Goal: Task Accomplishment & Management: Manage account settings

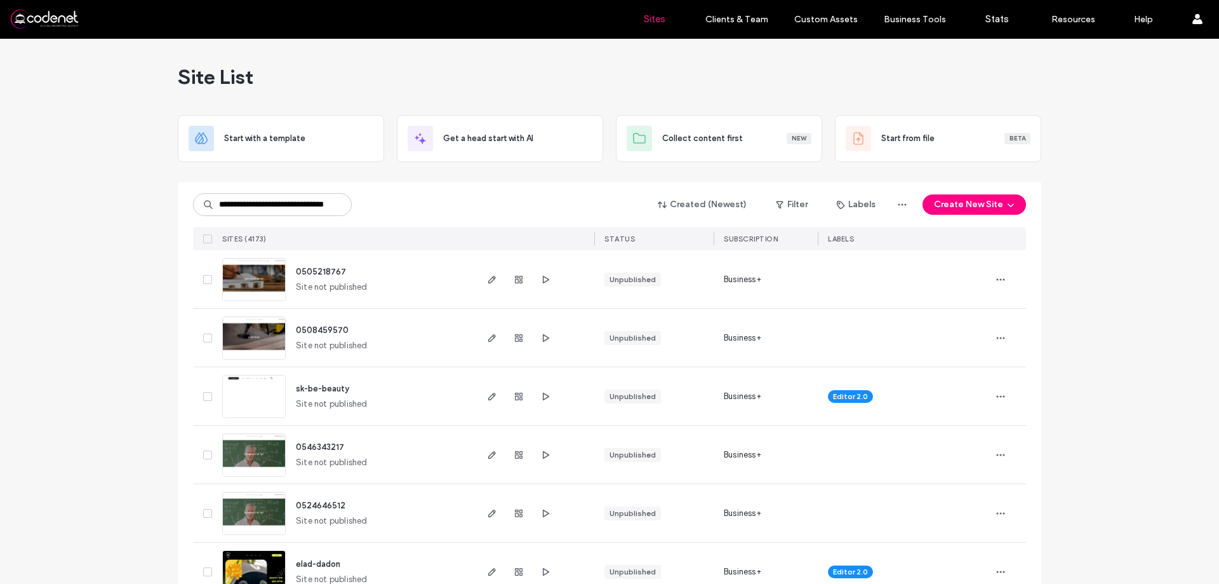
scroll to position [0, 15]
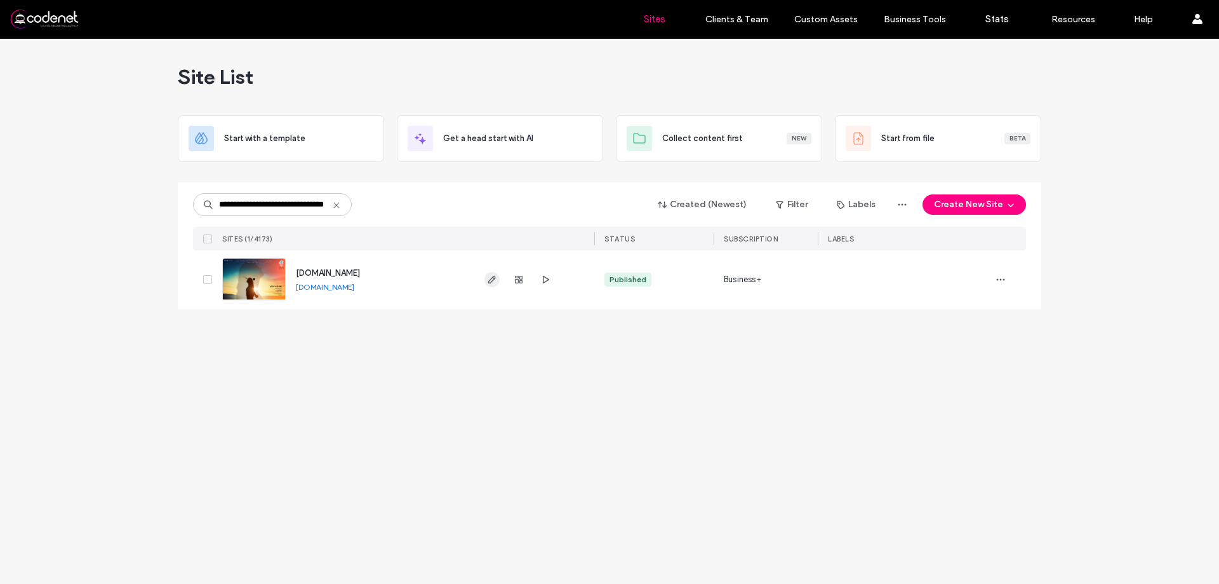
type input "**********"
click at [493, 279] on icon "button" at bounding box center [492, 279] width 10 height 10
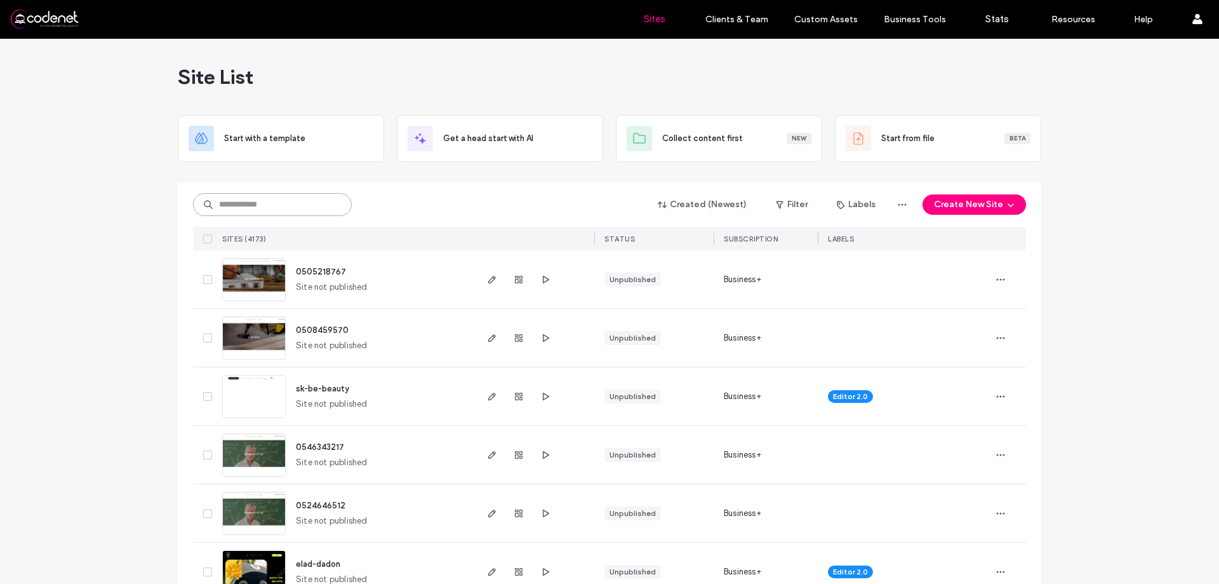
click at [304, 193] on input at bounding box center [272, 204] width 159 height 23
paste input "**********"
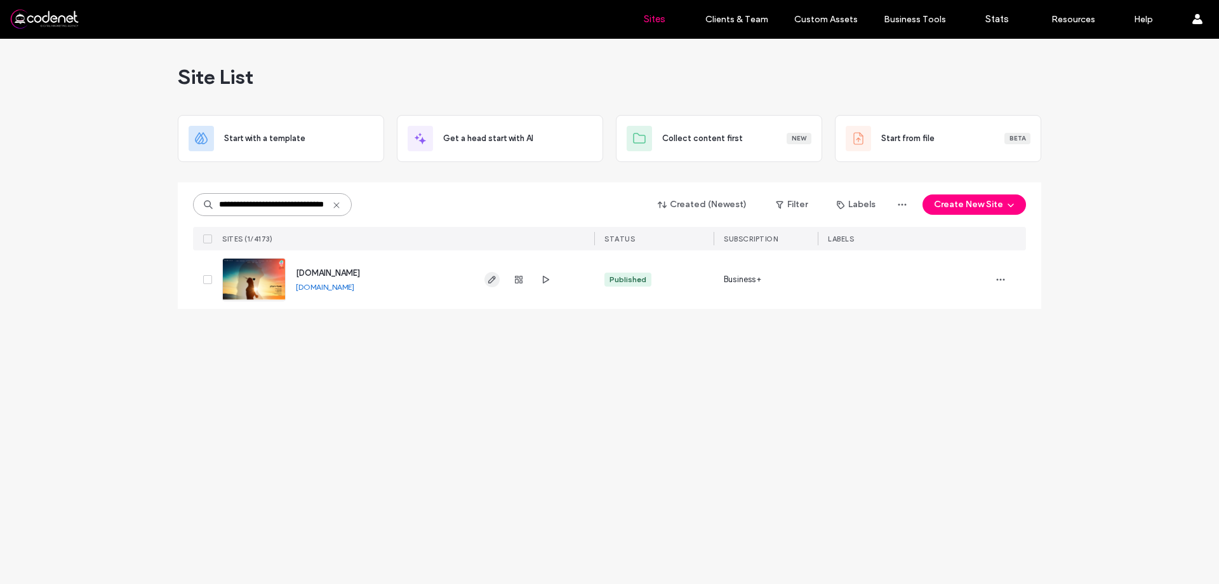
type input "**********"
click at [490, 284] on icon "button" at bounding box center [492, 279] width 10 height 10
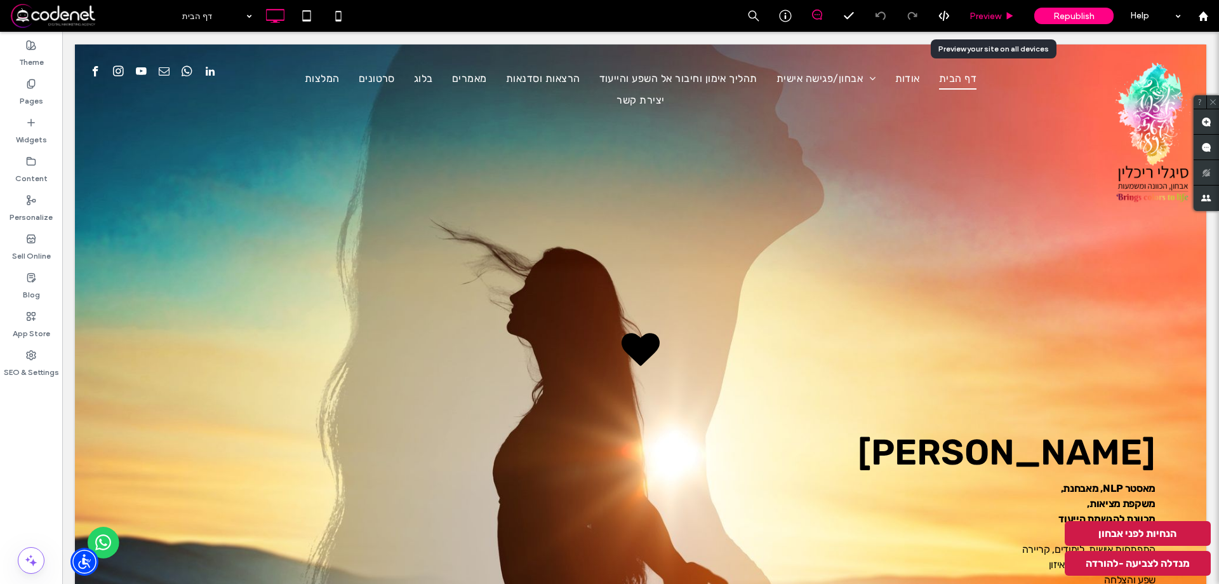
click at [983, 11] on span "Preview" at bounding box center [986, 16] width 32 height 11
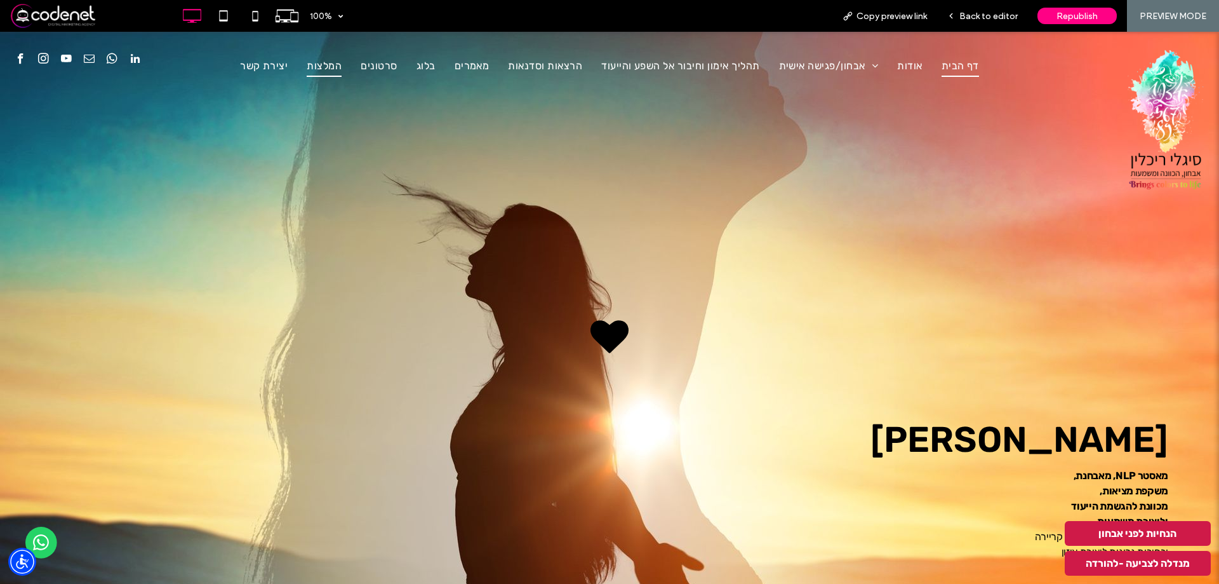
click at [321, 66] on span "המלצות" at bounding box center [324, 66] width 35 height 22
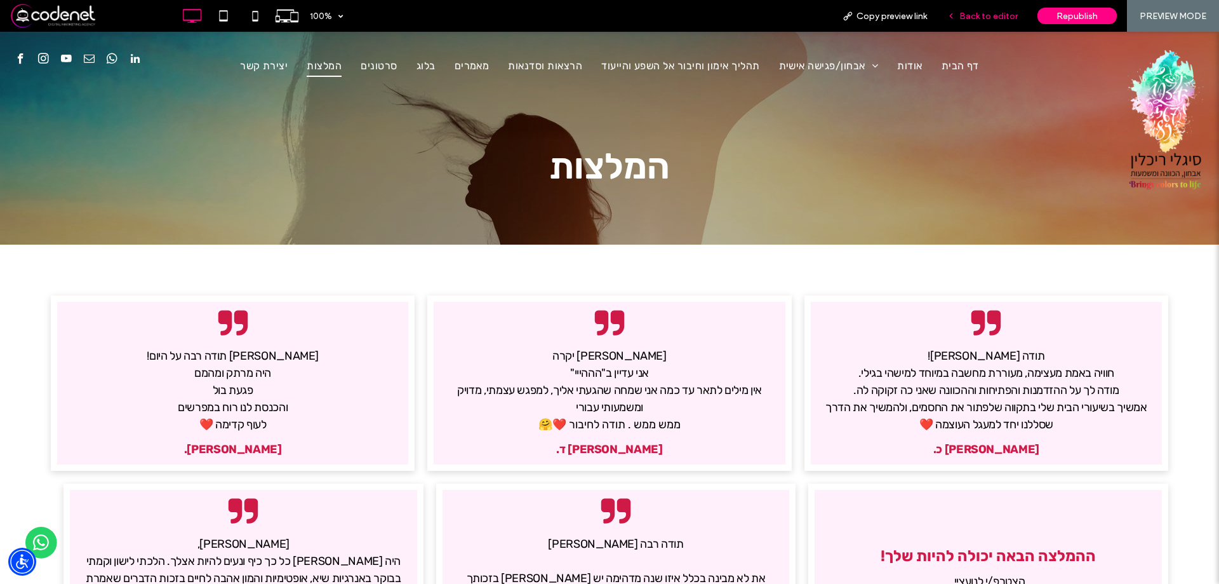
click at [1015, 11] on span "Back to editor" at bounding box center [988, 16] width 58 height 11
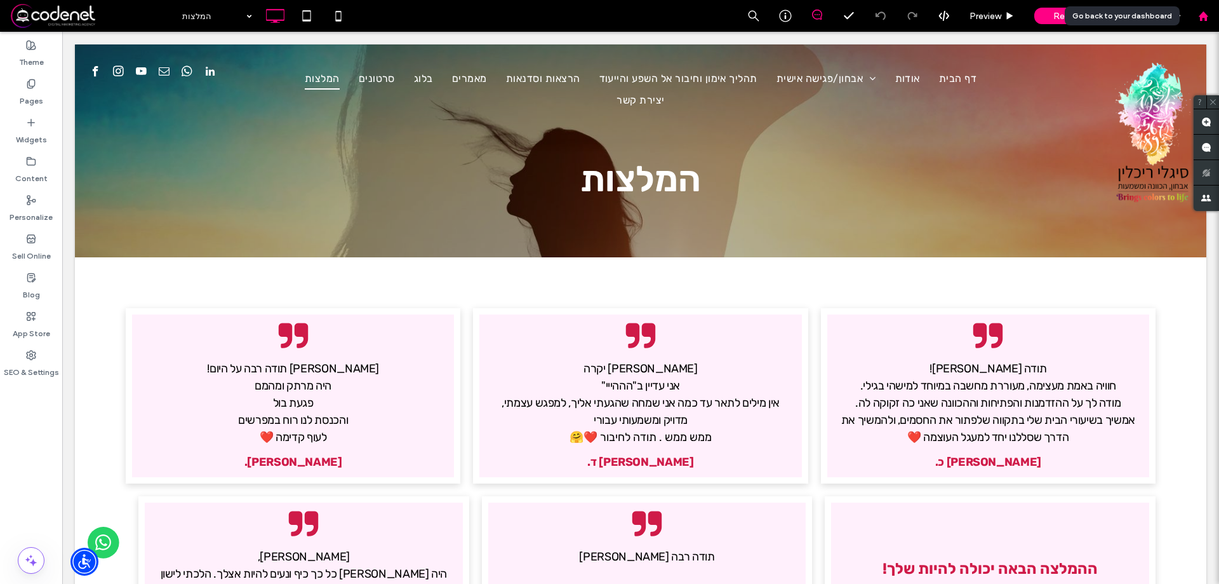
click at [1218, 18] on div at bounding box center [1203, 16] width 32 height 32
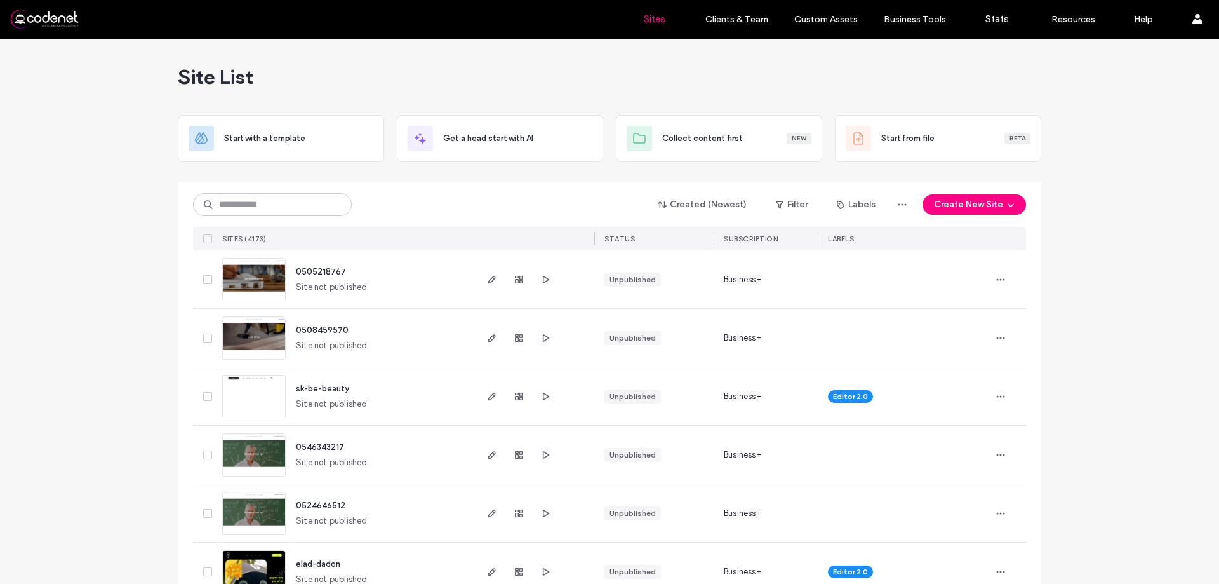
drag, startPoint x: 369, startPoint y: 83, endPoint x: 185, endPoint y: 312, distance: 293.6
drag, startPoint x: 185, startPoint y: 312, endPoint x: 291, endPoint y: 233, distance: 132.5
click at [432, 198] on div "Created (Newest) Filter Labels Create New Site" at bounding box center [609, 204] width 833 height 24
click at [269, 200] on input at bounding box center [272, 204] width 159 height 23
paste input "**********"
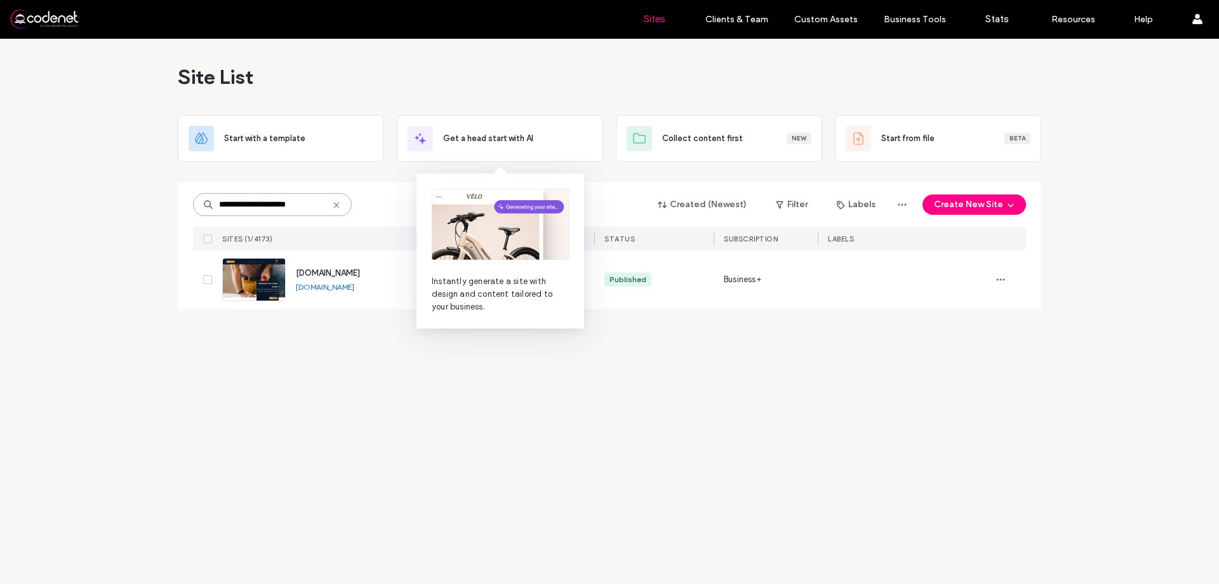
type input "**********"
click at [481, 337] on div "**********" at bounding box center [609, 311] width 1219 height 545
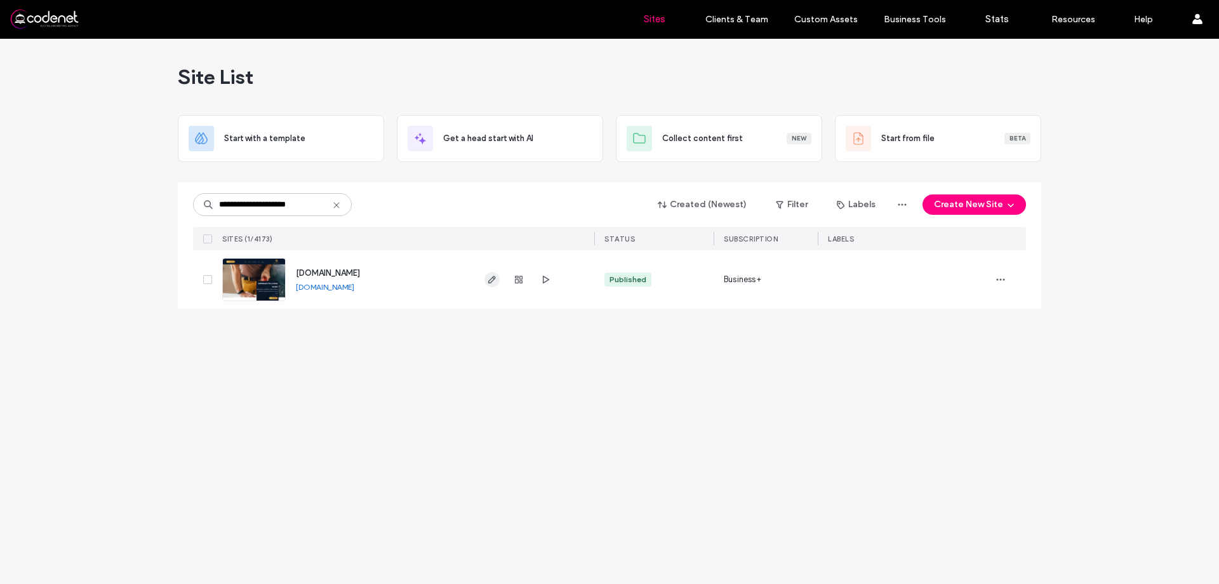
click at [491, 272] on span "button" at bounding box center [491, 279] width 15 height 15
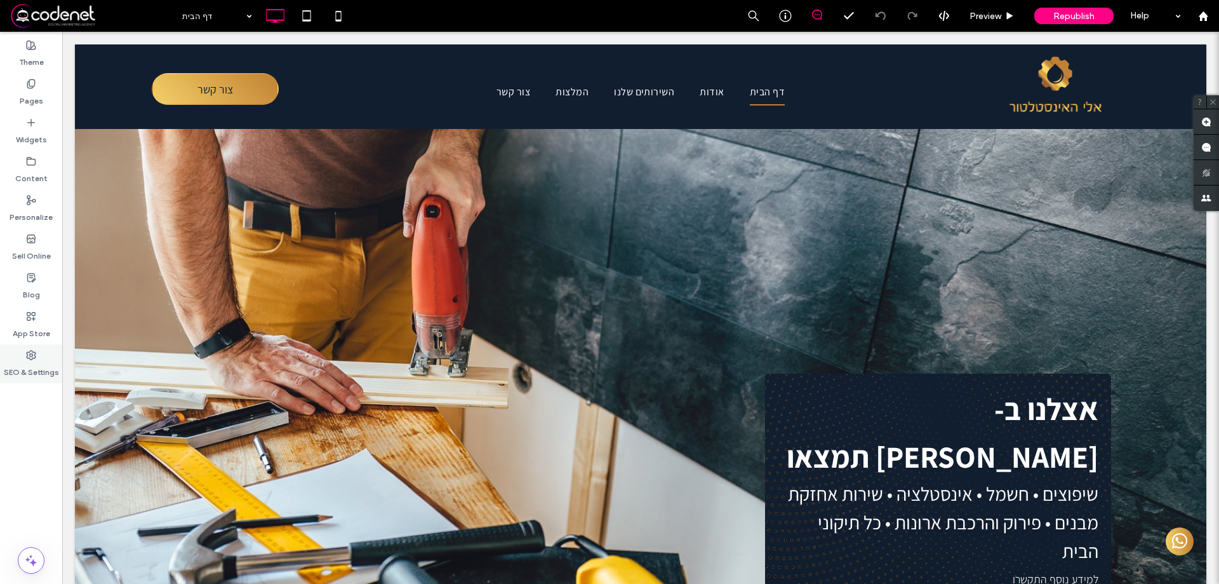
drag, startPoint x: 30, startPoint y: 387, endPoint x: 33, endPoint y: 375, distance: 13.0
click at [31, 385] on div at bounding box center [31, 389] width 62 height 12
click at [33, 375] on label "SEO & Settings" at bounding box center [31, 369] width 55 height 18
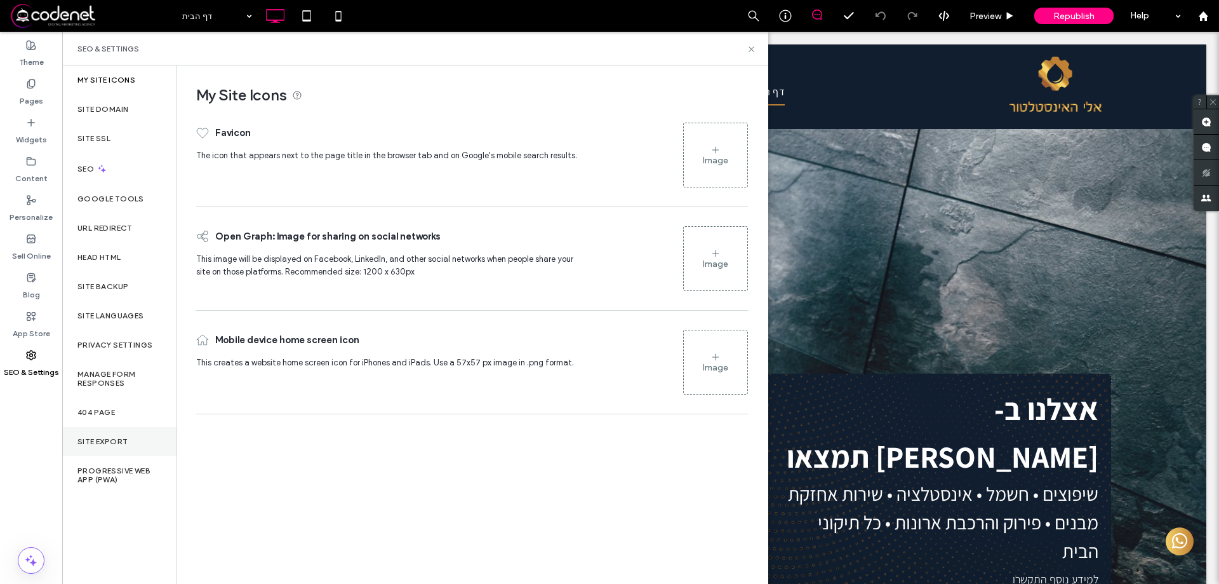
click at [105, 442] on label "Site Export" at bounding box center [102, 441] width 50 height 9
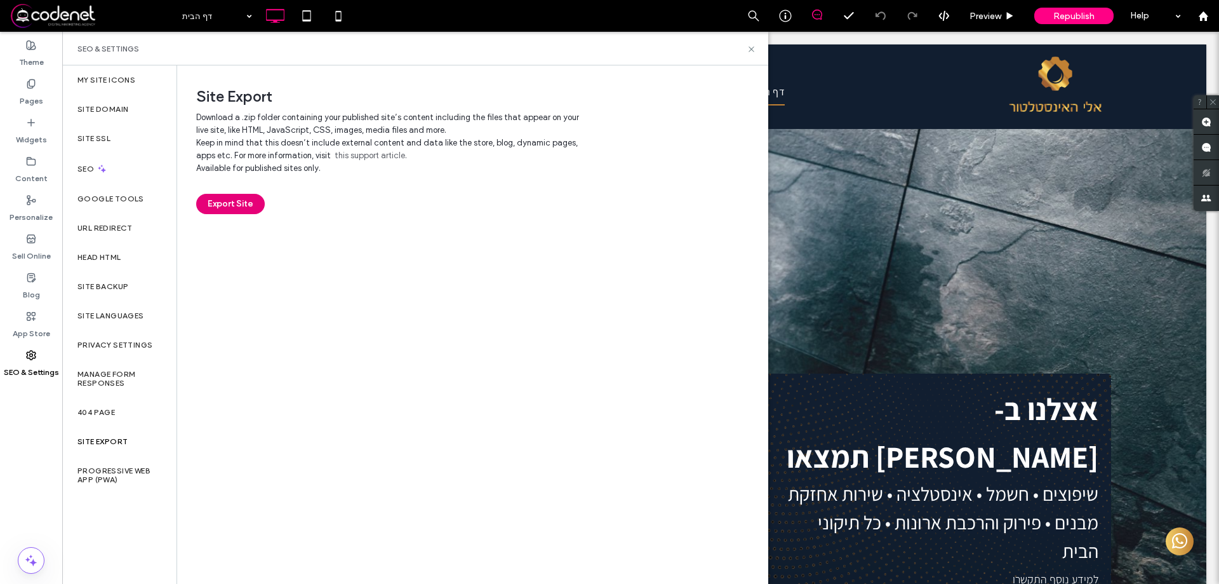
click at [227, 199] on button "Export Site" at bounding box center [230, 204] width 69 height 20
drag, startPoint x: 119, startPoint y: 112, endPoint x: 156, endPoint y: 106, distance: 37.9
click at [119, 109] on label "Site Domain" at bounding box center [102, 109] width 51 height 9
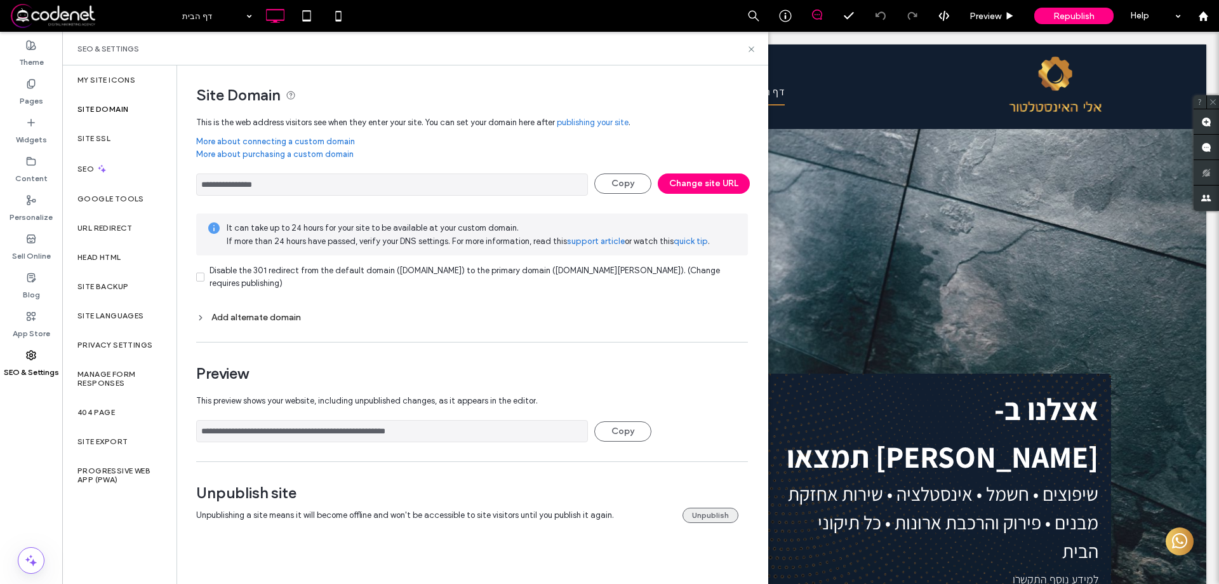
click at [714, 515] on button "Unpublish" at bounding box center [711, 514] width 56 height 15
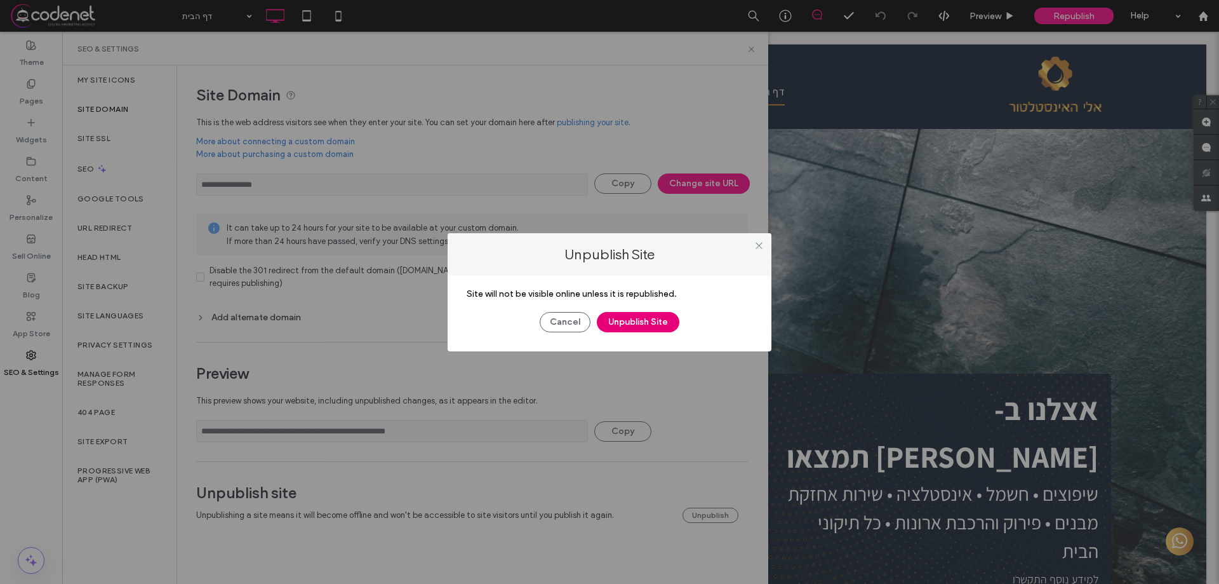
click at [635, 321] on button "Unpublish Site" at bounding box center [638, 322] width 83 height 20
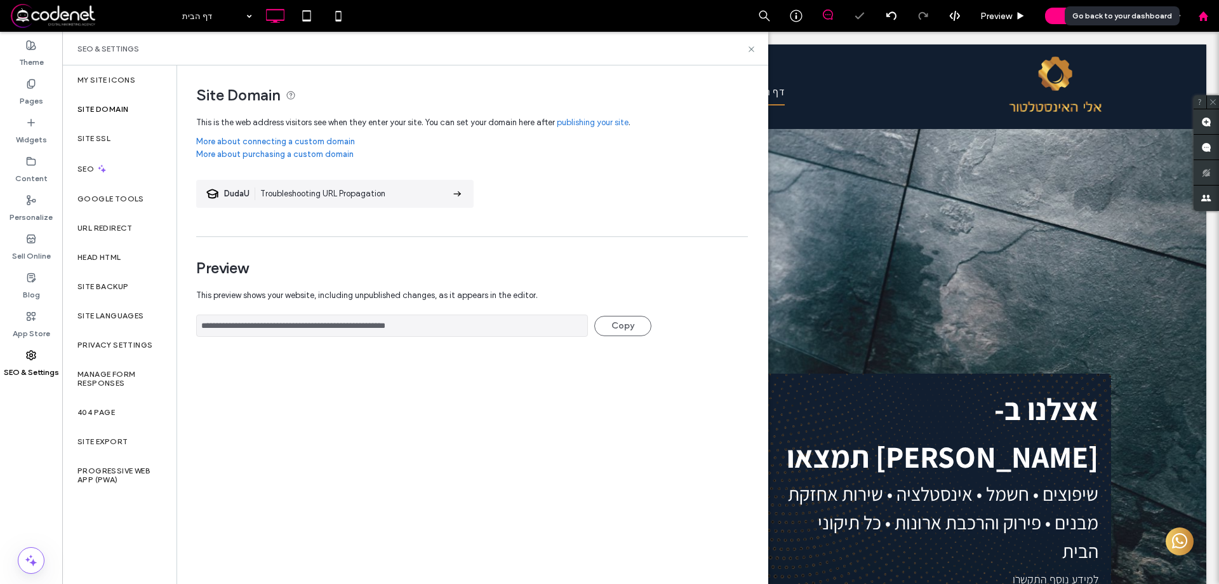
click at [1194, 20] on div at bounding box center [1203, 16] width 30 height 11
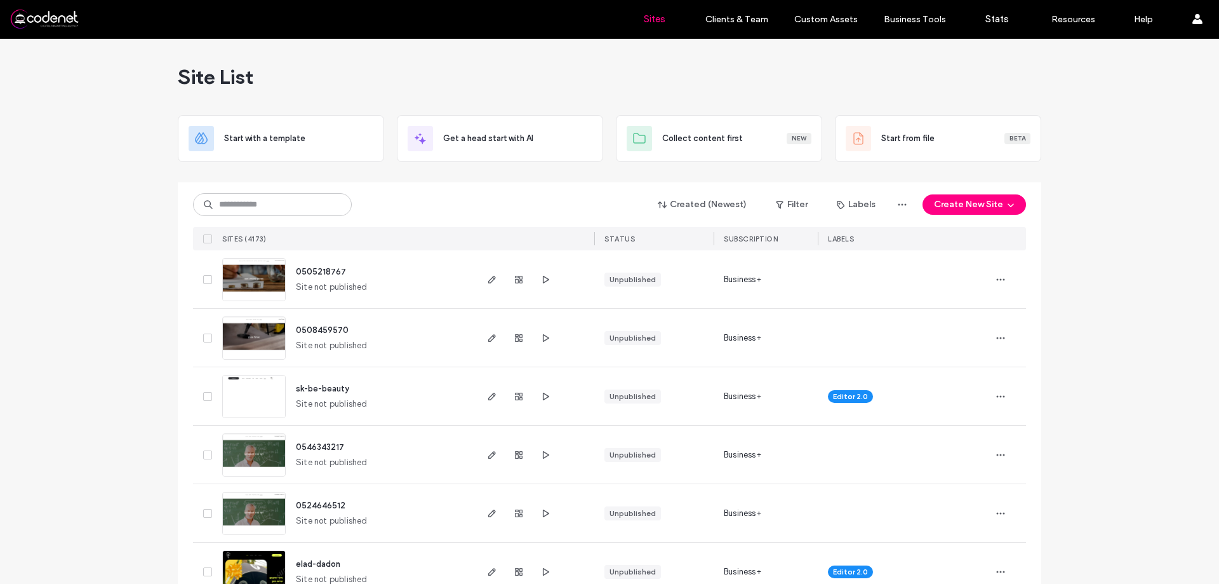
click at [269, 218] on div "Created (Newest) Filter Labels Create New Site SITES (4173) STATUS SUBSCRIPTION…" at bounding box center [609, 216] width 833 height 68
click at [269, 211] on input at bounding box center [272, 204] width 159 height 23
paste input "**********"
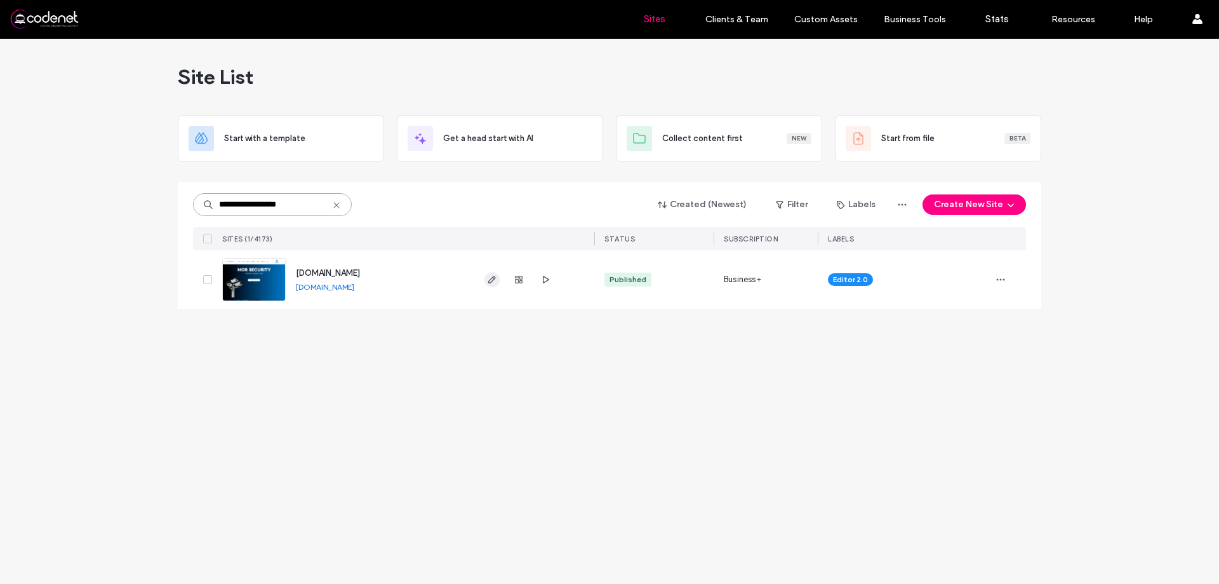
type input "**********"
click at [495, 281] on icon "button" at bounding box center [492, 279] width 10 height 10
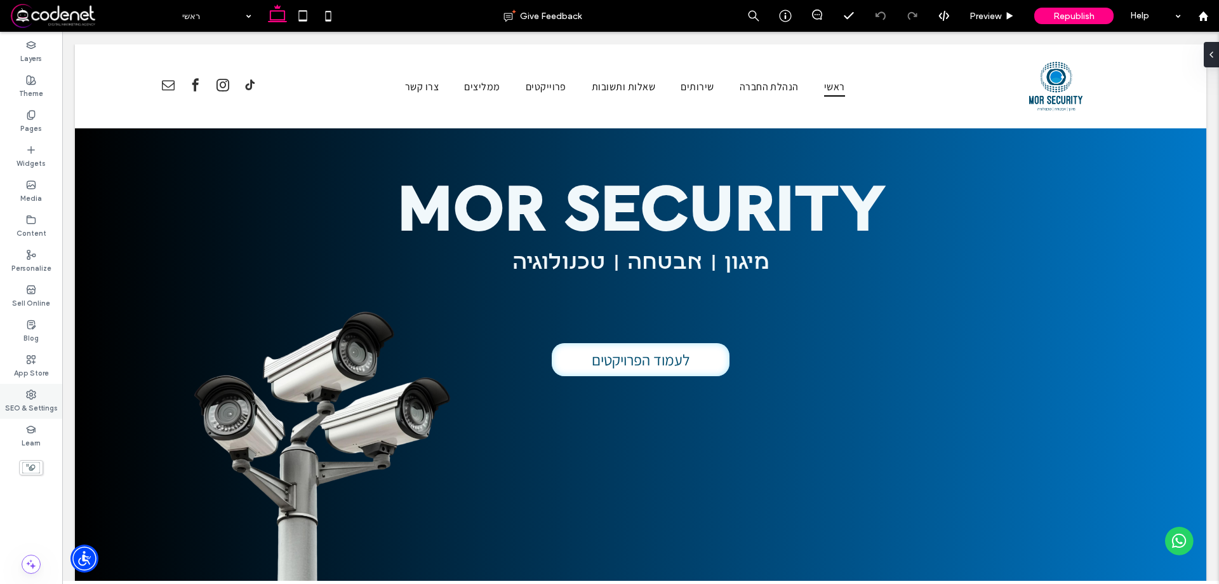
click at [29, 412] on label "SEO & Settings" at bounding box center [31, 406] width 53 height 14
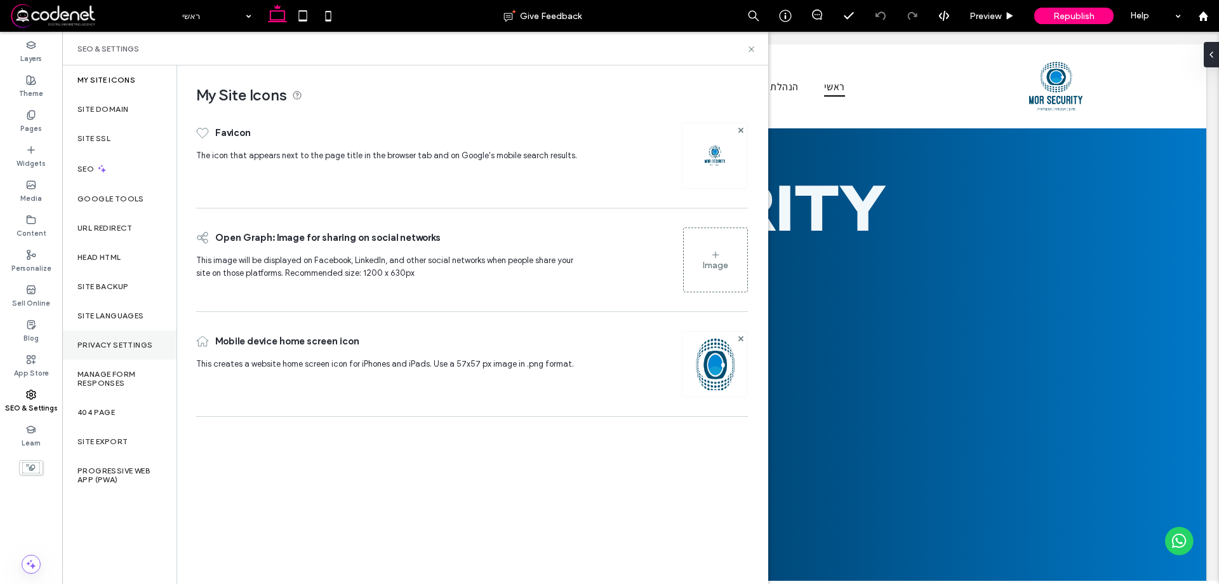
click at [126, 344] on label "Privacy Settings" at bounding box center [114, 344] width 75 height 9
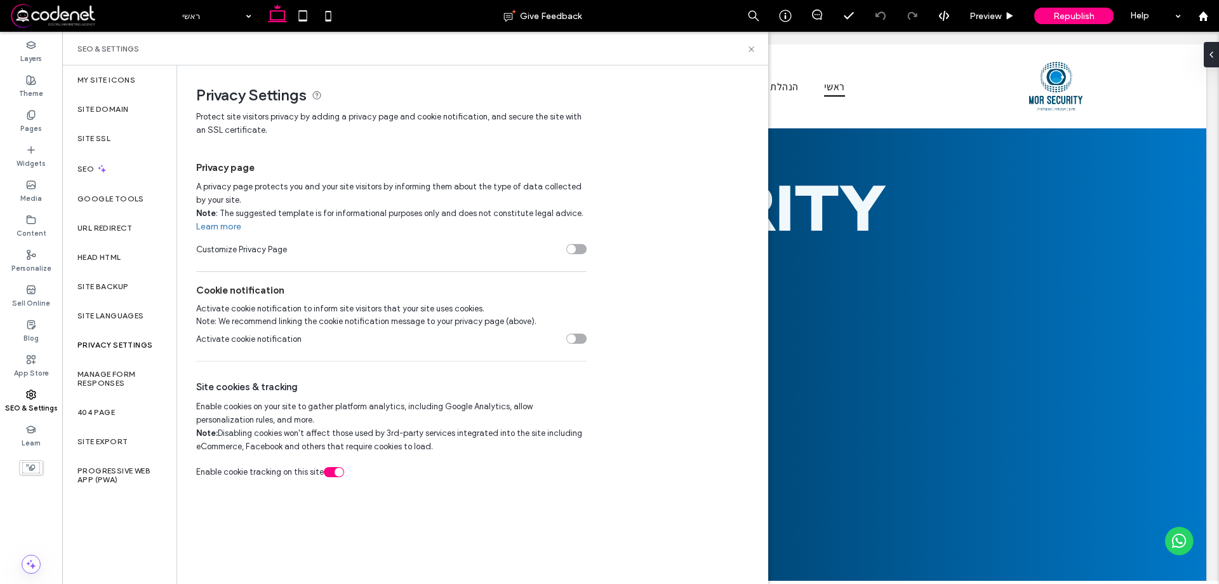
click at [573, 247] on div "toggle" at bounding box center [571, 248] width 9 height 9
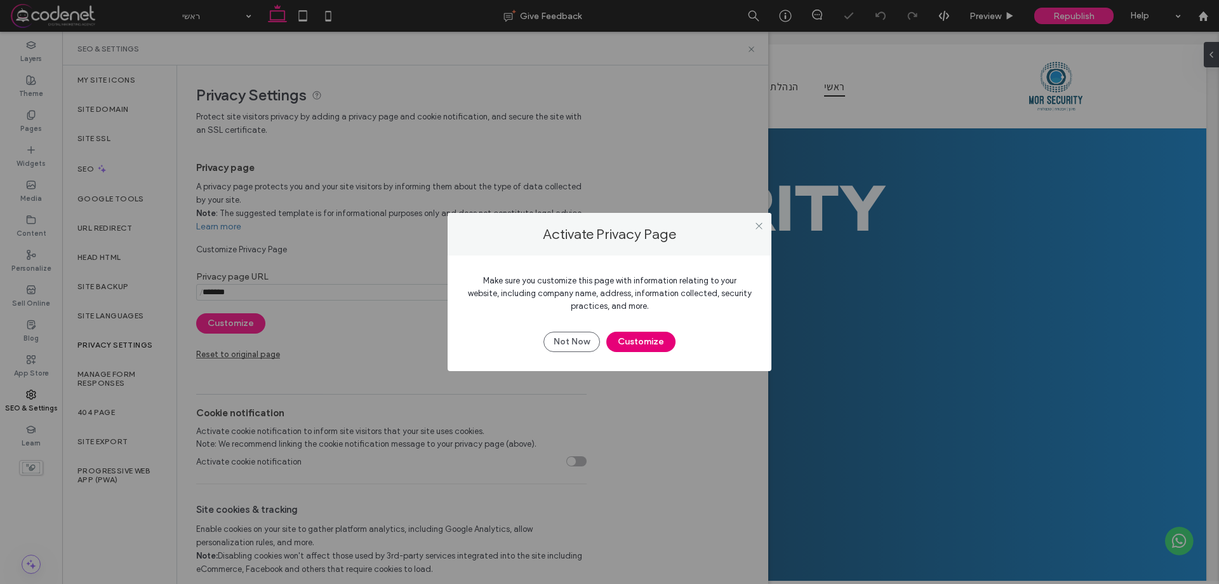
click at [633, 340] on button "Customize" at bounding box center [640, 341] width 69 height 20
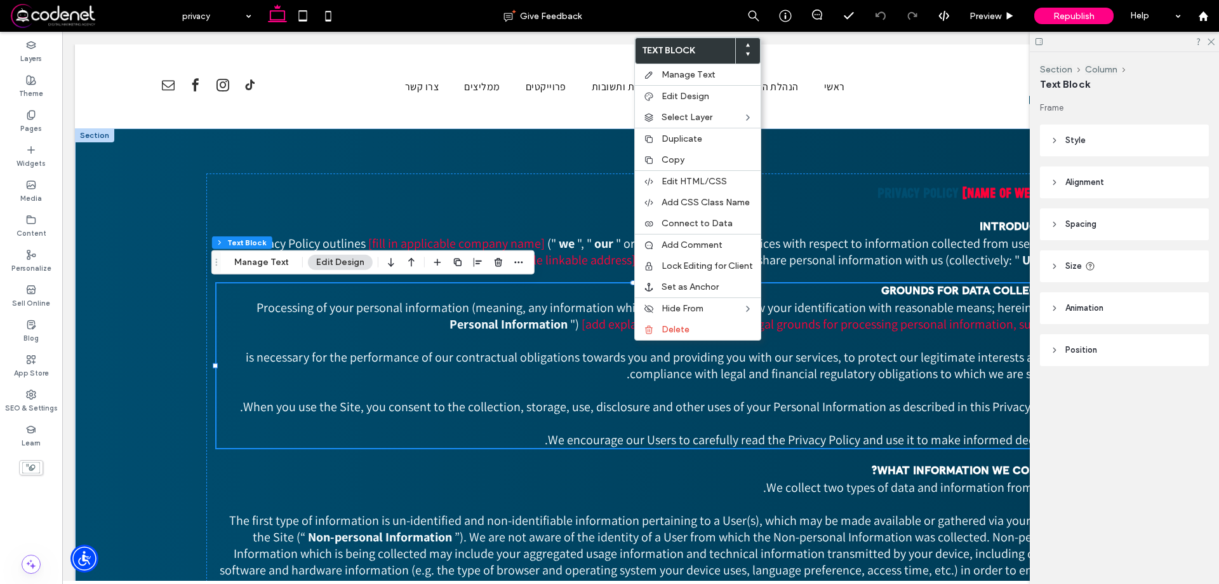
click at [672, 340] on div "Text Block Manage Text Edit Design Select Layer Duplicate Copy Edit HTML/CSS Ad…" at bounding box center [697, 189] width 127 height 304
click at [674, 334] on span "Delete" at bounding box center [676, 329] width 28 height 11
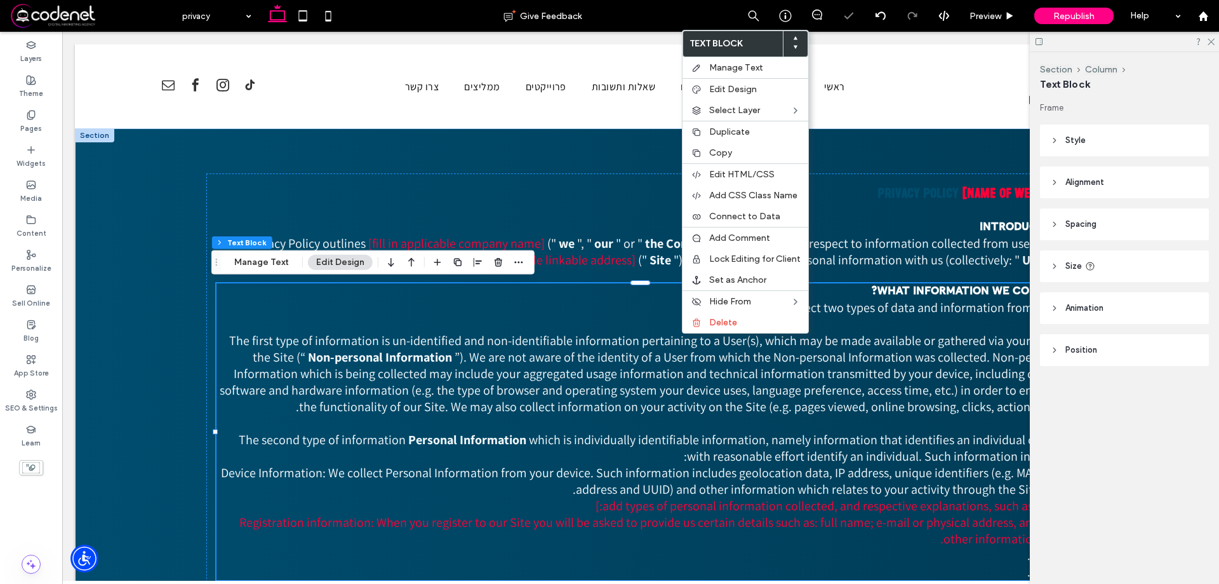
click at [1215, 41] on div at bounding box center [1124, 42] width 189 height 20
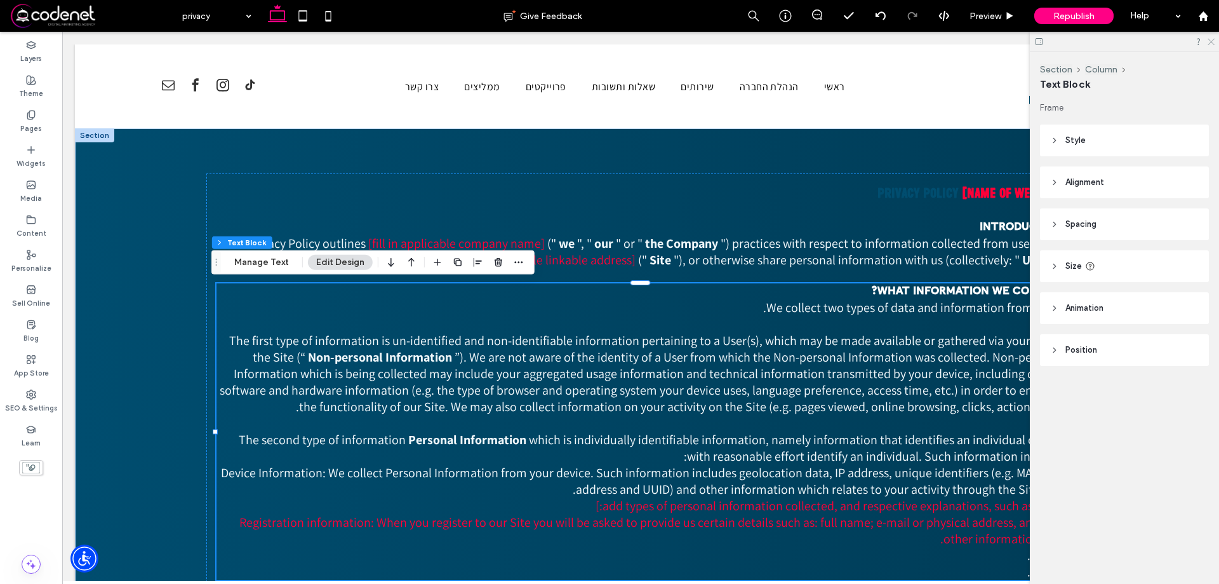
click at [1213, 37] on icon at bounding box center [1210, 41] width 8 height 8
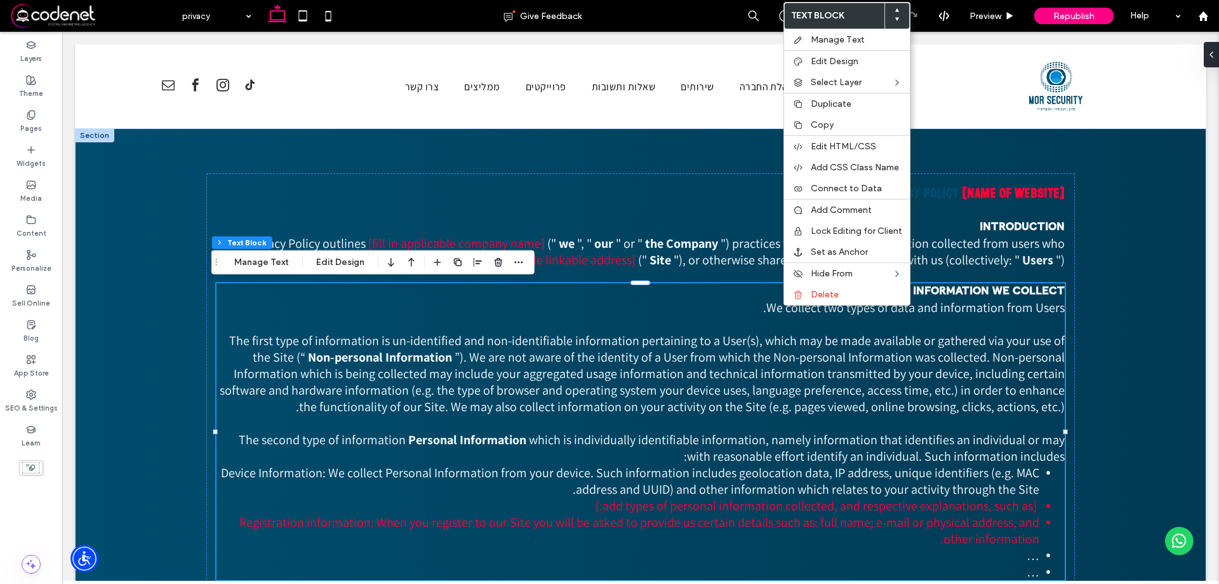
click at [821, 312] on span "We collect two types of data and information from Users." at bounding box center [914, 307] width 302 height 17
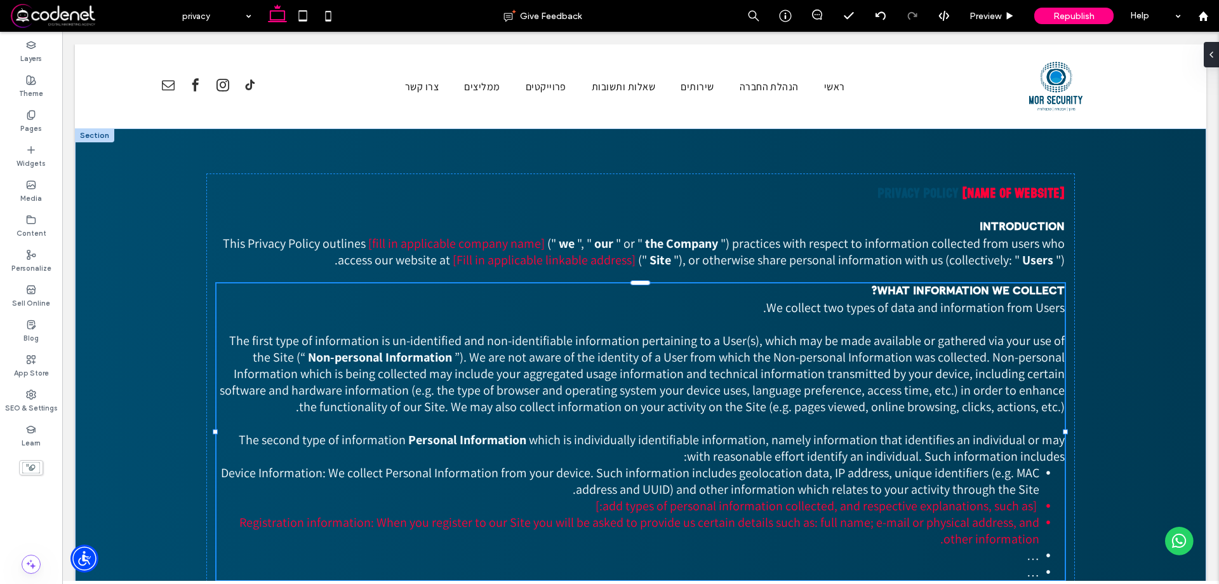
click at [822, 304] on span "We collect two types of data and information from Users." at bounding box center [914, 307] width 302 height 17
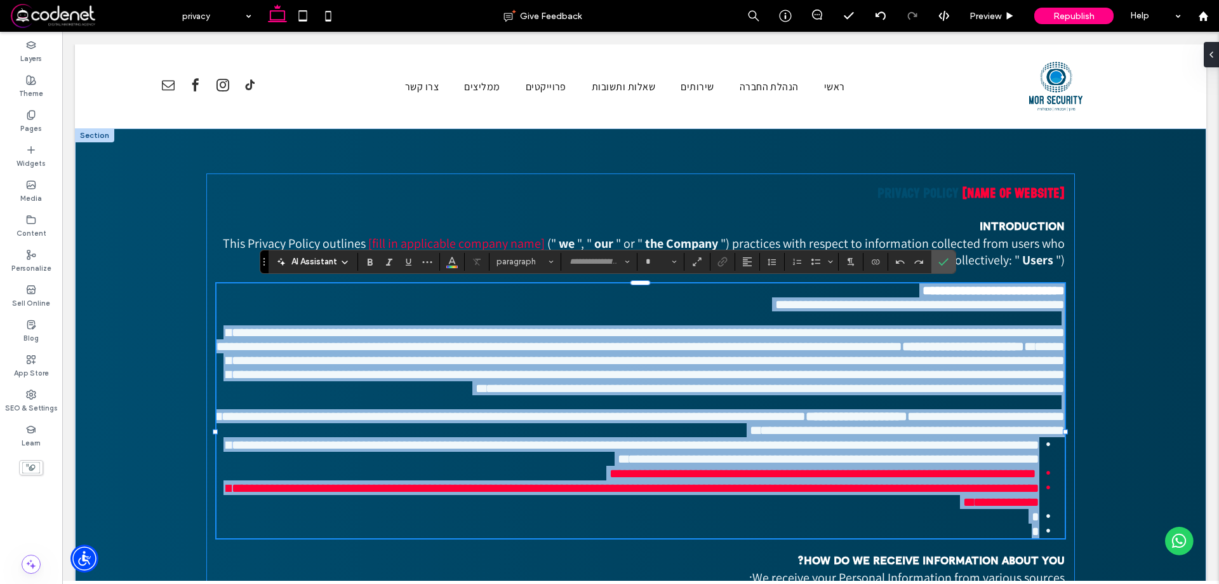
type input "**"
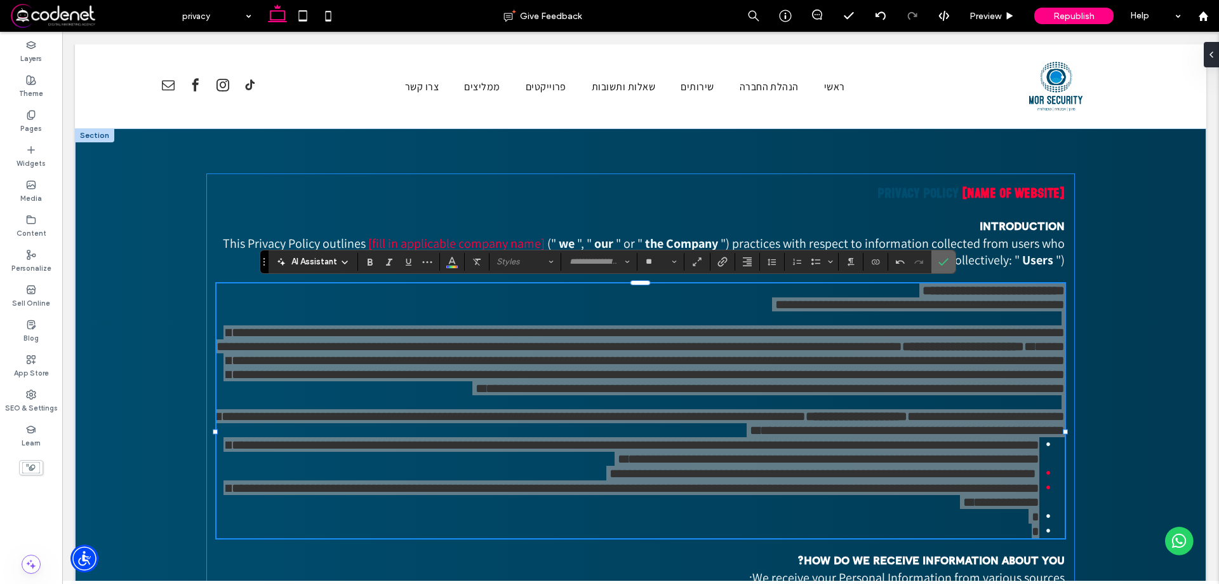
click at [944, 267] on span "Confirm" at bounding box center [941, 261] width 6 height 23
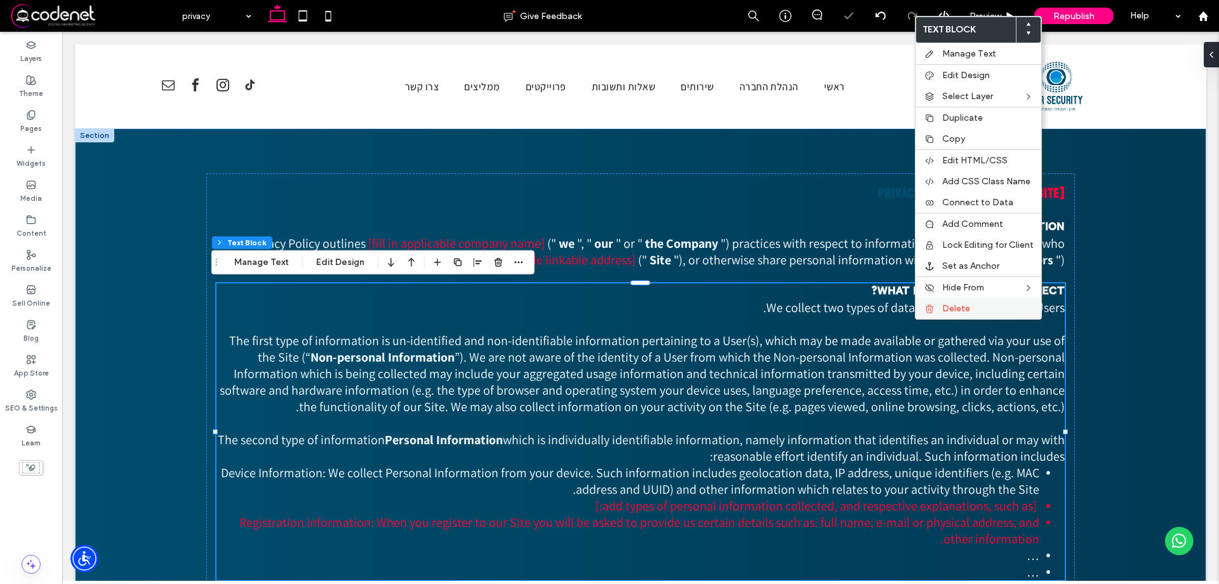
click at [955, 307] on span "Delete" at bounding box center [956, 308] width 28 height 11
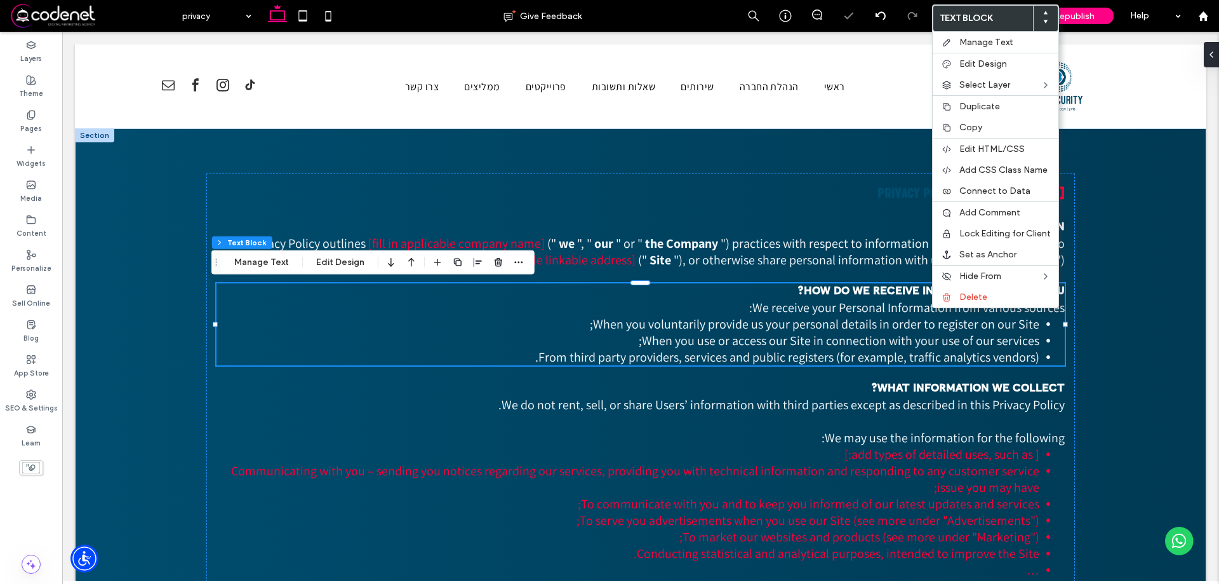
click at [959, 308] on span "We receive your Personal Information from various sources:" at bounding box center [907, 307] width 316 height 17
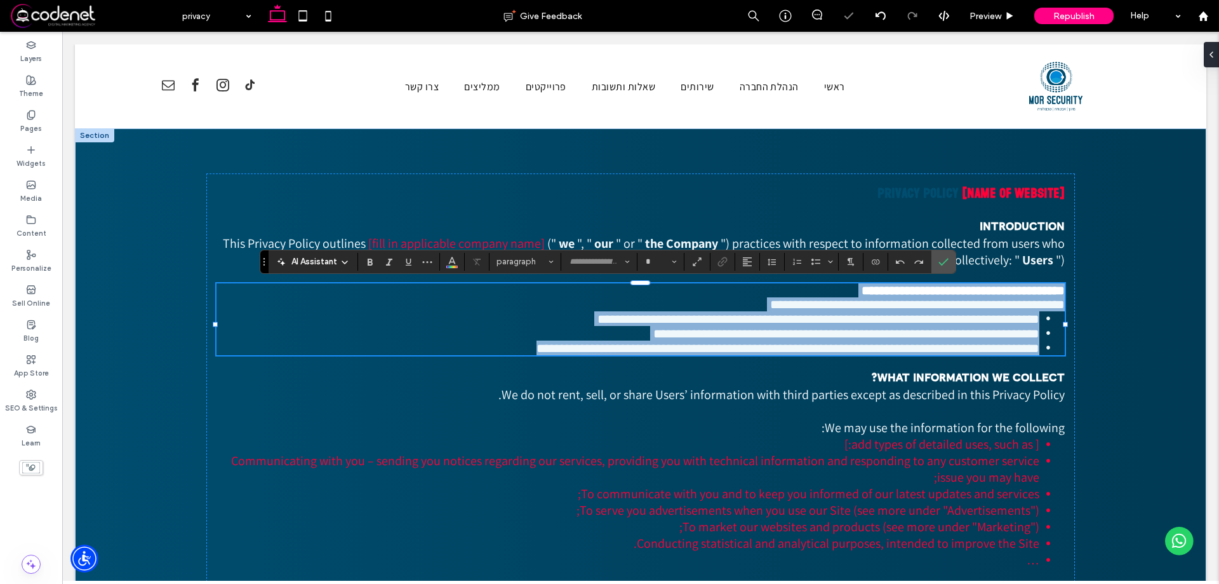
type input "**"
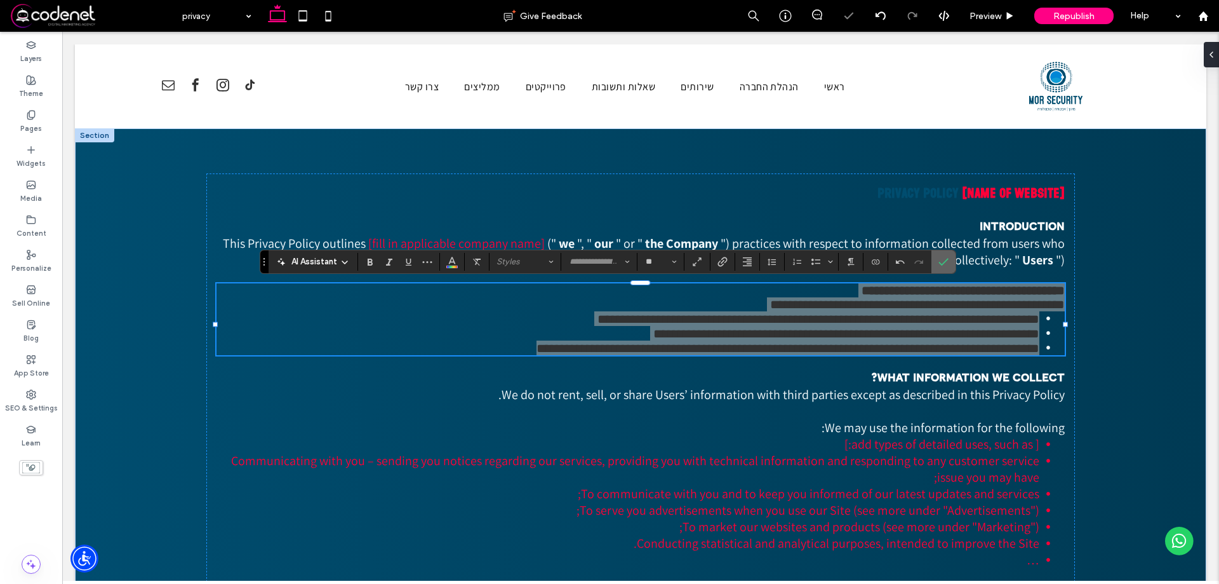
click at [954, 258] on section at bounding box center [943, 261] width 24 height 23
click at [938, 244] on span "") practices with respect to information collected from users who access our we…" at bounding box center [701, 251] width 727 height 33
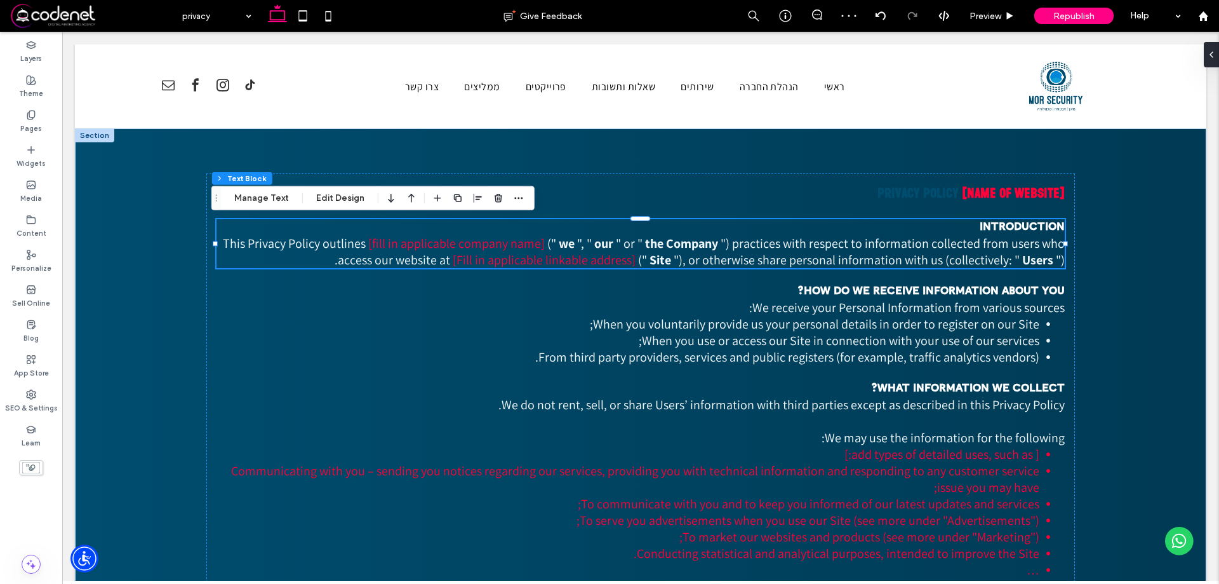
click at [938, 258] on span ""), or otherwise share personal information with us (collectively: "" at bounding box center [847, 259] width 346 height 17
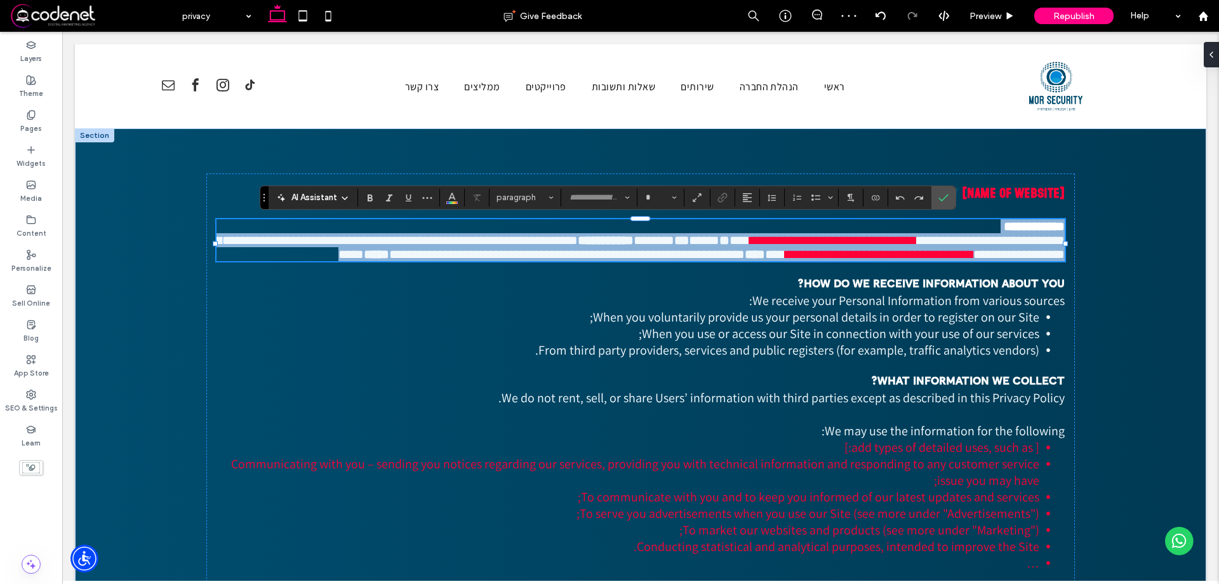
type input "**"
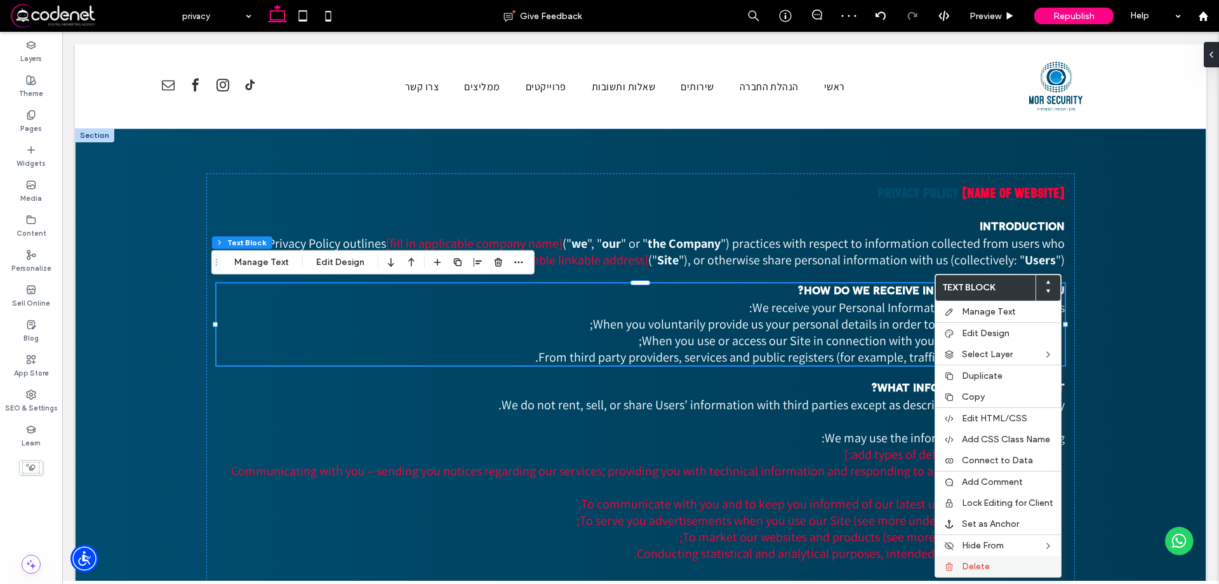
click at [964, 566] on span "Delete" at bounding box center [976, 566] width 28 height 11
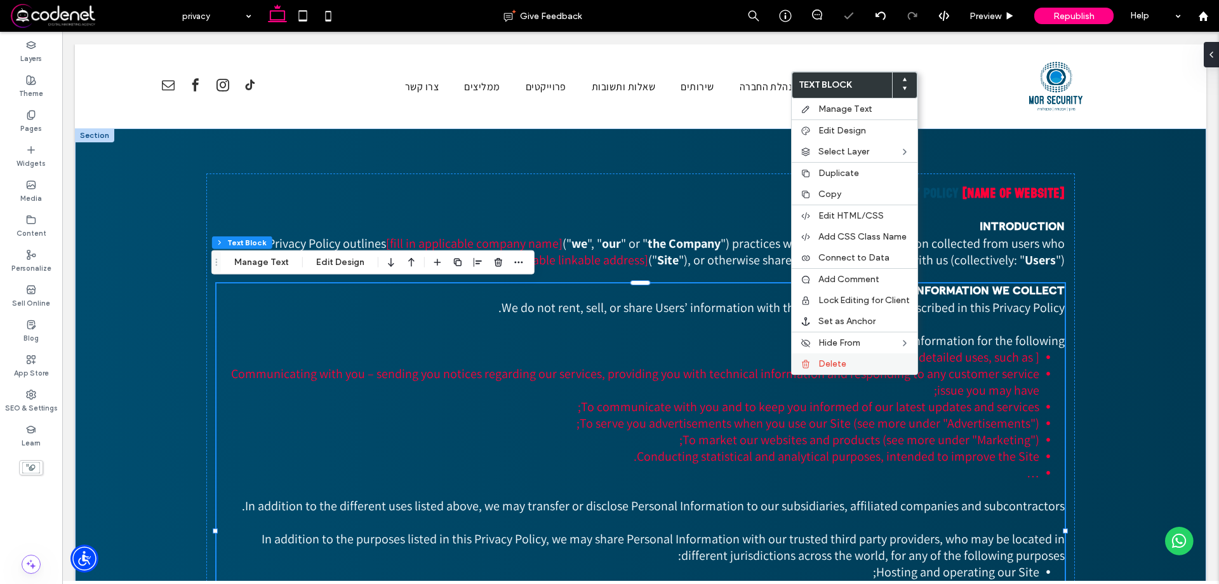
click at [826, 365] on span "Delete" at bounding box center [832, 363] width 28 height 11
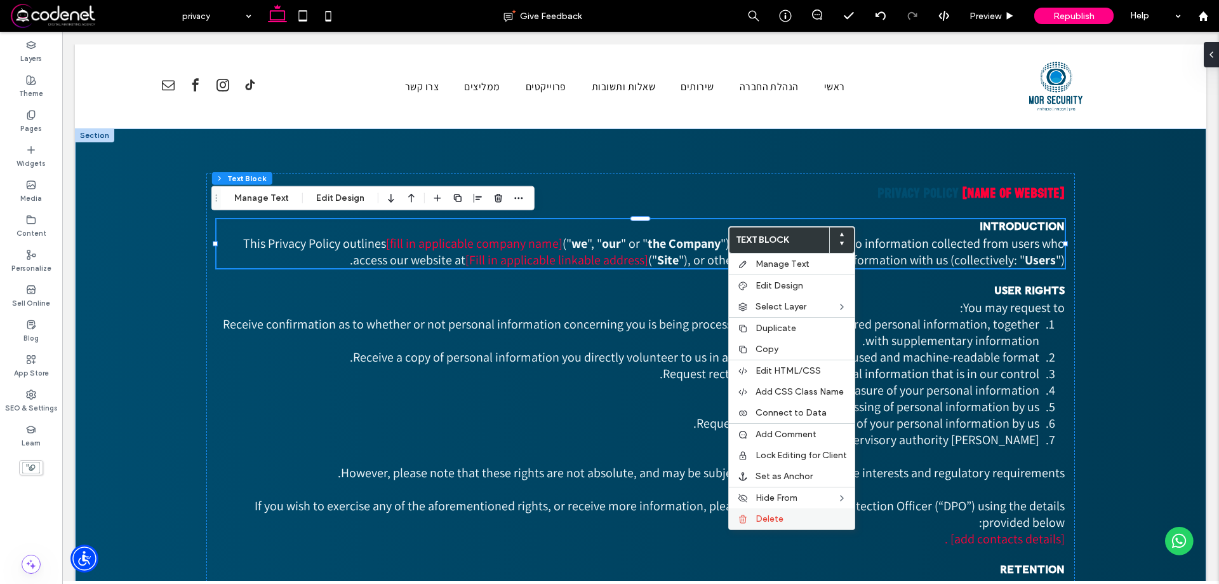
click at [770, 522] on span "Delete" at bounding box center [770, 518] width 28 height 11
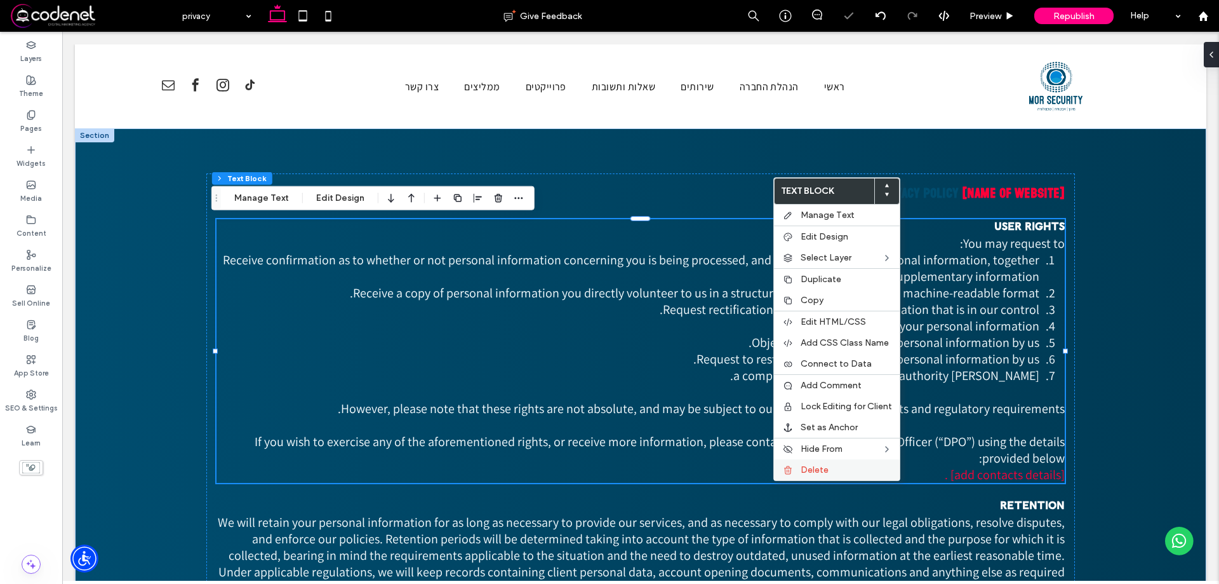
click at [845, 472] on label "Delete" at bounding box center [846, 469] width 91 height 11
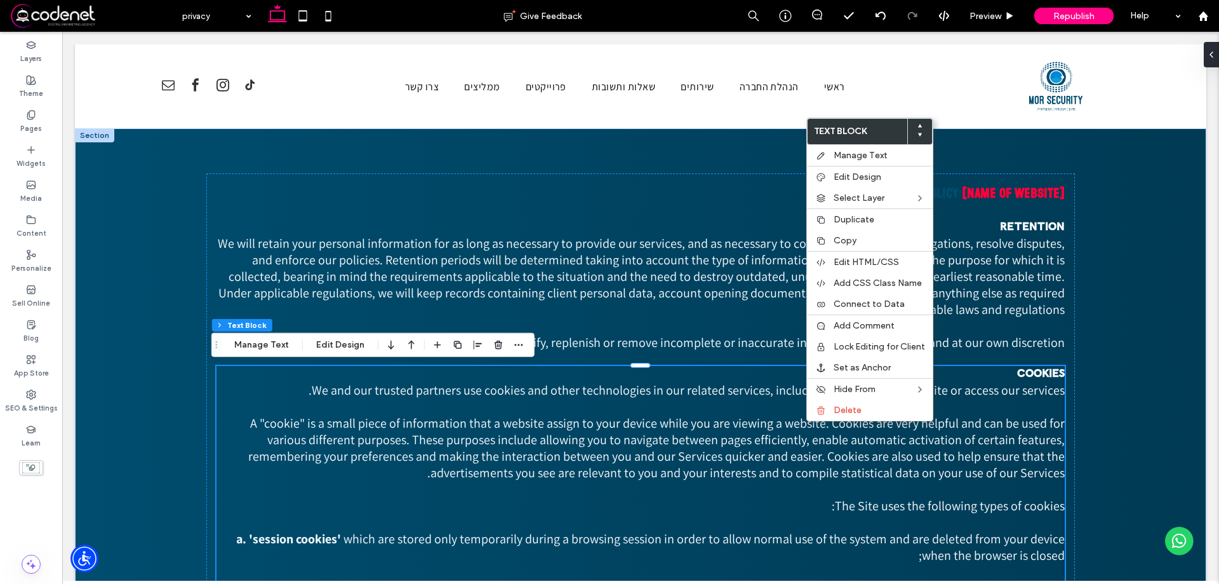
click at [834, 415] on span "Delete" at bounding box center [848, 409] width 28 height 11
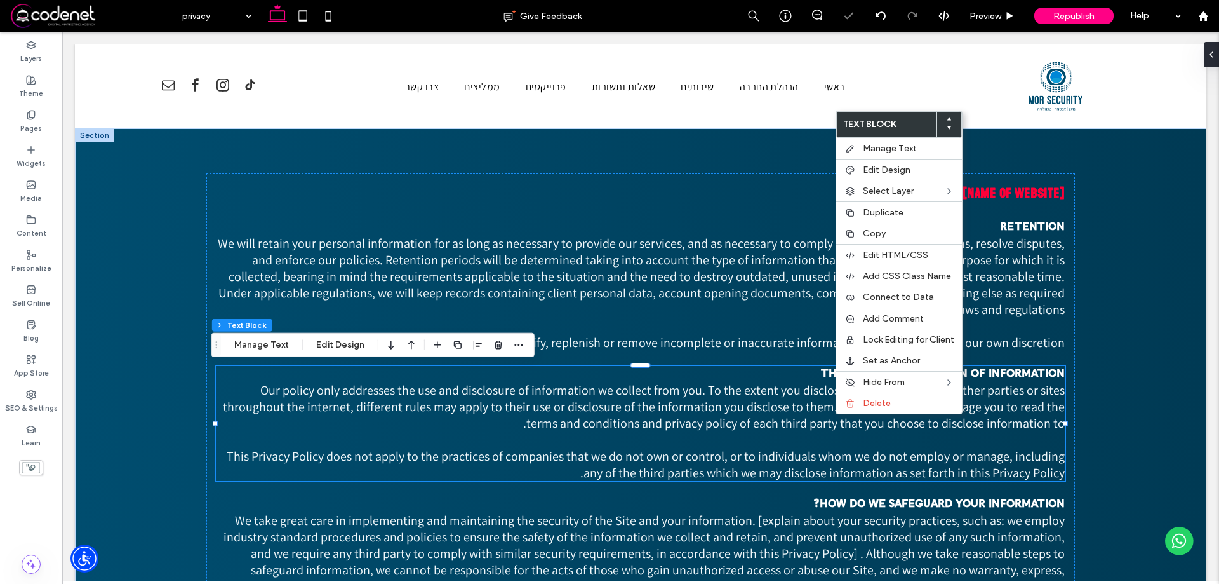
click at [848, 416] on span "Our policy only addresses the use and disclosure of information we collect from…" at bounding box center [644, 407] width 842 height 50
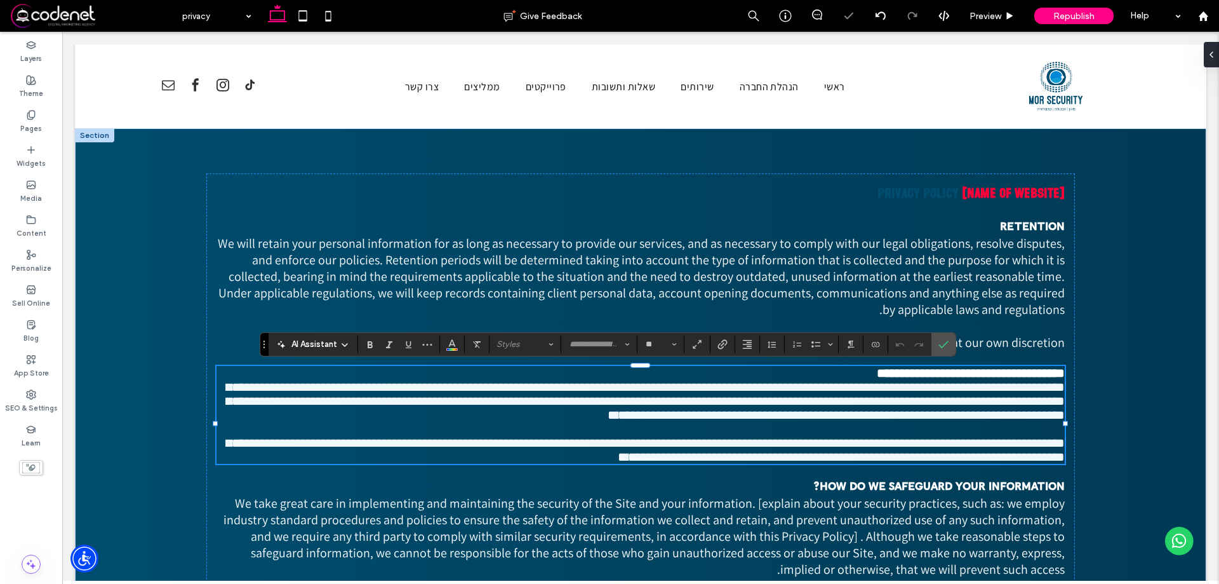
drag, startPoint x: 917, startPoint y: 437, endPoint x: 931, endPoint y: 362, distance: 77.0
click at [874, 411] on span "**********" at bounding box center [646, 400] width 838 height 41
type input "*********"
click at [942, 340] on icon "Confirm" at bounding box center [943, 344] width 10 height 10
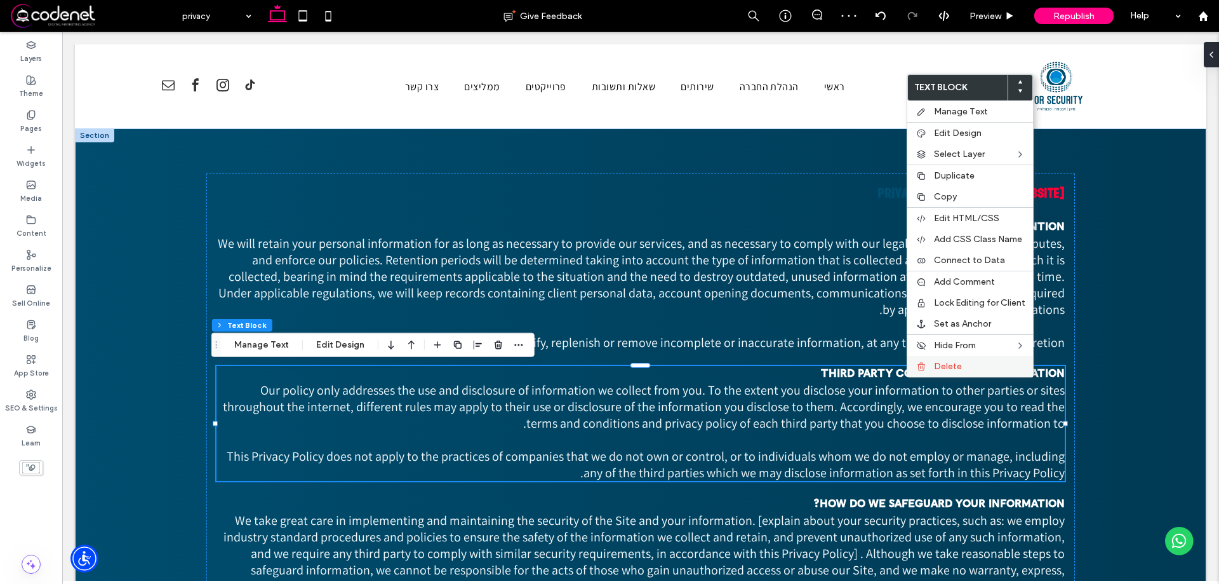
click at [935, 370] on span "Delete" at bounding box center [948, 366] width 28 height 11
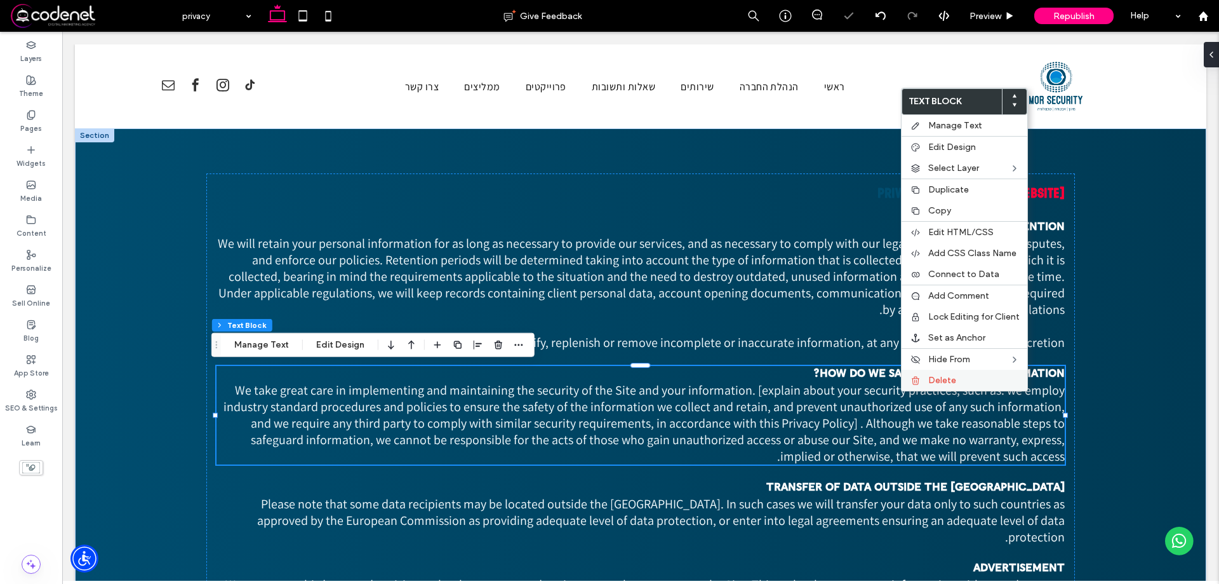
click at [919, 389] on div "Delete" at bounding box center [965, 380] width 126 height 21
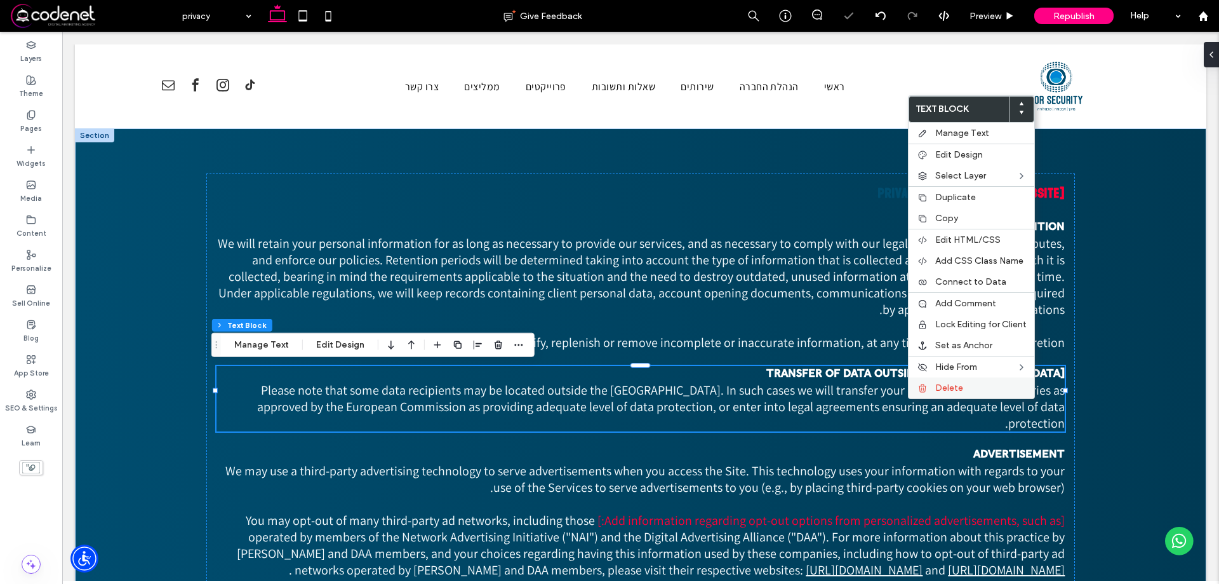
click at [916, 394] on div "Delete" at bounding box center [972, 387] width 126 height 21
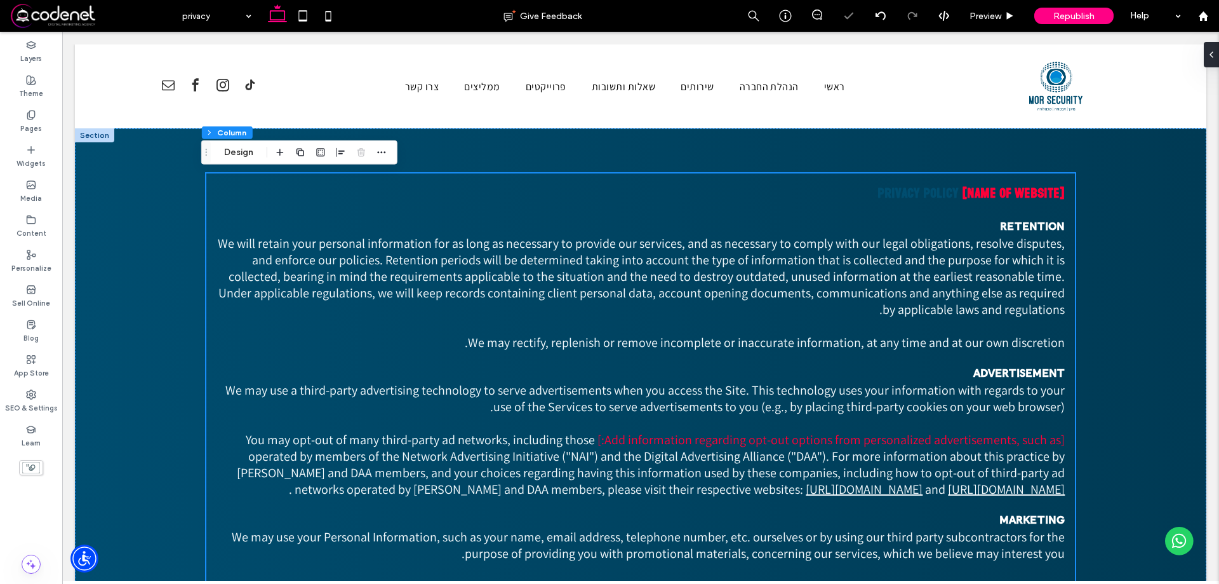
drag, startPoint x: 970, startPoint y: 424, endPoint x: 905, endPoint y: 392, distance: 72.1
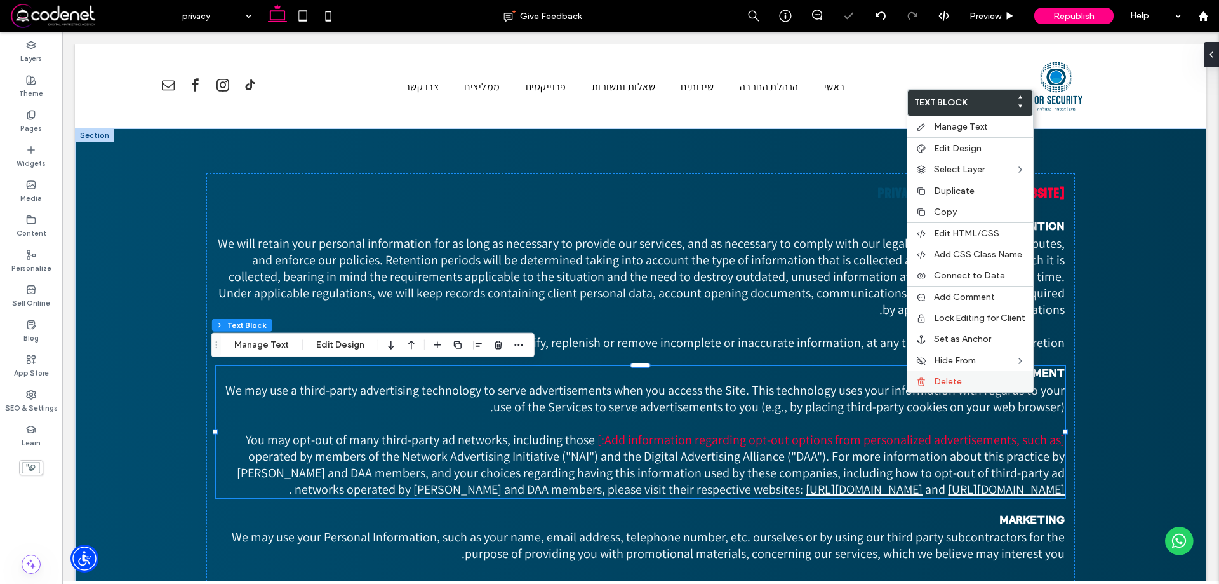
click at [920, 390] on div "Delete" at bounding box center [970, 381] width 126 height 21
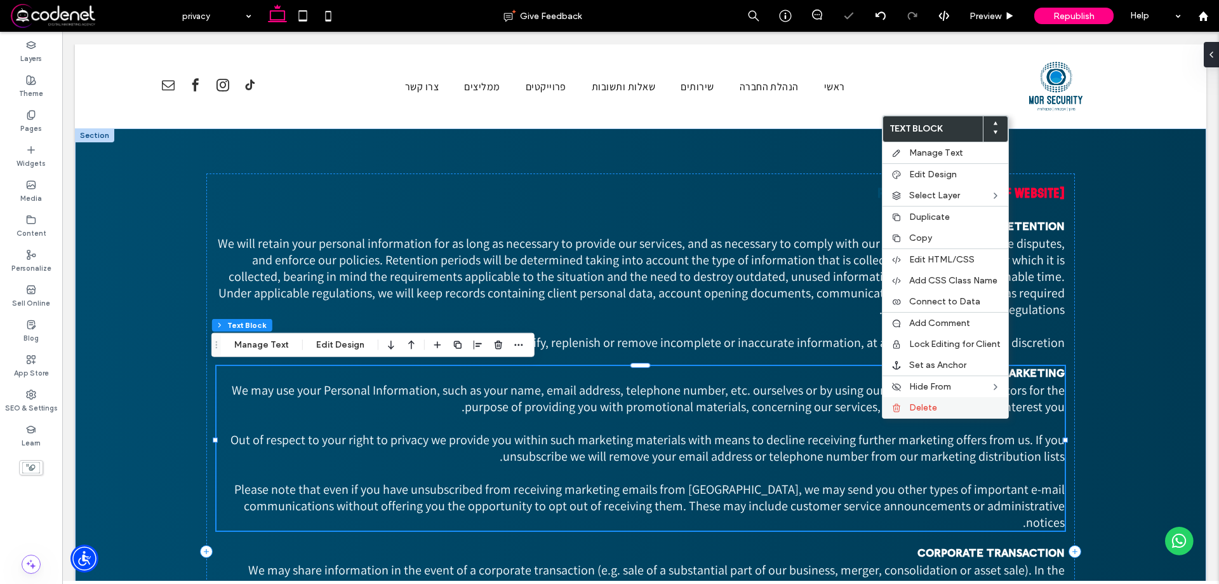
click at [893, 411] on icon at bounding box center [896, 408] width 10 height 10
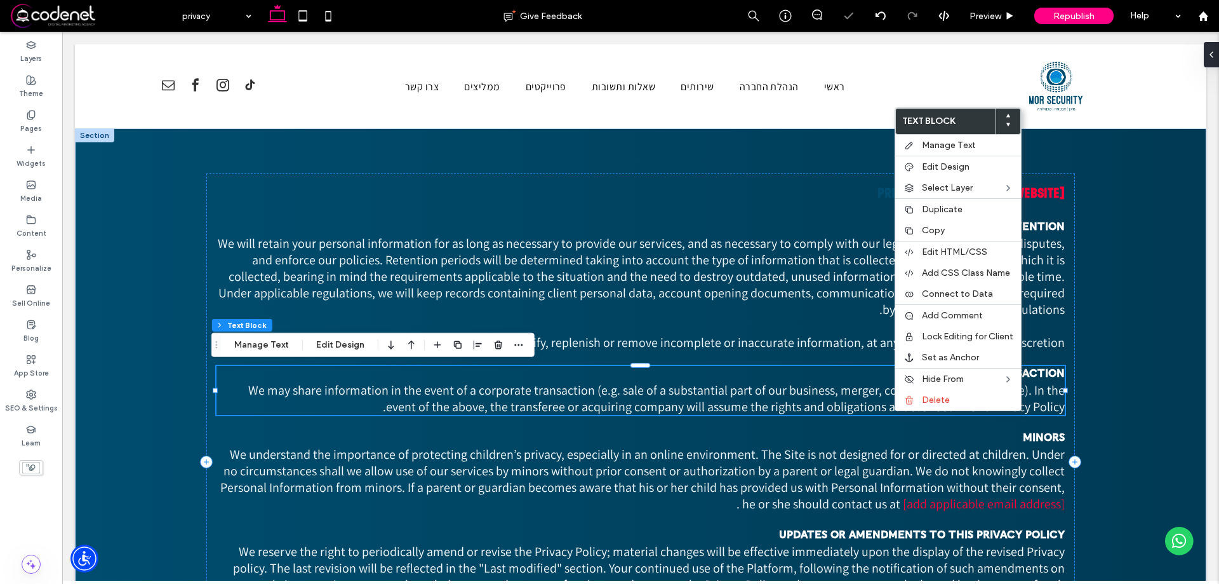
click at [893, 410] on span "We may share information in the event of a corporate transaction (e.g. sale of …" at bounding box center [656, 398] width 817 height 33
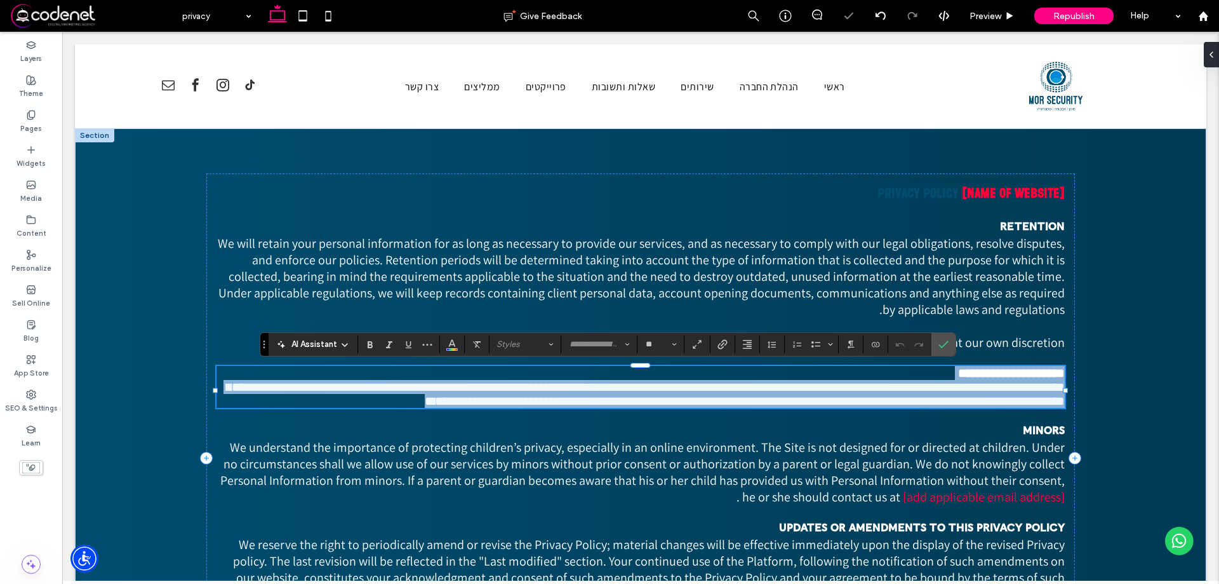
drag, startPoint x: 894, startPoint y: 410, endPoint x: 905, endPoint y: 405, distance: 12.5
click at [905, 405] on span "**********" at bounding box center [646, 393] width 838 height 27
type input "*********"
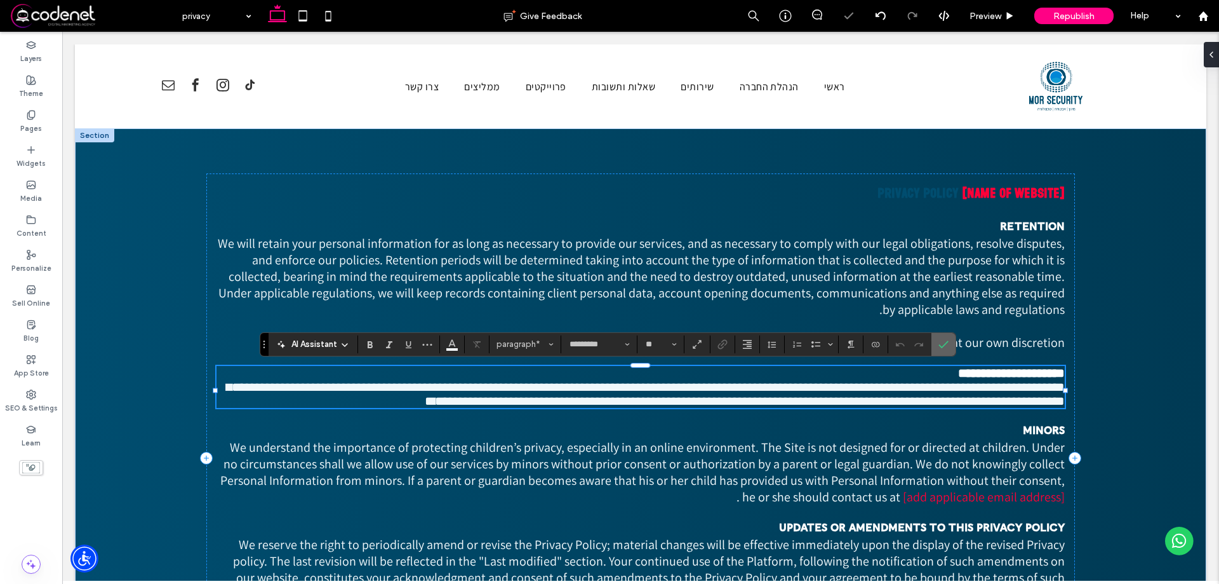
drag, startPoint x: 939, startPoint y: 351, endPoint x: 876, endPoint y: 324, distance: 68.9
click at [939, 351] on span "Confirm" at bounding box center [941, 344] width 6 height 23
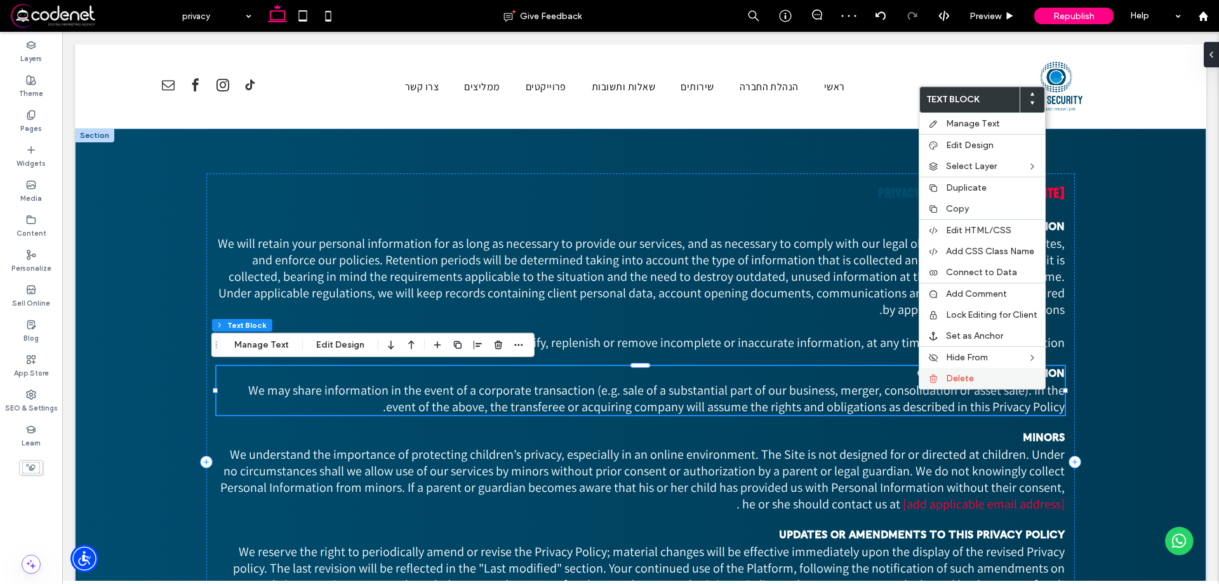
click at [936, 387] on div "Delete" at bounding box center [982, 378] width 126 height 21
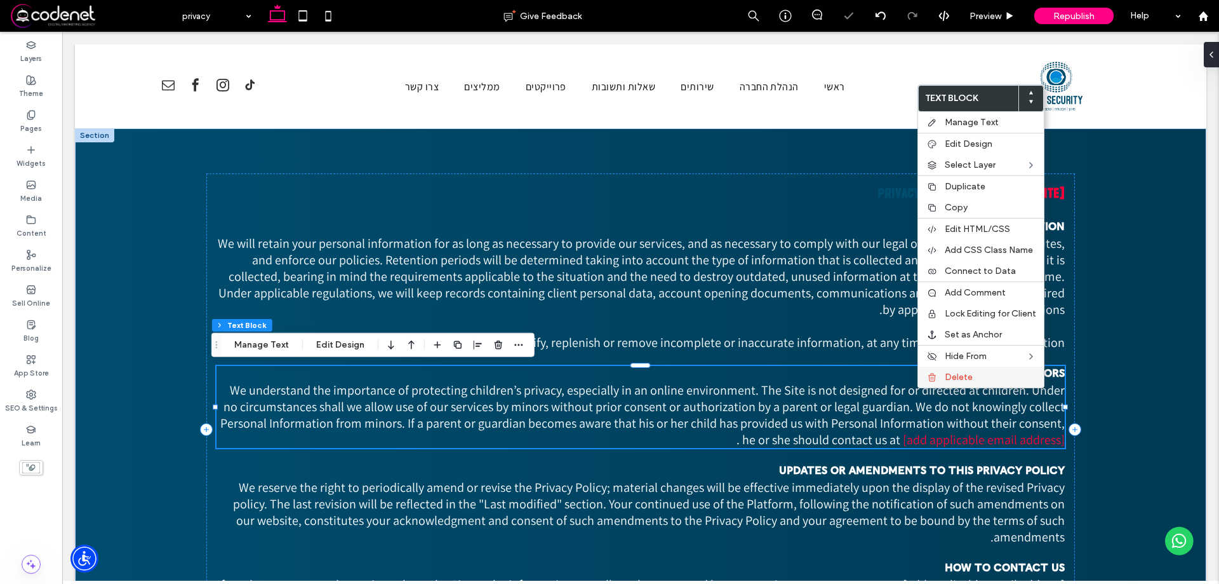
click at [936, 379] on icon at bounding box center [932, 377] width 10 height 10
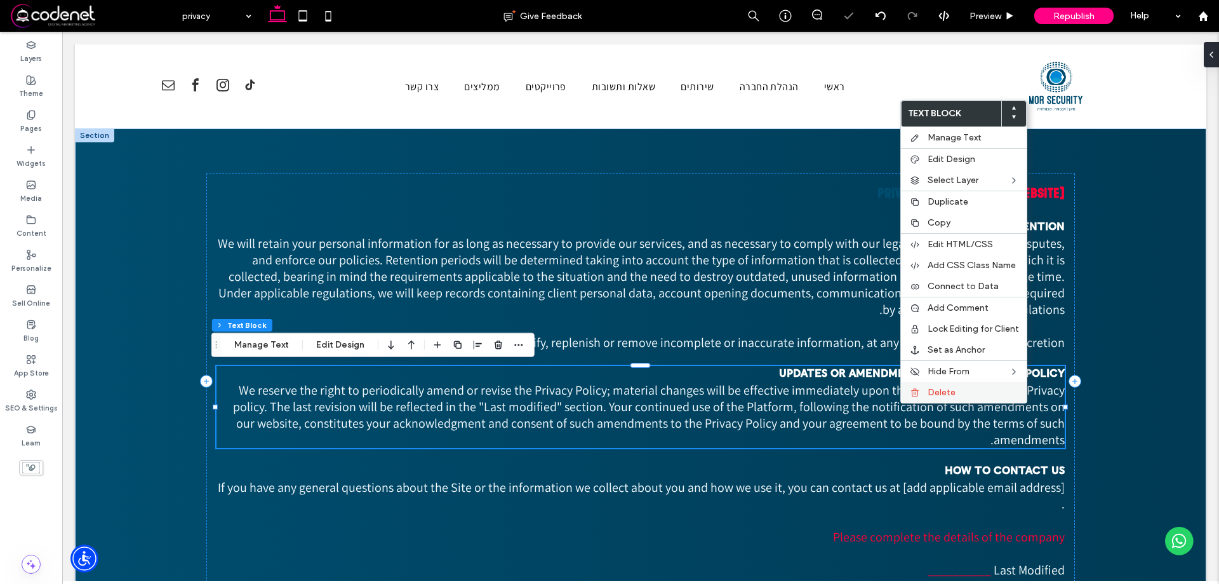
click at [923, 390] on div "Delete" at bounding box center [964, 392] width 126 height 21
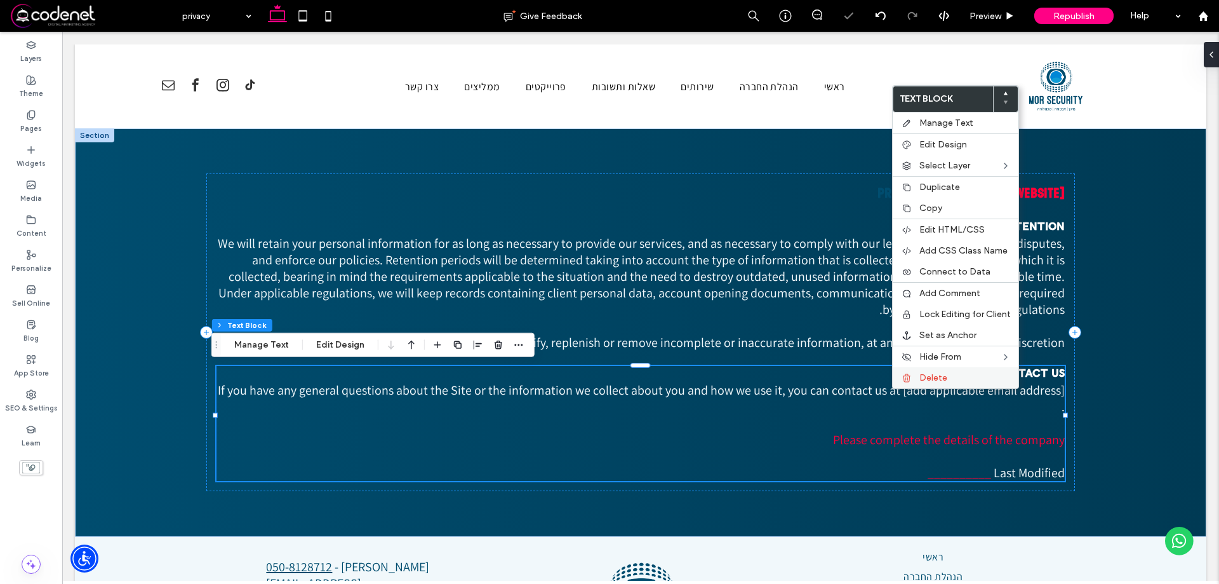
click at [916, 377] on div "Delete" at bounding box center [956, 377] width 126 height 21
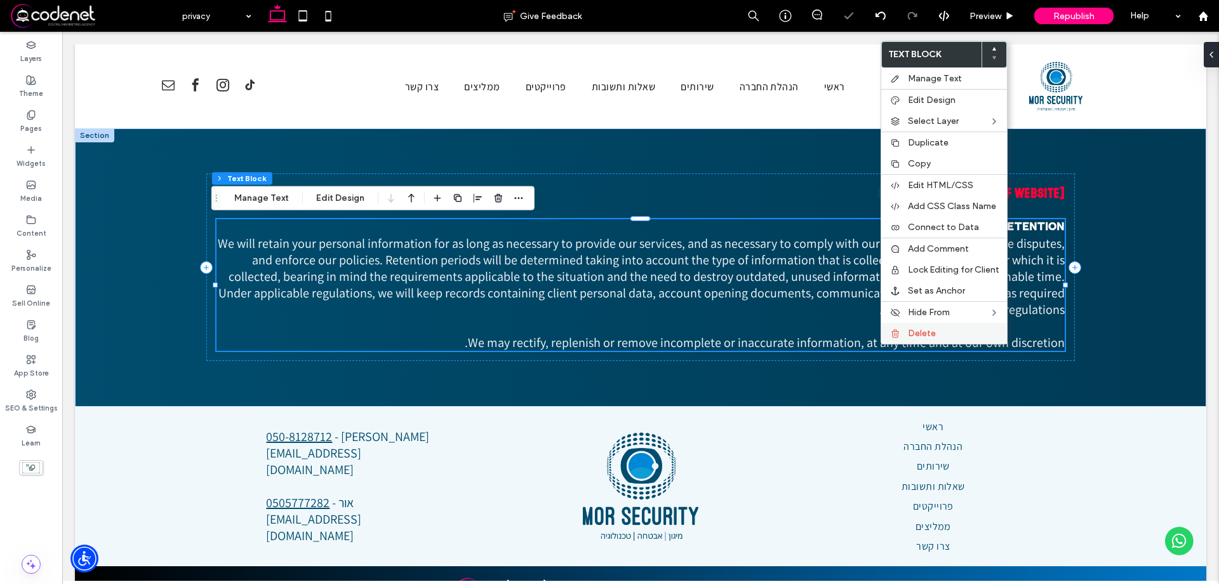
click at [902, 341] on div "Delete" at bounding box center [944, 333] width 126 height 21
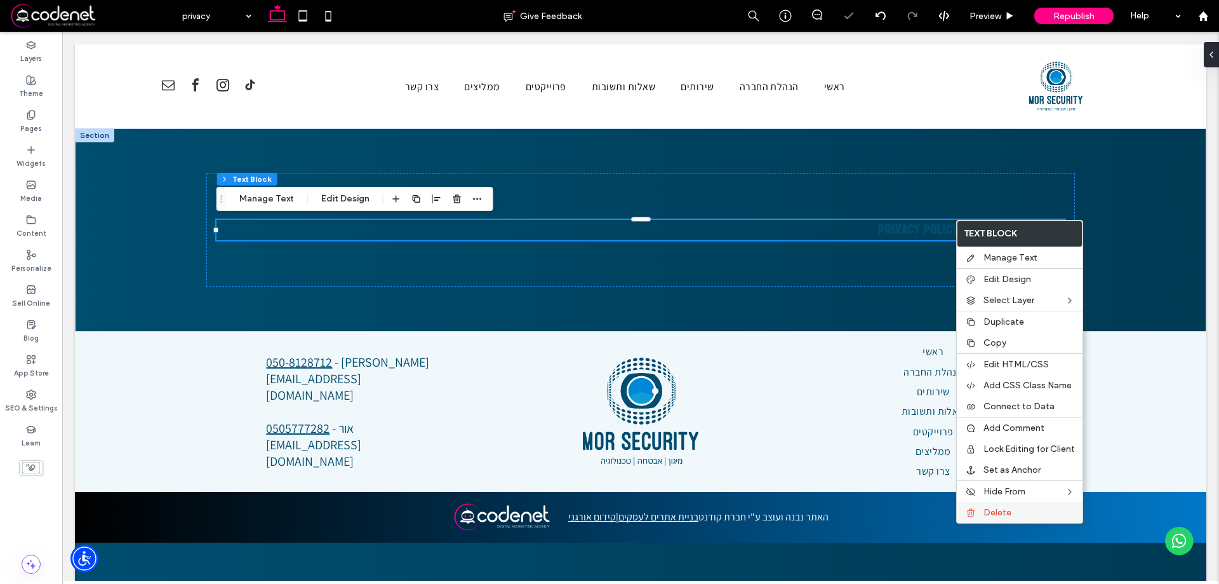
click at [981, 514] on div "Delete" at bounding box center [1020, 512] width 126 height 21
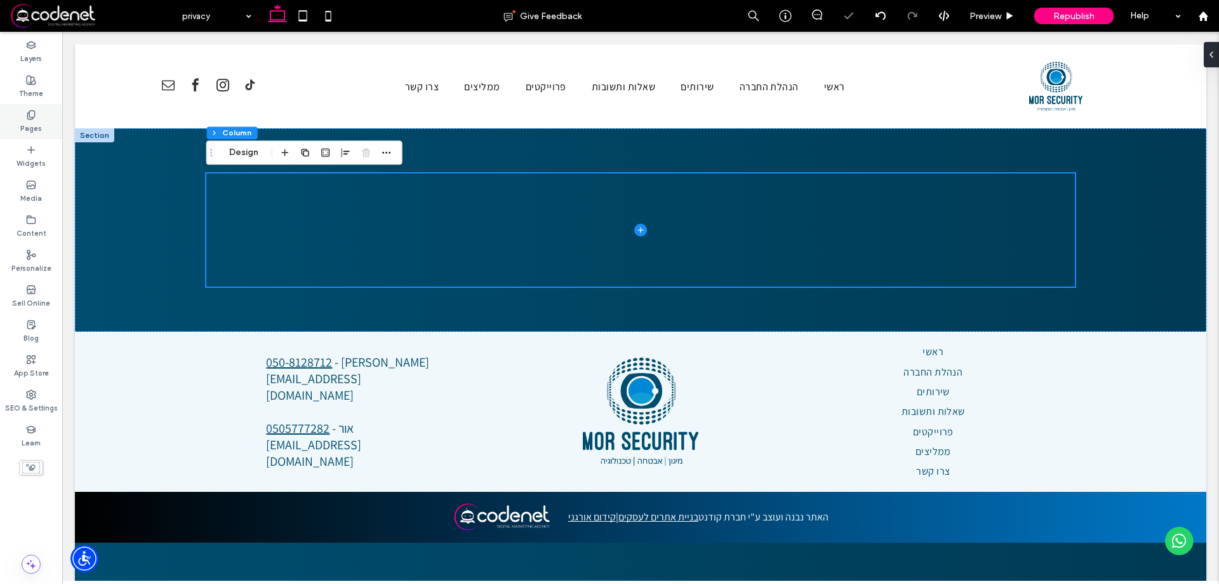
click at [10, 135] on div "Pages" at bounding box center [31, 121] width 62 height 35
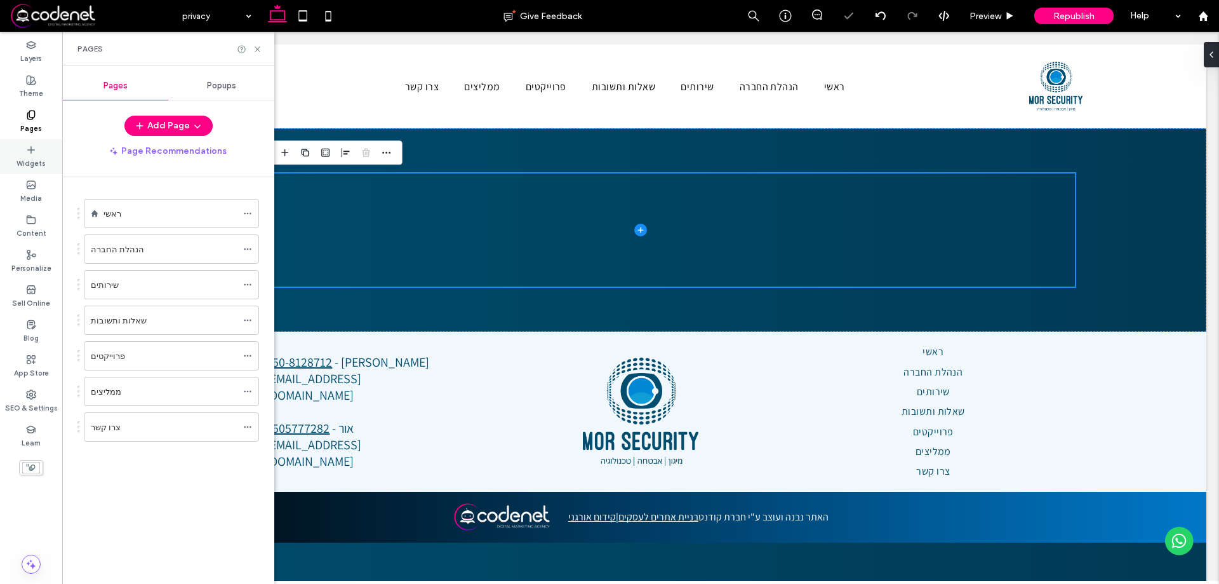
click at [11, 142] on div "Widgets" at bounding box center [31, 156] width 62 height 35
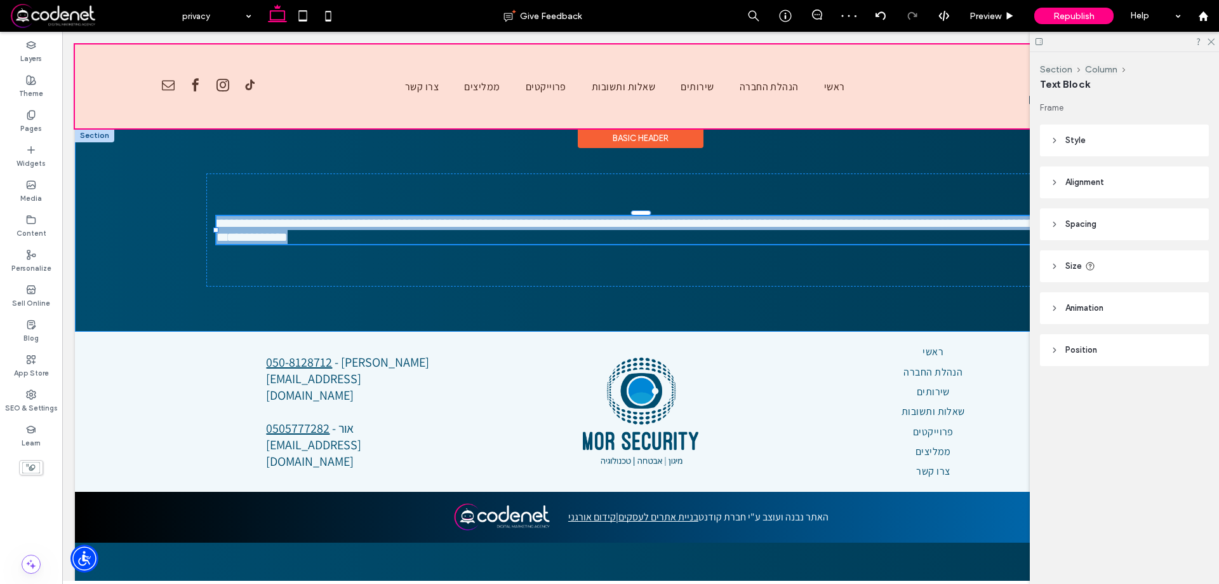
type input "*********"
type input "**"
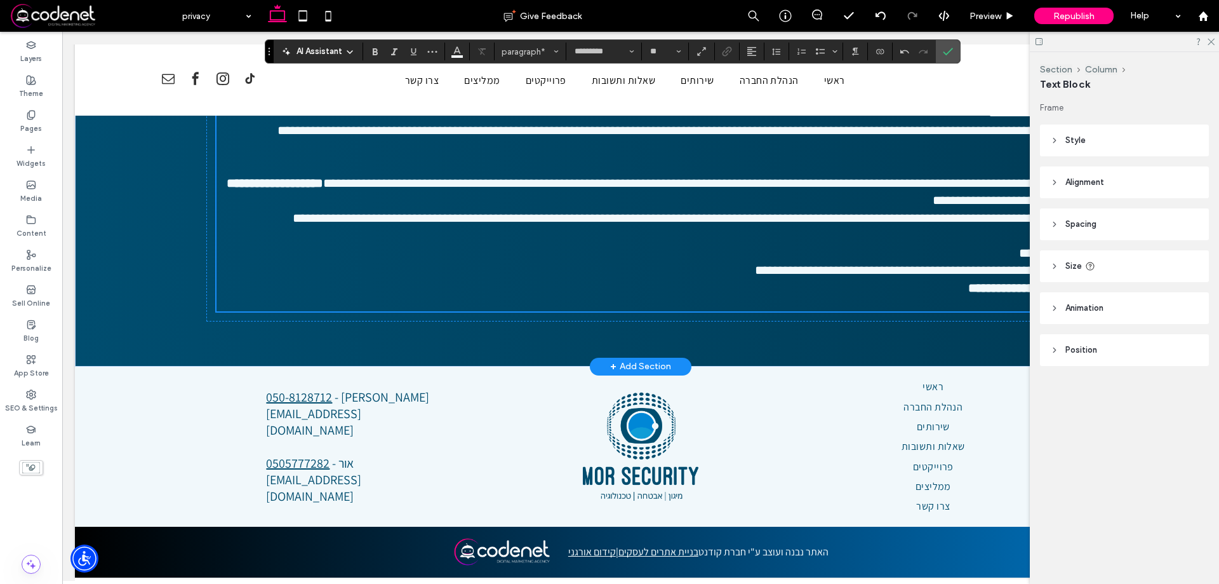
scroll to position [2111, 0]
click at [955, 56] on label "Confirm" at bounding box center [947, 51] width 19 height 23
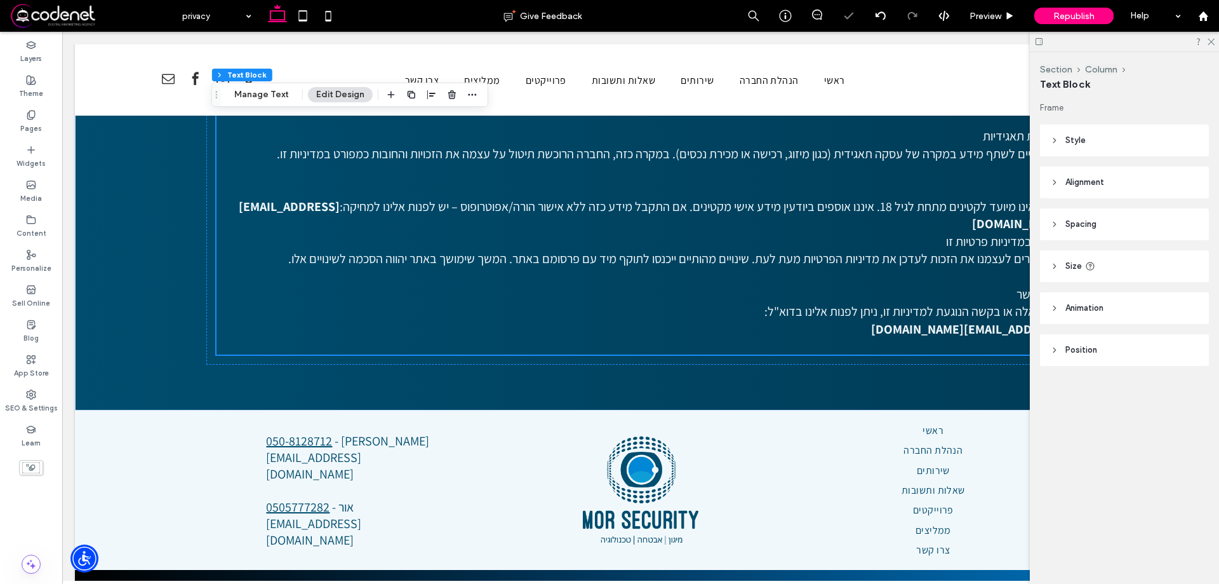
click at [1215, 37] on div at bounding box center [1124, 42] width 189 height 20
click at [1213, 39] on icon at bounding box center [1210, 41] width 8 height 8
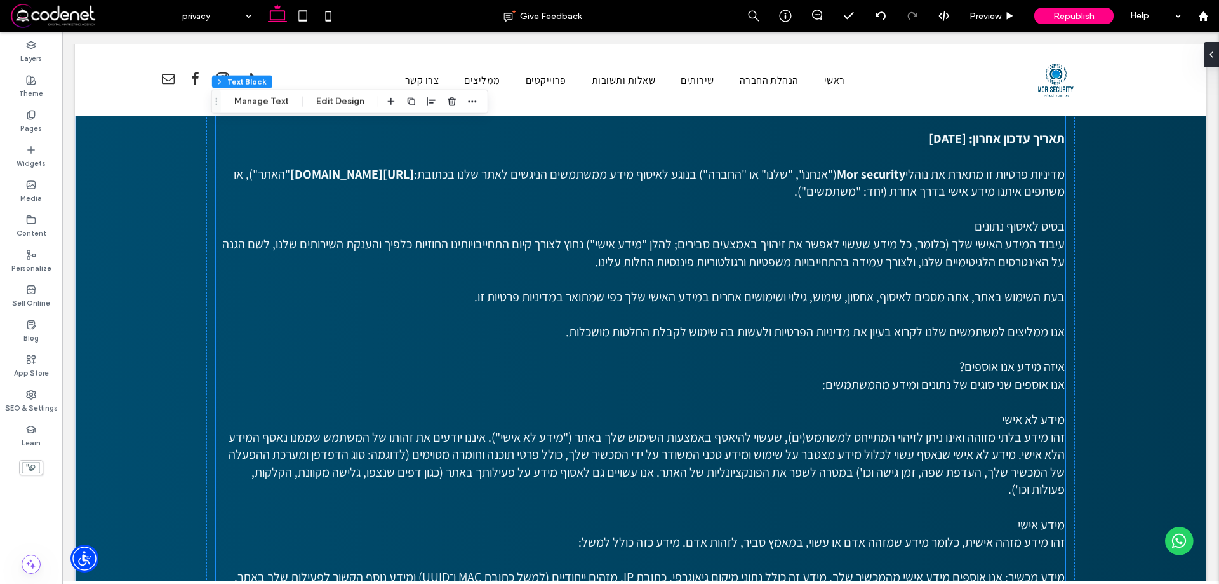
scroll to position [0, 0]
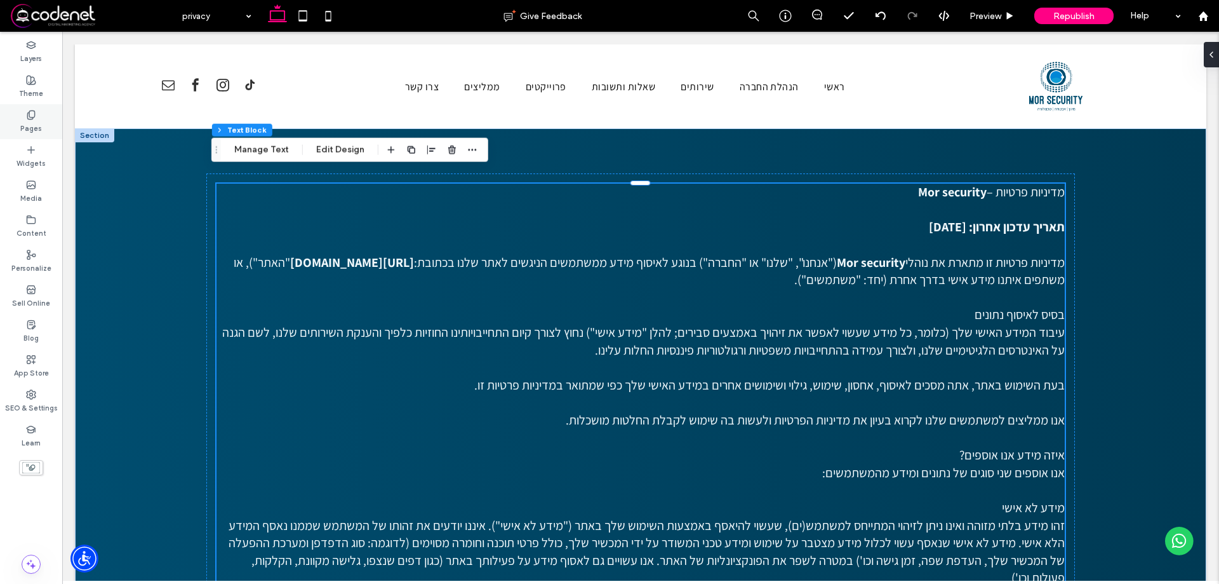
click at [29, 126] on label "Pages" at bounding box center [31, 127] width 22 height 14
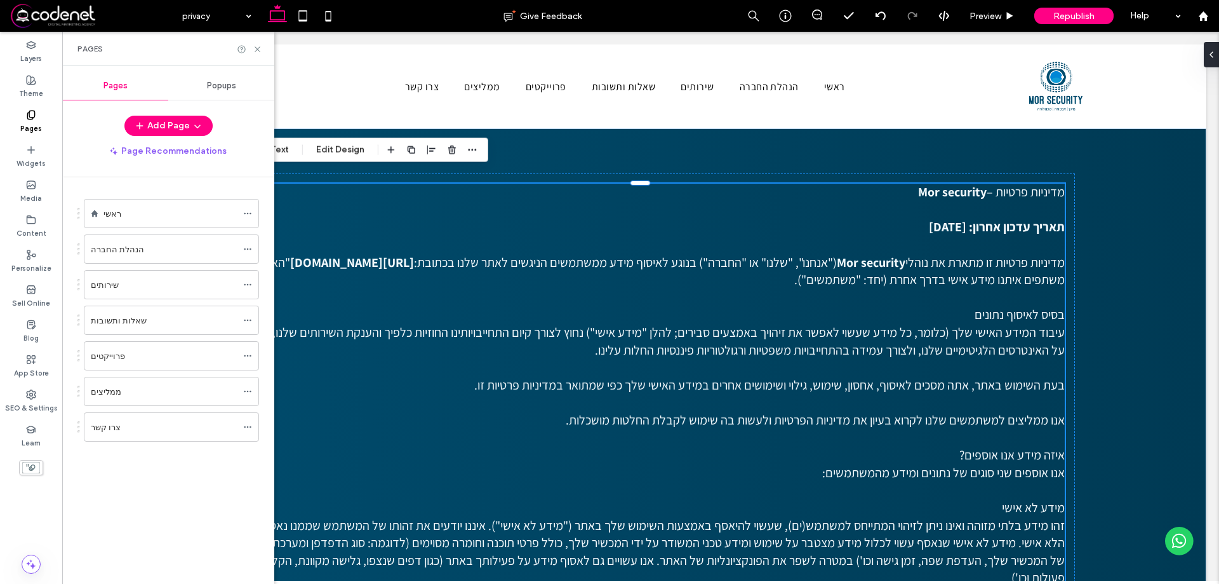
click at [166, 114] on div "Pages Popups Add Page Page Recommendations ראשי הנהלת החברה שירותים שאלות ותשוב…" at bounding box center [168, 324] width 212 height 505
click at [166, 121] on button "Add Page" at bounding box center [168, 126] width 88 height 20
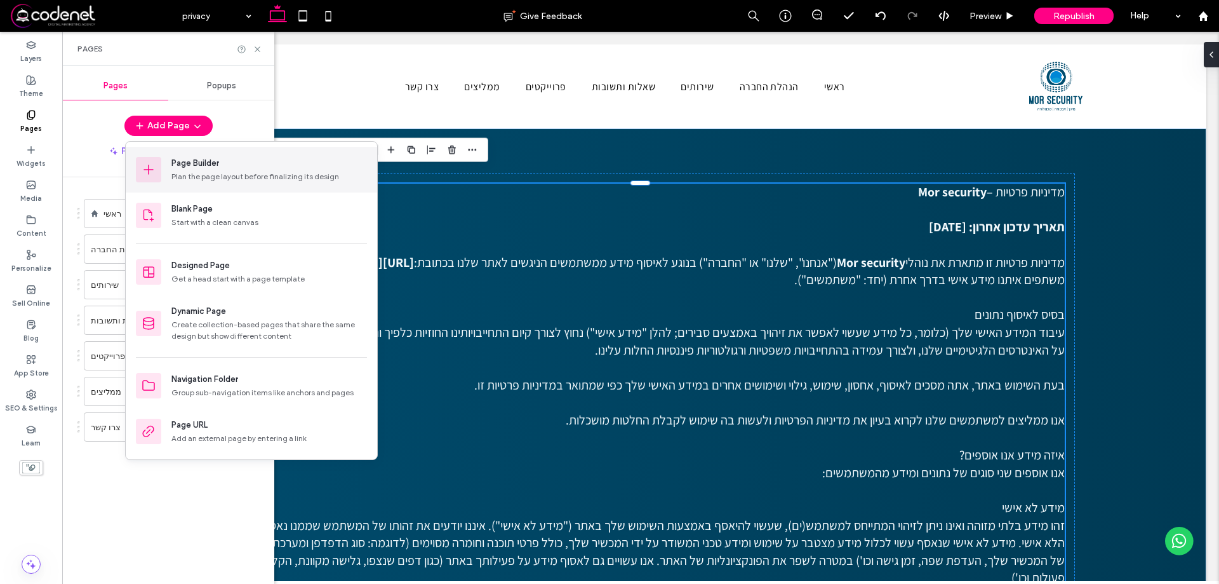
click at [196, 171] on div "Plan the page layout before finalizing its design" at bounding box center [269, 176] width 196 height 11
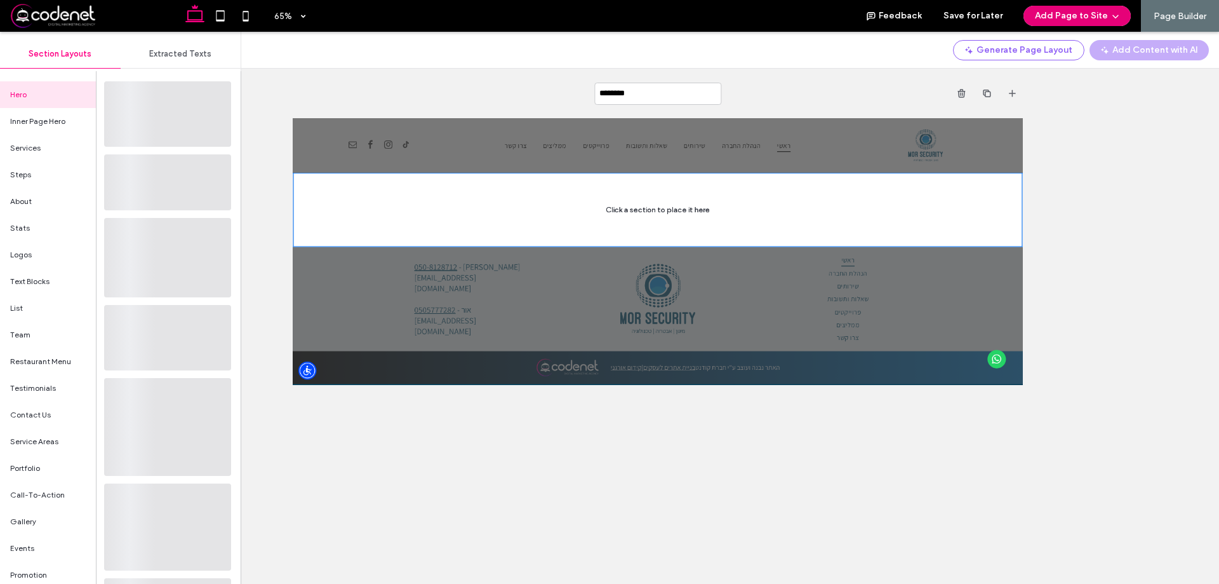
click at [1058, 15] on button "Add Page to Site" at bounding box center [1077, 16] width 107 height 20
click at [1055, 64] on div "Add & Go to Editor" at bounding box center [1075, 73] width 113 height 24
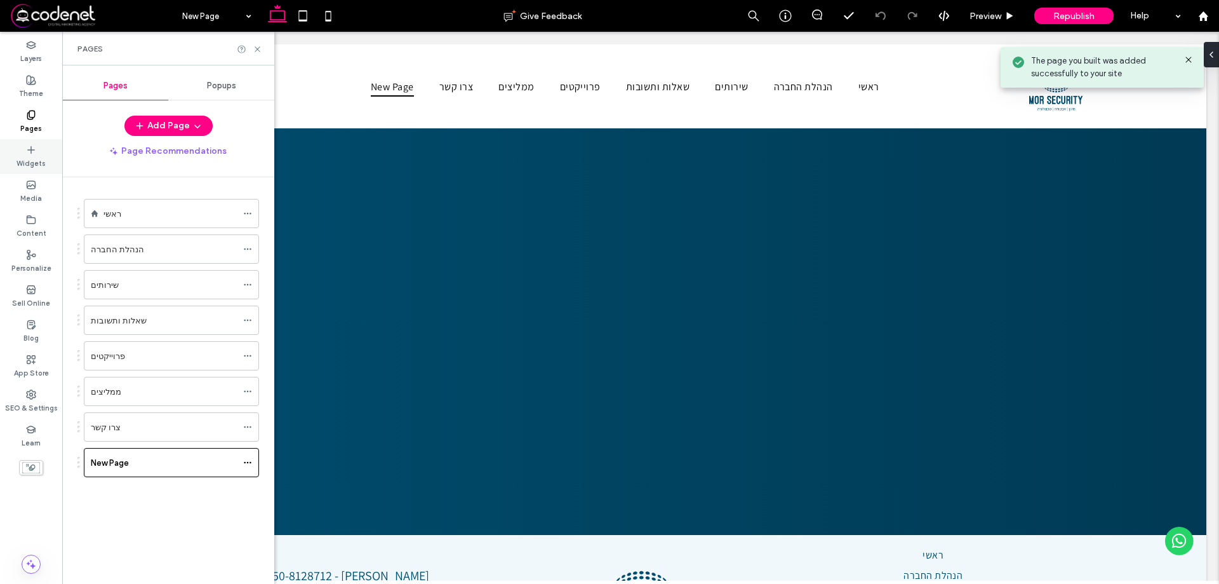
click at [23, 144] on div "Widgets" at bounding box center [31, 156] width 62 height 35
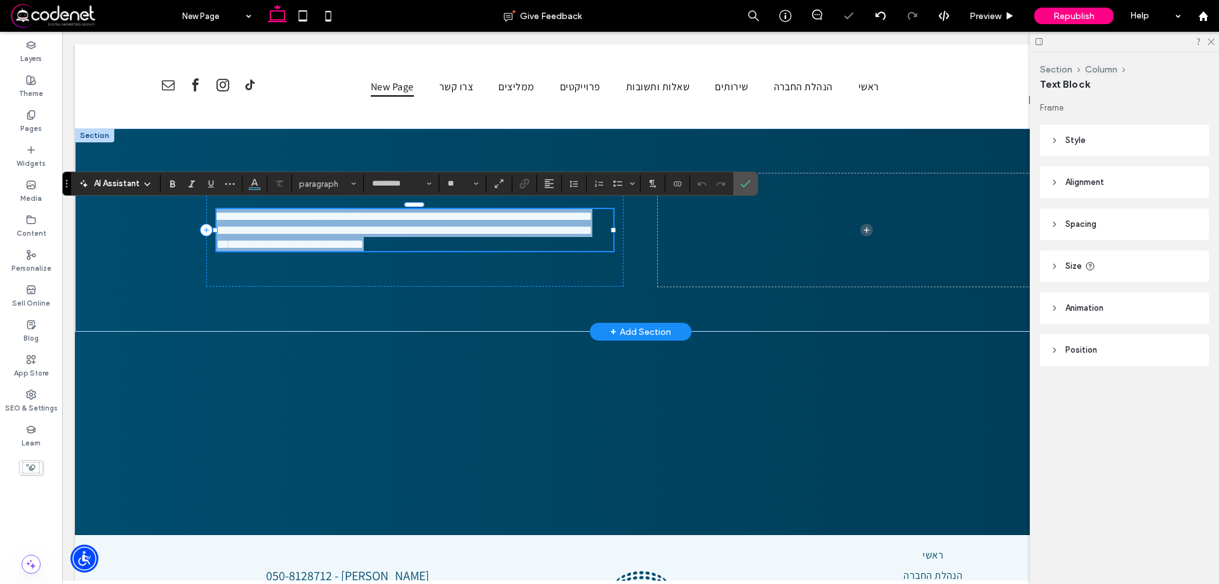
type input "**"
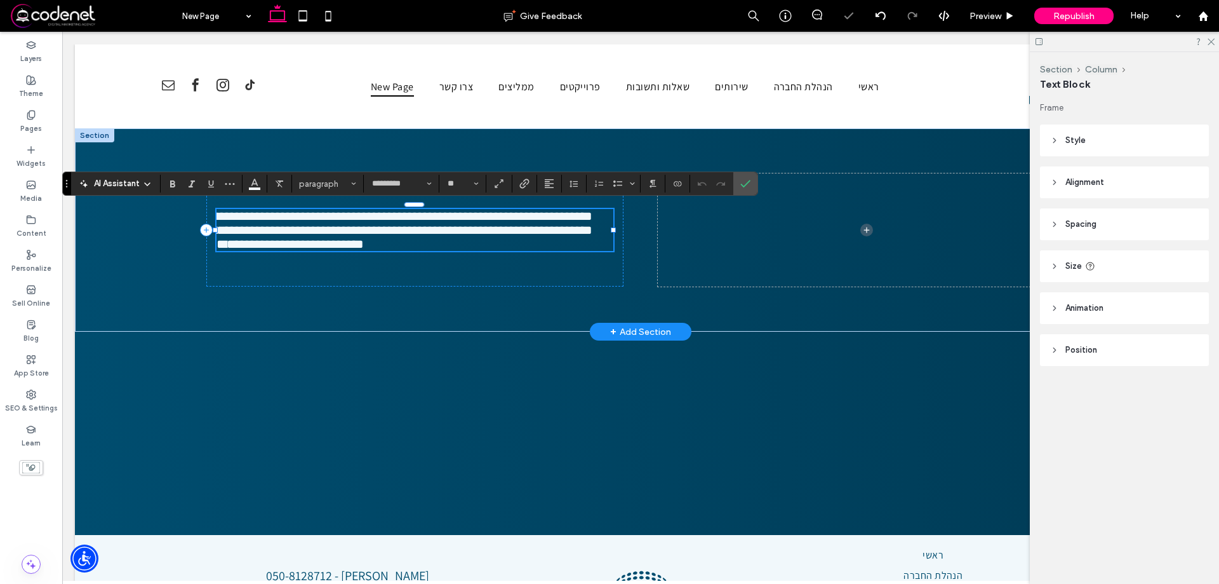
drag, startPoint x: 528, startPoint y: 219, endPoint x: 567, endPoint y: 267, distance: 62.3
click at [567, 267] on div "**********" at bounding box center [414, 229] width 417 height 112
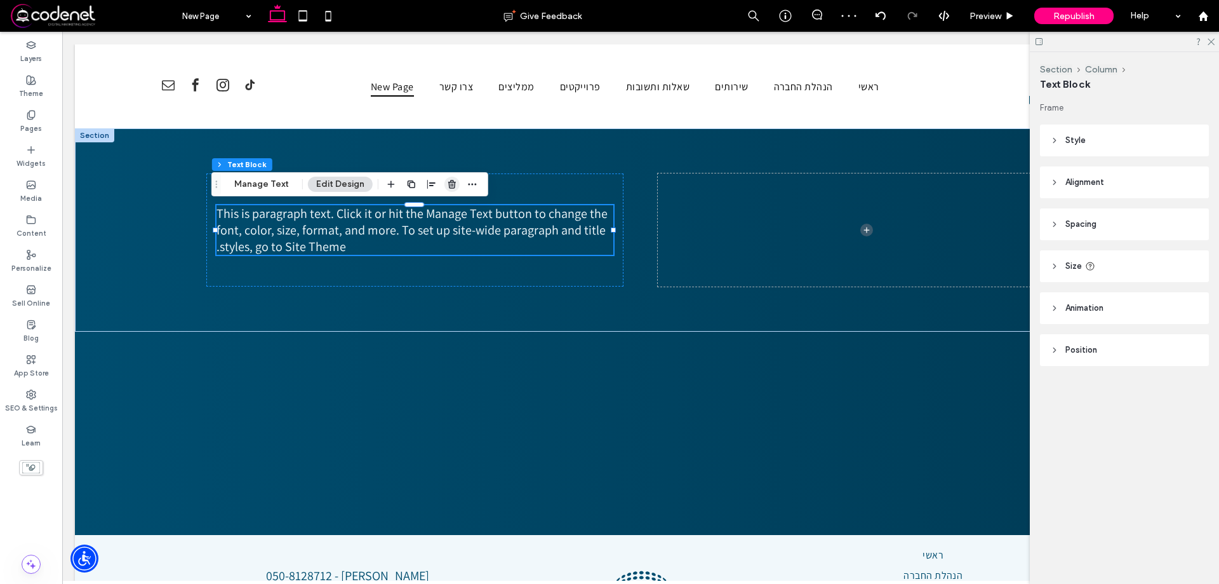
click at [444, 180] on span "button" at bounding box center [451, 184] width 15 height 15
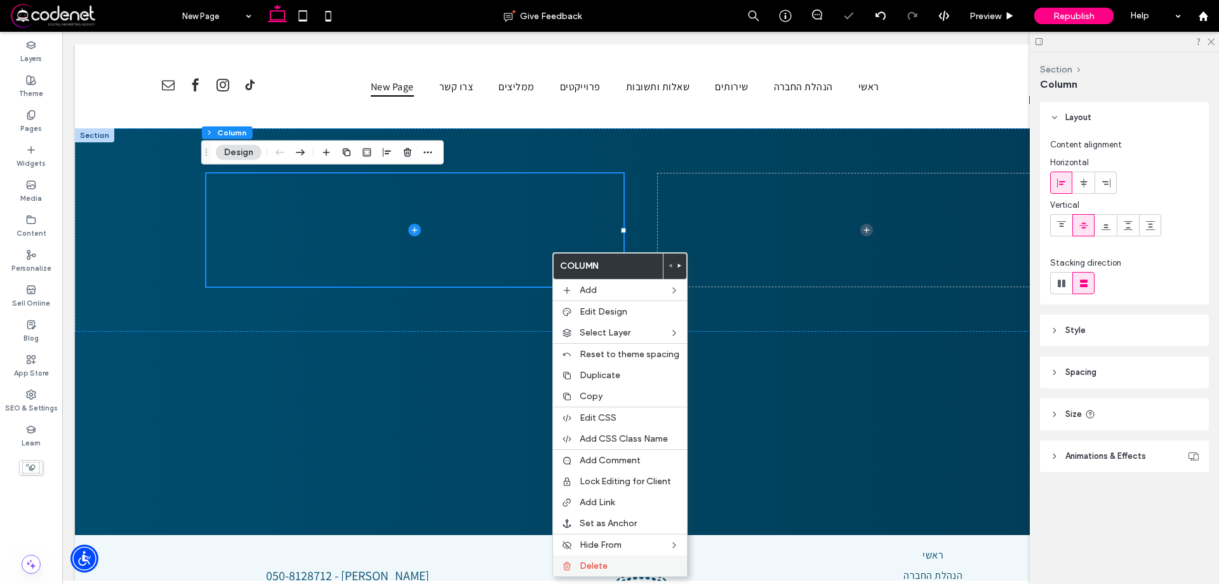
click at [619, 557] on div "Delete" at bounding box center [620, 565] width 134 height 21
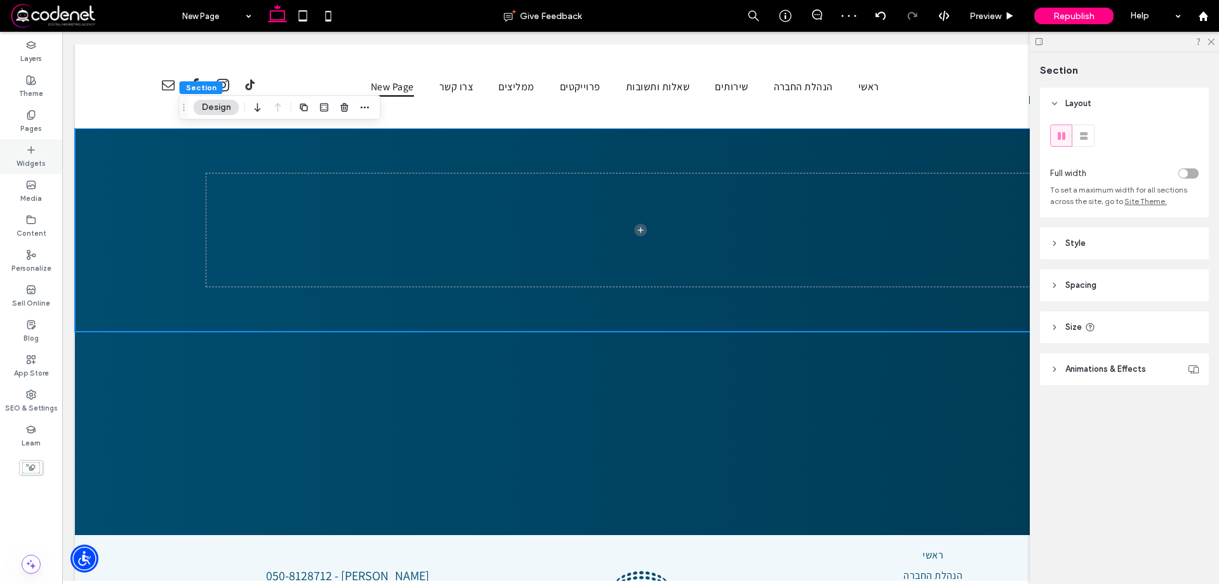
click at [32, 151] on icon at bounding box center [31, 150] width 10 height 10
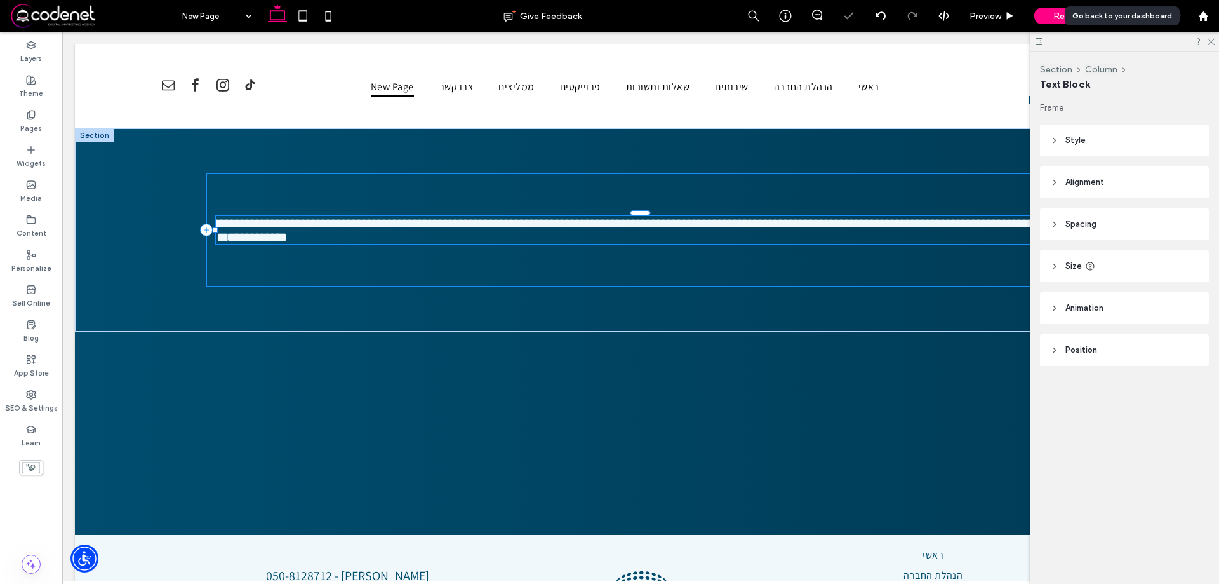
type input "*********"
type input "**"
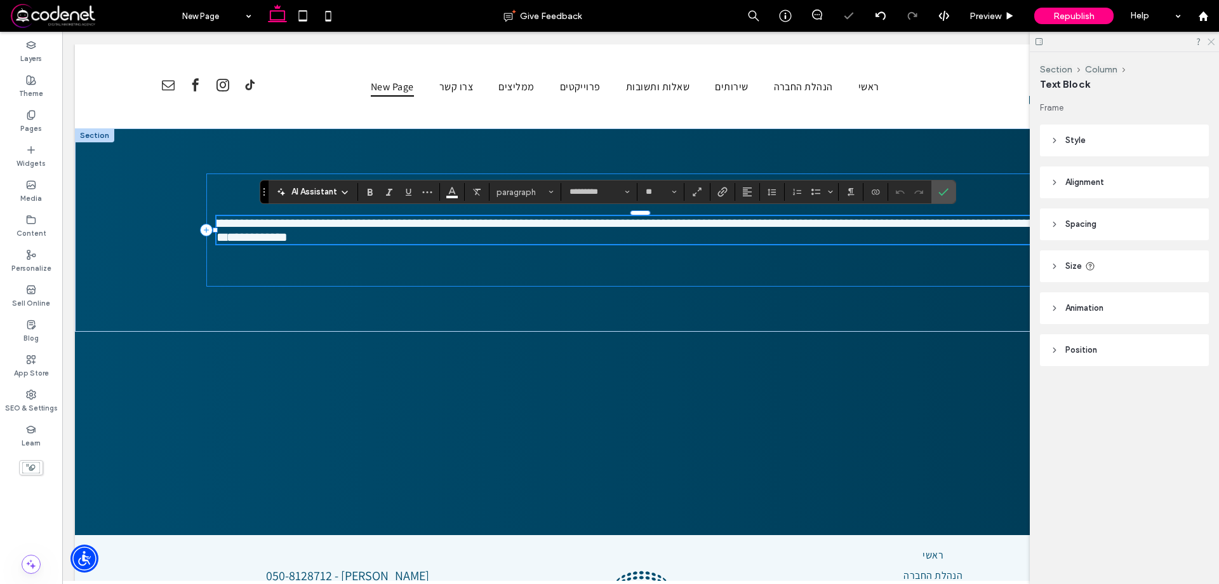
click at [1213, 40] on use at bounding box center [1211, 42] width 7 height 7
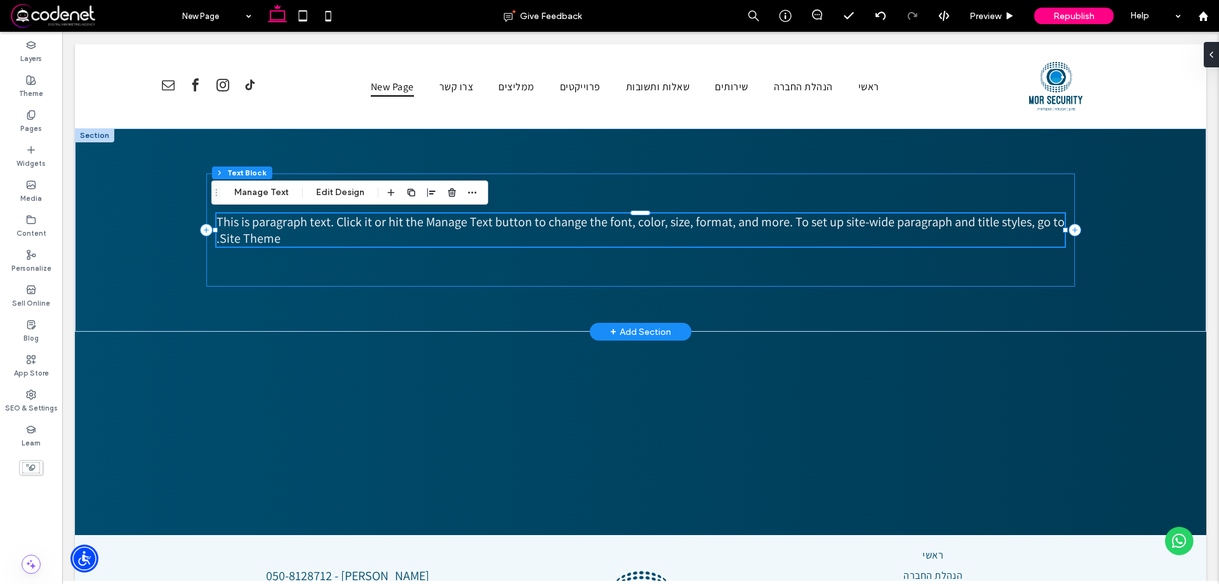
click at [601, 207] on div "This is paragraph text. Click it or hit the Manage Text button to change the fo…" at bounding box center [640, 229] width 869 height 112
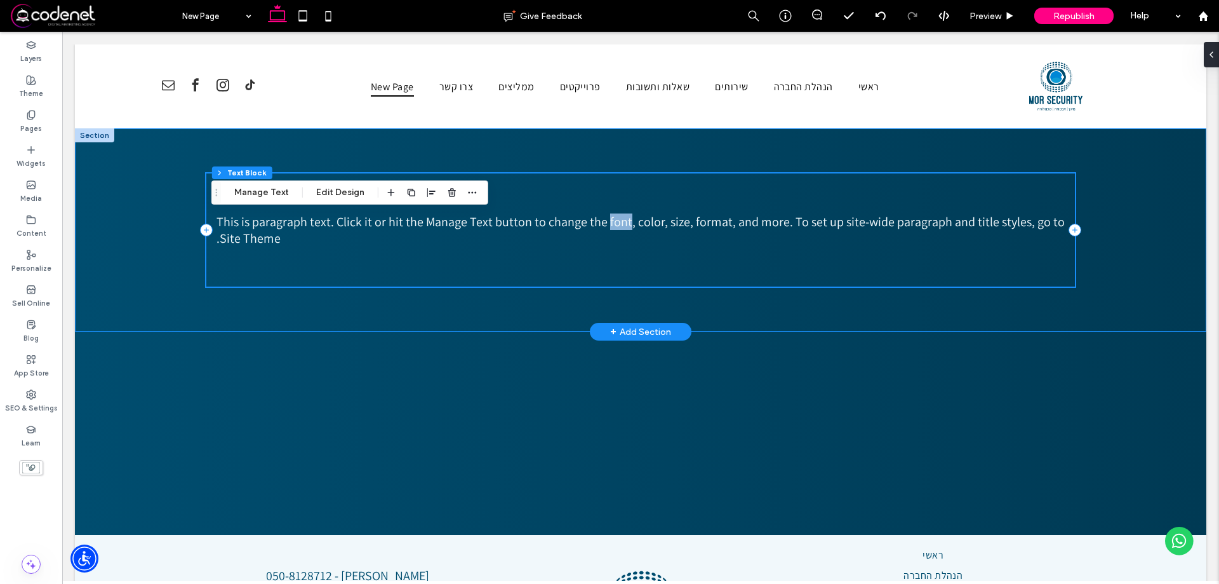
drag, startPoint x: 601, startPoint y: 207, endPoint x: 606, endPoint y: 218, distance: 11.7
click at [606, 217] on div "This is paragraph text. Click it or hit the Manage Text button to change the fo…" at bounding box center [640, 229] width 869 height 112
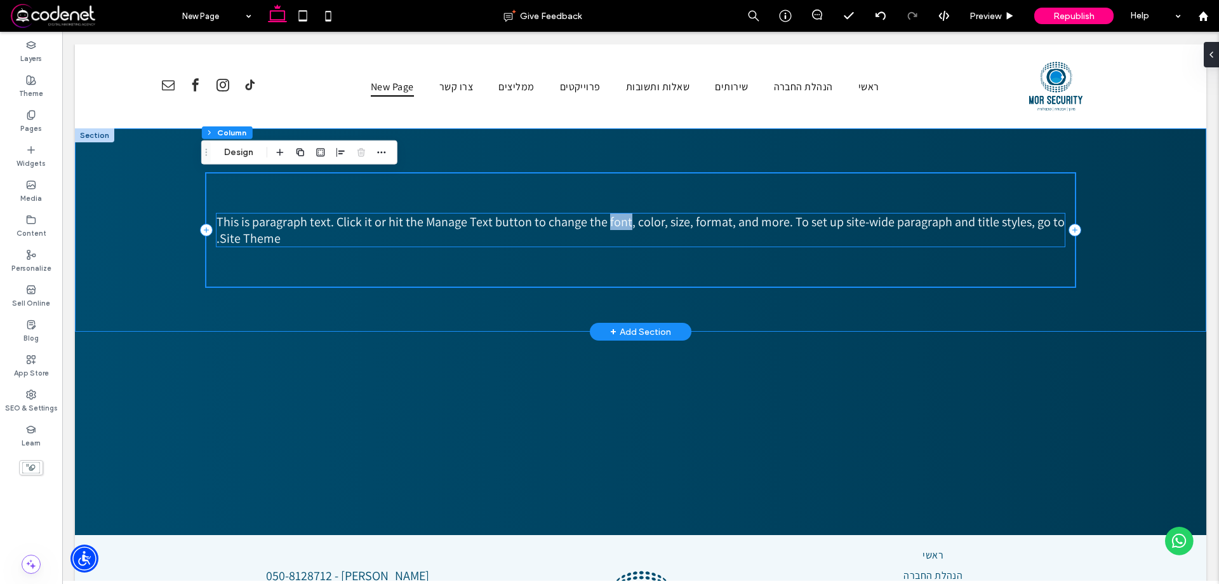
click at [606, 218] on span "This is paragraph text. Click it or hit the Manage Text button to change the fo…" at bounding box center [641, 229] width 848 height 33
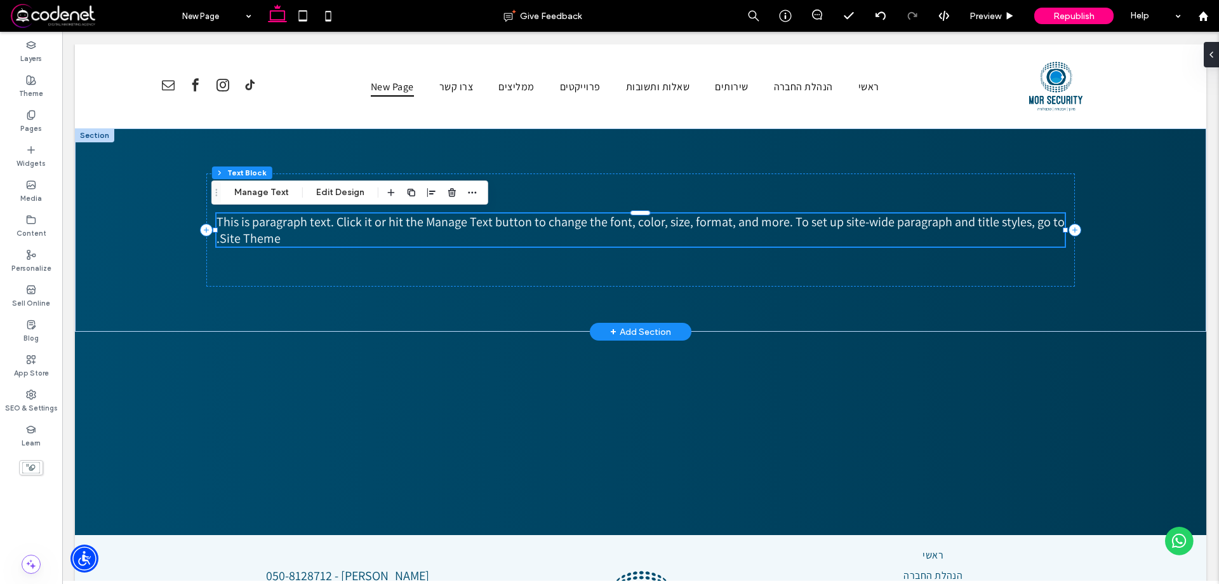
click at [606, 218] on div "This is paragraph text. Click it or hit the Manage Text button to change the fo…" at bounding box center [641, 229] width 849 height 33
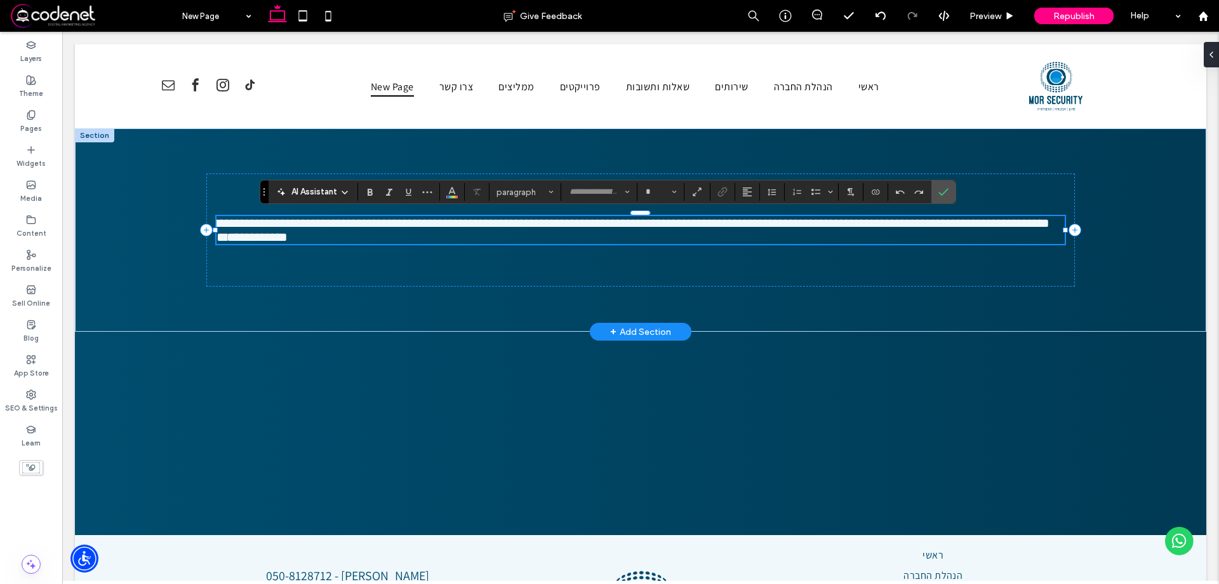
type input "*********"
type input "**"
click at [615, 229] on span "**********" at bounding box center [630, 230] width 838 height 27
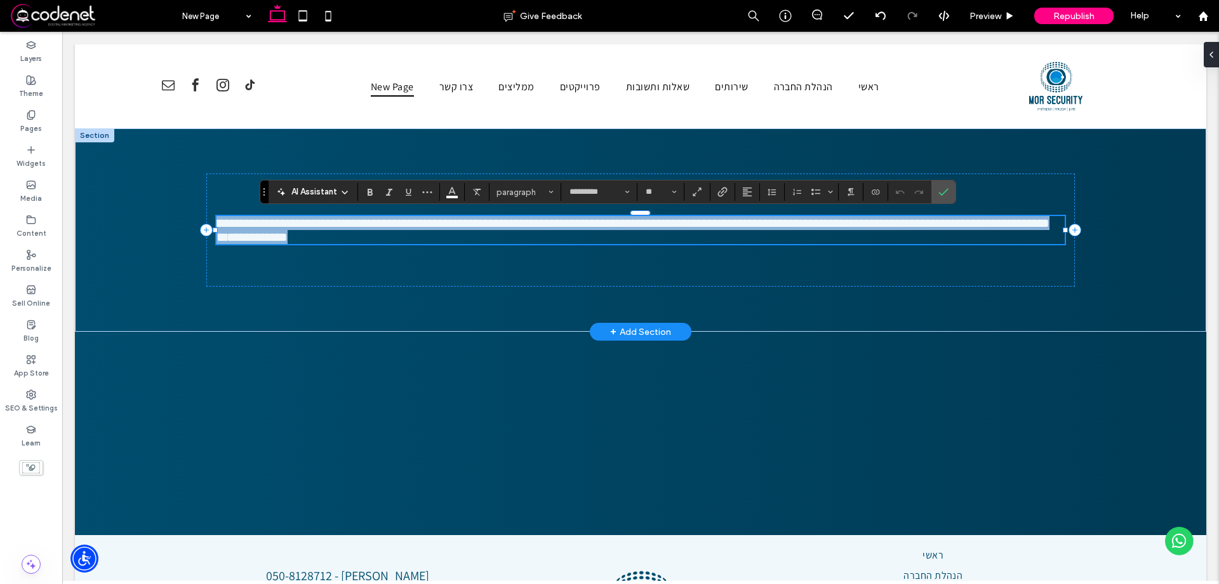
click at [615, 229] on span "**********" at bounding box center [630, 230] width 838 height 27
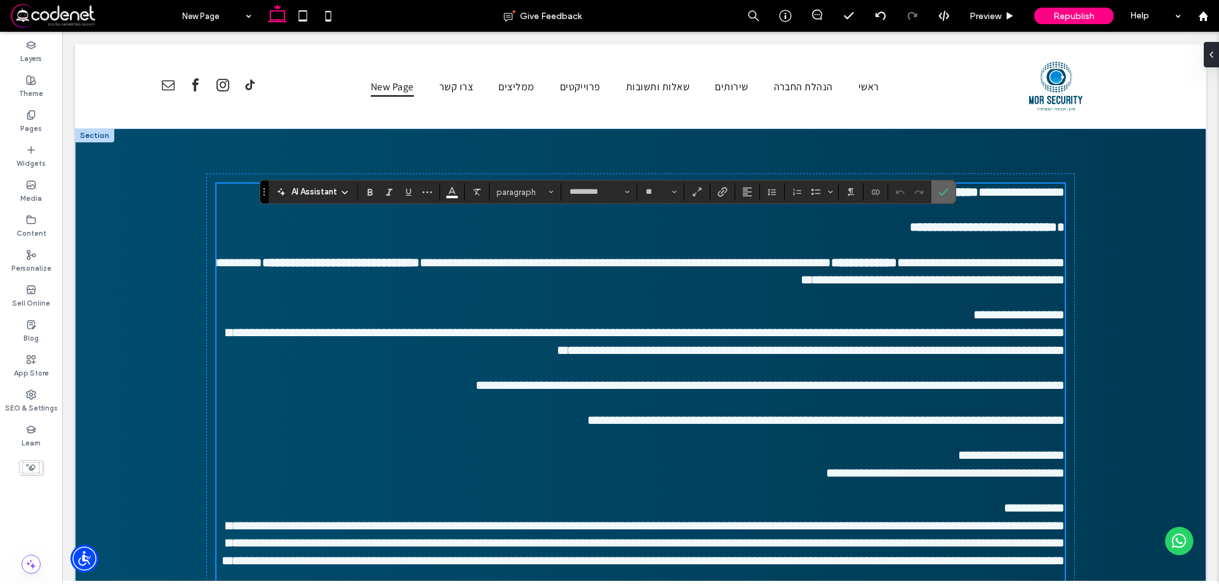
click at [938, 196] on icon "Confirm" at bounding box center [943, 192] width 10 height 10
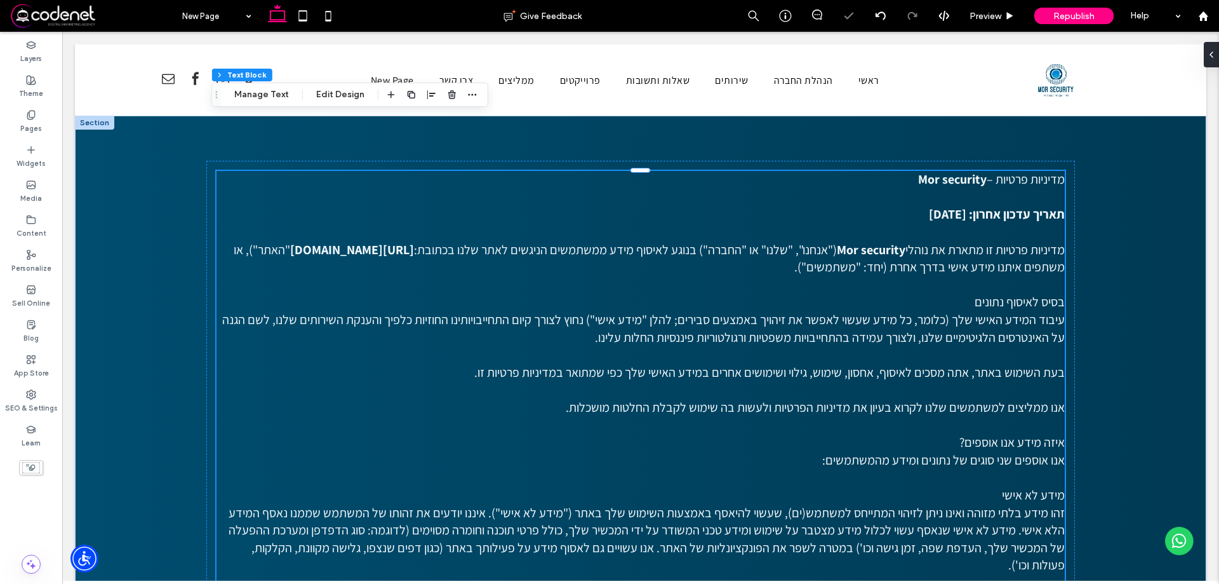
scroll to position [2150, 0]
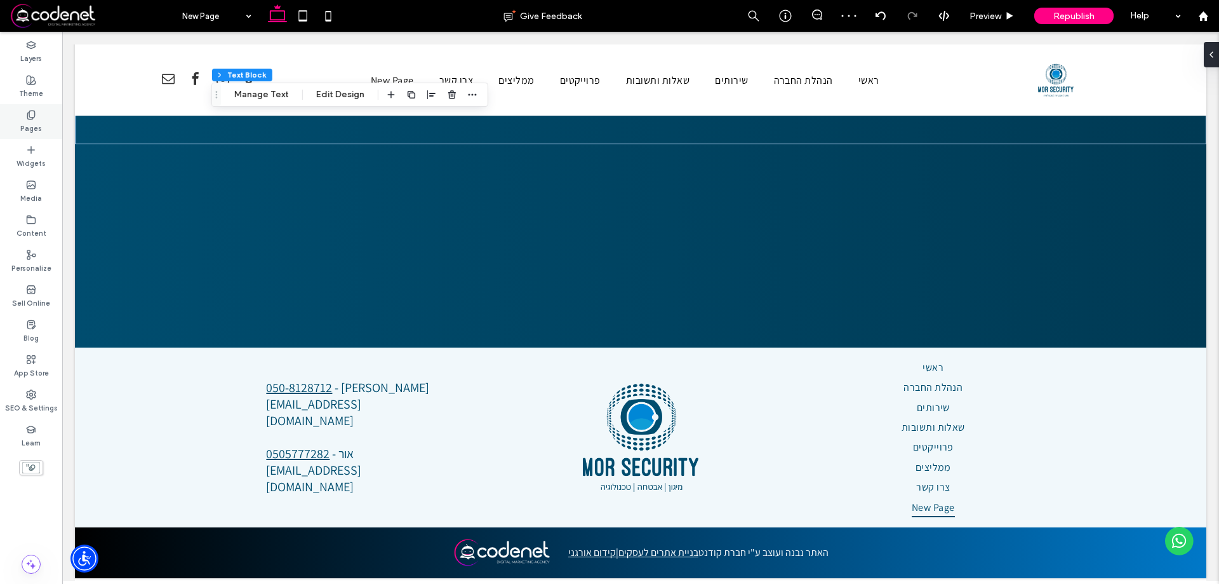
click at [29, 135] on div "Pages" at bounding box center [31, 121] width 62 height 35
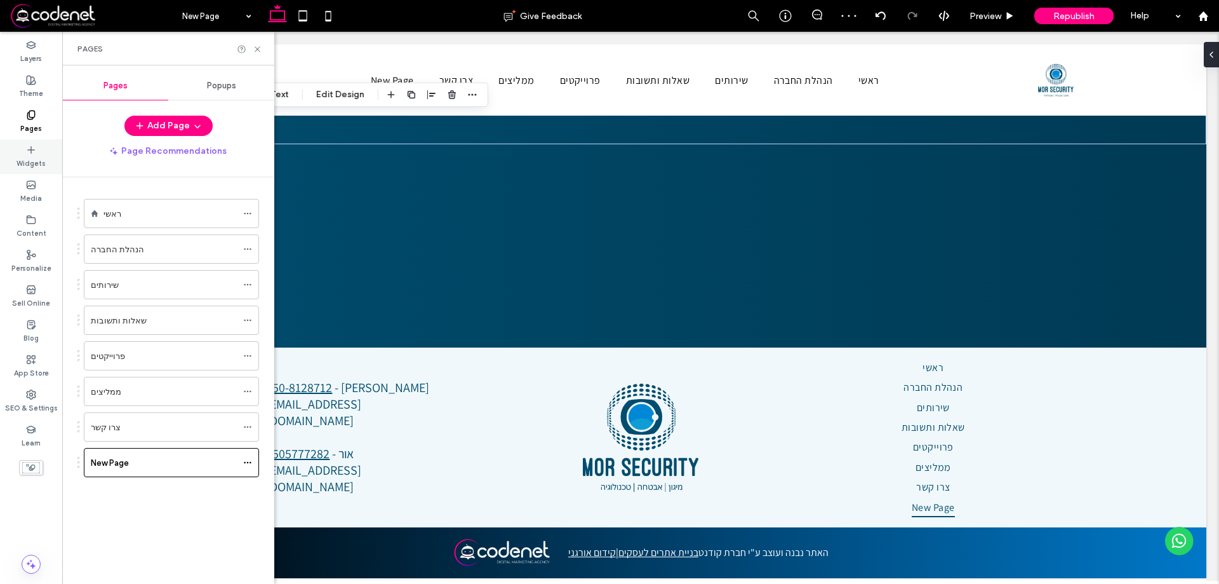
click at [42, 158] on label "Widgets" at bounding box center [31, 162] width 29 height 14
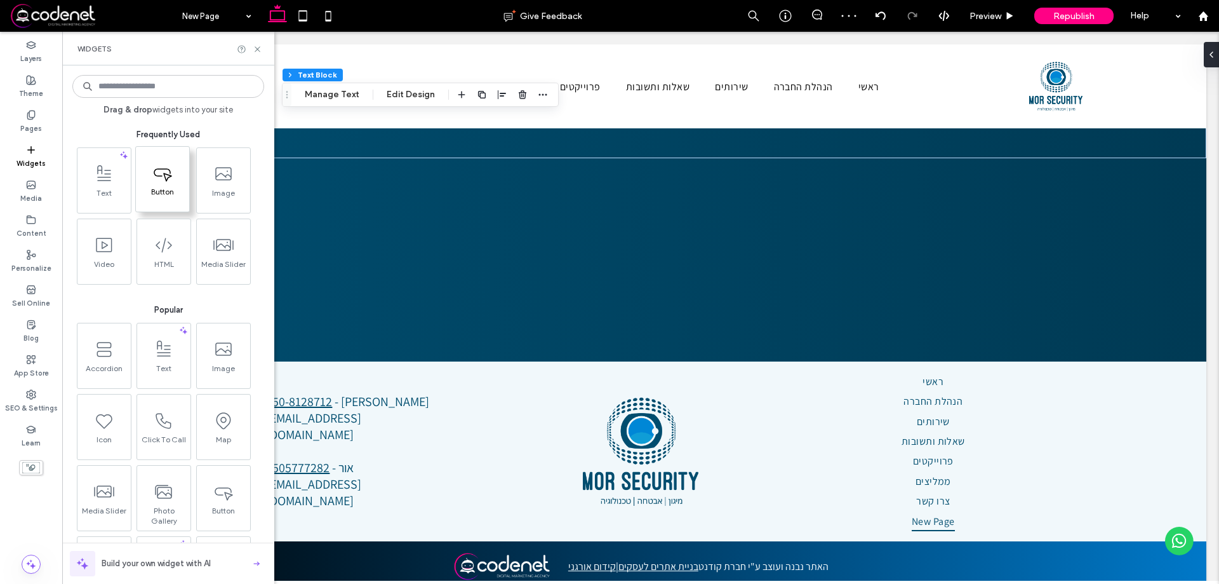
scroll to position [2377, 0]
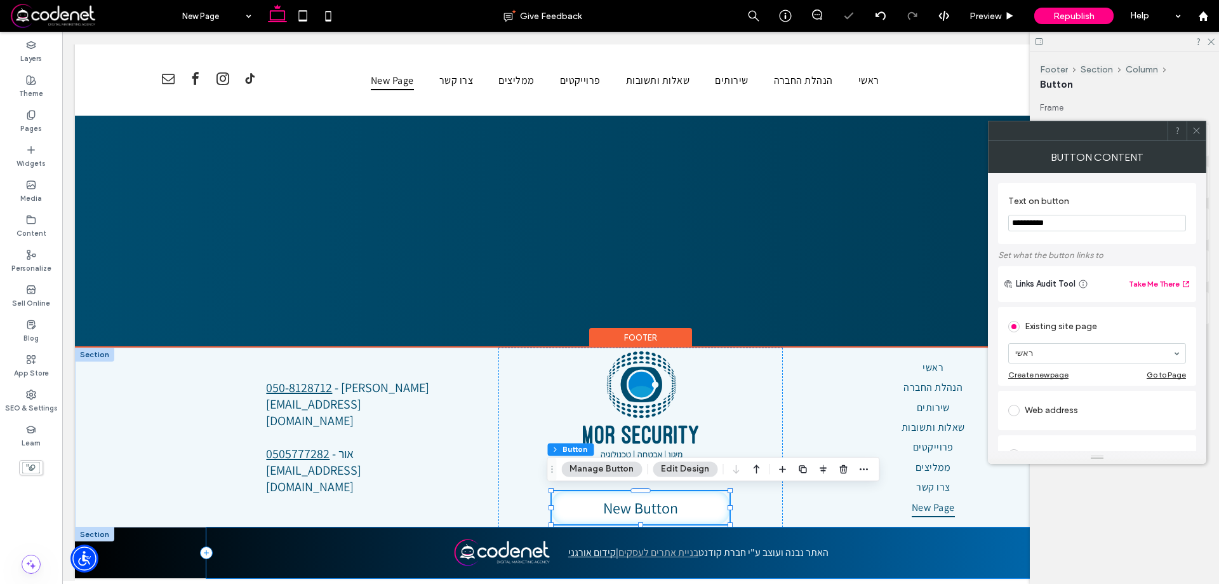
type input "**"
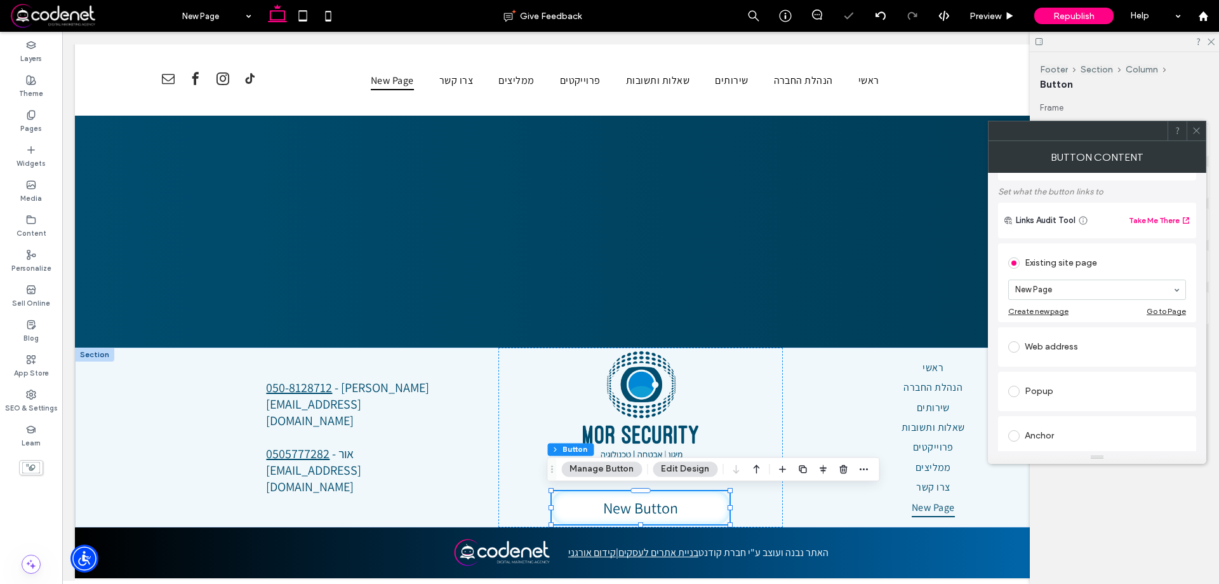
scroll to position [0, 0]
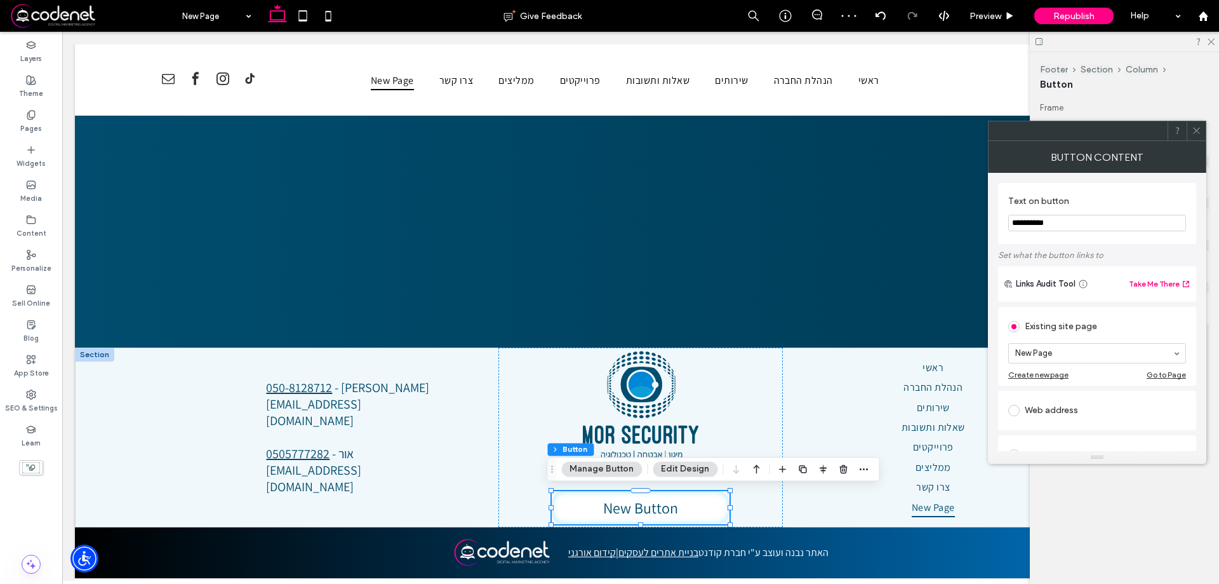
click at [1039, 222] on input "**********" at bounding box center [1097, 223] width 178 height 17
type input "**********"
click at [1194, 133] on use at bounding box center [1196, 131] width 6 height 6
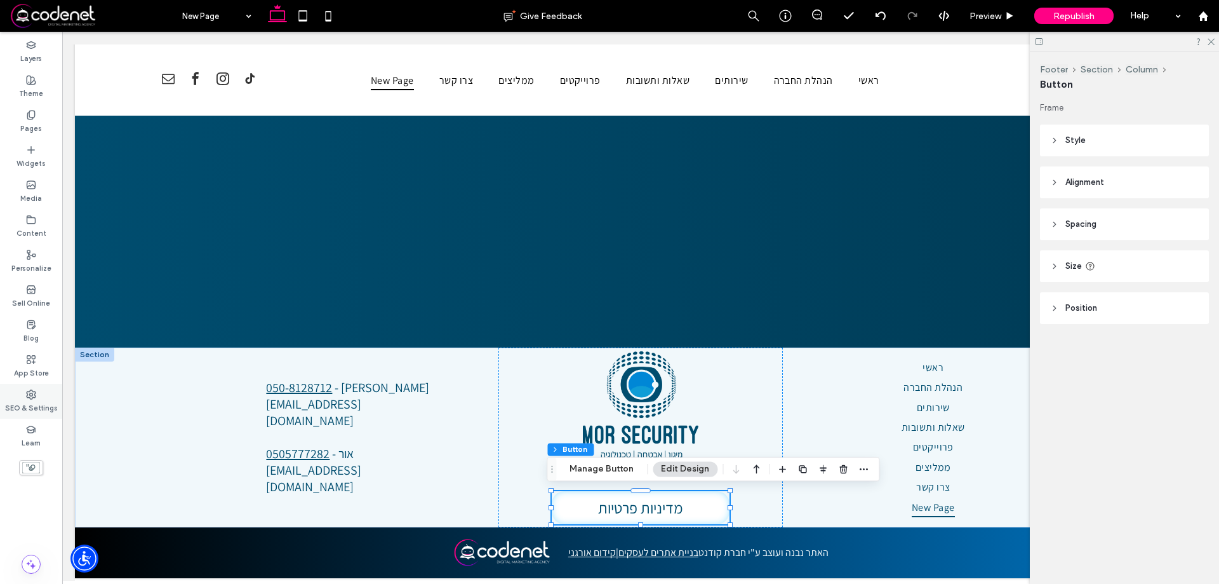
click at [31, 387] on div "SEO & Settings" at bounding box center [31, 401] width 62 height 35
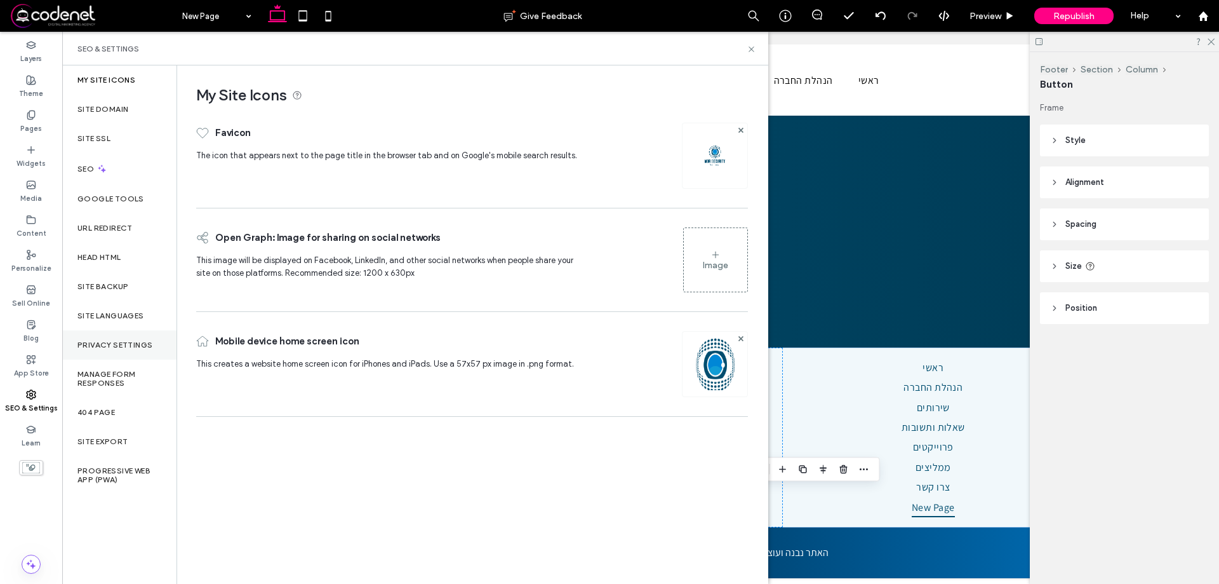
click at [125, 347] on label "Privacy Settings" at bounding box center [114, 344] width 75 height 9
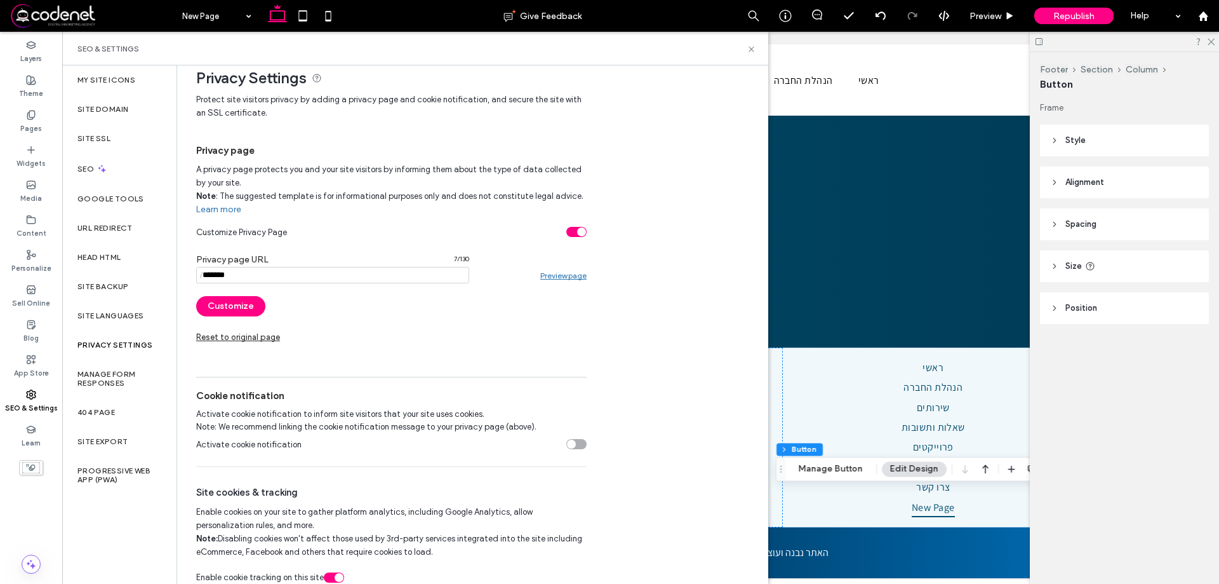
scroll to position [32, 0]
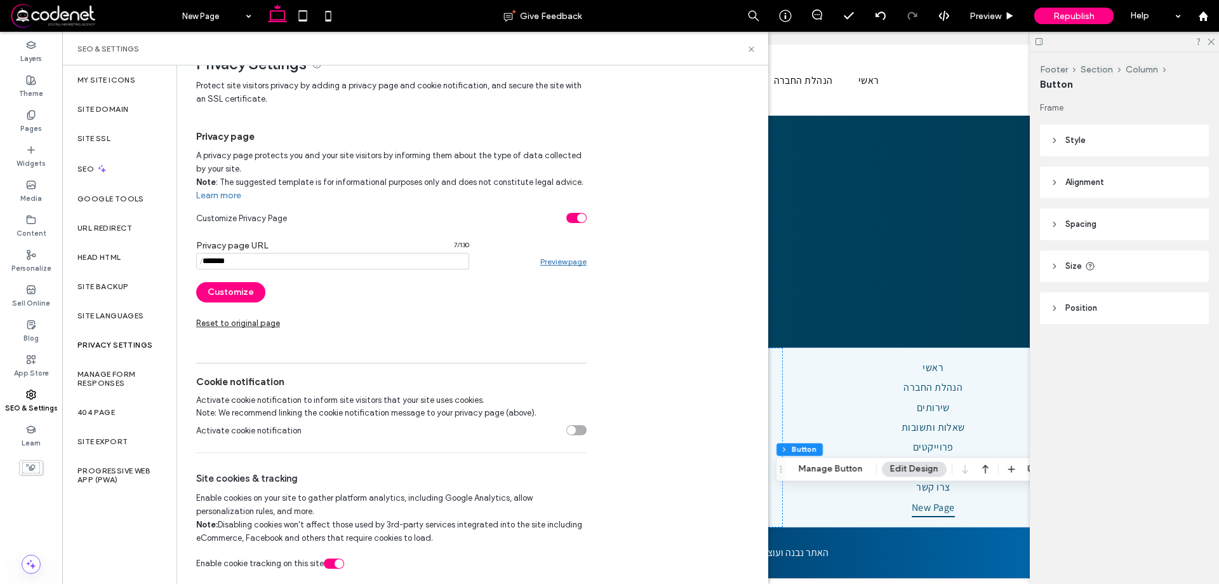
click at [568, 438] on section "Activate cookie notification" at bounding box center [391, 430] width 390 height 32
click at [574, 426] on div "toggle" at bounding box center [571, 429] width 9 height 9
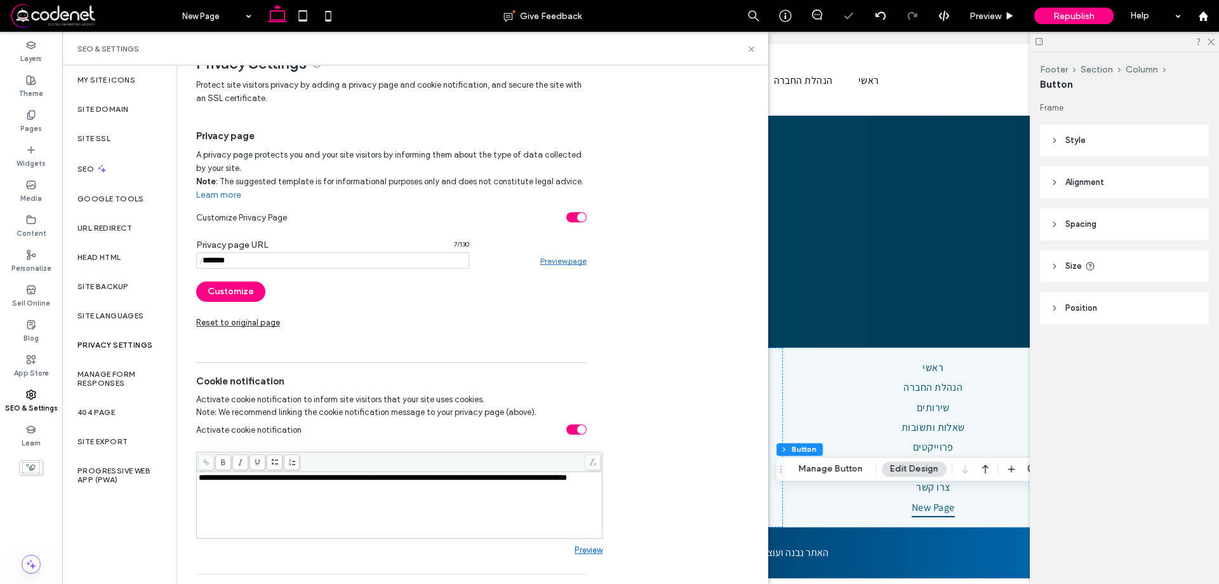
click at [361, 482] on div "**********" at bounding box center [400, 477] width 402 height 9
click at [324, 497] on div "**********" at bounding box center [400, 504] width 402 height 63
click at [221, 498] on div "**********" at bounding box center [400, 504] width 402 height 63
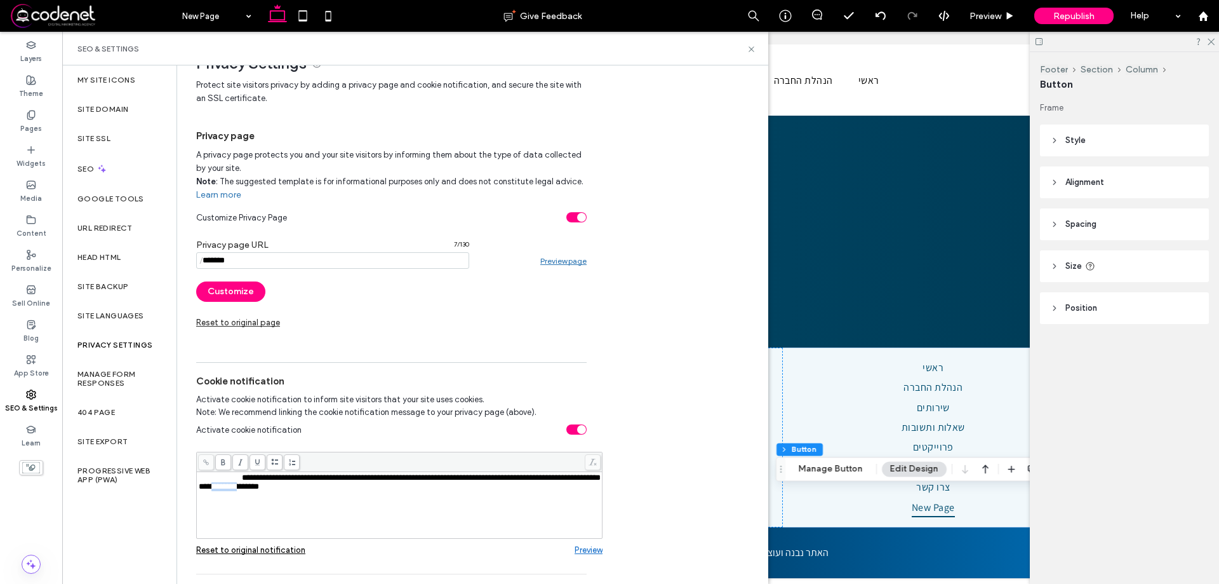
click at [221, 498] on div "**********" at bounding box center [400, 504] width 402 height 63
click at [255, 265] on input "notEmpty" at bounding box center [332, 260] width 273 height 17
click at [347, 491] on div "**********" at bounding box center [400, 486] width 402 height 9
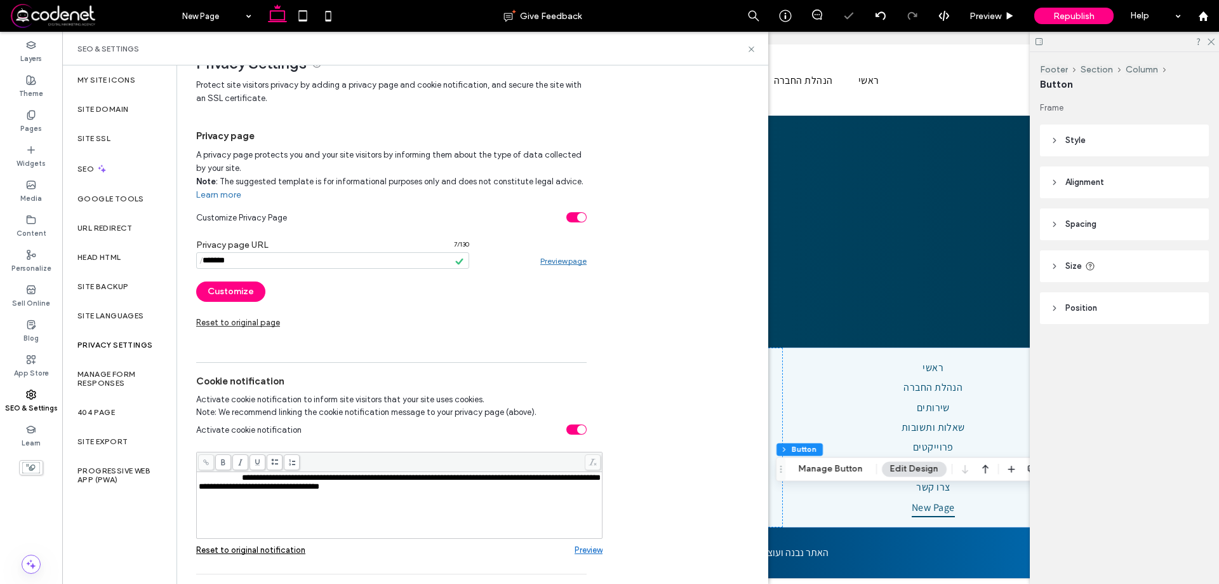
click at [319, 486] on span "**********" at bounding box center [259, 486] width 121 height 8
copy span "**********"
click at [203, 462] on icon at bounding box center [206, 461] width 7 height 7
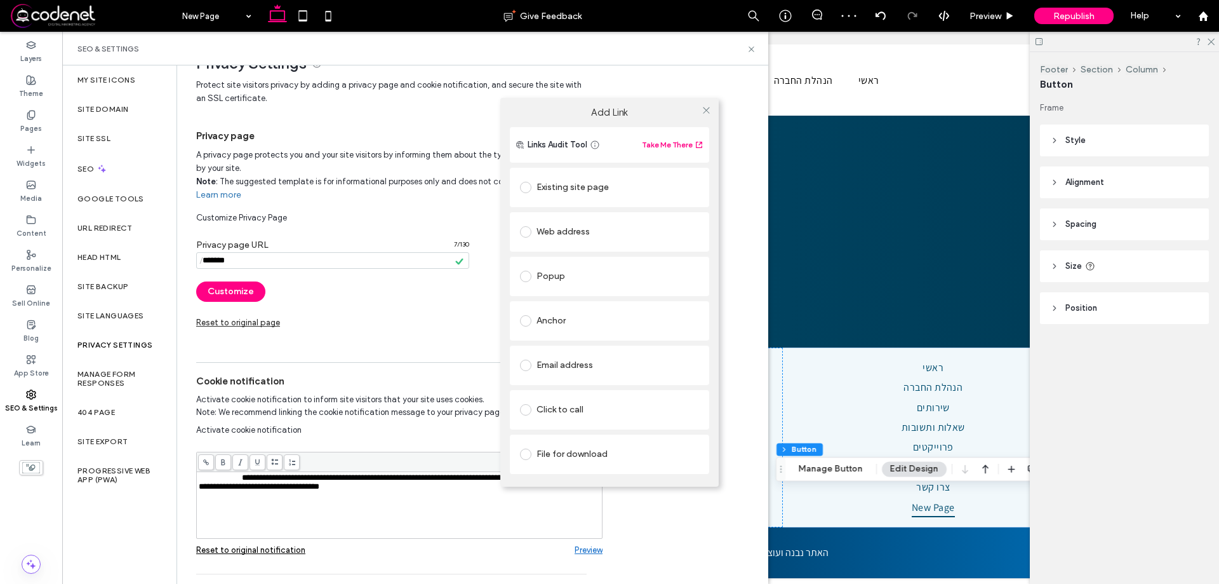
click at [524, 235] on span at bounding box center [525, 231] width 11 height 11
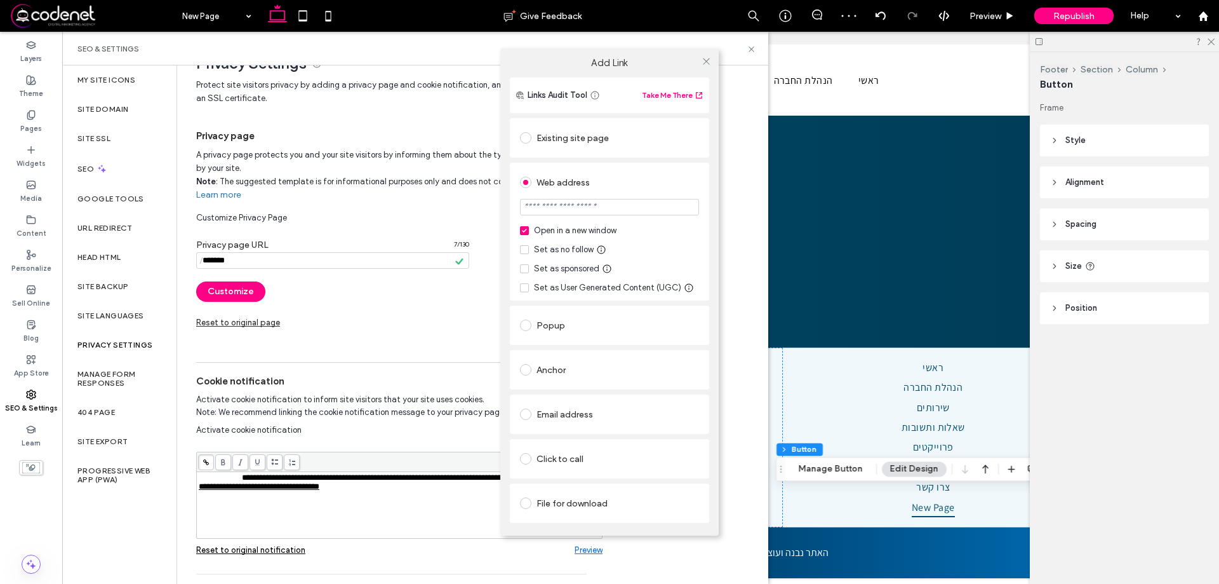
click at [637, 211] on input "url" at bounding box center [609, 207] width 179 height 17
paste input "**********"
type input "**********"
click at [712, 160] on div "**********" at bounding box center [609, 306] width 218 height 458
click at [709, 57] on icon at bounding box center [707, 62] width 10 height 10
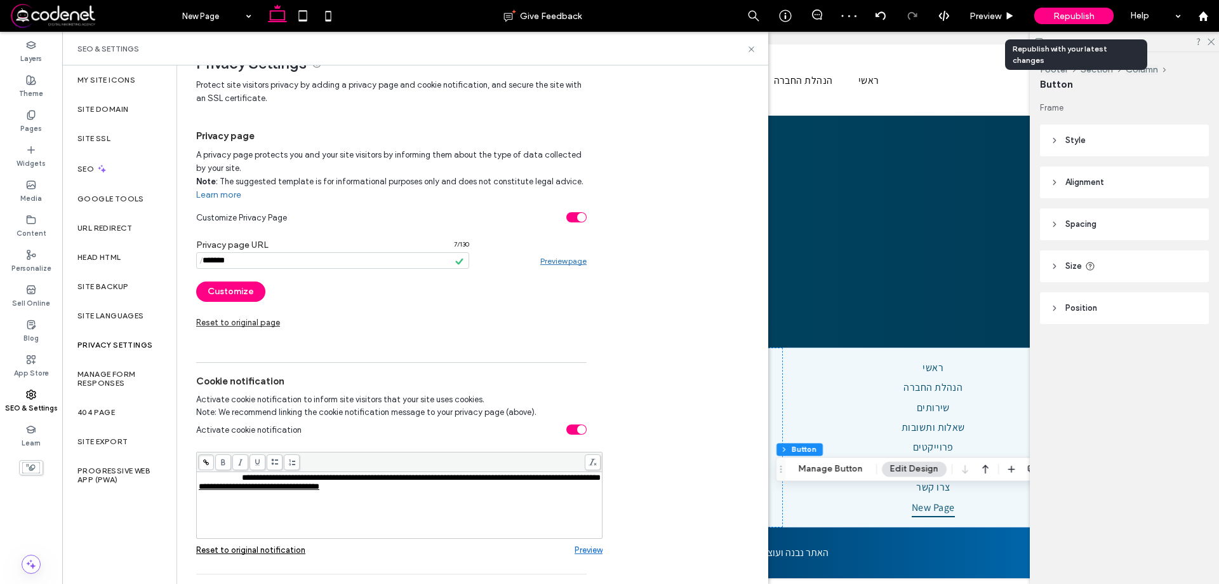
click at [1067, 15] on span "Republish" at bounding box center [1073, 16] width 41 height 11
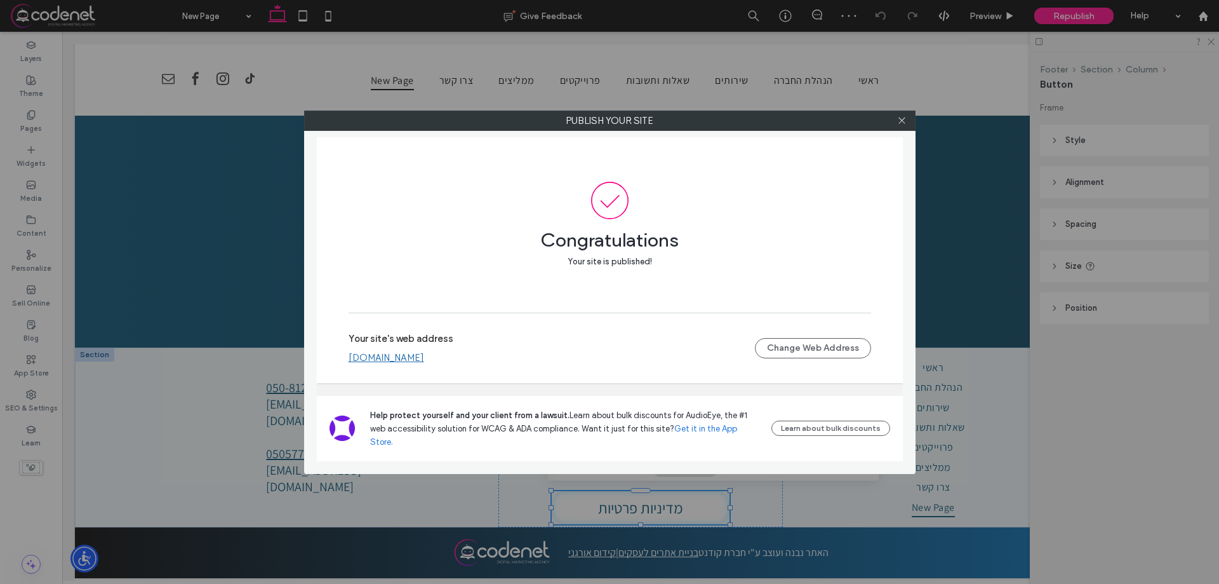
click at [382, 363] on link "www.mor-security.co.il" at bounding box center [387, 357] width 76 height 11
click at [898, 123] on icon at bounding box center [902, 121] width 10 height 10
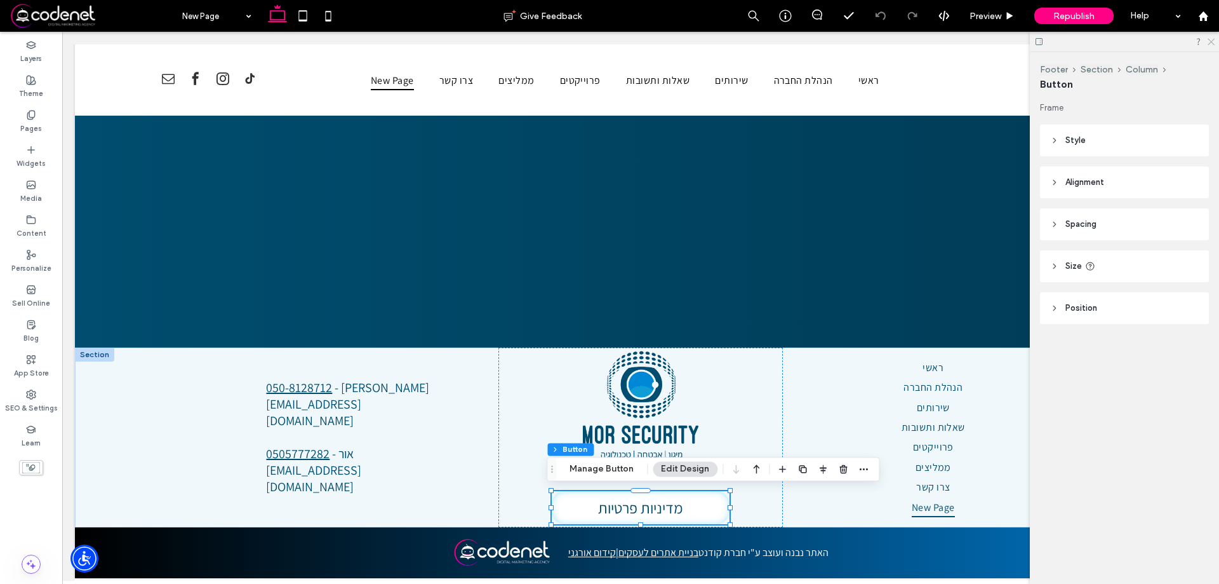
click at [1212, 38] on icon at bounding box center [1210, 41] width 8 height 8
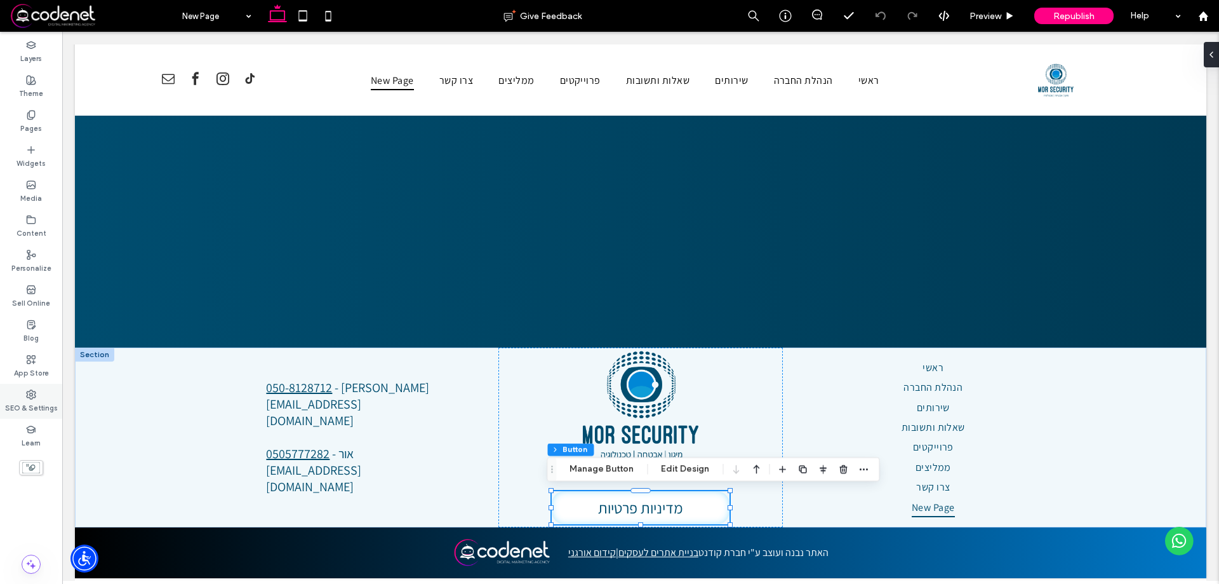
click at [10, 396] on div "SEO & Settings" at bounding box center [31, 401] width 62 height 35
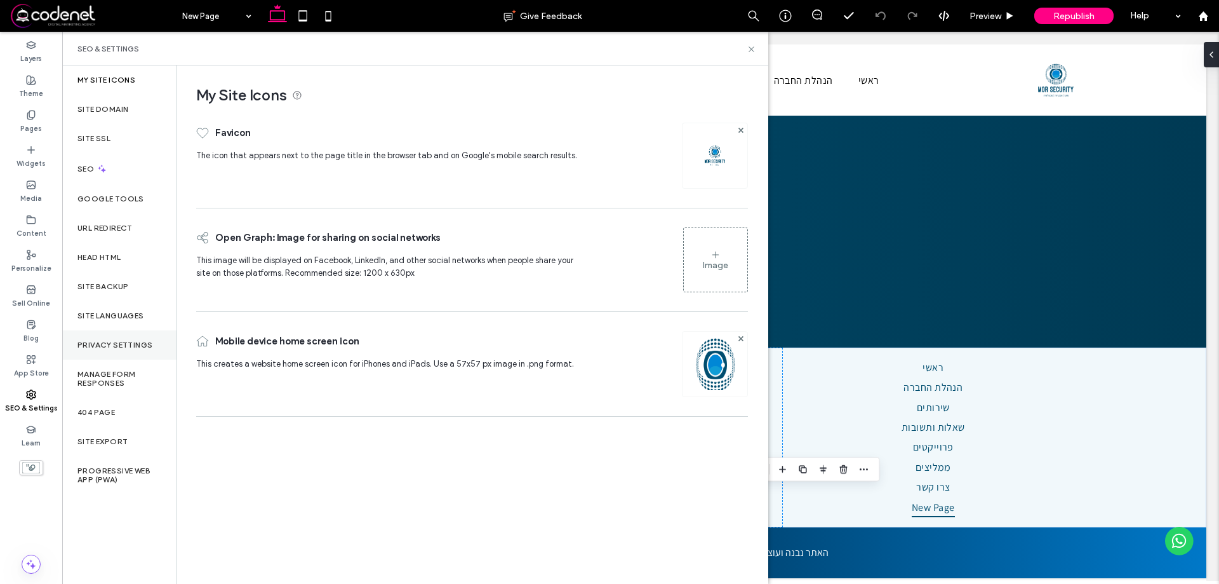
click at [116, 333] on div "Privacy Settings" at bounding box center [119, 344] width 114 height 29
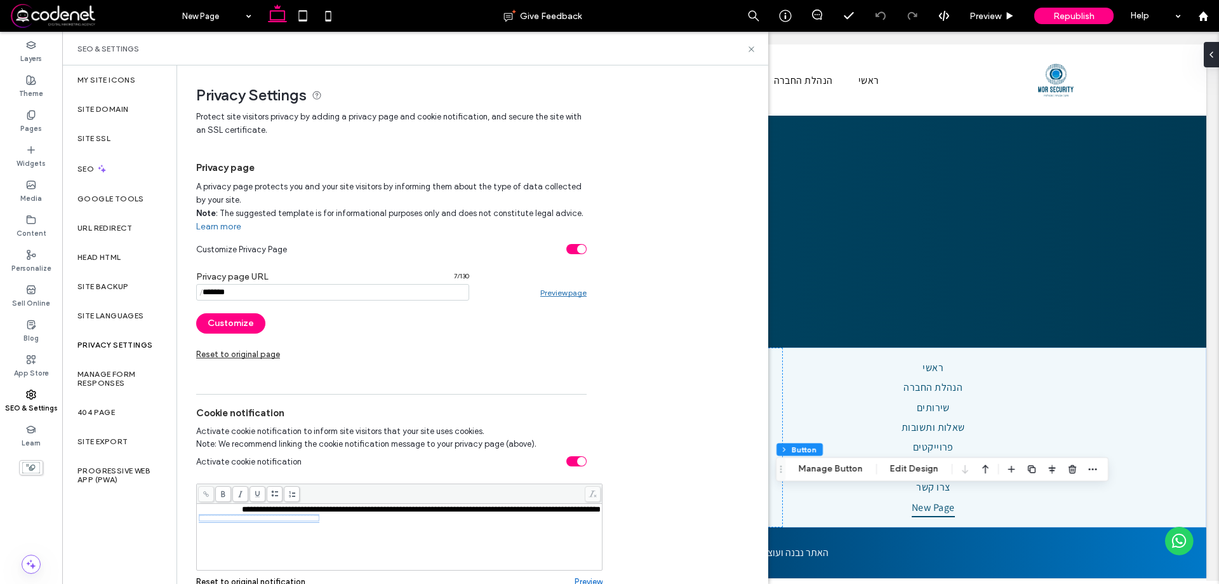
drag, startPoint x: 354, startPoint y: 528, endPoint x: 182, endPoint y: 519, distance: 171.7
click at [182, 519] on div "**********" at bounding box center [467, 400] width 580 height 670
click at [1089, 11] on span "Republish" at bounding box center [1073, 16] width 41 height 11
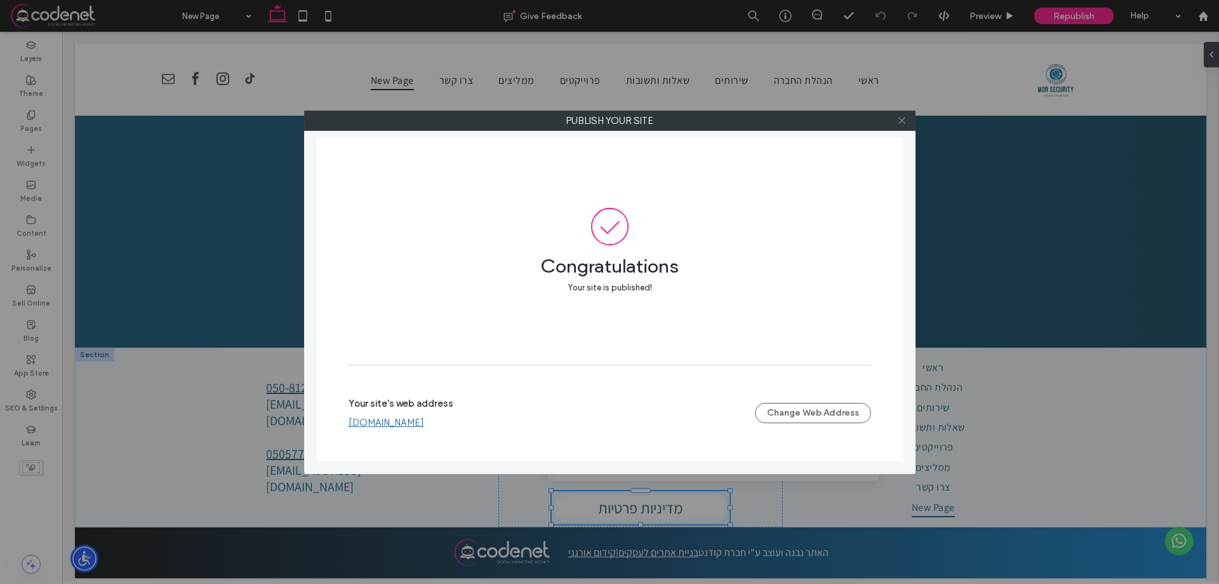
click at [905, 123] on icon at bounding box center [902, 121] width 10 height 10
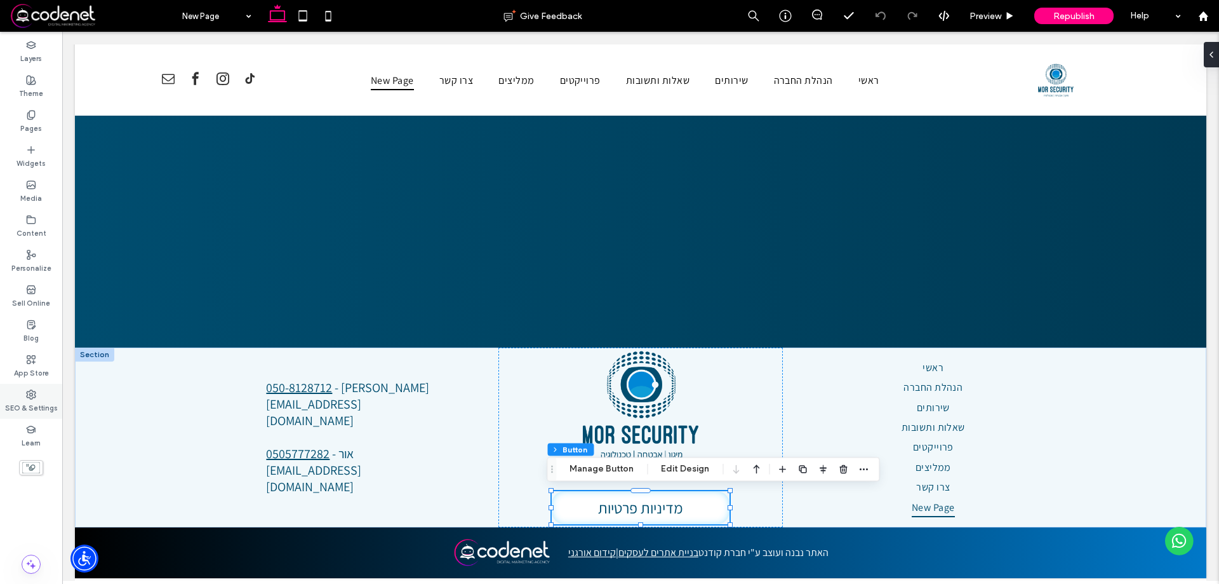
click at [0, 388] on div "SEO & Settings" at bounding box center [31, 401] width 62 height 35
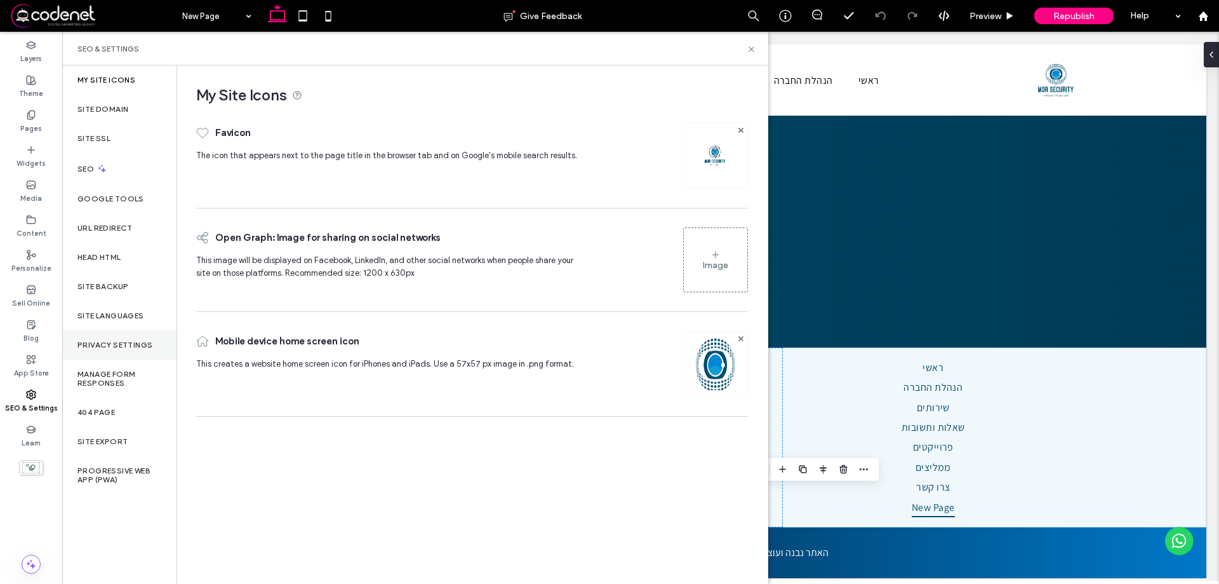
click at [152, 338] on div "Privacy Settings" at bounding box center [119, 344] width 114 height 29
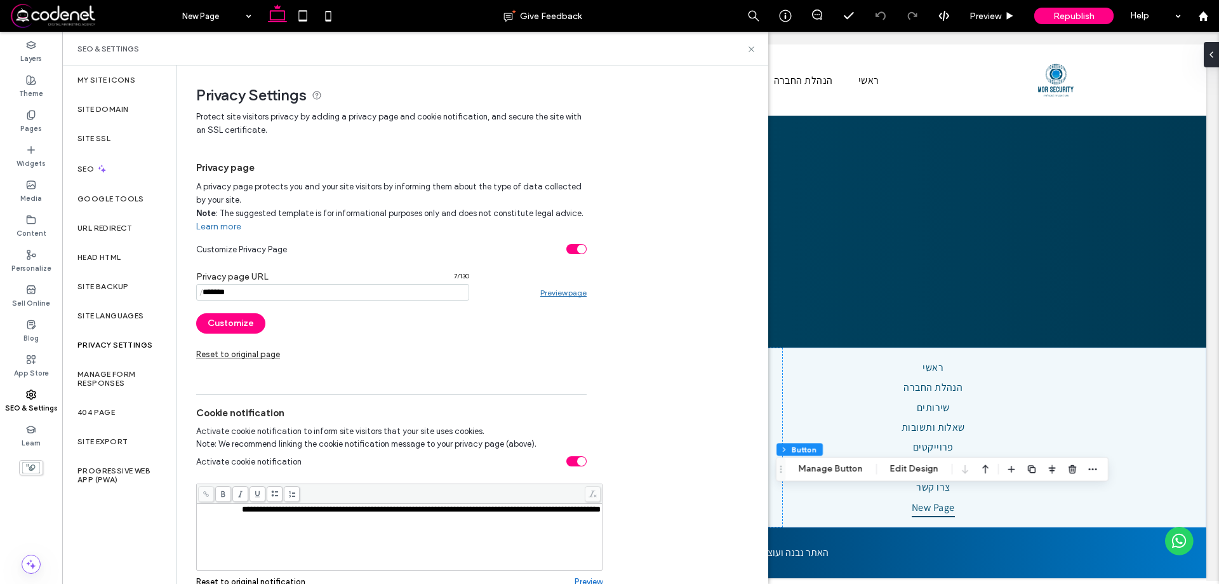
click at [214, 528] on div "**********" at bounding box center [400, 536] width 402 height 63
click at [298, 298] on input "notEmpty" at bounding box center [332, 292] width 273 height 17
click at [354, 513] on span "**********" at bounding box center [421, 509] width 359 height 8
click at [354, 523] on div "**********" at bounding box center [400, 518] width 402 height 9
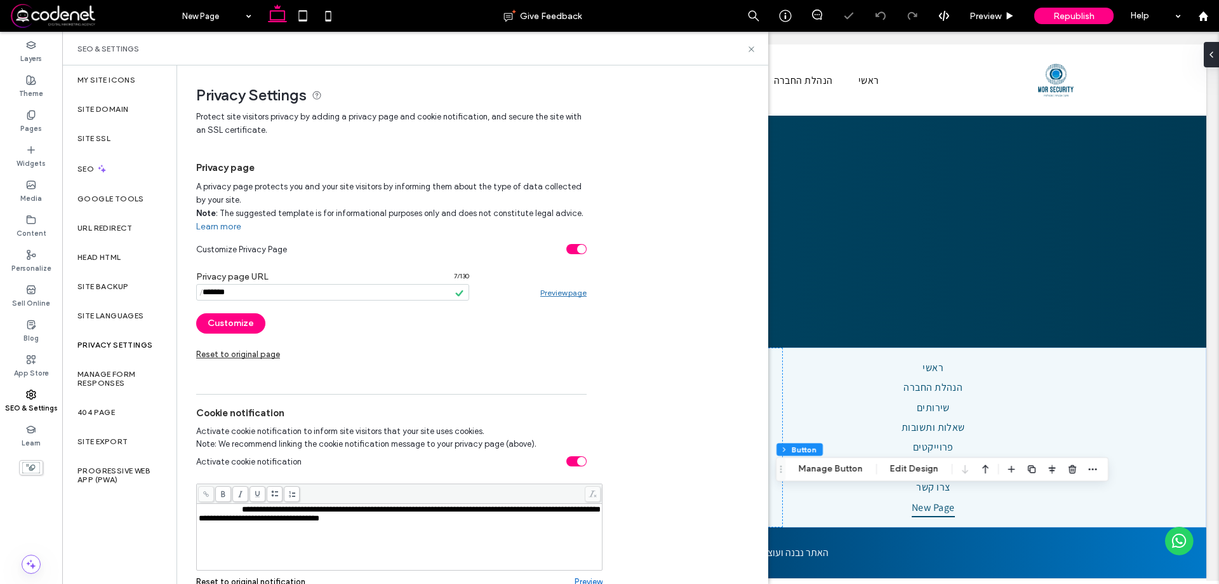
click at [261, 522] on span "**********" at bounding box center [259, 518] width 121 height 8
copy span "**********"
click at [207, 489] on span at bounding box center [206, 494] width 16 height 16
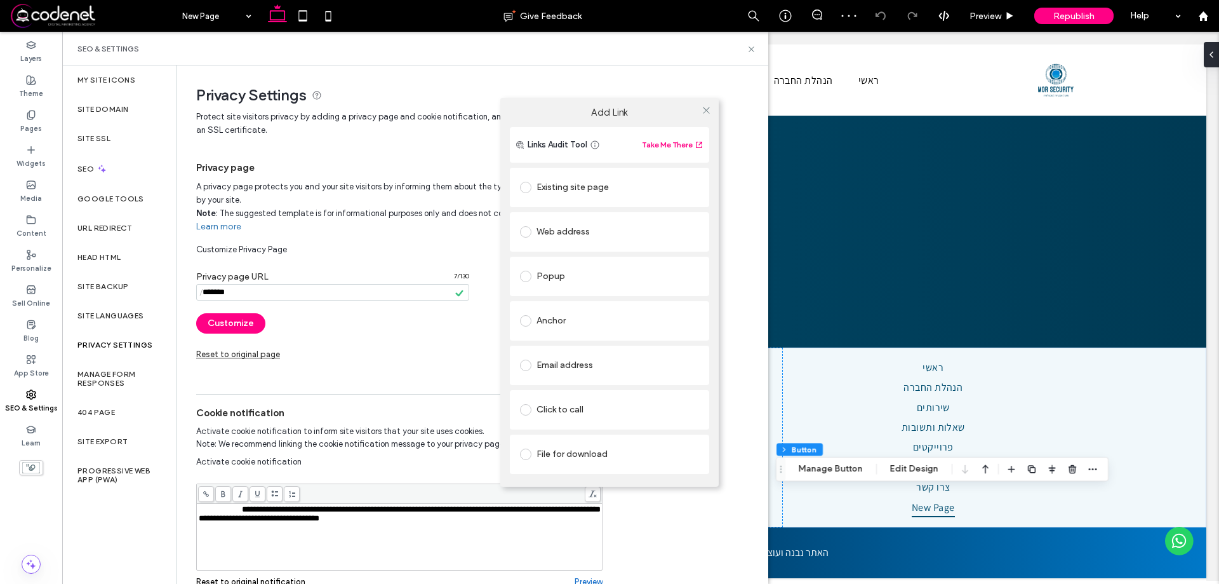
click at [535, 229] on label at bounding box center [528, 231] width 17 height 11
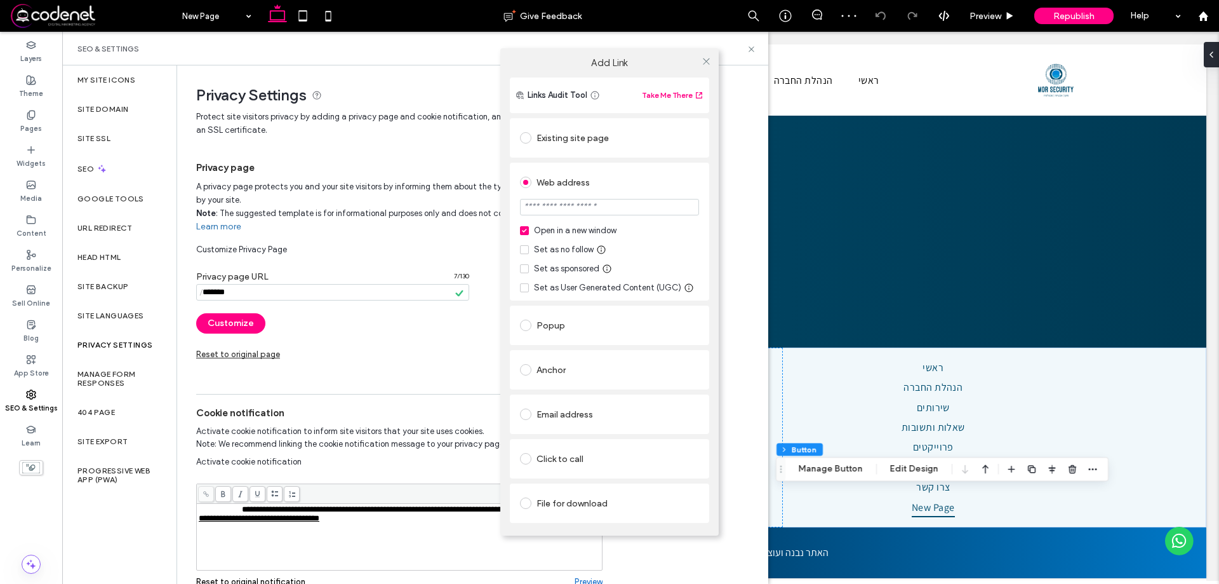
click at [577, 215] on input "url" at bounding box center [609, 207] width 179 height 17
paste input "**********"
type input "**********"
click at [685, 147] on div "Existing site page" at bounding box center [609, 138] width 179 height 20
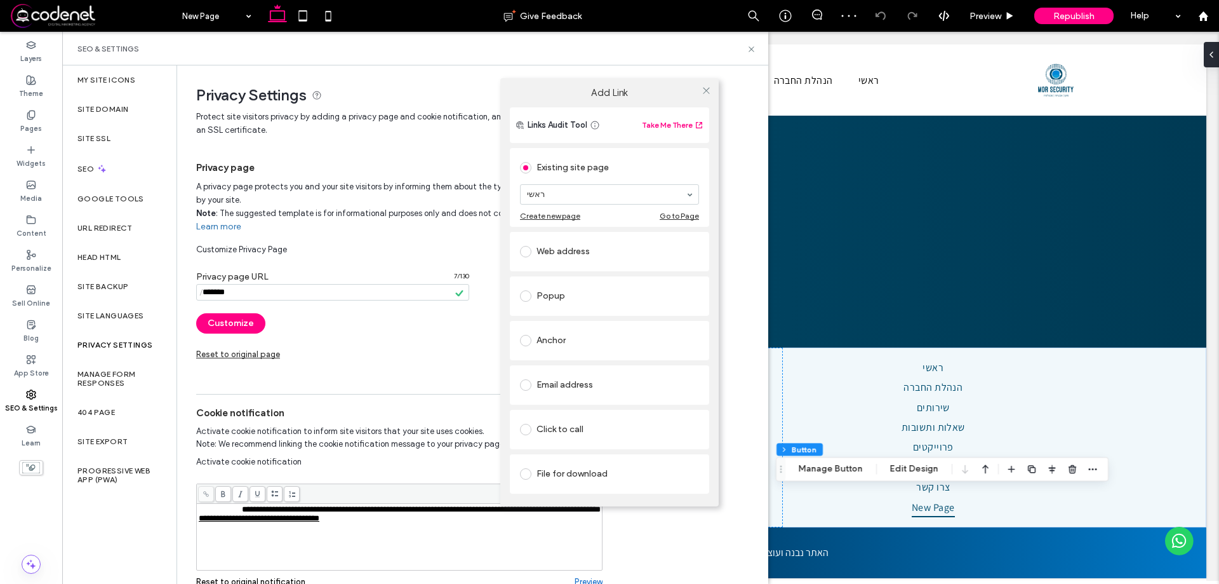
click at [522, 255] on span at bounding box center [525, 251] width 11 height 11
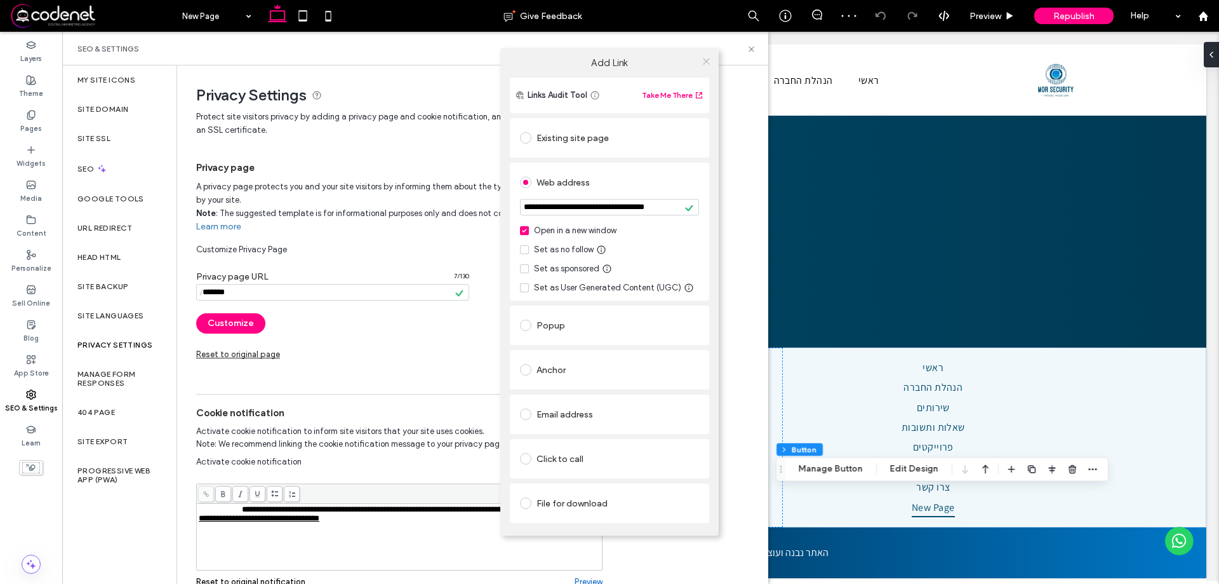
click at [708, 57] on icon at bounding box center [707, 62] width 10 height 10
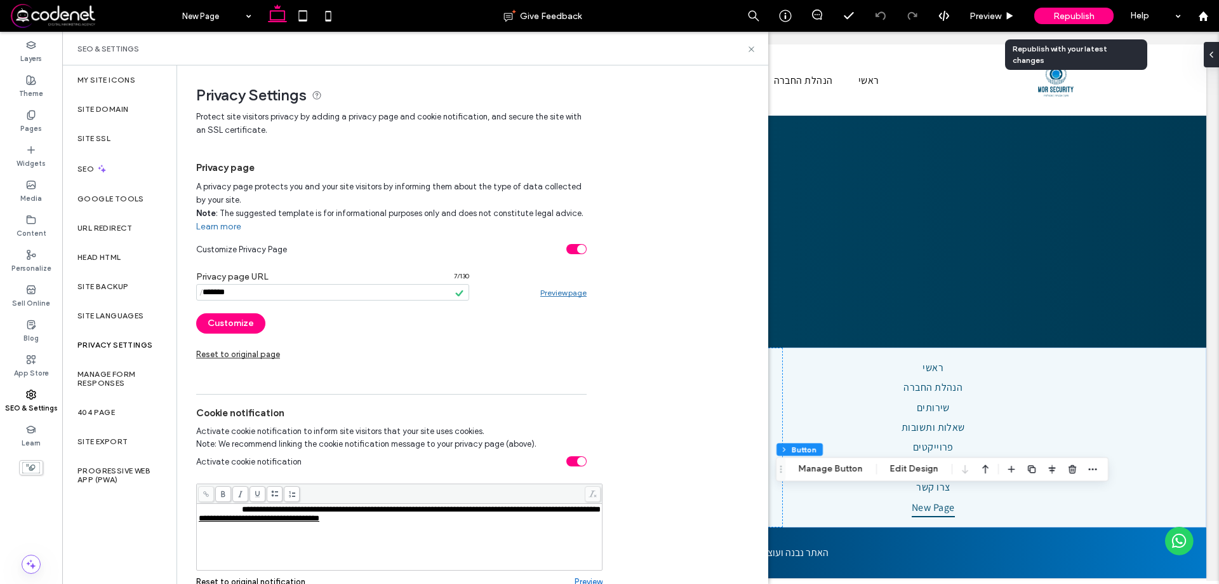
click at [1043, 13] on div "Republish" at bounding box center [1073, 16] width 79 height 17
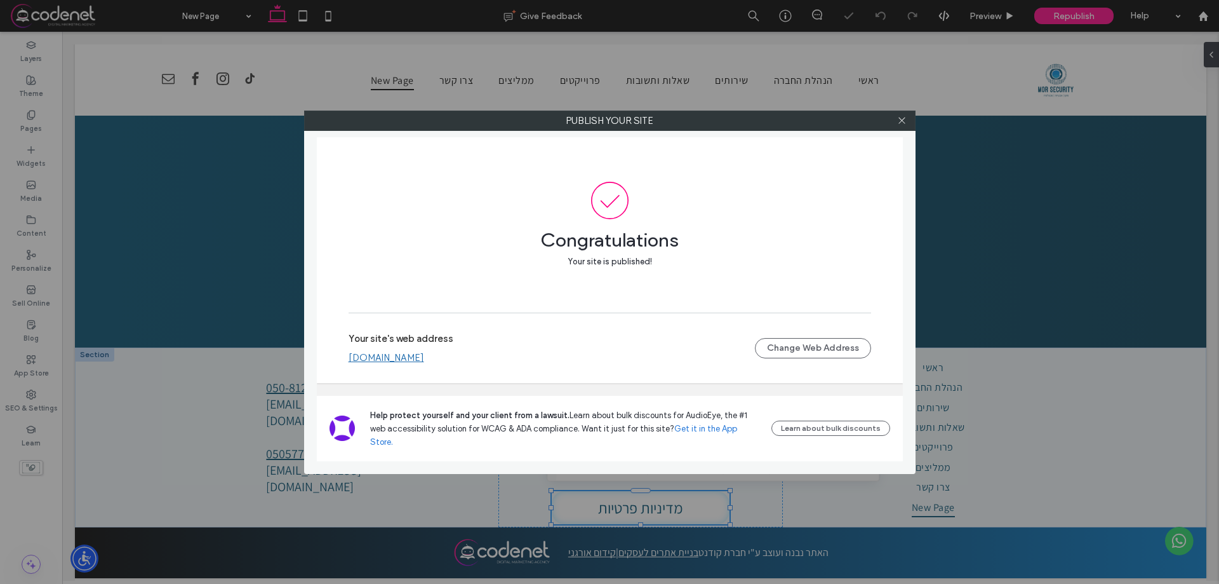
click at [413, 368] on div "Your site's web address www.mor-security.co.il Change Web Address" at bounding box center [610, 348] width 523 height 41
click at [415, 363] on link "www.mor-security.co.il" at bounding box center [387, 357] width 76 height 11
click at [902, 126] on span at bounding box center [902, 120] width 10 height 19
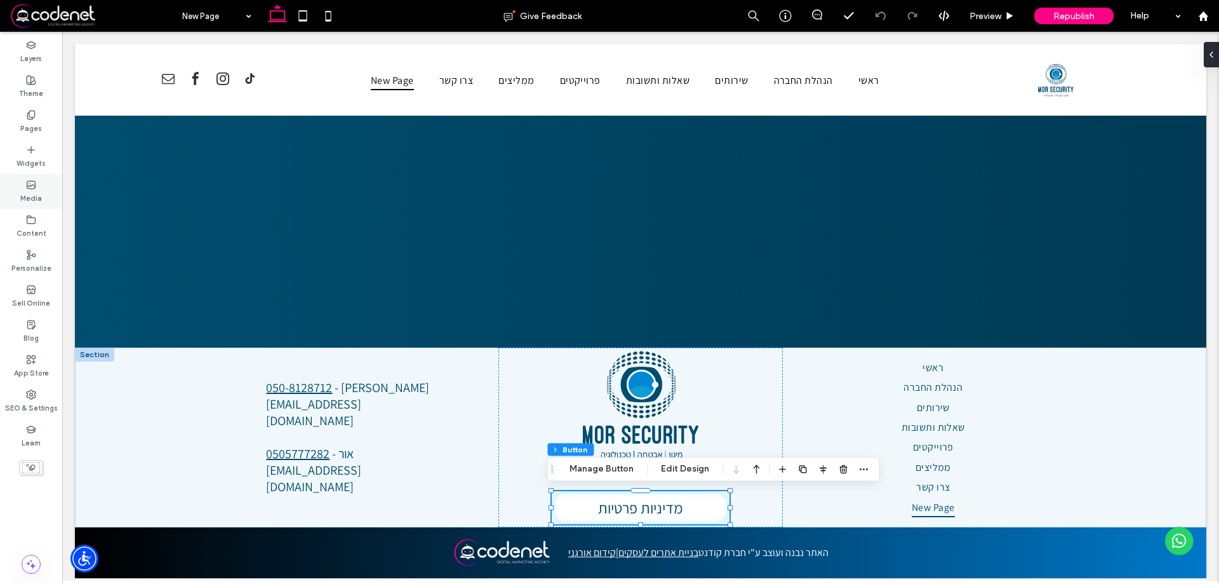
click at [17, 128] on div "Pages" at bounding box center [31, 121] width 62 height 35
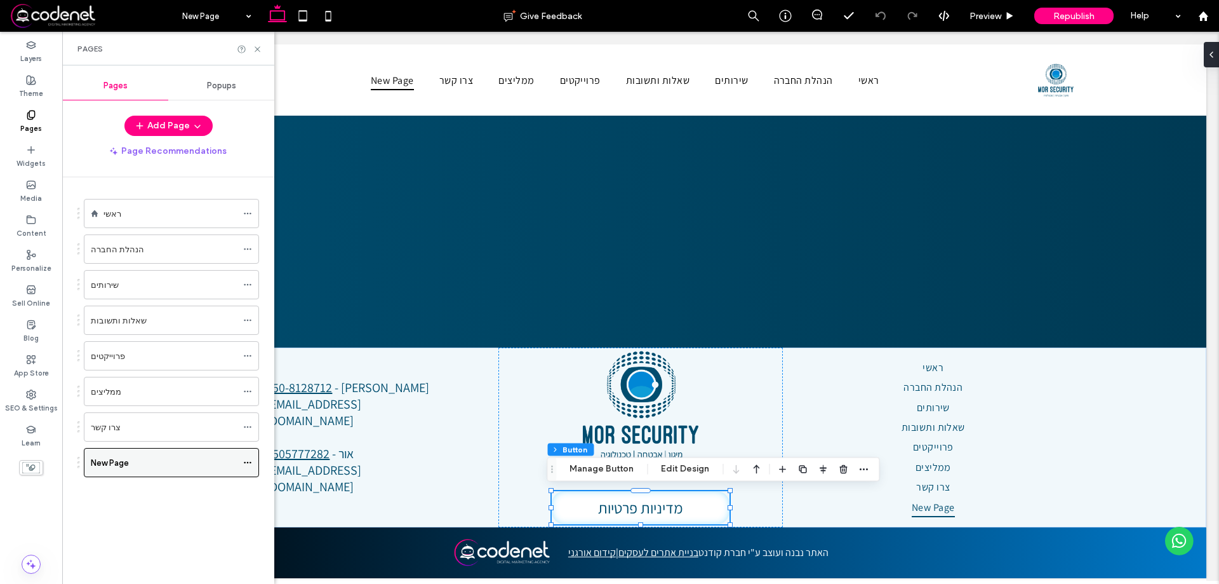
click at [246, 464] on icon at bounding box center [247, 462] width 9 height 9
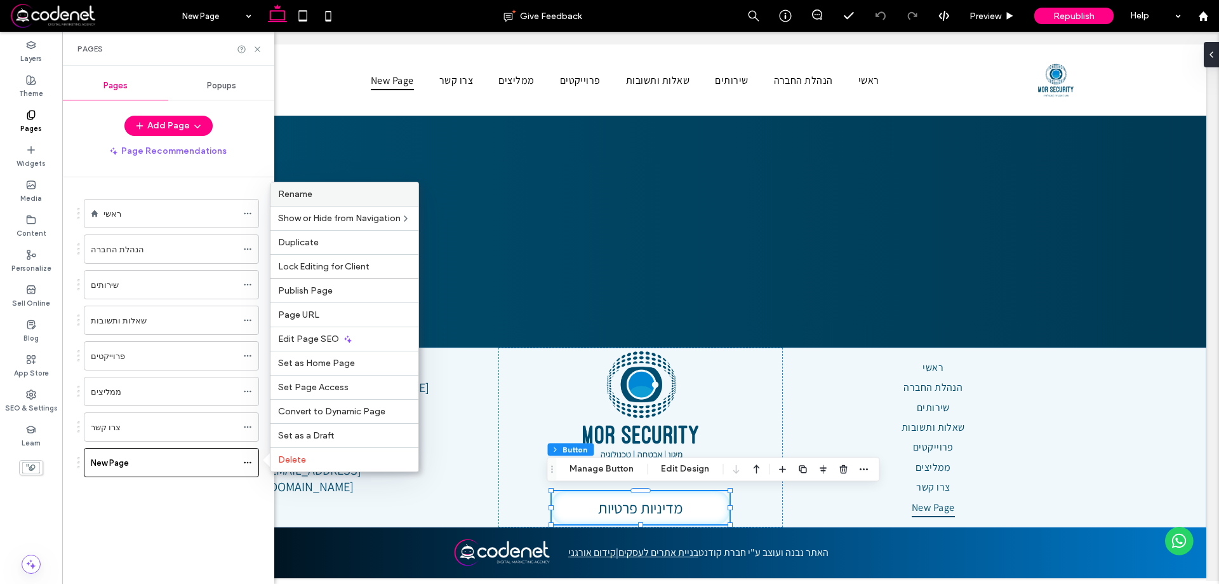
click at [337, 187] on div "Rename" at bounding box center [344, 193] width 148 height 23
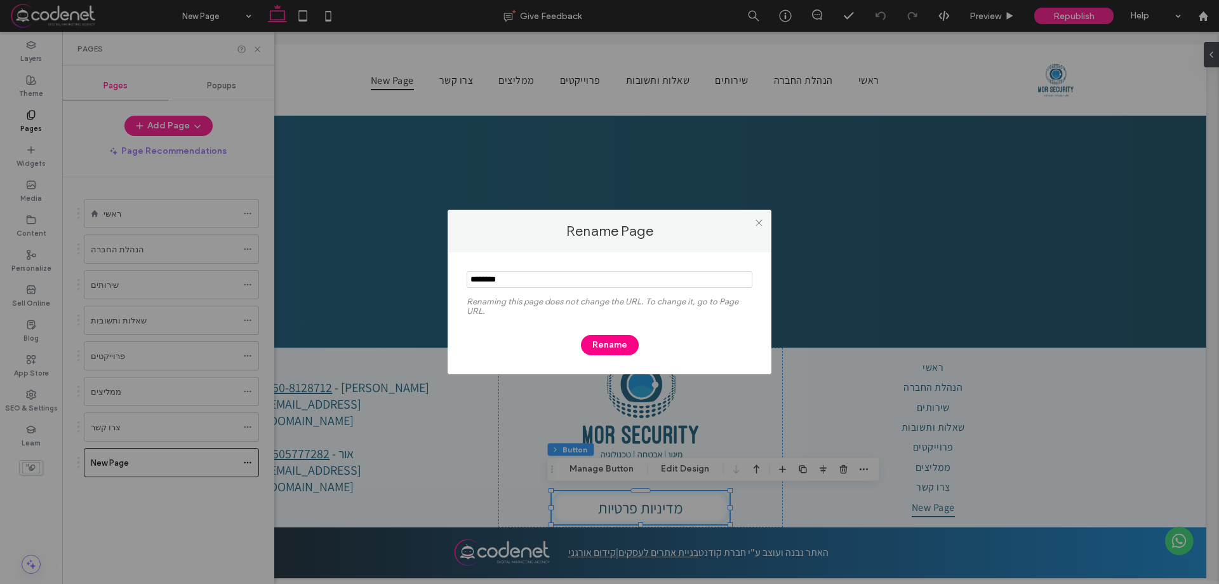
click at [483, 284] on input "notEmpty" at bounding box center [610, 279] width 286 height 17
type input "*"
type input "**********"
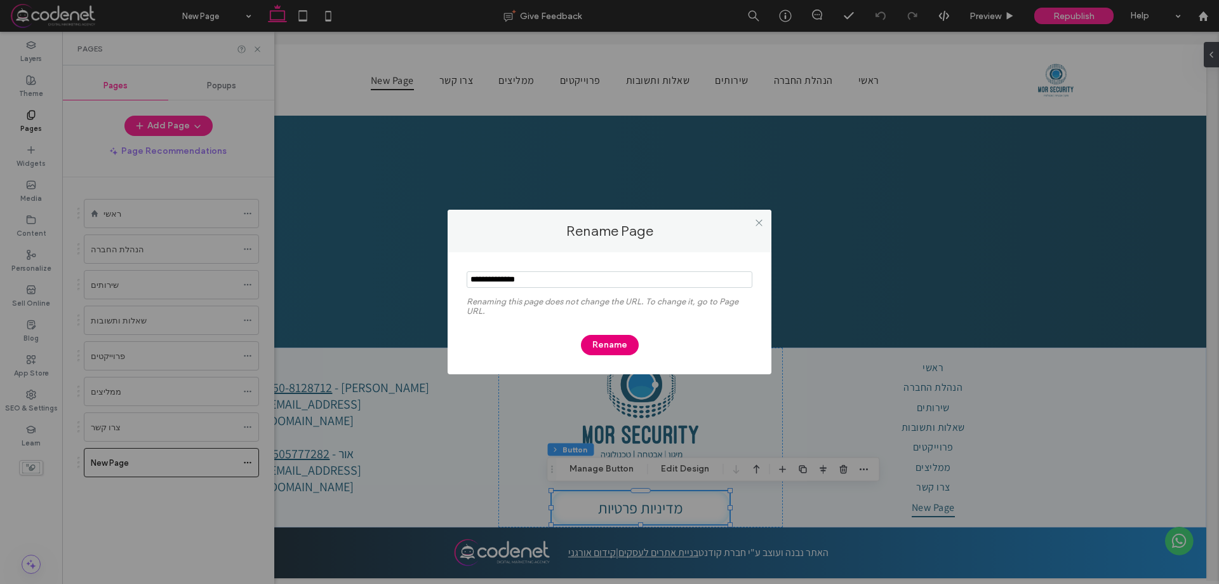
click at [619, 349] on button "Rename" at bounding box center [610, 345] width 58 height 20
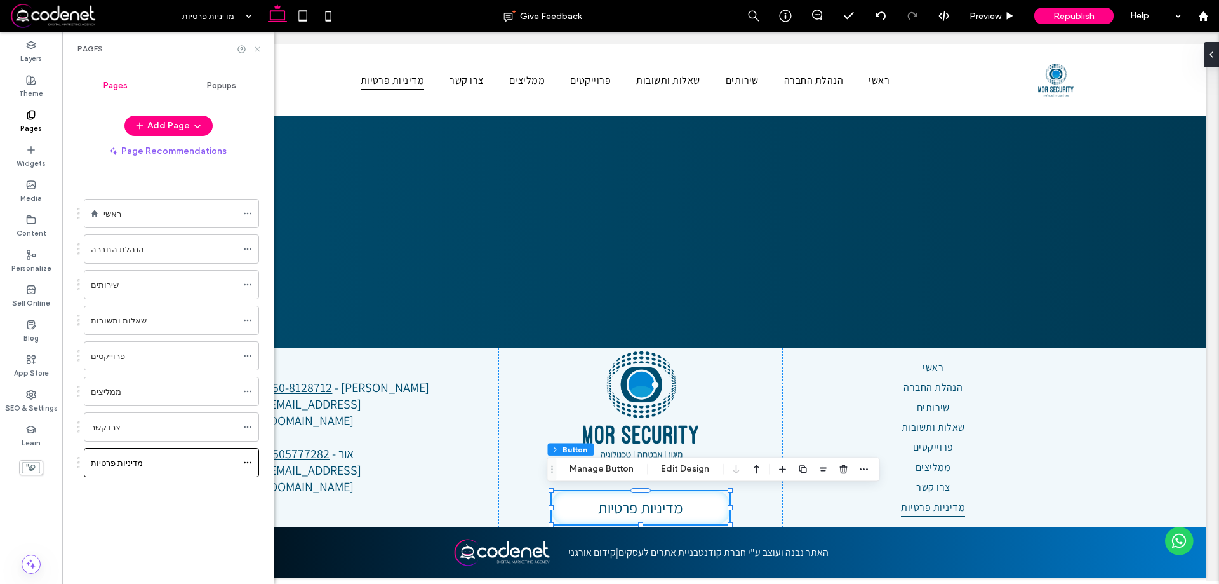
click at [254, 50] on icon at bounding box center [258, 49] width 10 height 10
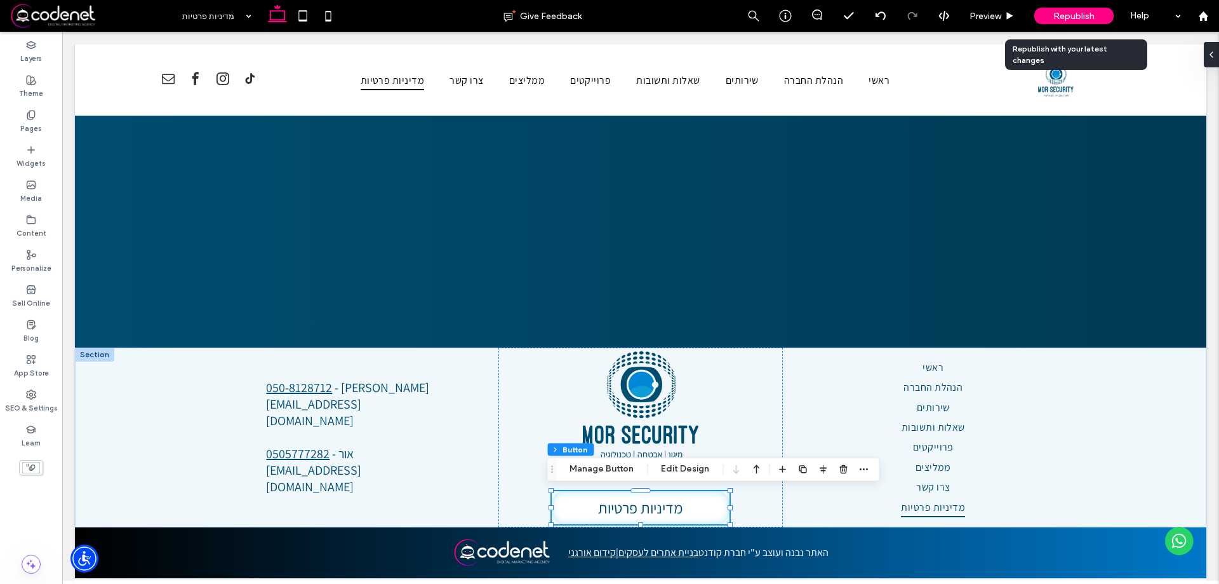
click at [1048, 21] on div "Republish" at bounding box center [1073, 16] width 79 height 17
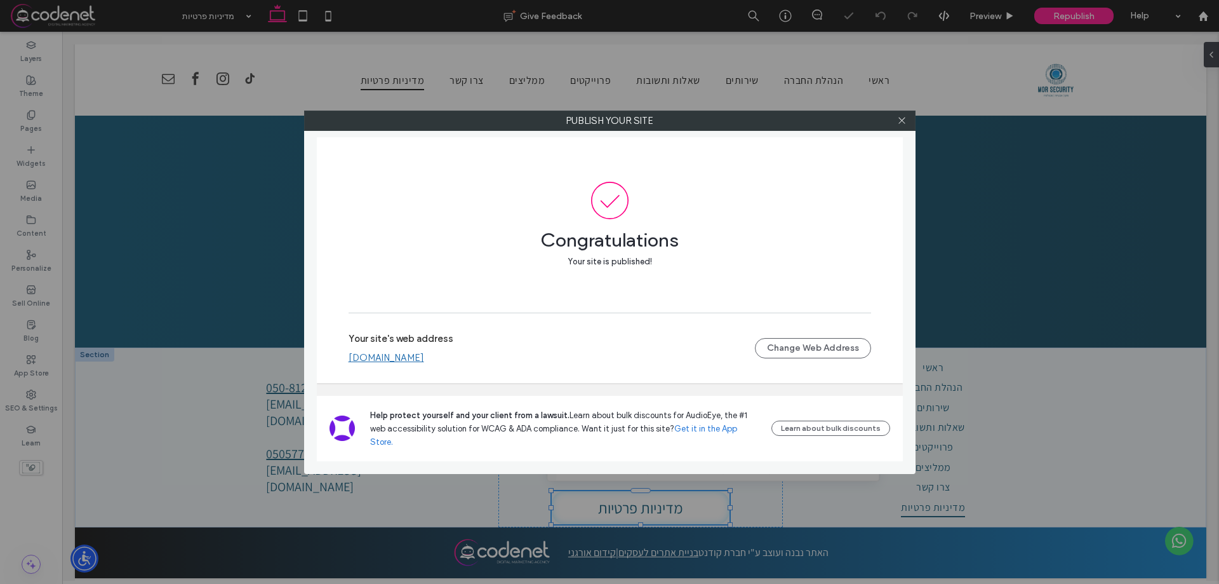
click at [402, 363] on link "www.mor-security.co.il" at bounding box center [387, 357] width 76 height 11
click at [905, 118] on icon at bounding box center [902, 121] width 10 height 10
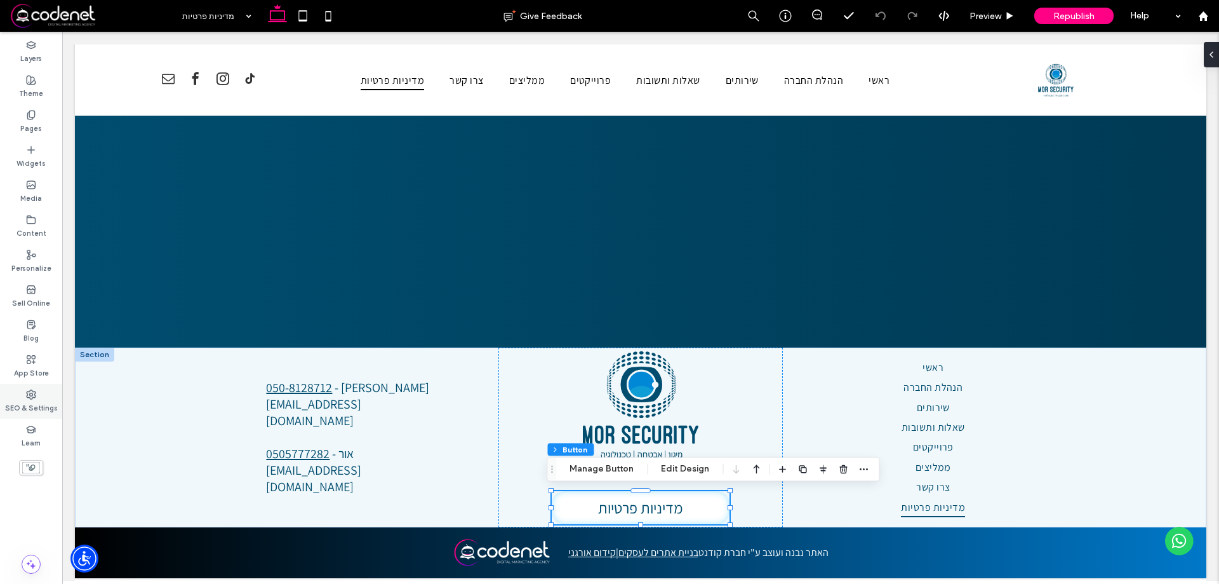
click at [4, 406] on div "SEO & Settings" at bounding box center [31, 401] width 62 height 35
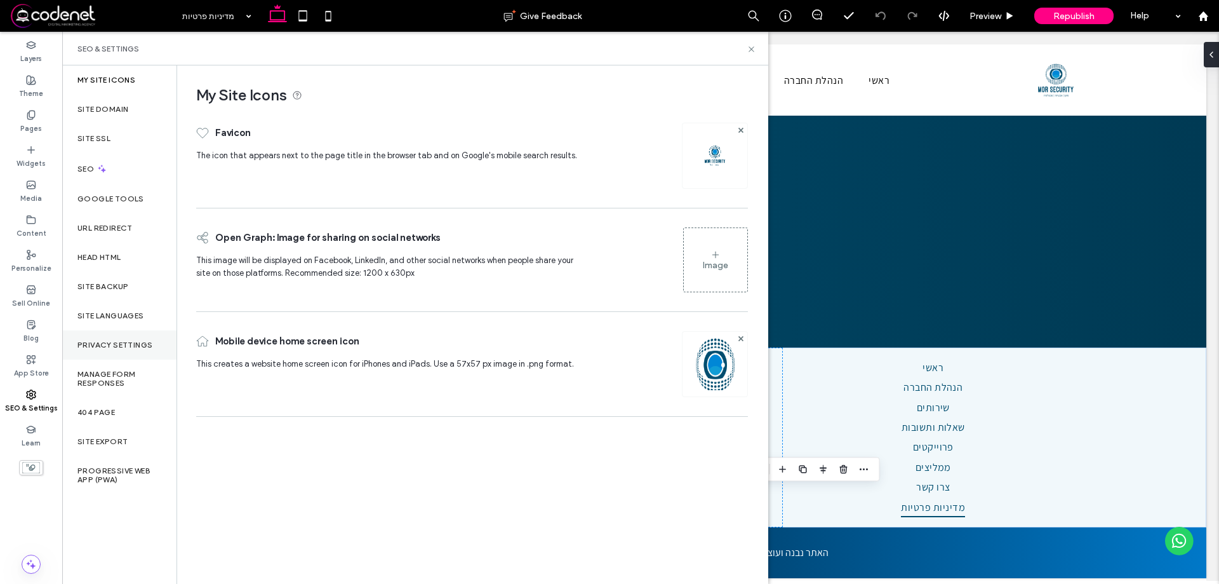
click at [112, 345] on label "Privacy Settings" at bounding box center [114, 344] width 75 height 9
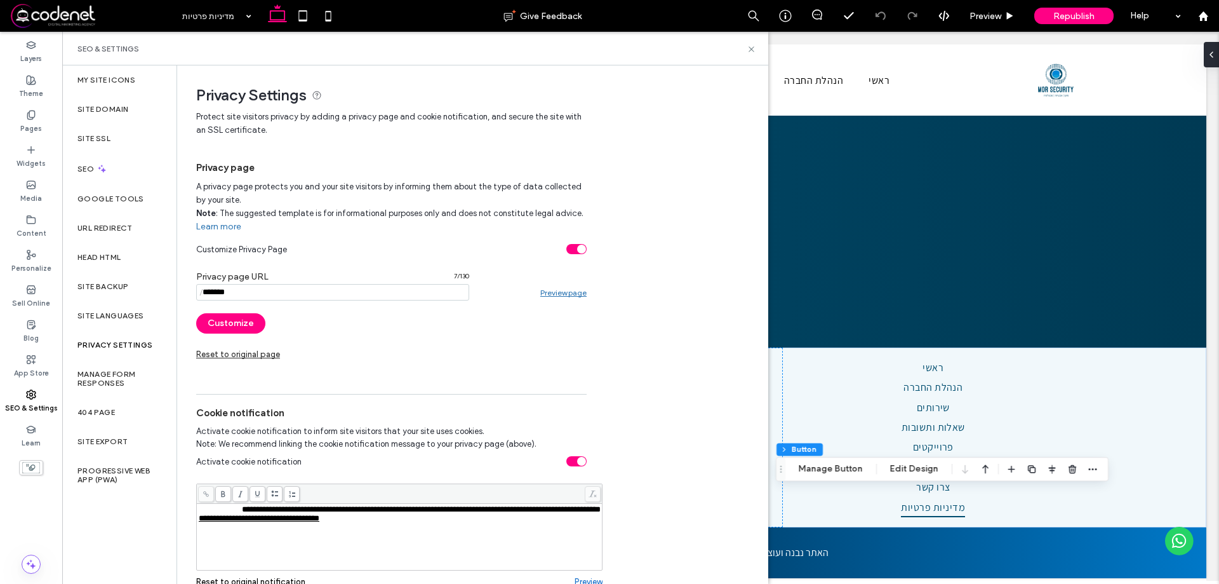
click at [289, 525] on div "**********" at bounding box center [400, 536] width 402 height 63
copy span "**********"
click at [208, 494] on icon at bounding box center [206, 493] width 7 height 7
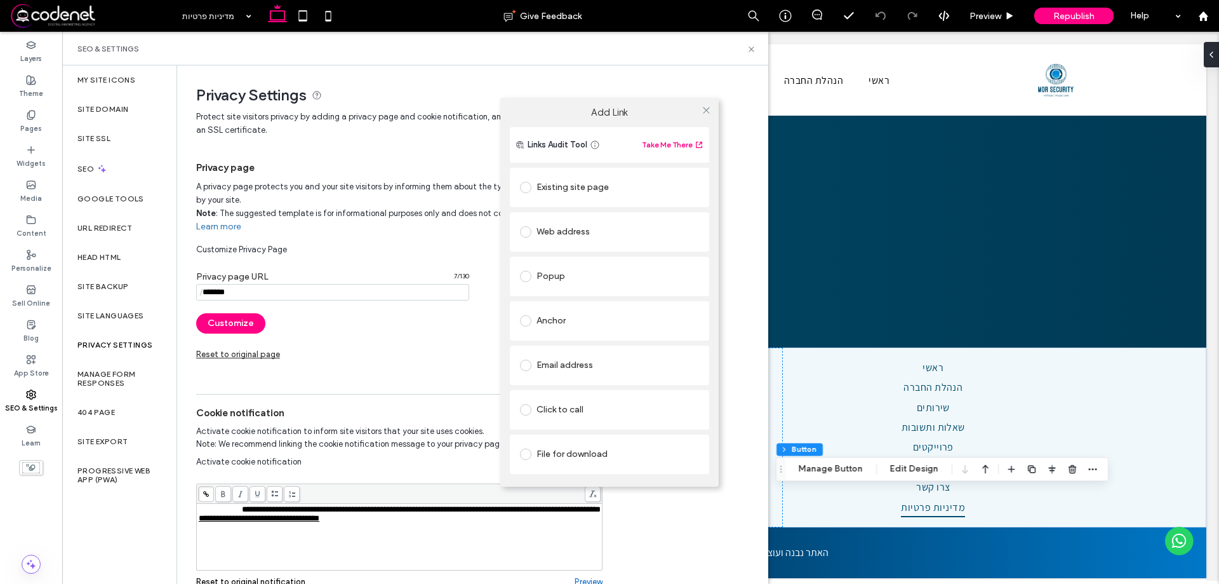
click at [529, 232] on span at bounding box center [525, 231] width 11 height 11
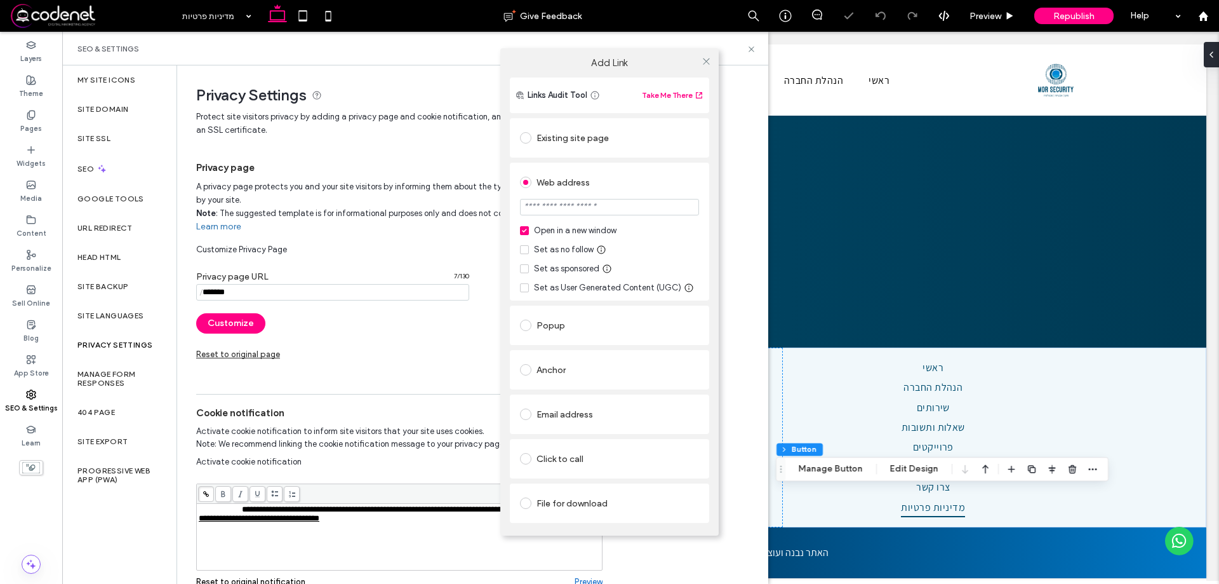
click at [593, 215] on input "url" at bounding box center [609, 207] width 179 height 17
paste input "**********"
type input "**********"
click at [702, 183] on div "**********" at bounding box center [609, 232] width 199 height 138
click at [1057, 11] on div "**********" at bounding box center [609, 292] width 1219 height 584
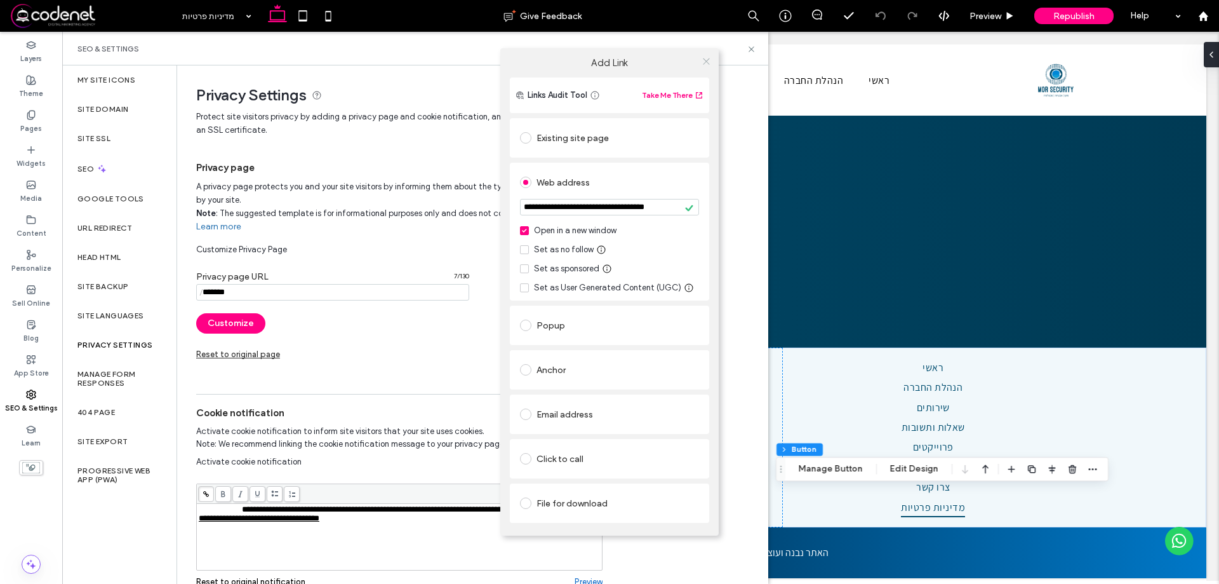
click at [704, 66] on span at bounding box center [707, 60] width 10 height 19
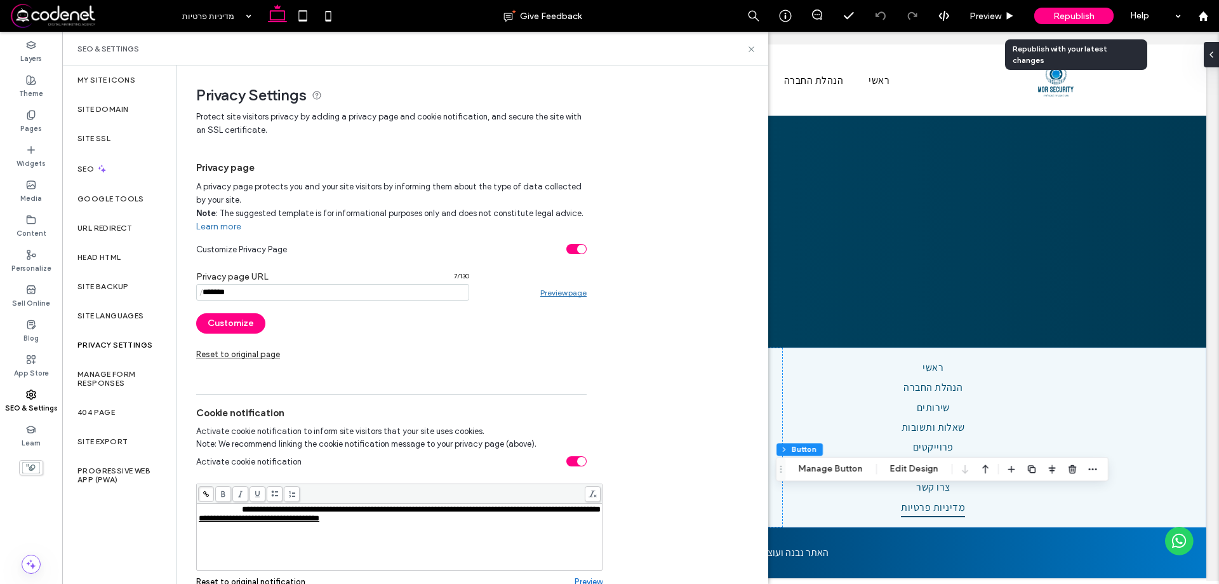
click at [1051, 15] on div "Republish" at bounding box center [1073, 16] width 79 height 17
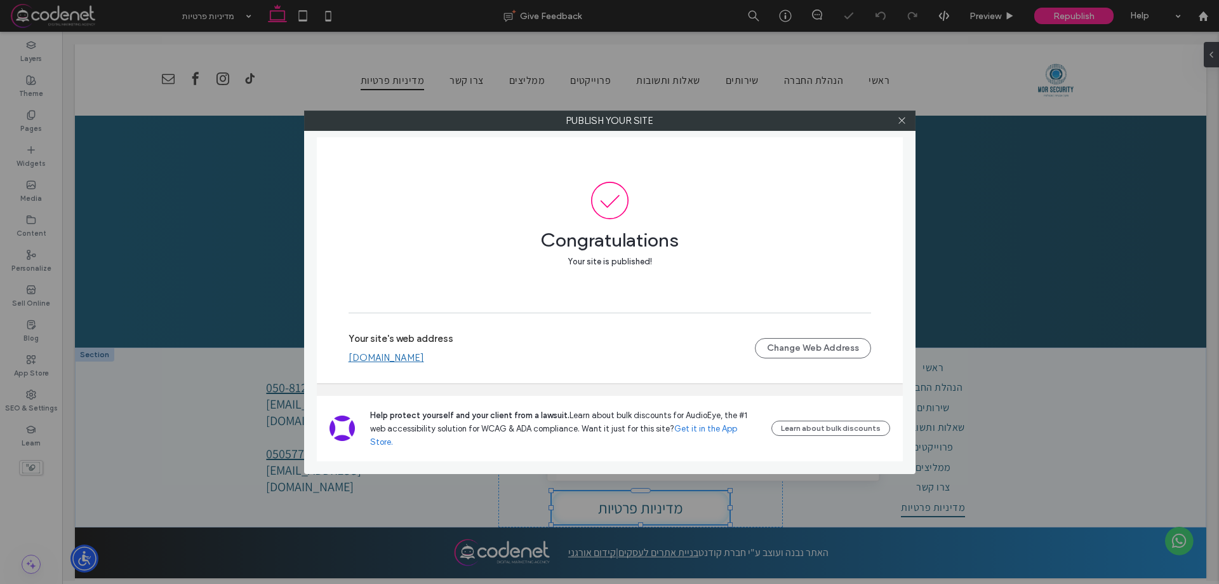
click at [424, 363] on link "www.mor-security.co.il" at bounding box center [387, 357] width 76 height 11
click at [901, 122] on icon at bounding box center [902, 121] width 10 height 10
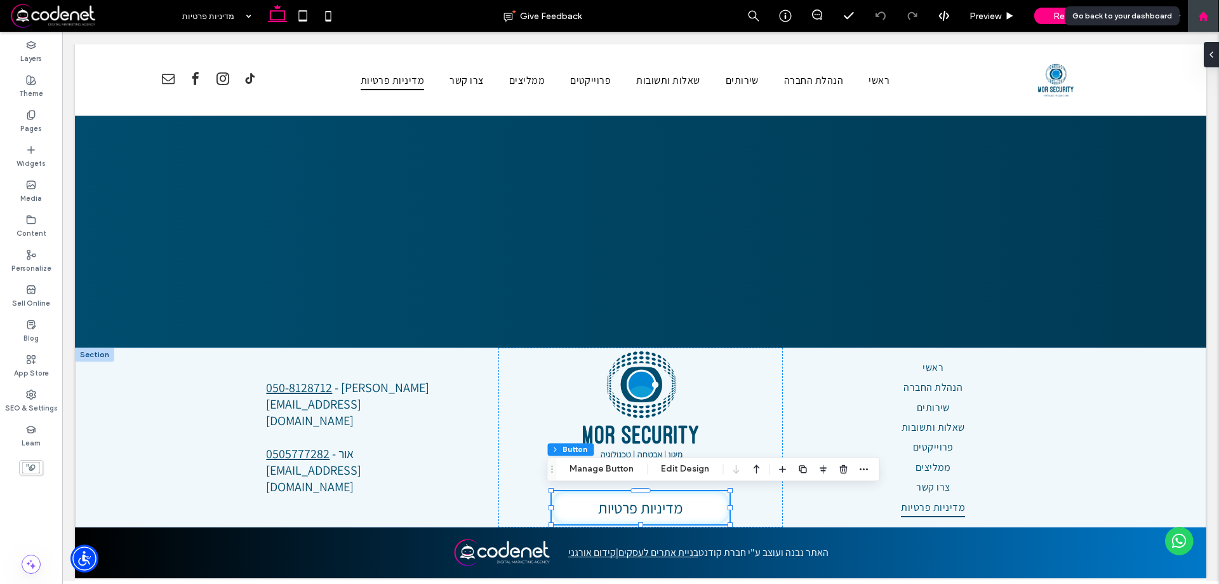
click at [1205, 11] on icon at bounding box center [1203, 16] width 11 height 11
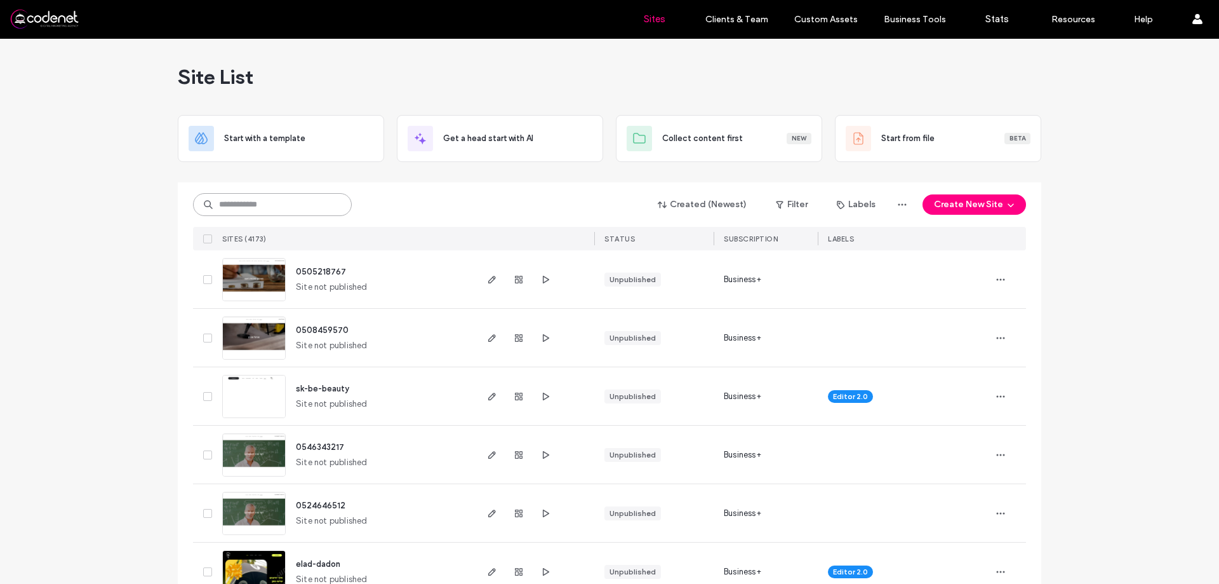
click at [267, 202] on input at bounding box center [272, 204] width 159 height 23
paste input "**********"
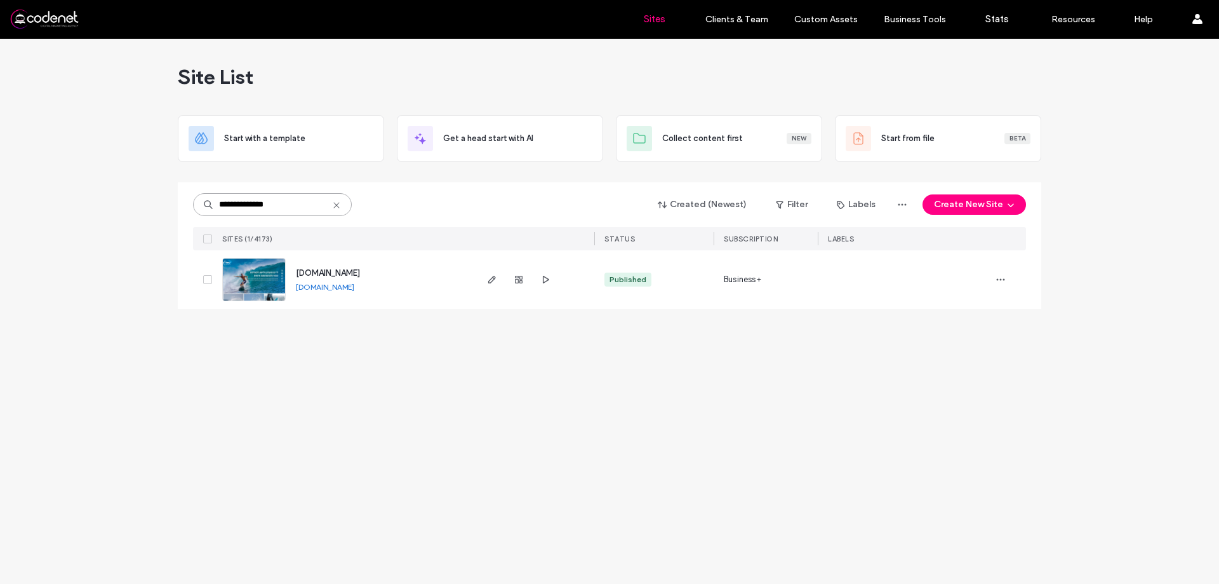
type input "**********"
click at [501, 278] on div at bounding box center [518, 279] width 69 height 58
click at [493, 281] on use "button" at bounding box center [492, 280] width 8 height 8
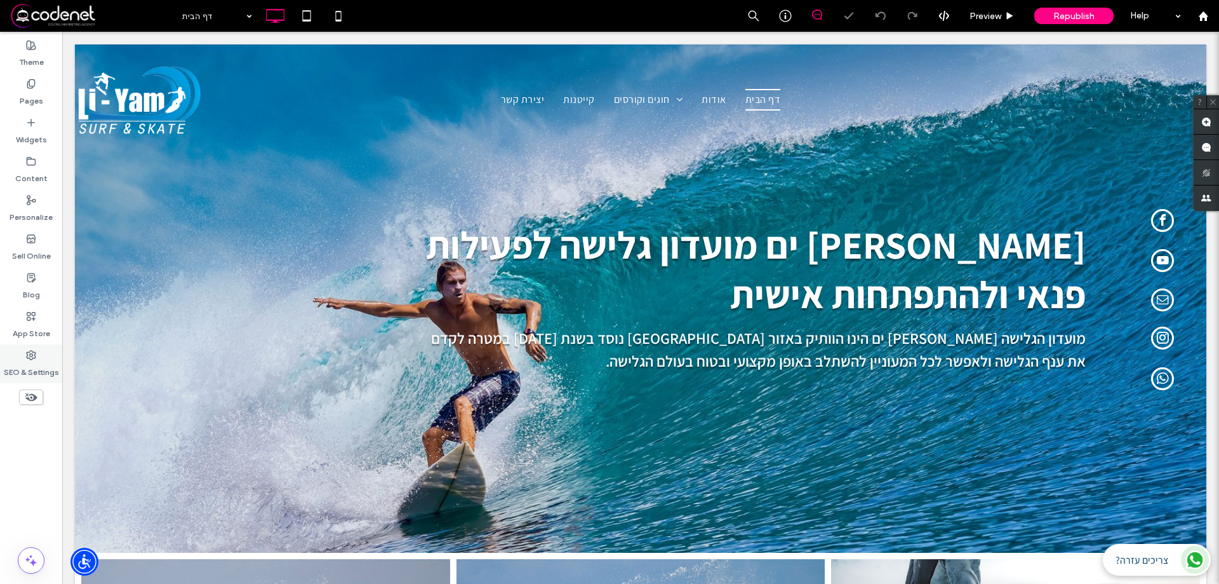
click at [30, 350] on icon at bounding box center [31, 355] width 10 height 10
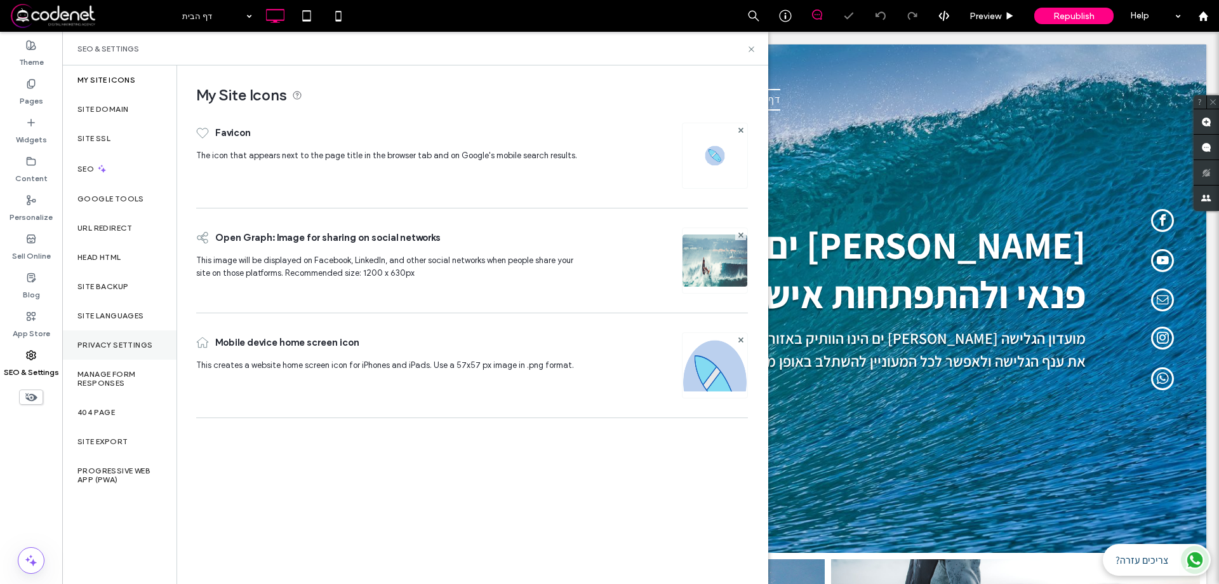
click at [125, 338] on div "Privacy Settings" at bounding box center [119, 344] width 114 height 29
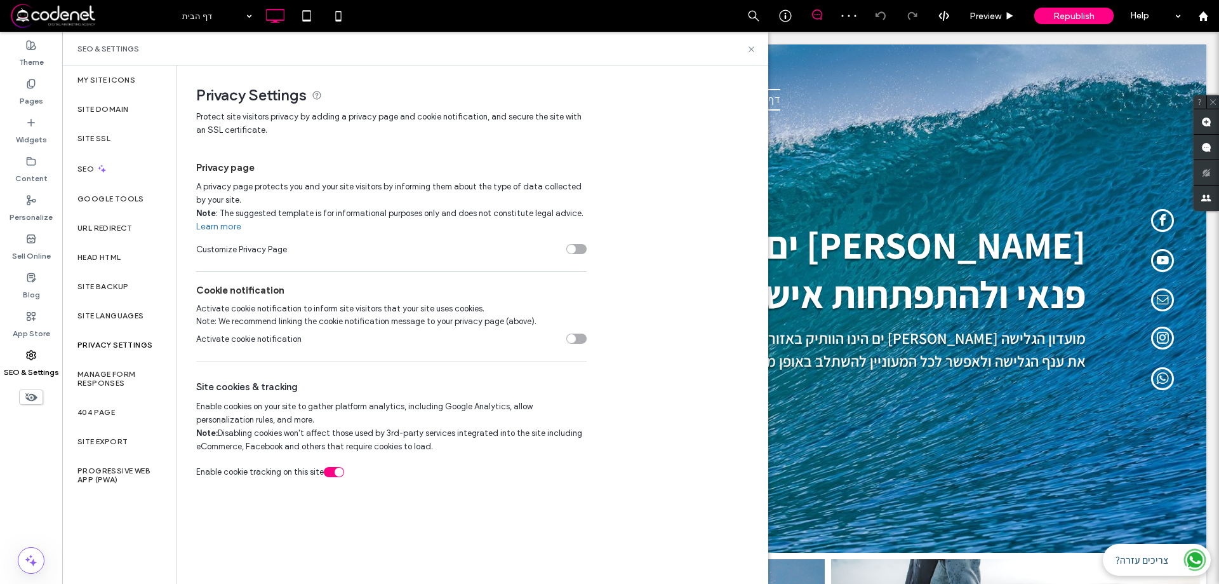
click at [577, 251] on div "toggle" at bounding box center [576, 249] width 20 height 10
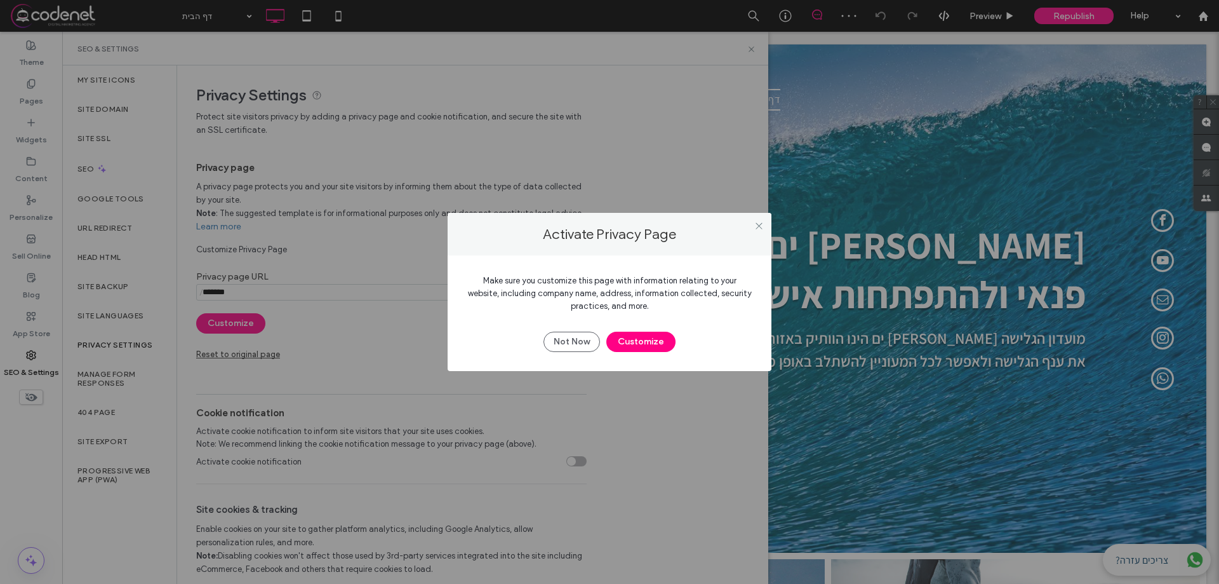
click at [655, 340] on button "Customize" at bounding box center [640, 341] width 69 height 20
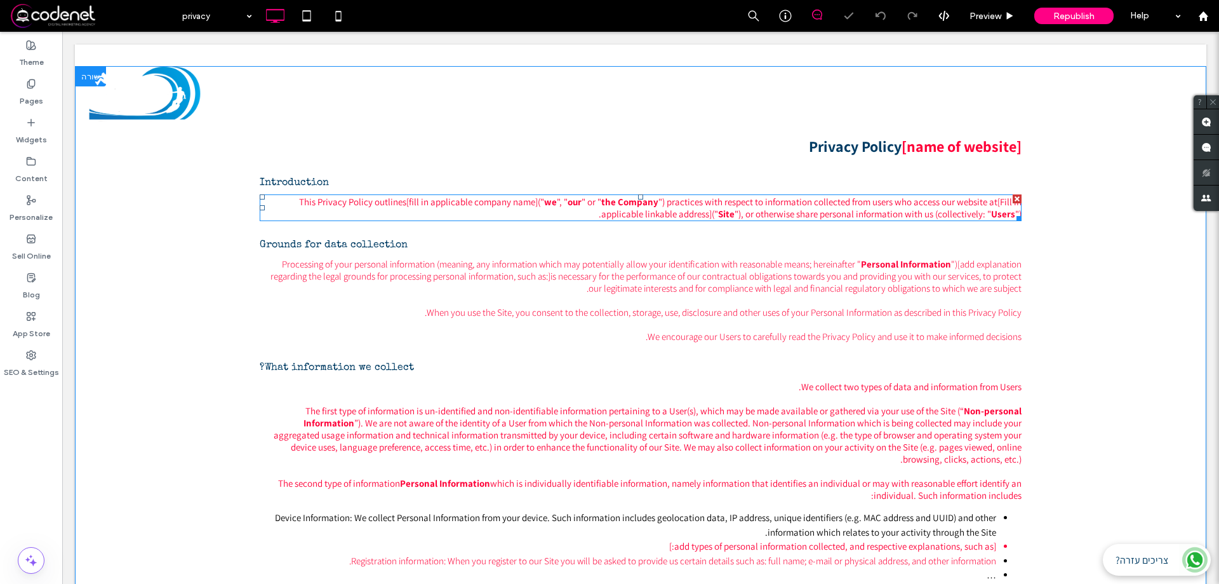
scroll to position [127, 0]
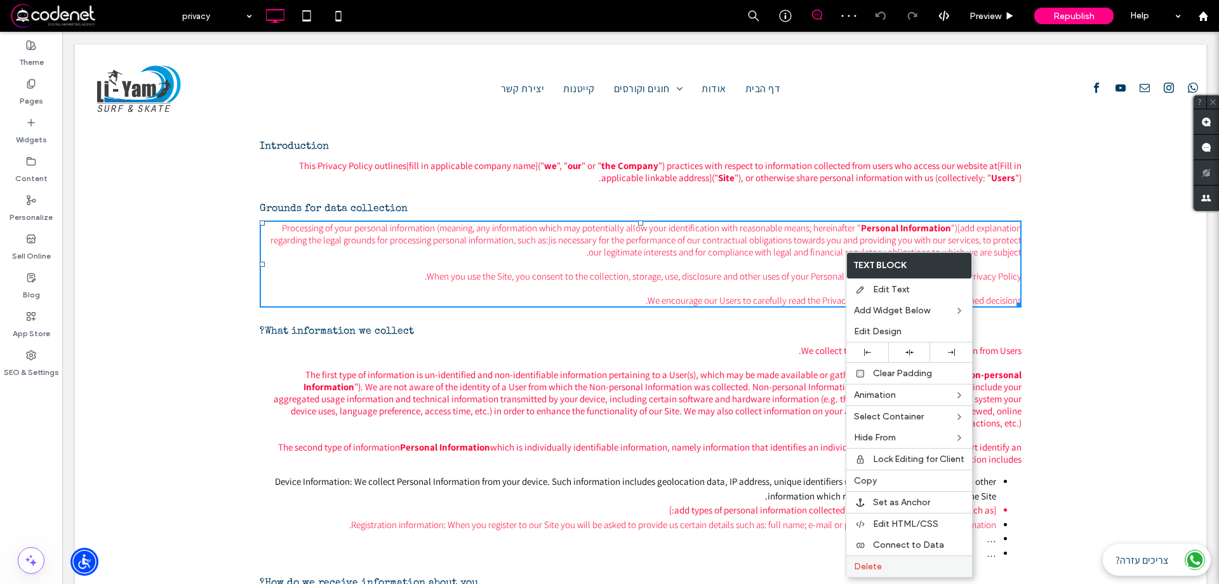
drag, startPoint x: 879, startPoint y: 558, endPoint x: 888, endPoint y: 563, distance: 9.4
click at [888, 563] on label "Delete" at bounding box center [909, 566] width 110 height 11
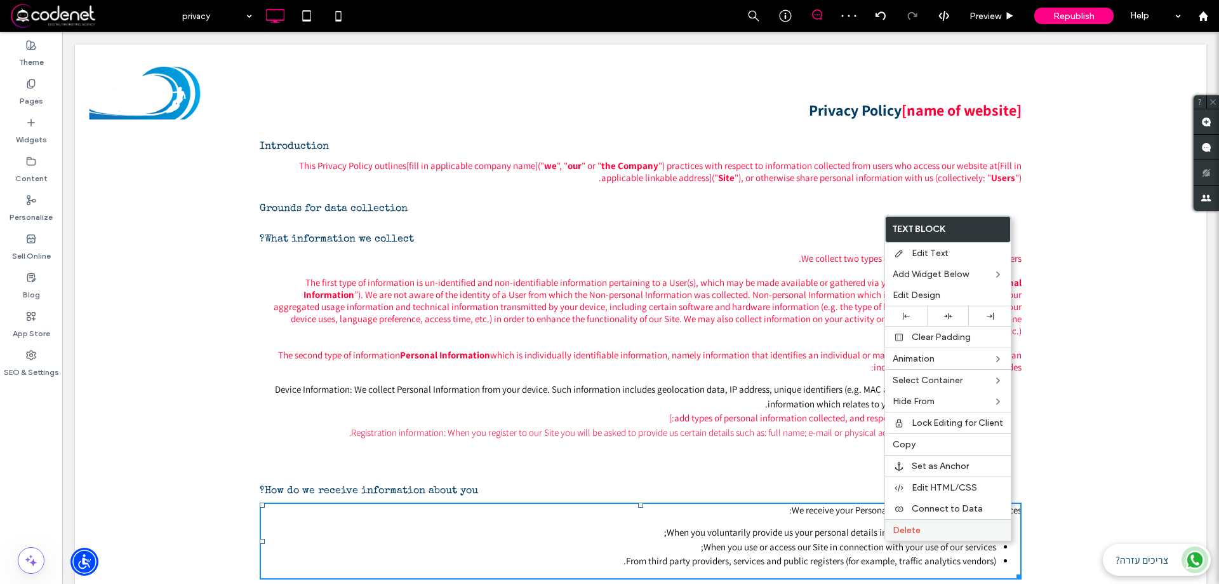
click at [909, 536] on div "Delete" at bounding box center [948, 530] width 126 height 22
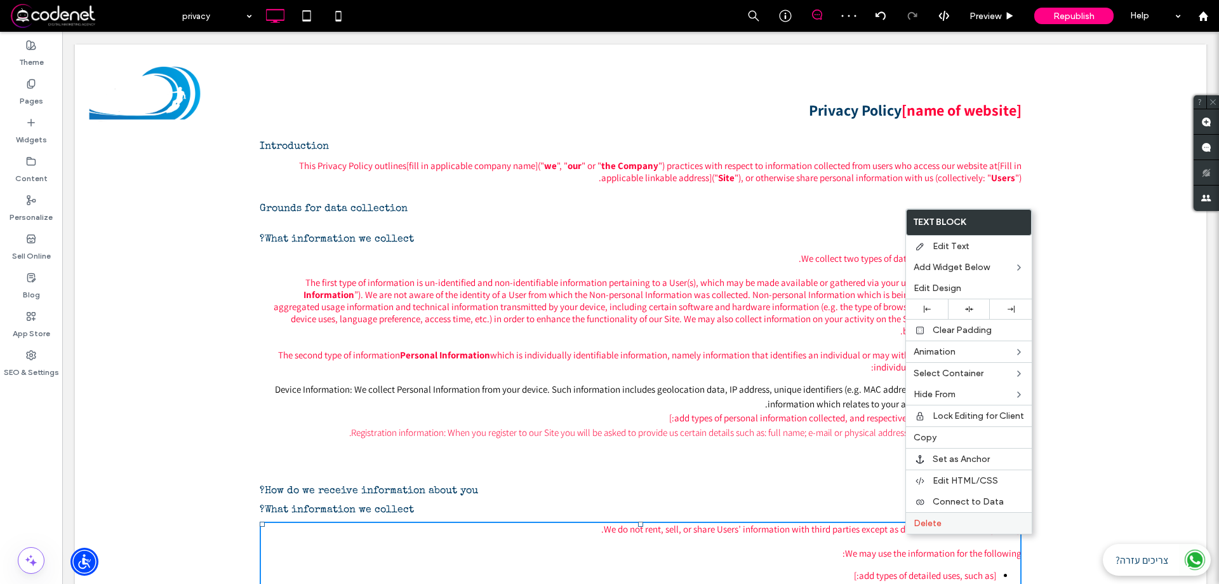
click at [914, 519] on span "Delete" at bounding box center [928, 522] width 28 height 11
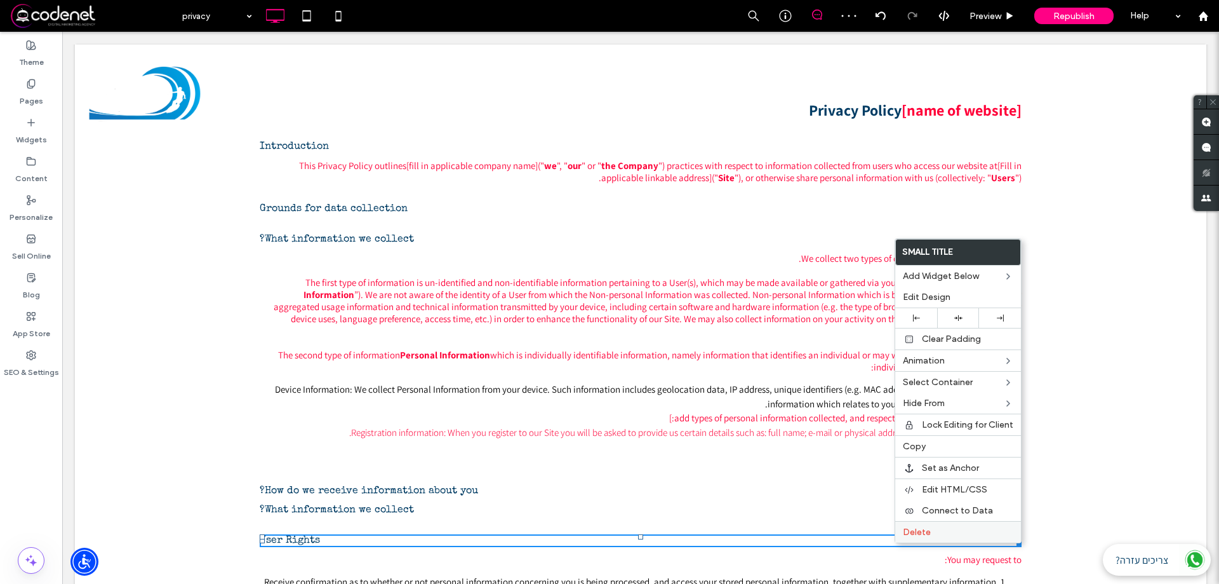
click at [907, 530] on span "Delete" at bounding box center [917, 531] width 28 height 11
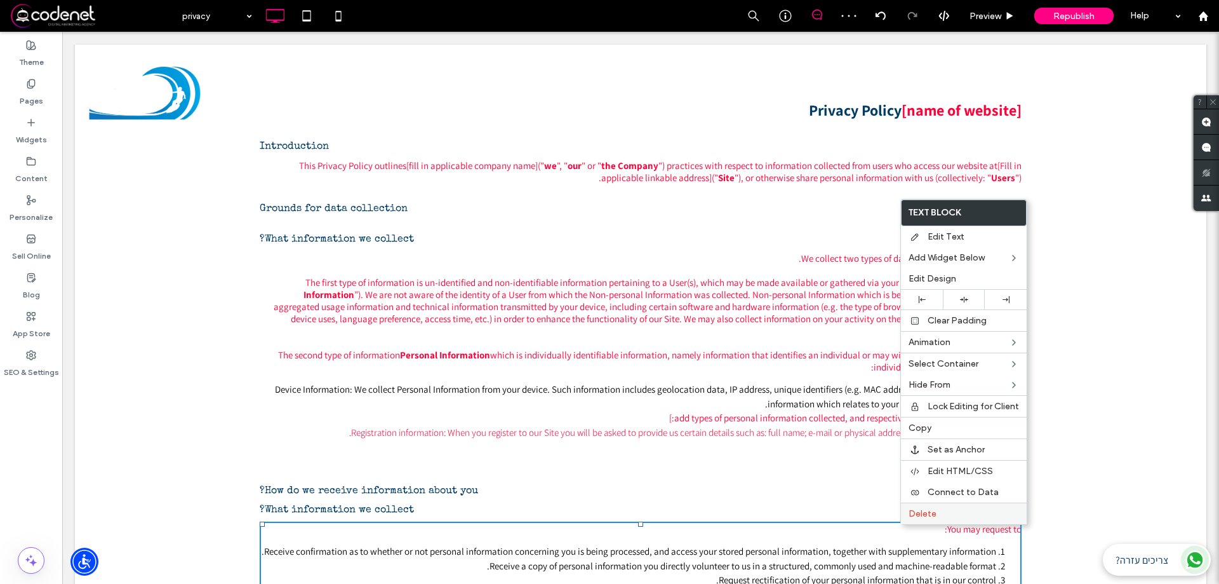
click at [910, 517] on span "Delete" at bounding box center [923, 513] width 28 height 11
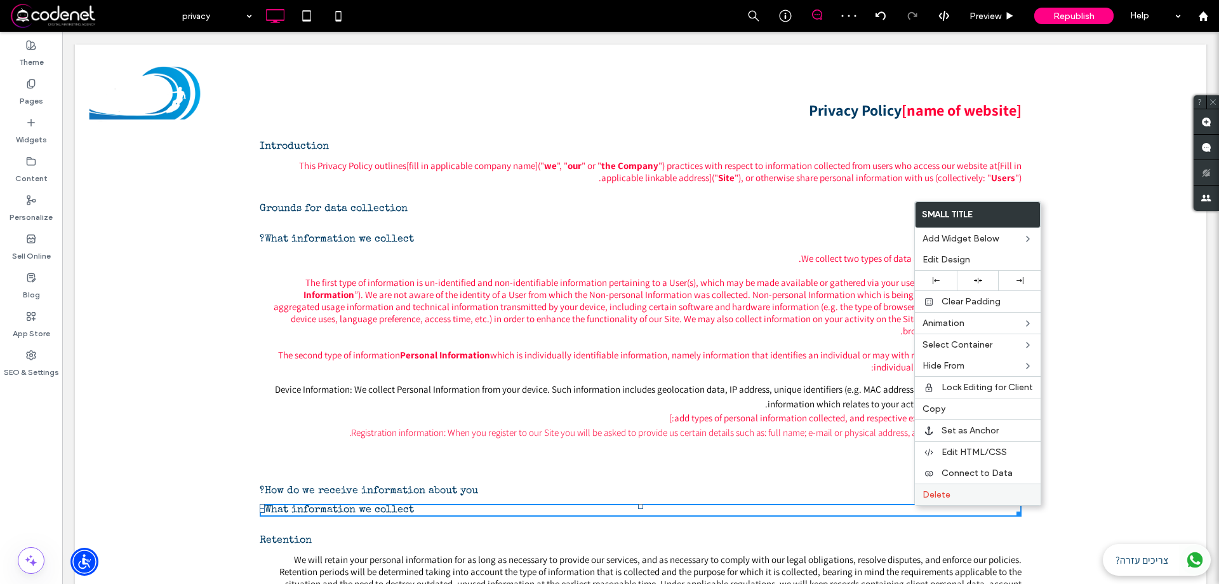
click at [924, 502] on div "Delete" at bounding box center [978, 494] width 126 height 22
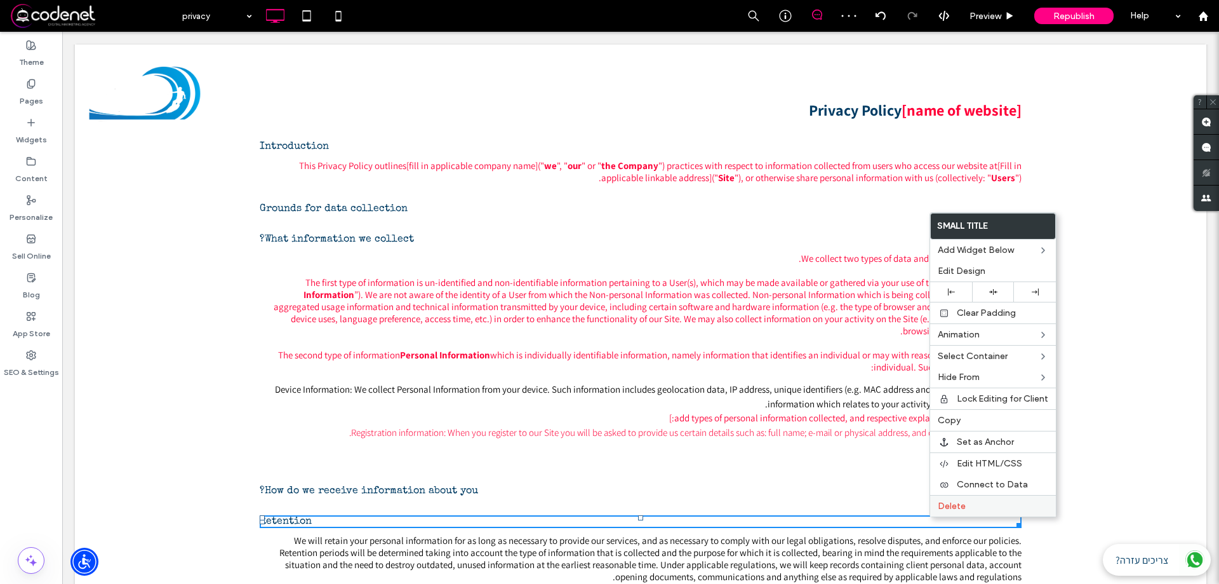
click at [934, 511] on div "Delete" at bounding box center [993, 506] width 126 height 22
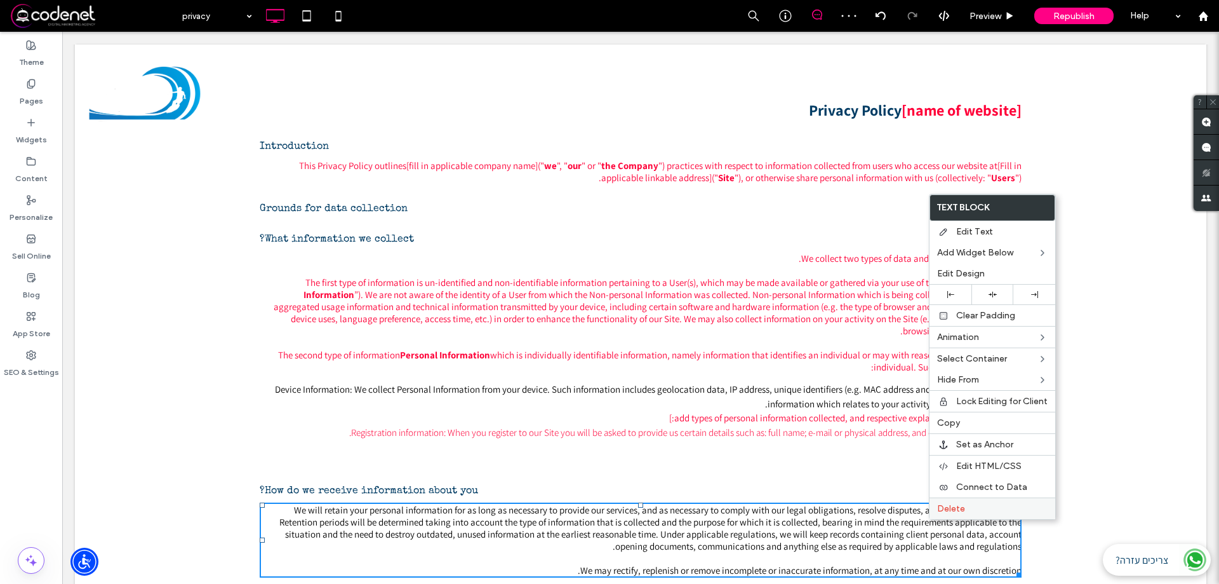
click at [947, 512] on span "Delete" at bounding box center [951, 508] width 28 height 11
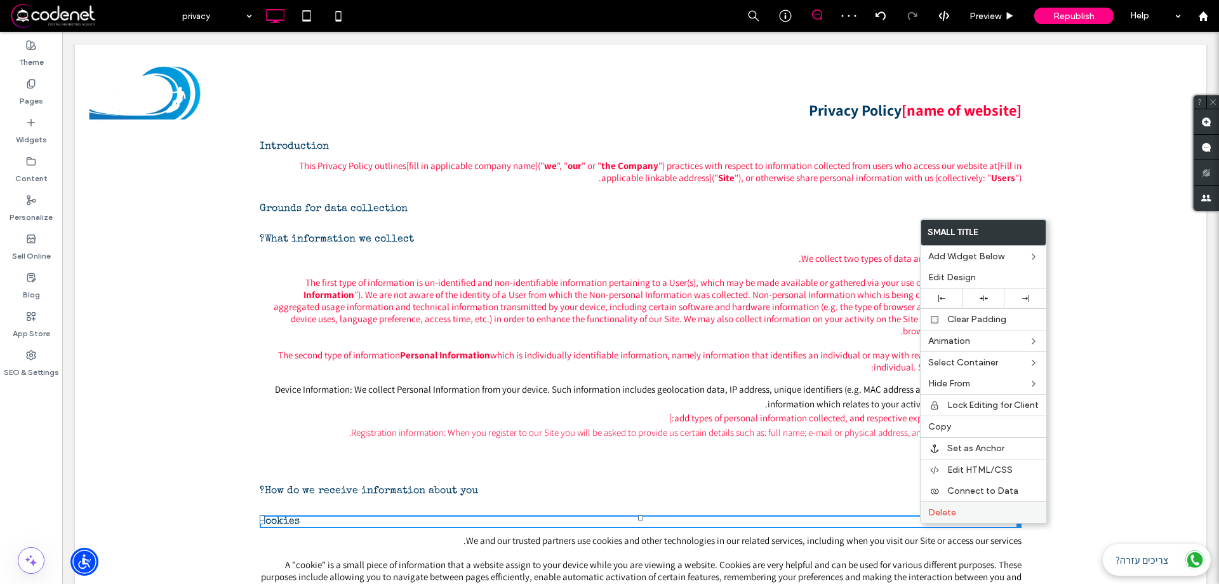
click at [940, 517] on span "Delete" at bounding box center [942, 512] width 28 height 11
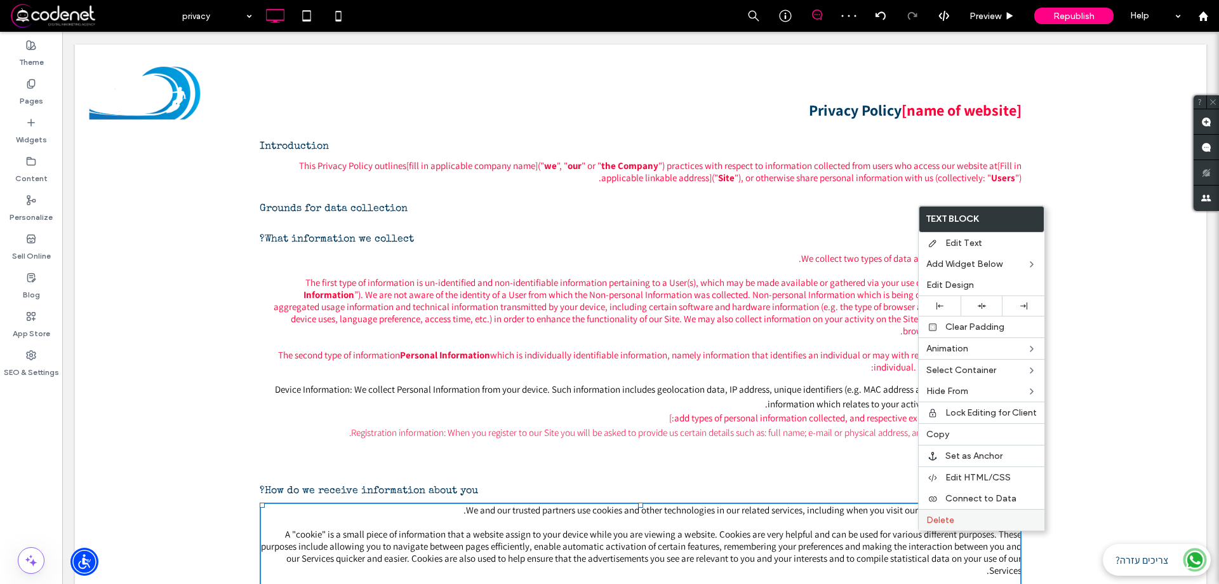
click at [945, 516] on span "Delete" at bounding box center [940, 519] width 28 height 11
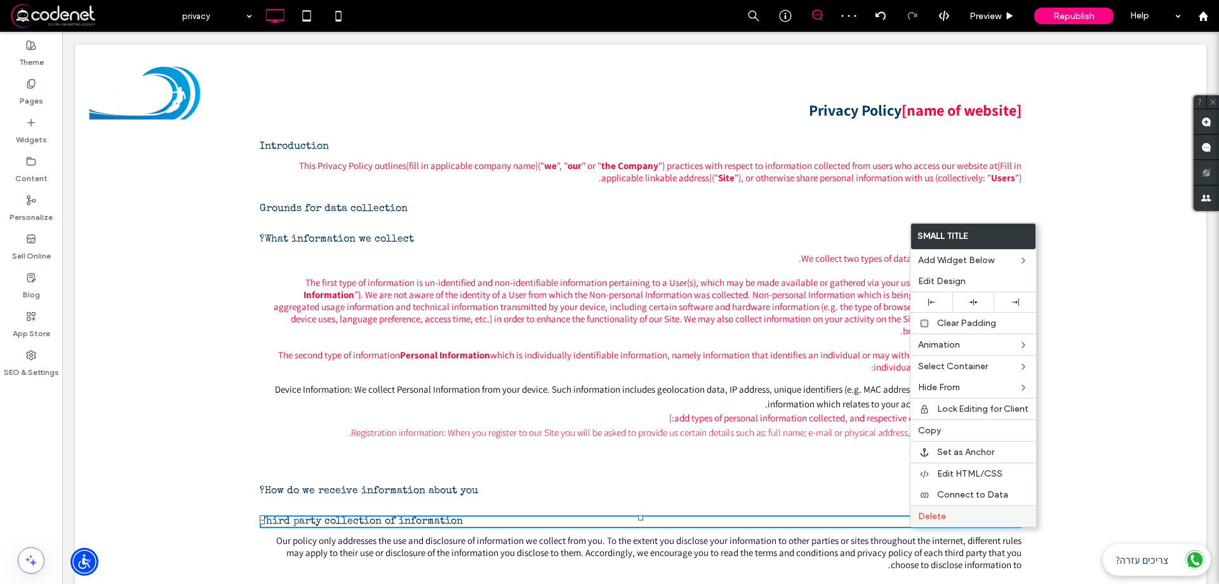
click at [931, 518] on span "Delete" at bounding box center [932, 516] width 28 height 11
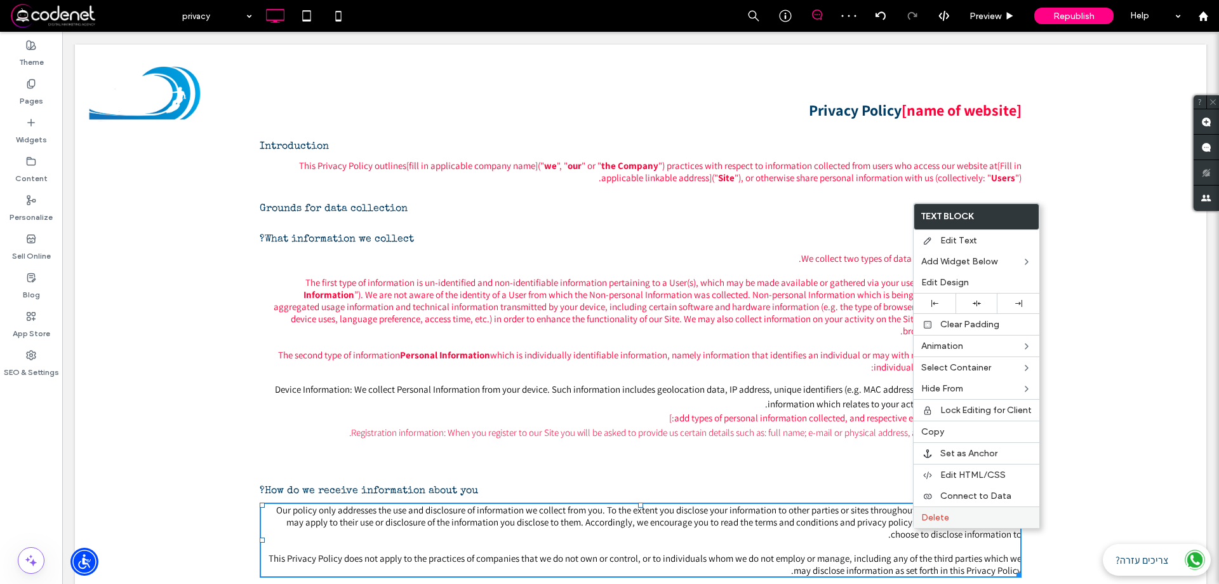
click at [944, 514] on span "Delete" at bounding box center [935, 517] width 28 height 11
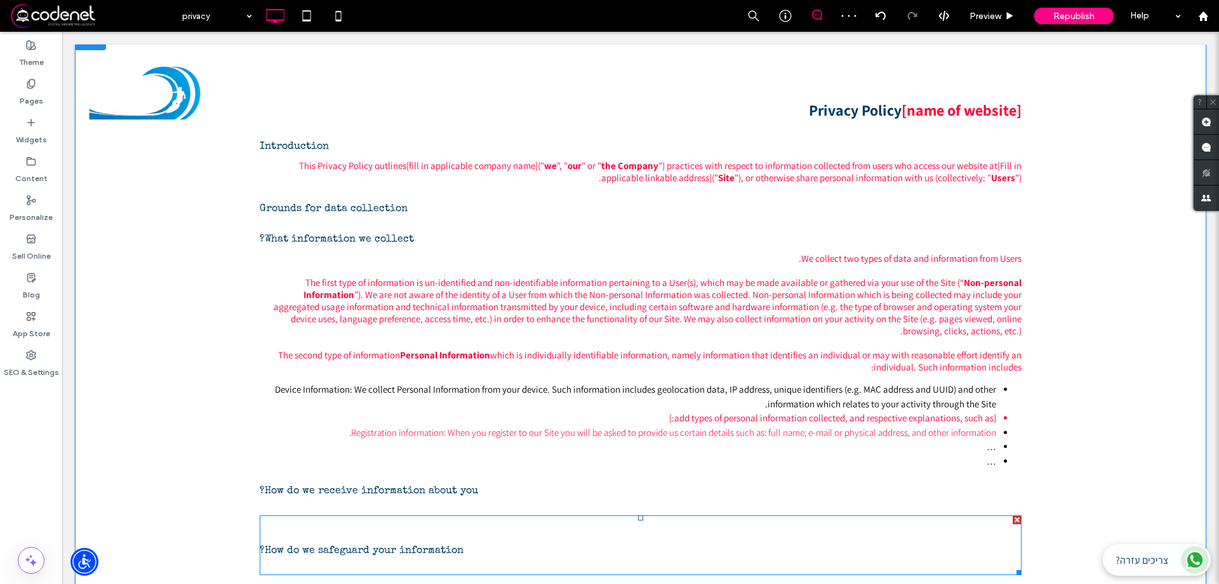
drag, startPoint x: 991, startPoint y: 554, endPoint x: 938, endPoint y: 522, distance: 62.1
click at [935, 520] on h4 "How do we safeguard your information?" at bounding box center [641, 545] width 762 height 60
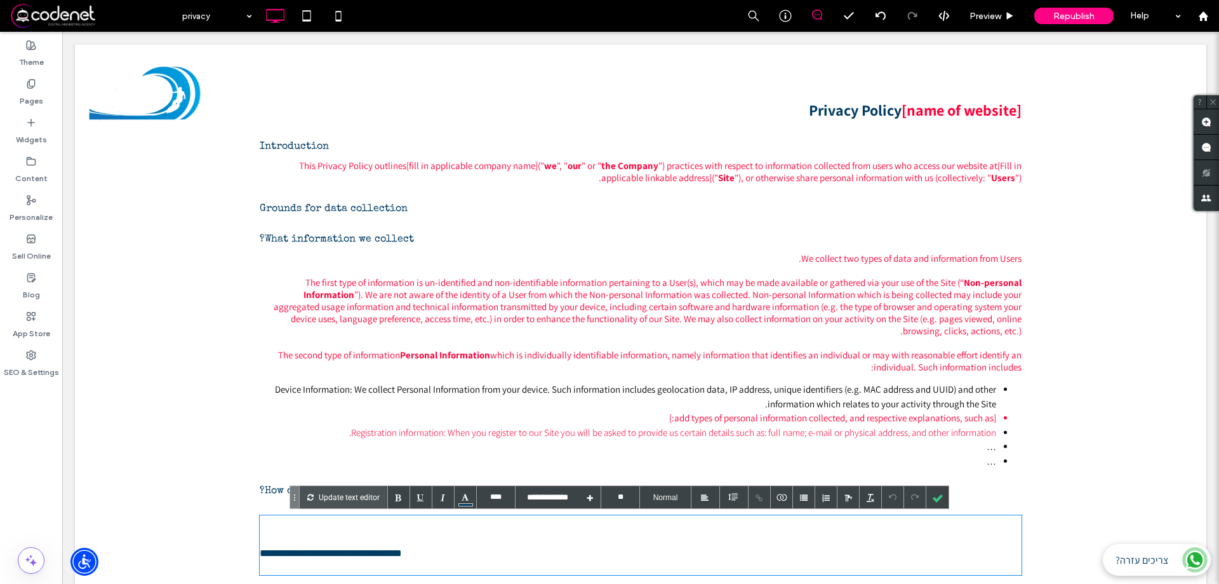
drag, startPoint x: 876, startPoint y: 490, endPoint x: 944, endPoint y: 499, distance: 69.1
click at [944, 499] on div at bounding box center [937, 497] width 22 height 22
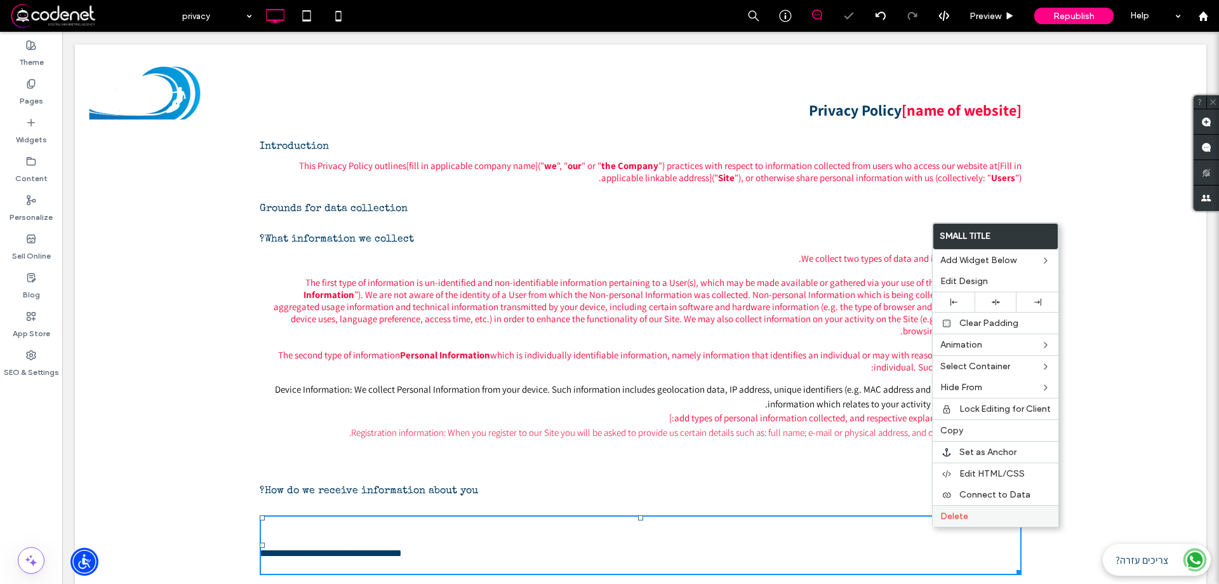
click at [936, 521] on div "Delete" at bounding box center [996, 516] width 126 height 22
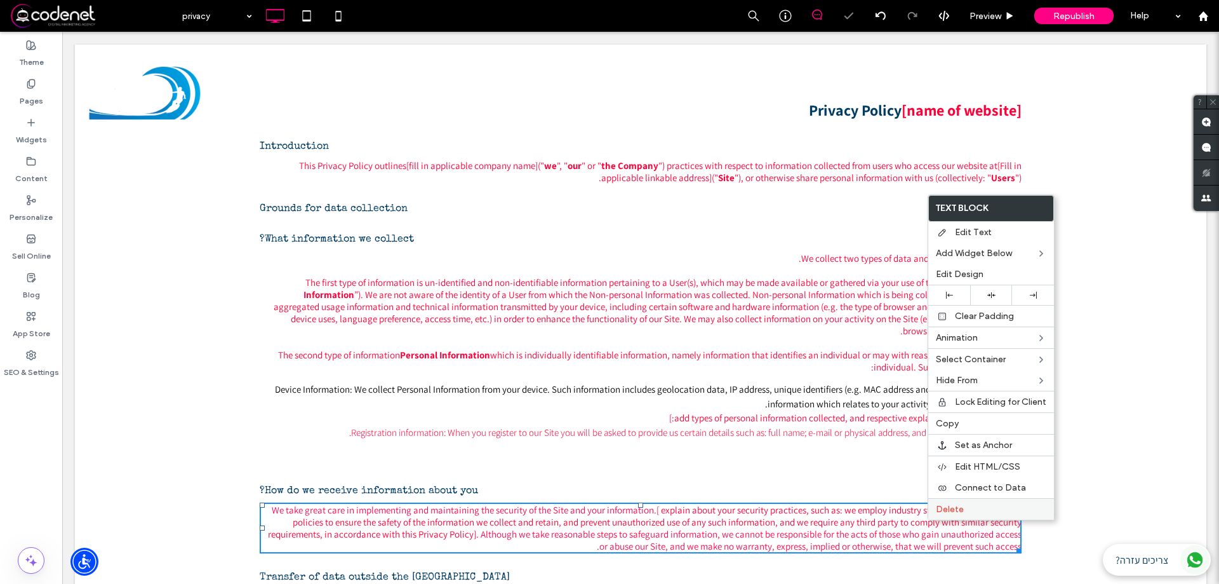
click at [937, 516] on div "Delete" at bounding box center [991, 509] width 126 height 22
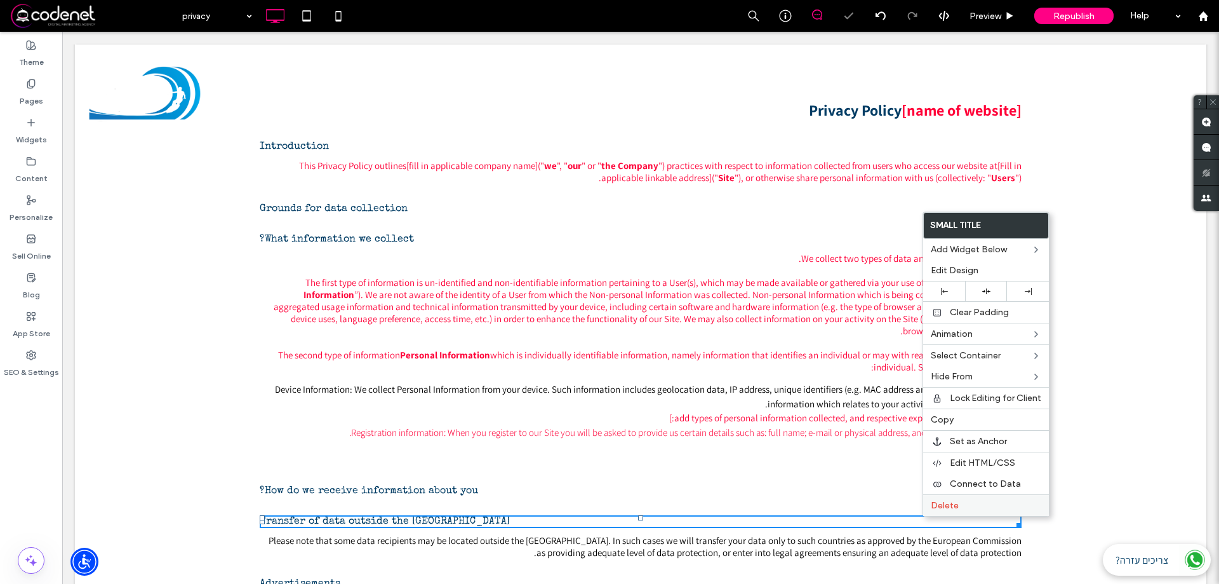
click at [933, 510] on span "Delete" at bounding box center [945, 505] width 28 height 11
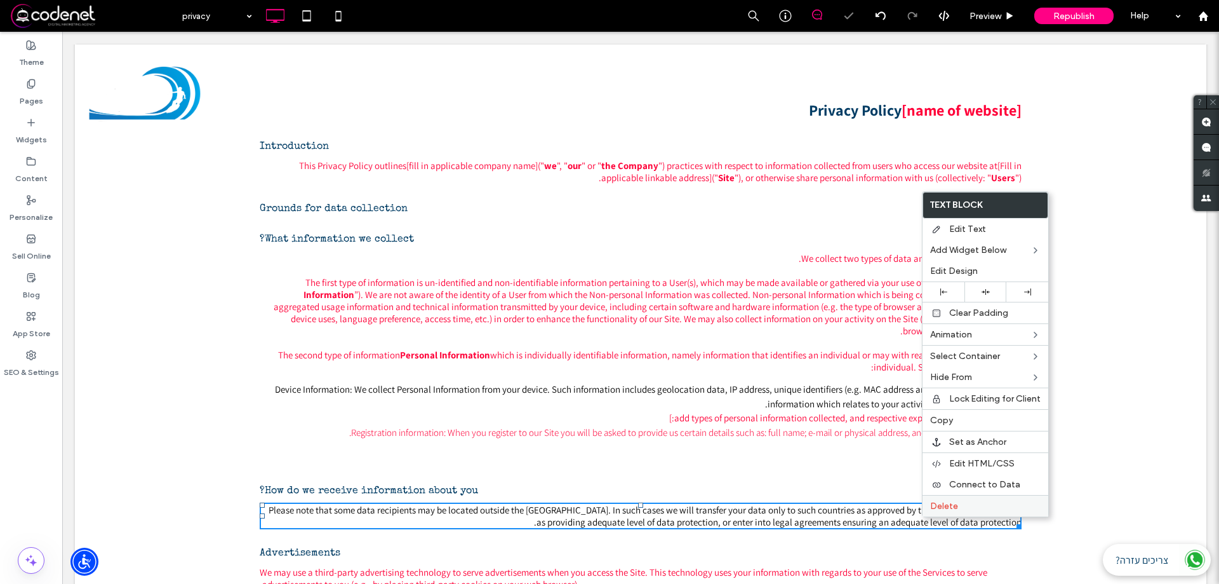
click at [934, 512] on div "Delete" at bounding box center [986, 506] width 126 height 22
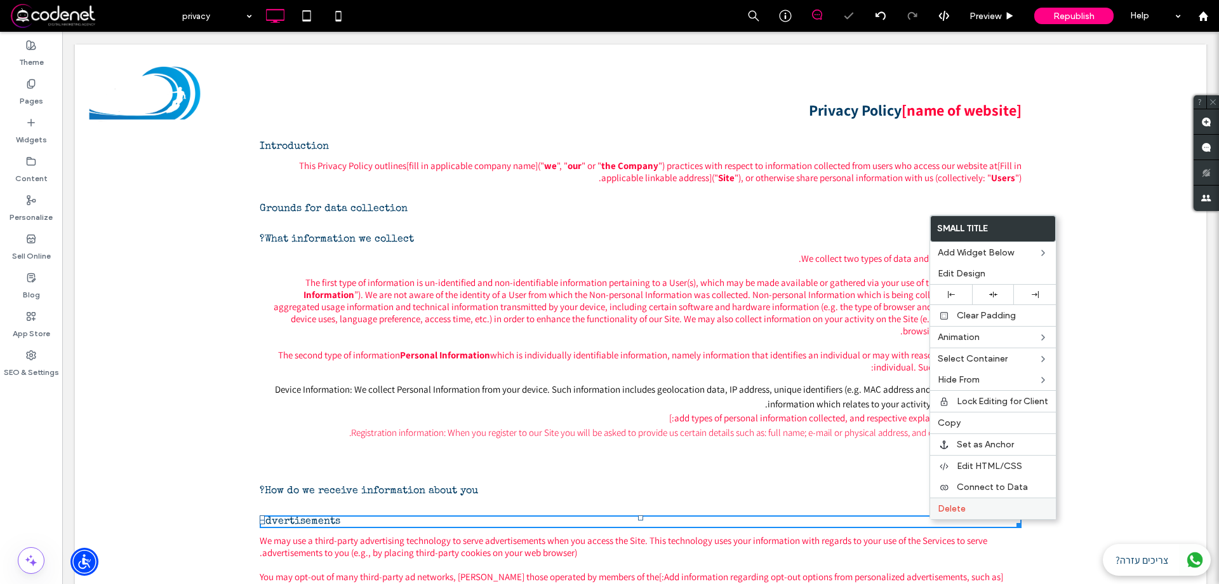
click at [935, 513] on div "Delete" at bounding box center [993, 508] width 126 height 22
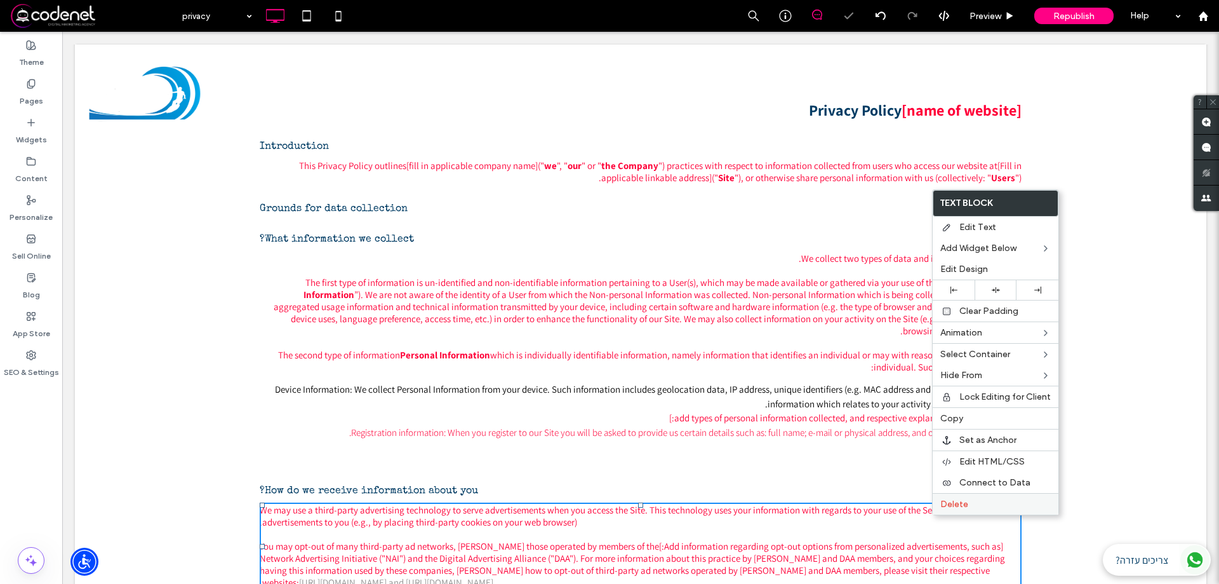
click at [946, 509] on div "Delete" at bounding box center [996, 504] width 126 height 22
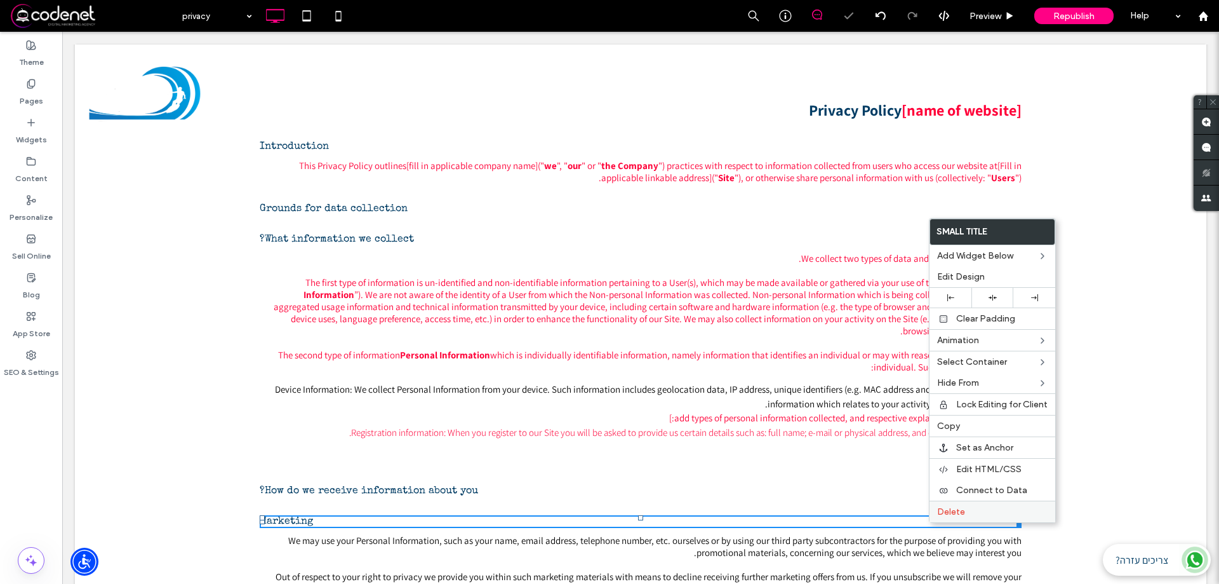
click at [937, 517] on div "Delete" at bounding box center [993, 511] width 126 height 22
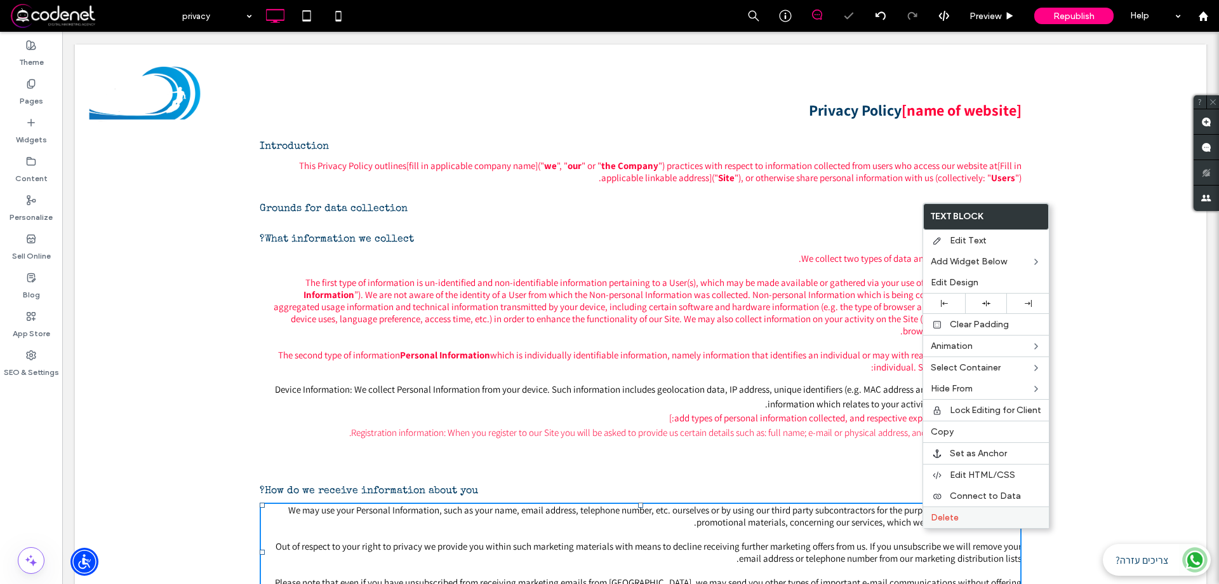
click at [942, 518] on span "Delete" at bounding box center [945, 517] width 28 height 11
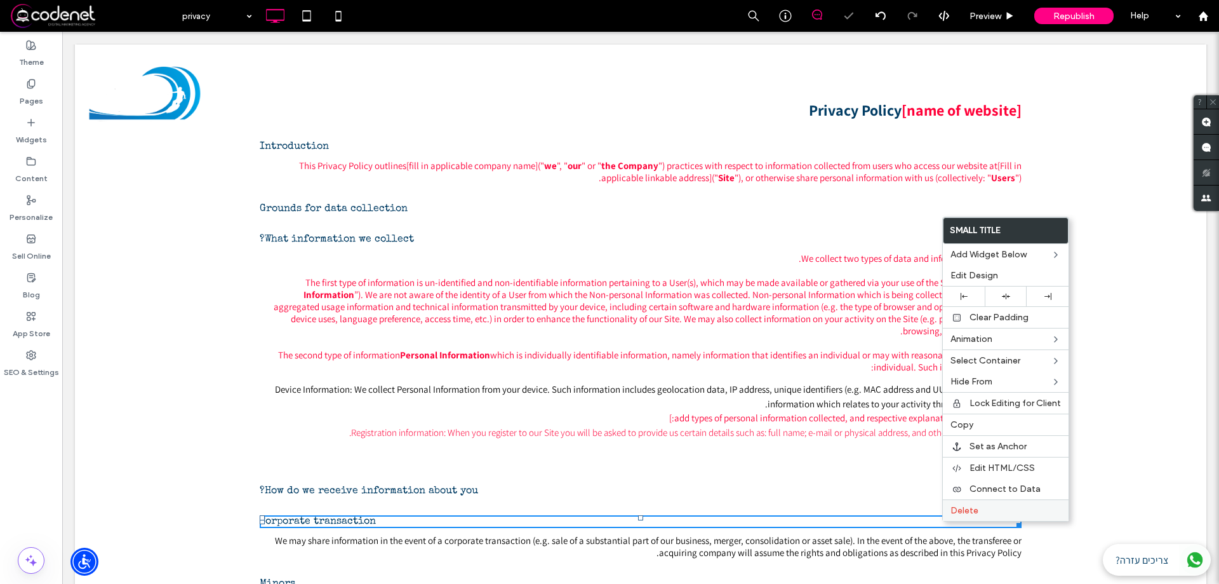
click at [943, 520] on div "Delete" at bounding box center [1006, 510] width 126 height 22
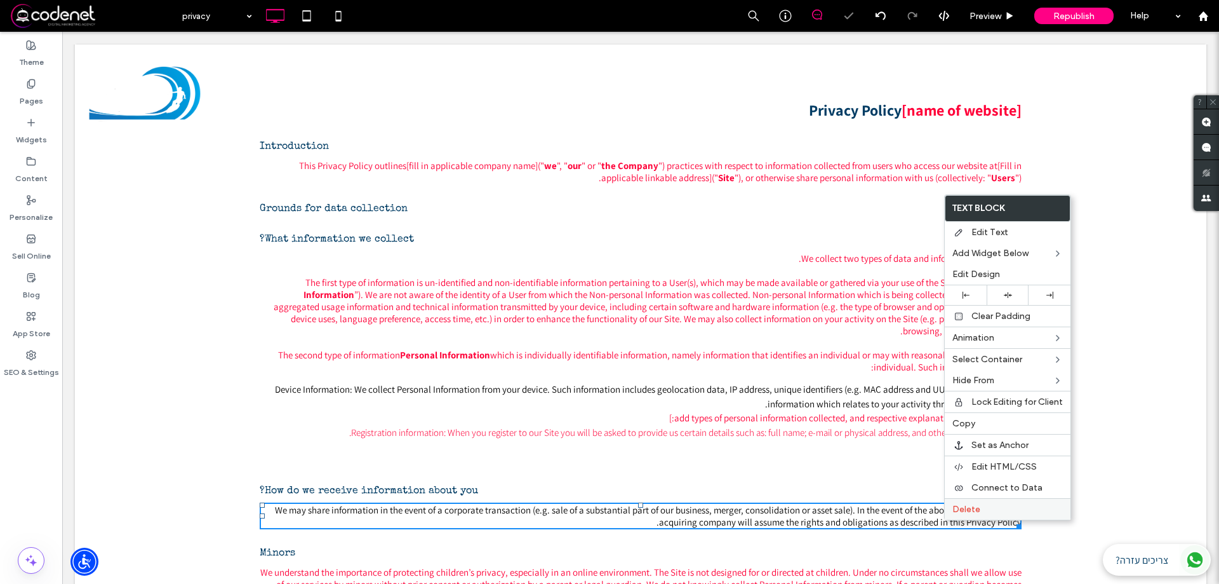
click at [952, 516] on div "Delete" at bounding box center [1008, 509] width 126 height 22
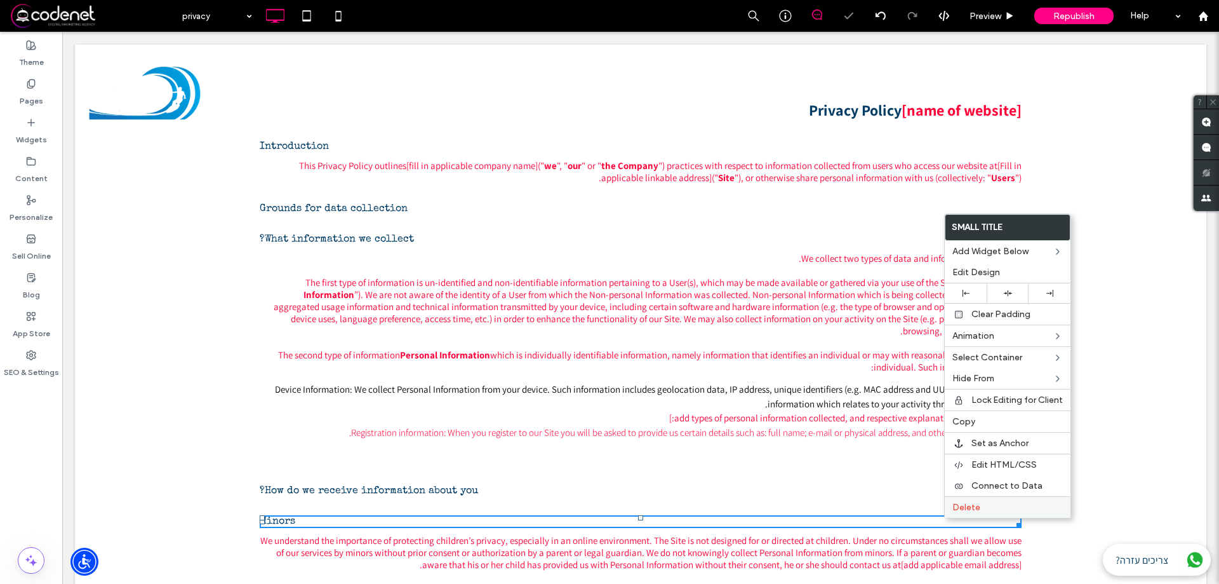
click at [955, 514] on div "Delete" at bounding box center [1008, 507] width 126 height 22
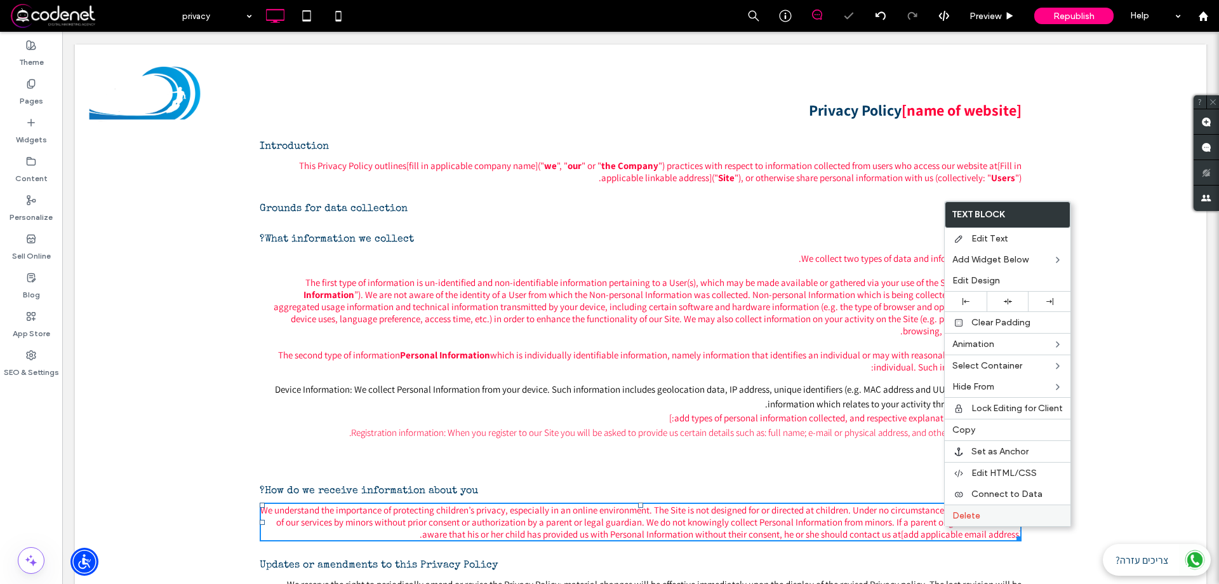
click at [956, 517] on span "Delete" at bounding box center [966, 515] width 28 height 11
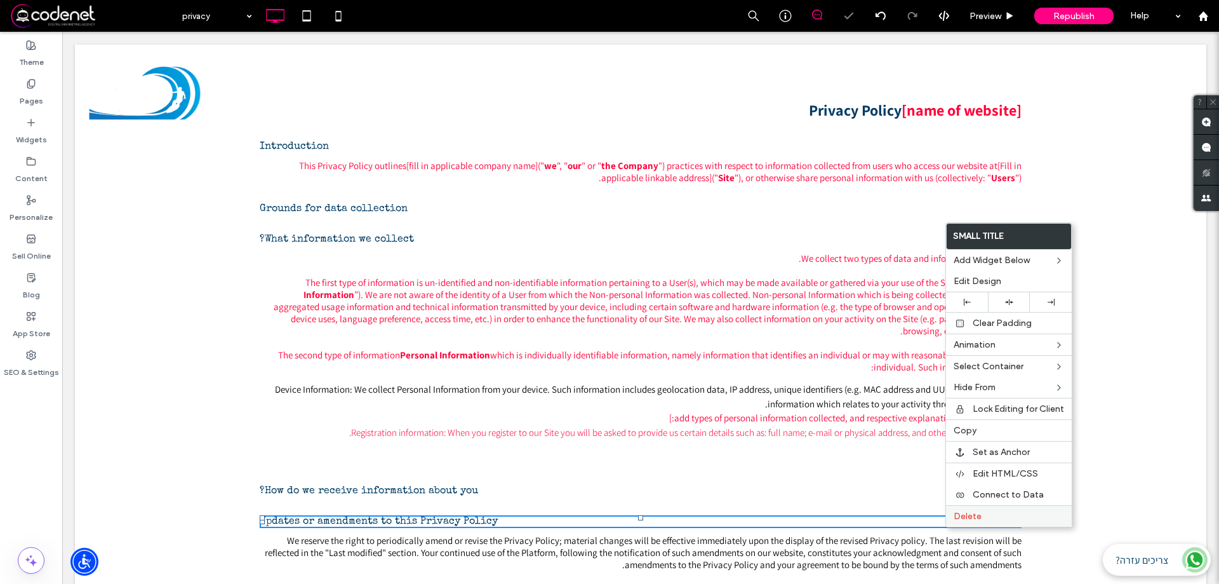
click at [949, 524] on div "Delete" at bounding box center [1009, 516] width 126 height 22
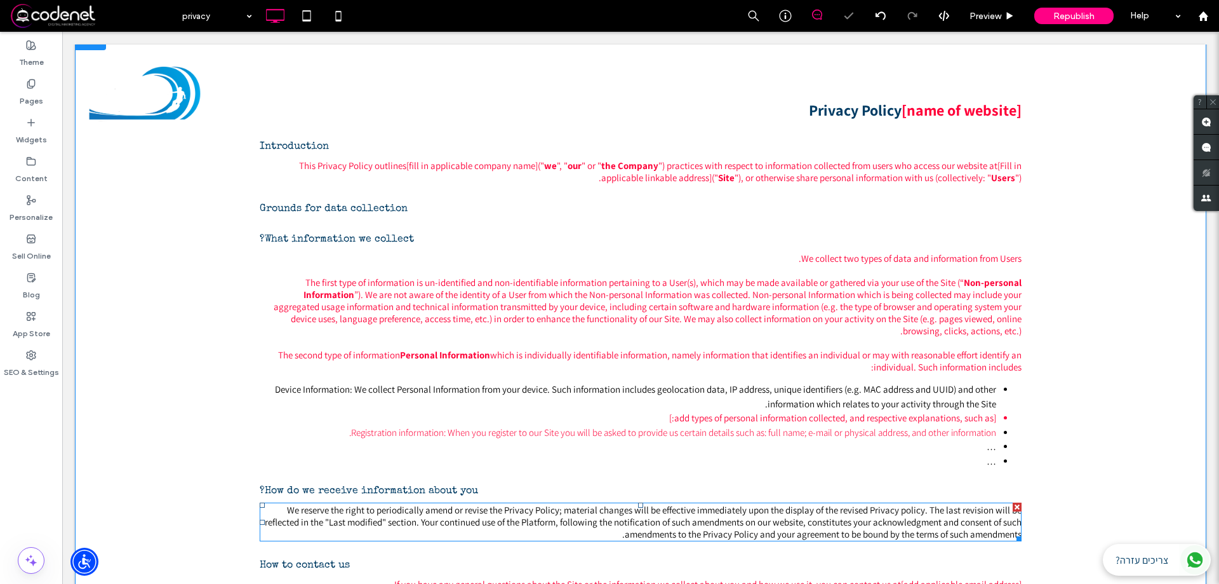
drag, startPoint x: 1006, startPoint y: 559, endPoint x: 949, endPoint y: 529, distance: 63.9
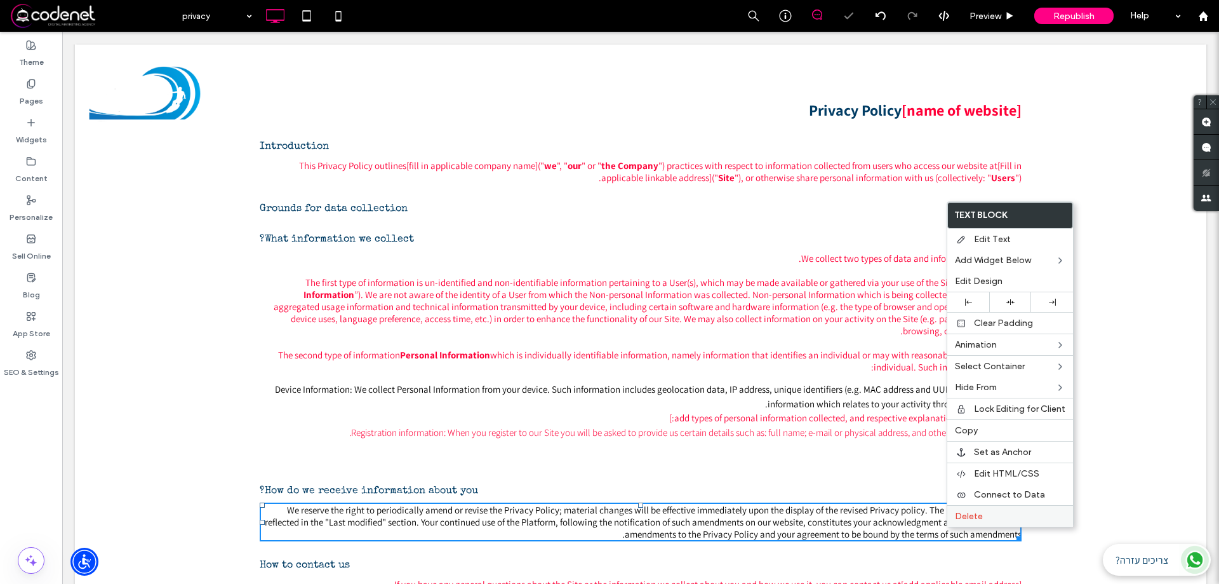
click at [959, 519] on span "Delete" at bounding box center [969, 516] width 28 height 11
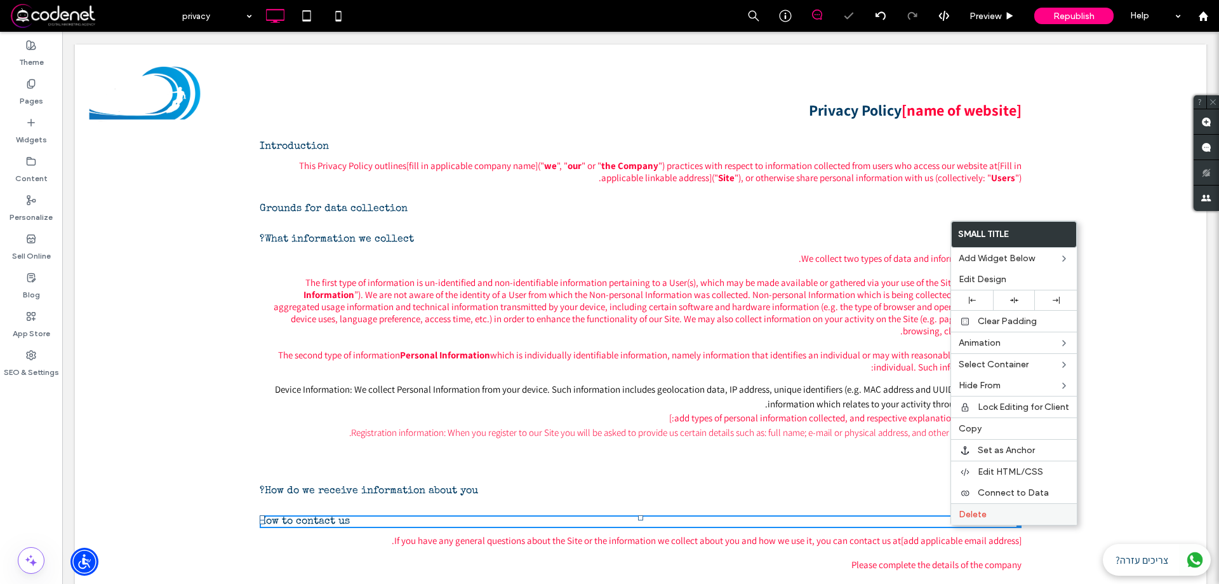
click at [956, 519] on div "Delete" at bounding box center [1014, 514] width 126 height 22
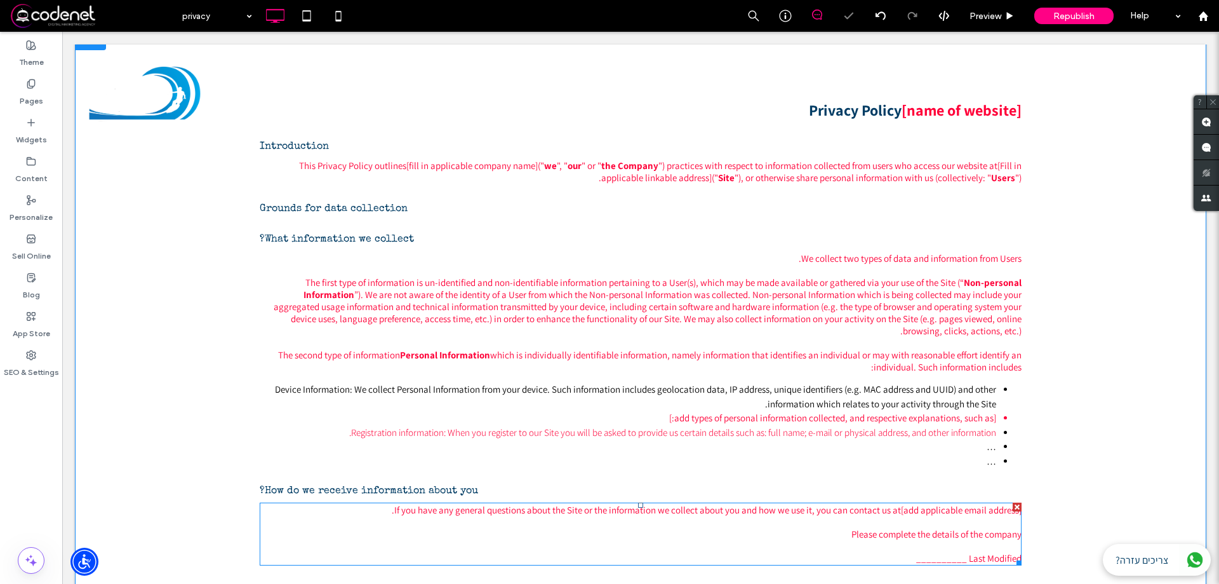
drag, startPoint x: 1008, startPoint y: 560, endPoint x: 954, endPoint y: 524, distance: 64.1
click at [953, 524] on div at bounding box center [641, 522] width 762 height 12
type input "****"
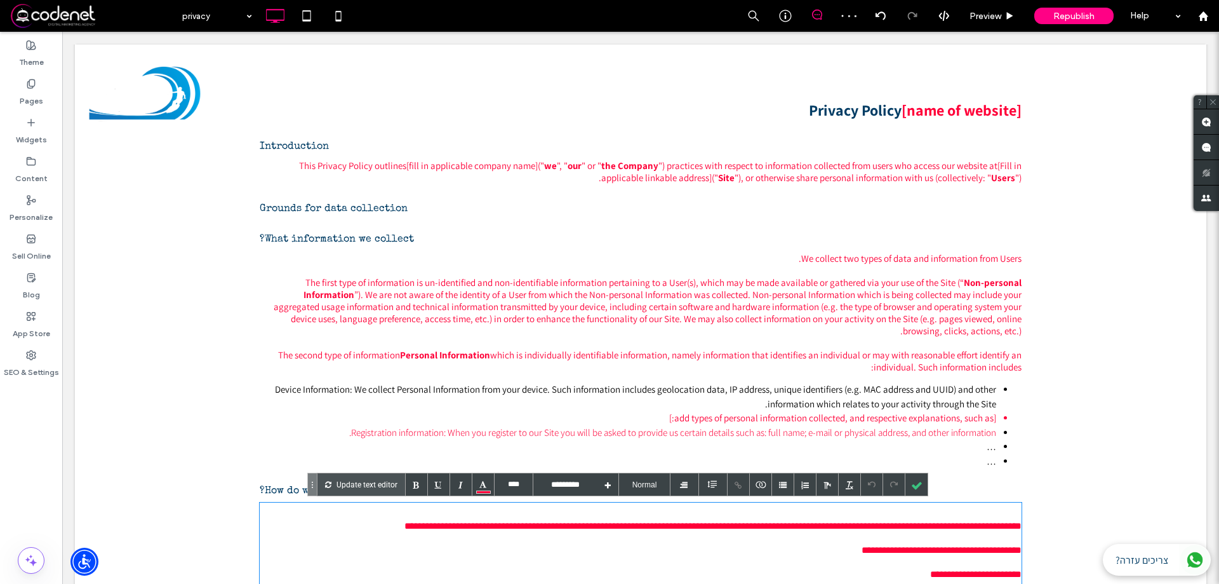
drag, startPoint x: 954, startPoint y: 524, endPoint x: 956, endPoint y: 533, distance: 8.4
click at [959, 539] on div at bounding box center [641, 539] width 762 height 12
click at [924, 482] on div at bounding box center [916, 484] width 22 height 22
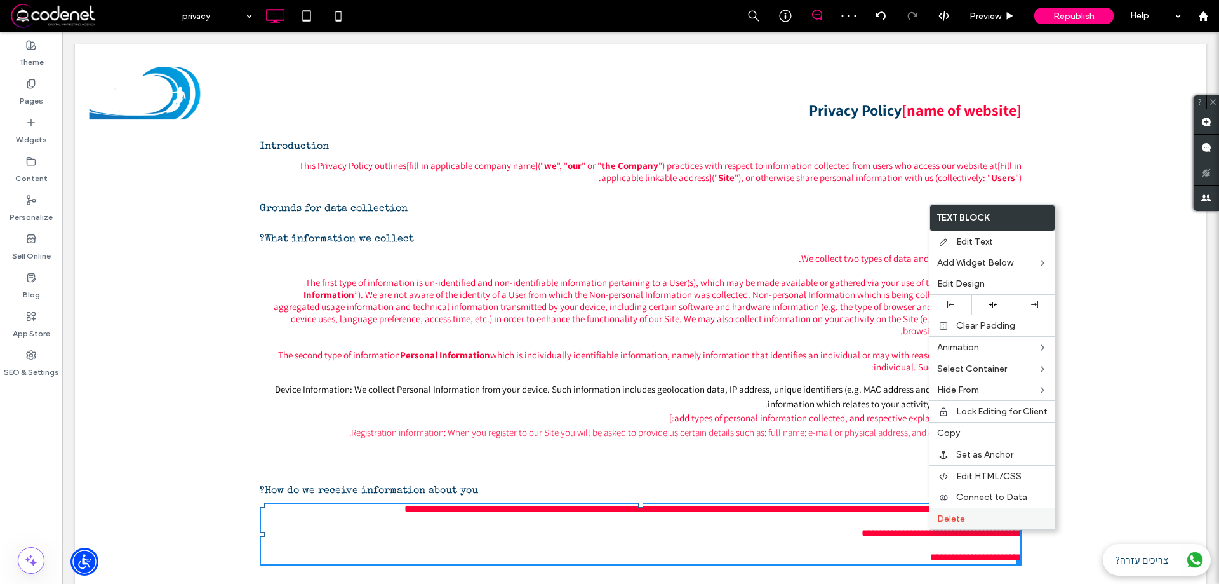
click at [948, 523] on span "Delete" at bounding box center [951, 518] width 28 height 11
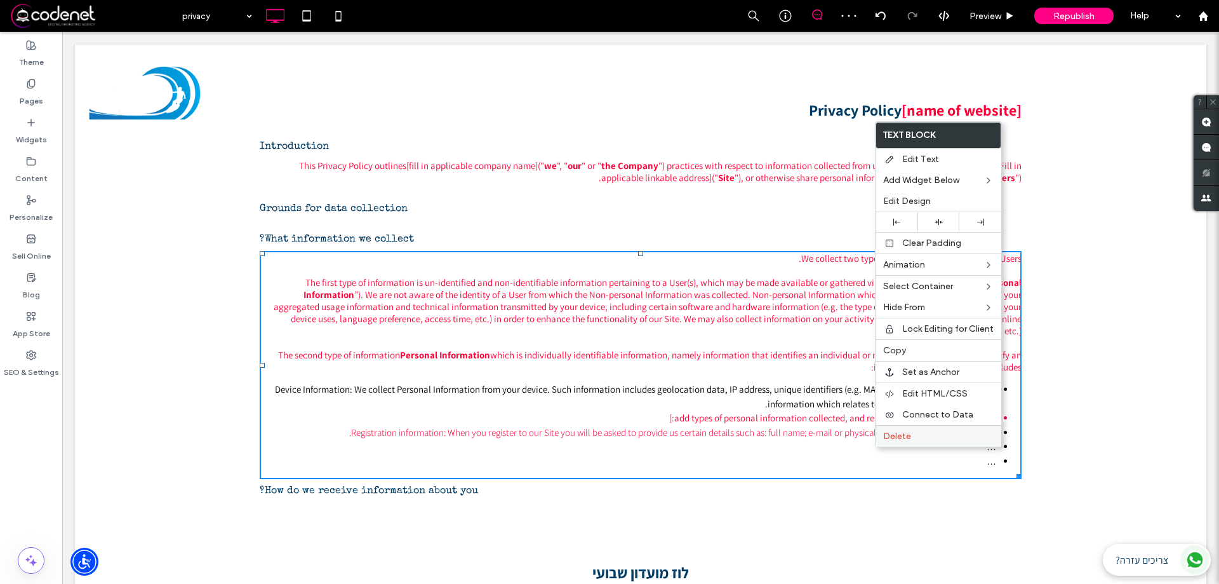
click at [914, 432] on label "Delete" at bounding box center [938, 436] width 110 height 11
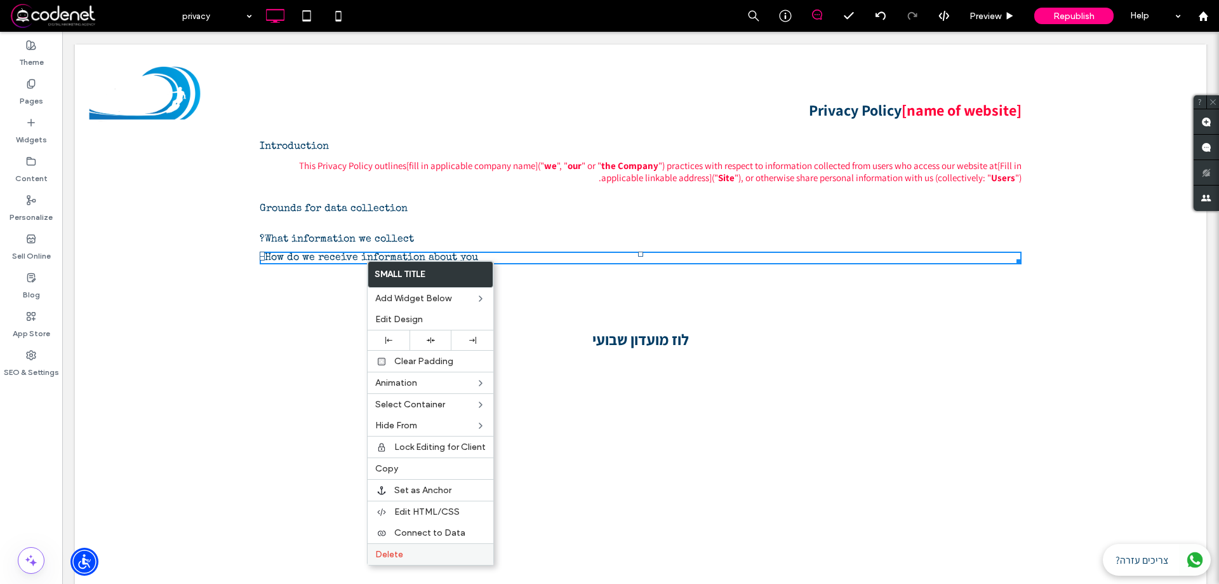
click at [422, 547] on div "Delete" at bounding box center [431, 554] width 126 height 22
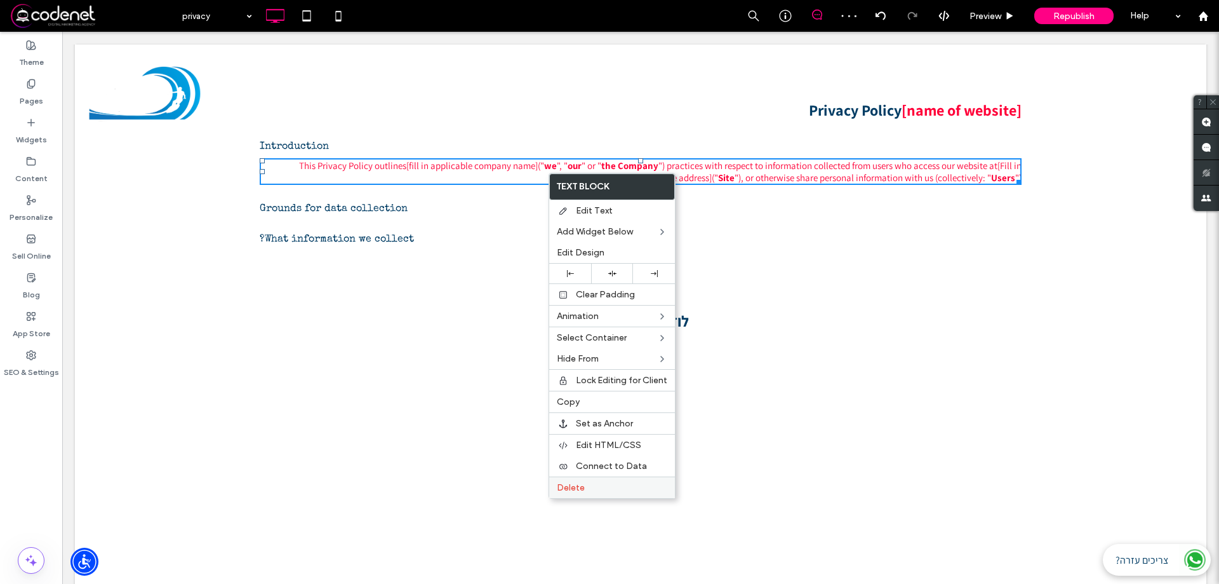
click at [615, 488] on label "Delete" at bounding box center [612, 487] width 110 height 11
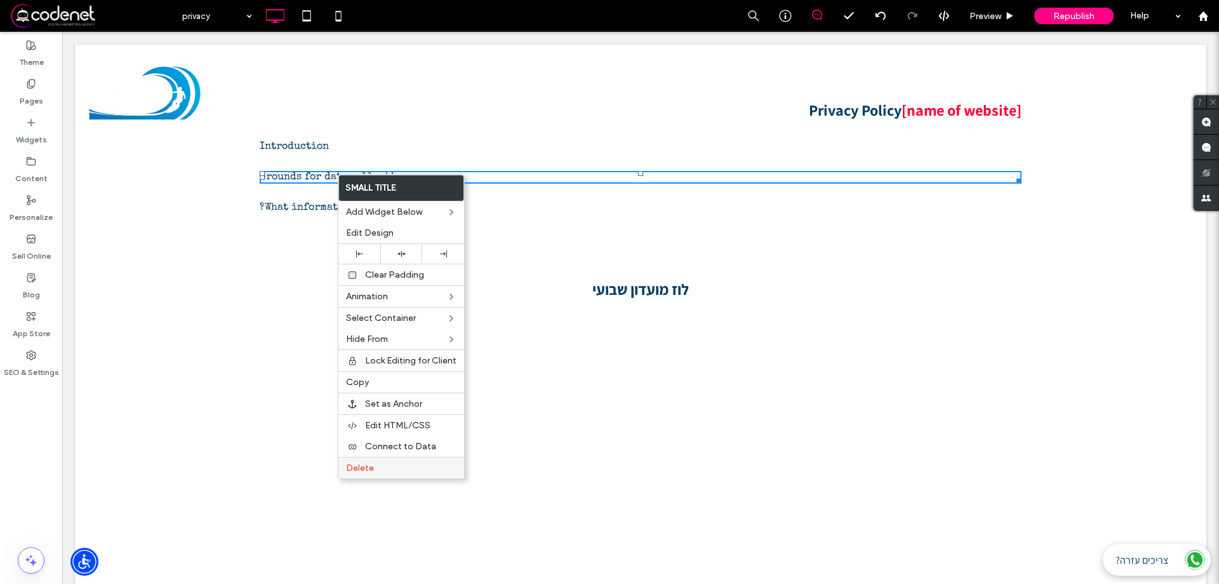
click at [404, 475] on div "Delete" at bounding box center [401, 468] width 126 height 22
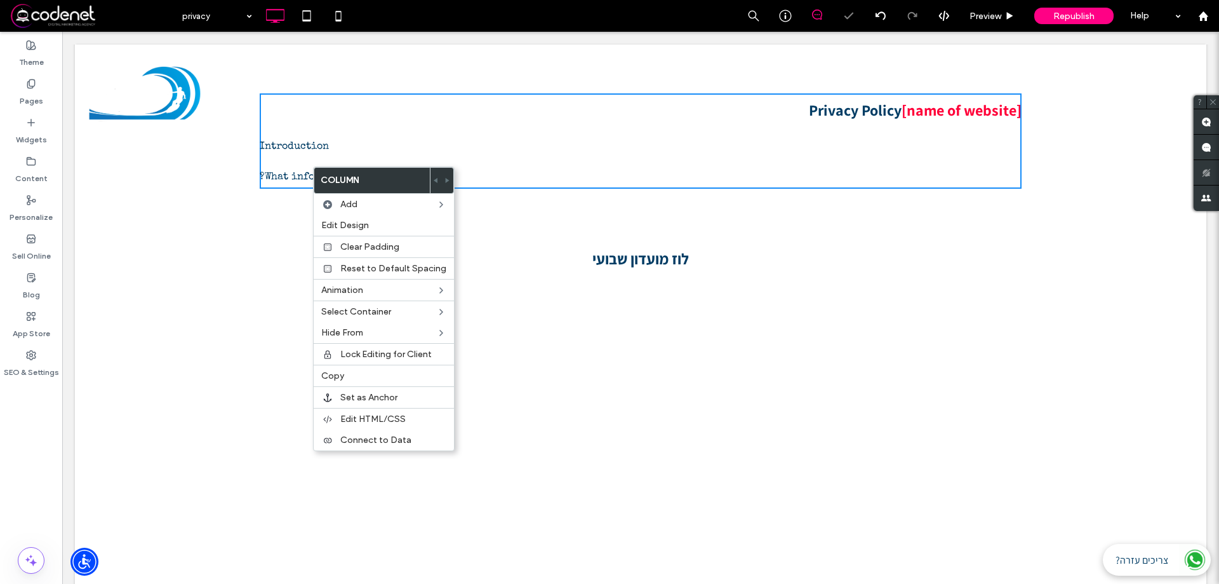
click at [429, 142] on div "Click To Paste דף הבית אודות חוגים וקורסים גלישת גלים קיאקים וסאפ סקייטבורד וקר…" at bounding box center [640, 100] width 1131 height 93
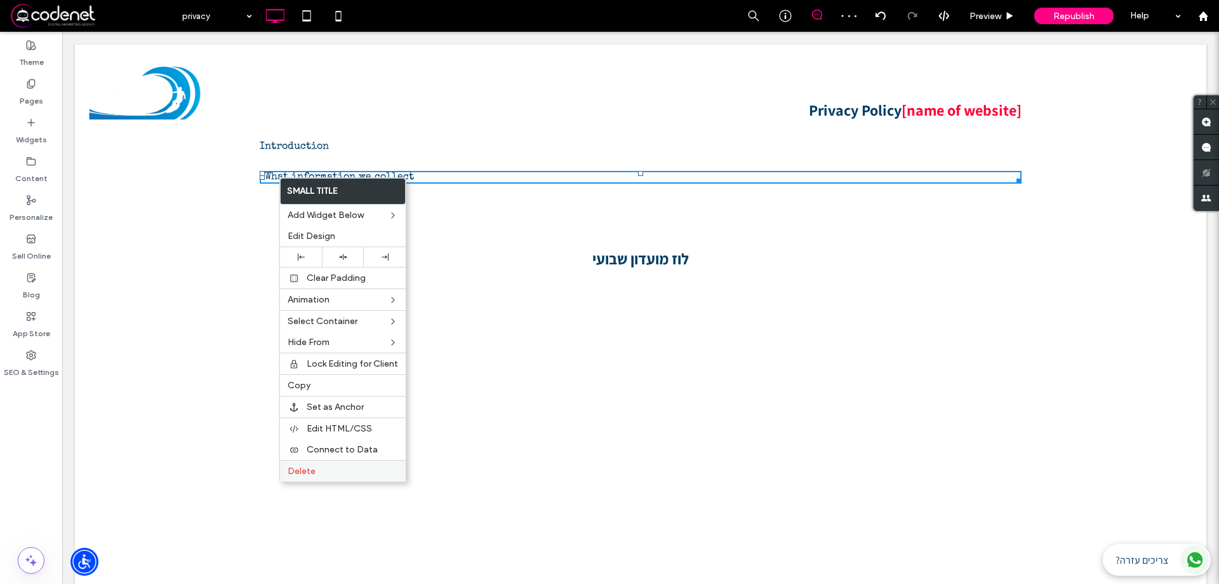
click at [346, 469] on label "Delete" at bounding box center [343, 470] width 110 height 11
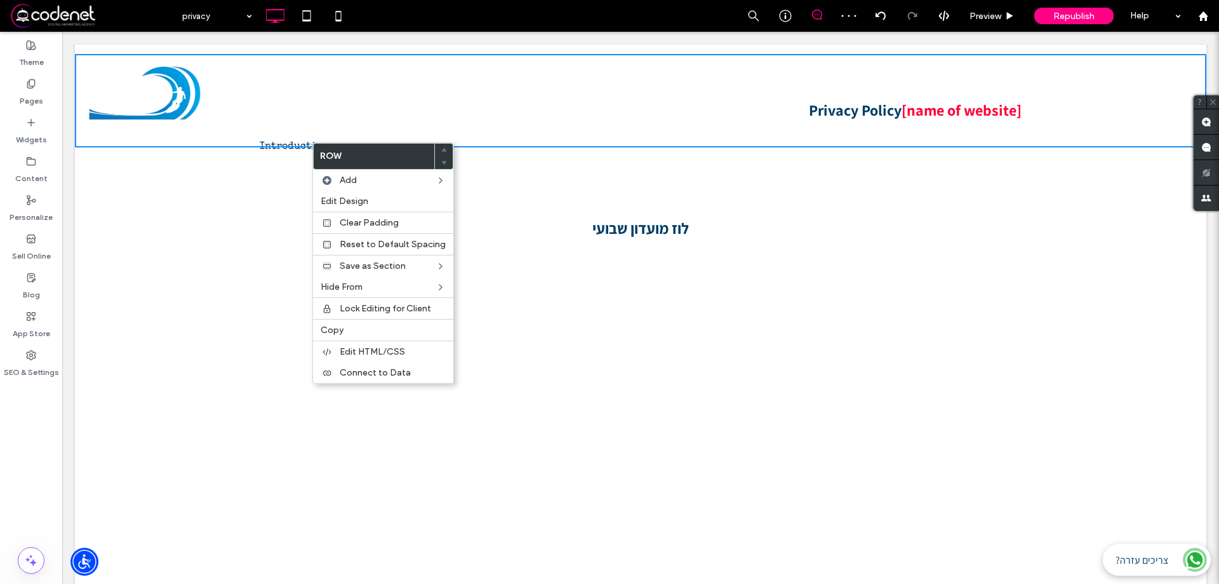
click at [505, 217] on div "[name of website] Privacy Policy Introduction Click To Paste Row + Add Section" at bounding box center [640, 126] width 1131 height 192
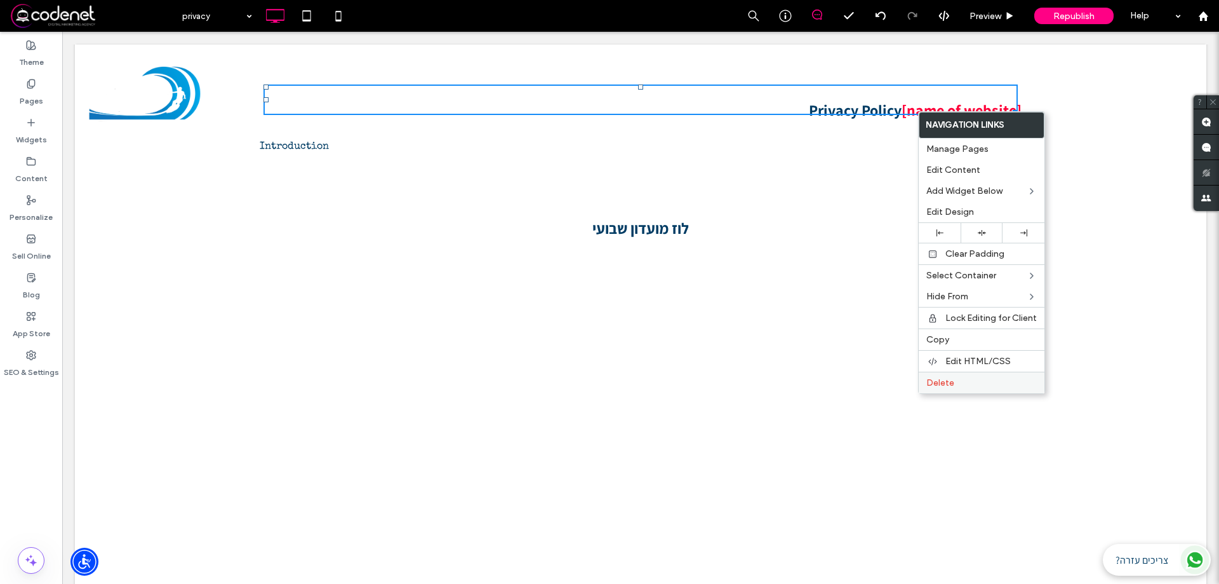
click at [955, 385] on label "Delete" at bounding box center [981, 382] width 110 height 11
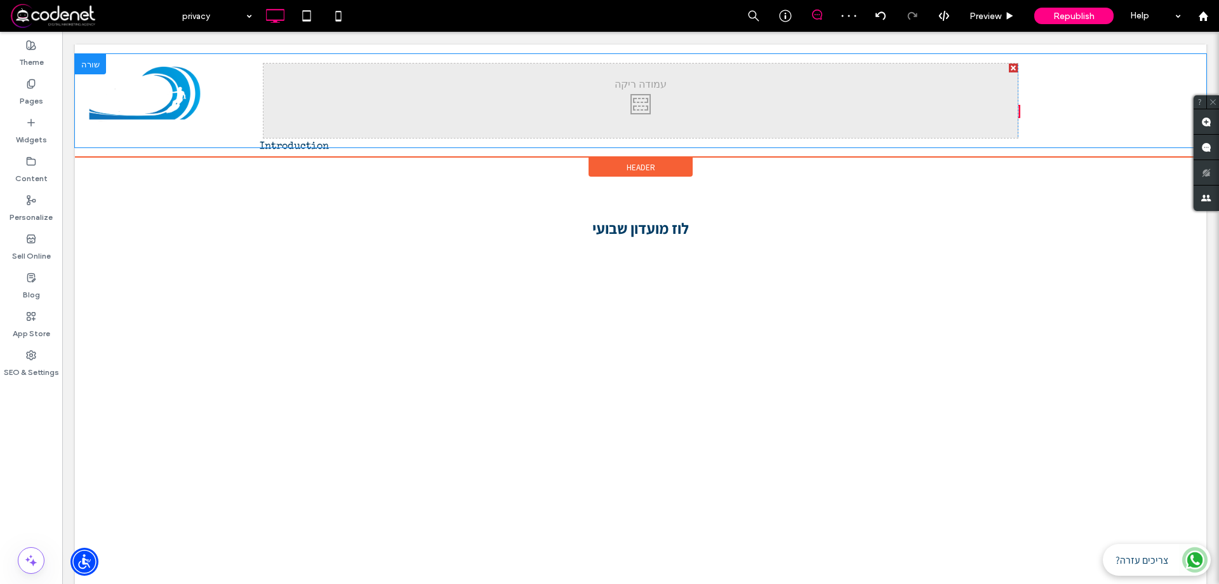
click at [1009, 67] on div at bounding box center [1013, 67] width 9 height 9
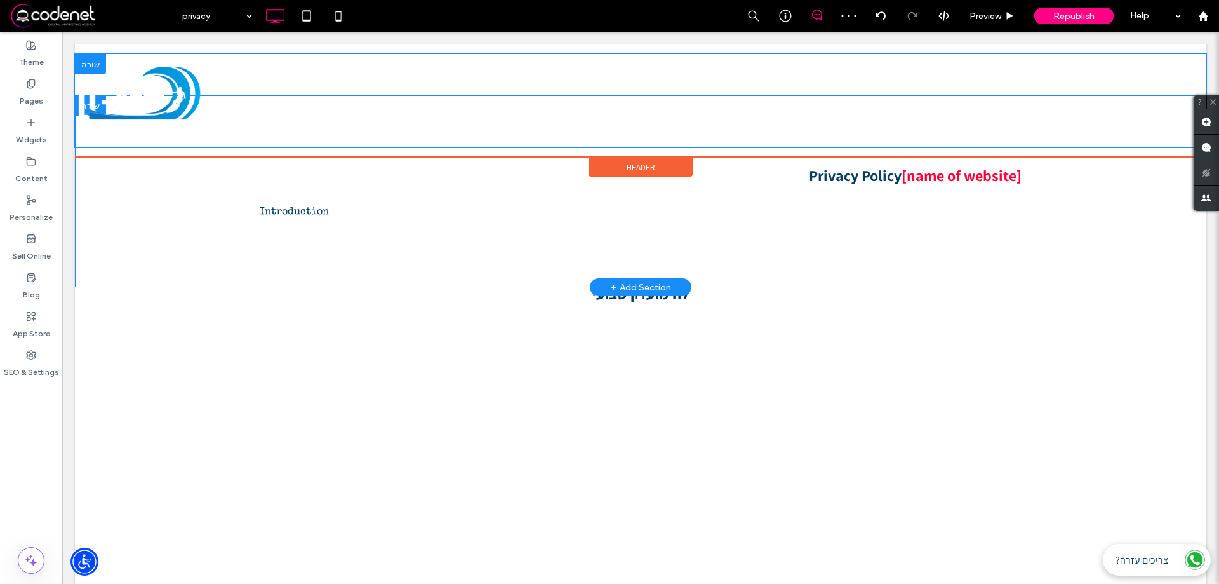
scroll to position [0, 0]
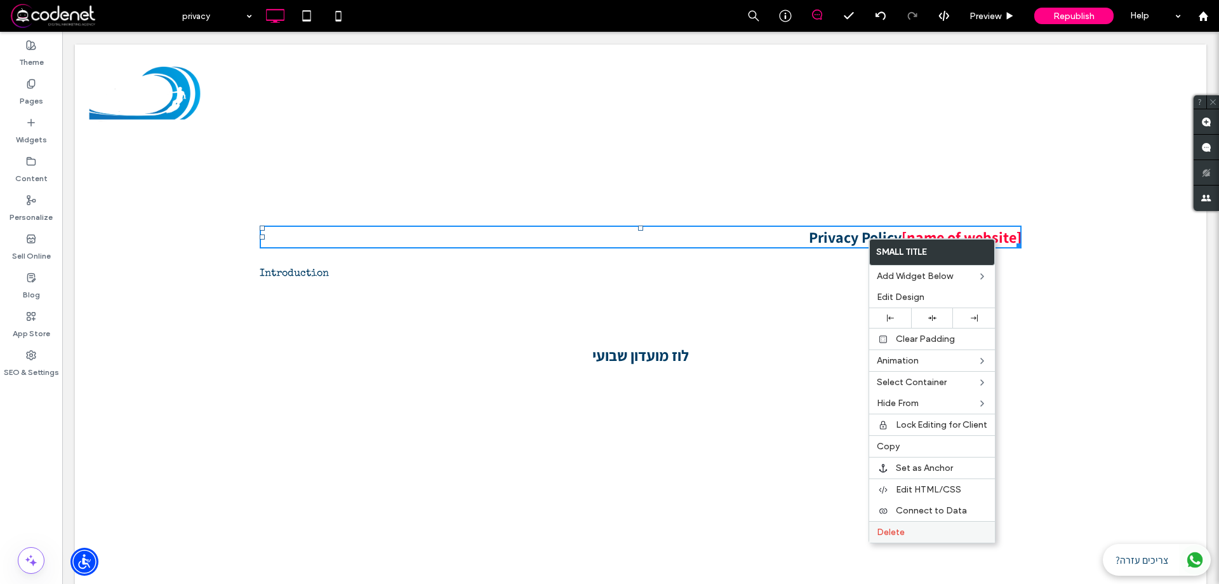
click at [893, 535] on span "Delete" at bounding box center [891, 531] width 28 height 11
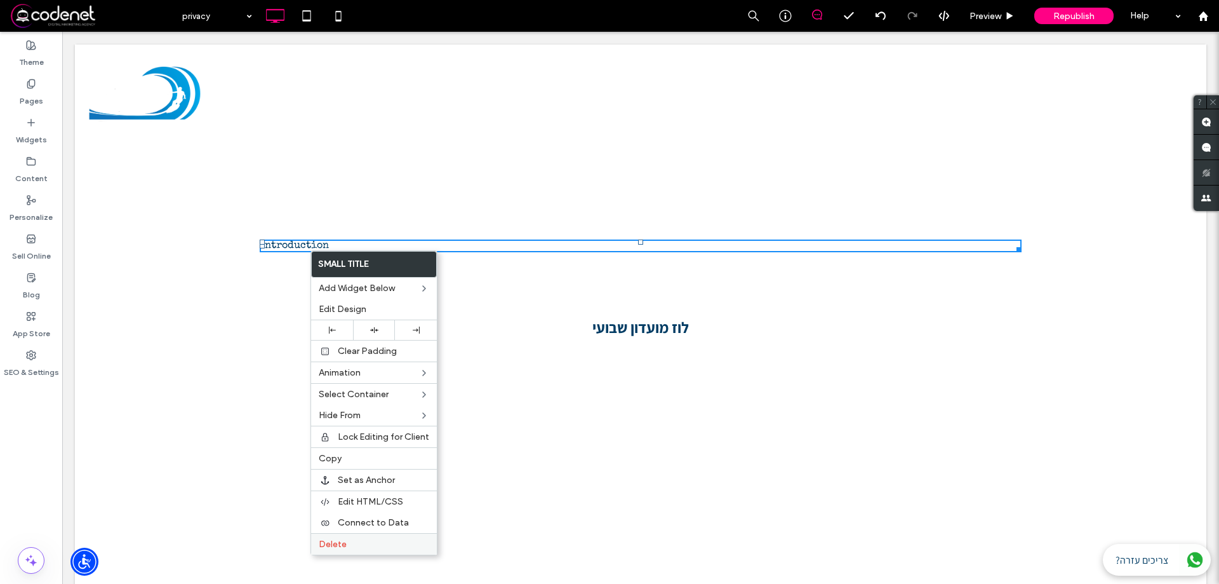
click at [363, 545] on label "Delete" at bounding box center [374, 543] width 110 height 11
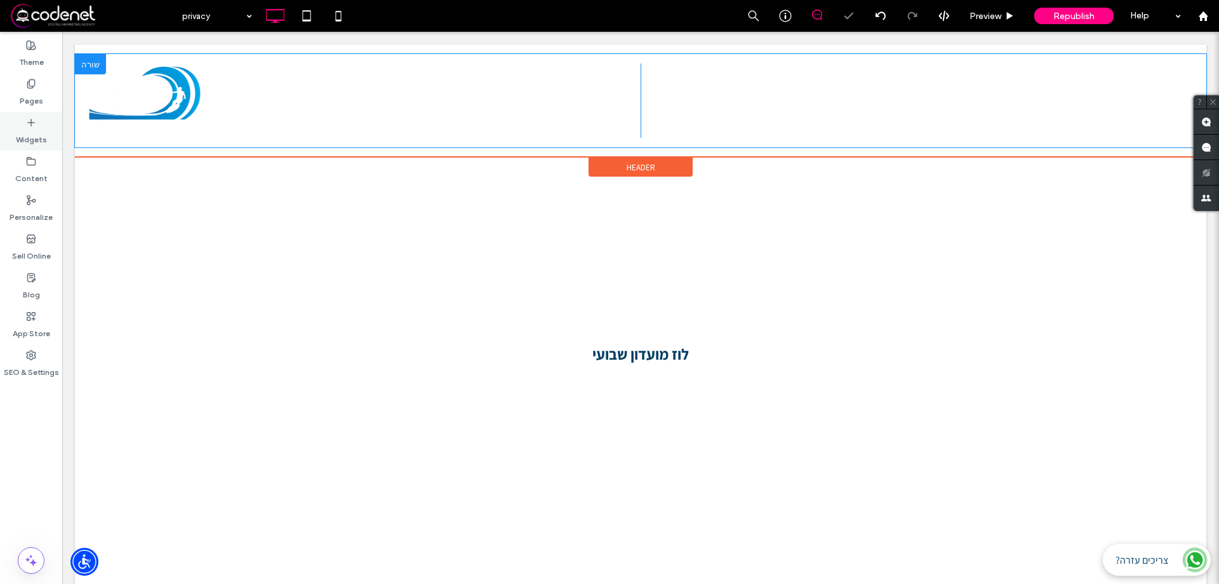
click at [7, 139] on div "Widgets" at bounding box center [31, 131] width 62 height 39
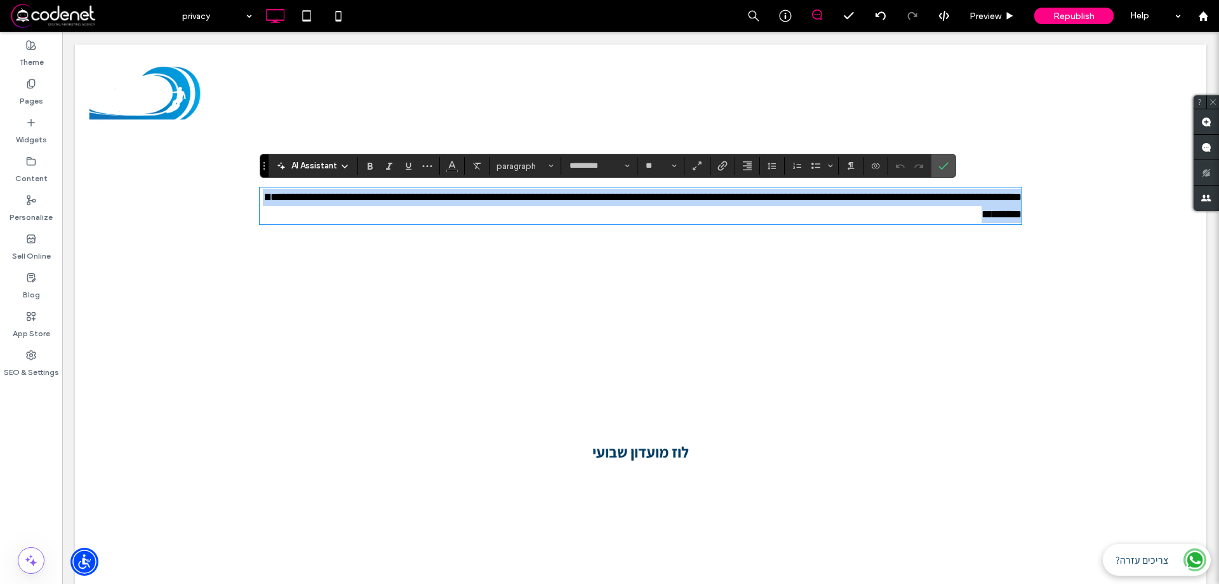
paste div
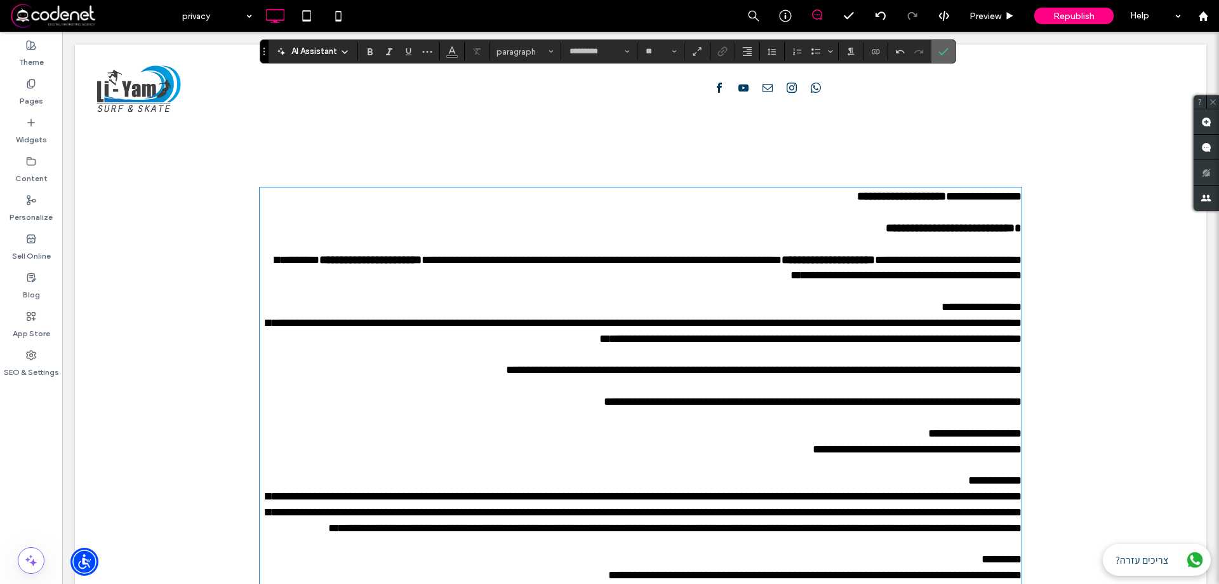
scroll to position [1879, 0]
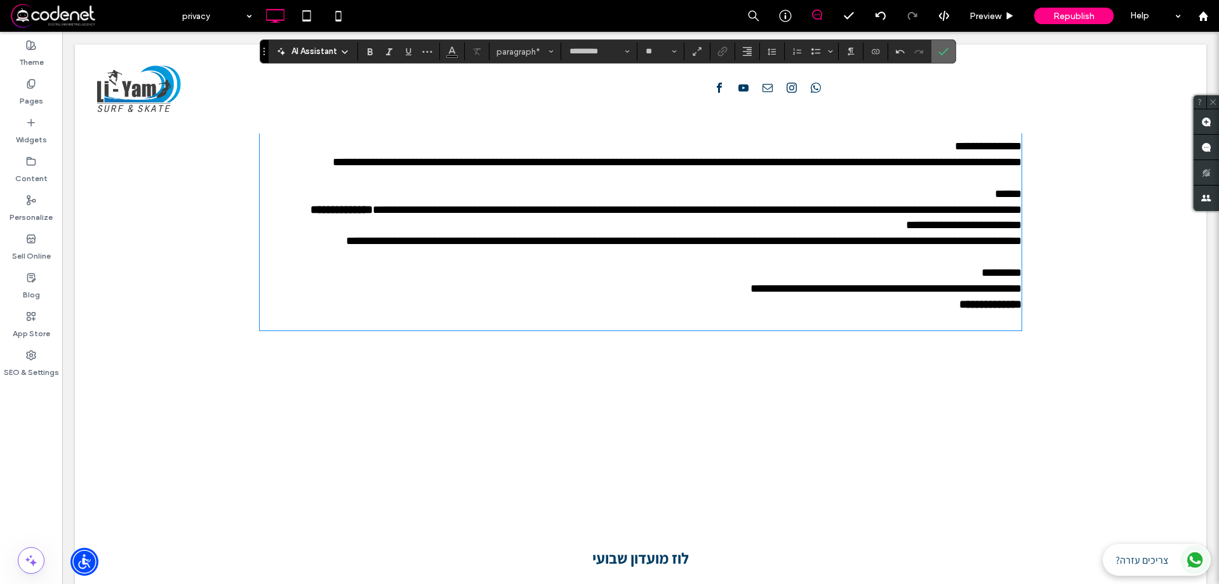
click at [944, 55] on icon "Confirm" at bounding box center [943, 51] width 10 height 10
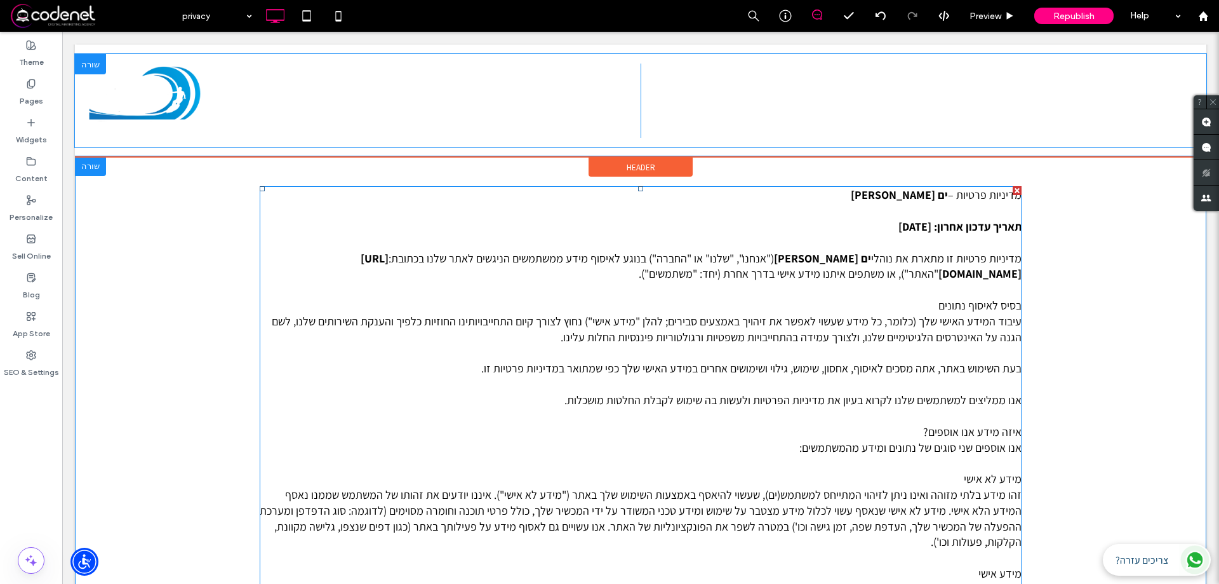
scroll to position [0, 0]
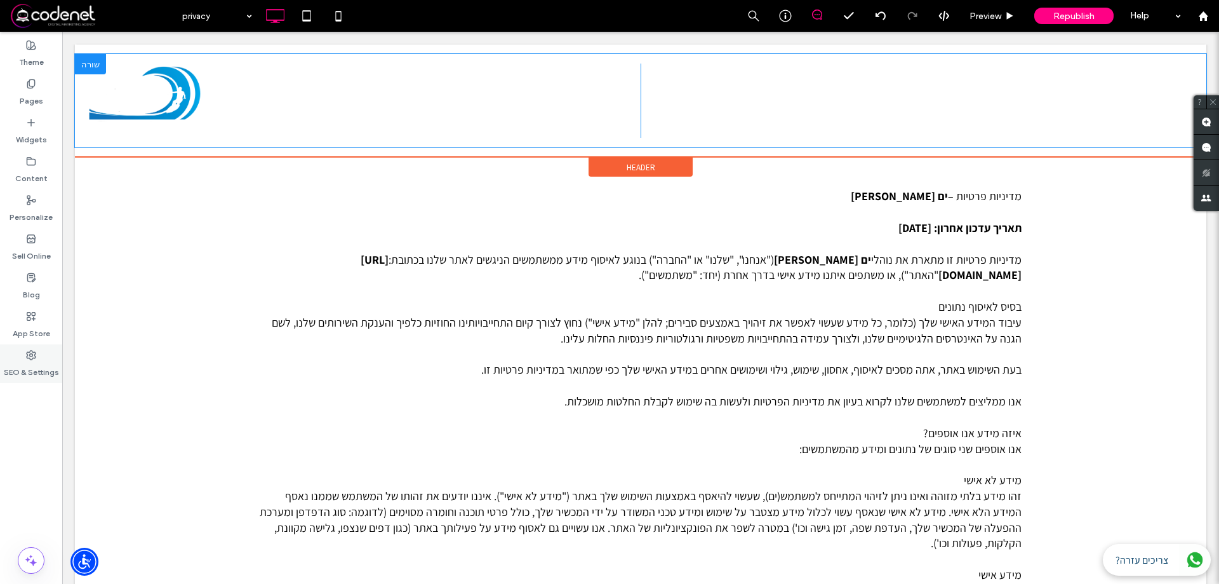
click at [42, 365] on label "SEO & Settings" at bounding box center [31, 369] width 55 height 18
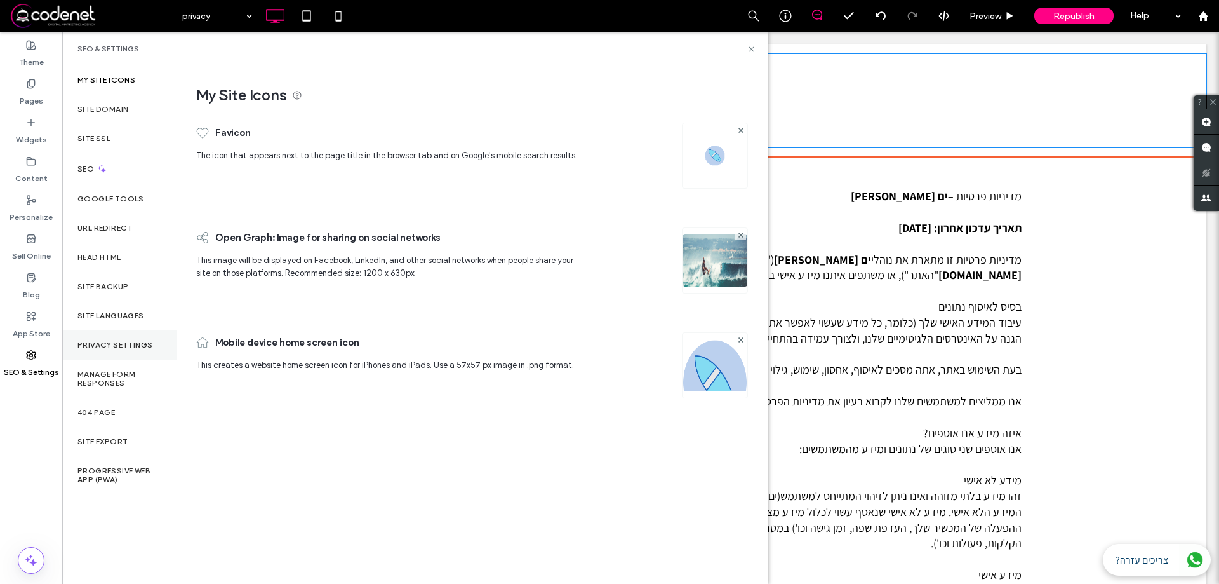
click at [114, 342] on label "Privacy Settings" at bounding box center [114, 344] width 75 height 9
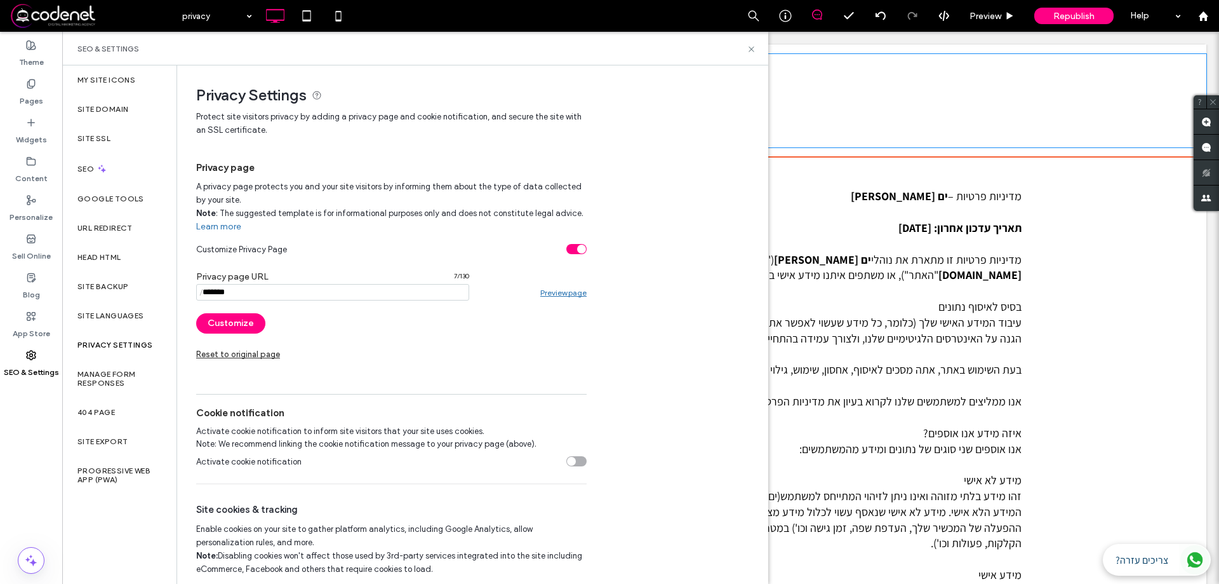
click at [578, 469] on section "Activate cookie notification" at bounding box center [391, 461] width 390 height 32
click at [578, 463] on div "toggle" at bounding box center [576, 461] width 20 height 10
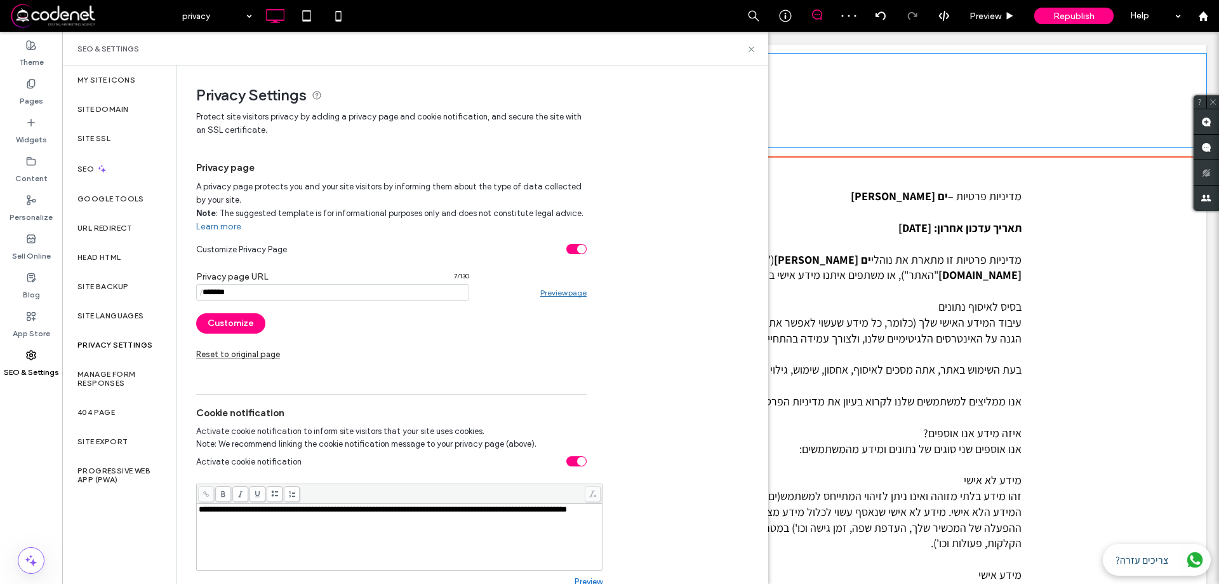
click at [296, 514] on div "**********" at bounding box center [400, 509] width 402 height 9
click at [353, 298] on input "notEmpty" at bounding box center [332, 292] width 273 height 17
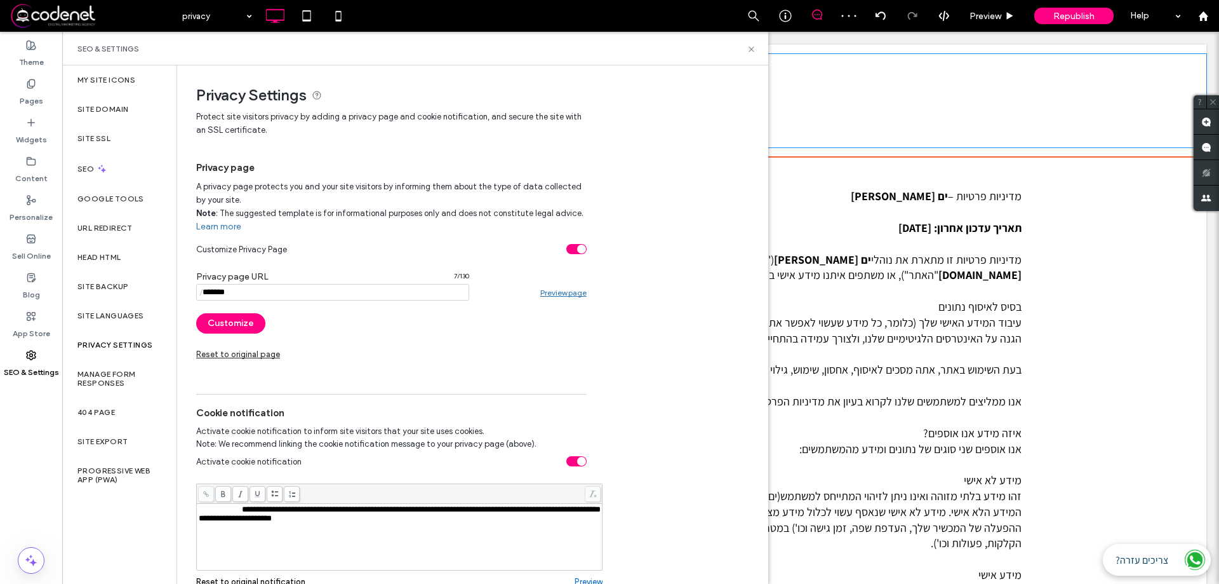
click at [353, 298] on input "notEmpty" at bounding box center [332, 292] width 273 height 17
click at [319, 512] on span "**********" at bounding box center [421, 509] width 359 height 8
click at [324, 521] on div "**********" at bounding box center [400, 518] width 402 height 9
click at [311, 525] on div "**********" at bounding box center [400, 536] width 402 height 63
click at [310, 525] on div "**********" at bounding box center [400, 536] width 402 height 63
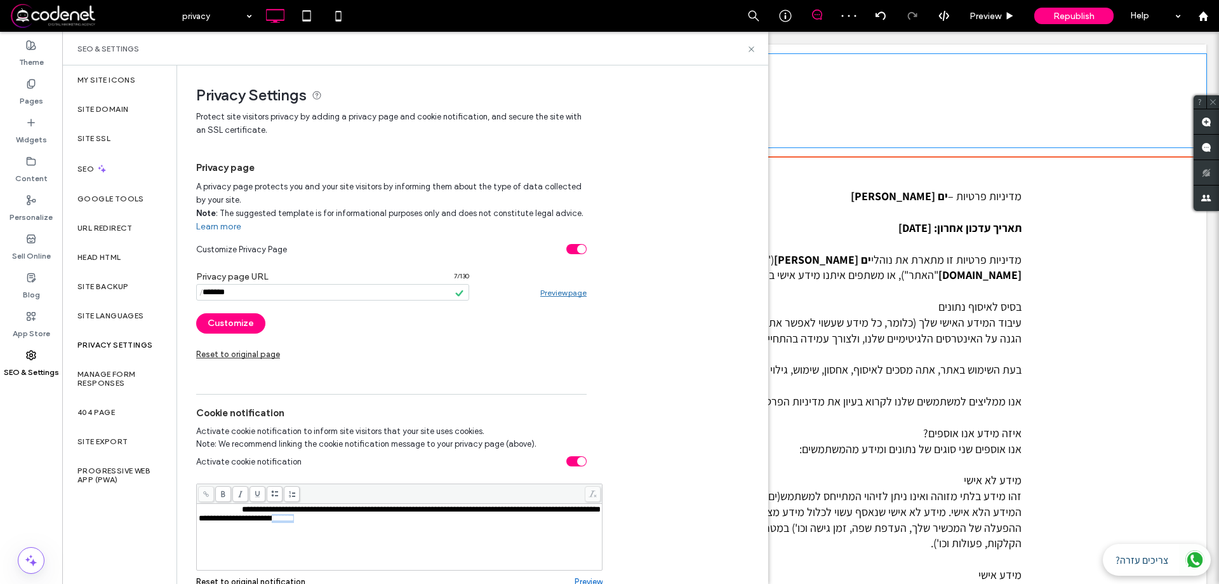
click at [310, 525] on div "**********" at bounding box center [400, 536] width 402 height 63
copy span "*******"
click at [310, 525] on div "**********" at bounding box center [400, 536] width 402 height 63
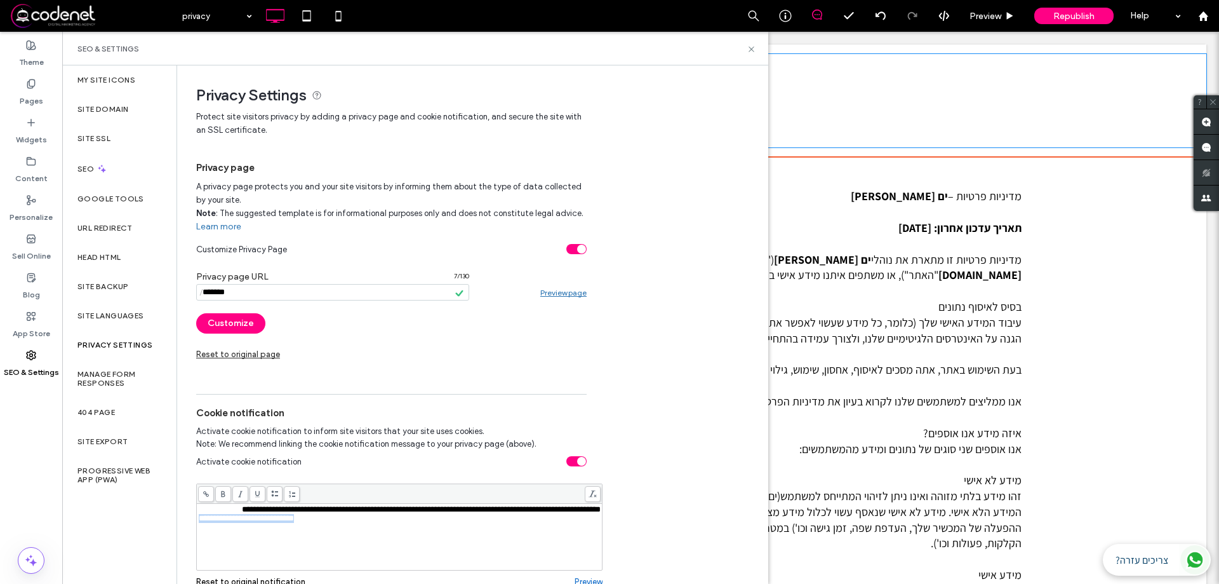
copy span "**********"
click at [210, 490] on span at bounding box center [206, 494] width 16 height 16
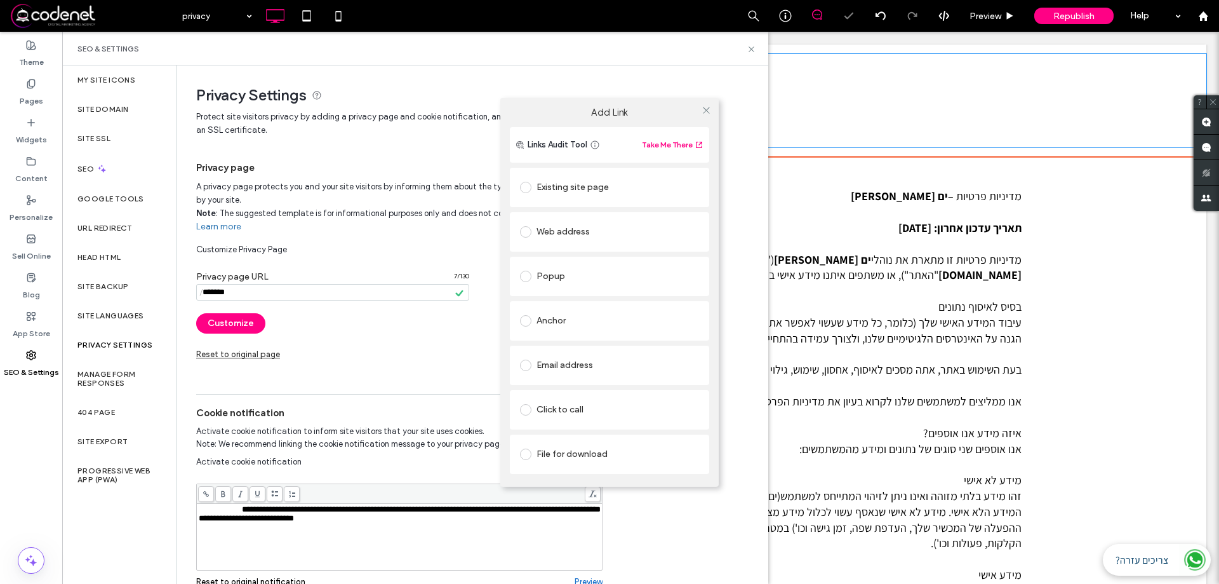
click at [532, 238] on div at bounding box center [528, 232] width 17 height 20
click at [530, 236] on label at bounding box center [528, 231] width 17 height 11
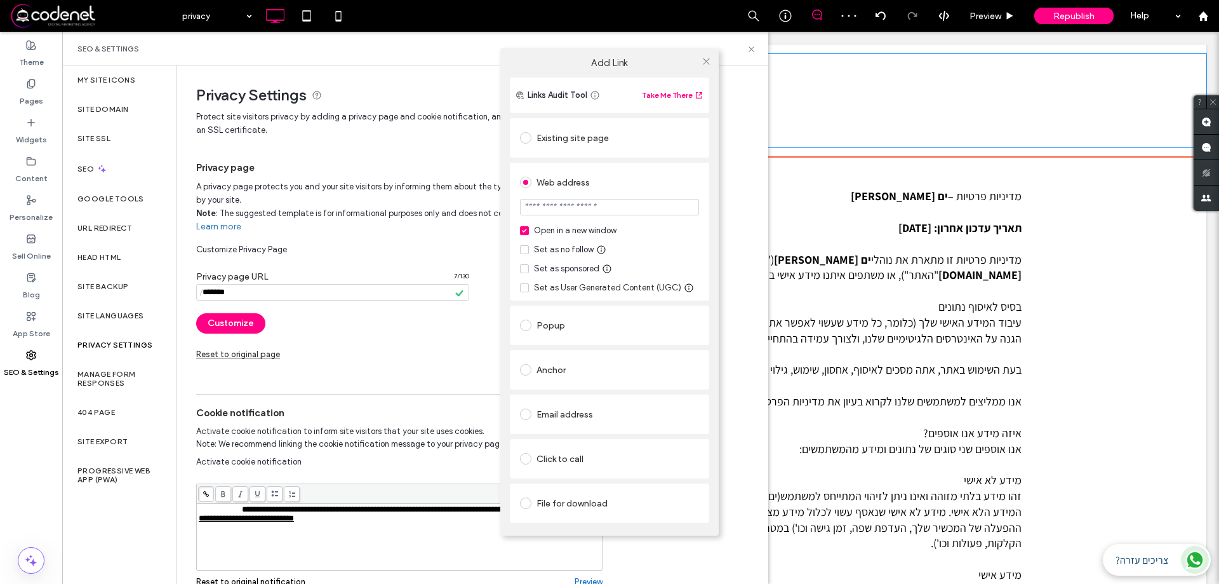
click at [569, 215] on input "url" at bounding box center [609, 207] width 179 height 17
paste input "**********"
type input "**********"
click at [672, 168] on div "**********" at bounding box center [609, 232] width 199 height 138
click at [707, 60] on icon at bounding box center [707, 62] width 10 height 10
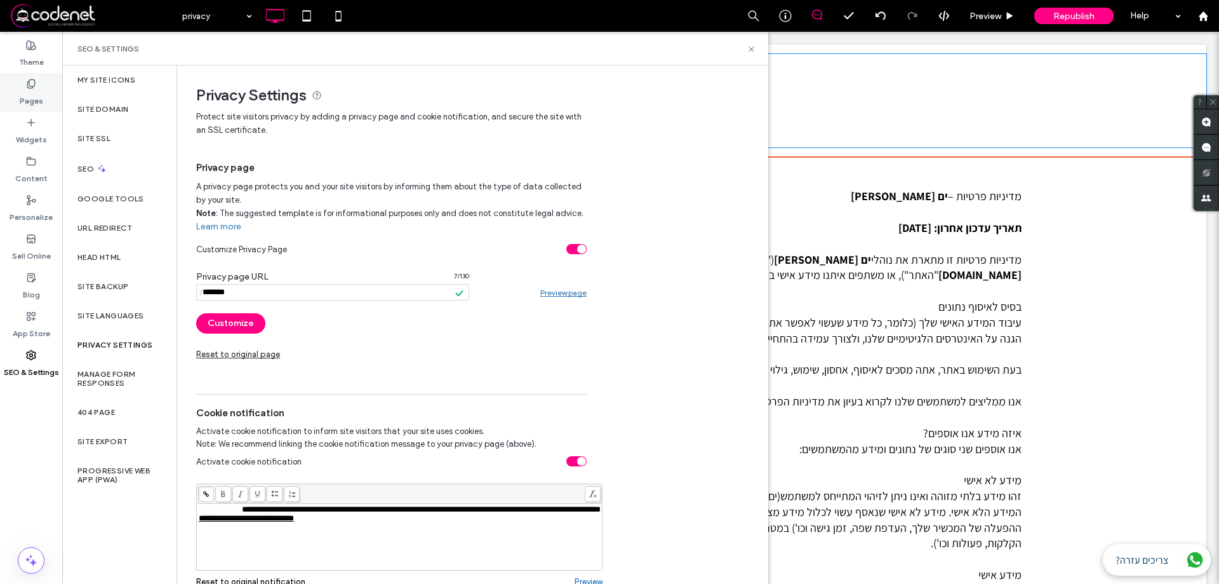
click at [14, 110] on div "Pages" at bounding box center [31, 92] width 62 height 39
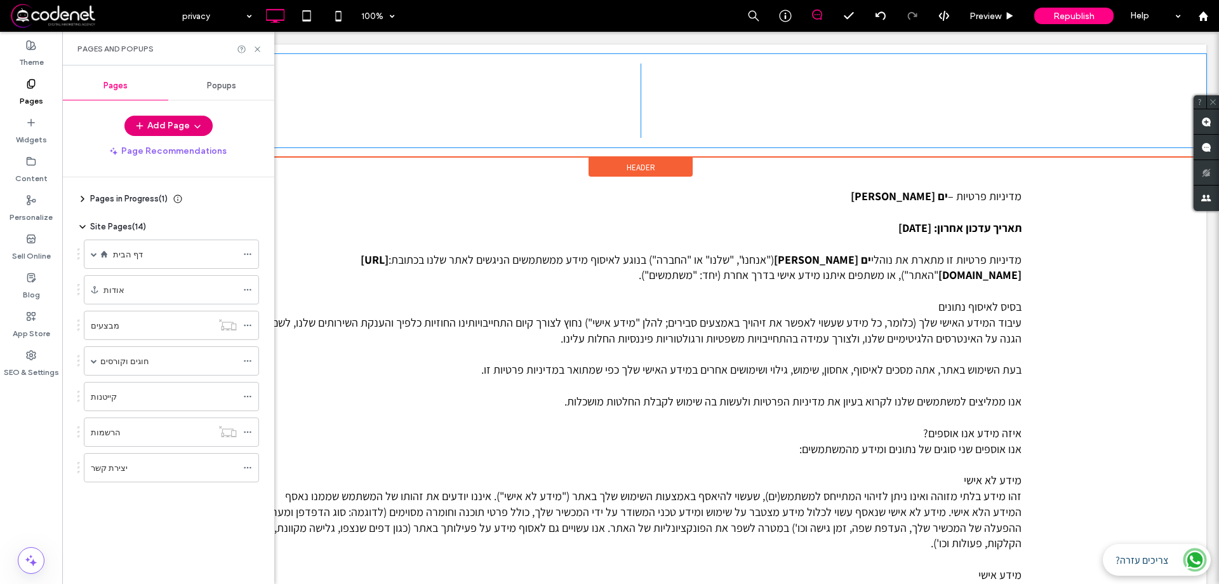
click at [178, 131] on button "Add Page" at bounding box center [168, 126] width 88 height 20
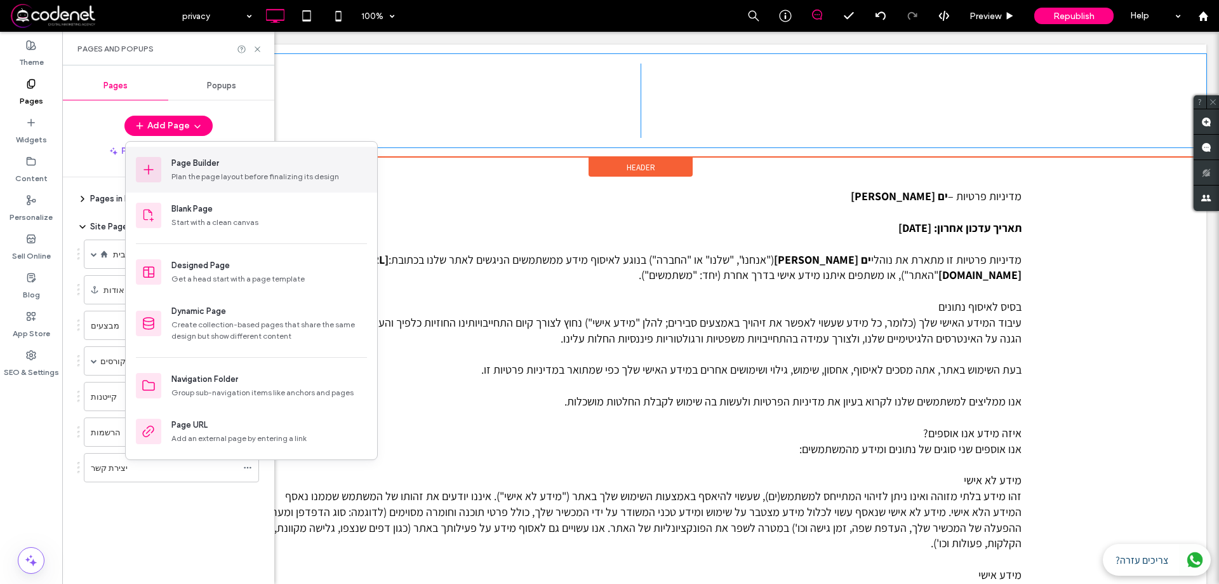
click at [184, 170] on div "Page Builder Plan the page layout before finalizing its design" at bounding box center [269, 169] width 196 height 25
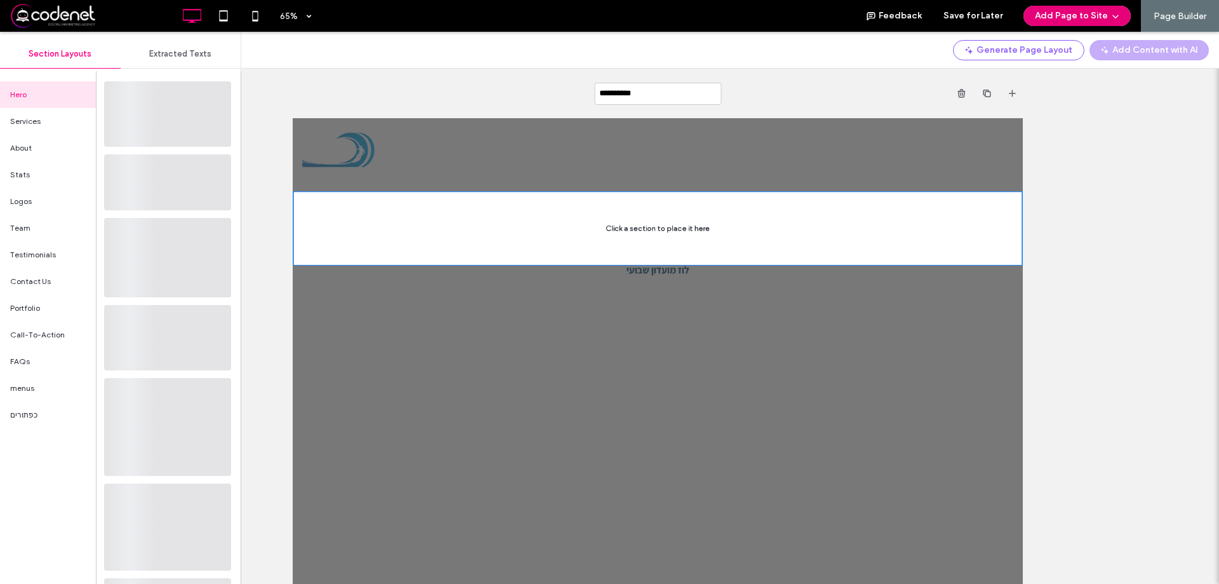
click at [1070, 8] on button "Add Page to Site" at bounding box center [1077, 16] width 107 height 20
click at [1080, 70] on span "Add & Go to Editor" at bounding box center [1065, 73] width 72 height 13
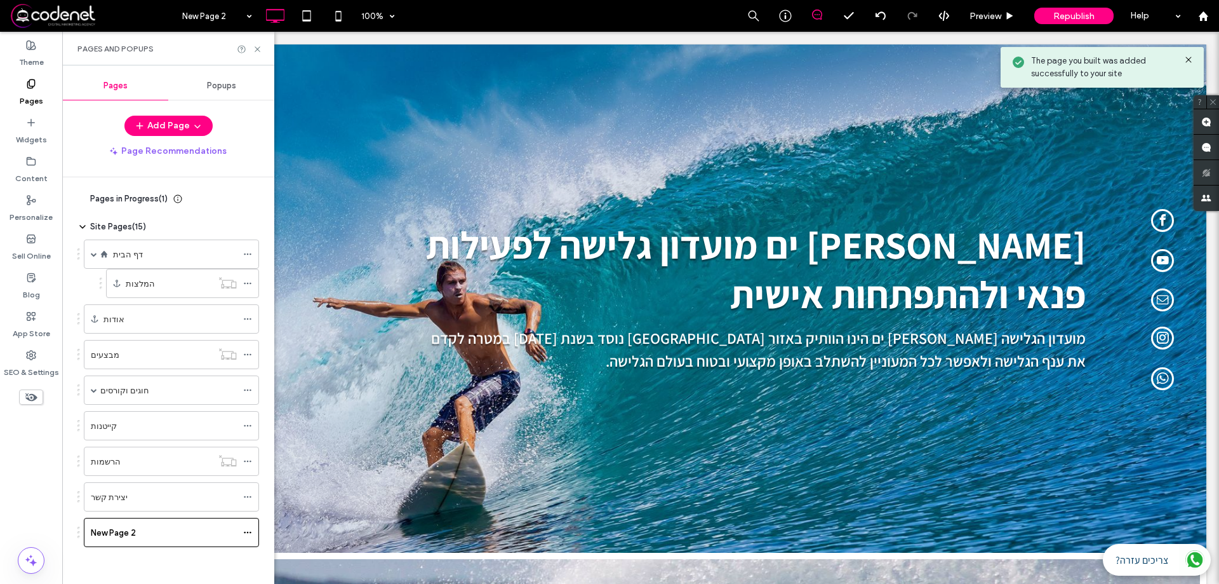
click at [24, 139] on div at bounding box center [609, 292] width 1219 height 584
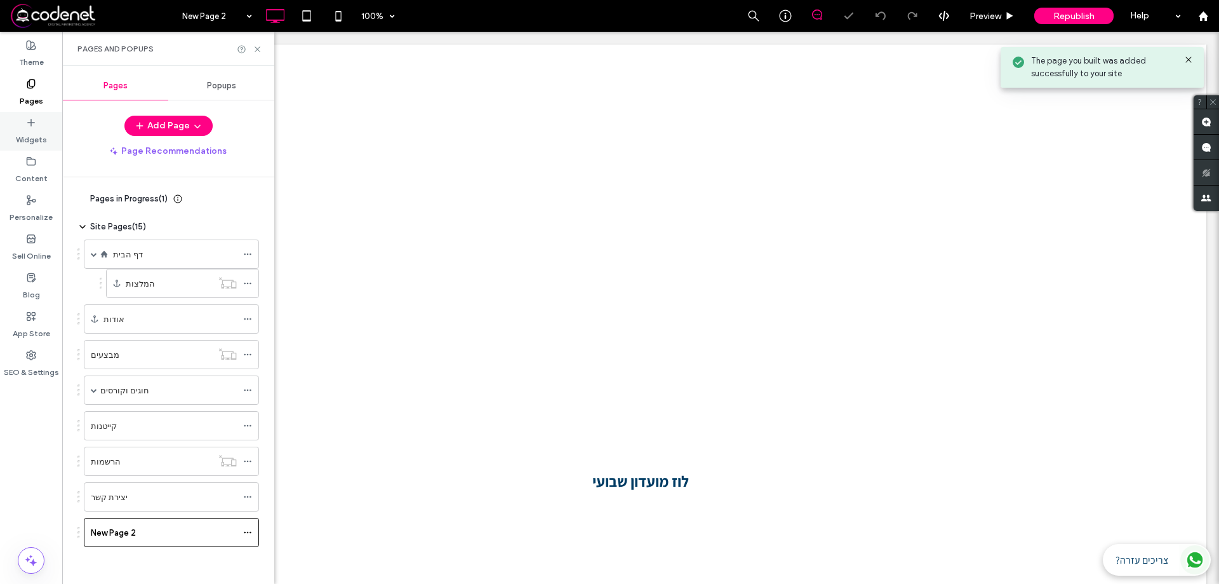
click at [32, 132] on label "Widgets" at bounding box center [31, 137] width 31 height 18
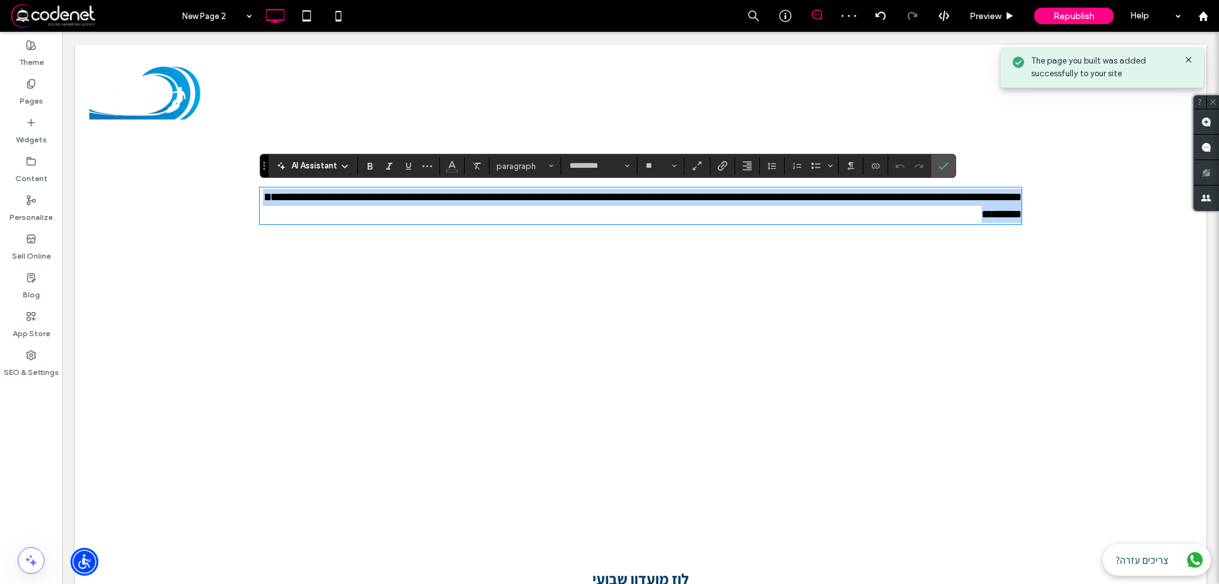
paste div
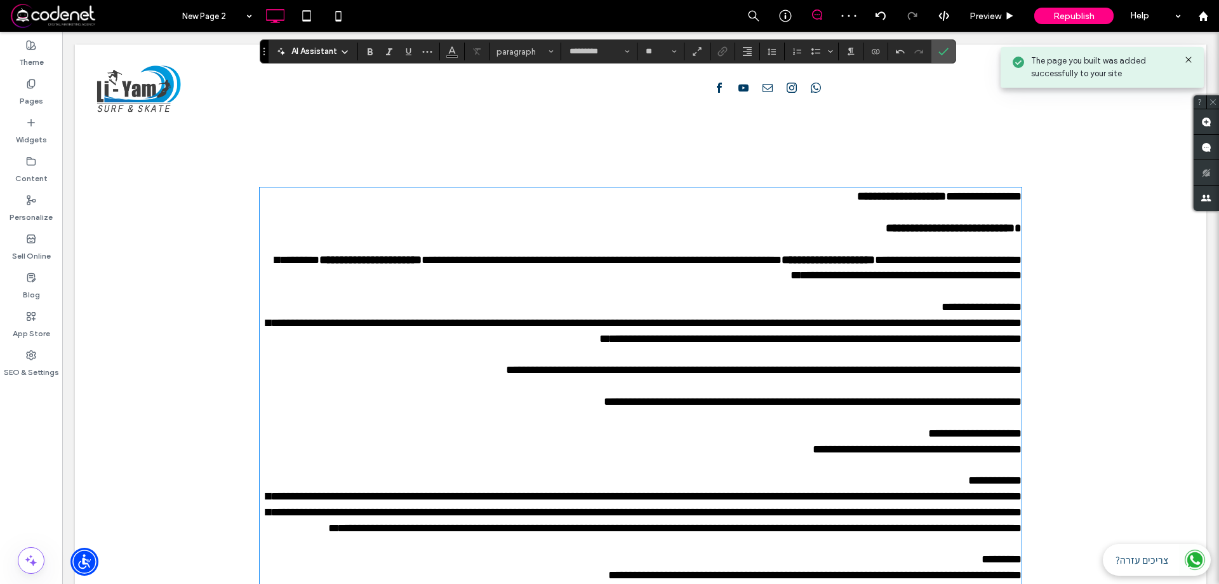
scroll to position [1879, 0]
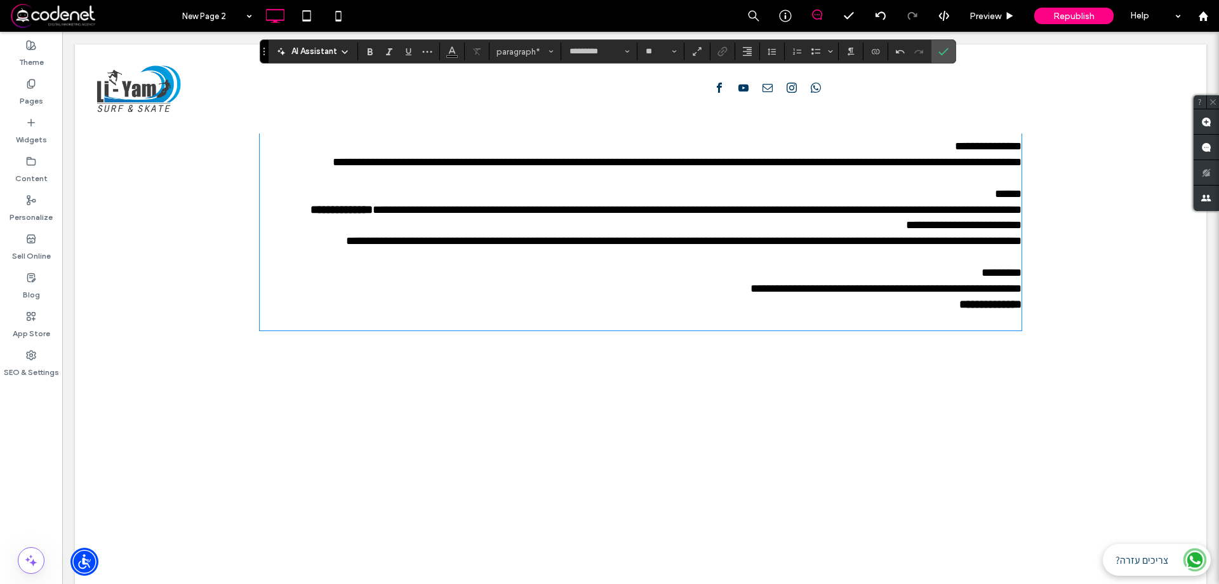
click at [938, 155] on p "**********" at bounding box center [641, 139] width 762 height 32
click at [938, 44] on span "Confirm" at bounding box center [941, 51] width 6 height 23
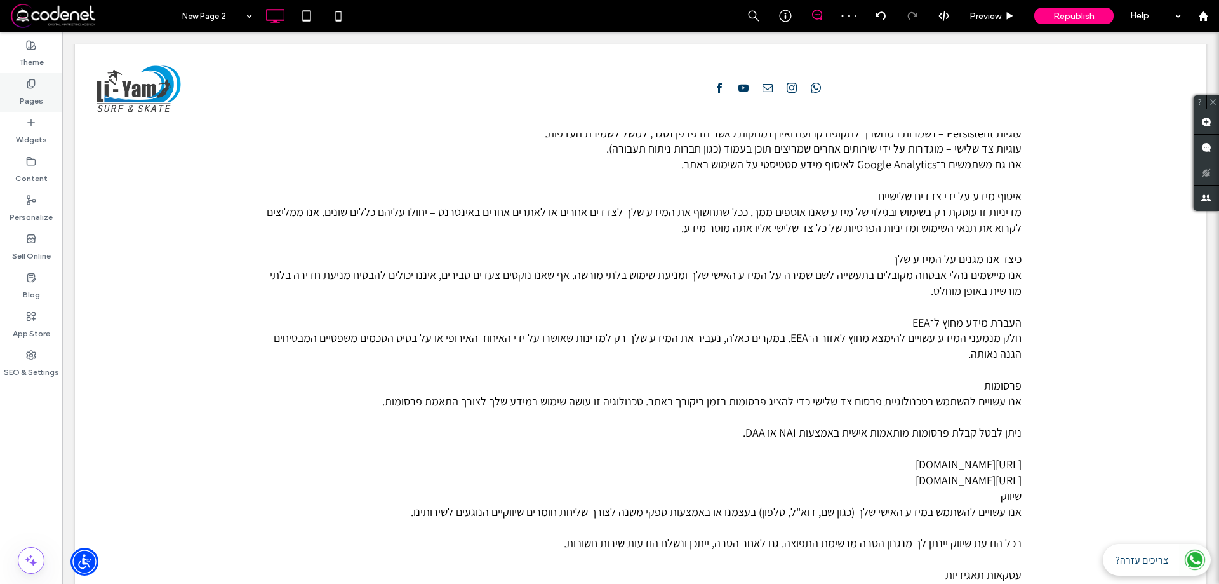
scroll to position [1815, 0]
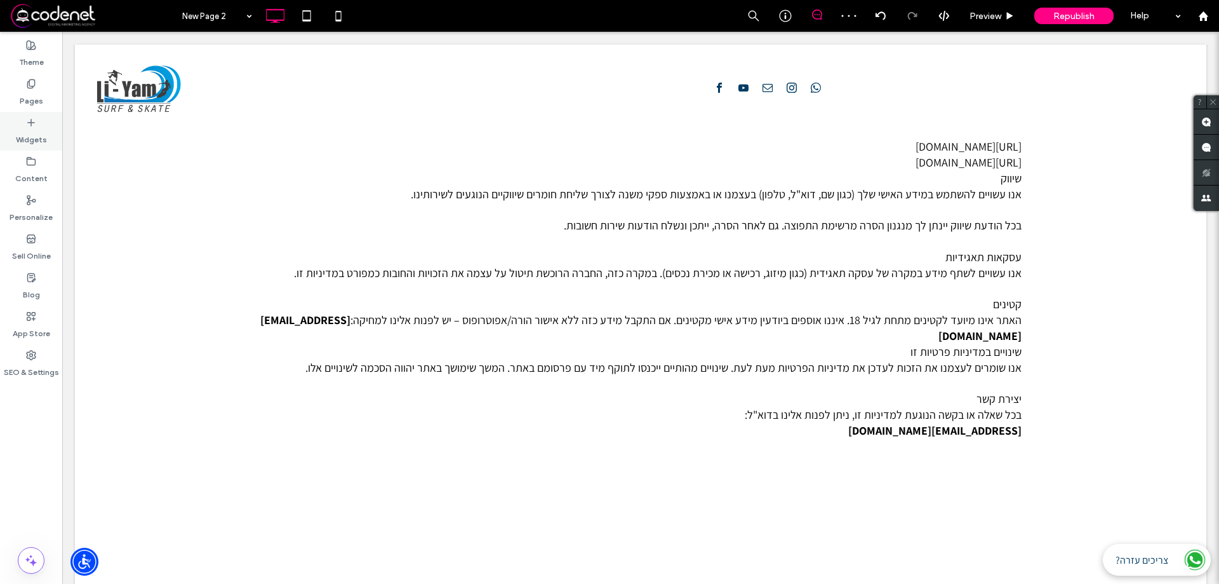
click at [26, 141] on label "Widgets" at bounding box center [31, 137] width 31 height 18
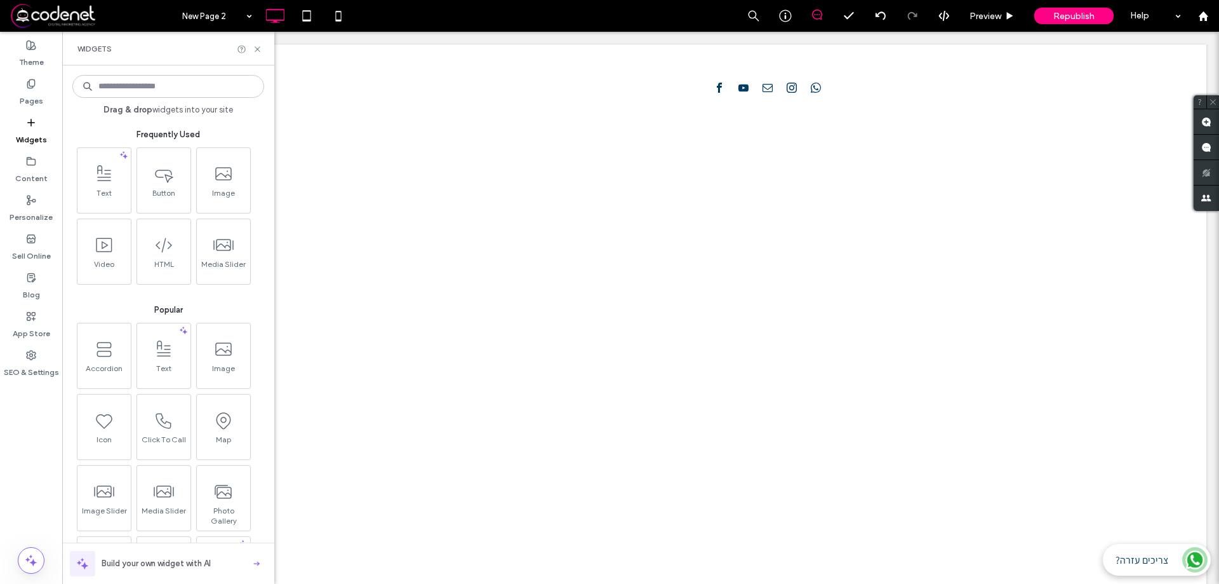
scroll to position [2885, 0]
click at [256, 51] on icon at bounding box center [258, 49] width 10 height 10
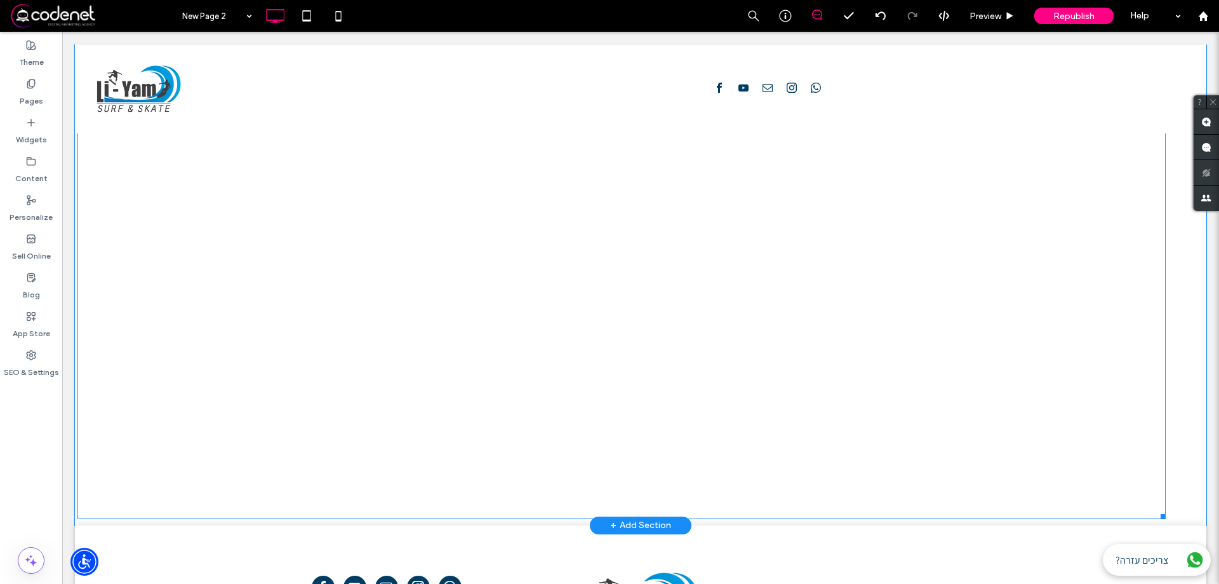
scroll to position [3343, 0]
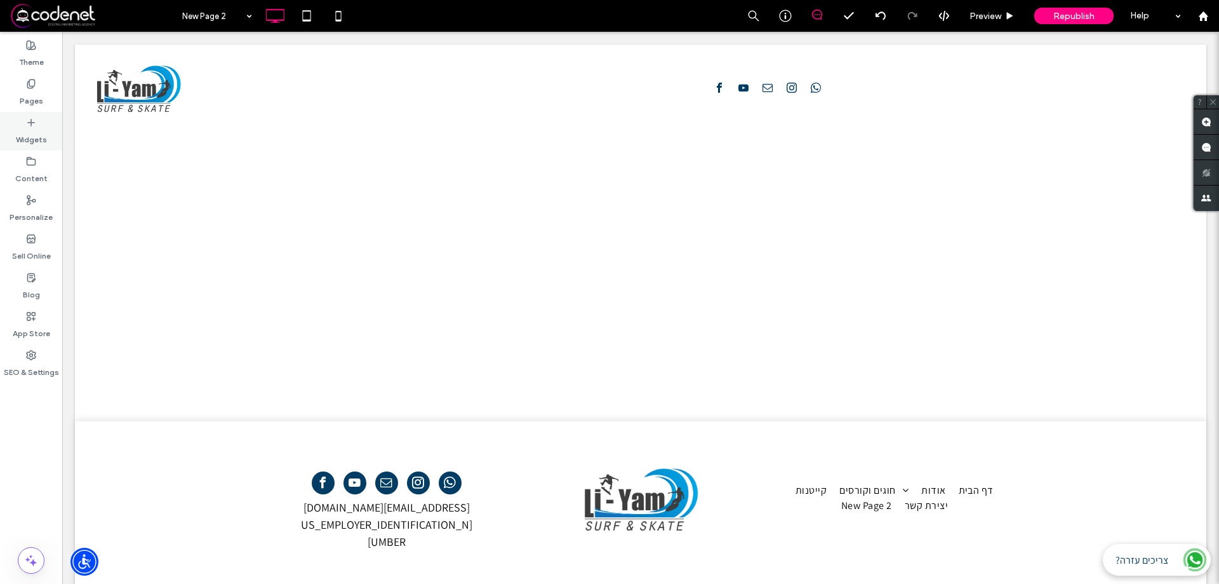
click at [6, 124] on div "Widgets" at bounding box center [31, 131] width 62 height 39
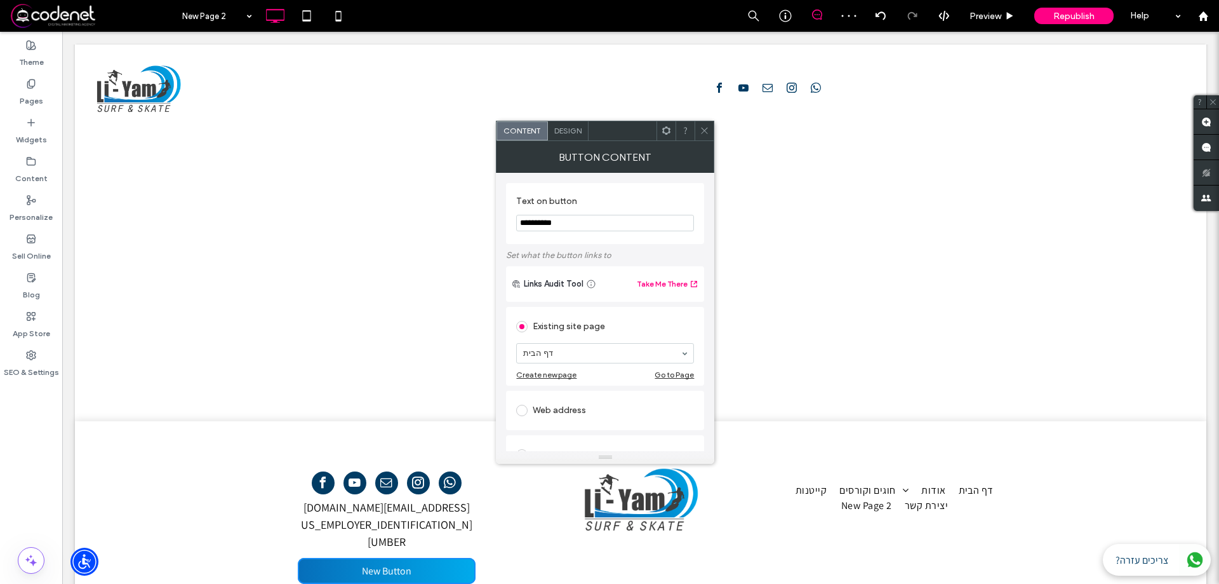
click at [551, 218] on input "**********" at bounding box center [605, 223] width 178 height 17
click at [552, 217] on input "**********" at bounding box center [605, 223] width 178 height 17
type input "**********"
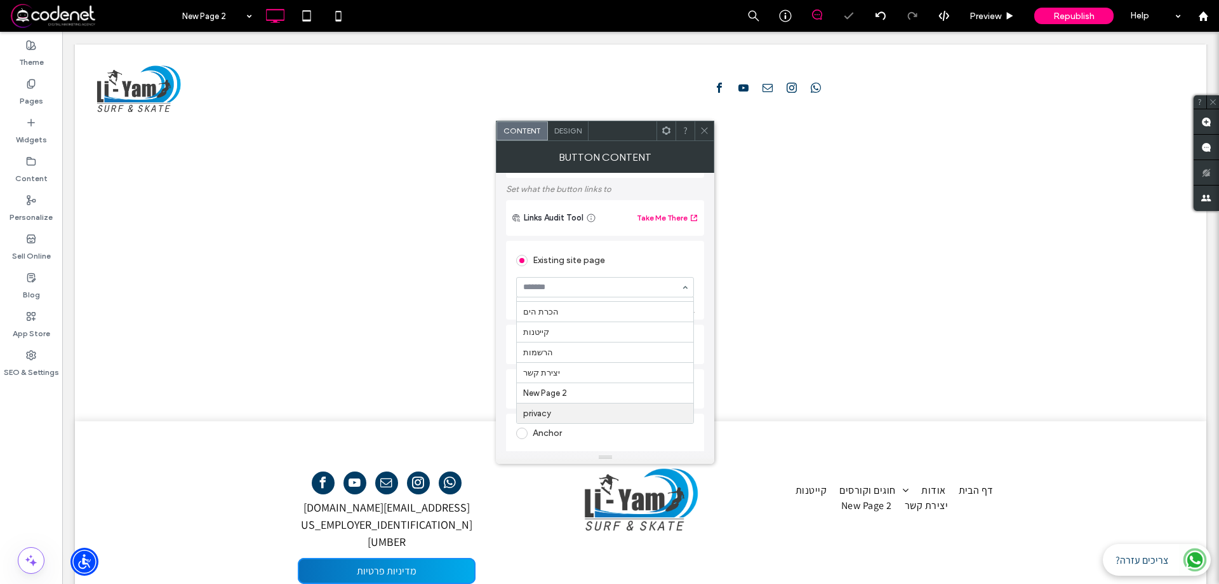
scroll to position [127, 0]
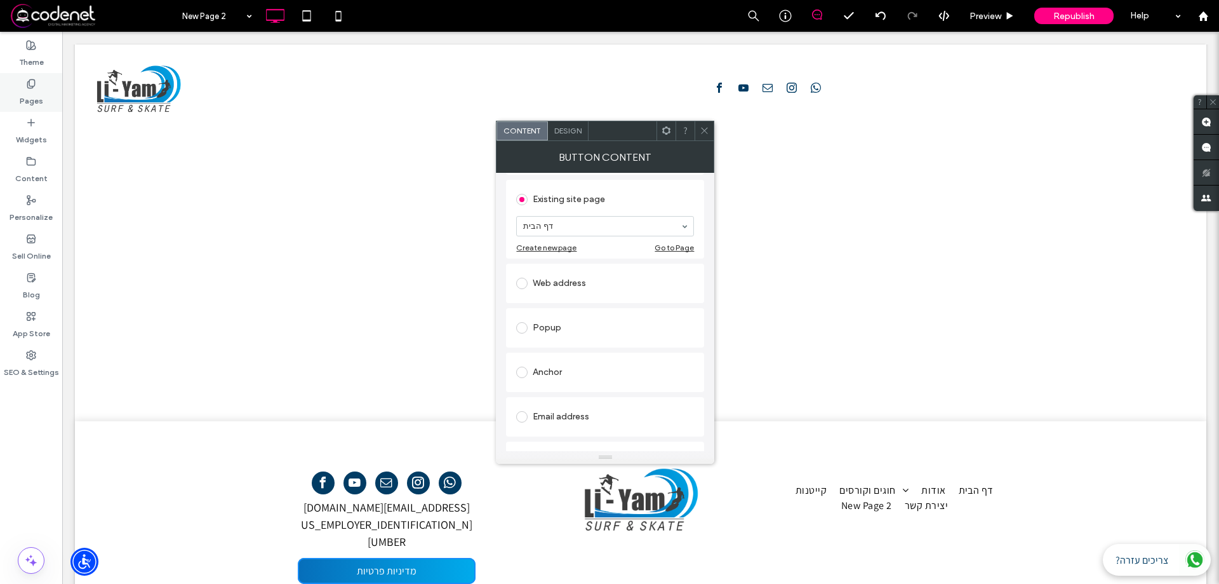
click at [1, 93] on div "Pages" at bounding box center [31, 92] width 62 height 39
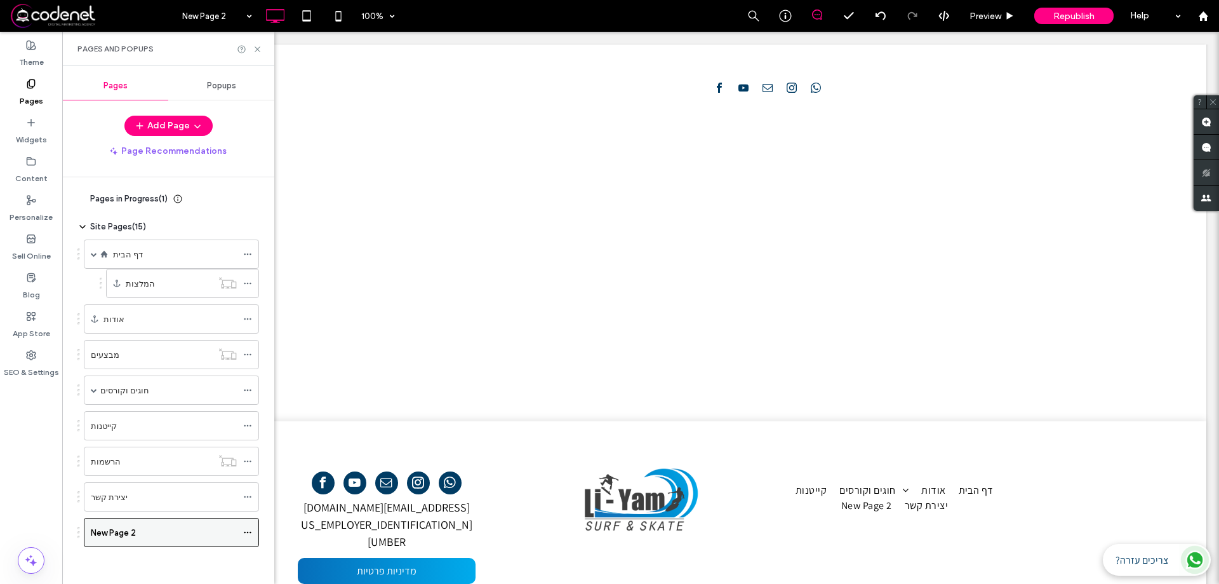
click at [250, 535] on icon at bounding box center [247, 532] width 9 height 9
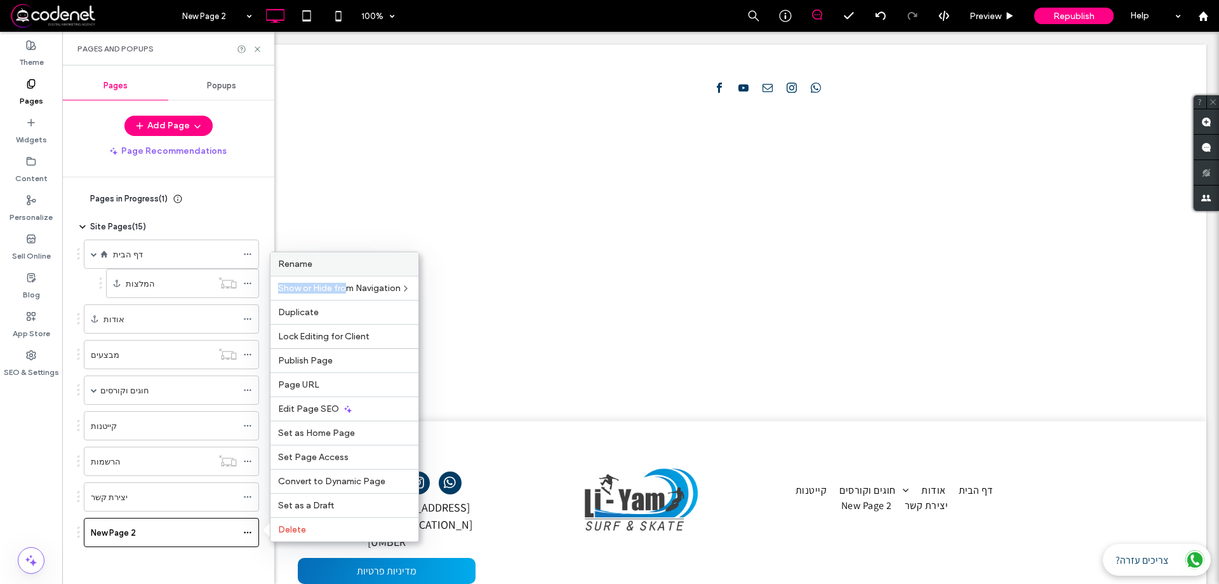
click at [344, 273] on div "Rename Show or Hide from Navigation Duplicate Lock Editing for Client Publish P…" at bounding box center [344, 396] width 149 height 290
click at [345, 273] on div "Rename" at bounding box center [344, 263] width 148 height 23
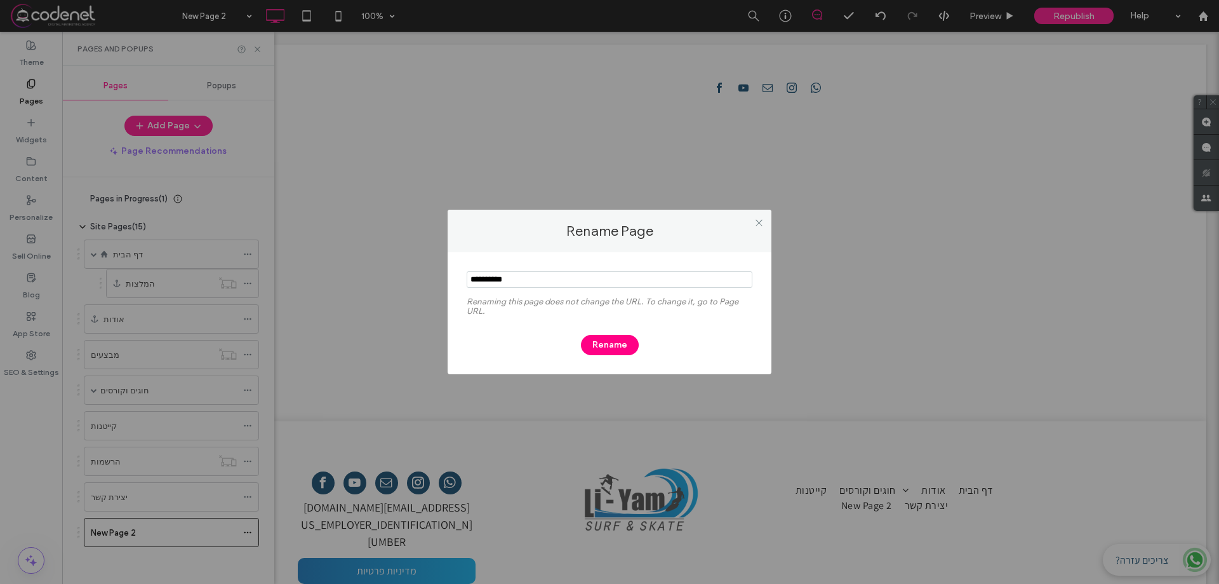
click at [578, 281] on input "notEmpty" at bounding box center [610, 279] width 286 height 17
type input "**********"
click at [619, 356] on div "Renaming this page does not change the URL. To change it, go to Page URL. Rename" at bounding box center [610, 313] width 324 height 122
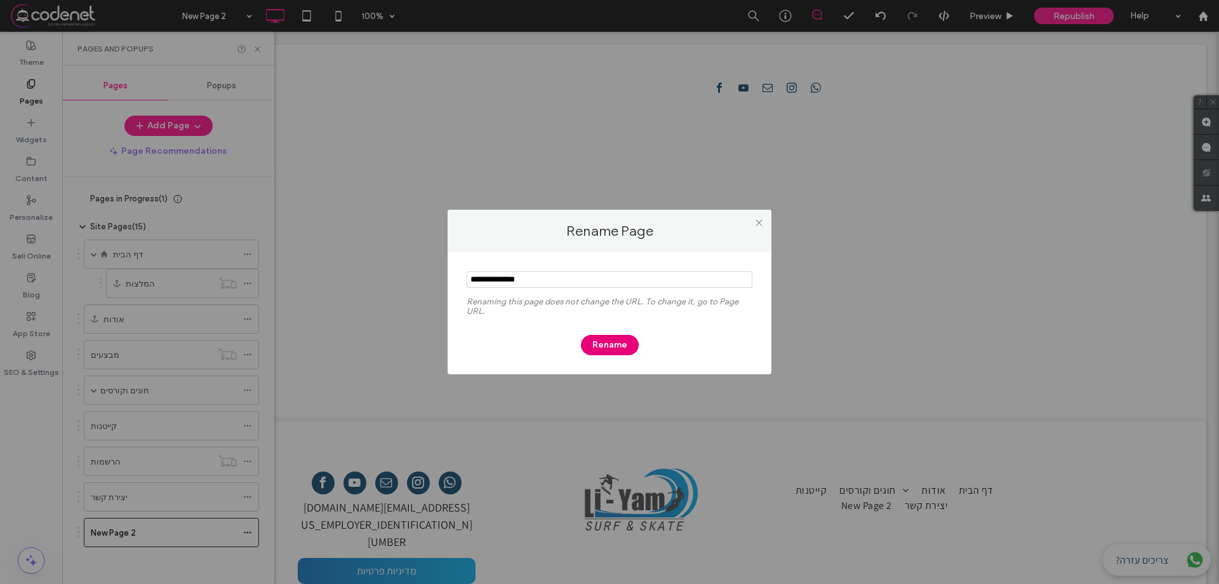
click at [618, 345] on button "Rename" at bounding box center [610, 345] width 58 height 20
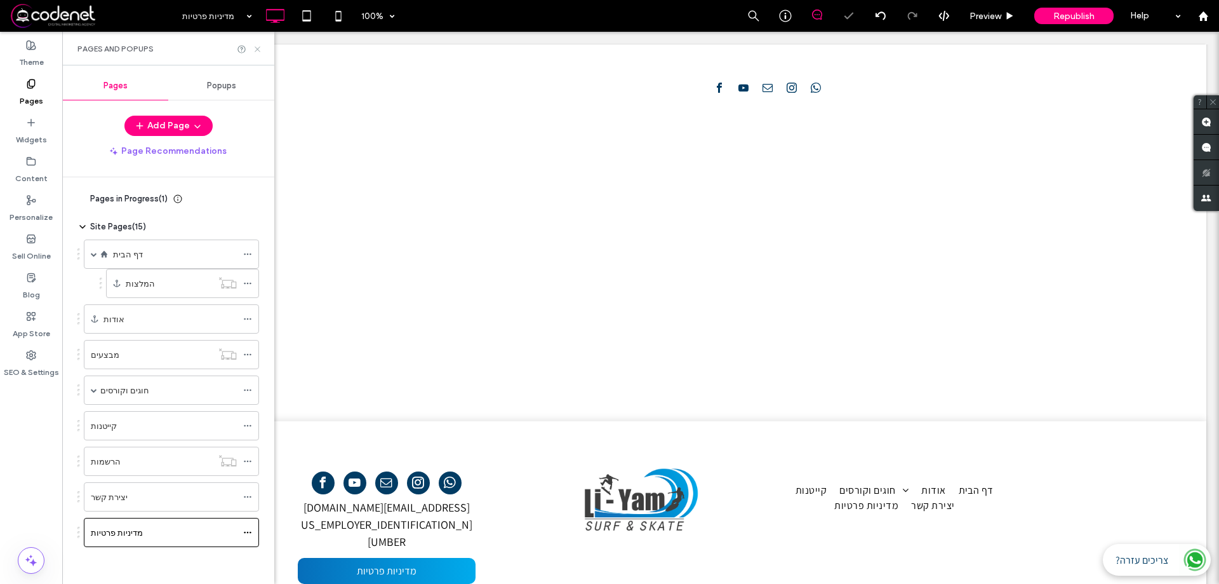
click at [253, 51] on icon at bounding box center [258, 49] width 10 height 10
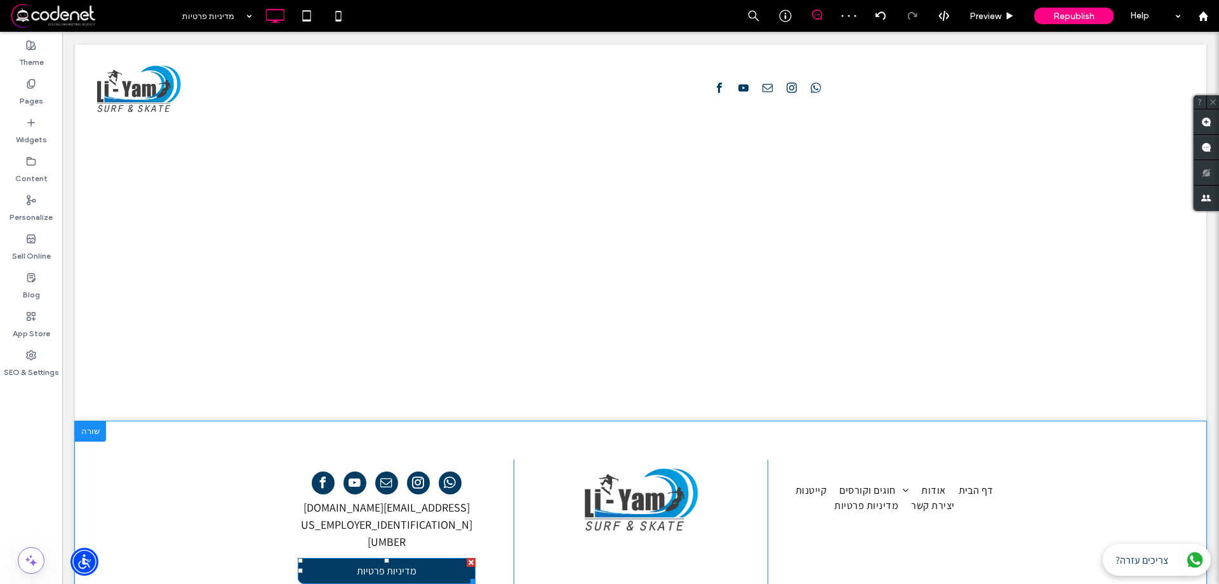
click at [321, 557] on link "מדיניות פרטיות" at bounding box center [387, 570] width 178 height 26
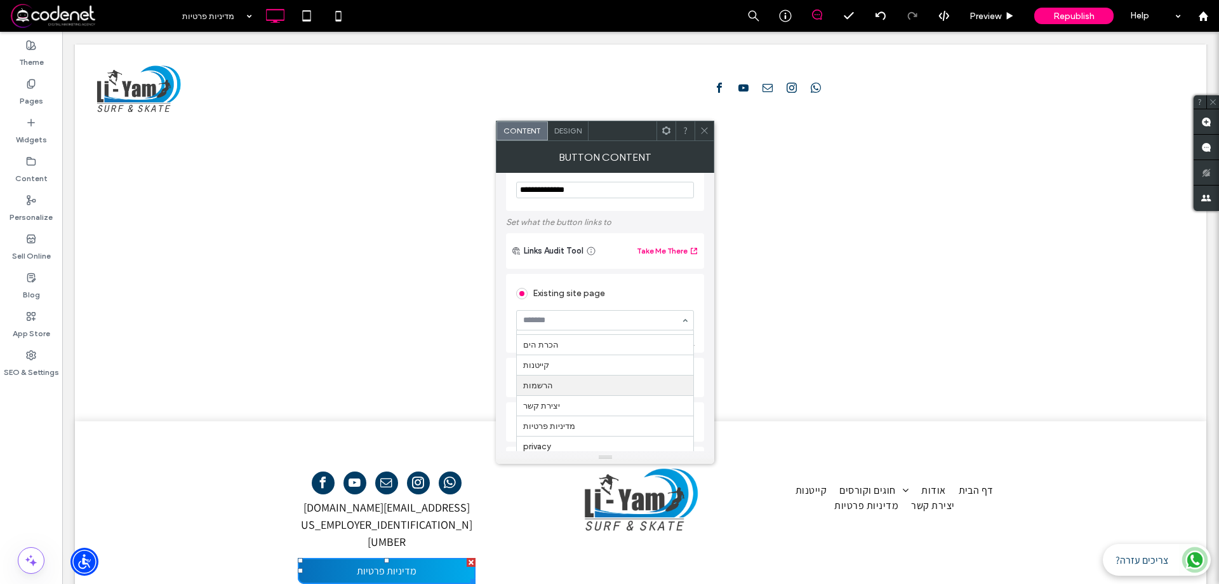
scroll to position [63, 0]
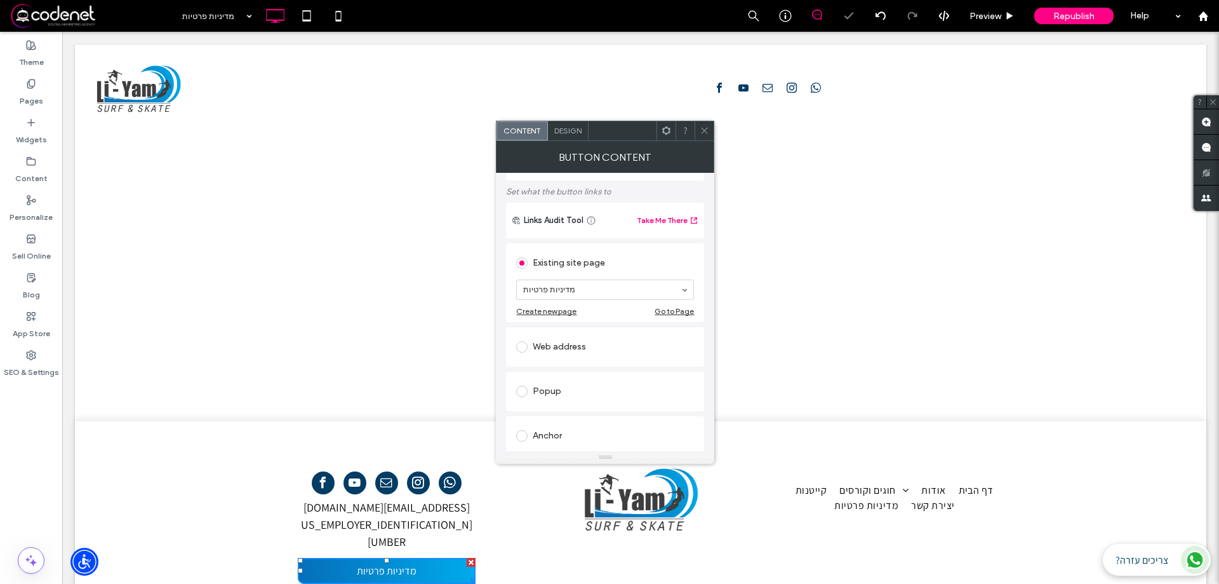
click at [702, 131] on icon at bounding box center [705, 131] width 10 height 10
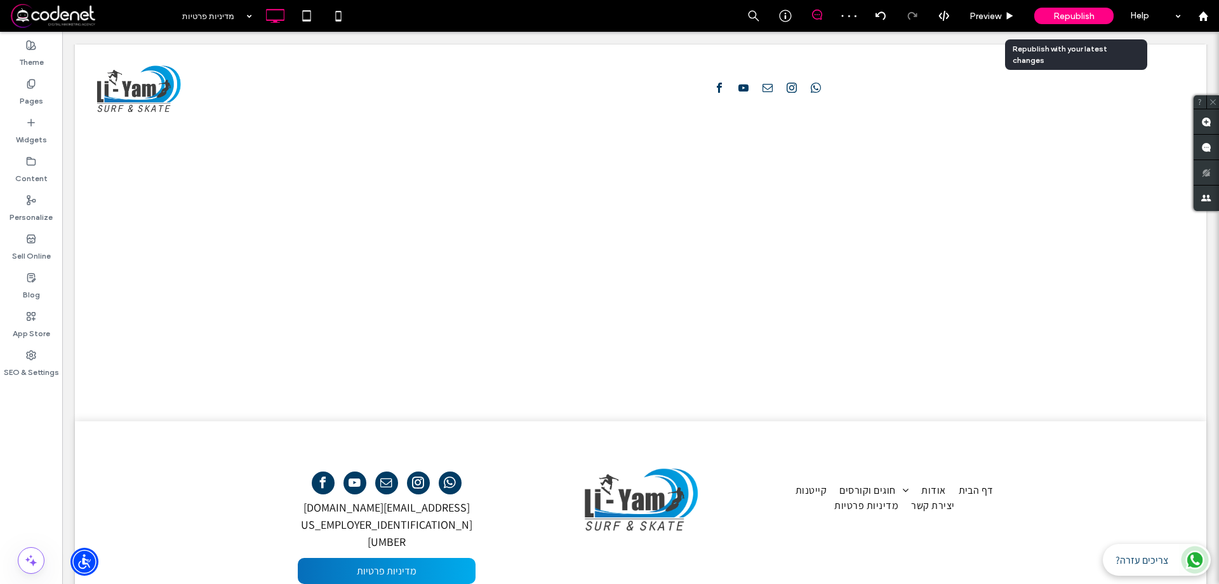
click at [1049, 6] on div "Republish" at bounding box center [1073, 16] width 79 height 32
click at [1065, 20] on span "Republish" at bounding box center [1073, 16] width 41 height 11
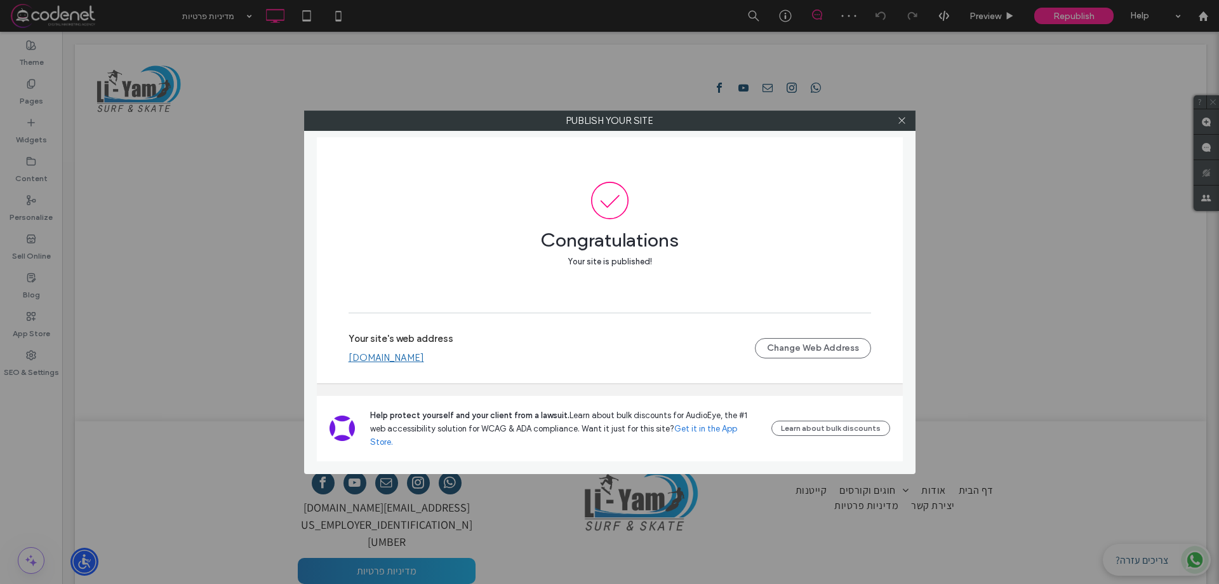
click at [395, 363] on link "www.li-yam.com" at bounding box center [387, 357] width 76 height 11
click at [899, 119] on icon at bounding box center [902, 121] width 10 height 10
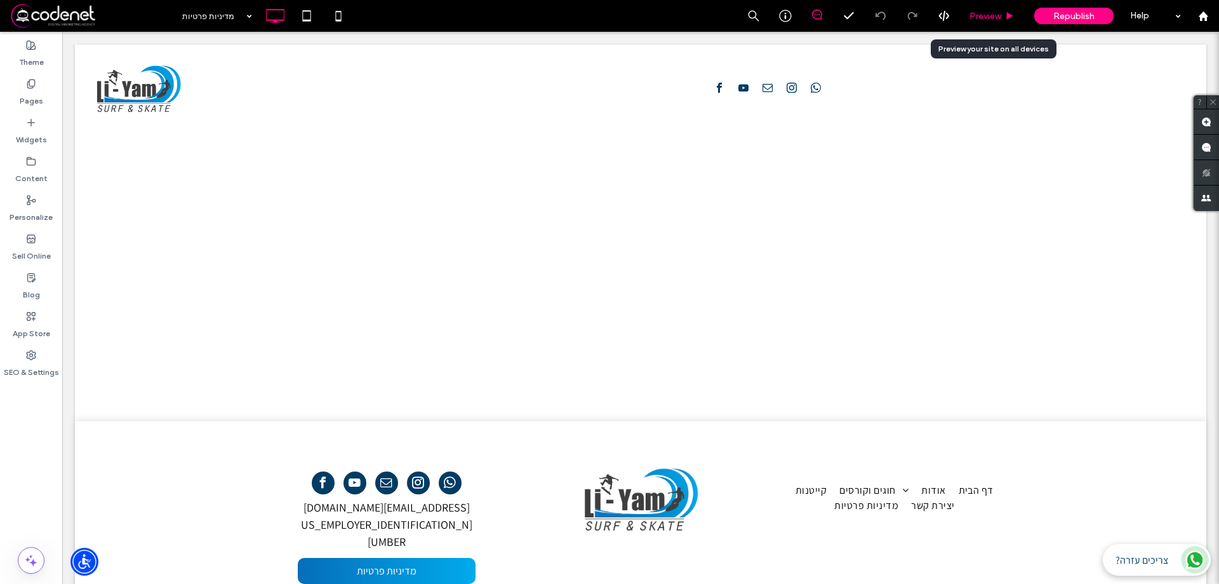
click at [980, 13] on span "Preview" at bounding box center [986, 16] width 32 height 11
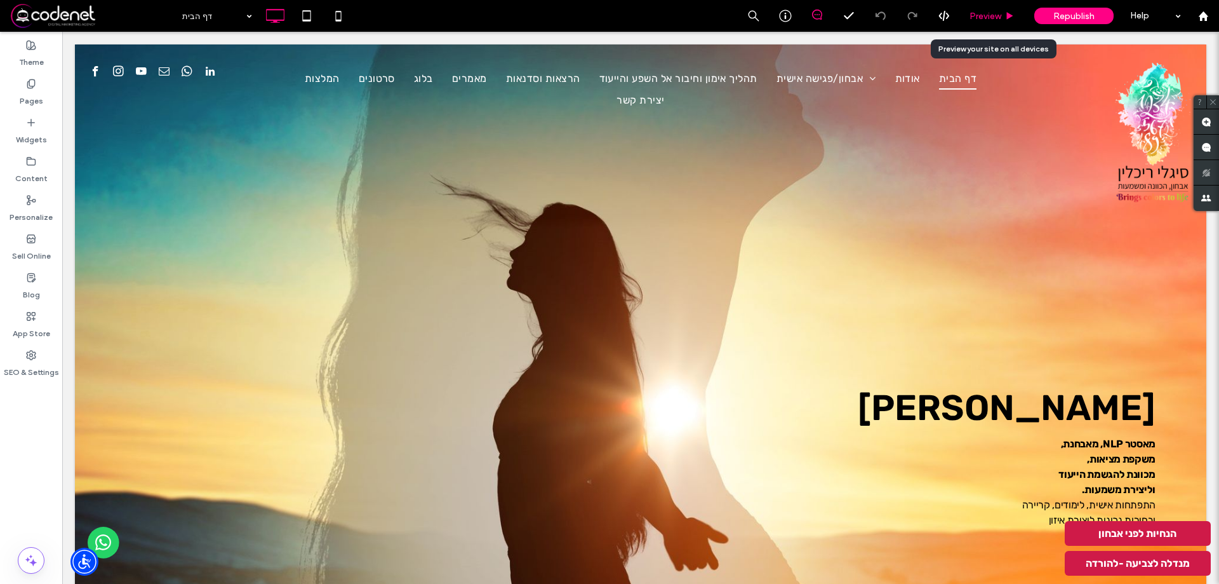
click at [998, 19] on span "Preview" at bounding box center [986, 16] width 32 height 11
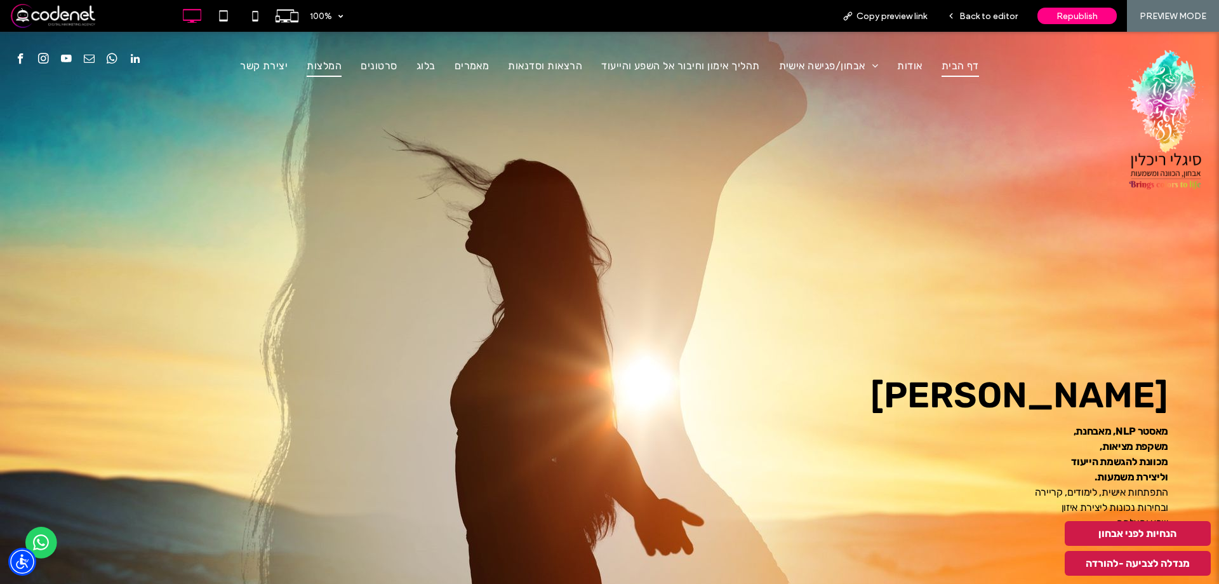
click at [336, 74] on span "המלצות" at bounding box center [324, 66] width 35 height 22
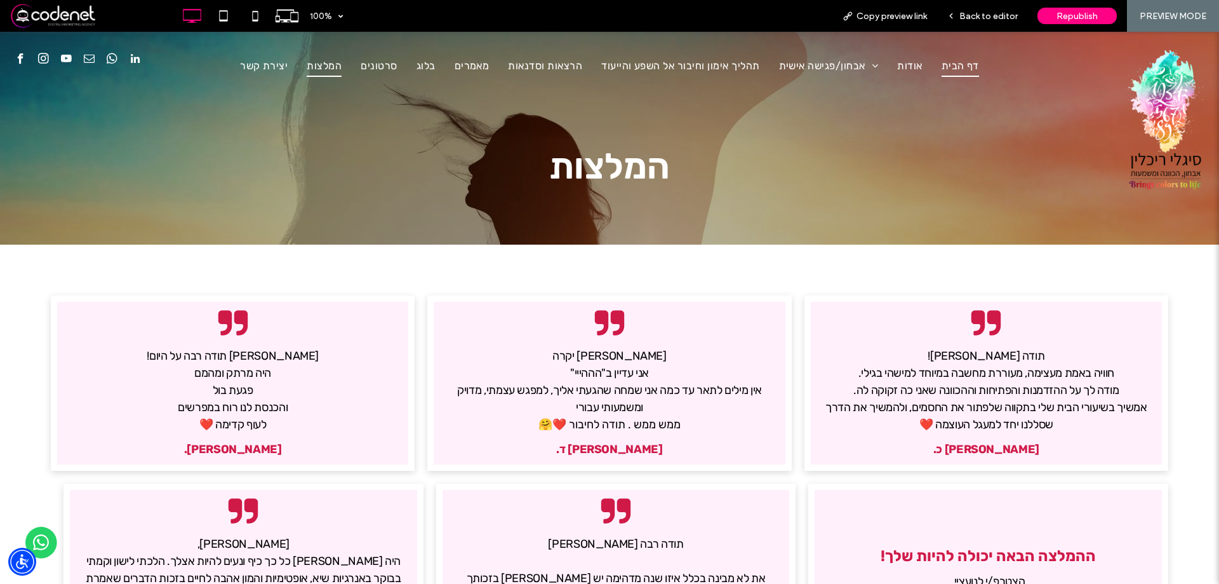
click at [946, 76] on span "דף הבית" at bounding box center [960, 66] width 37 height 22
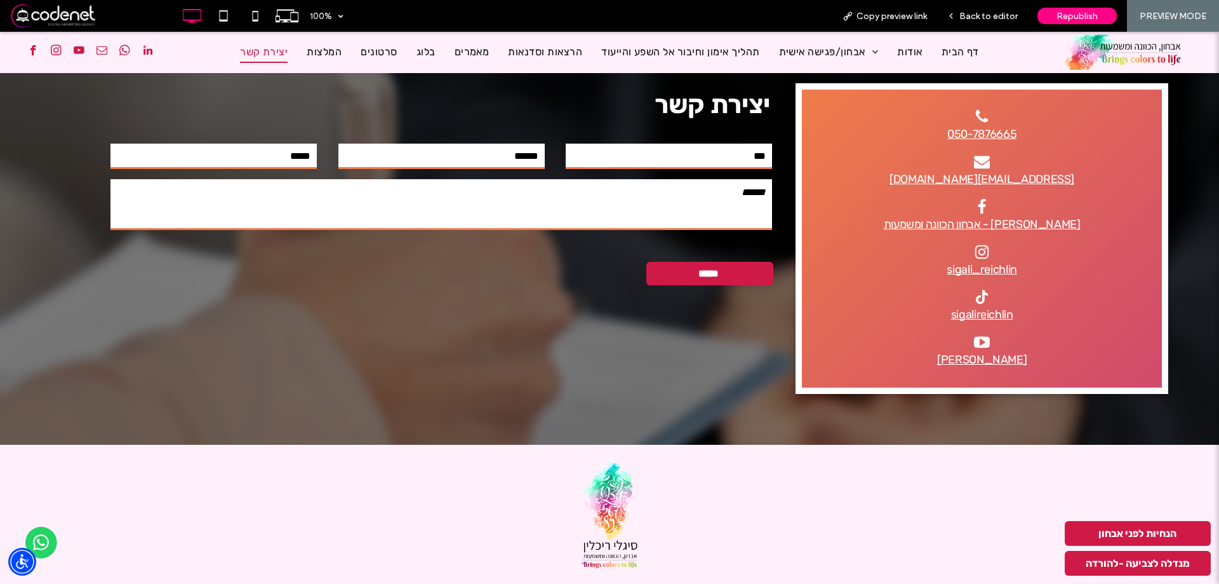
scroll to position [1685, 0]
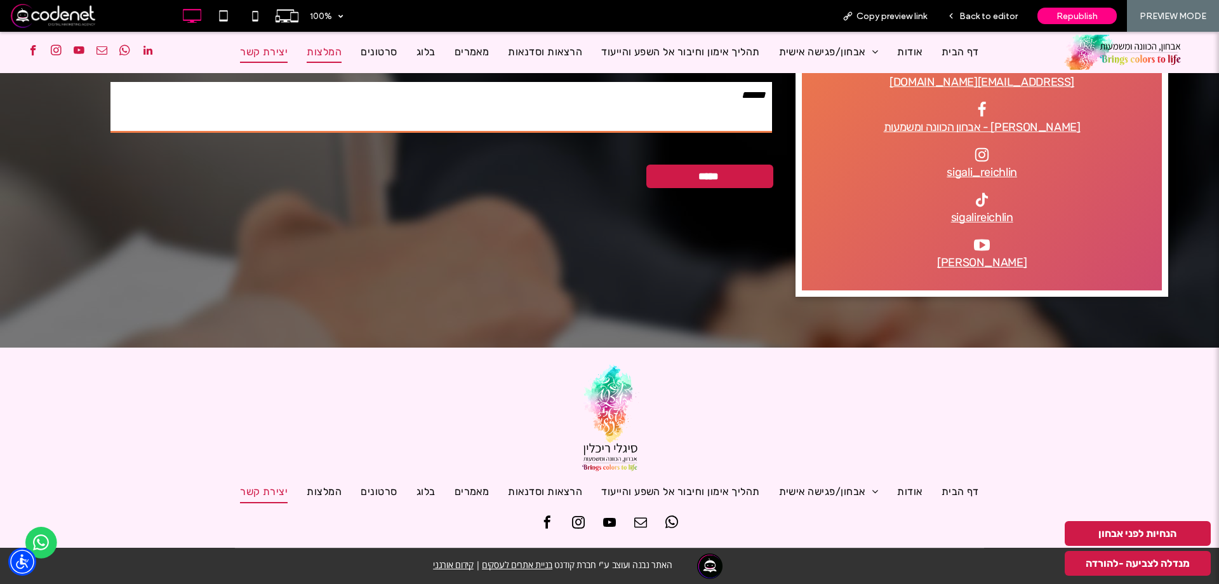
click at [319, 50] on span "המלצות" at bounding box center [324, 52] width 35 height 22
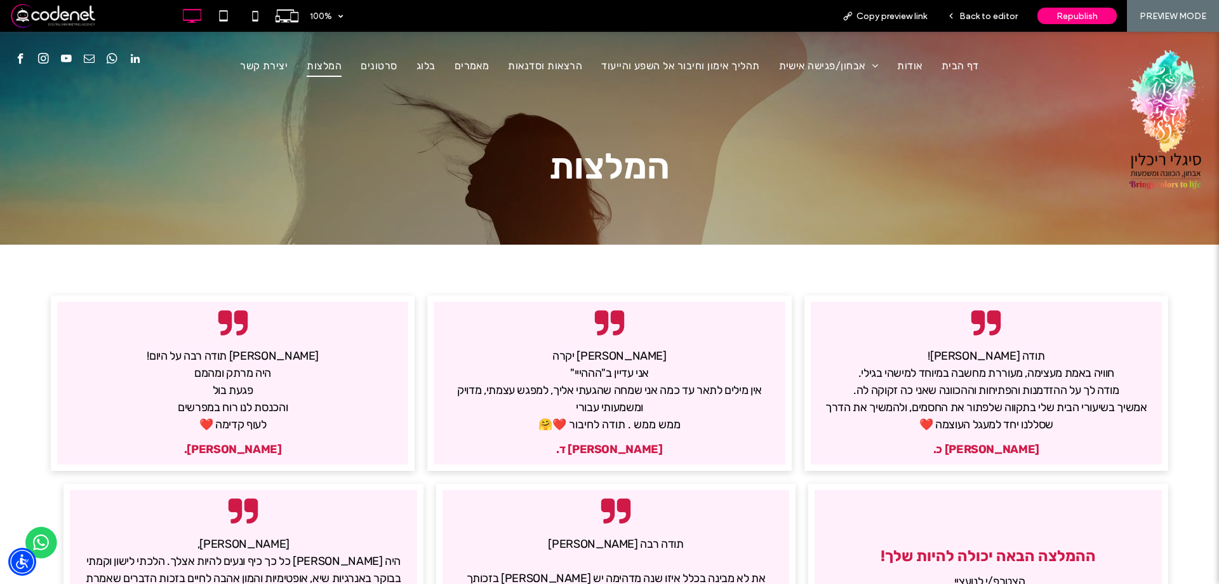
drag, startPoint x: 777, startPoint y: 156, endPoint x: 836, endPoint y: 164, distance: 59.7
click at [841, 154] on div "דף הבית אודות אבחון/פגישה אישית אבחון באמצעות נומרולוגיה אבחון המשלב מספרים וצב…" at bounding box center [609, 116] width 796 height 145
click at [987, 18] on span "Back to editor" at bounding box center [988, 16] width 58 height 11
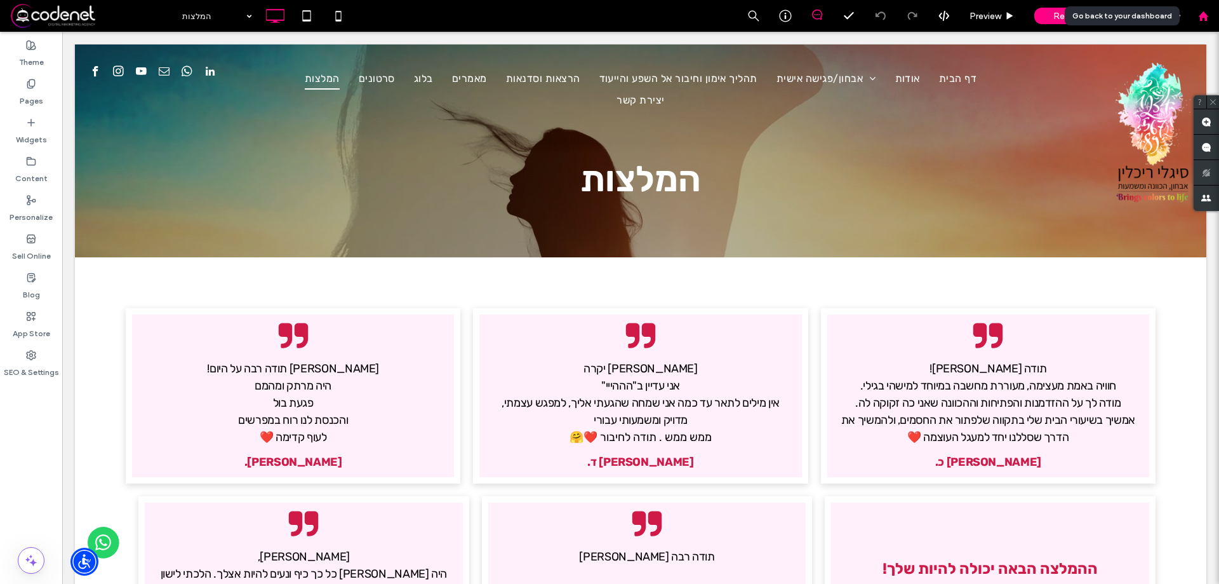
click at [1218, 10] on div at bounding box center [1203, 16] width 32 height 32
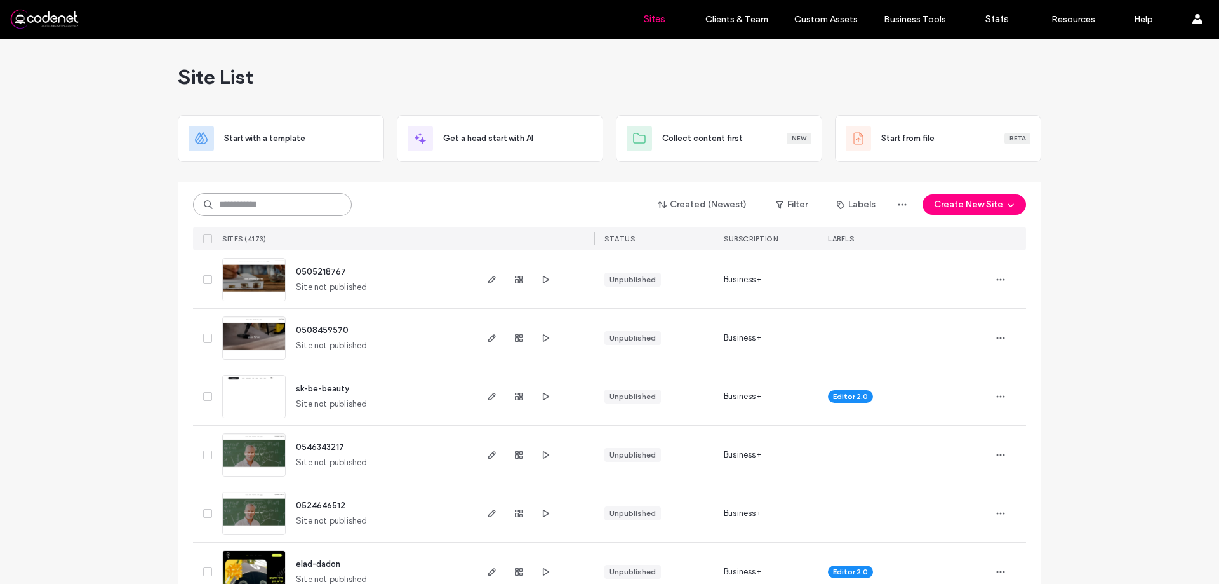
paste input "**********"
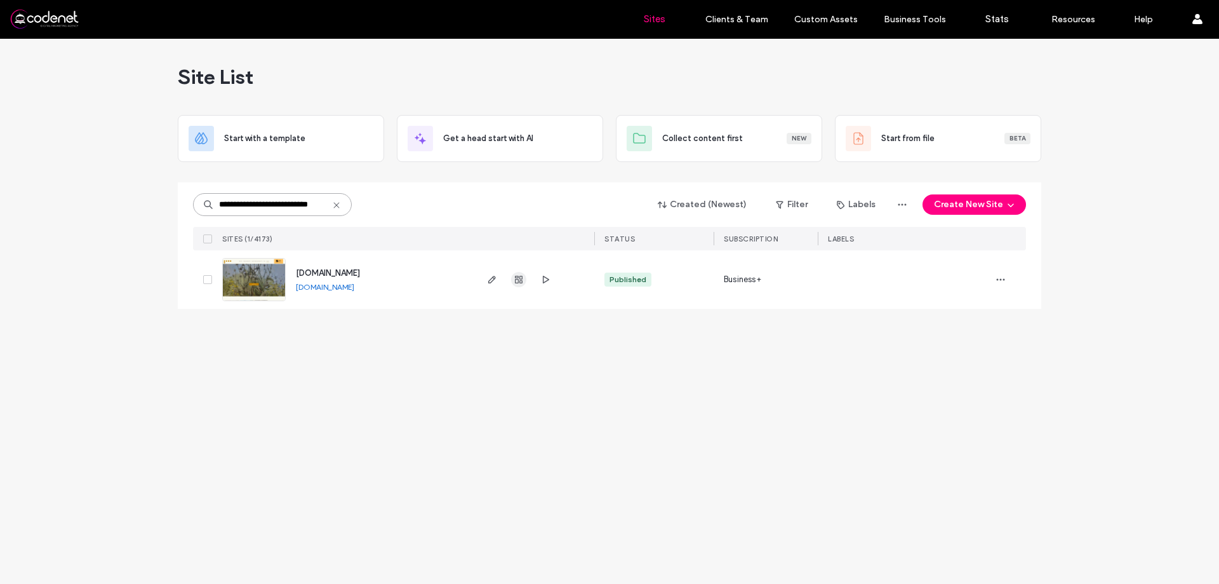
type input "**********"
click at [519, 280] on use "button" at bounding box center [519, 280] width 8 height 8
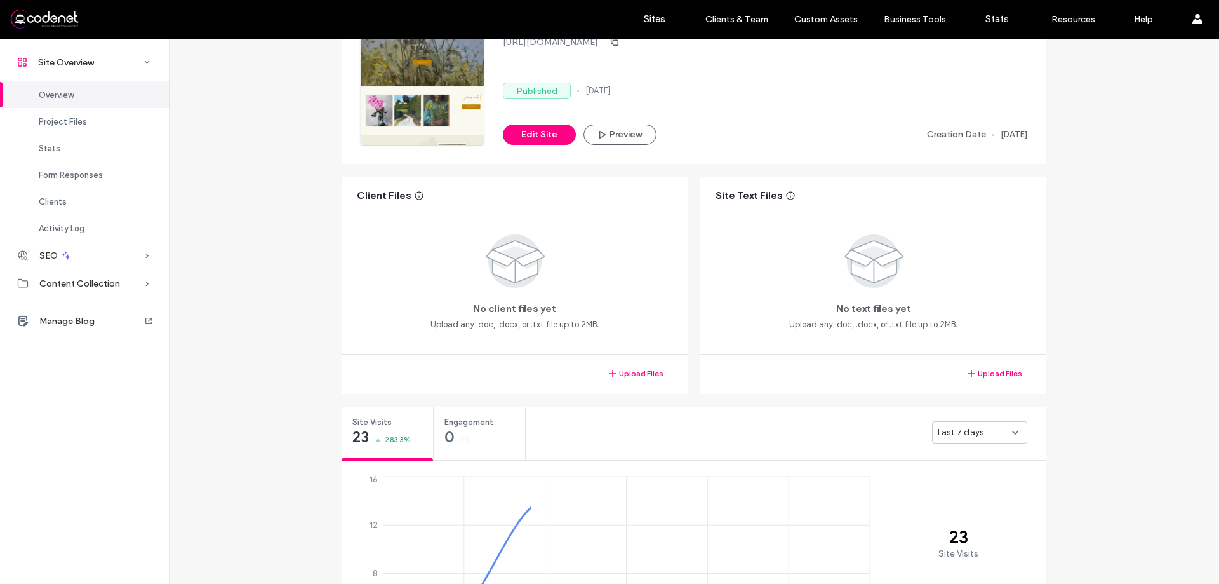
scroll to position [254, 0]
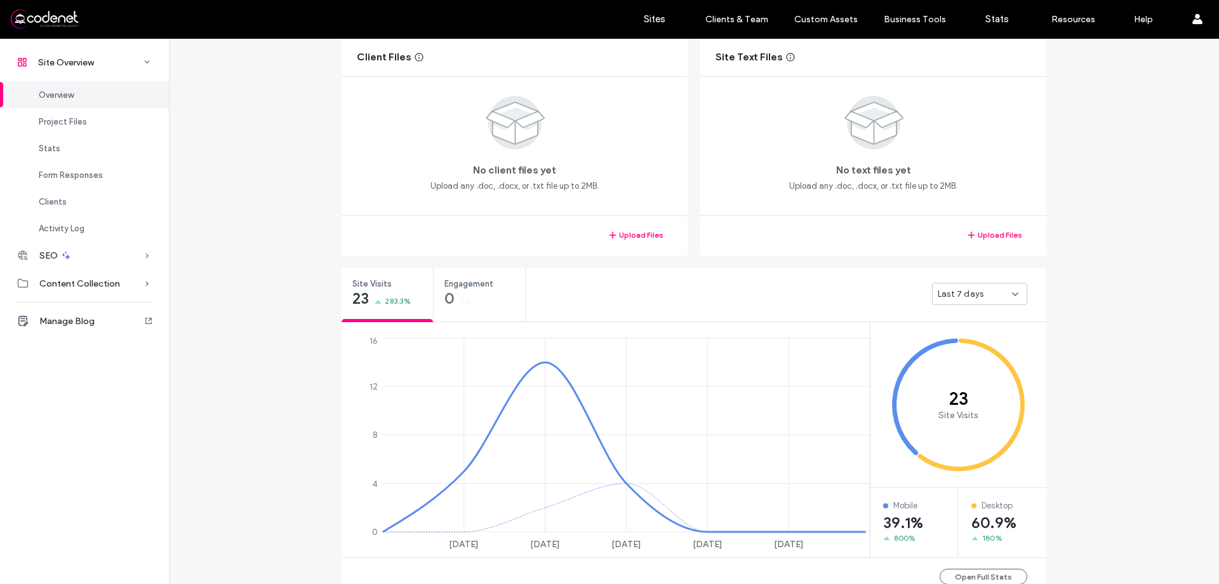
click at [968, 300] on div "Last 7 days" at bounding box center [979, 294] width 95 height 22
click at [976, 364] on span "Last 30 days" at bounding box center [958, 360] width 51 height 13
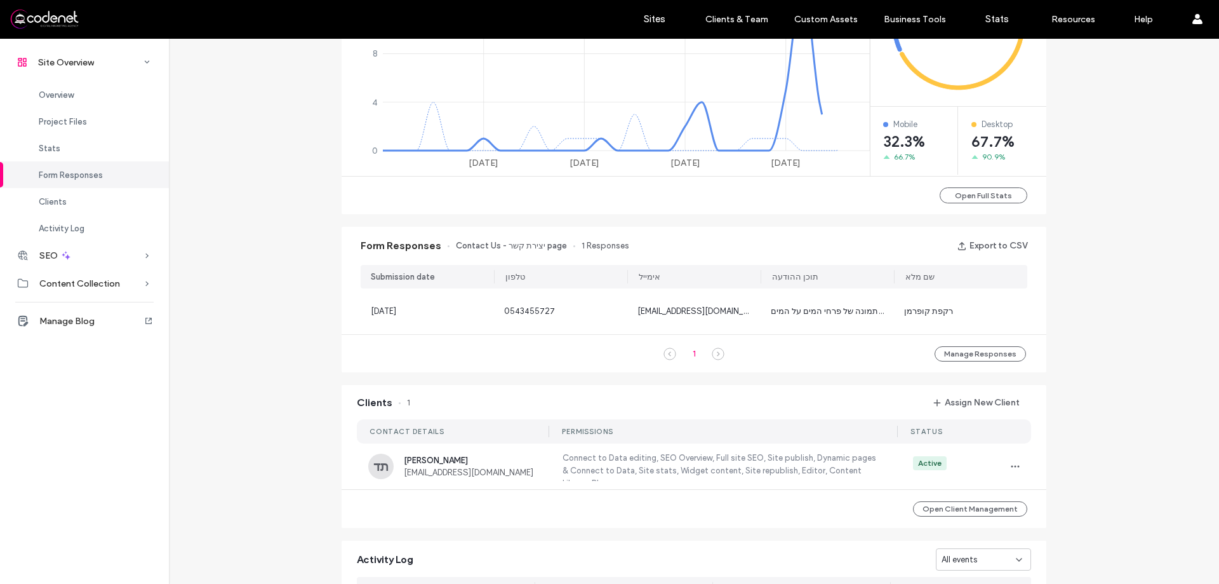
scroll to position [762, 0]
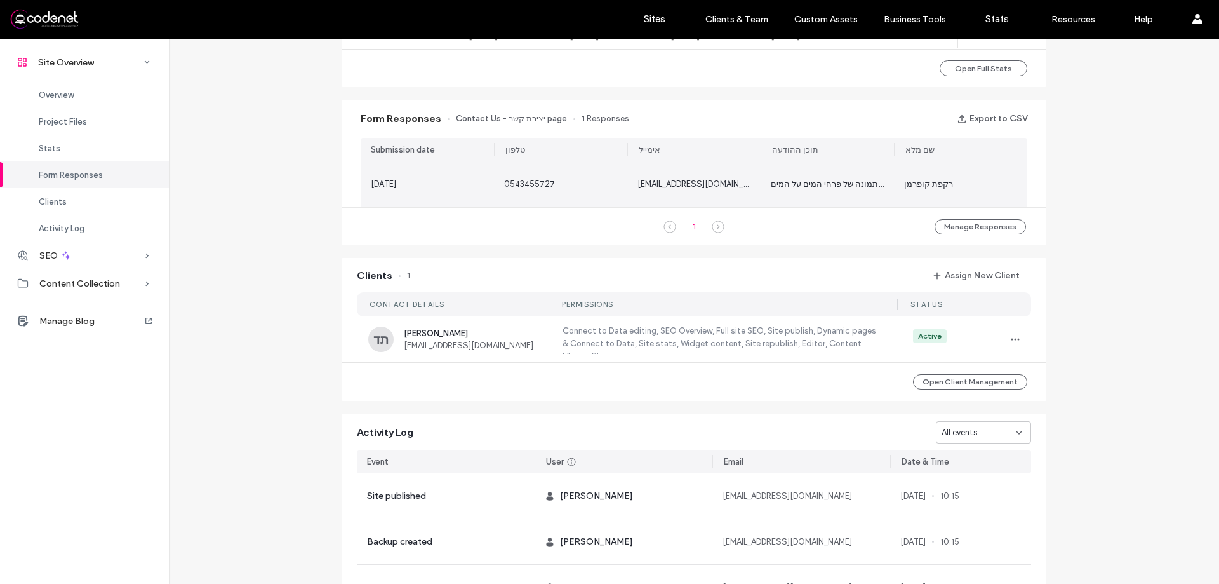
click at [698, 196] on div "[EMAIL_ADDRESS][DOMAIN_NAME]" at bounding box center [693, 184] width 133 height 46
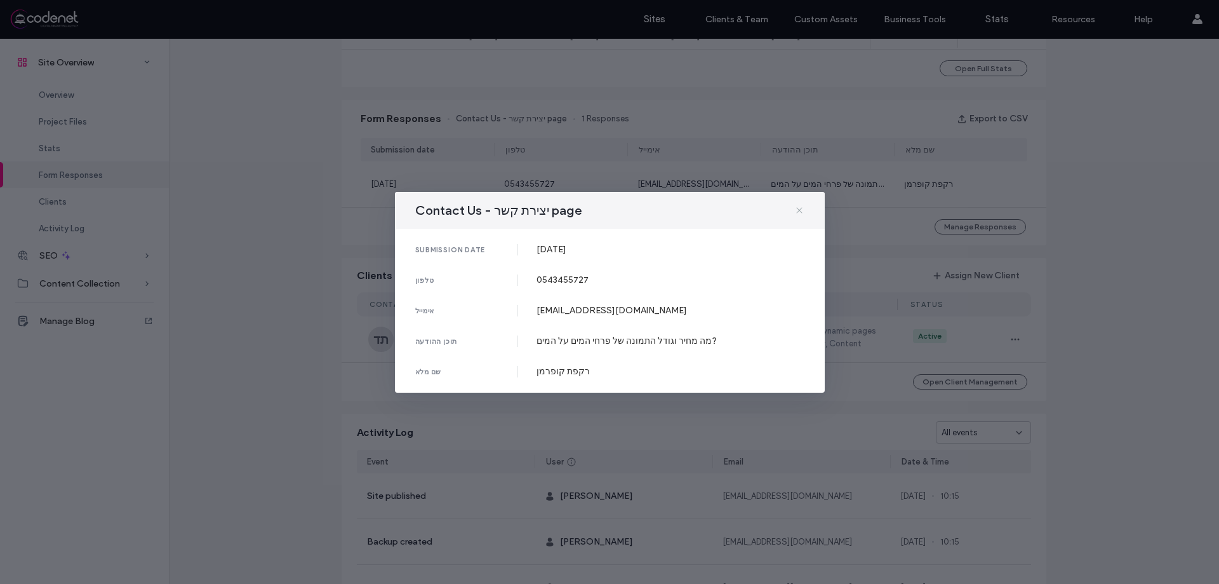
click at [801, 212] on icon at bounding box center [799, 210] width 10 height 10
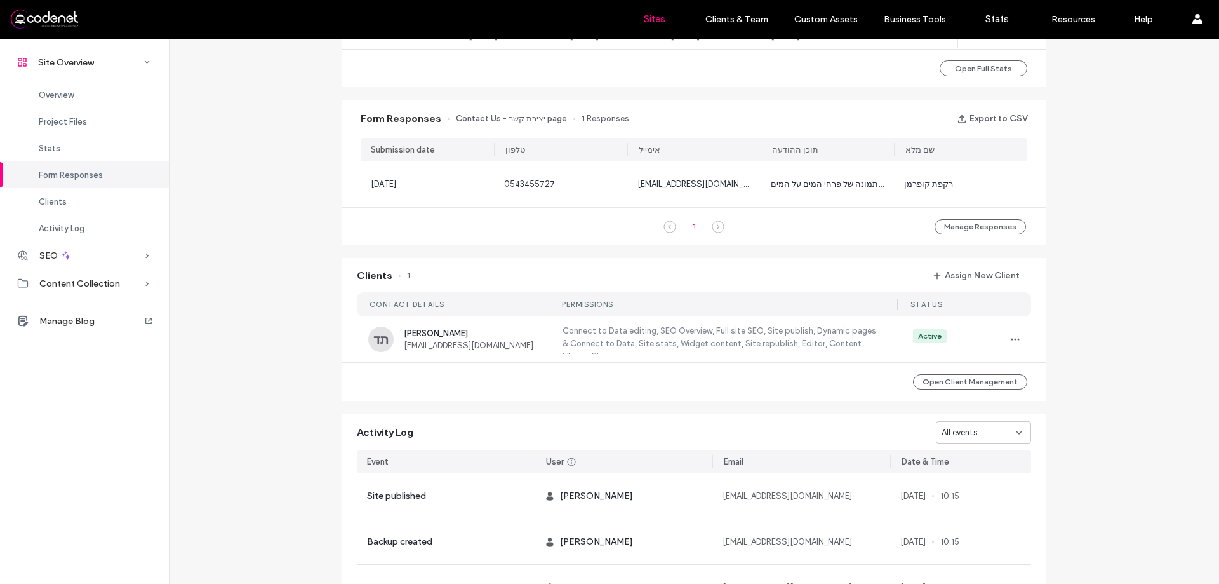
click at [658, 19] on label "Sites" at bounding box center [655, 18] width 22 height 11
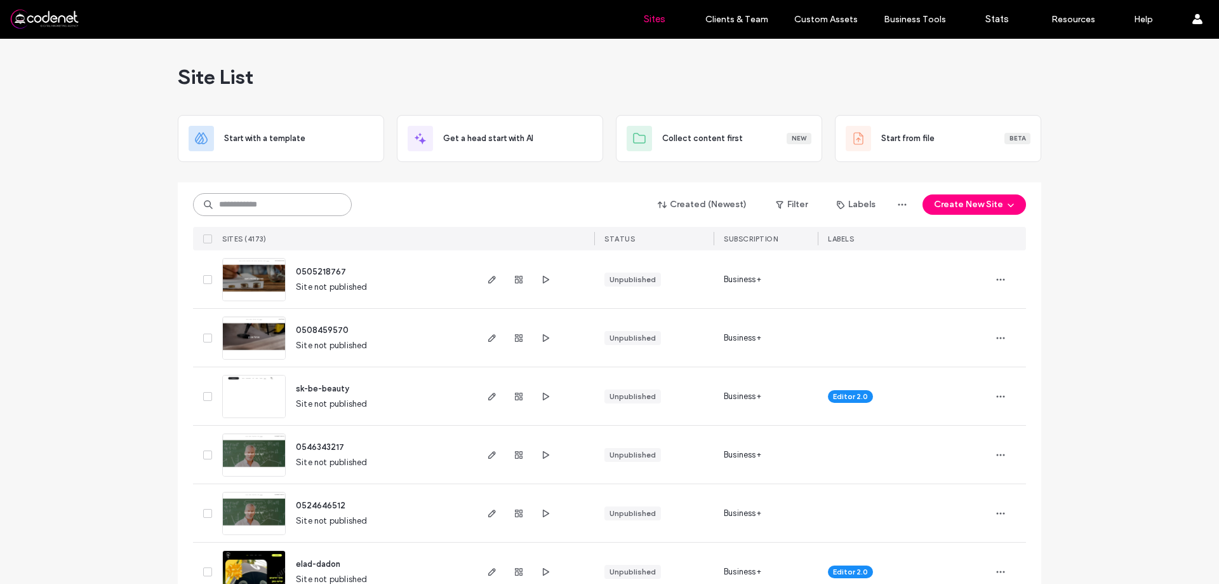
paste input "**********"
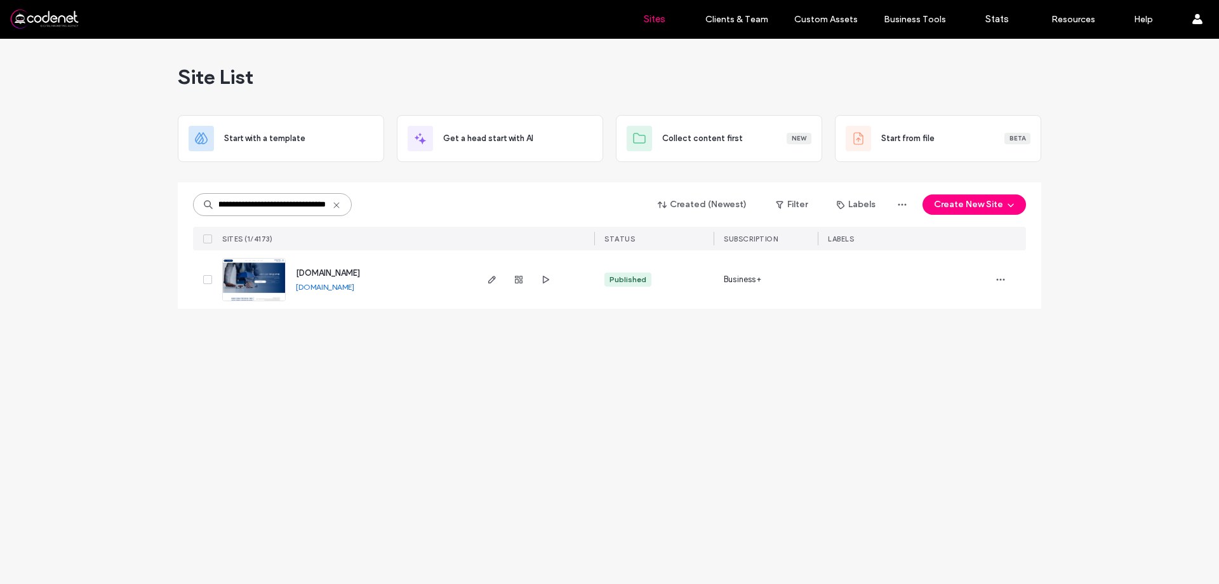
type input "**********"
click at [517, 270] on div at bounding box center [518, 279] width 69 height 58
click at [518, 276] on use "button" at bounding box center [519, 280] width 8 height 8
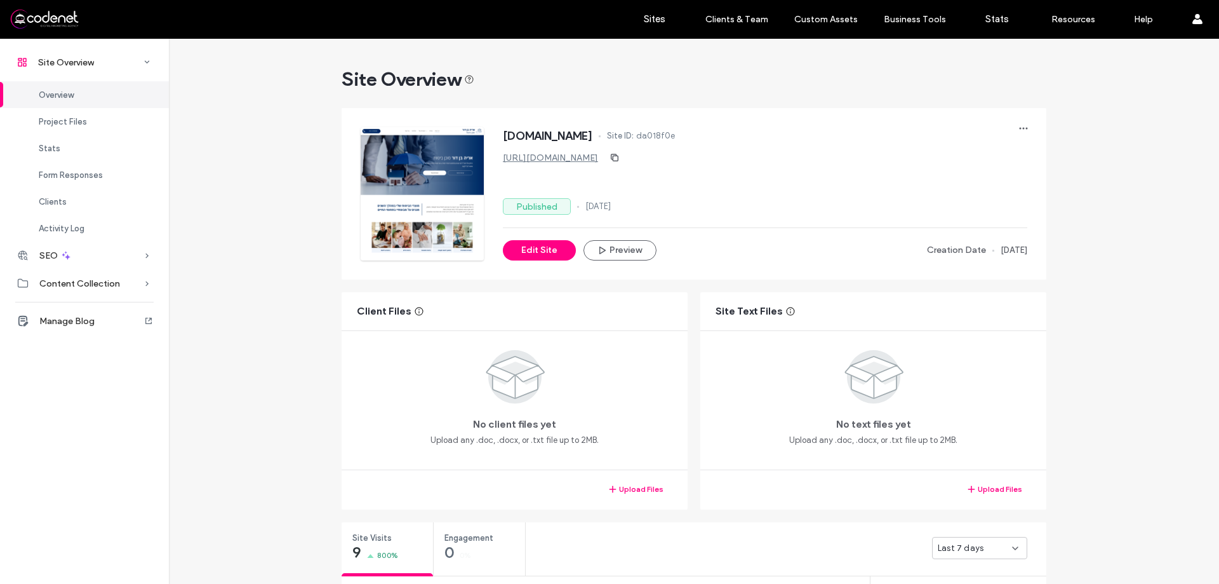
scroll to position [254, 0]
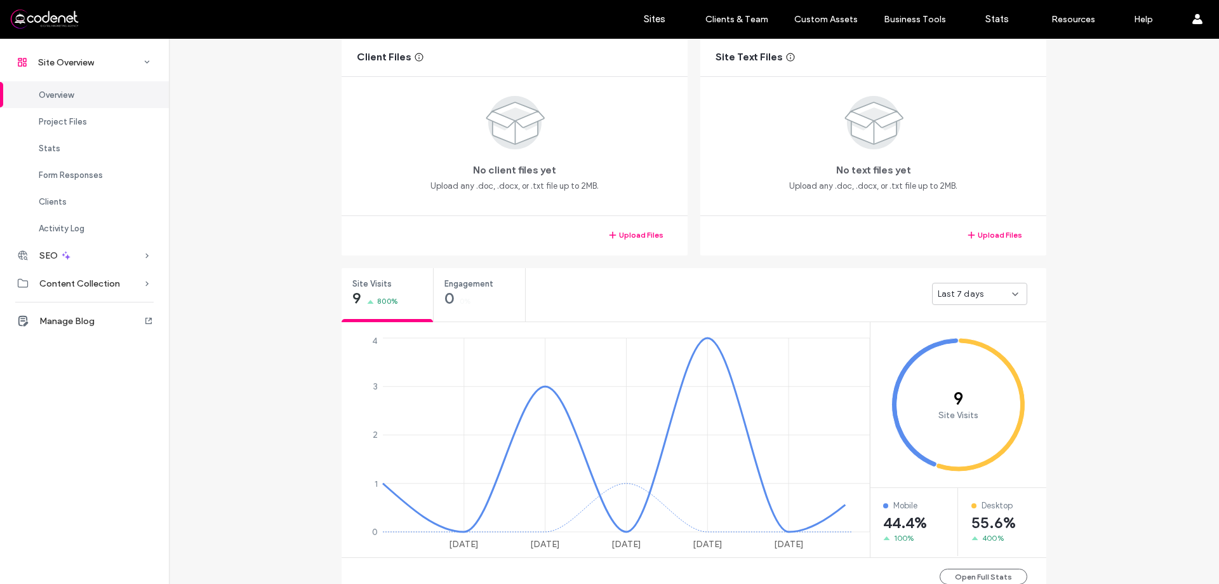
click at [935, 308] on div "Last 7 days" at bounding box center [786, 293] width 521 height 51
click at [982, 307] on div "Last 7 days" at bounding box center [786, 293] width 521 height 51
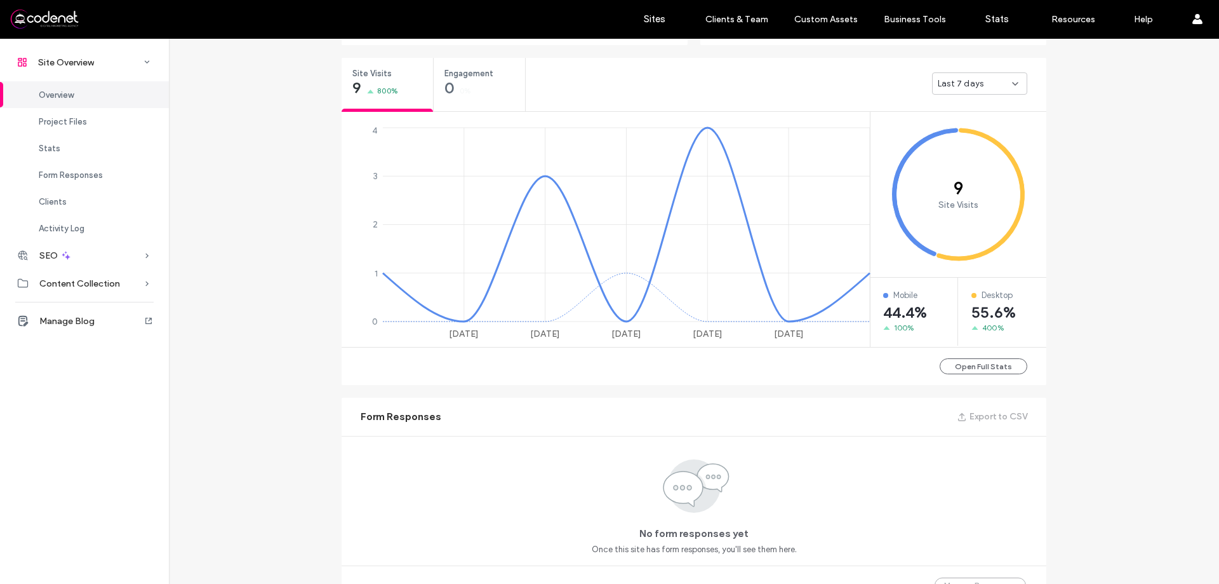
scroll to position [444, 0]
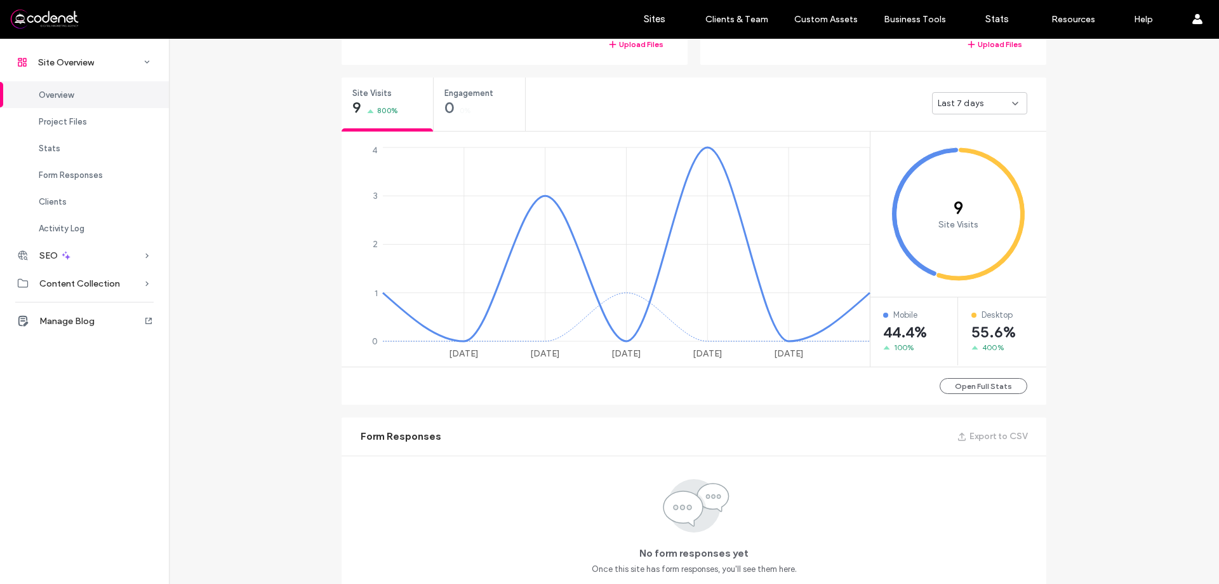
click at [954, 109] on span "Last 7 days" at bounding box center [961, 103] width 46 height 13
click at [959, 165] on span "Last 30 days" at bounding box center [958, 170] width 51 height 13
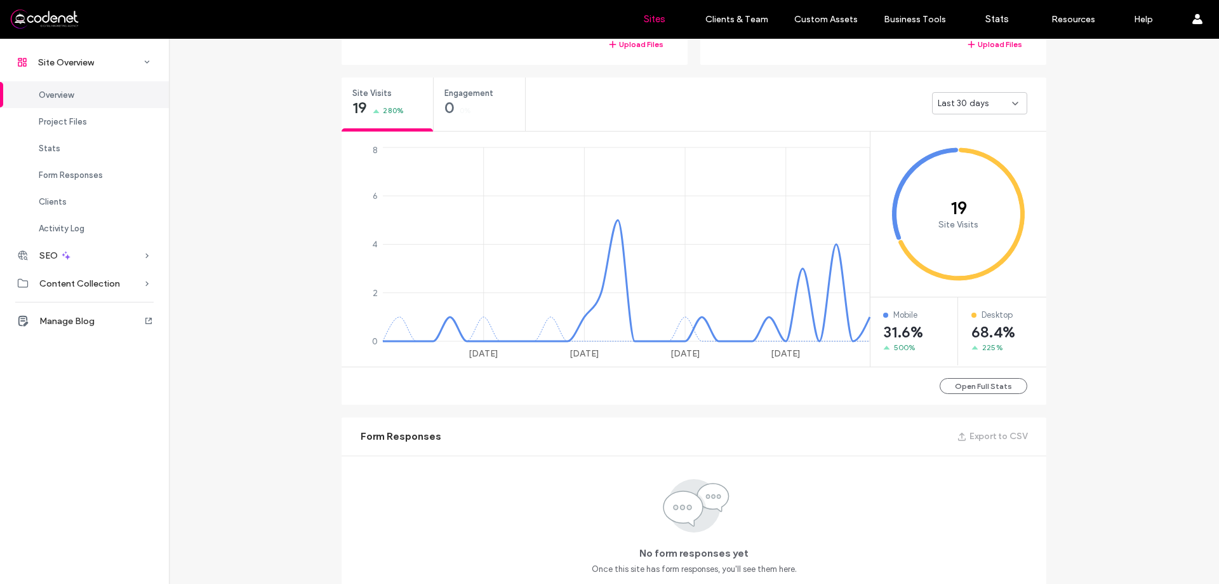
click at [663, 29] on link "Sites" at bounding box center [655, 19] width 76 height 38
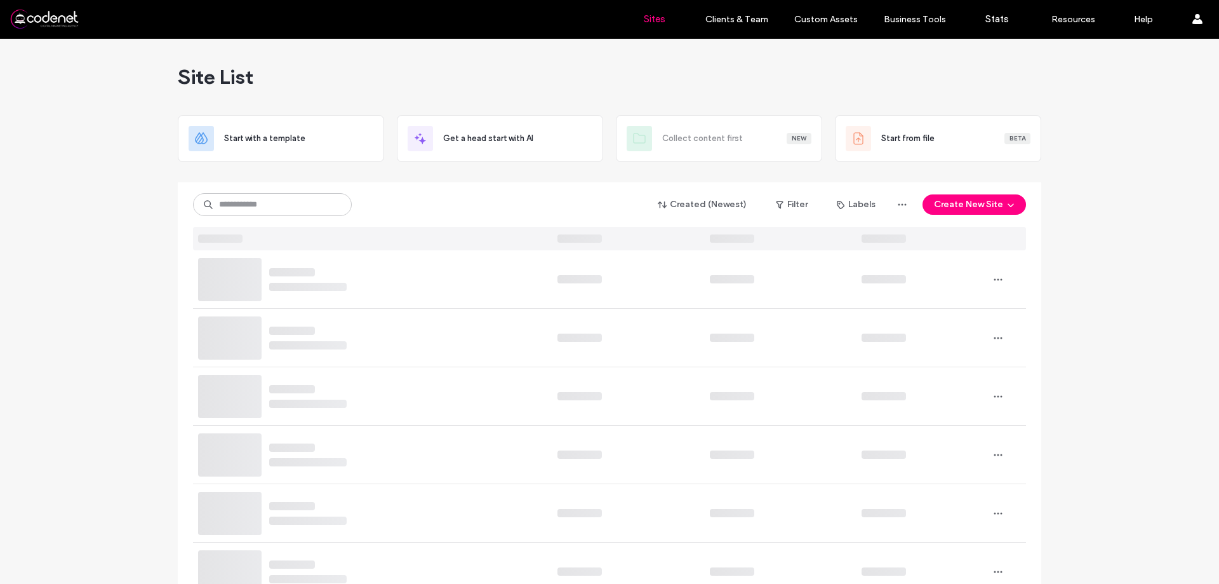
click at [260, 218] on div "Created (Newest) Filter Labels Create New Site" at bounding box center [609, 216] width 833 height 68
paste input "**********"
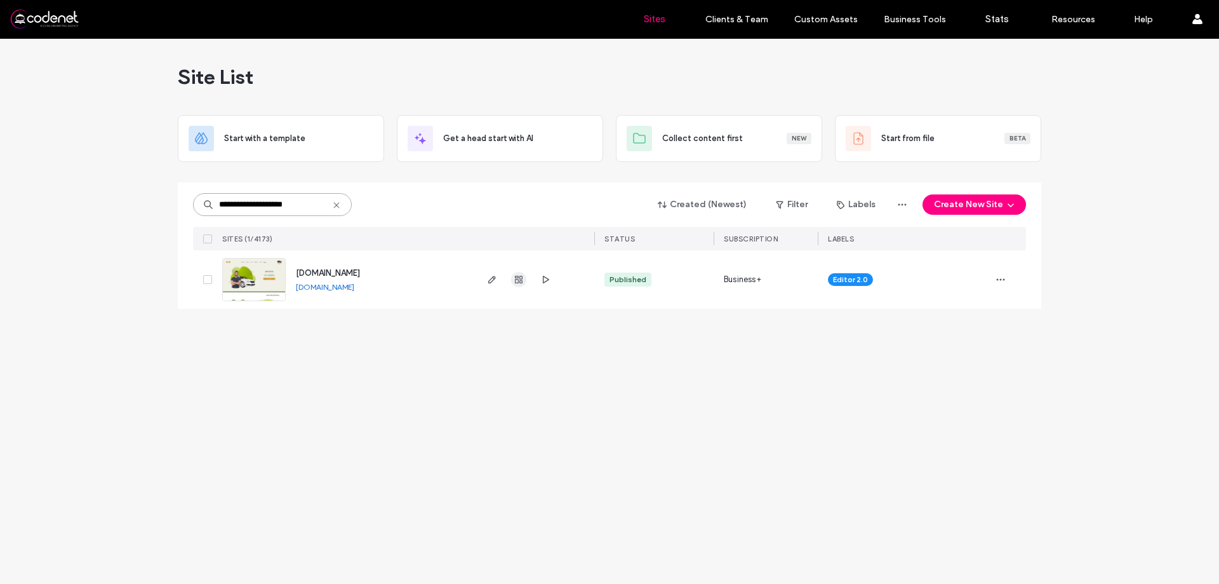
type input "**********"
click at [513, 286] on span "button" at bounding box center [518, 279] width 15 height 15
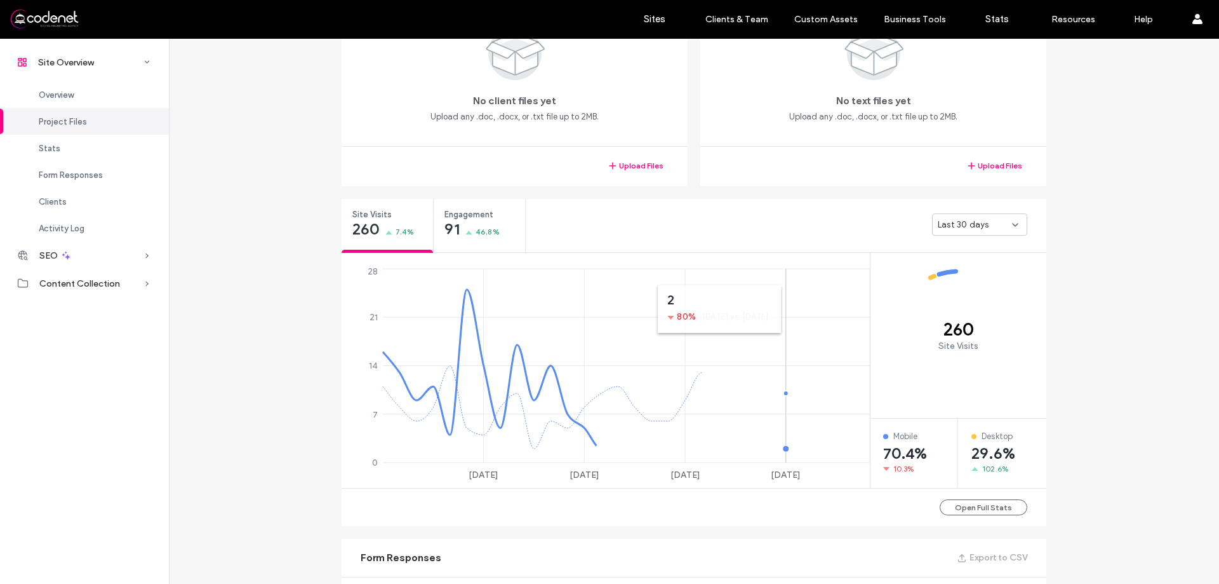
scroll to position [444, 0]
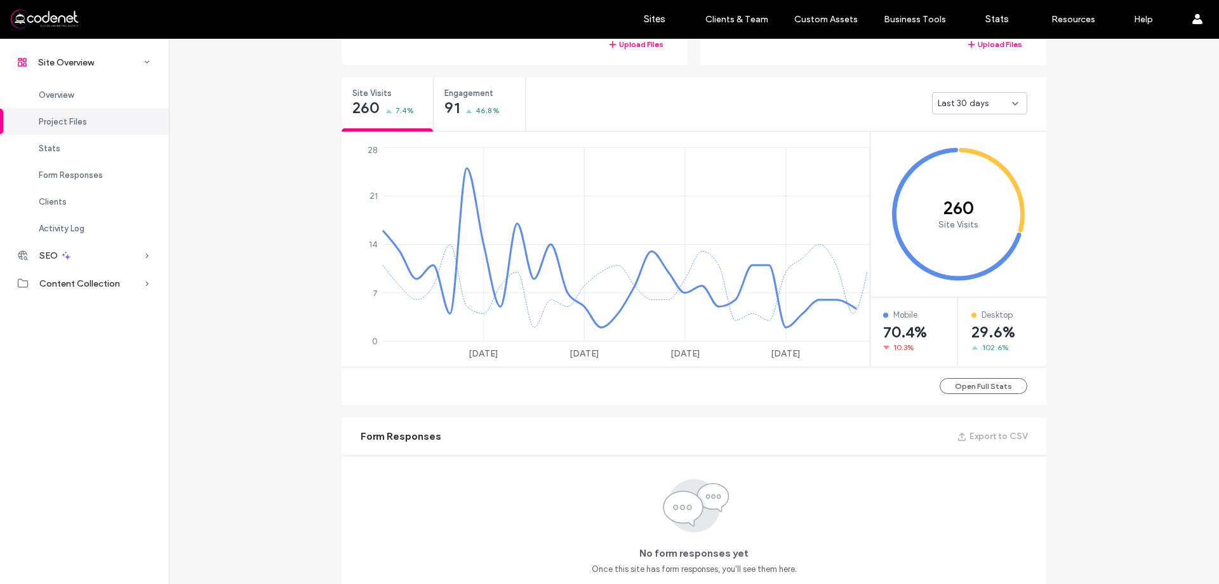
click at [938, 113] on div "Last 30 days" at bounding box center [979, 103] width 95 height 22
click at [1190, 234] on div "Site Overview [DOMAIN_NAME] Site ID: 0e443523 [URL][DOMAIN_NAME] Editor 2.0 Pub…" at bounding box center [694, 372] width 1050 height 1557
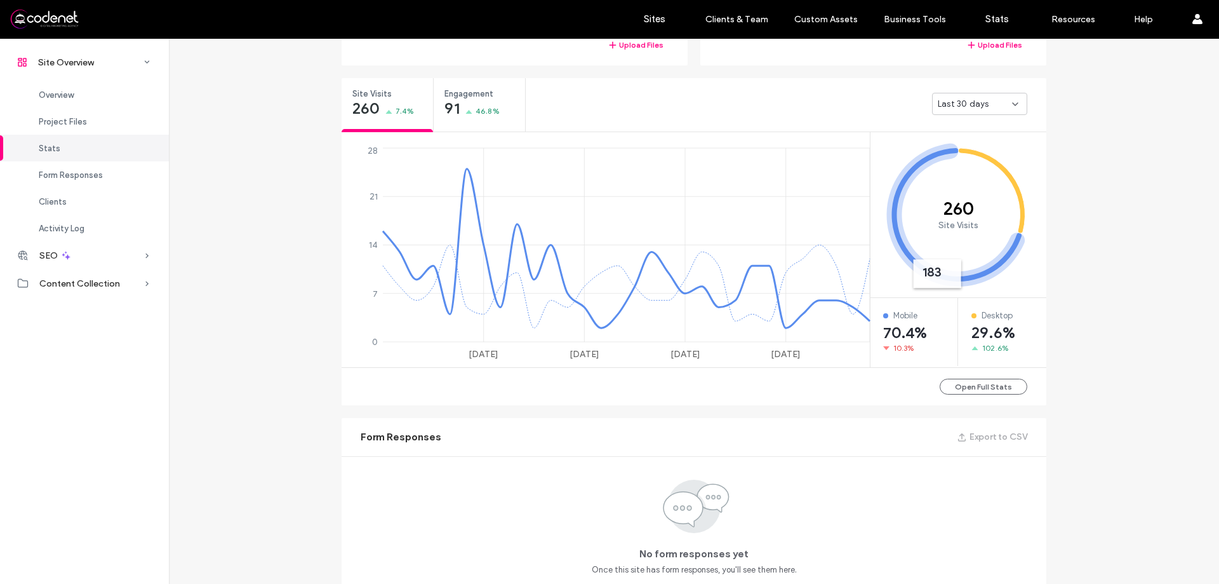
scroll to position [444, 0]
click at [996, 388] on button "Open Full Stats" at bounding box center [984, 386] width 88 height 16
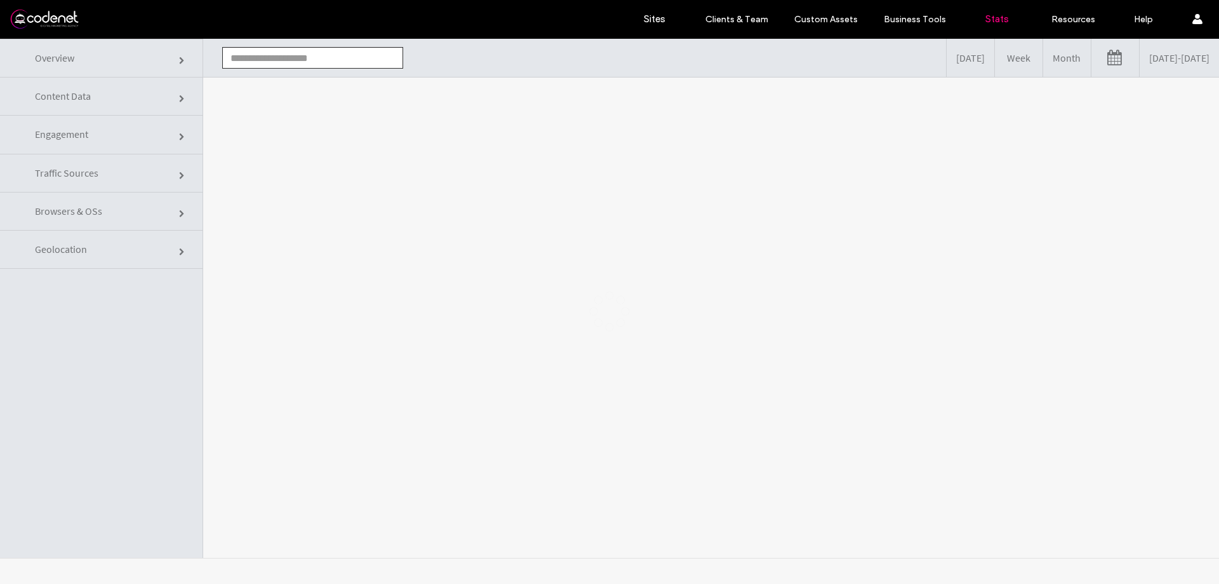
type input "**********"
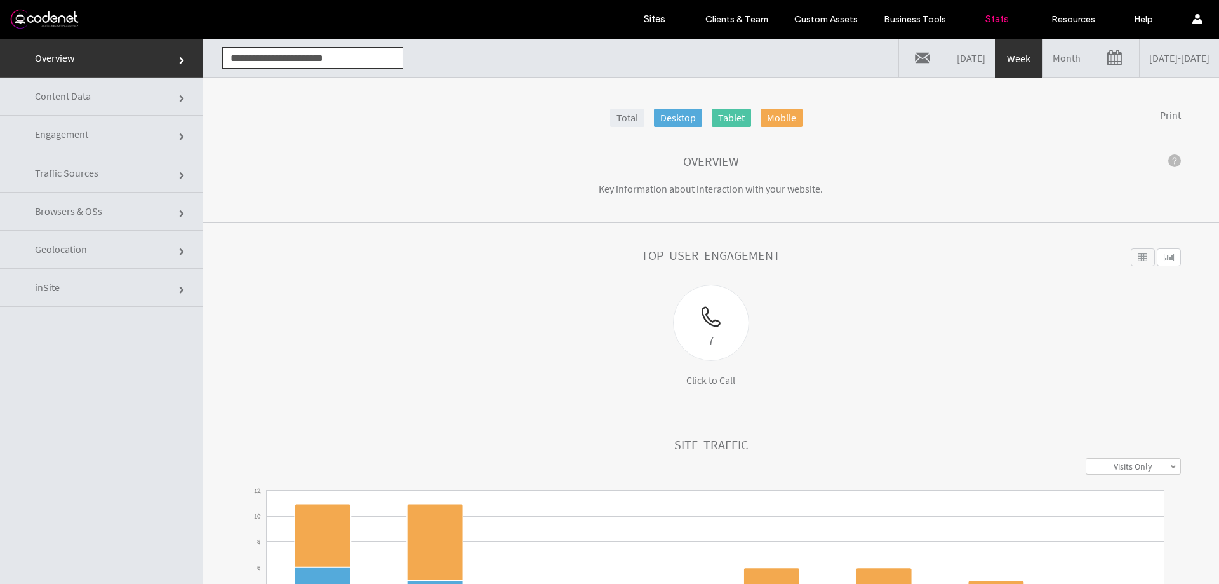
click at [1043, 63] on link "Month" at bounding box center [1067, 58] width 48 height 38
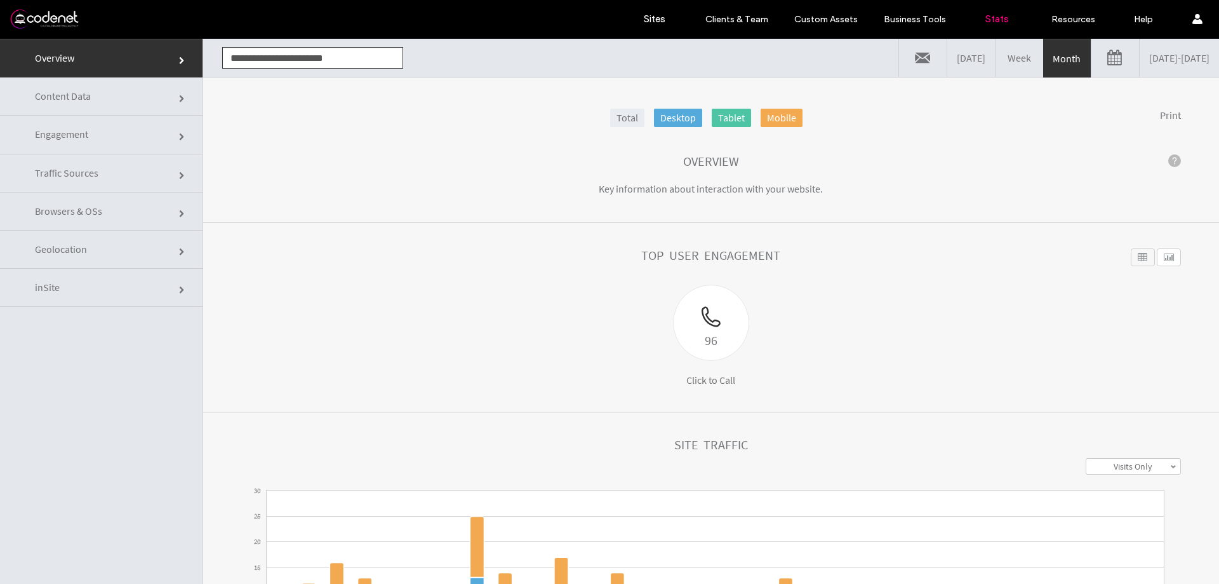
click at [1140, 51] on link "[DATE] - [DATE]" at bounding box center [1179, 58] width 79 height 38
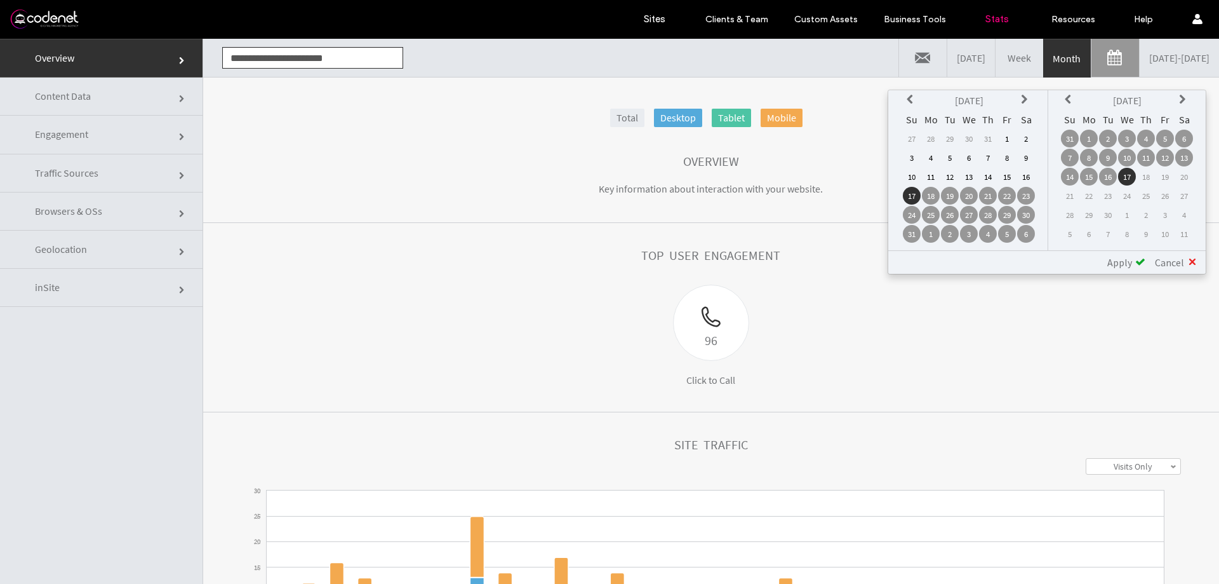
click at [913, 104] on icon at bounding box center [912, 100] width 10 height 10
click at [1041, 213] on div "[DATE] Su Mo Tu We Th Fr Sa 23 24 25 26 27 28 1 2 3 4 5 6 7 8 9 10 11 12 13 14 …" at bounding box center [969, 170] width 158 height 160
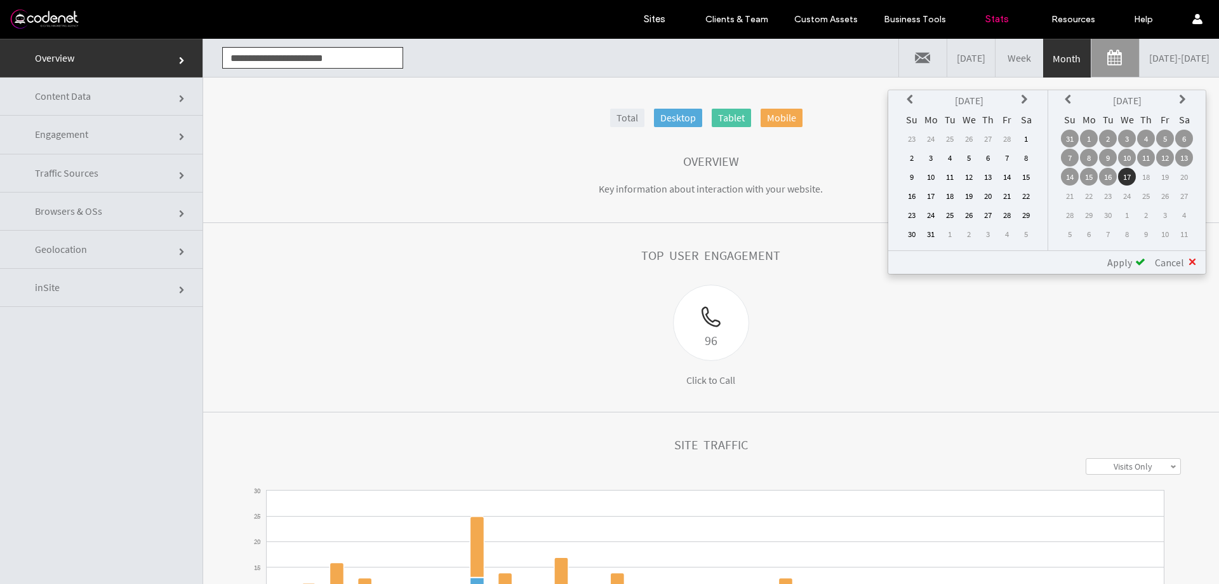
click at [1029, 216] on td "29" at bounding box center [1026, 215] width 18 height 18
click at [1114, 262] on span "Apply" at bounding box center [1119, 262] width 25 height 13
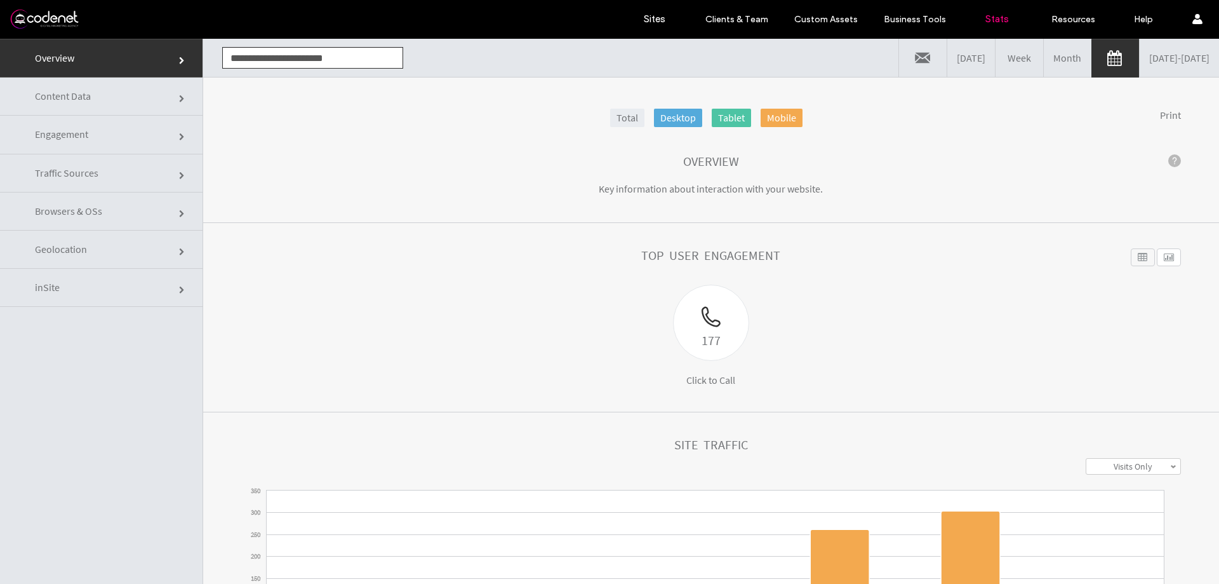
drag, startPoint x: 906, startPoint y: 292, endPoint x: 1015, endPoint y: 283, distance: 109.0
click at [1015, 283] on div "Top User Engagement" at bounding box center [711, 266] width 940 height 36
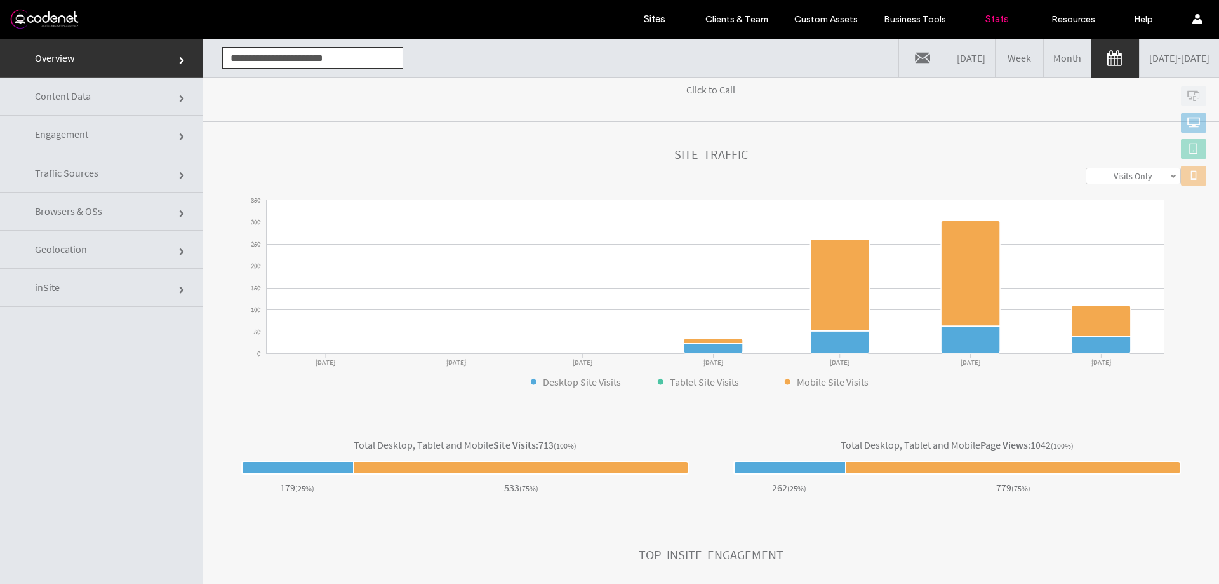
click at [947, 76] on link "[DATE]" at bounding box center [971, 58] width 48 height 38
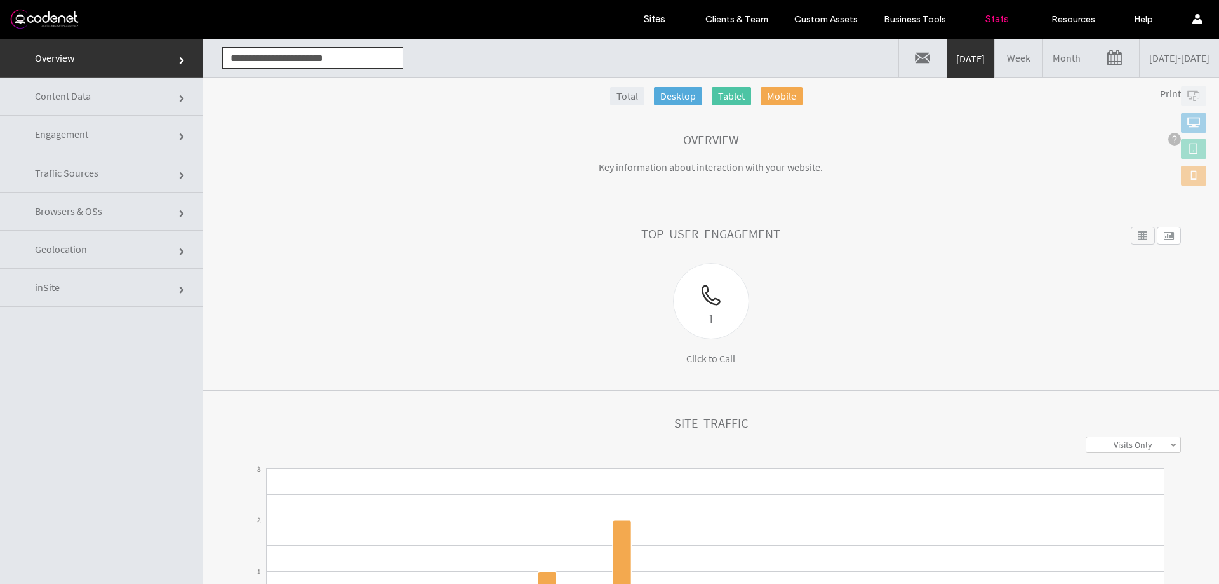
scroll to position [0, 0]
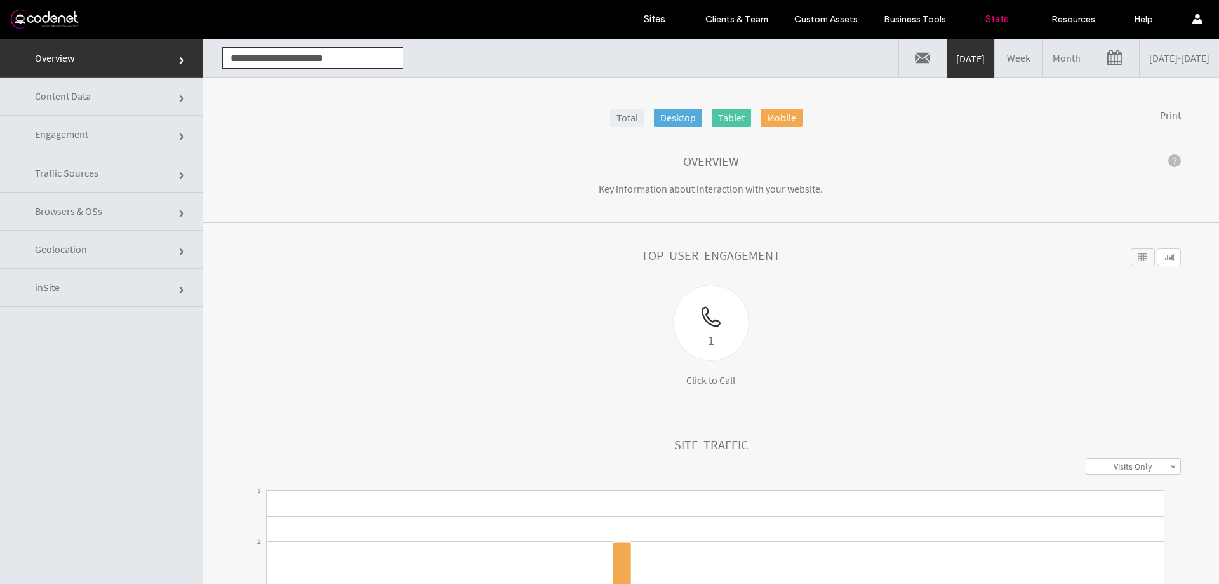
drag, startPoint x: 857, startPoint y: 251, endPoint x: 898, endPoint y: 257, distance: 41.0
click at [898, 257] on div "Top User Engagement" at bounding box center [711, 266] width 940 height 36
click at [1140, 65] on link "[DATE] - [DATE]" at bounding box center [1179, 58] width 79 height 38
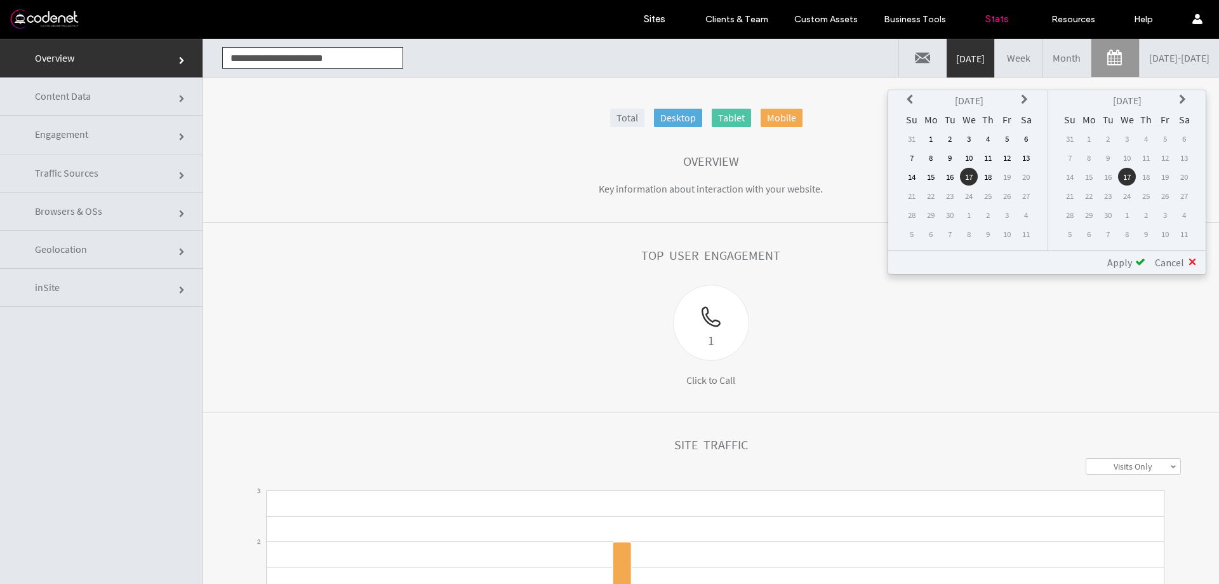
click at [955, 182] on td "16" at bounding box center [950, 177] width 18 height 18
click at [1126, 260] on span "Apply" at bounding box center [1119, 262] width 25 height 13
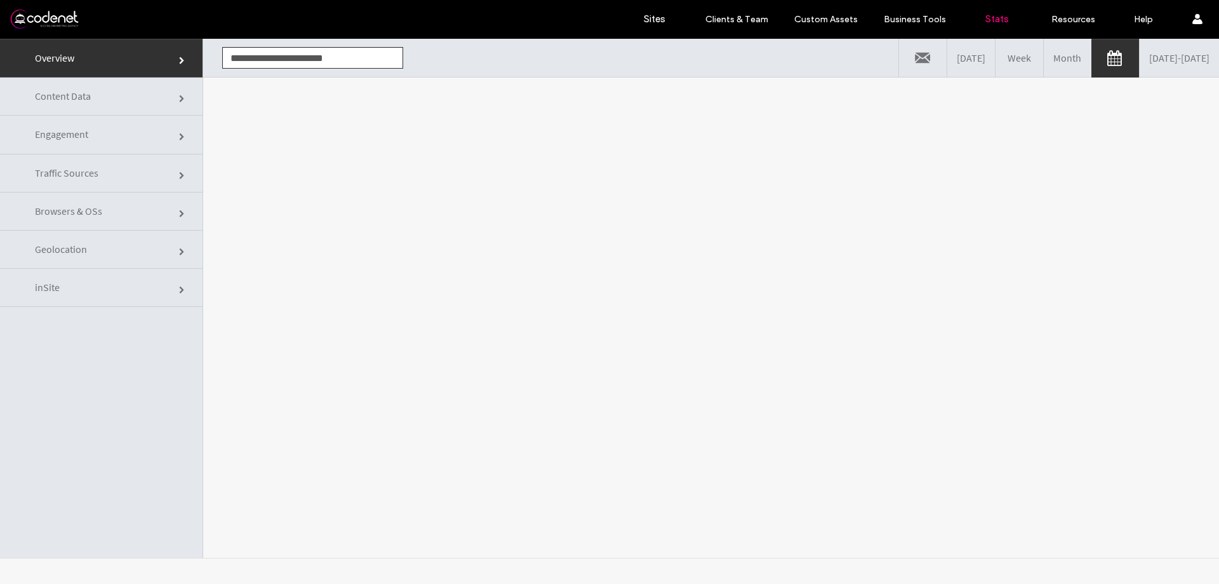
click at [1163, 65] on link "[DATE] - [DATE]" at bounding box center [1179, 58] width 79 height 38
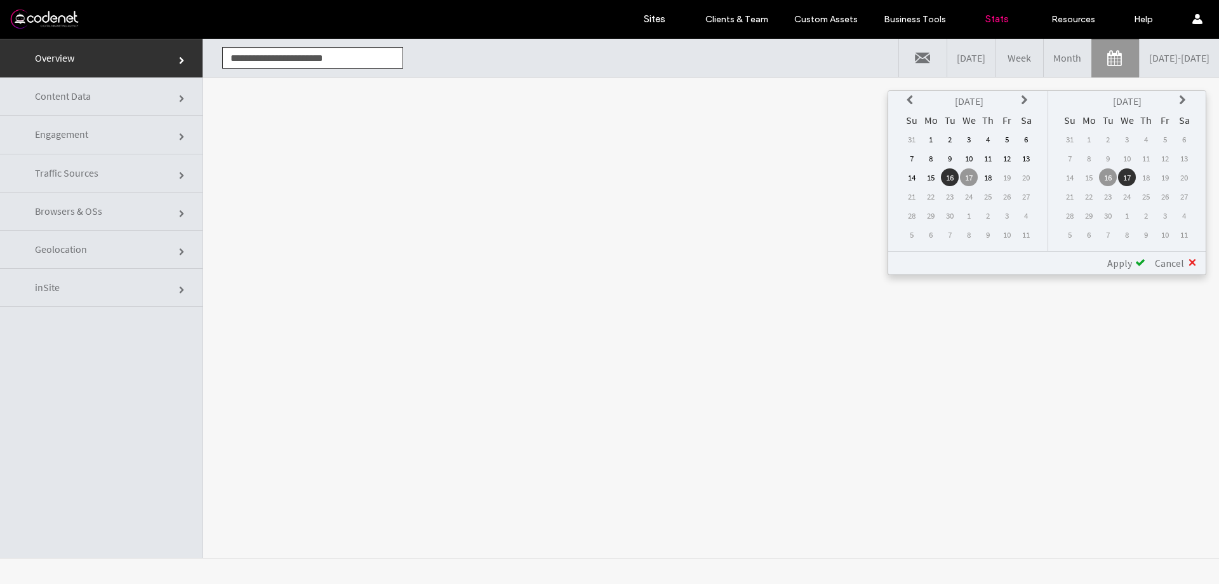
click at [1123, 259] on span "Apply" at bounding box center [1119, 263] width 25 height 13
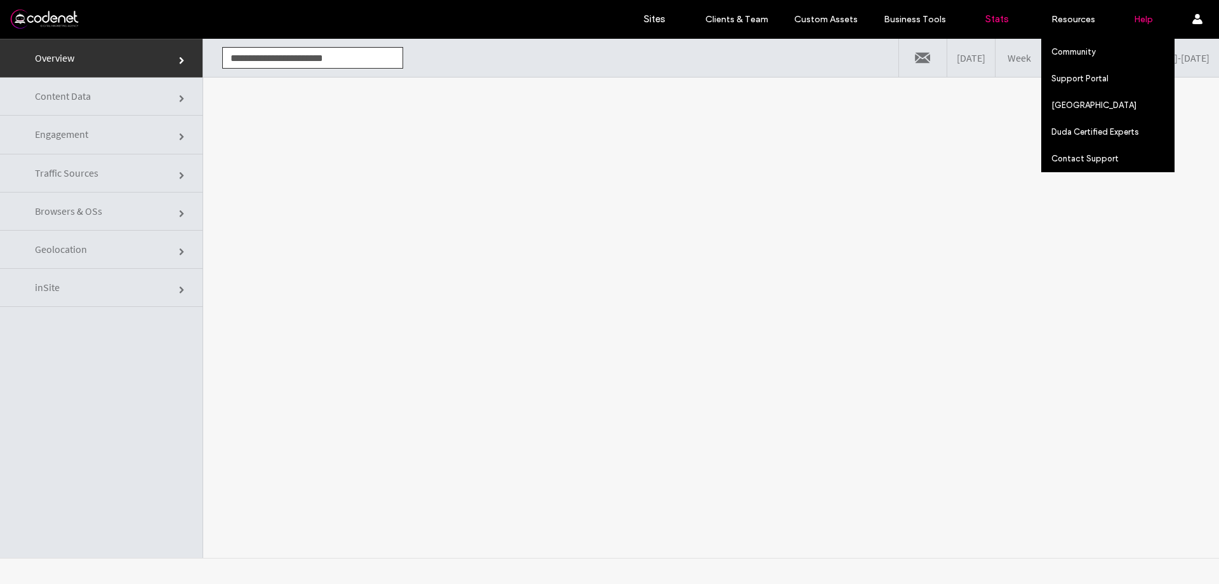
click at [1172, 34] on div "Help" at bounding box center [1143, 19] width 63 height 38
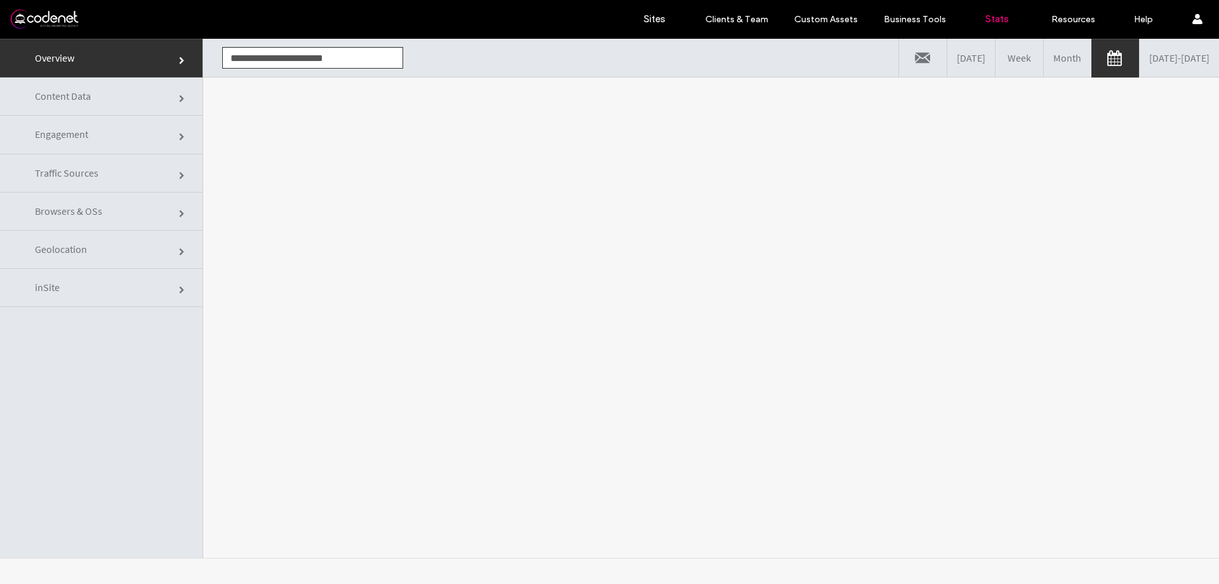
click at [1182, 65] on link "09/16/2025 - 09/17/2025" at bounding box center [1179, 58] width 79 height 38
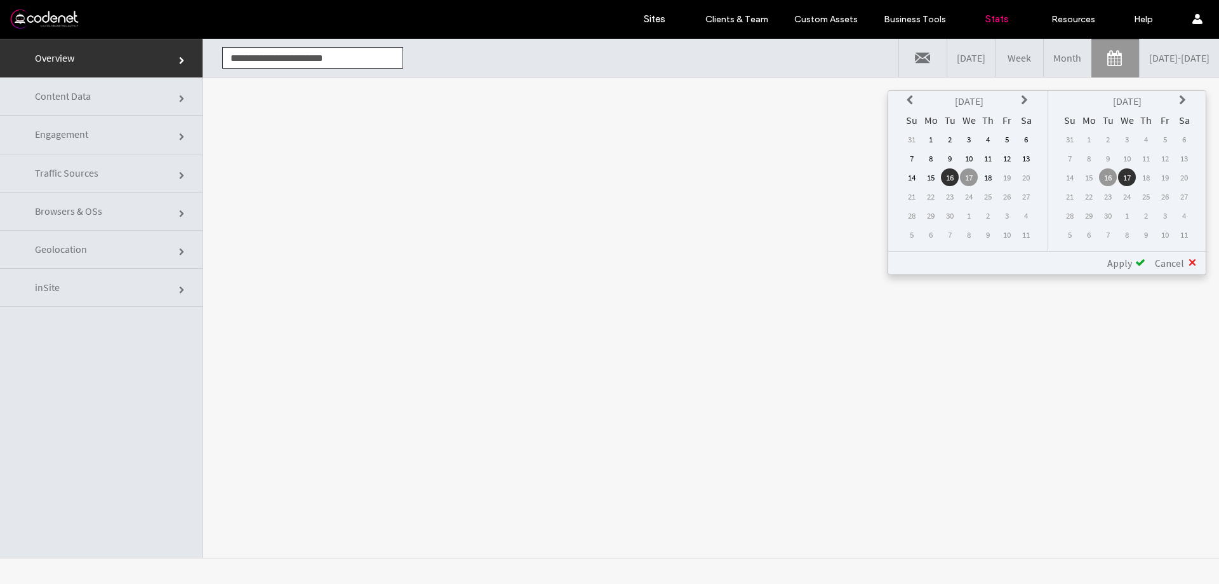
click at [1129, 187] on table "Sep 2025 Su Mo Tu We Th Fr Sa 31 1 2 3 4 5 6 7 8 9 10 11 12 13 14 15 16 17 18 1…" at bounding box center [1127, 168] width 135 height 154
click at [1122, 267] on span "Apply" at bounding box center [1119, 263] width 25 height 13
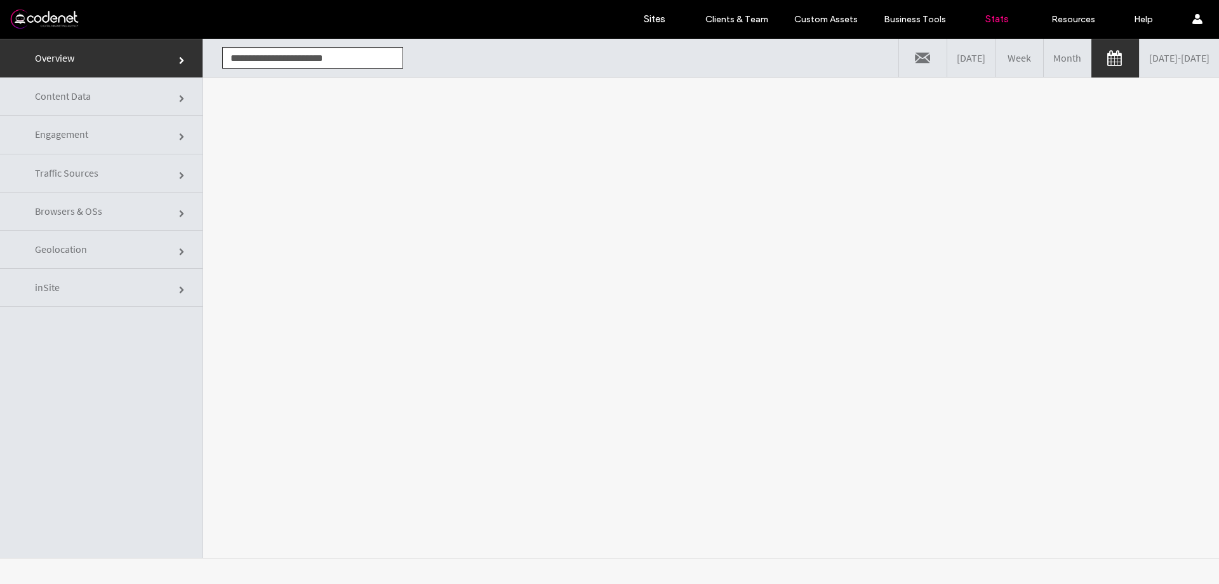
drag, startPoint x: 1018, startPoint y: 286, endPoint x: 1071, endPoint y: 276, distance: 52.9
click at [1071, 276] on div "**********" at bounding box center [711, 298] width 1016 height 519
click at [947, 67] on link "Yesterday" at bounding box center [971, 58] width 48 height 38
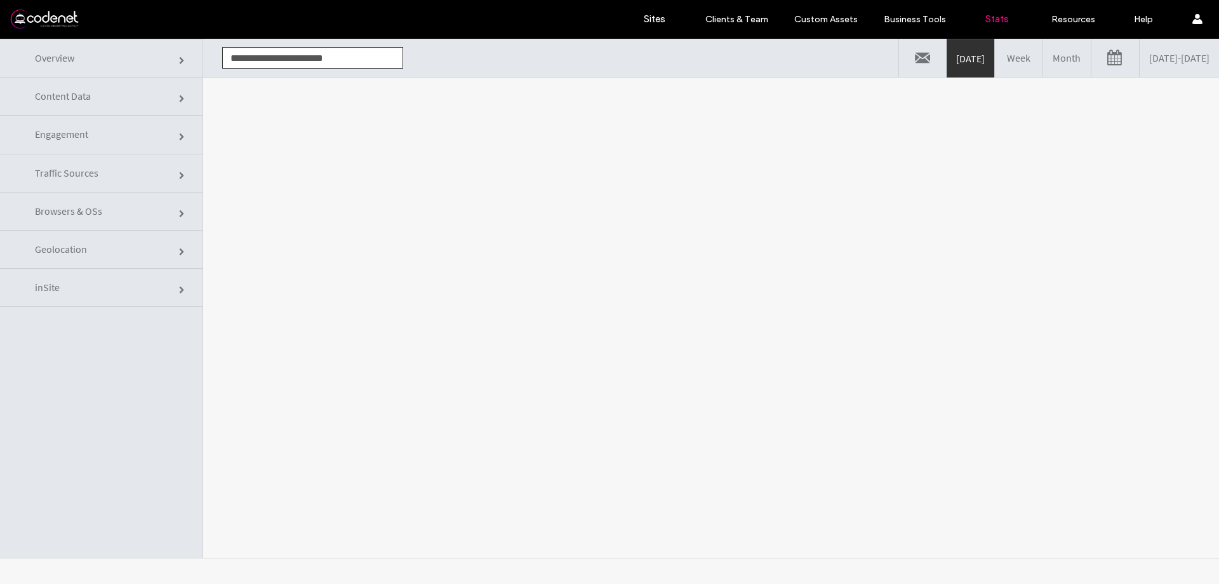
click at [1091, 58] on link at bounding box center [1115, 58] width 48 height 38
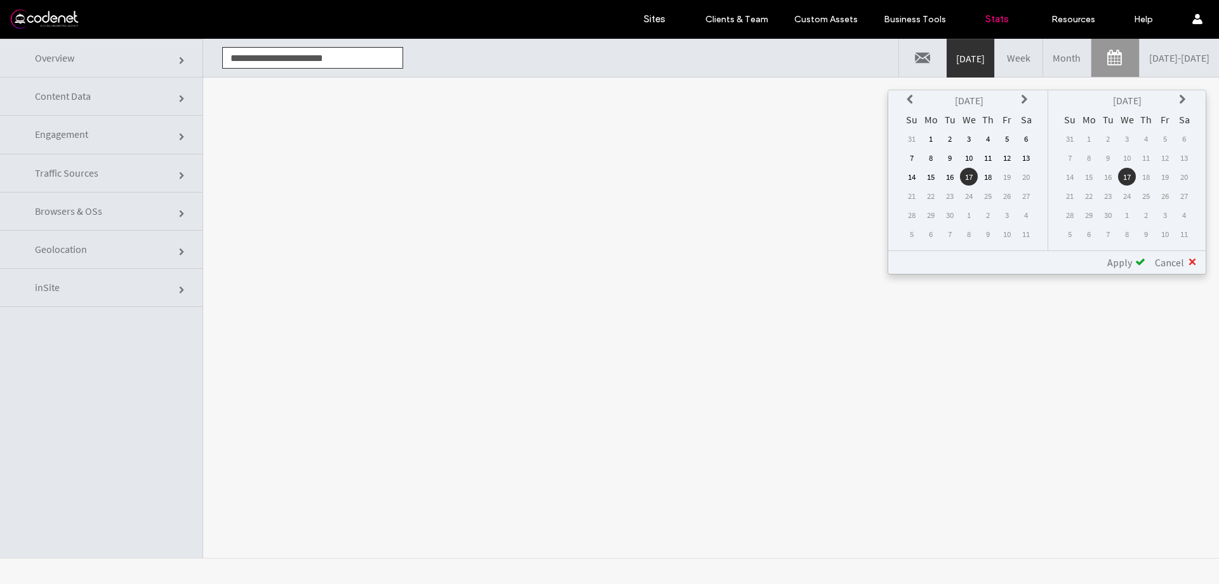
click at [958, 178] on td "16" at bounding box center [950, 177] width 18 height 18
click at [1119, 263] on span "Apply" at bounding box center [1119, 262] width 25 height 13
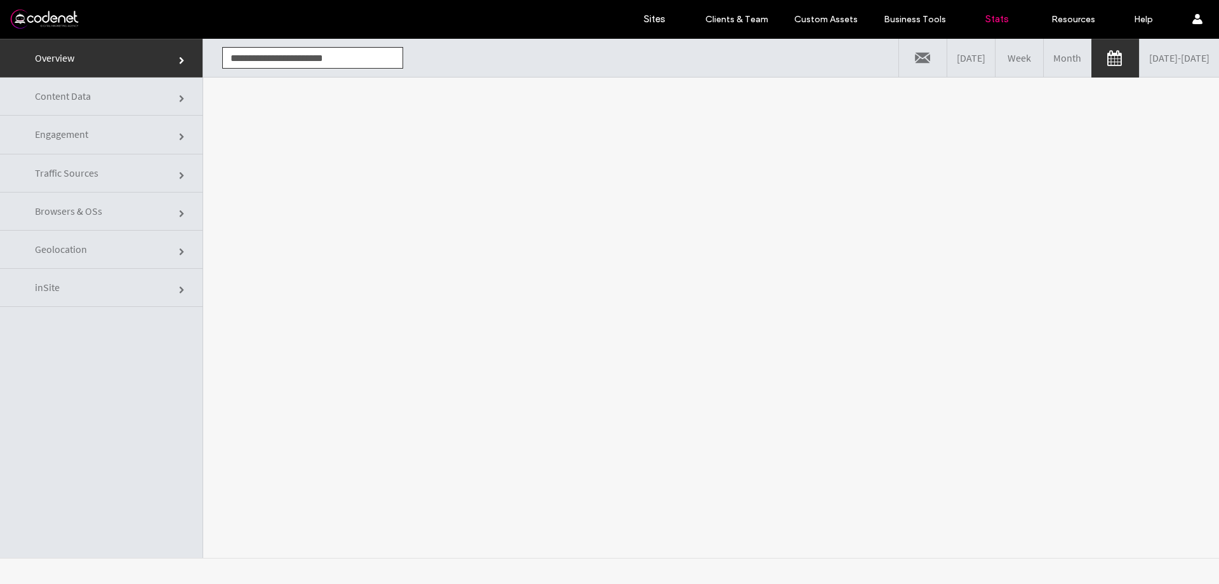
click at [1140, 58] on link "09/16/2025 - 09/17/2025" at bounding box center [1179, 58] width 79 height 38
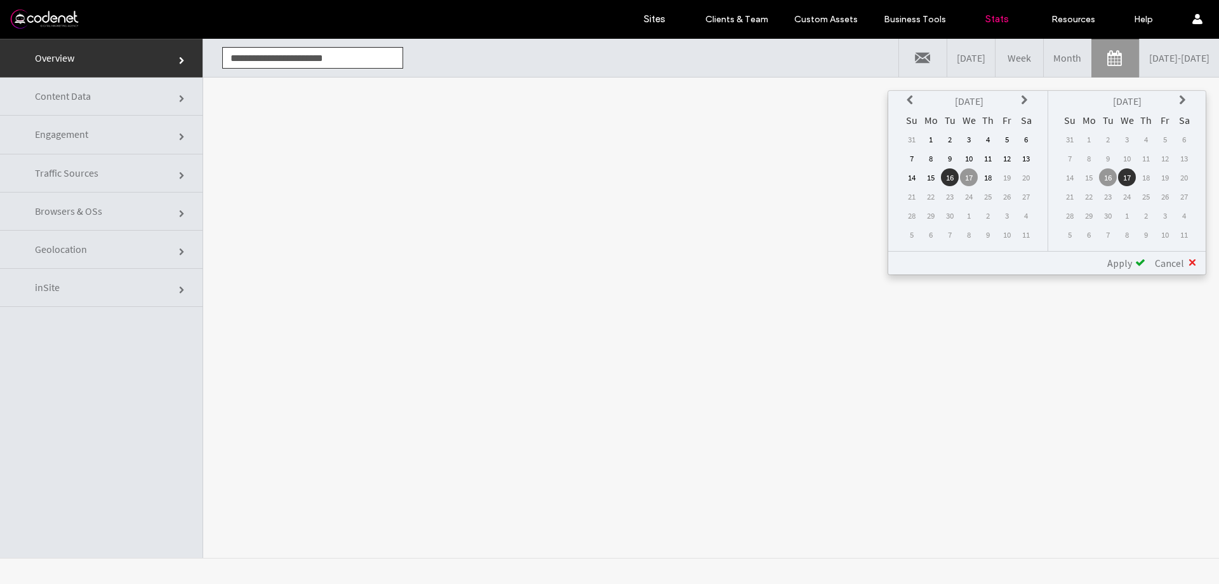
click at [931, 170] on td "15" at bounding box center [931, 177] width 18 height 18
click at [1118, 260] on span "Apply" at bounding box center [1119, 263] width 25 height 13
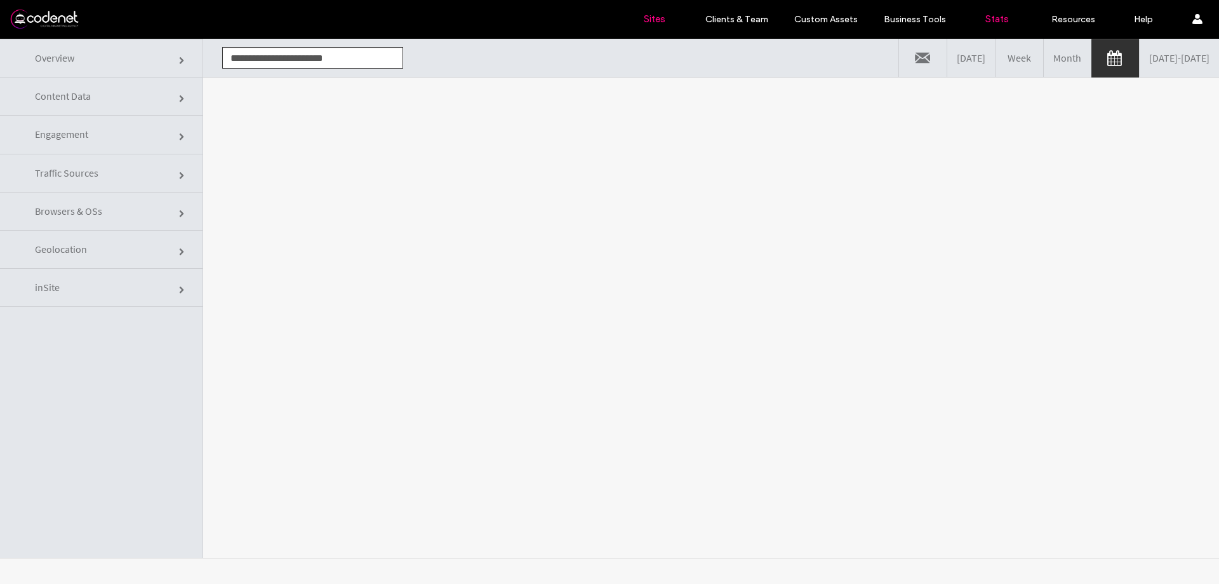
click at [655, 20] on label "Sites" at bounding box center [655, 18] width 22 height 11
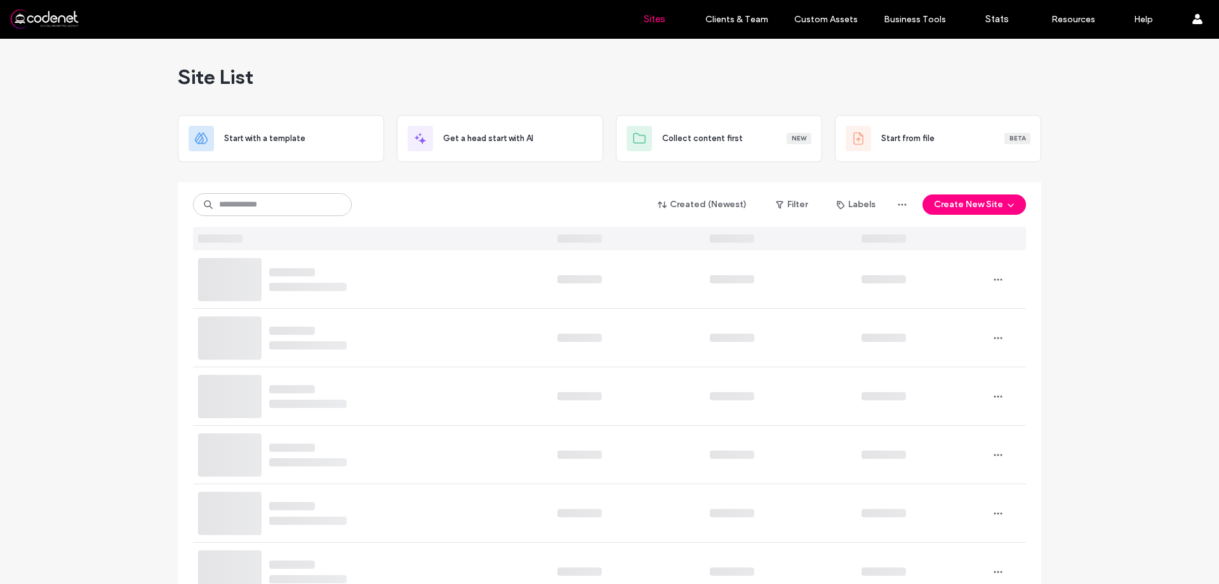
click at [778, 53] on div "Site List" at bounding box center [610, 77] width 864 height 76
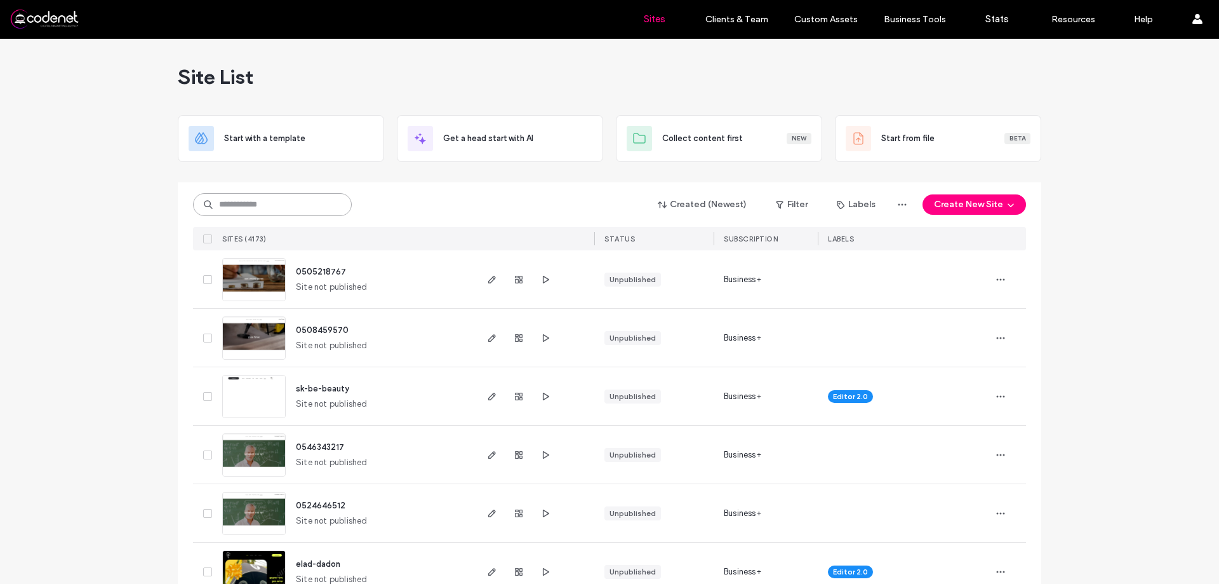
click at [270, 210] on input at bounding box center [272, 204] width 159 height 23
paste input "**********"
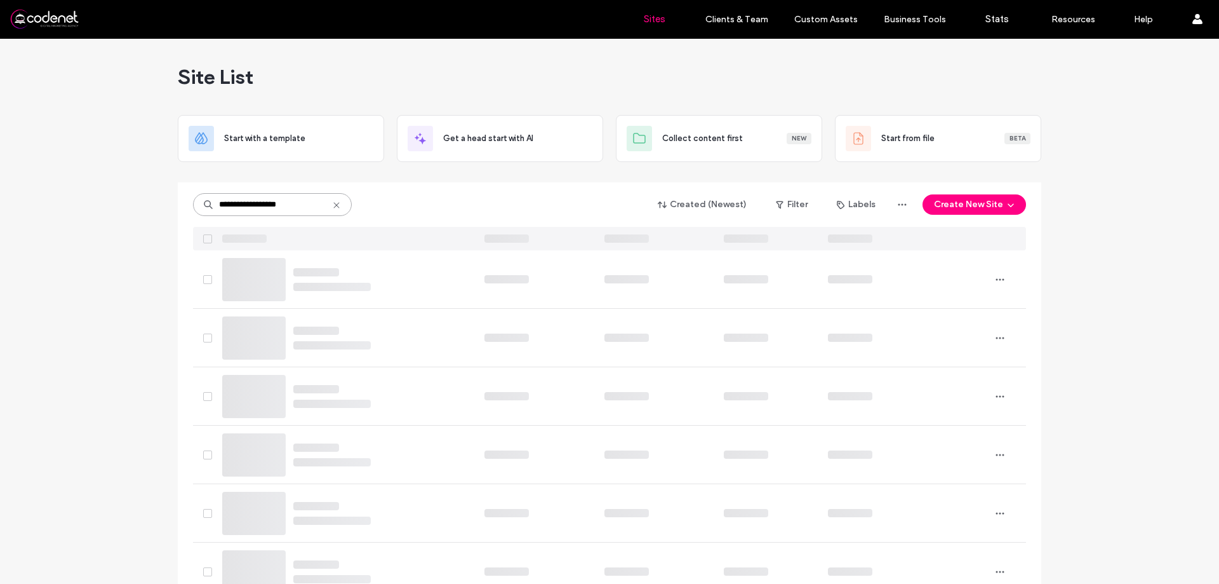
type input "**********"
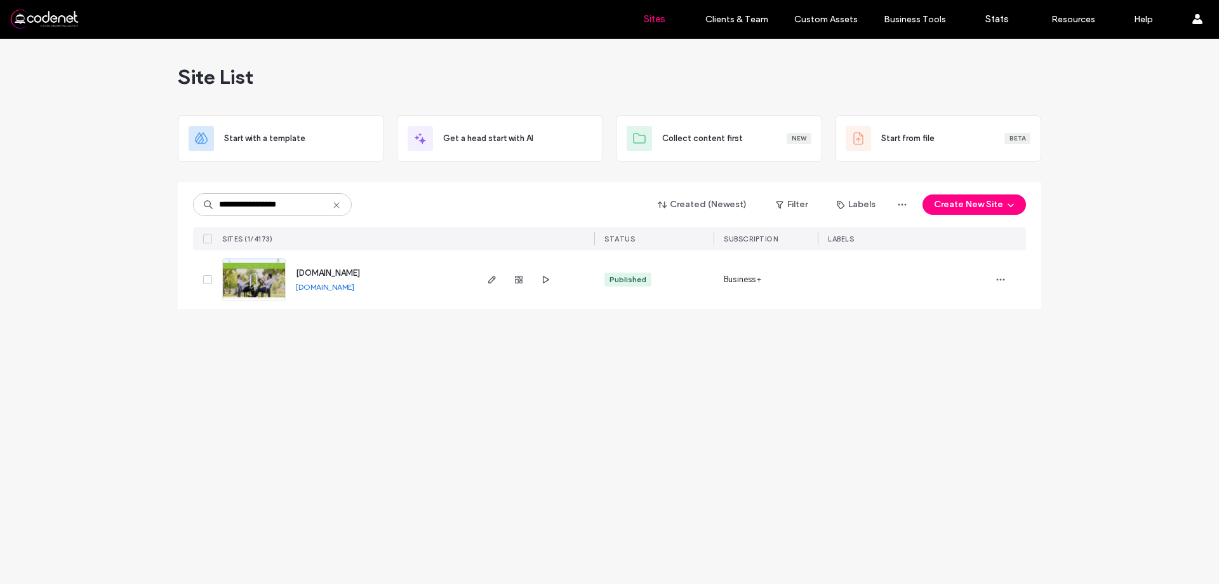
click at [526, 274] on div at bounding box center [518, 279] width 69 height 58
click at [524, 274] on span "button" at bounding box center [518, 279] width 15 height 15
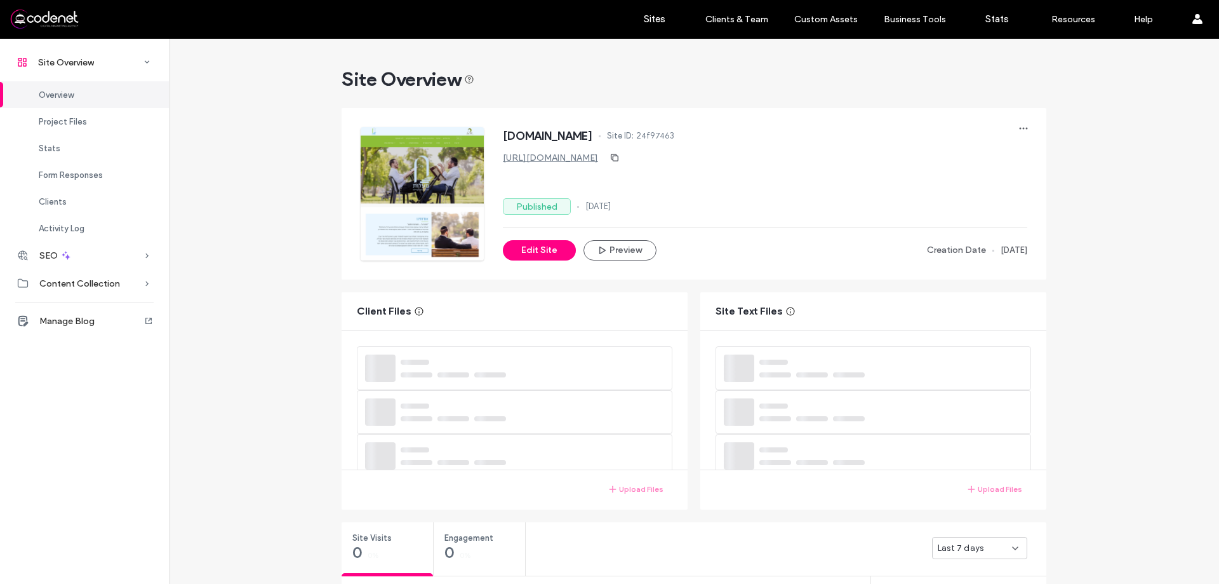
scroll to position [254, 0]
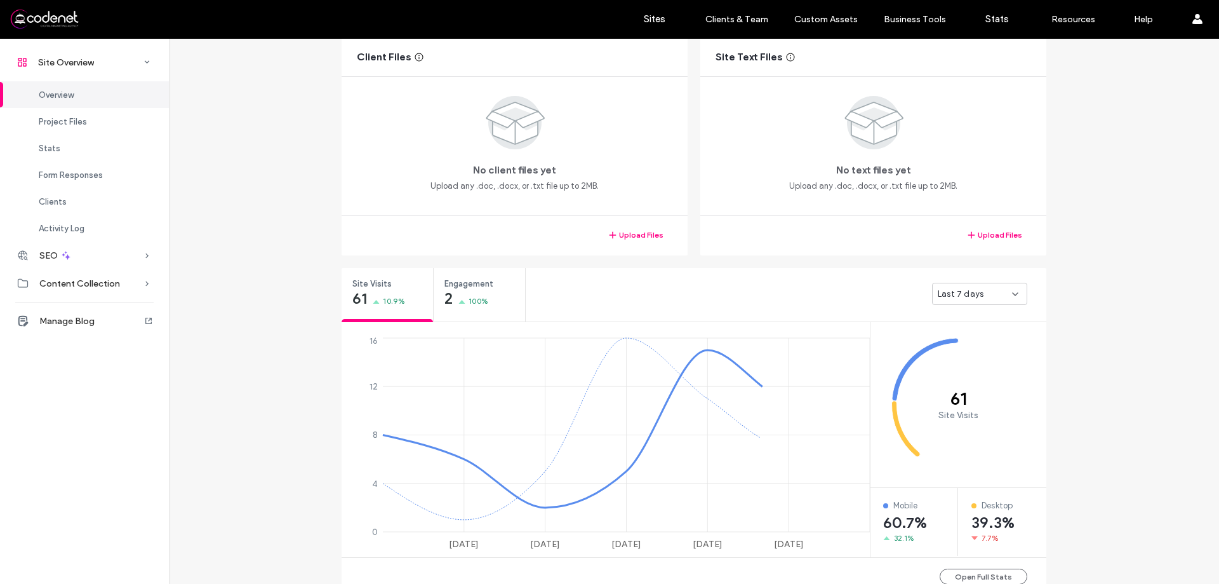
click at [973, 300] on span "Last 7 days" at bounding box center [961, 294] width 46 height 13
click at [983, 356] on div "Last 30 days" at bounding box center [975, 360] width 94 height 22
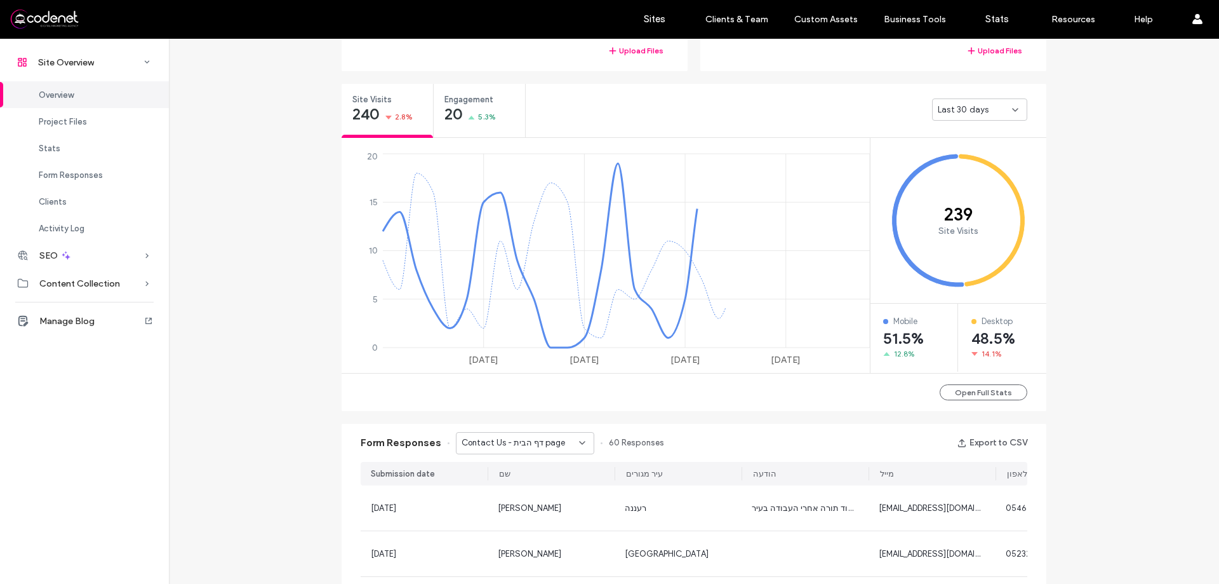
scroll to position [444, 0]
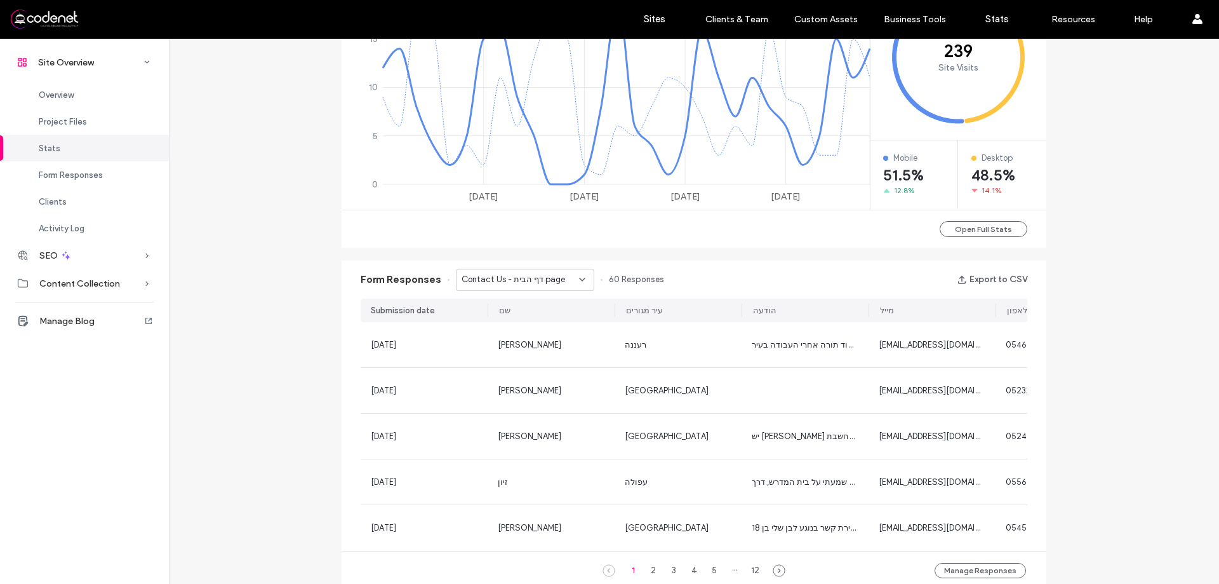
scroll to position [635, 0]
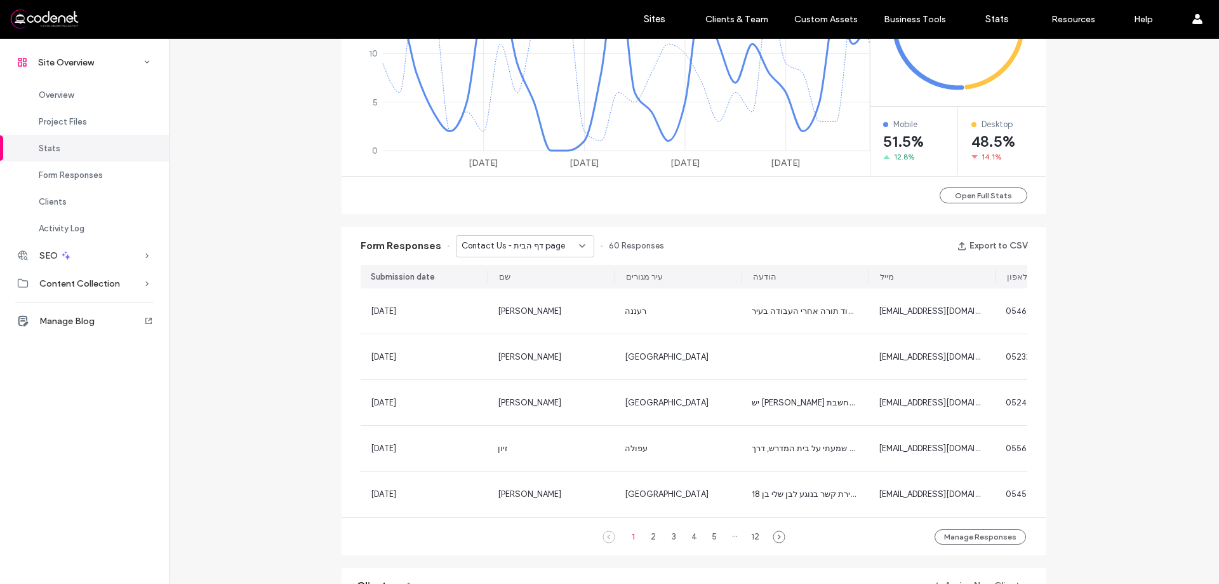
click at [551, 237] on div "Contact Us - דף הבית page" at bounding box center [525, 246] width 138 height 22
click at [529, 294] on span "Contact Us - ניוזלטר - הרשמה popup" at bounding box center [516, 290] width 122 height 13
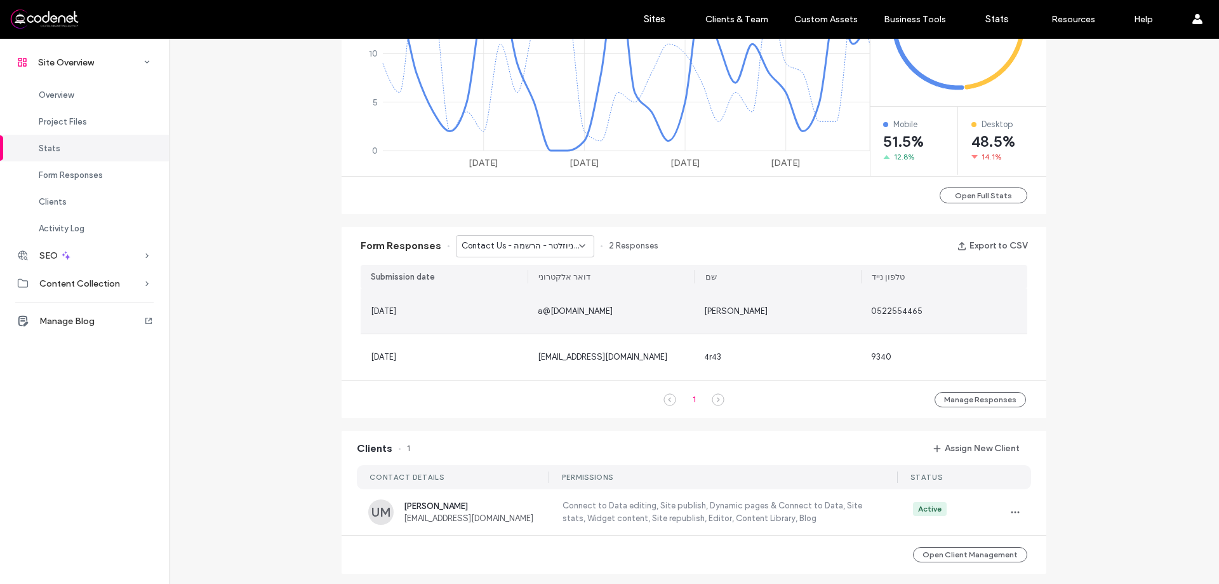
scroll to position [477, 0]
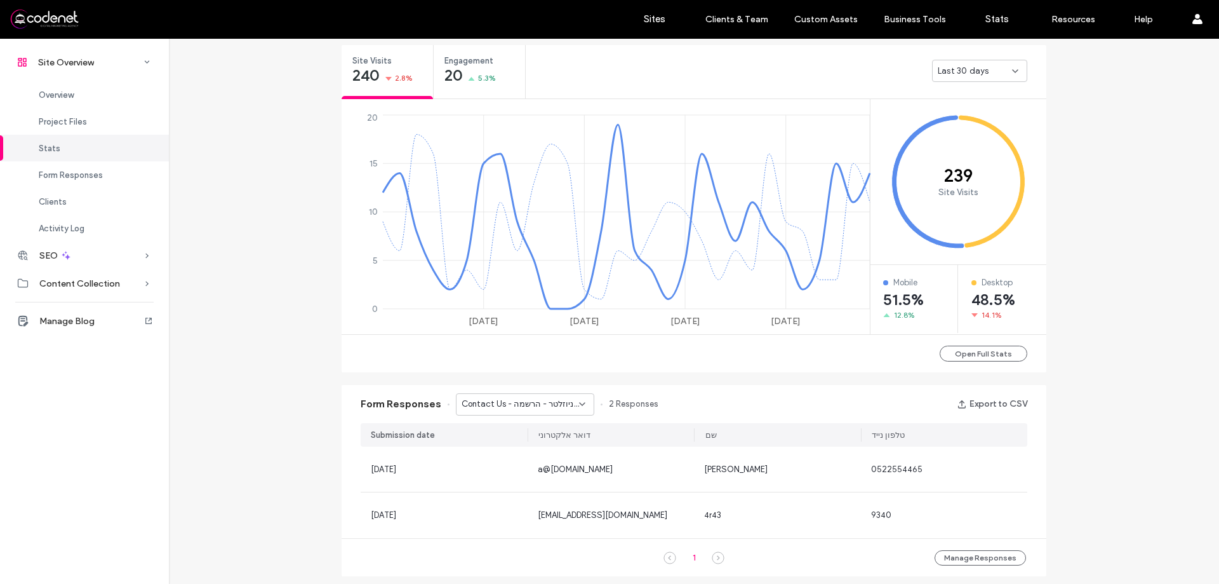
click at [533, 401] on span "Contact Us - ניוזלטר - הרשמה popup" at bounding box center [520, 403] width 117 height 13
click at [545, 500] on div "Contact Us - צרו קשר page" at bounding box center [518, 493] width 137 height 22
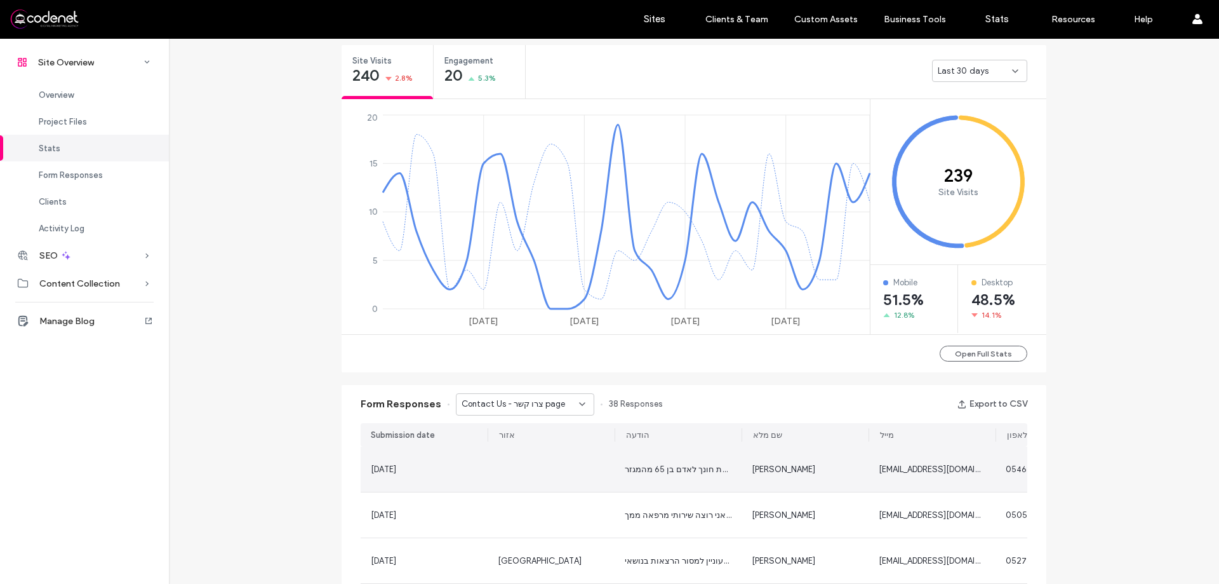
click at [561, 459] on div at bounding box center [551, 468] width 127 height 45
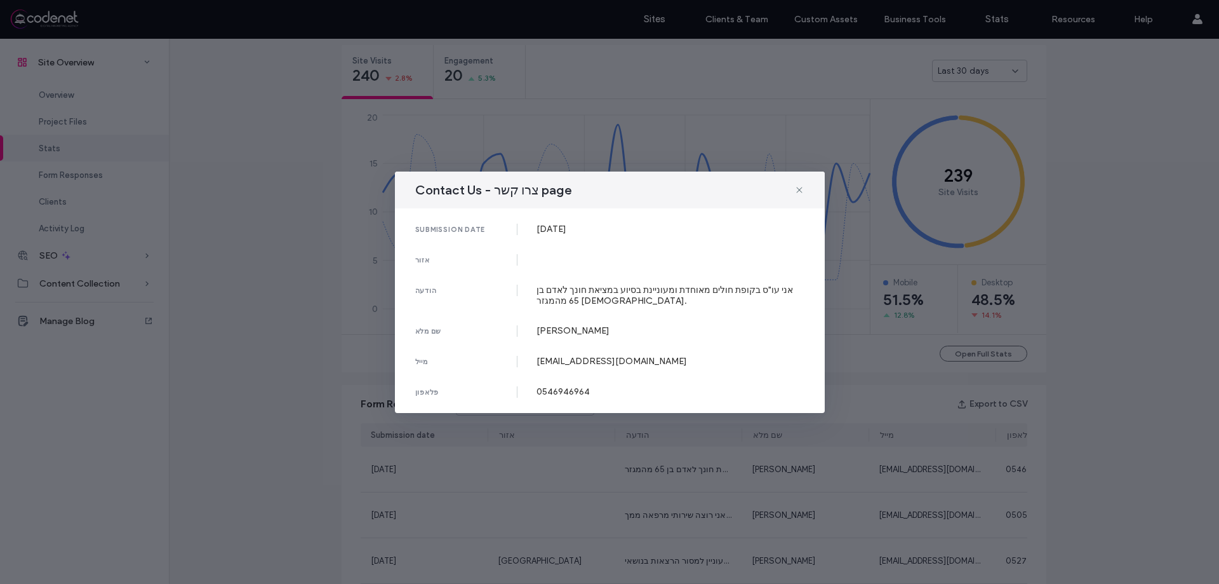
click at [949, 497] on div "Contact Us - צרו קשר page submission date 08 Sep, 2025 אזור הודעה אני עו"ס בקופ…" at bounding box center [609, 292] width 1219 height 584
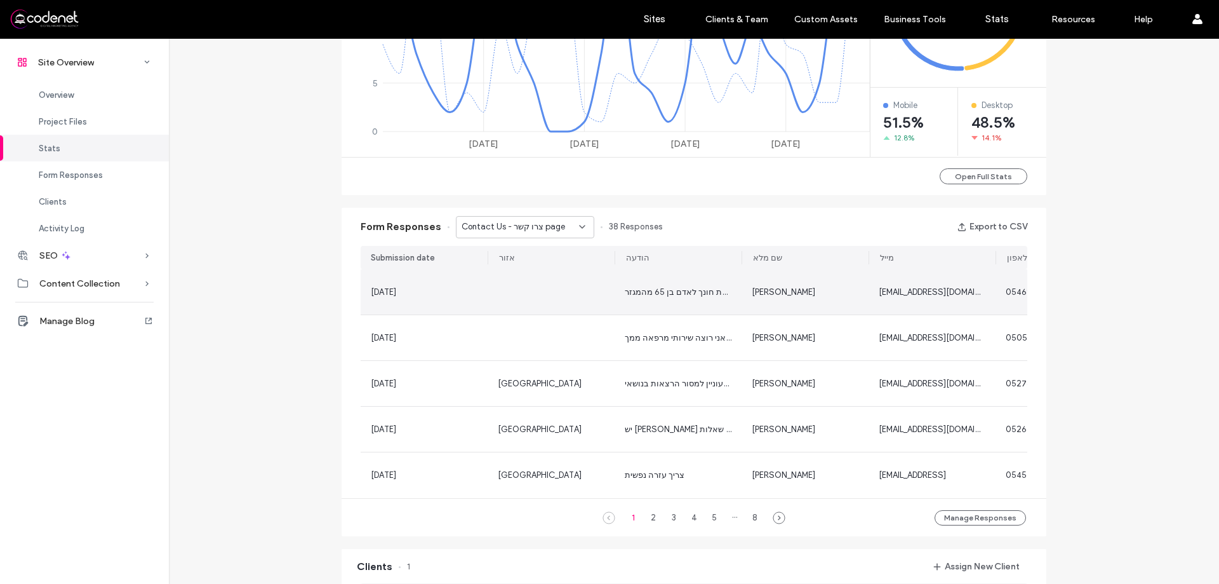
scroll to position [731, 0]
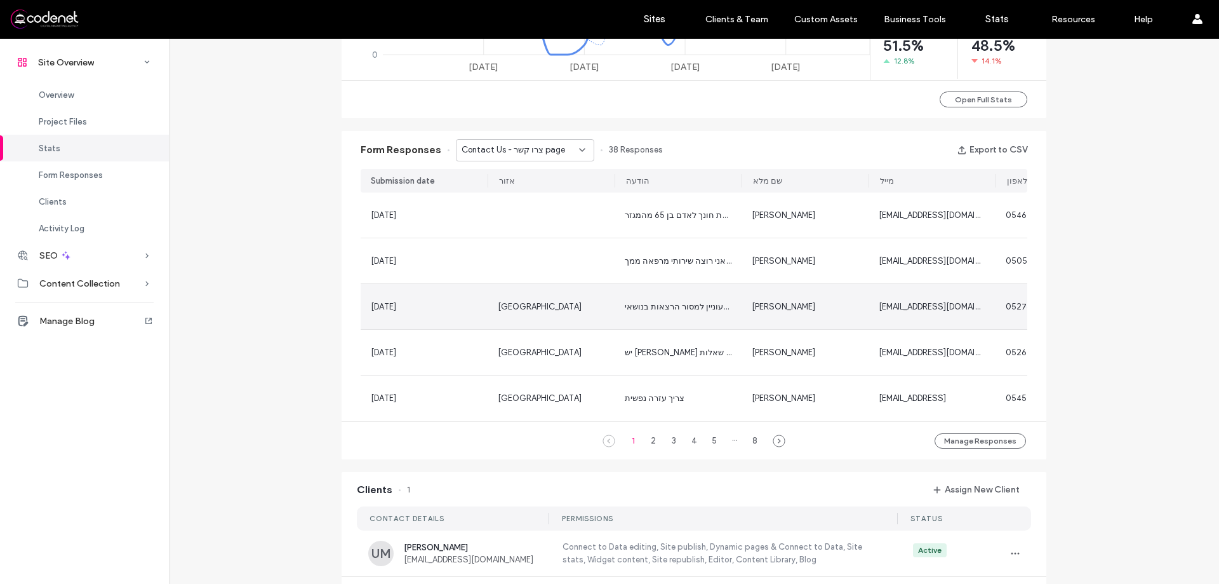
click at [787, 289] on div "שמואל רבינוביץ" at bounding box center [805, 306] width 127 height 45
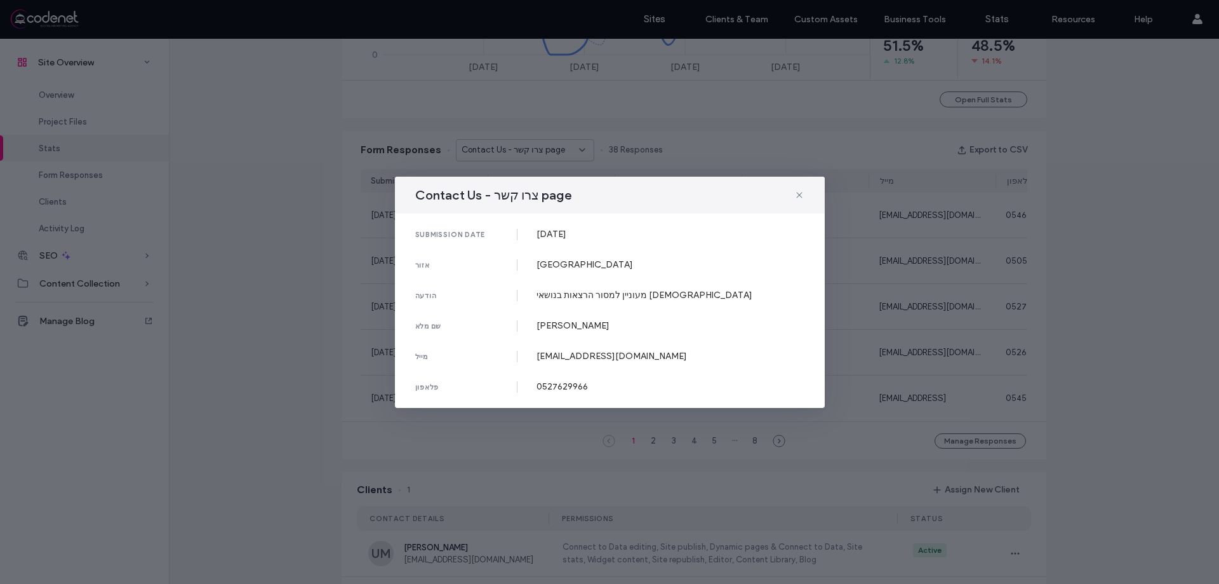
drag, startPoint x: 955, startPoint y: 315, endPoint x: 968, endPoint y: 295, distance: 24.0
click at [959, 313] on div "Contact Us - צרו קשר page submission date 19 Aug, 2025 אזור ירושלים הודעה מעוני…" at bounding box center [609, 292] width 1219 height 584
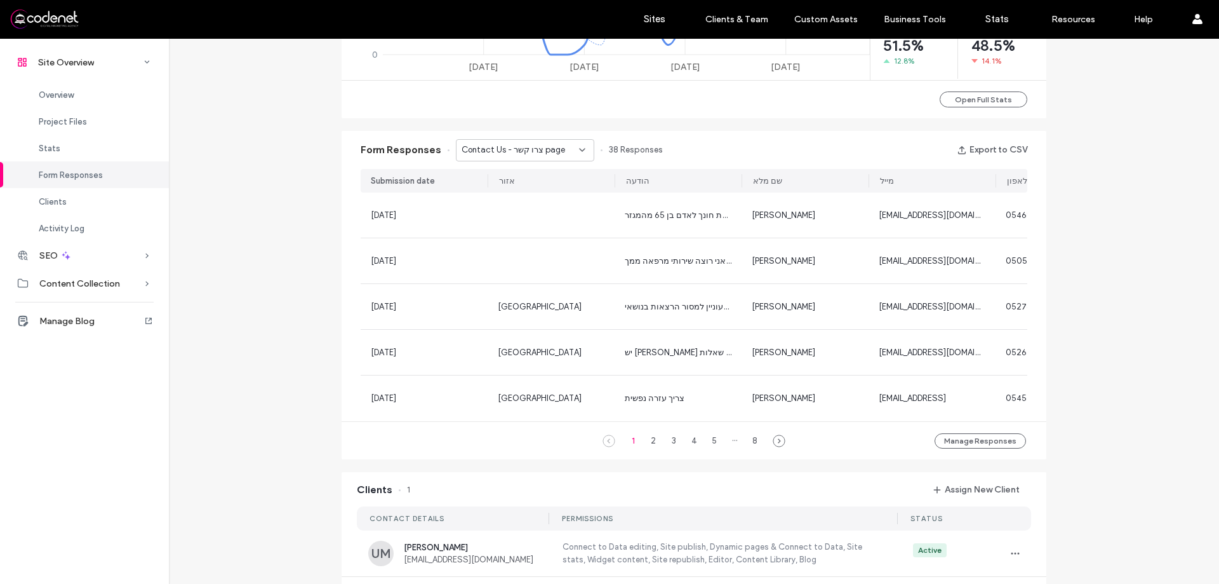
scroll to position [413, 0]
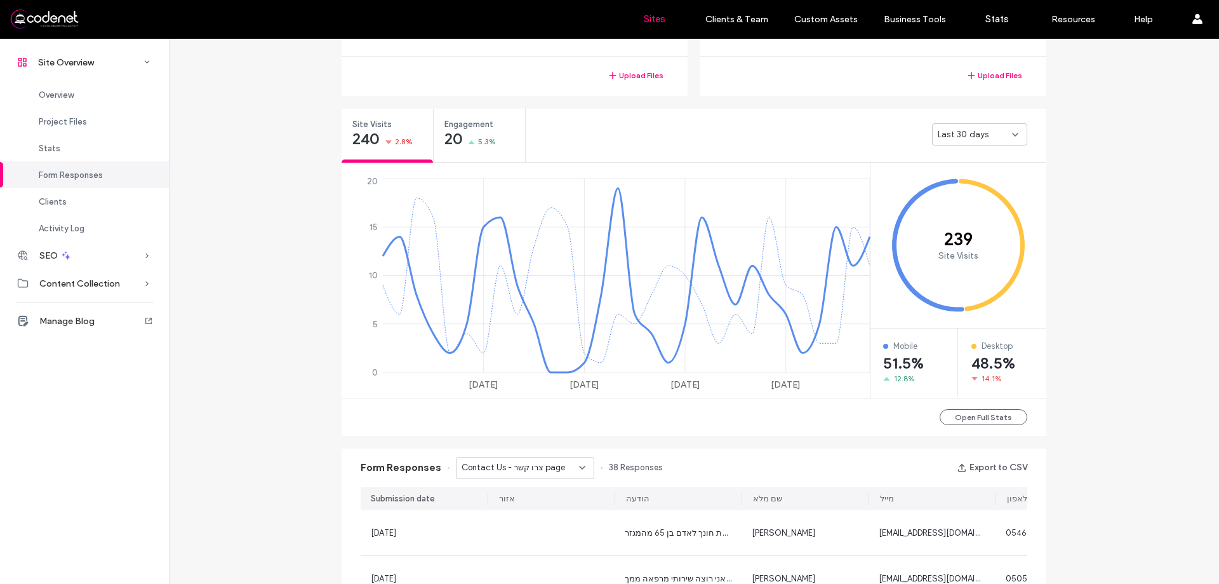
click at [644, 20] on label "Sites" at bounding box center [655, 18] width 22 height 11
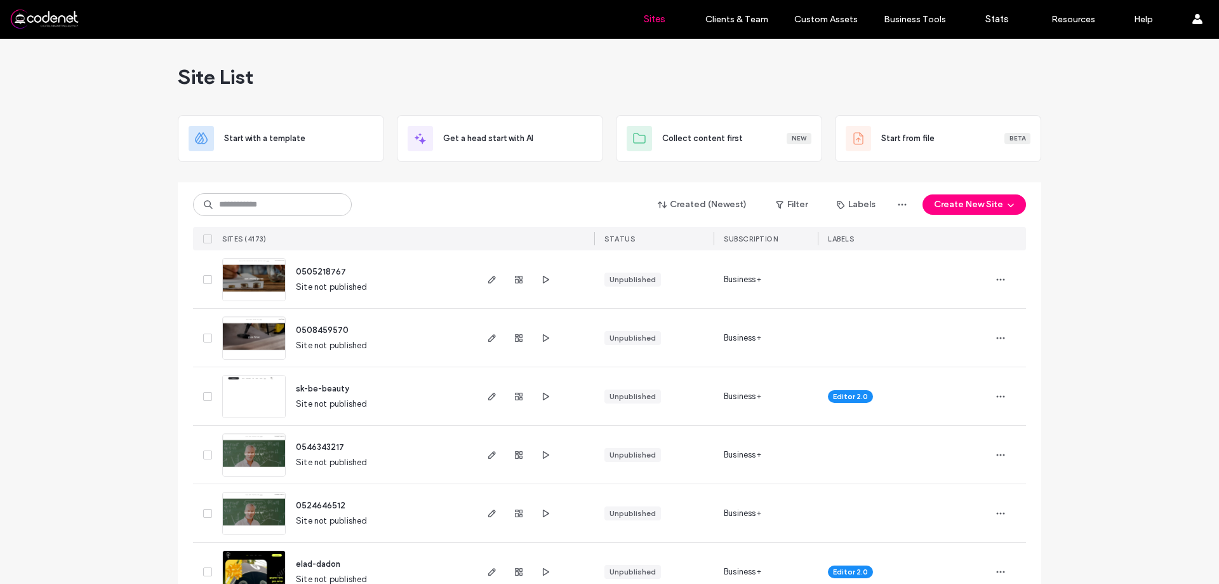
drag, startPoint x: 756, startPoint y: 71, endPoint x: 763, endPoint y: 75, distance: 8.5
click at [763, 75] on div "Site List" at bounding box center [610, 77] width 864 height 76
click at [310, 208] on input at bounding box center [272, 204] width 159 height 23
paste input "**********"
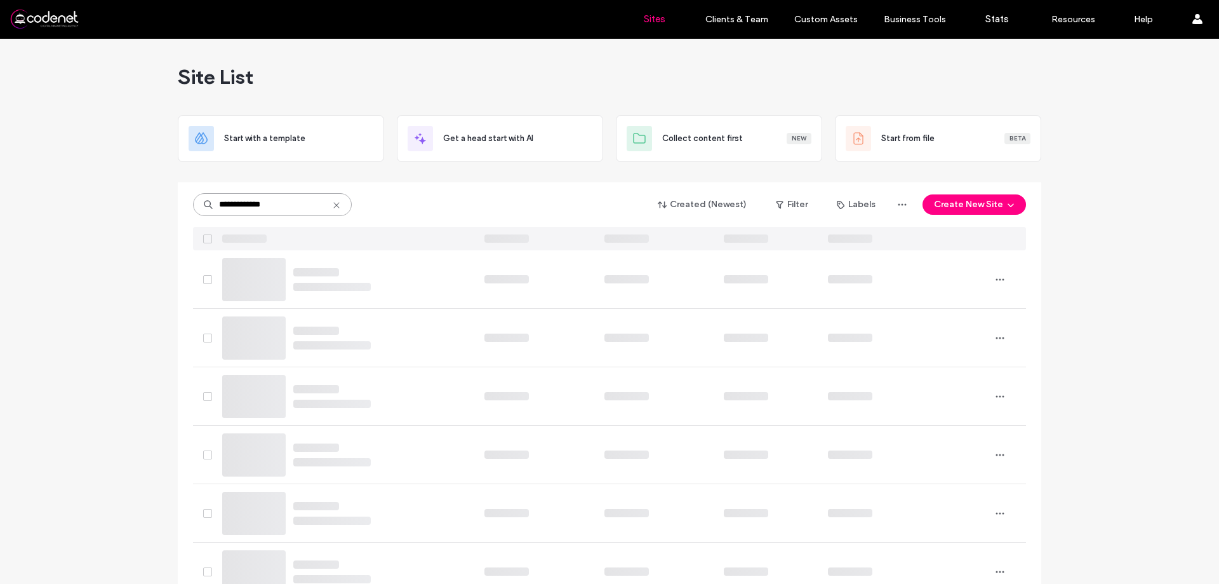
type input "**********"
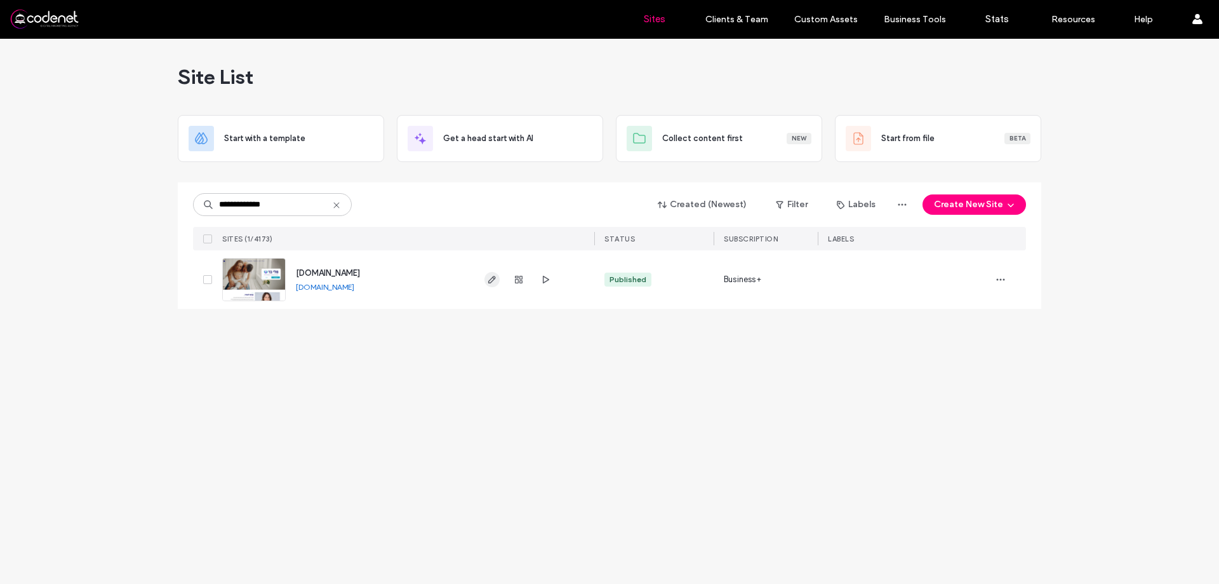
click at [488, 285] on span "button" at bounding box center [491, 279] width 15 height 15
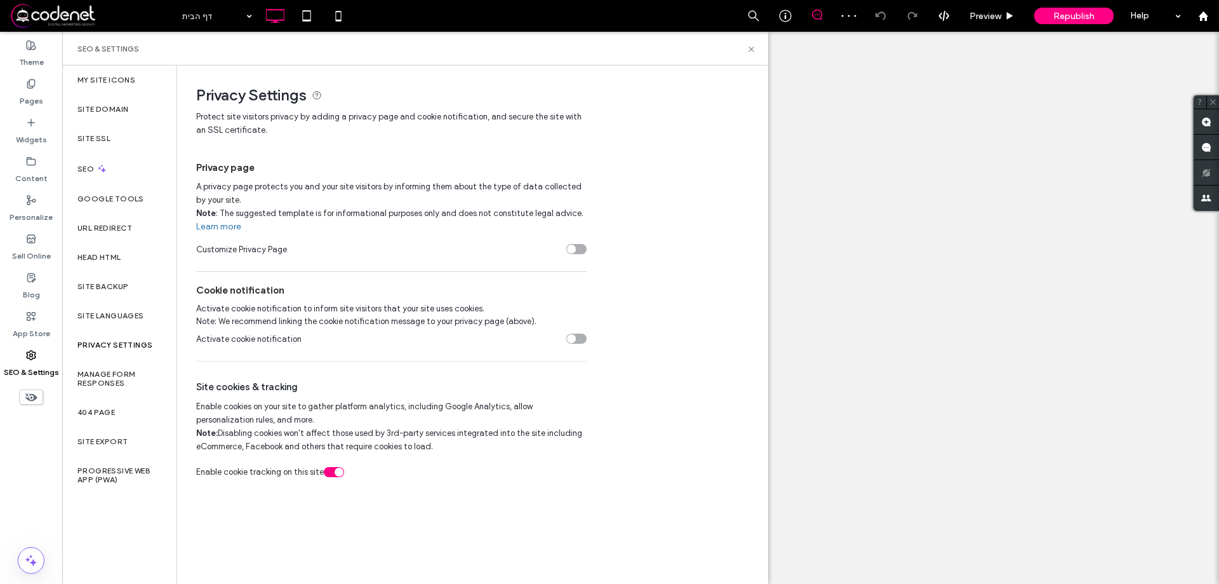
click at [575, 250] on div "toggle" at bounding box center [571, 248] width 9 height 9
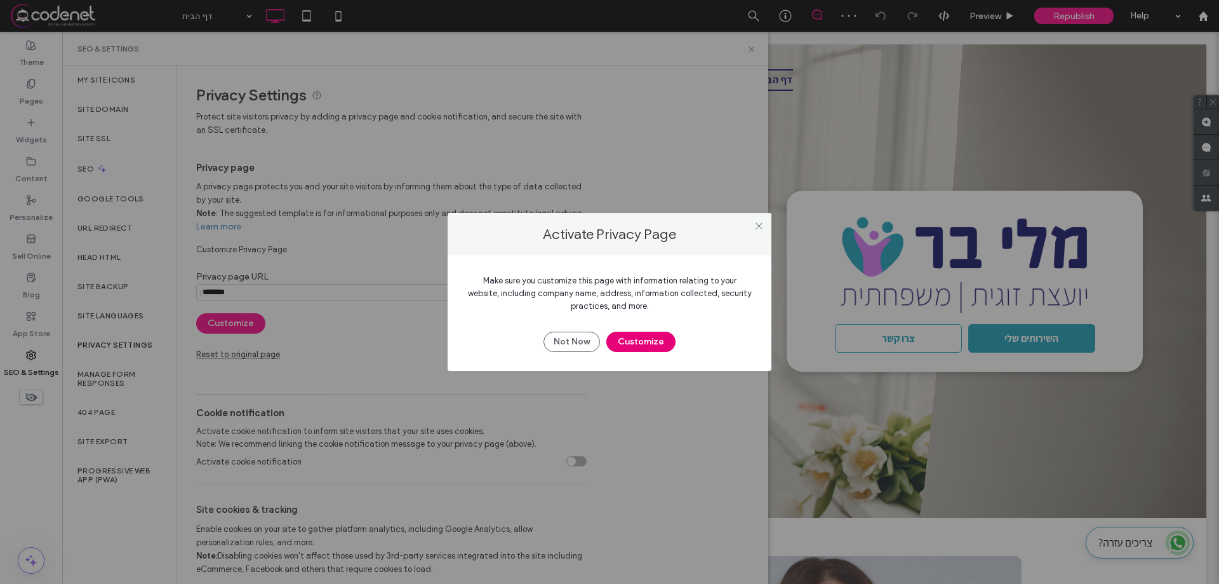
click at [608, 338] on button "Customize" at bounding box center [640, 341] width 69 height 20
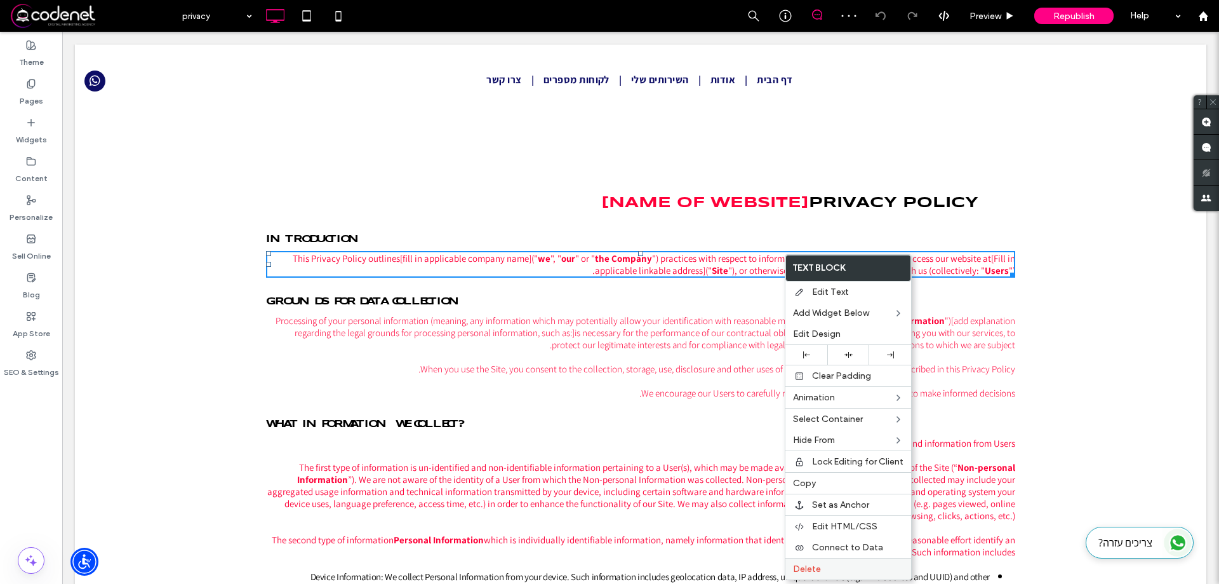
click at [836, 576] on div "Delete" at bounding box center [848, 568] width 126 height 22
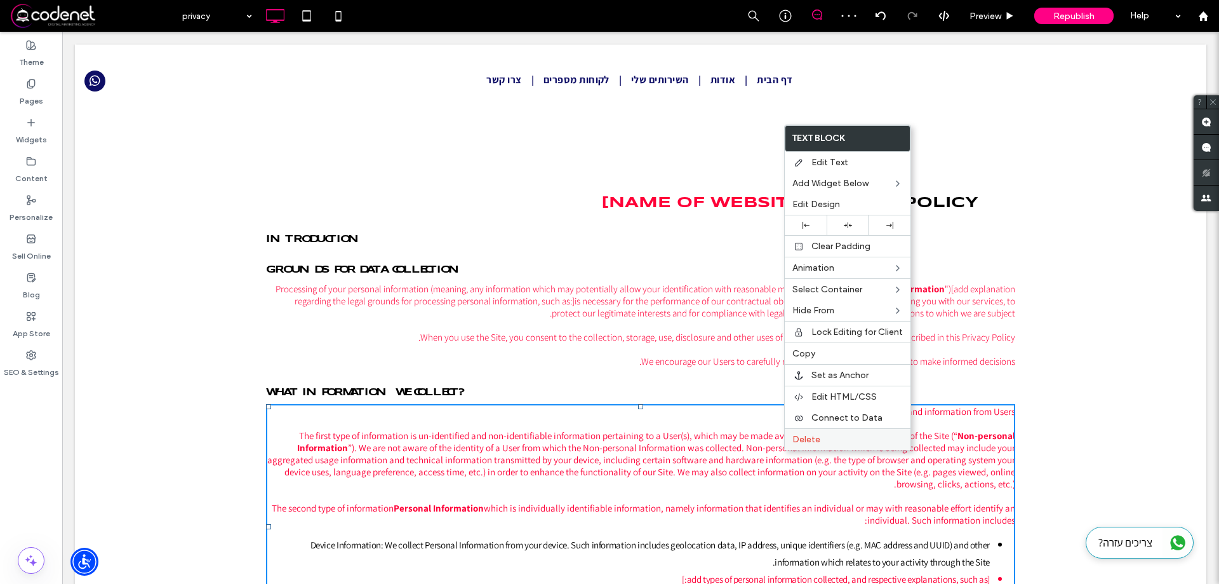
click at [819, 448] on div "Delete" at bounding box center [848, 439] width 126 height 22
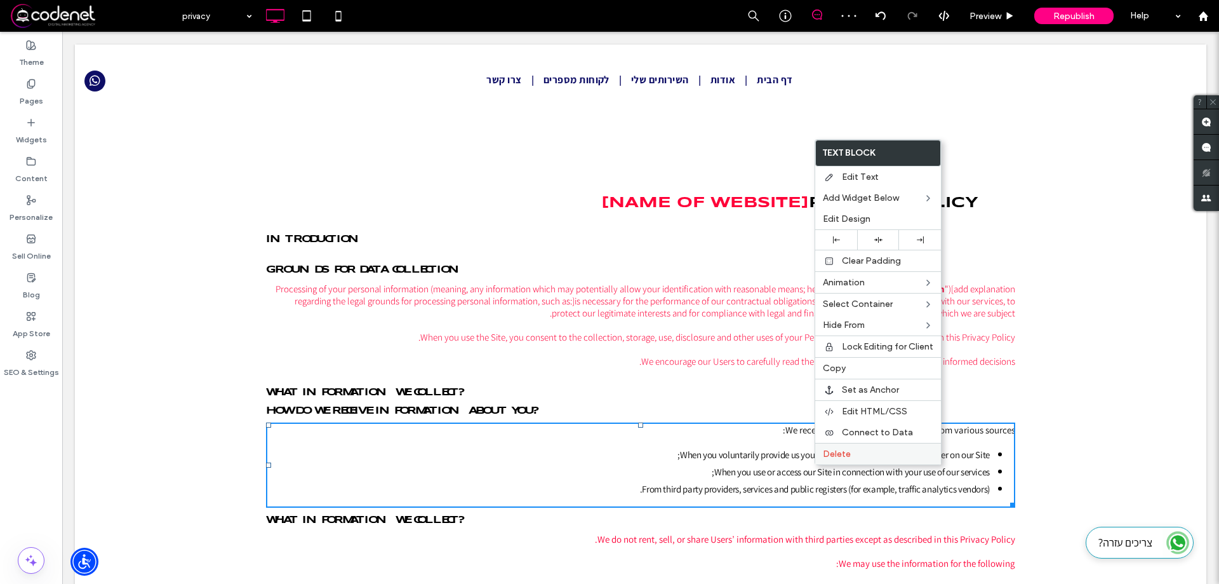
click at [824, 457] on span "Delete" at bounding box center [837, 453] width 28 height 11
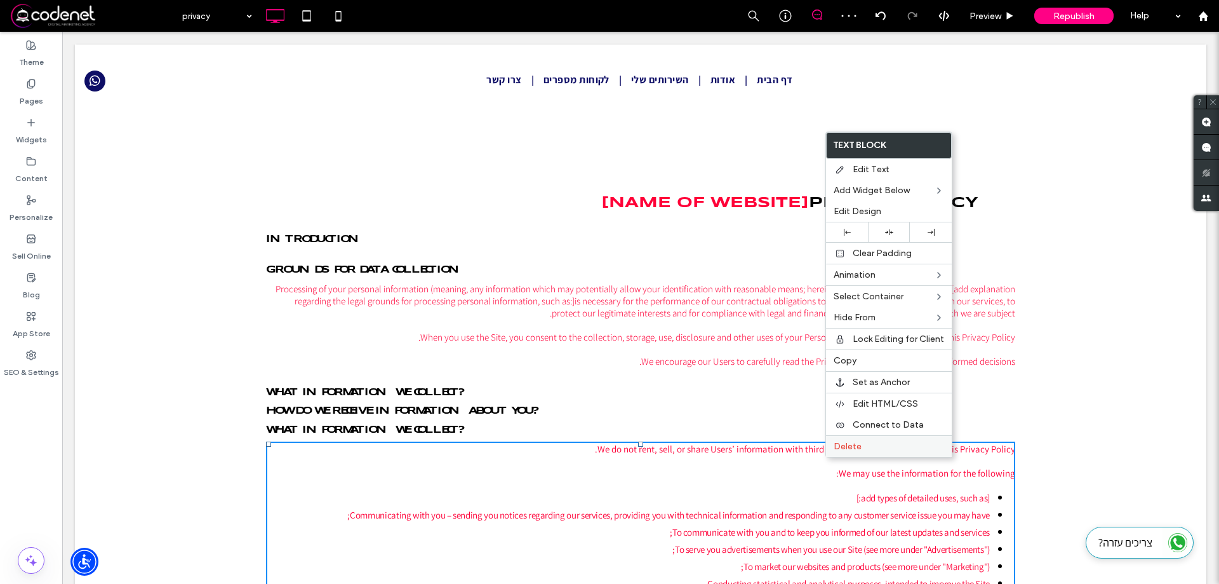
click at [840, 452] on div "Delete" at bounding box center [889, 446] width 126 height 22
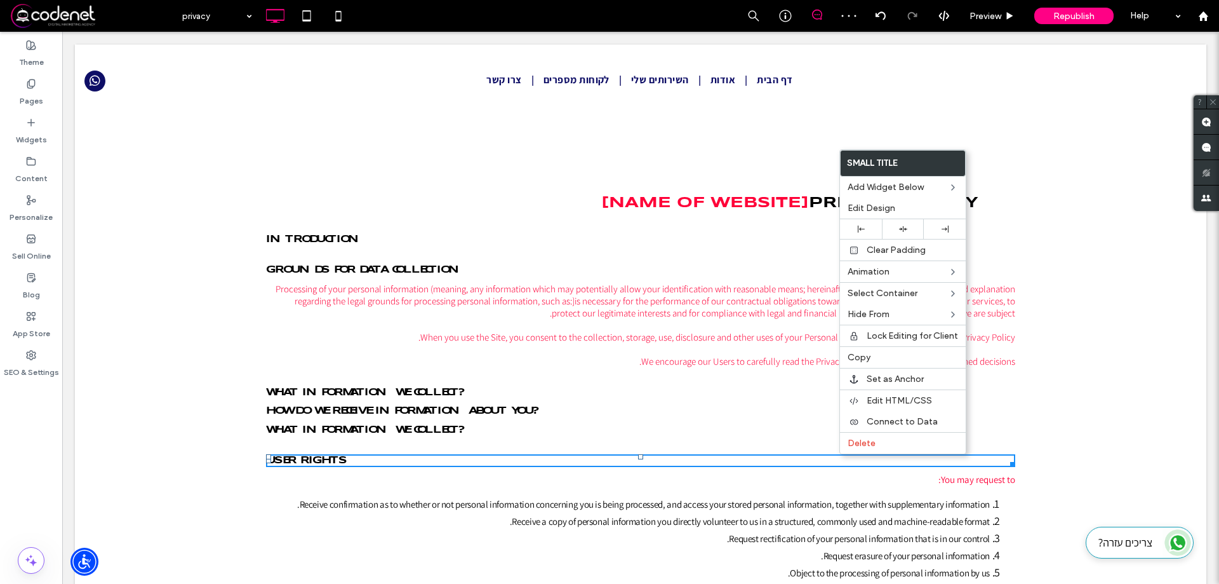
click at [846, 441] on div "Delete" at bounding box center [904, 446] width 126 height 22
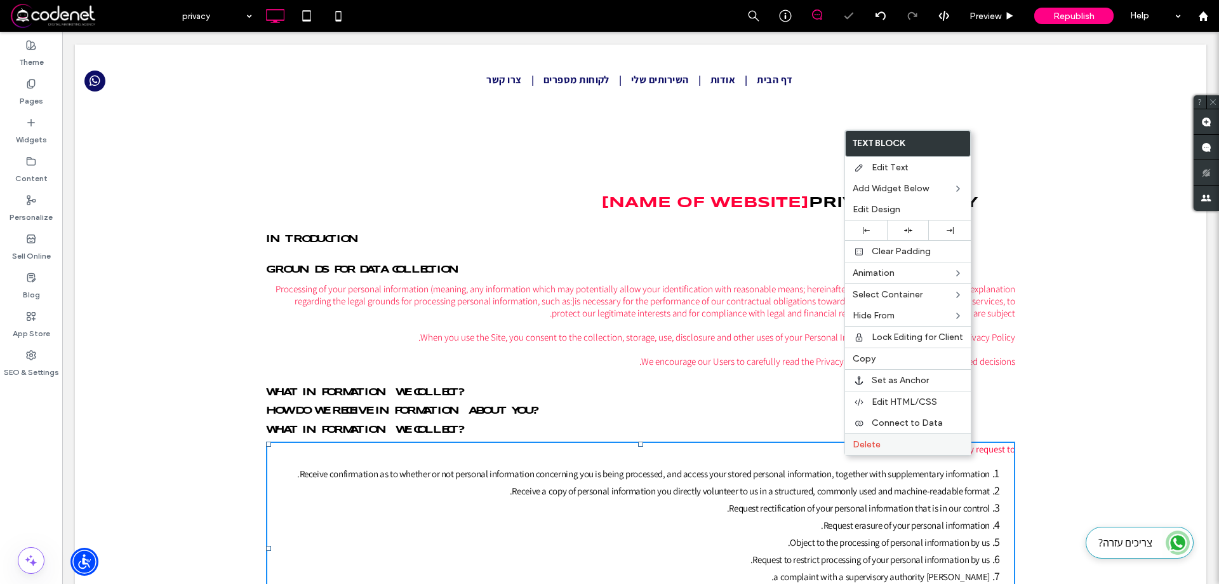
click at [856, 445] on span "Delete" at bounding box center [867, 444] width 28 height 11
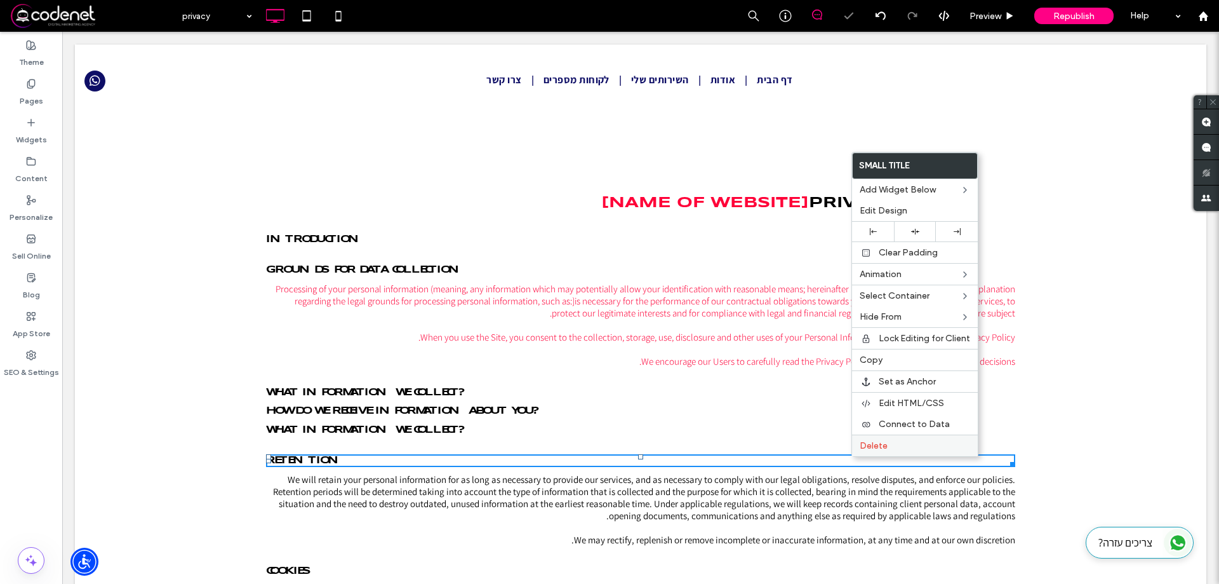
click at [863, 451] on div "Delete" at bounding box center [915, 445] width 126 height 22
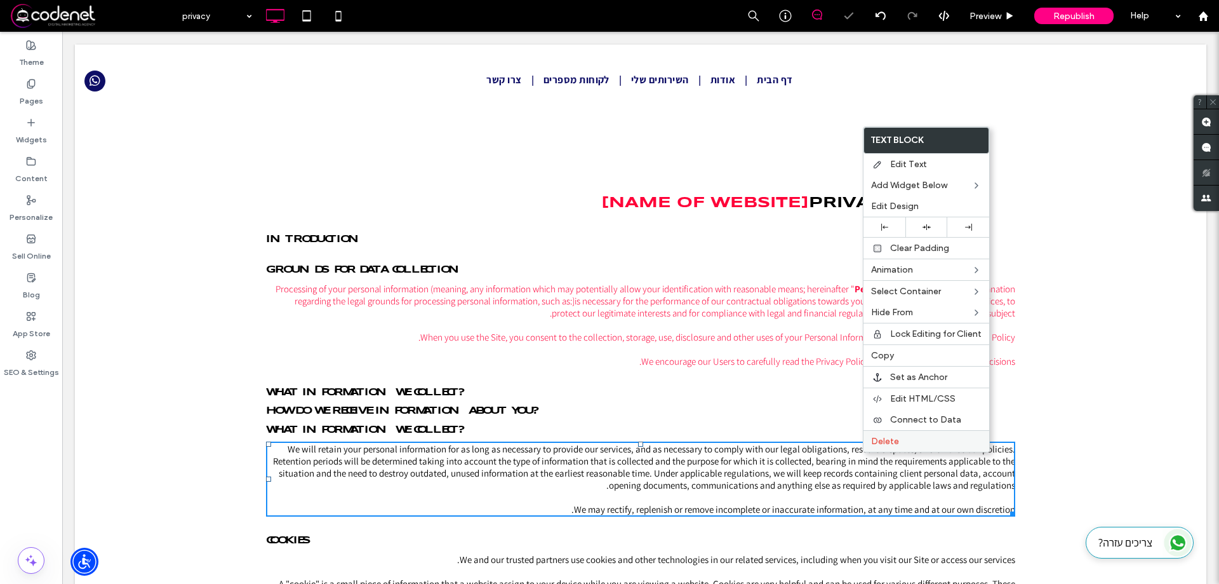
click at [867, 449] on div "Delete" at bounding box center [927, 441] width 126 height 22
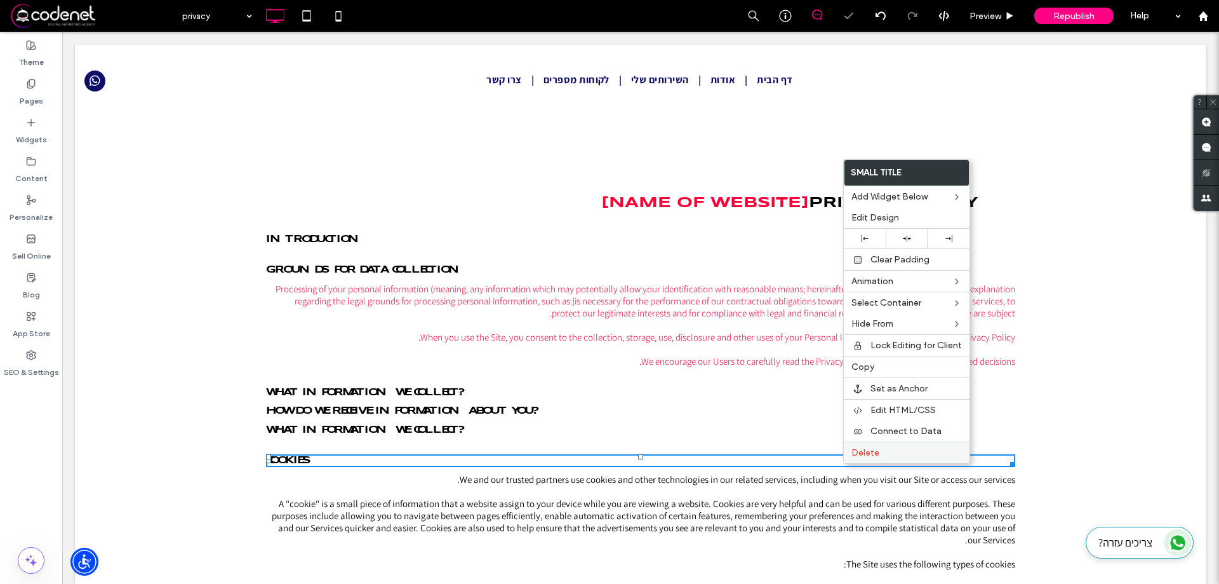
click at [858, 452] on span "Delete" at bounding box center [865, 452] width 28 height 11
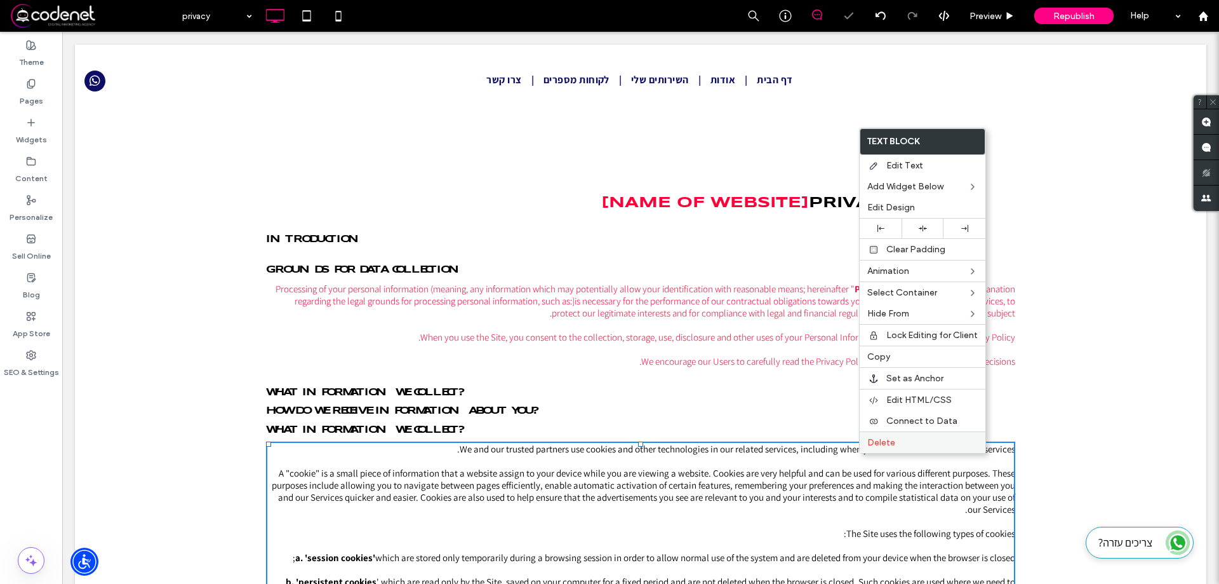
click at [869, 451] on div "Delete" at bounding box center [923, 442] width 126 height 22
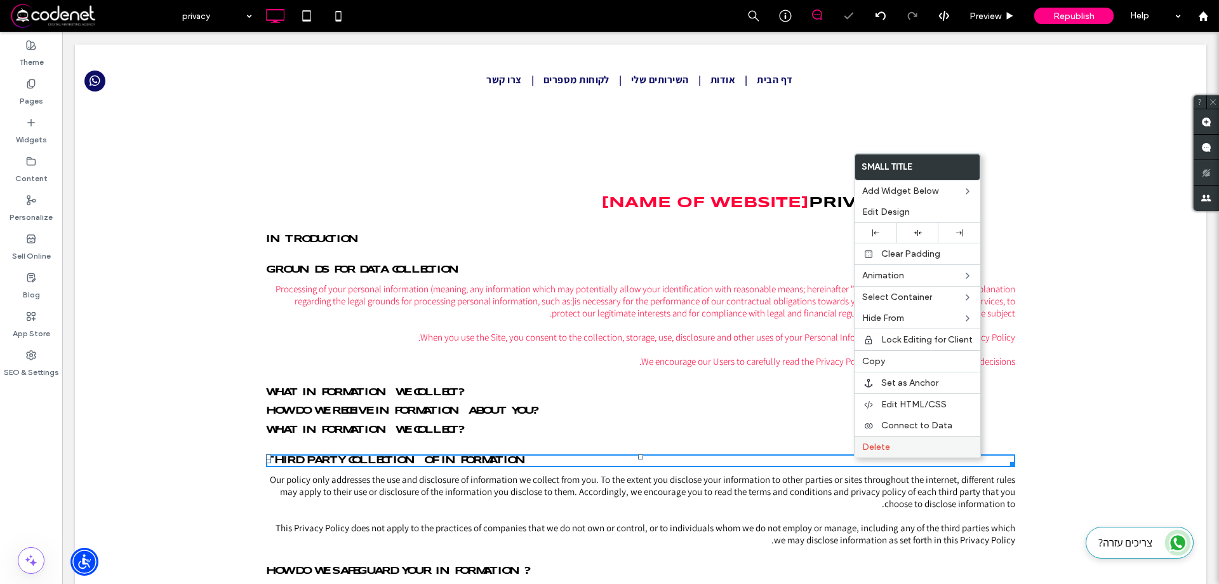
click at [864, 446] on span "Delete" at bounding box center [876, 446] width 28 height 11
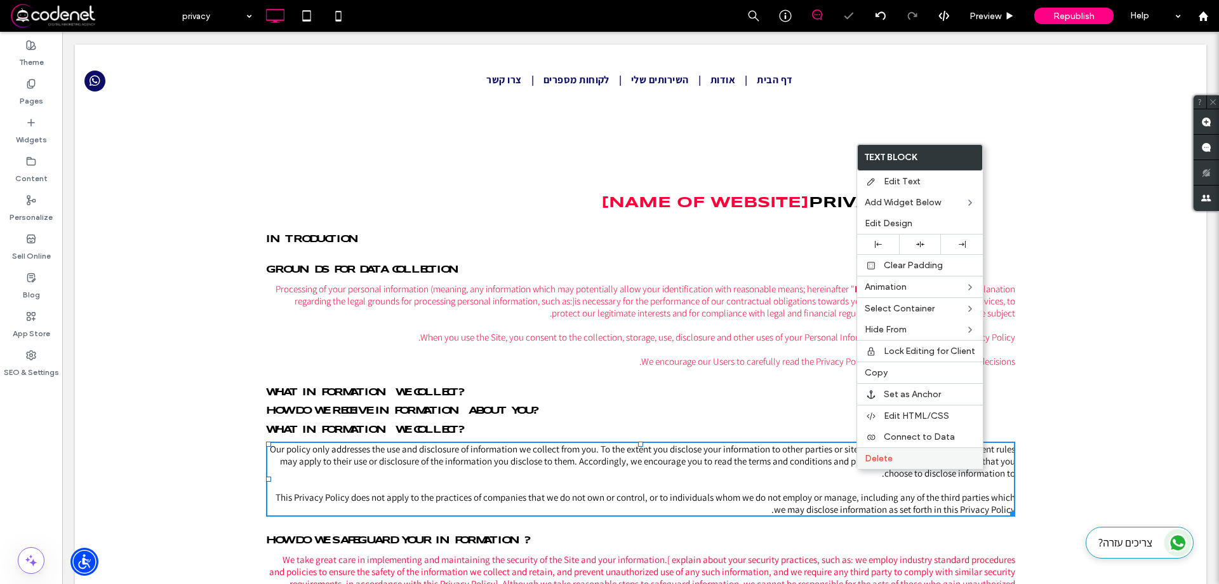
drag, startPoint x: 875, startPoint y: 451, endPoint x: 872, endPoint y: 466, distance: 15.4
click at [876, 452] on div "Delete" at bounding box center [920, 458] width 126 height 22
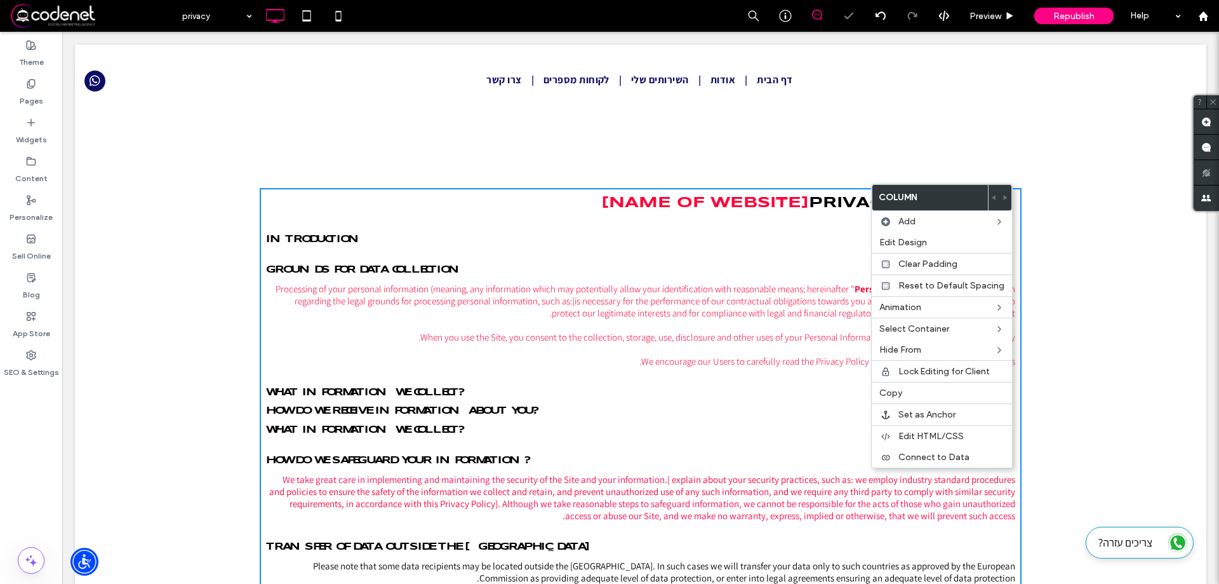
drag, startPoint x: 871, startPoint y: 460, endPoint x: 860, endPoint y: 463, distance: 11.3
click at [869, 460] on h4 "How do we safeguard your information?" at bounding box center [640, 460] width 749 height 13
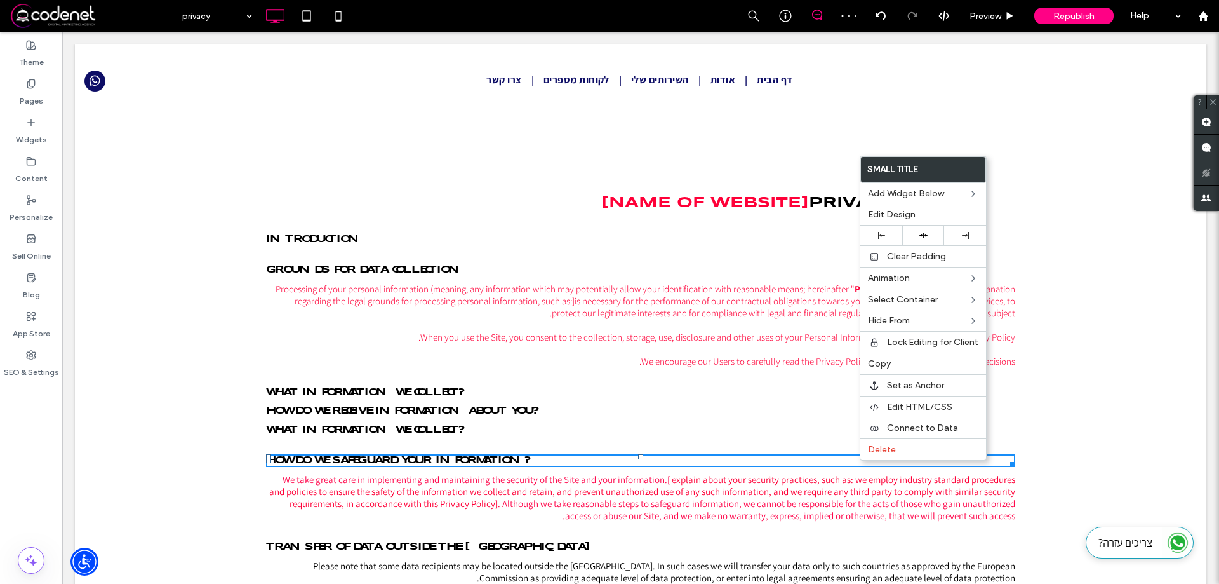
click at [858, 460] on h4 "How do we safeguard your information?" at bounding box center [640, 460] width 749 height 13
click at [866, 450] on div "Delete" at bounding box center [923, 449] width 126 height 22
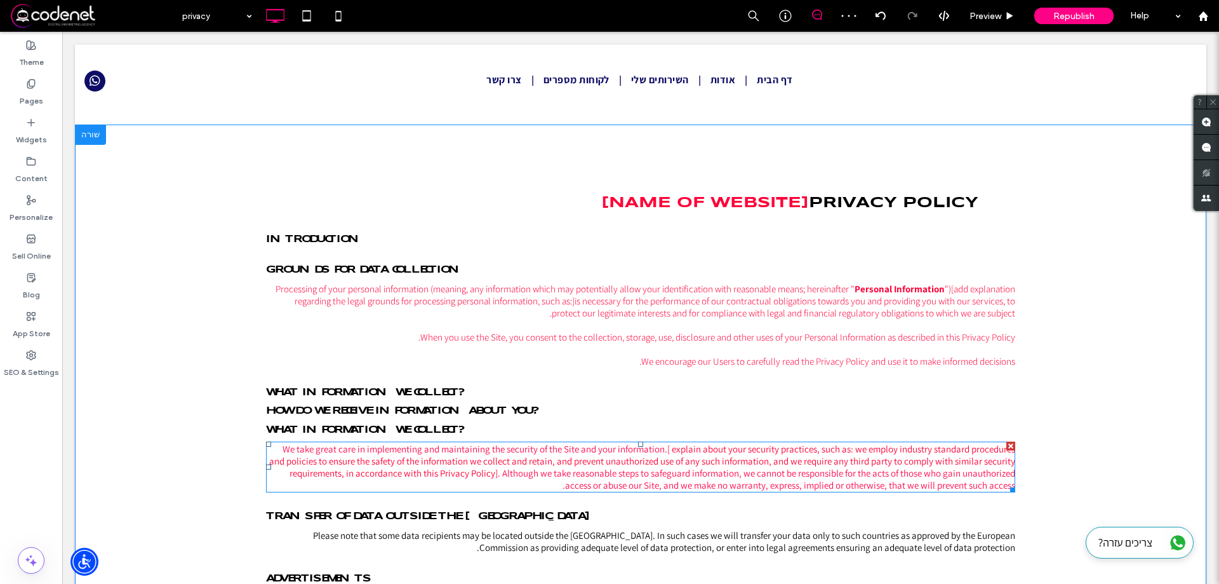
drag, startPoint x: 925, startPoint y: 487, endPoint x: 862, endPoint y: 455, distance: 70.4
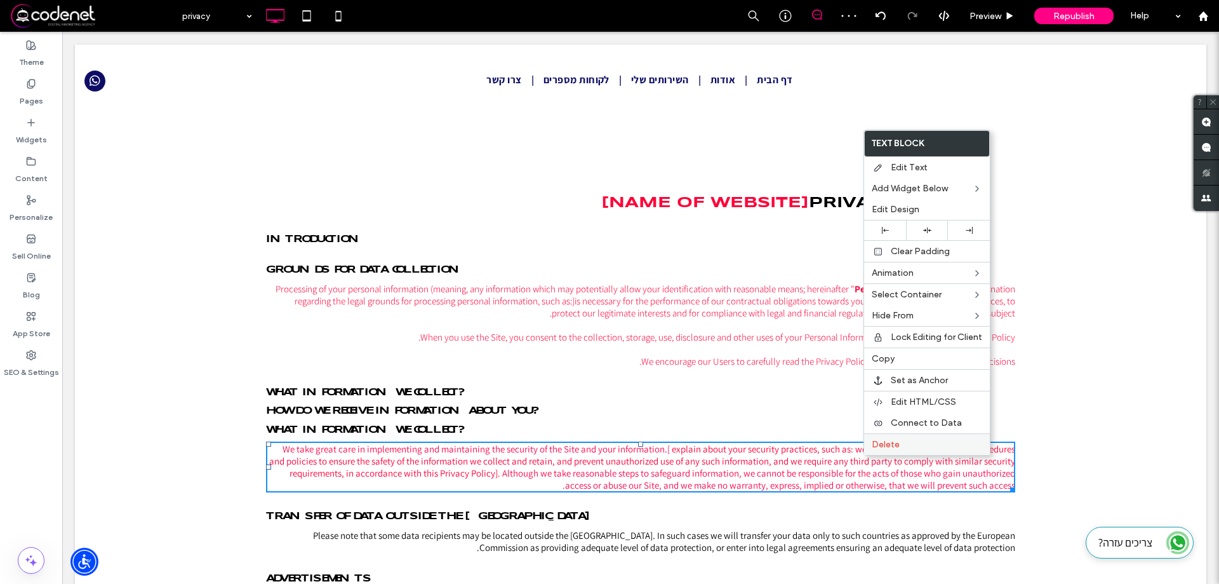
click at [864, 445] on div "Delete" at bounding box center [927, 444] width 126 height 22
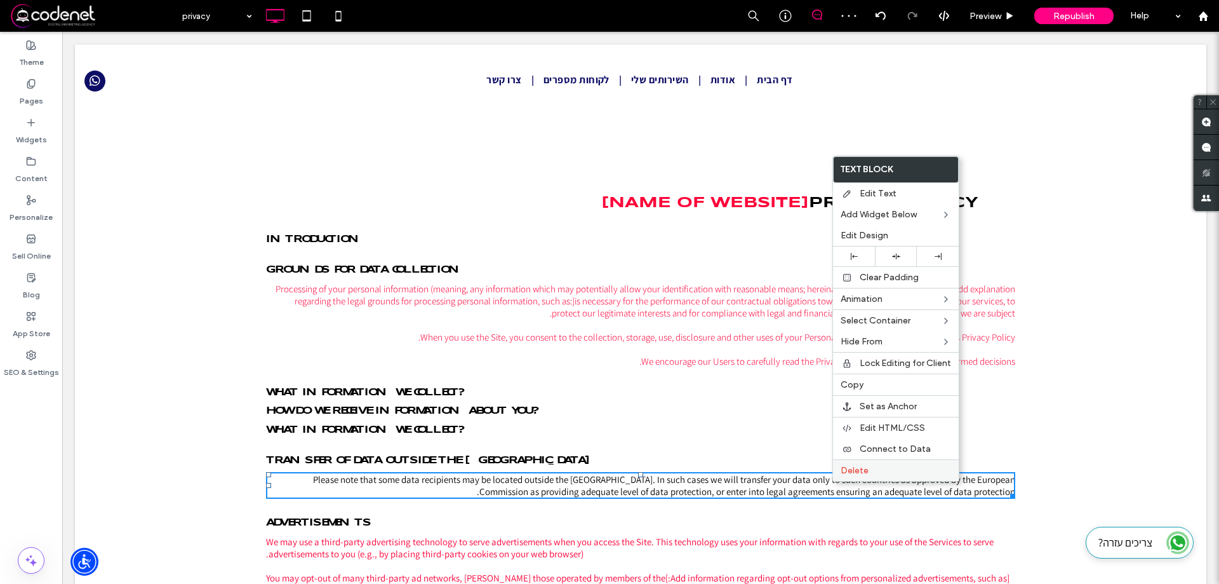
click at [872, 476] on div "Delete" at bounding box center [896, 470] width 126 height 22
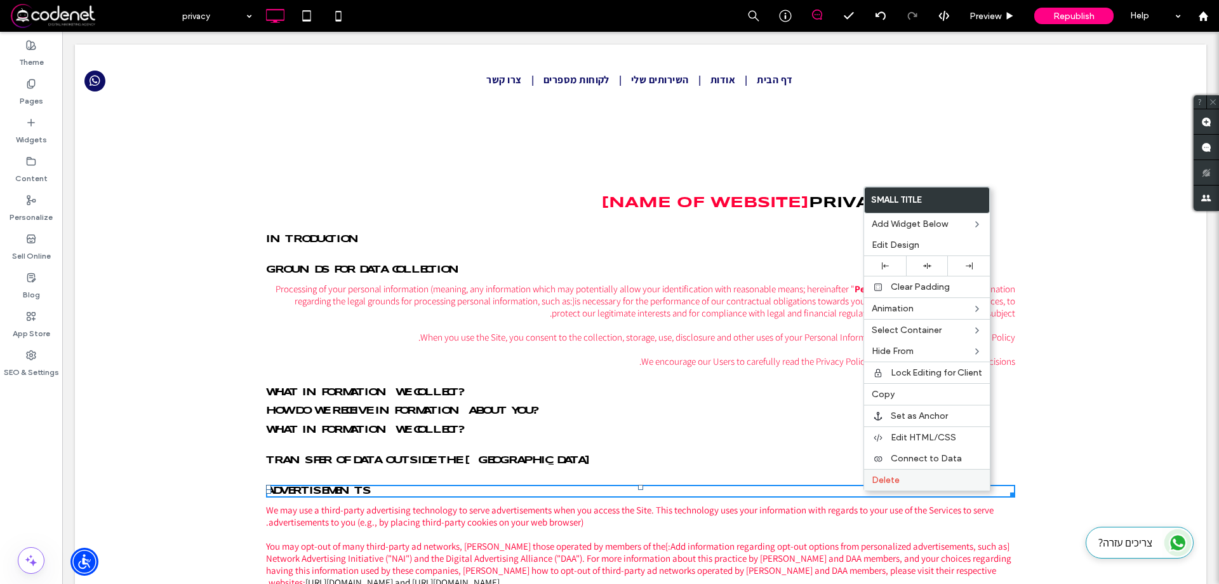
click at [869, 477] on div "Delete" at bounding box center [927, 480] width 126 height 22
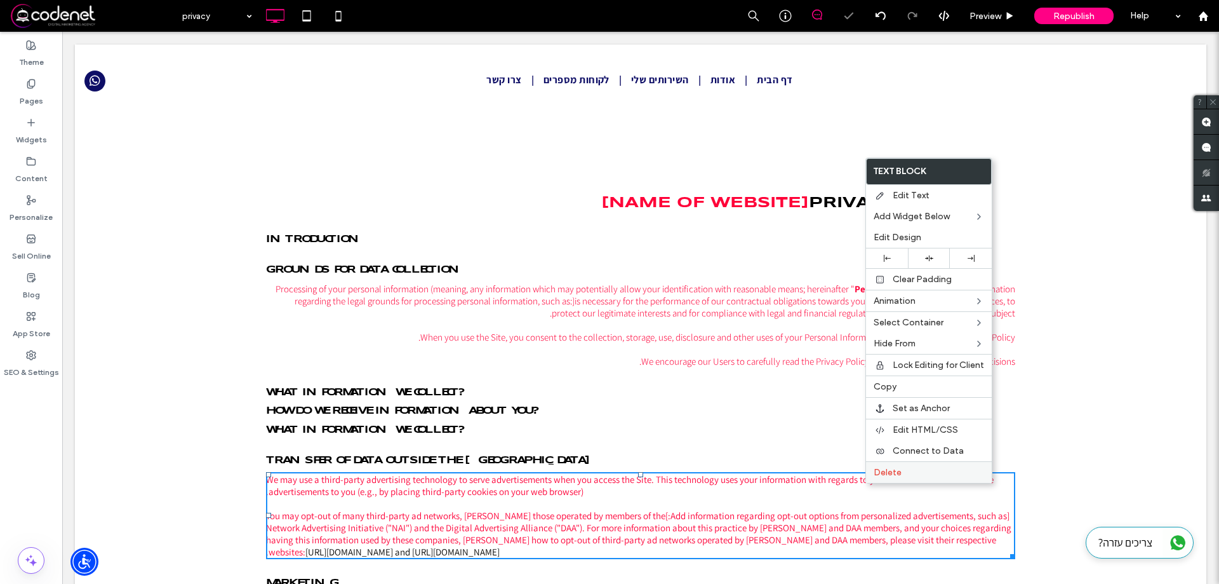
click at [876, 477] on span "Delete" at bounding box center [888, 472] width 28 height 11
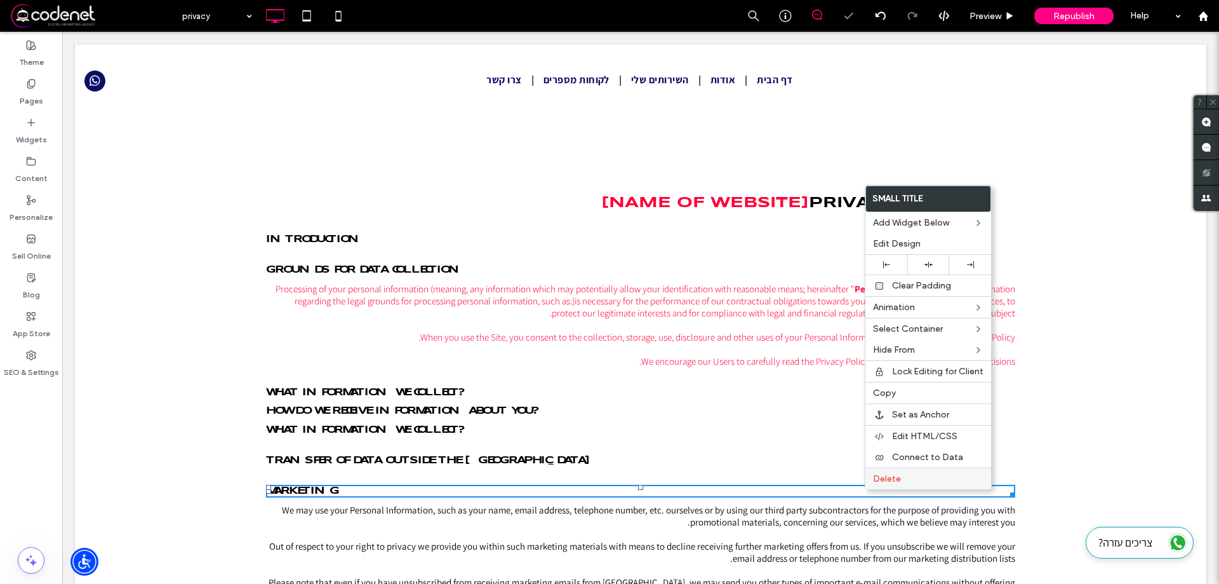
click at [872, 483] on div "Delete" at bounding box center [928, 478] width 126 height 22
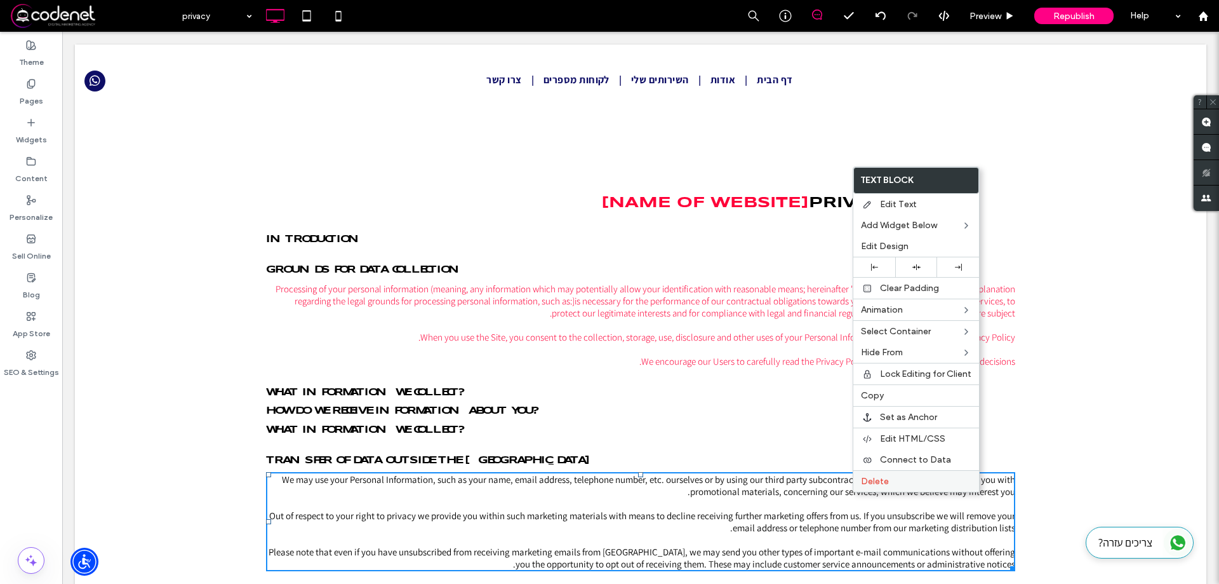
drag, startPoint x: 880, startPoint y: 483, endPoint x: 874, endPoint y: 483, distance: 6.4
click at [879, 483] on span "Delete" at bounding box center [875, 481] width 28 height 11
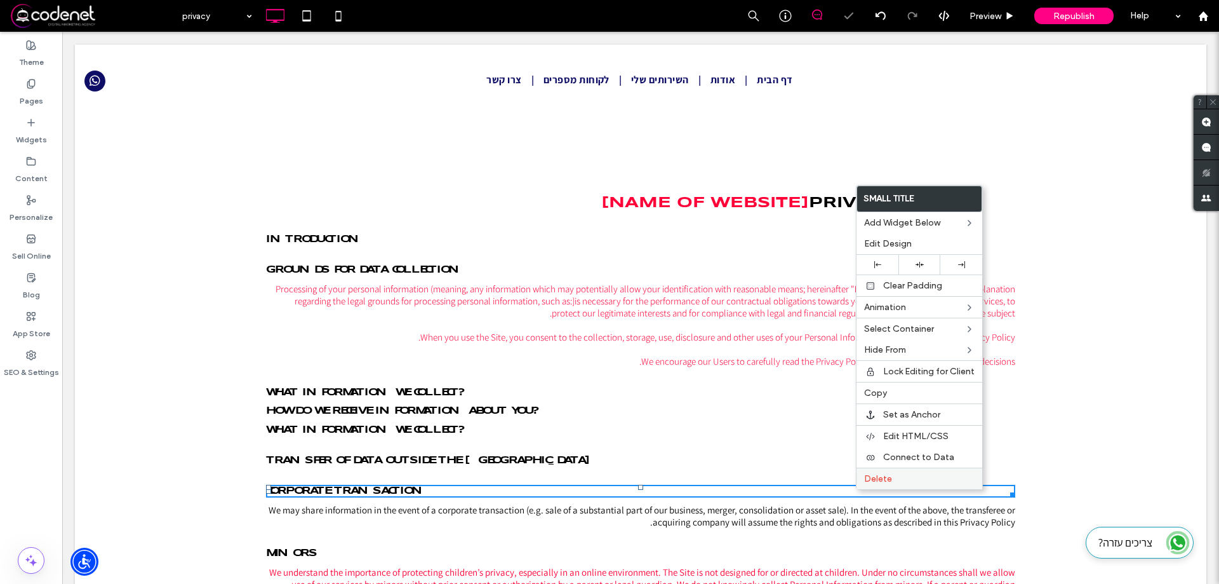
click at [864, 486] on div "Delete" at bounding box center [920, 478] width 126 height 22
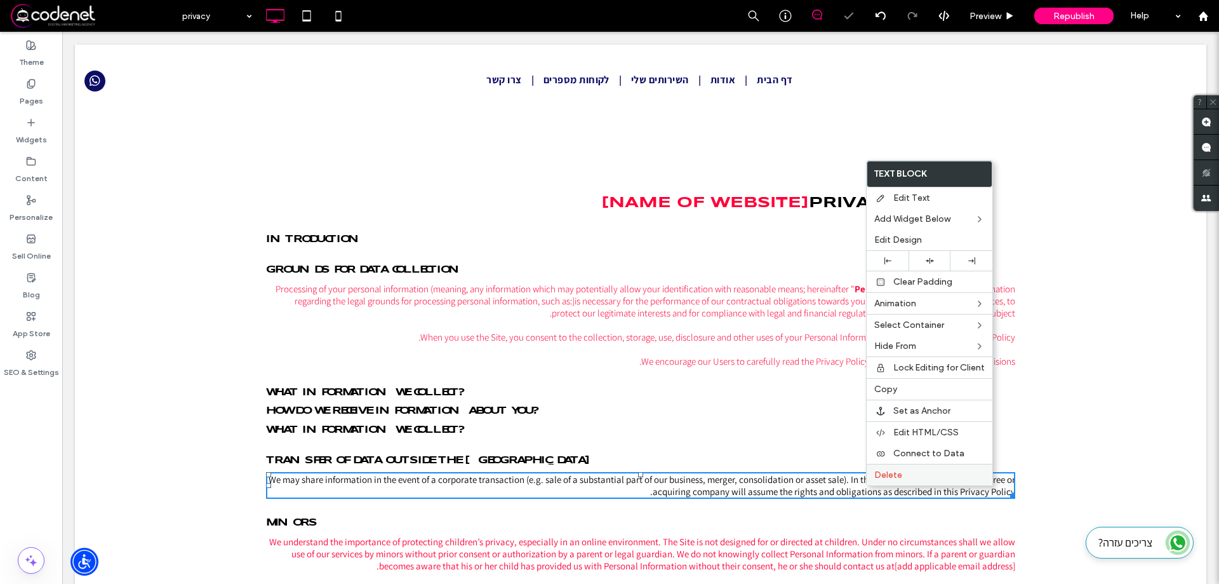
click at [875, 479] on span "Delete" at bounding box center [888, 474] width 28 height 11
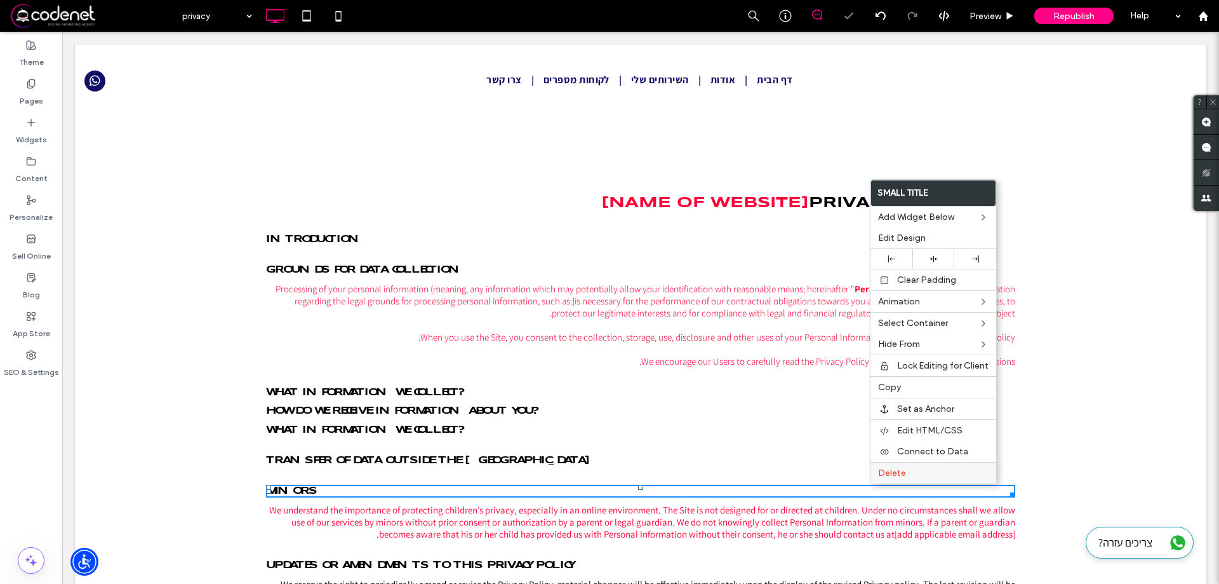
click at [872, 481] on div "Delete" at bounding box center [934, 473] width 126 height 22
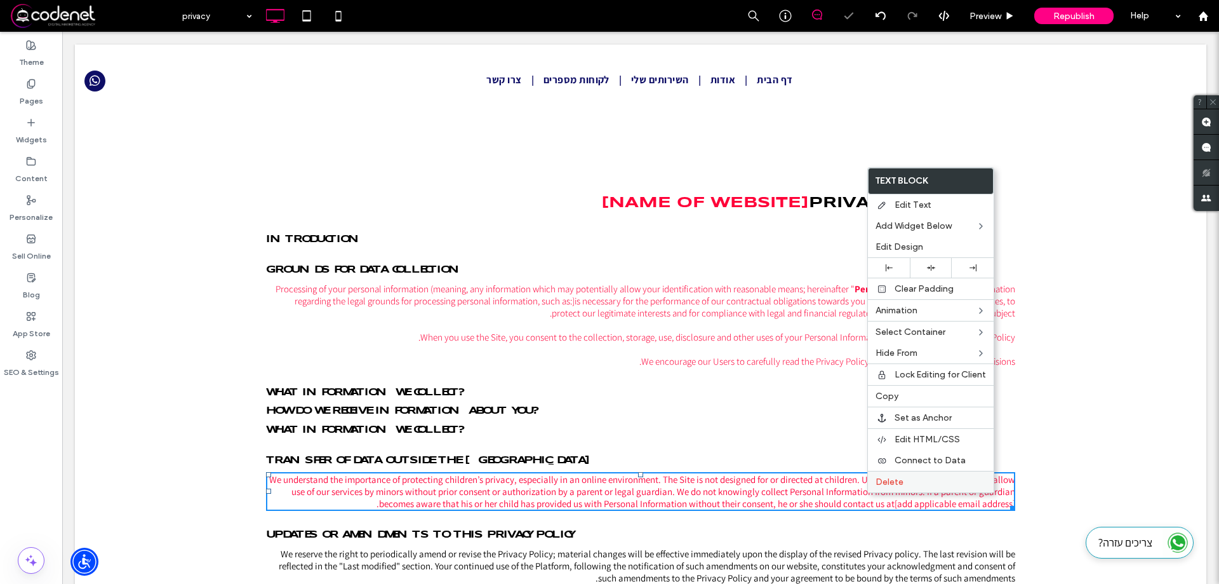
click at [884, 483] on span "Delete" at bounding box center [890, 481] width 28 height 11
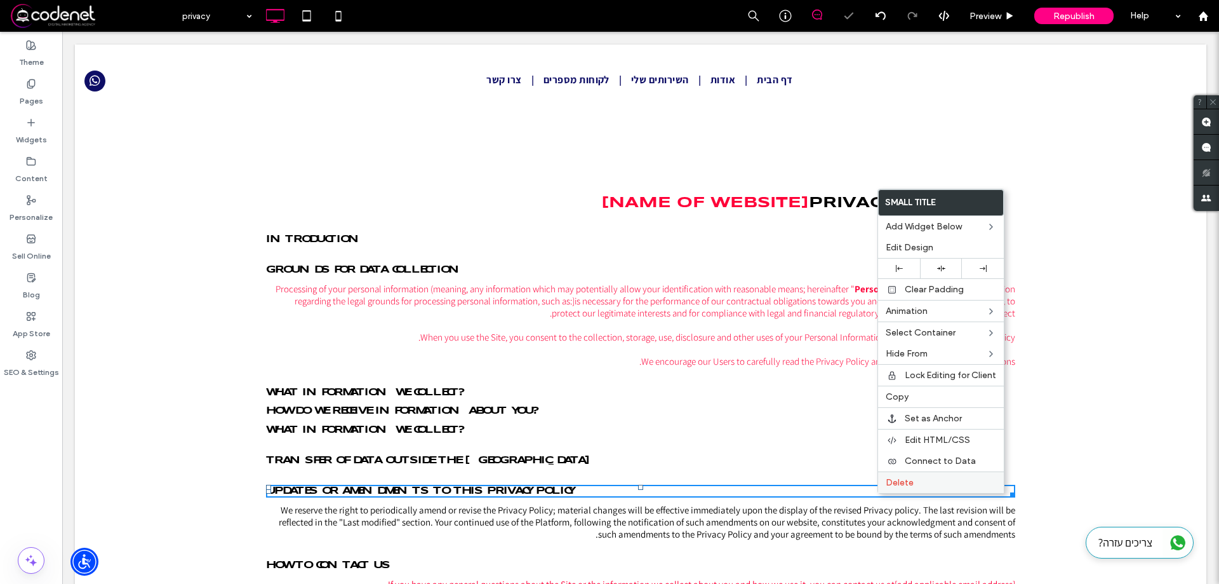
click at [881, 490] on div "Delete" at bounding box center [941, 482] width 126 height 22
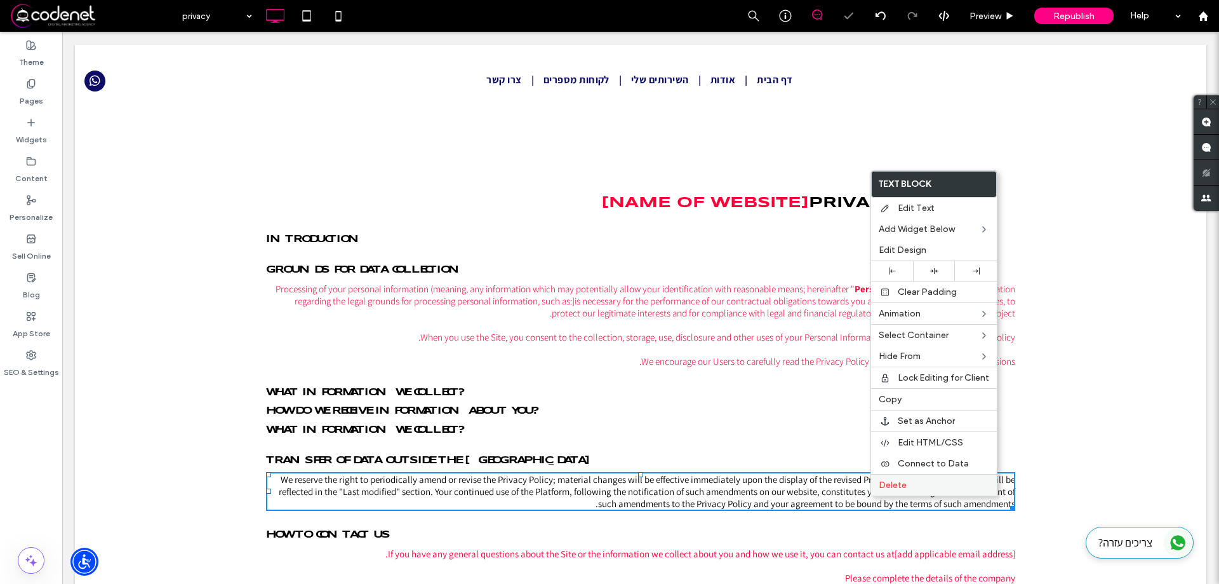
click at [881, 493] on div "Delete" at bounding box center [934, 485] width 126 height 22
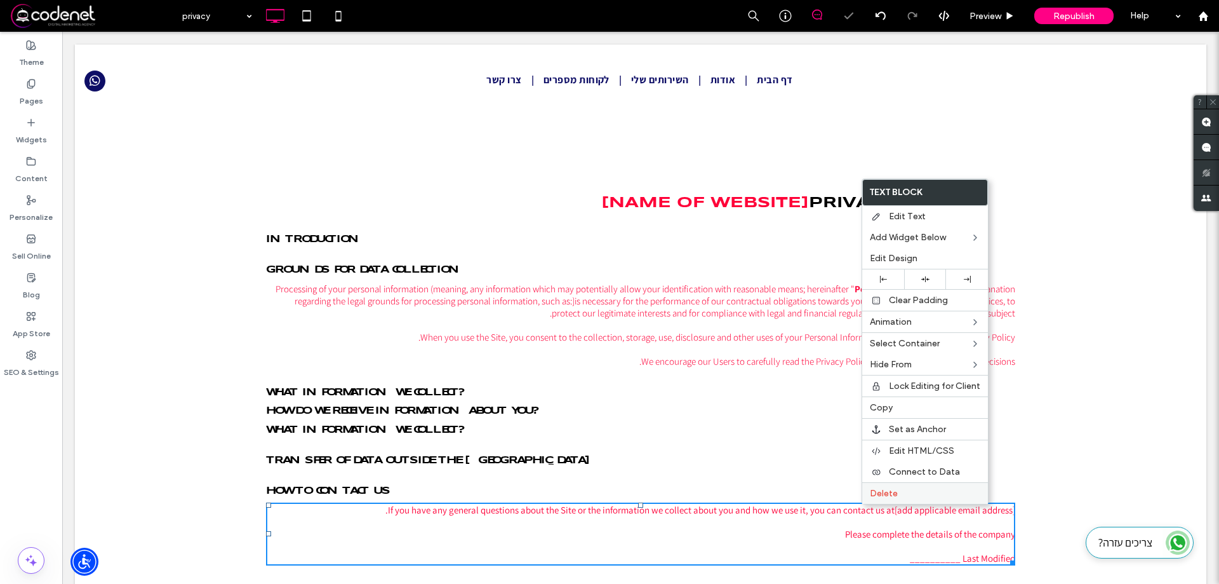
click at [884, 493] on span "Delete" at bounding box center [884, 493] width 28 height 11
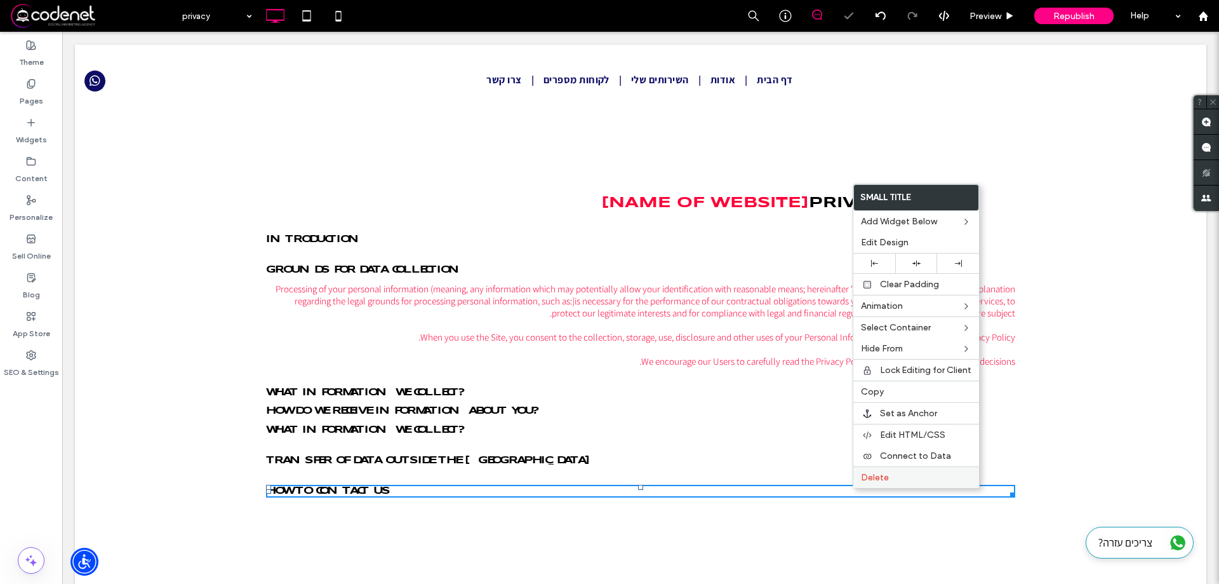
click at [860, 483] on div "Delete" at bounding box center [916, 477] width 126 height 22
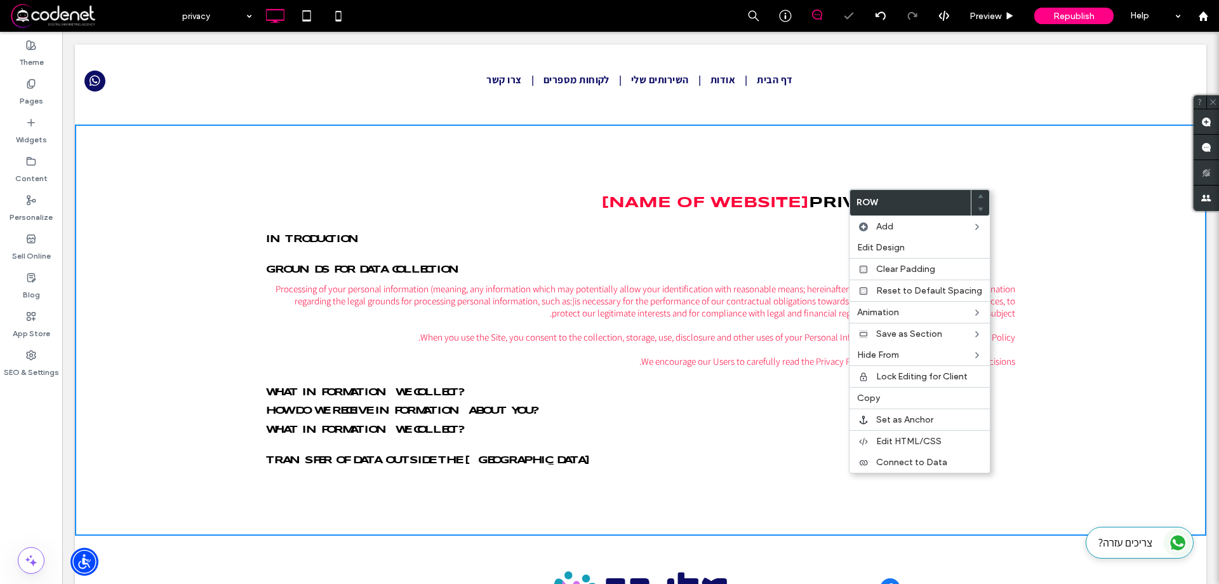
click at [836, 462] on div "Transfer of data outside the [GEOGRAPHIC_DATA]" at bounding box center [640, 460] width 749 height 10
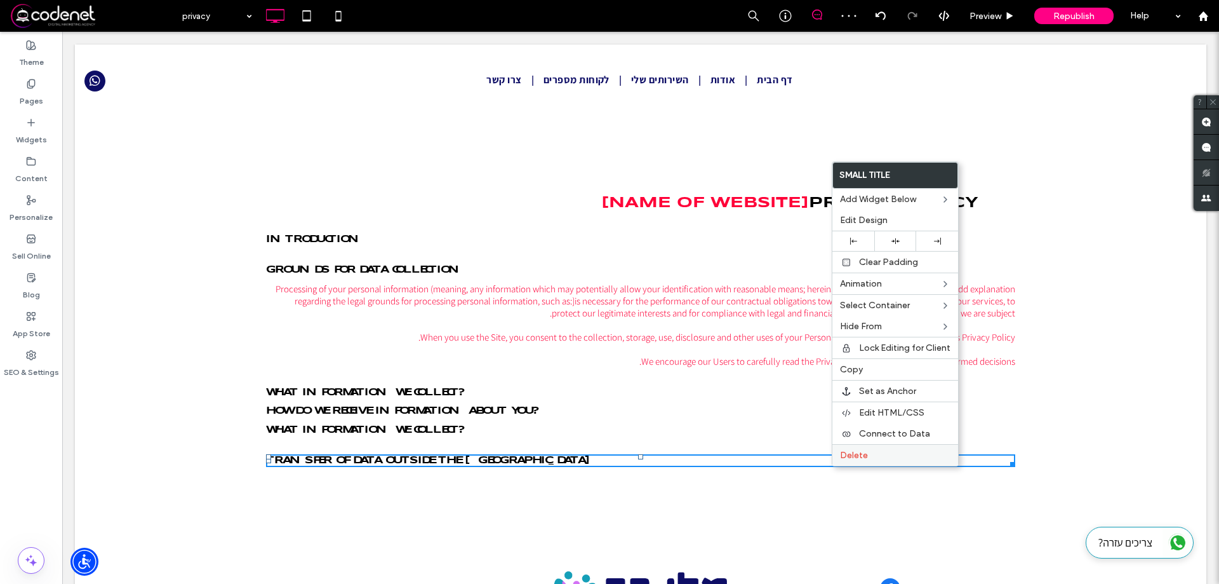
click at [838, 457] on div "Delete" at bounding box center [895, 455] width 126 height 22
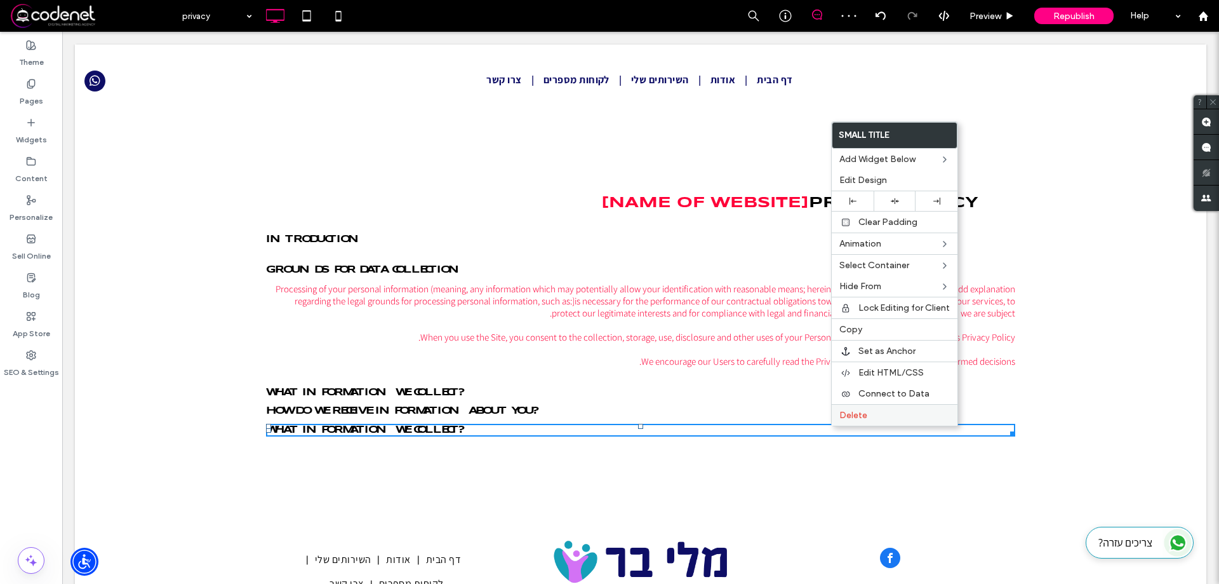
click at [839, 421] on div "Delete" at bounding box center [895, 415] width 126 height 22
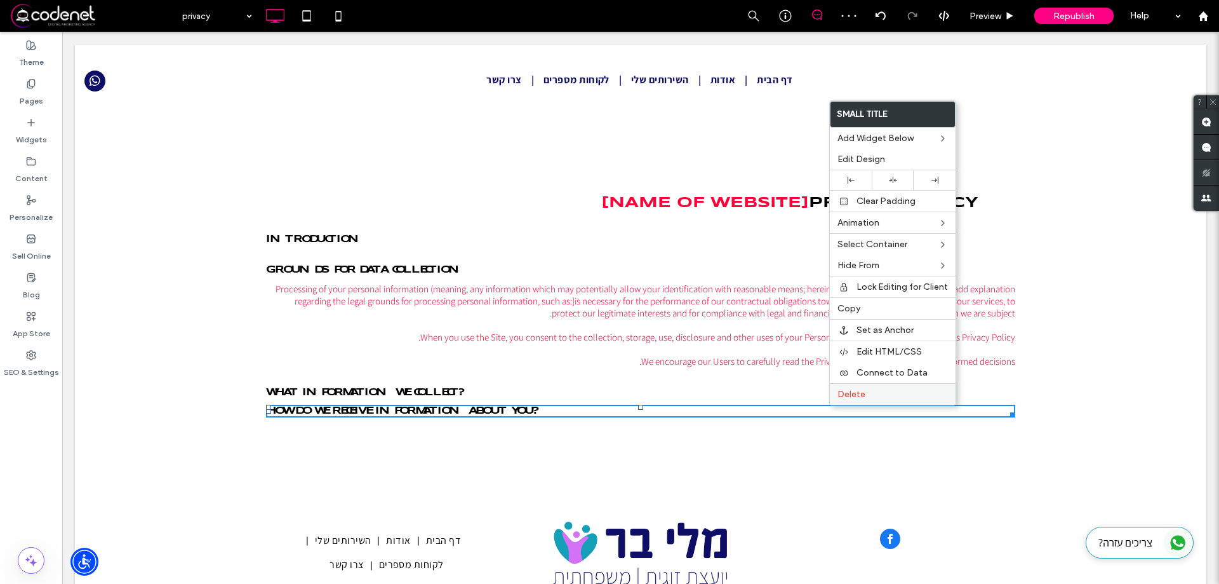
click at [836, 399] on div "Delete" at bounding box center [893, 394] width 126 height 22
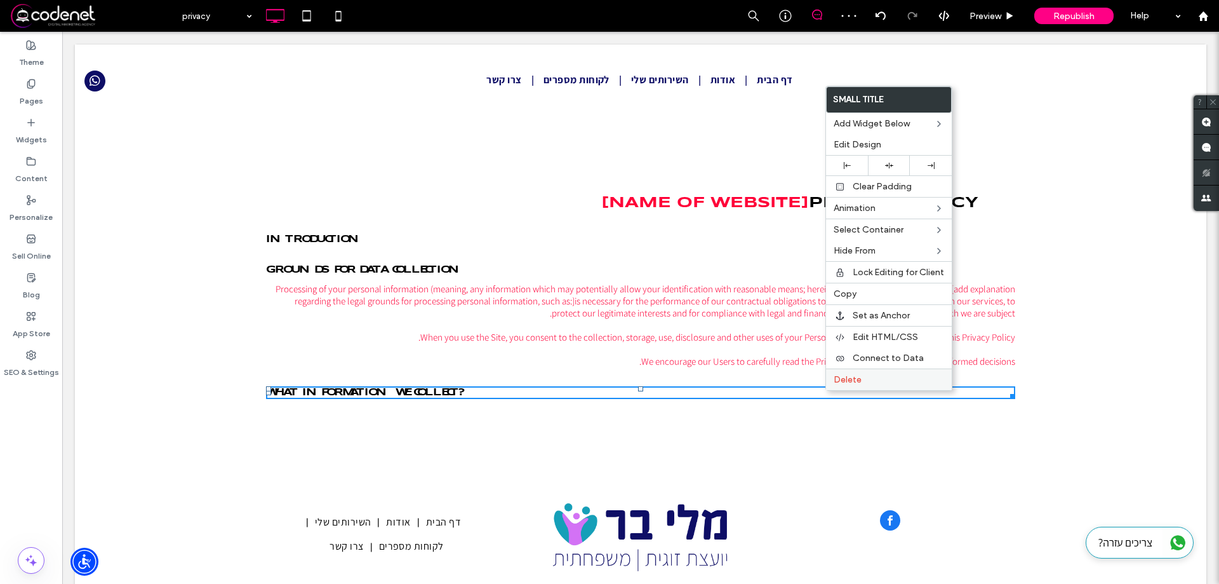
click at [828, 387] on div "Delete" at bounding box center [889, 379] width 126 height 22
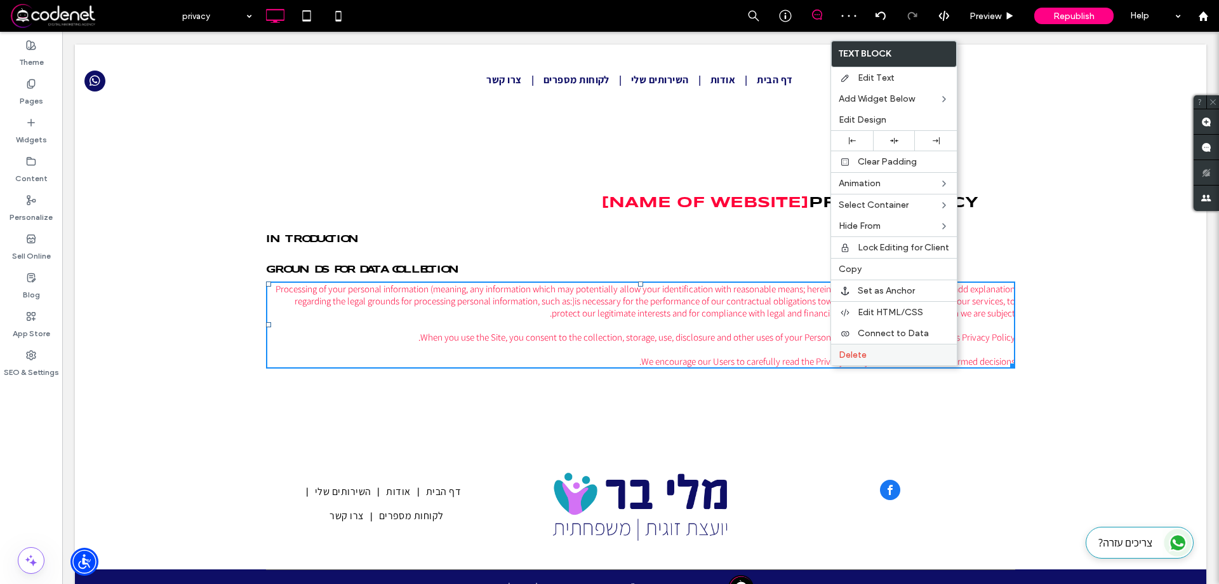
click at [852, 361] on div "Delete" at bounding box center [894, 355] width 126 height 22
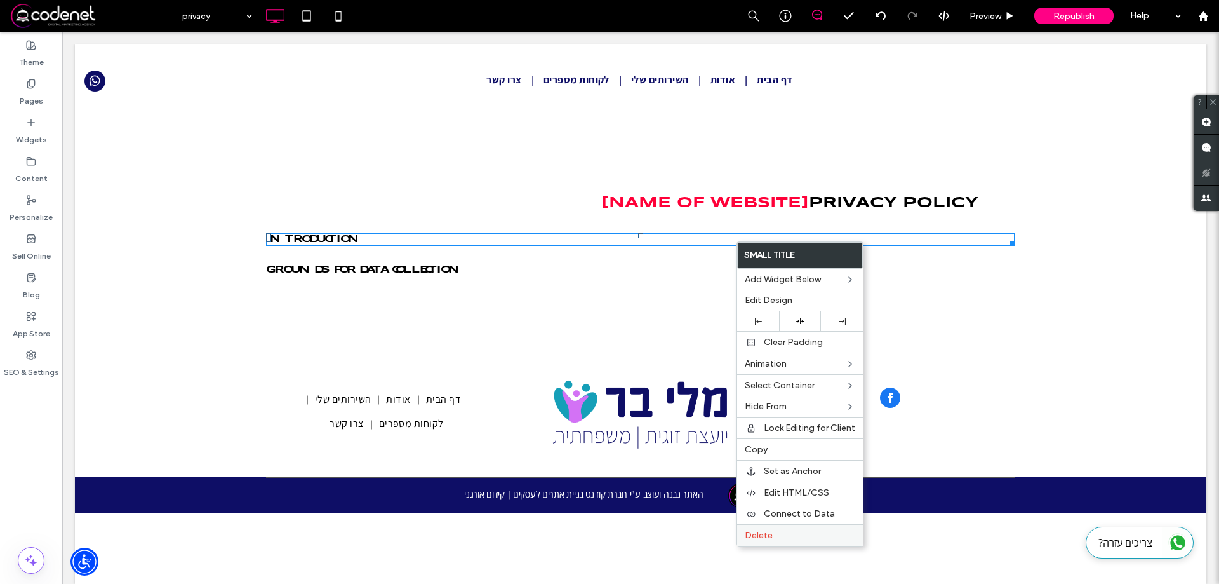
click at [787, 535] on label "Delete" at bounding box center [800, 535] width 110 height 11
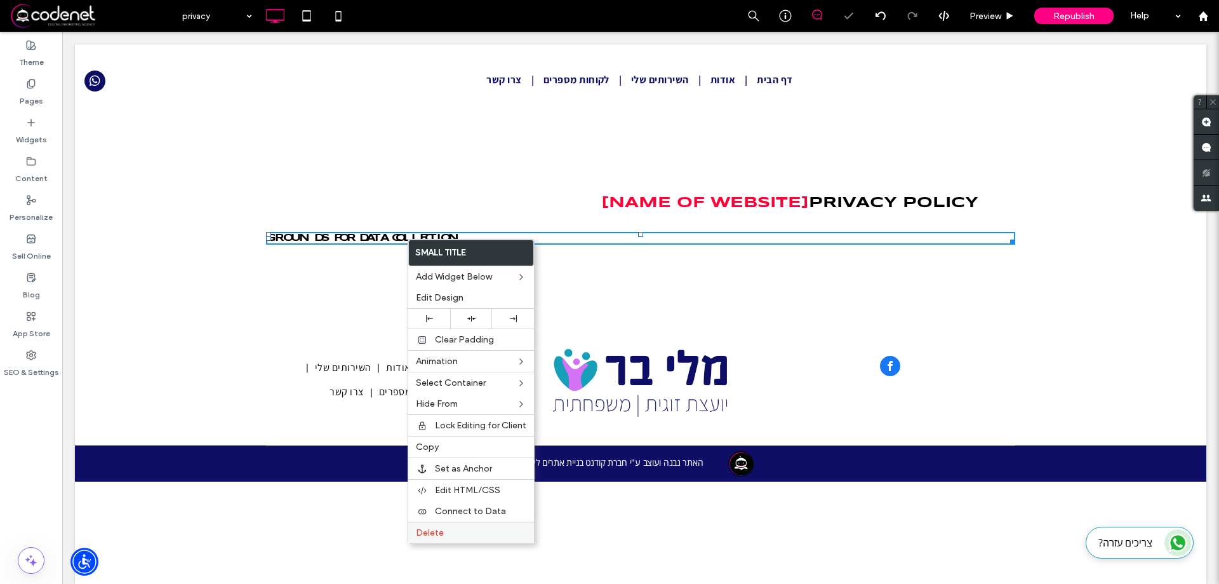
click at [429, 537] on span "Delete" at bounding box center [430, 532] width 28 height 11
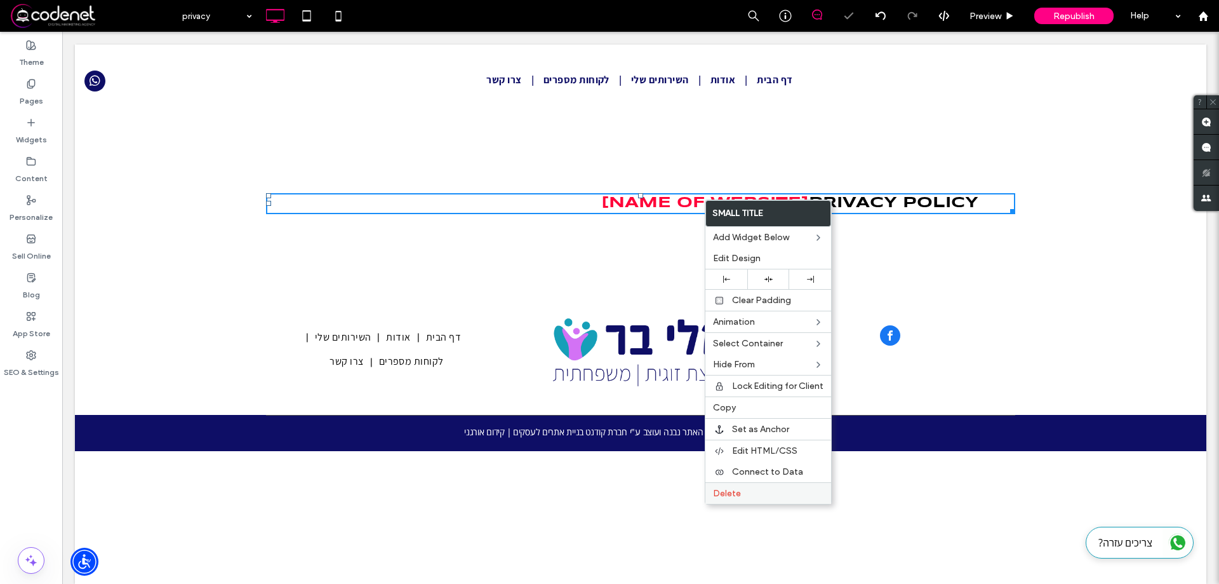
click at [779, 482] on div "Delete" at bounding box center [768, 493] width 126 height 22
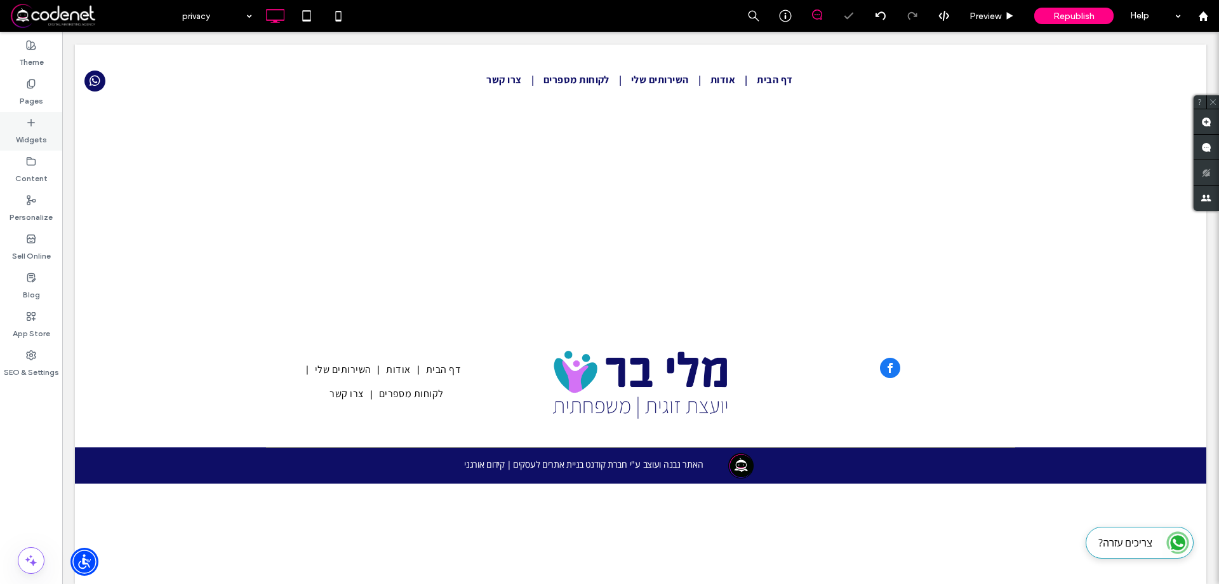
click at [0, 113] on div "Widgets" at bounding box center [31, 131] width 62 height 39
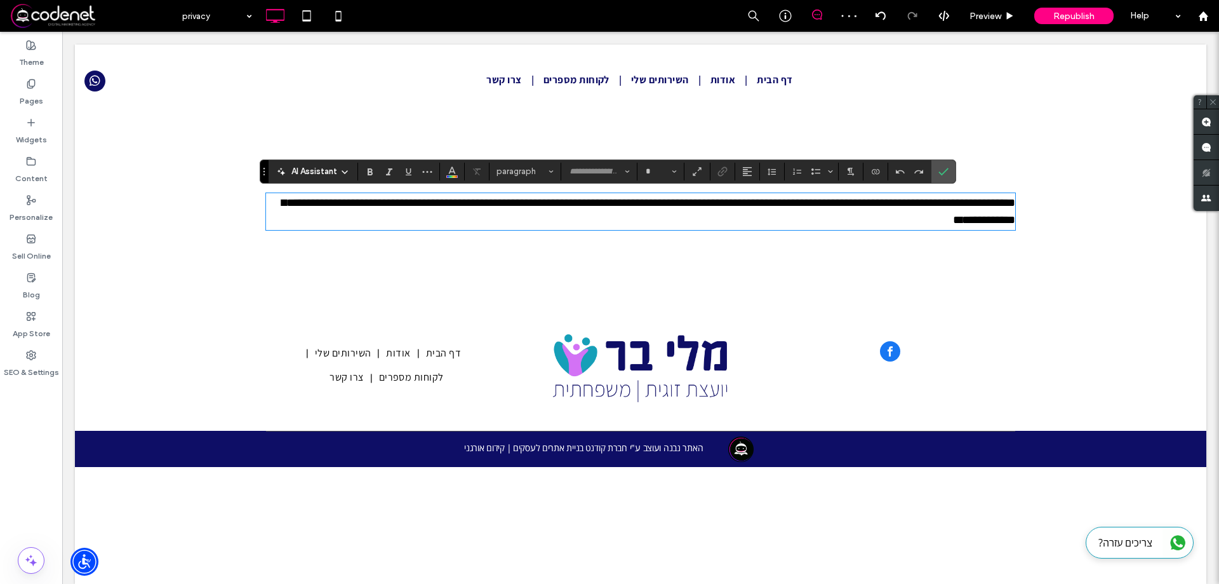
type input "*********"
type input "**"
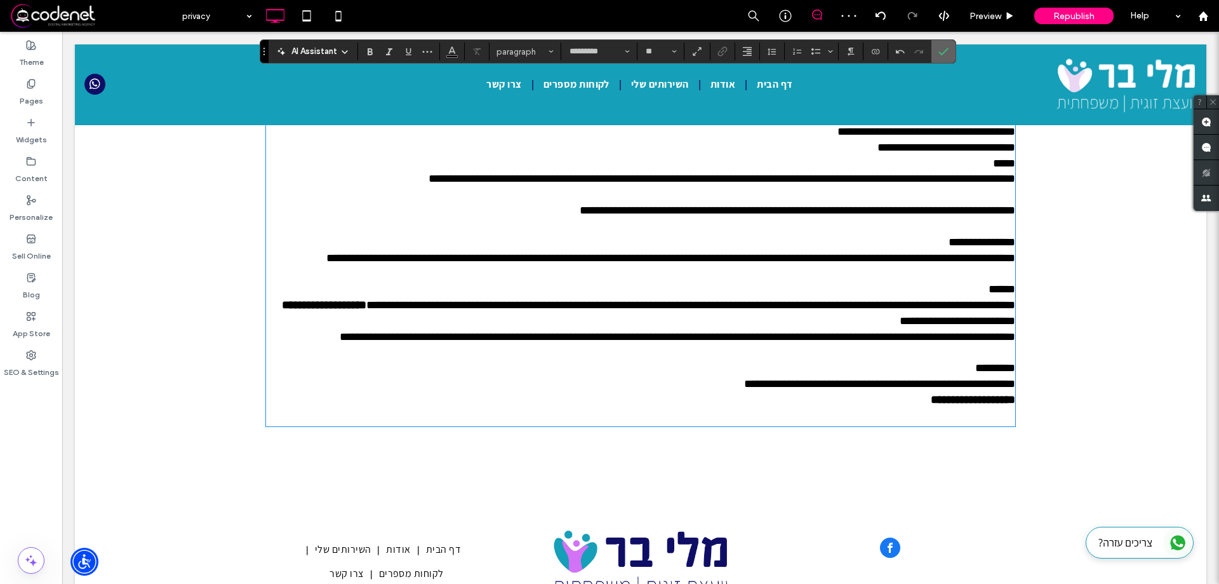
click at [946, 153] on span "**********" at bounding box center [947, 147] width 138 height 11
click at [940, 44] on span "Confirm" at bounding box center [941, 51] width 6 height 23
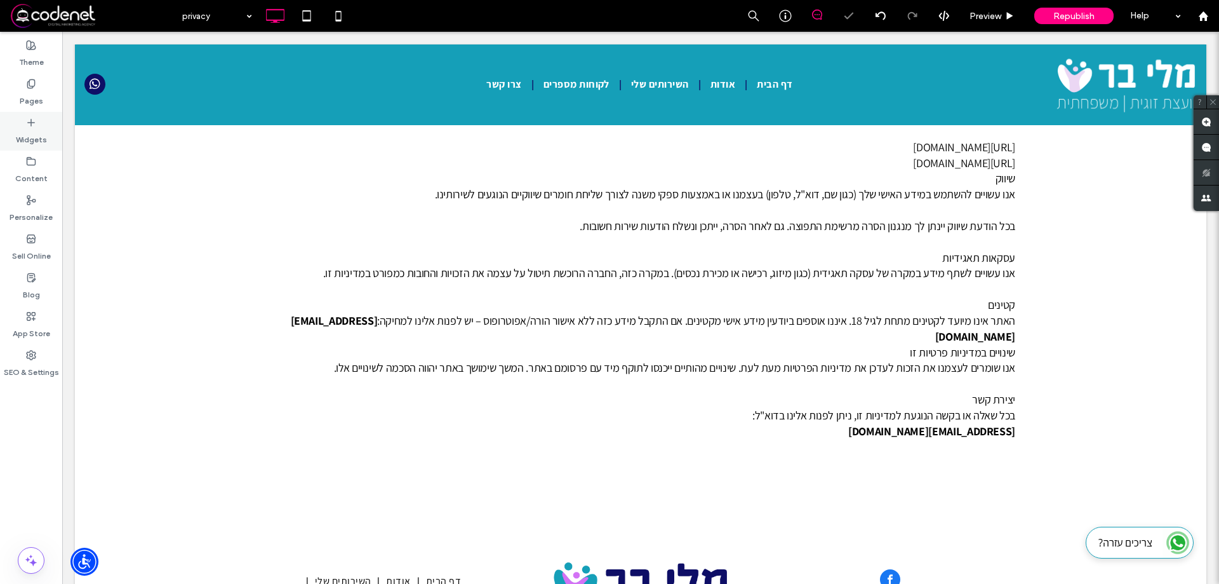
click at [0, 132] on div "Widgets" at bounding box center [31, 131] width 62 height 39
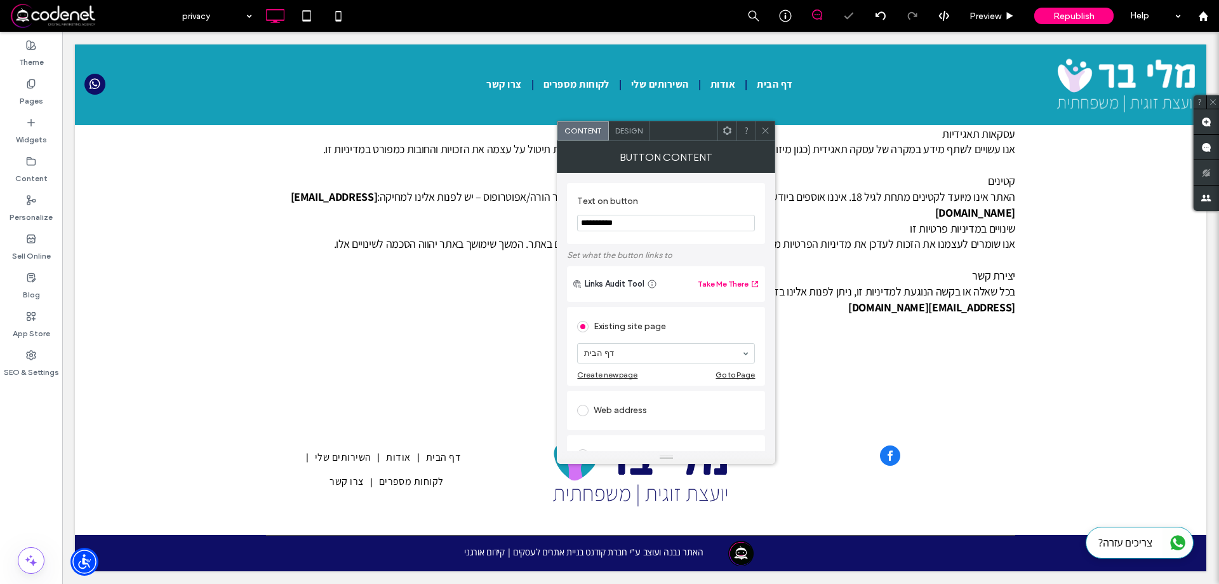
scroll to position [1897, 0]
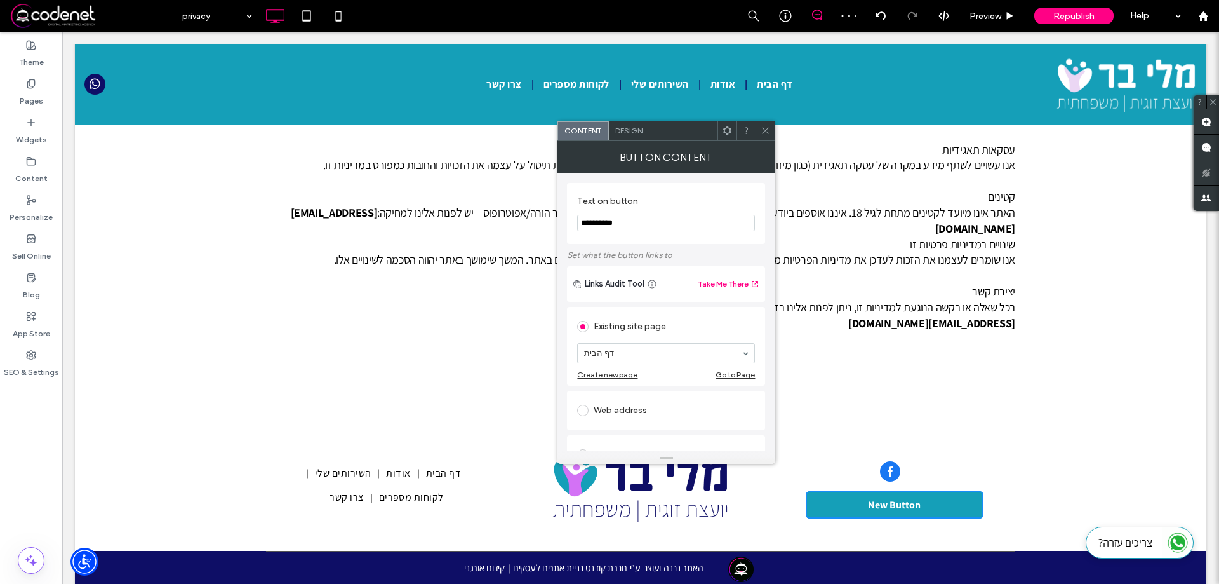
click at [626, 215] on input "**********" at bounding box center [666, 223] width 178 height 17
type input "**********"
click at [627, 132] on span "Design" at bounding box center [628, 131] width 27 height 10
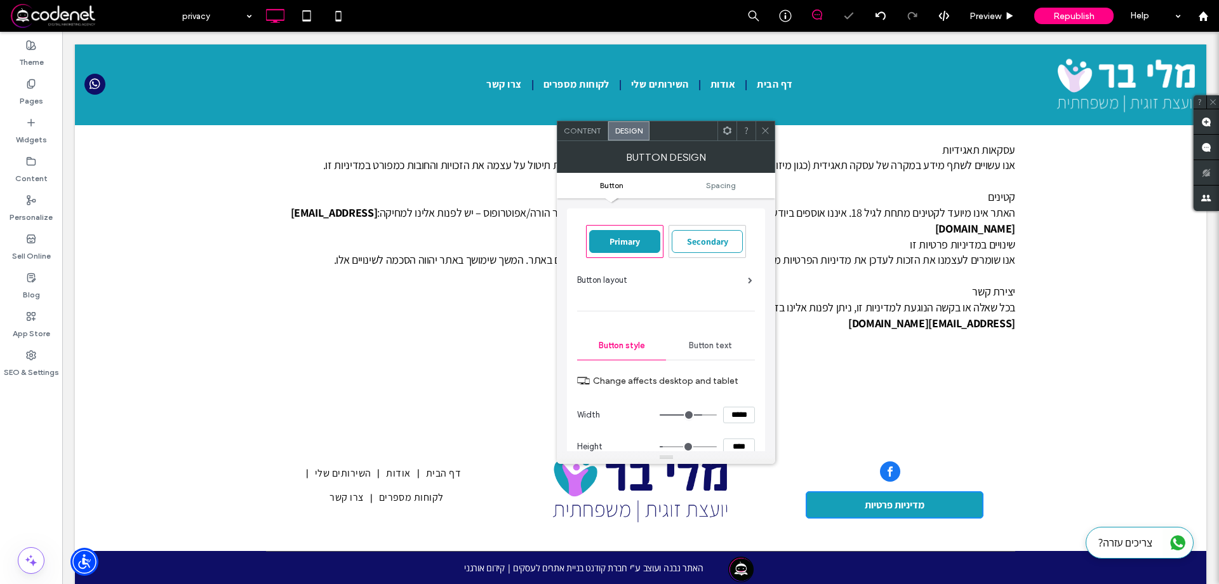
click at [770, 127] on icon at bounding box center [766, 131] width 10 height 10
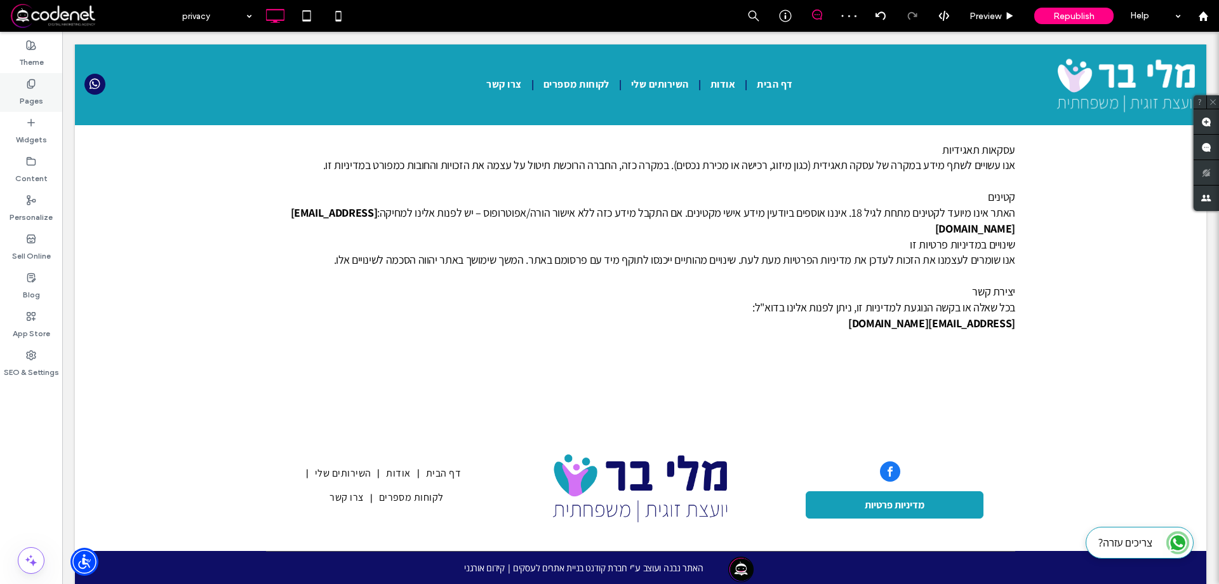
click at [29, 98] on label "Pages" at bounding box center [31, 98] width 23 height 18
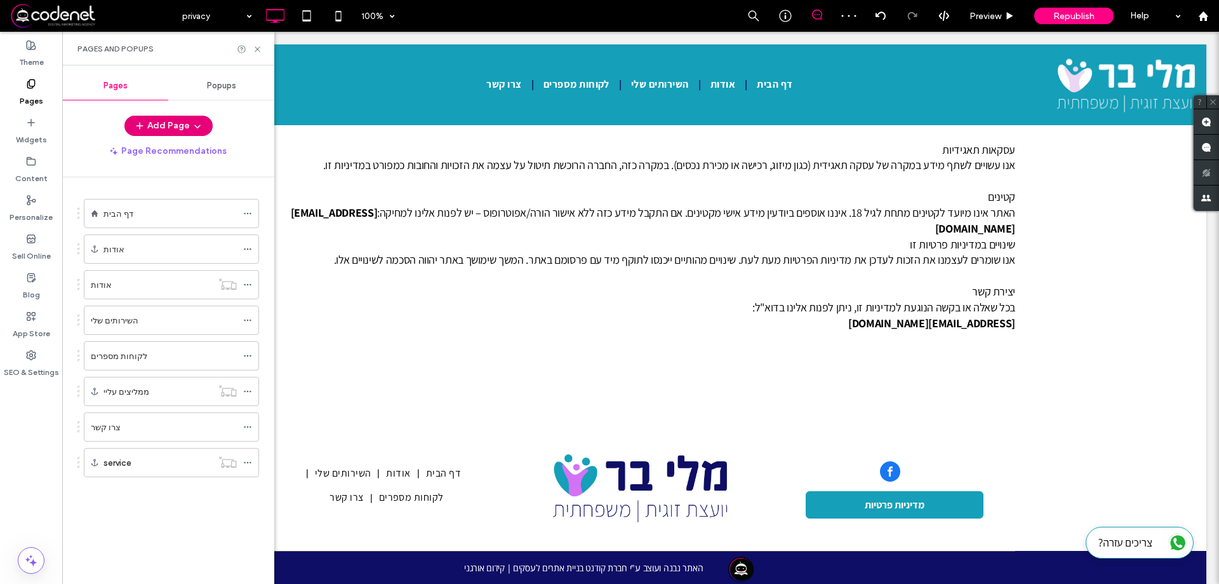
click at [182, 121] on button "Add Page" at bounding box center [168, 126] width 88 height 20
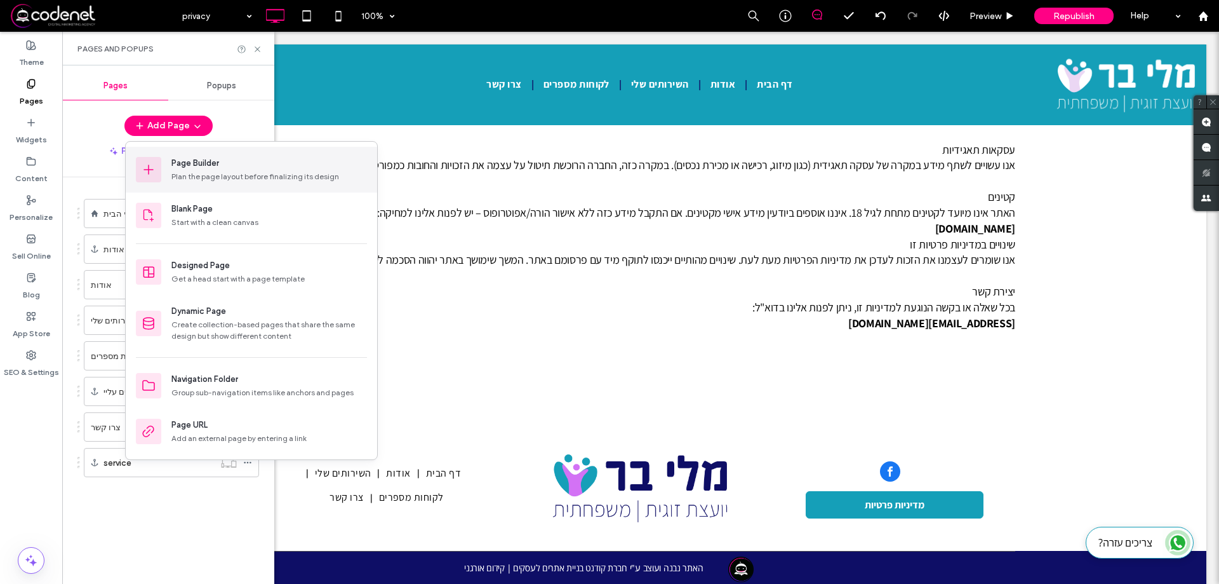
click at [174, 157] on div "Page Builder" at bounding box center [195, 163] width 48 height 13
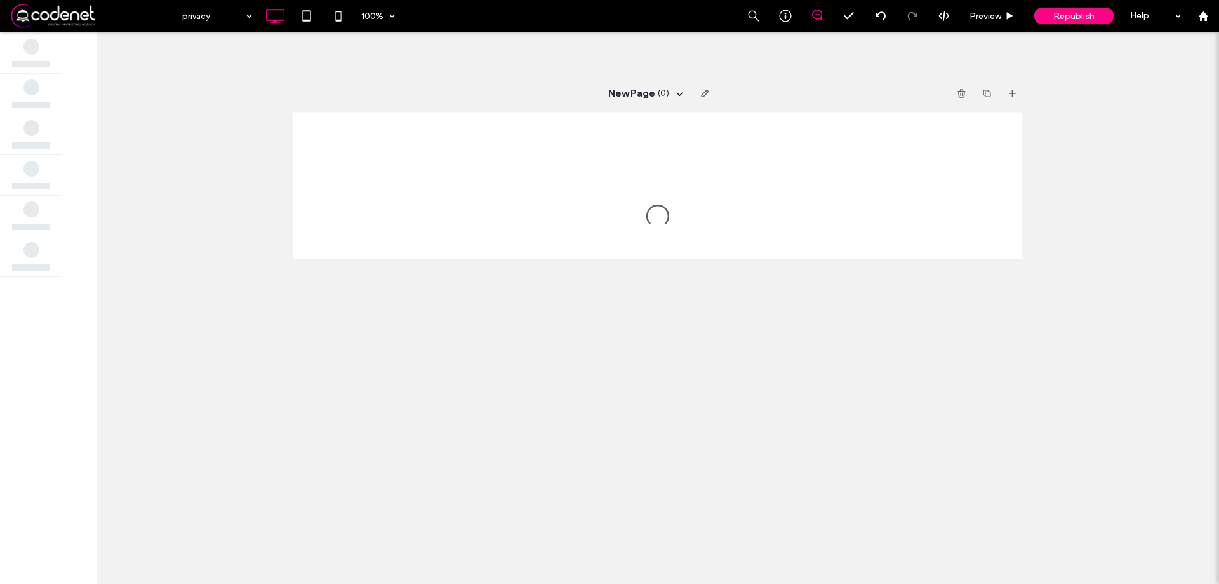
scroll to position [0, 0]
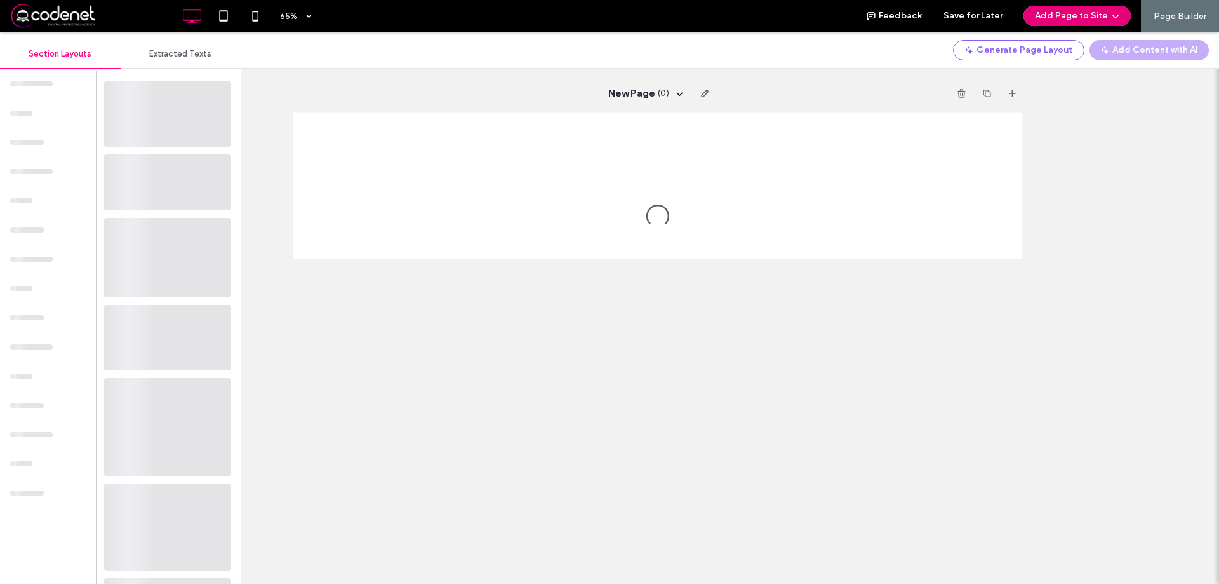
click at [1040, 22] on button "Add Page to Site" at bounding box center [1077, 16] width 107 height 20
click at [1071, 83] on div "Add & Go to Editor" at bounding box center [1075, 73] width 113 height 24
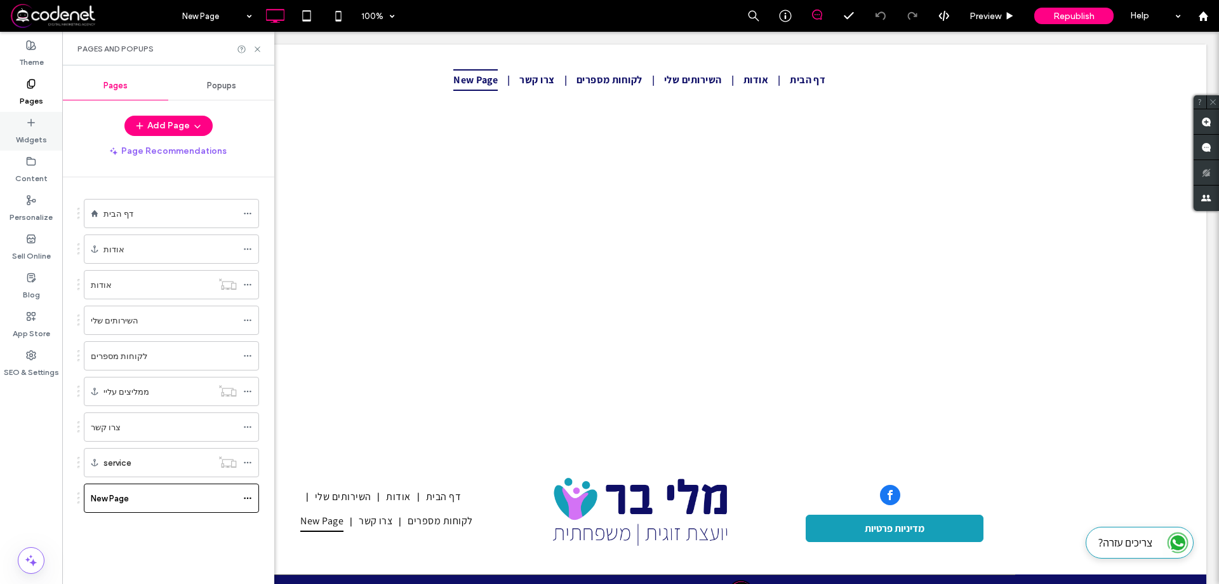
drag, startPoint x: 22, startPoint y: 122, endPoint x: 87, endPoint y: 178, distance: 86.4
click at [22, 121] on div "Widgets" at bounding box center [31, 131] width 62 height 39
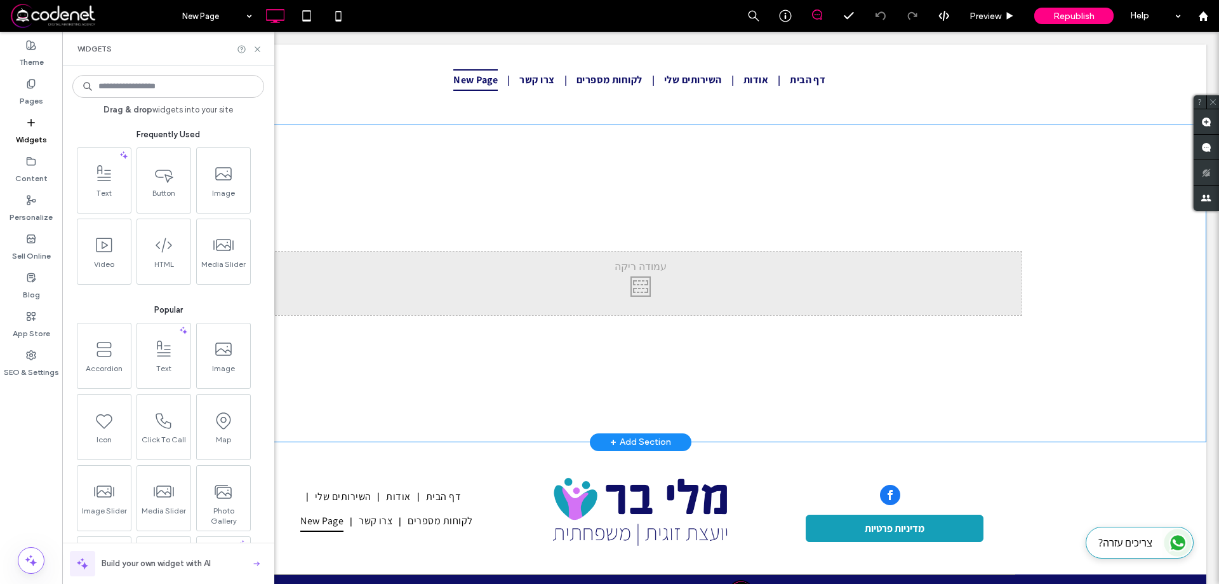
drag, startPoint x: 170, startPoint y: 225, endPoint x: 550, endPoint y: 219, distance: 379.8
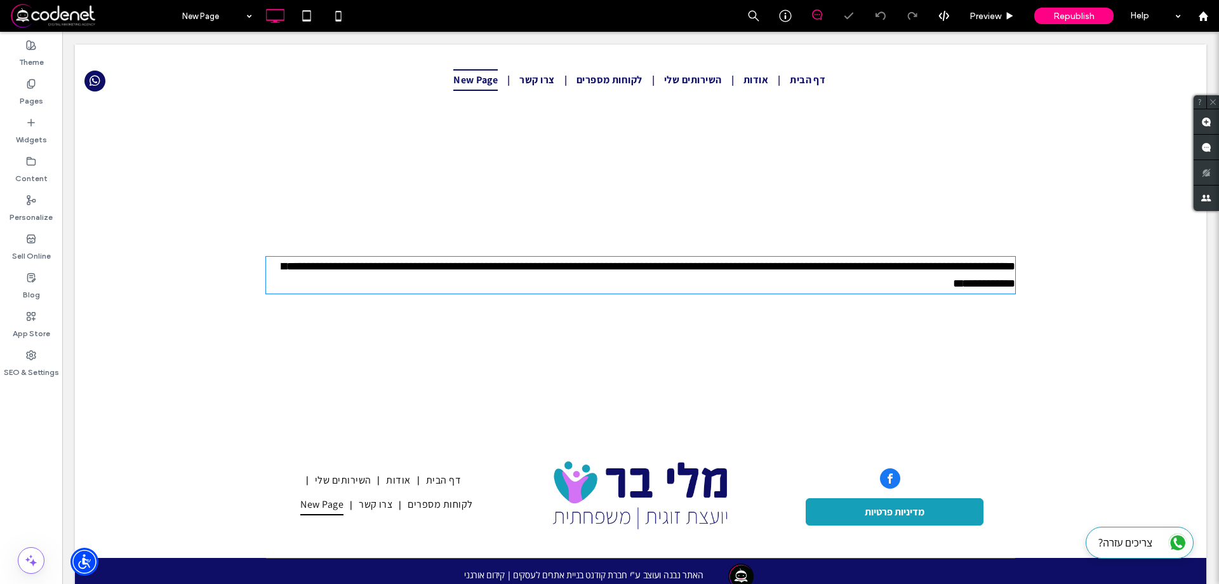
type input "*********"
type input "**"
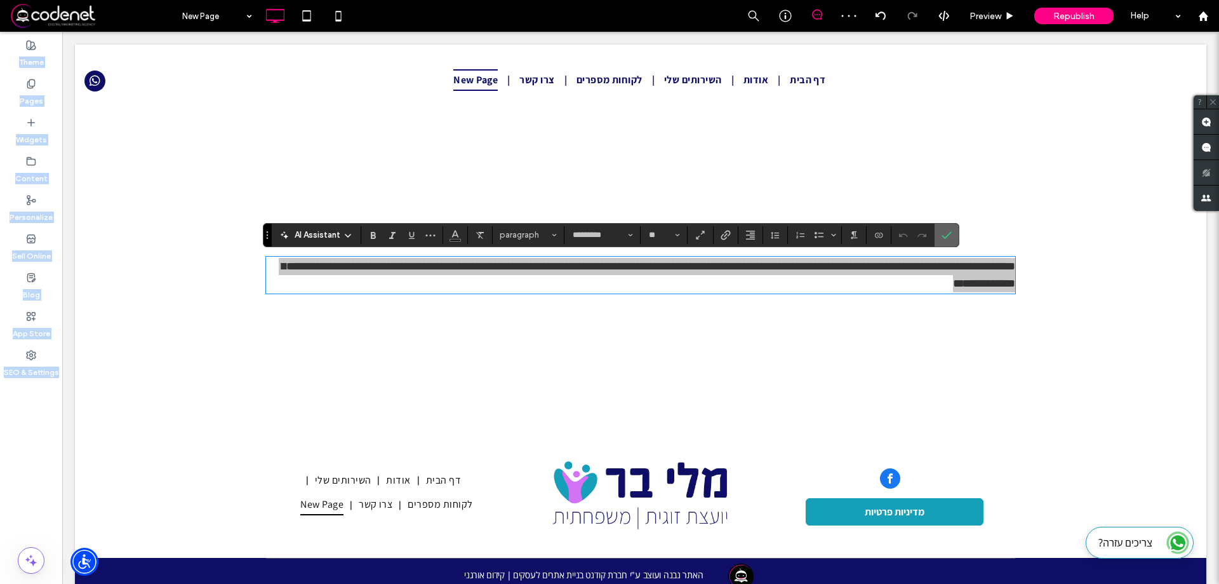
click at [942, 227] on span "Confirm" at bounding box center [945, 235] width 6 height 23
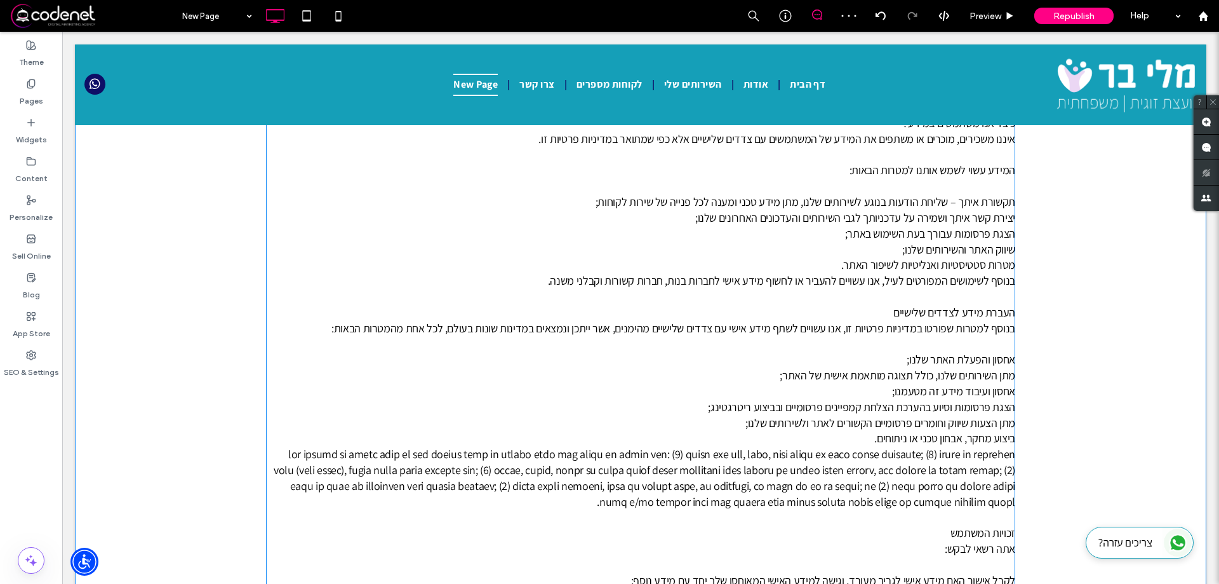
scroll to position [587, 0]
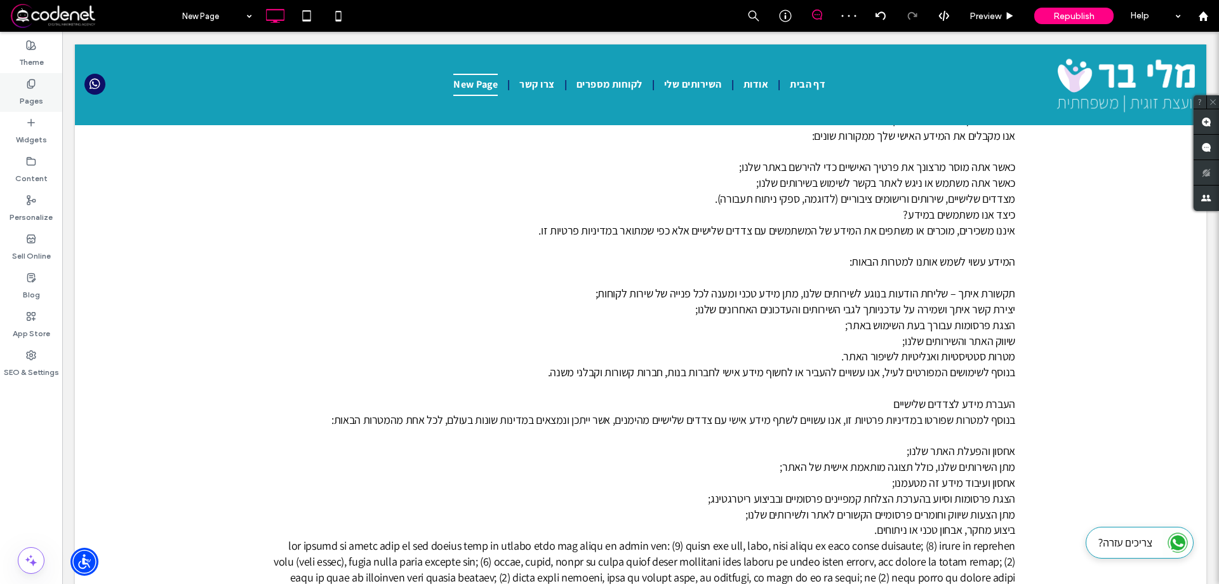
click at [3, 86] on div "Pages" at bounding box center [31, 92] width 62 height 39
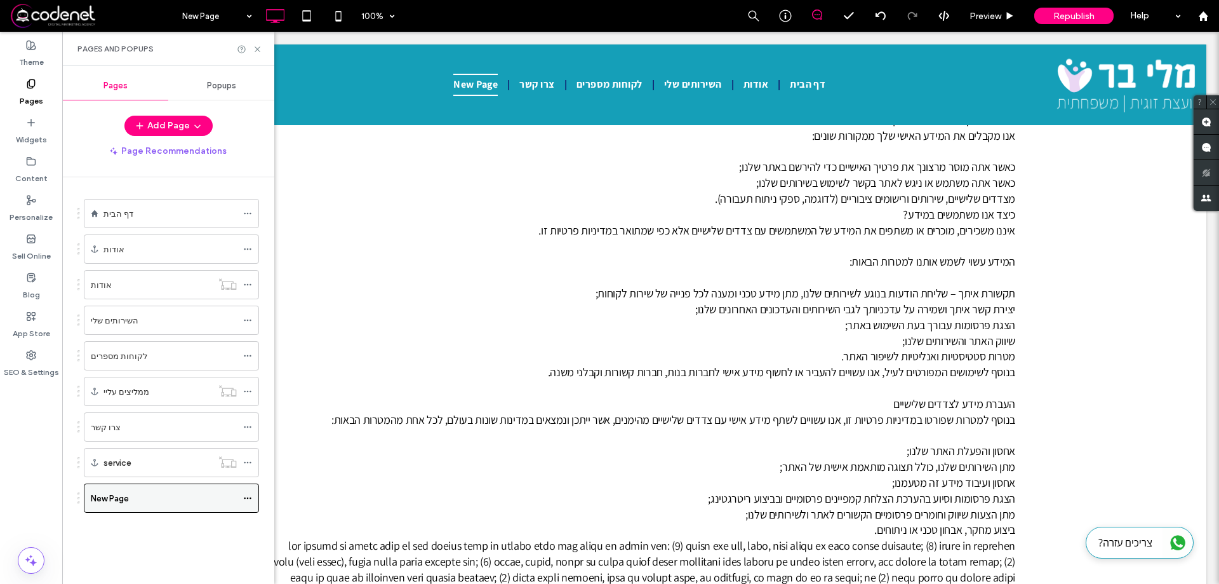
click at [251, 495] on icon at bounding box center [247, 497] width 9 height 9
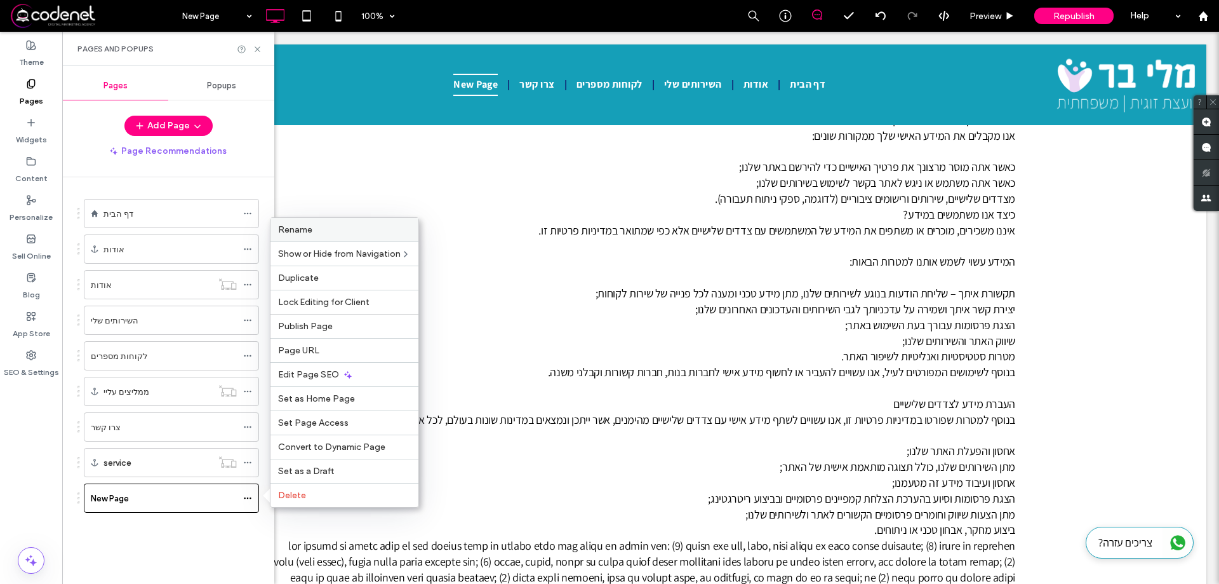
click at [335, 234] on label "Rename" at bounding box center [344, 229] width 133 height 11
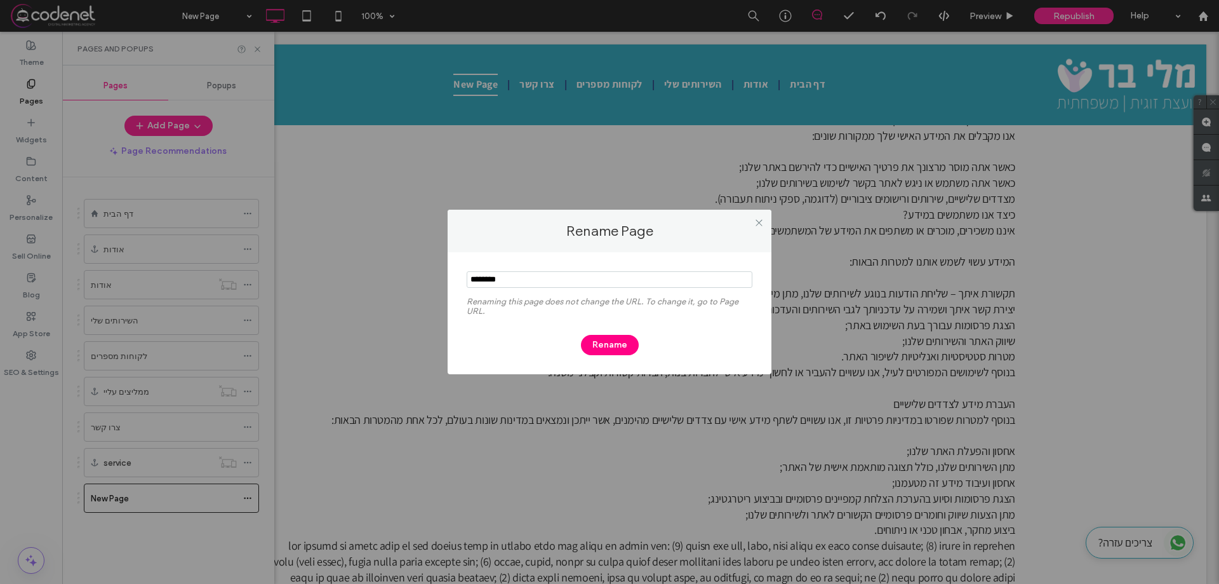
click at [517, 284] on input "notEmpty" at bounding box center [610, 279] width 286 height 17
type input "**********"
click at [594, 344] on button "Rename" at bounding box center [610, 345] width 58 height 20
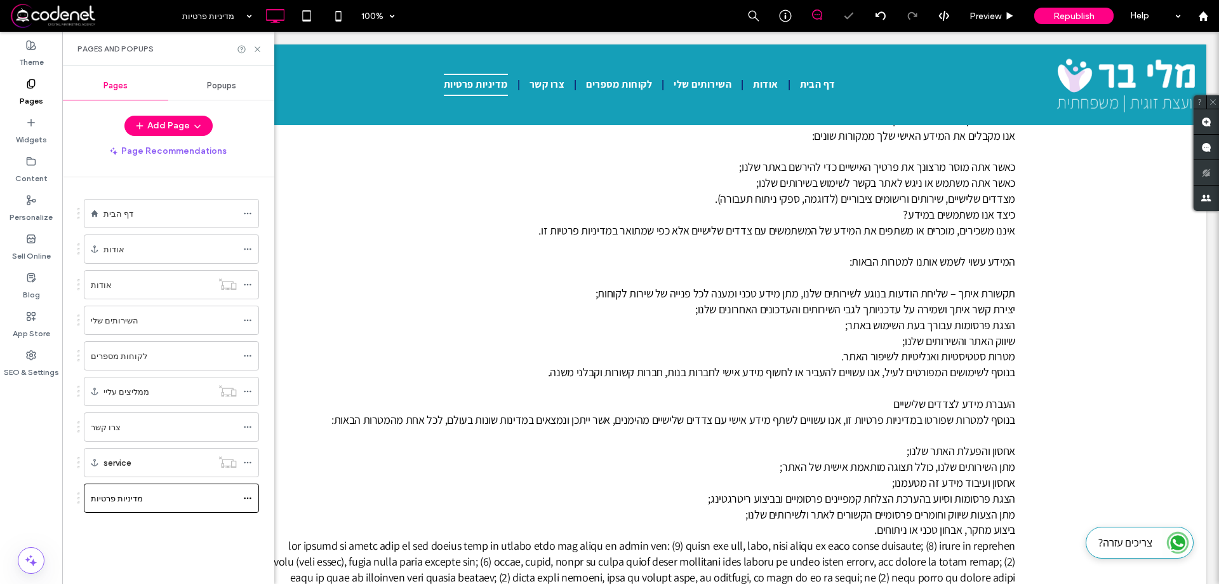
click at [34, 401] on div "Theme Pages Widgets Content Personalize Sell Online Blog App Store SEO & Settin…" at bounding box center [31, 308] width 62 height 552
click at [33, 399] on div "Theme Pages Widgets Content Personalize Sell Online Blog App Store SEO & Settin…" at bounding box center [31, 308] width 62 height 552
click at [35, 381] on div "SEO & Settings" at bounding box center [31, 363] width 62 height 39
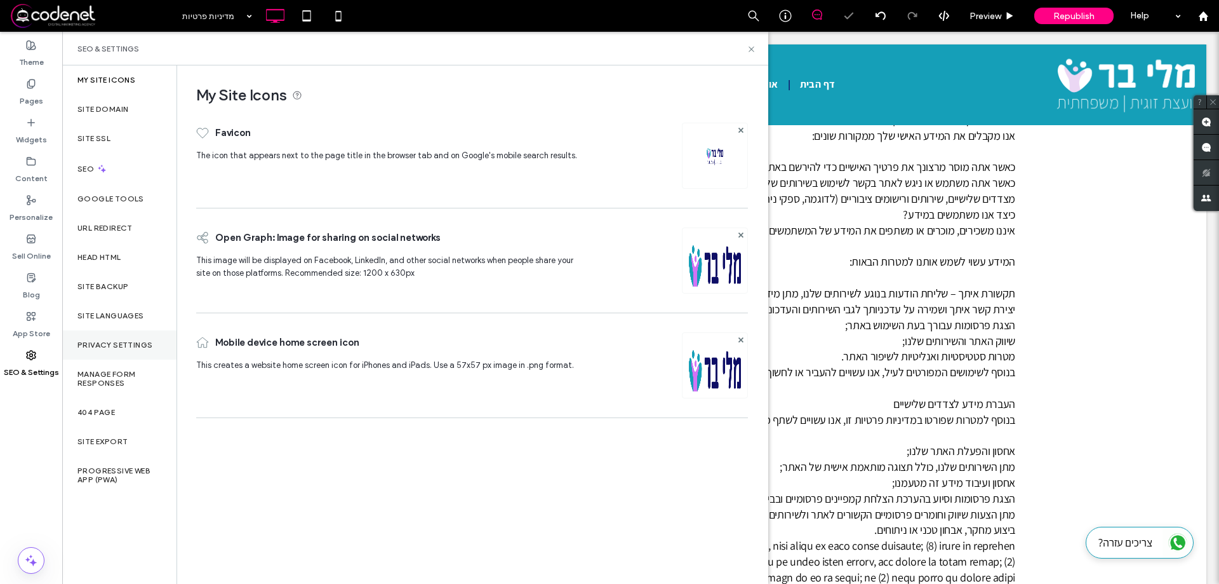
click at [93, 350] on div "Privacy Settings" at bounding box center [119, 344] width 114 height 29
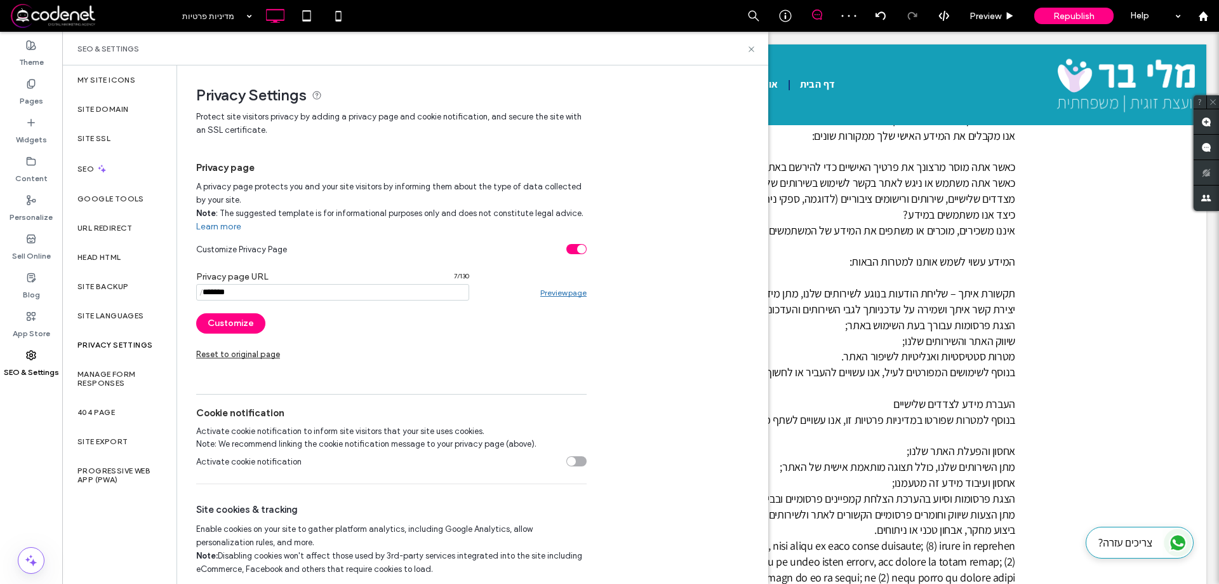
click at [578, 467] on section "Activate cookie notification" at bounding box center [391, 461] width 390 height 32
click at [576, 465] on div "toggle" at bounding box center [576, 461] width 20 height 10
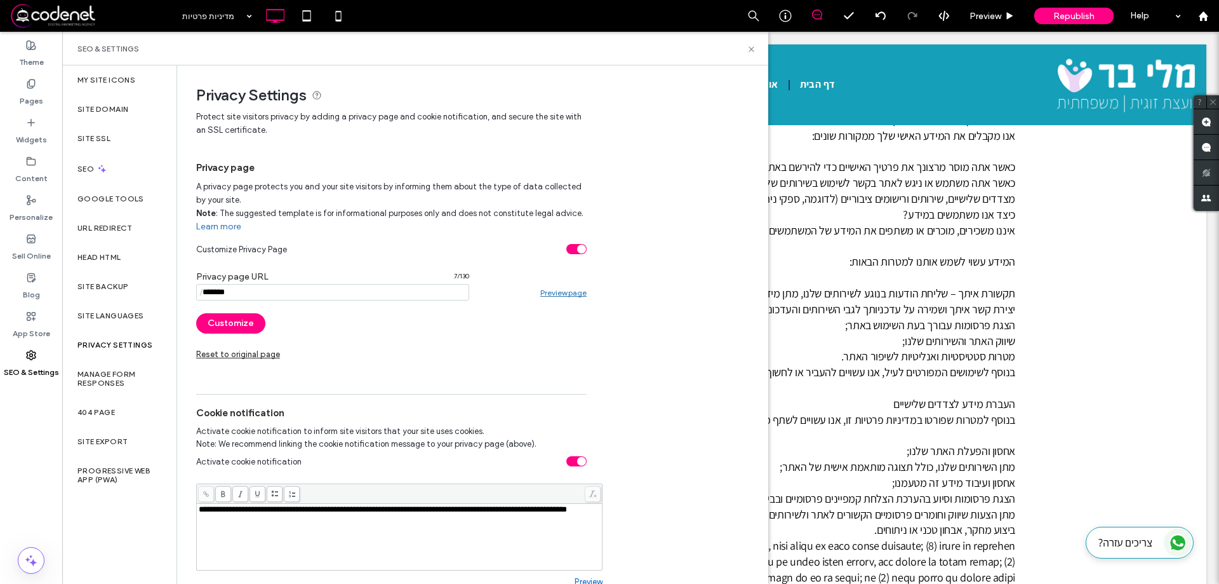
click at [364, 514] on div "**********" at bounding box center [400, 509] width 402 height 9
click at [500, 524] on div "**********" at bounding box center [400, 536] width 402 height 63
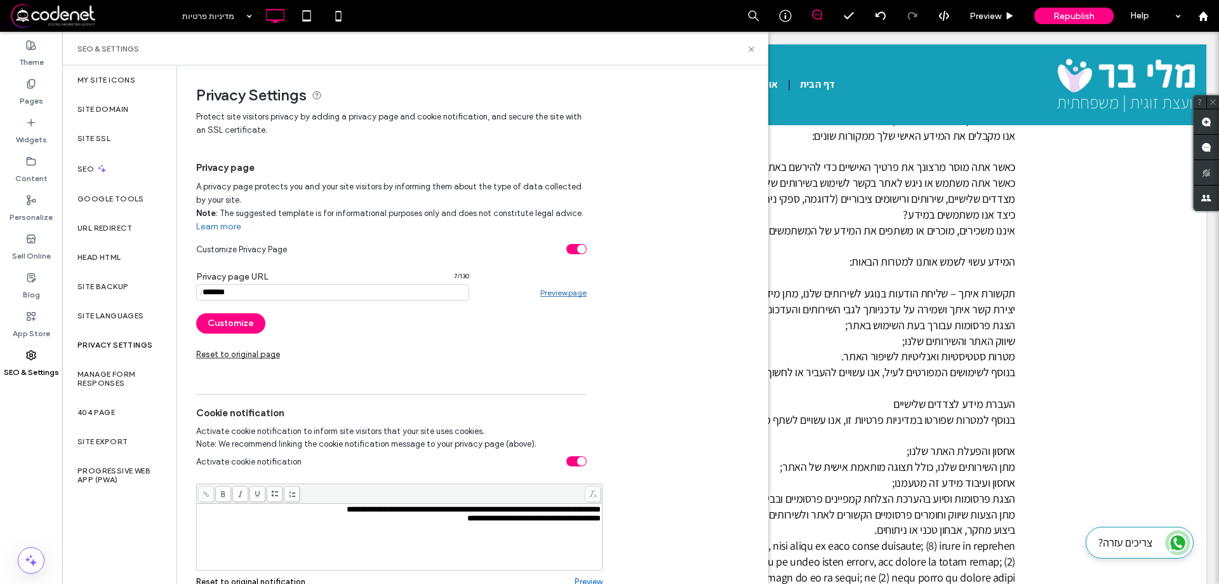
click at [422, 523] on div "**********" at bounding box center [400, 518] width 402 height 9
click at [432, 527] on div "Rich Text Editor" at bounding box center [400, 527] width 402 height 9
click at [305, 295] on input "notEmpty" at bounding box center [332, 292] width 273 height 17
click at [279, 523] on div "**********" at bounding box center [400, 518] width 402 height 9
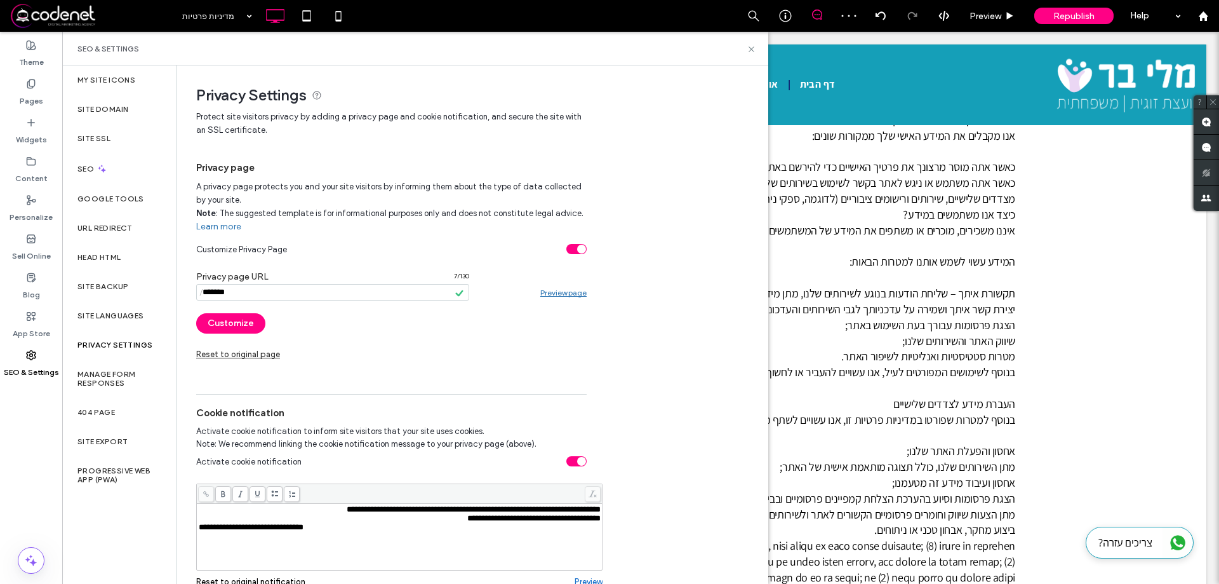
click at [279, 523] on div "**********" at bounding box center [400, 518] width 402 height 9
click at [277, 531] on span "**********" at bounding box center [251, 527] width 105 height 8
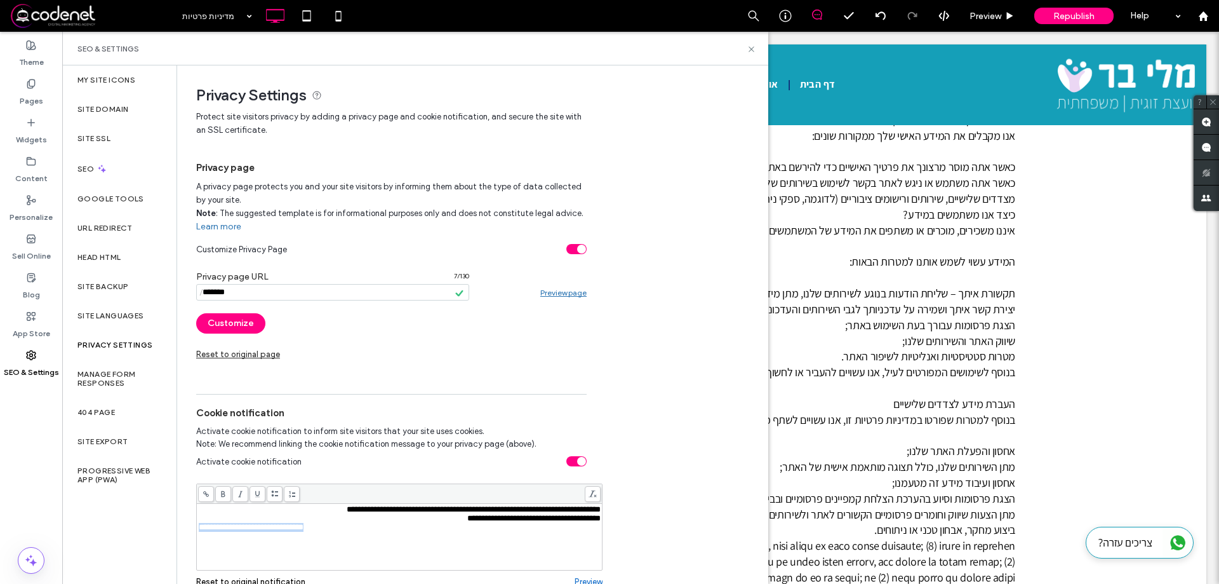
copy span "**********"
click at [208, 488] on span at bounding box center [206, 494] width 16 height 16
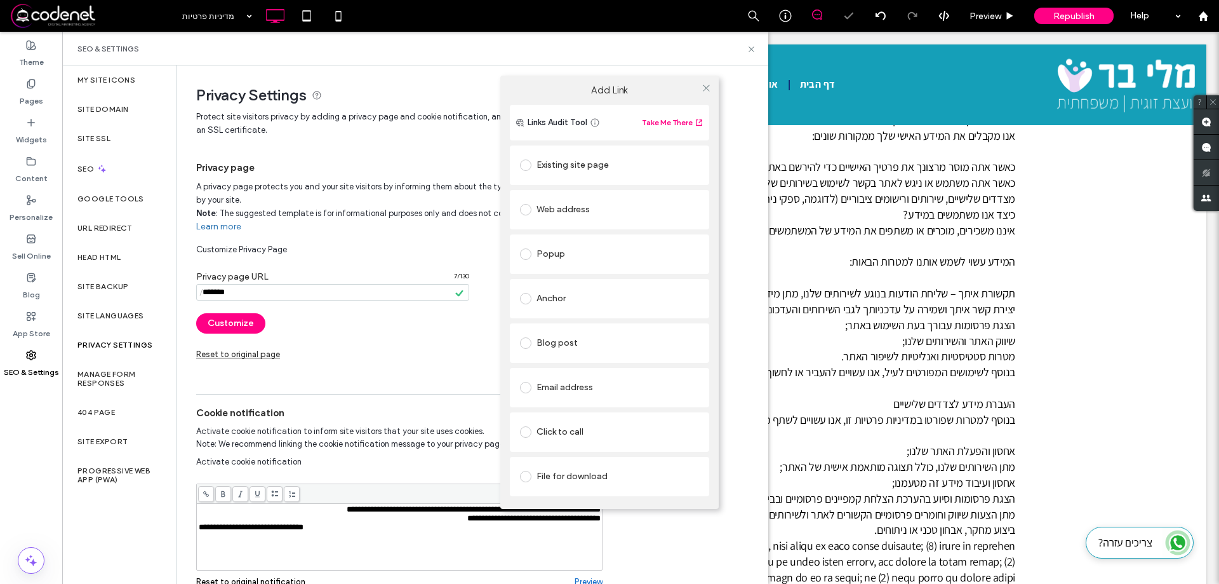
click at [535, 221] on div "Web address" at bounding box center [609, 209] width 179 height 27
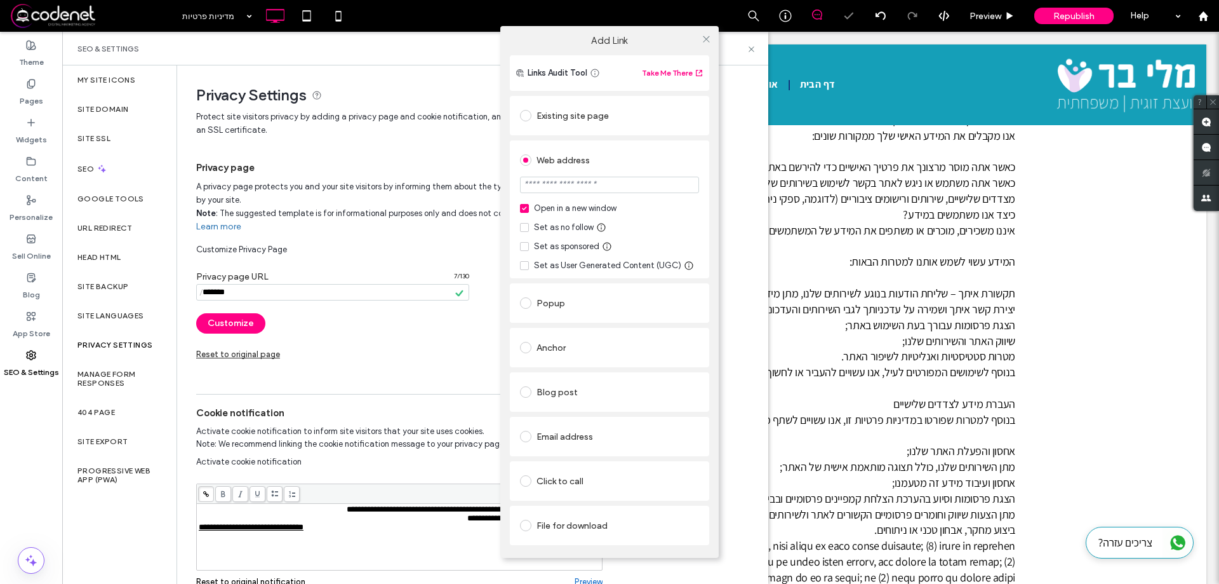
click at [585, 177] on input "url" at bounding box center [609, 185] width 179 height 17
paste input "**********"
type input "**********"
click at [707, 194] on div "**********" at bounding box center [609, 209] width 199 height 138
click at [706, 36] on icon at bounding box center [707, 39] width 10 height 10
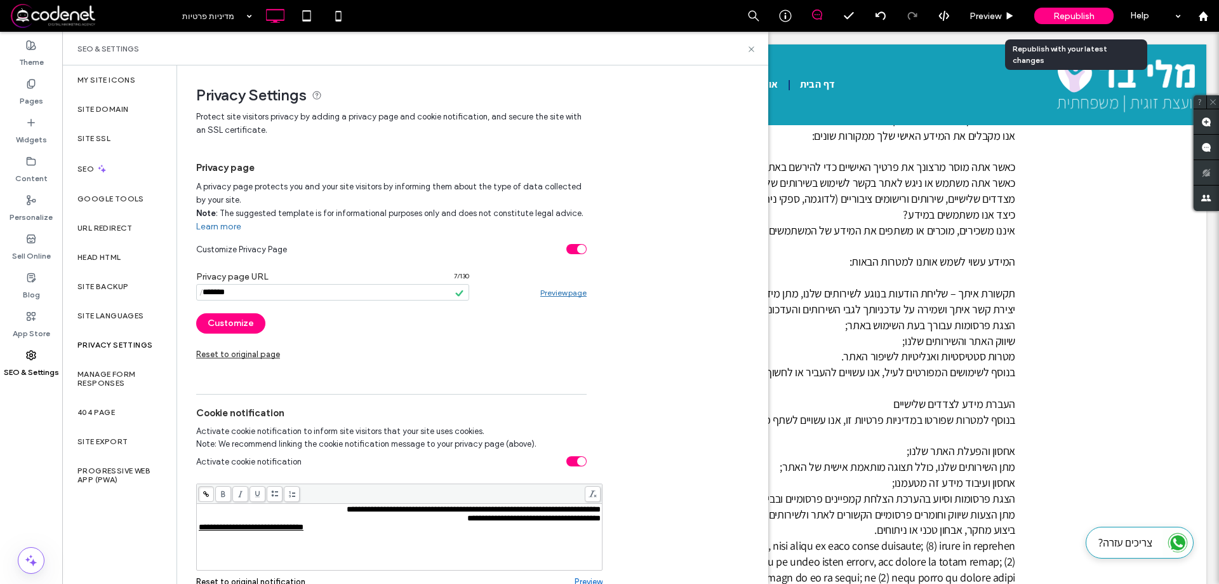
click at [1093, 12] on span "Republish" at bounding box center [1073, 16] width 41 height 11
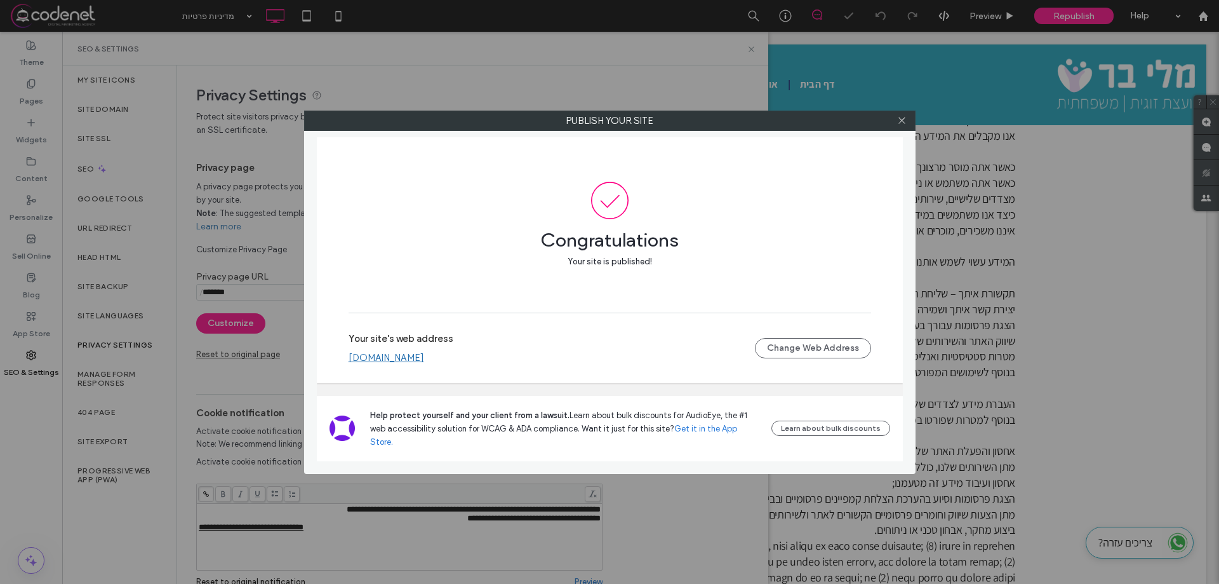
click at [399, 363] on link "www.malibar.co.il" at bounding box center [387, 357] width 76 height 11
click at [905, 117] on use at bounding box center [901, 120] width 6 height 6
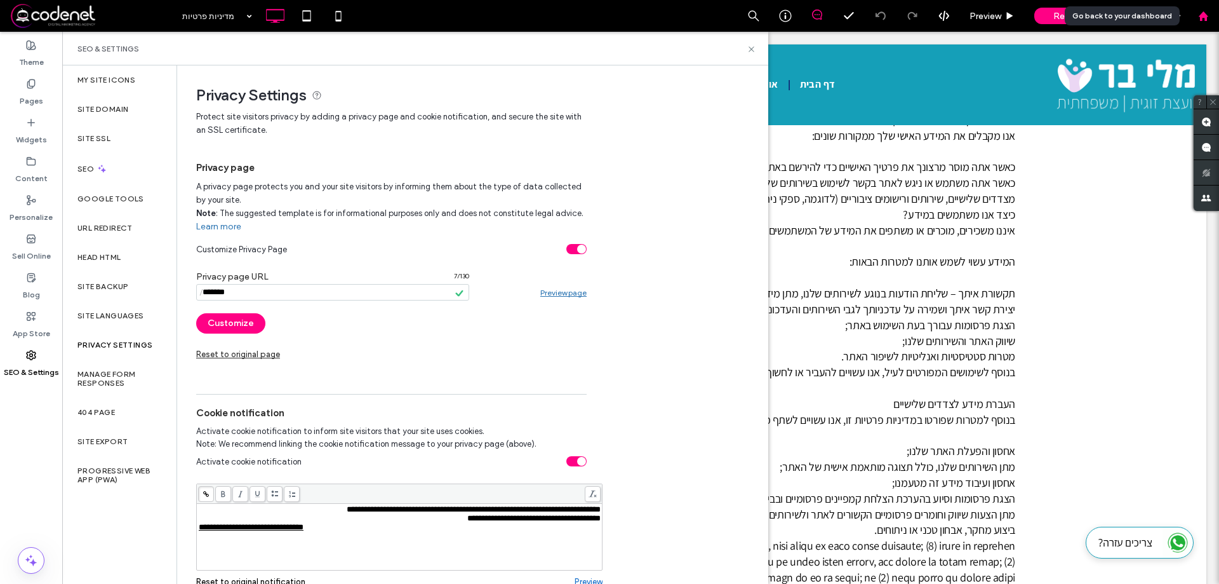
click at [1208, 22] on div at bounding box center [1203, 16] width 32 height 32
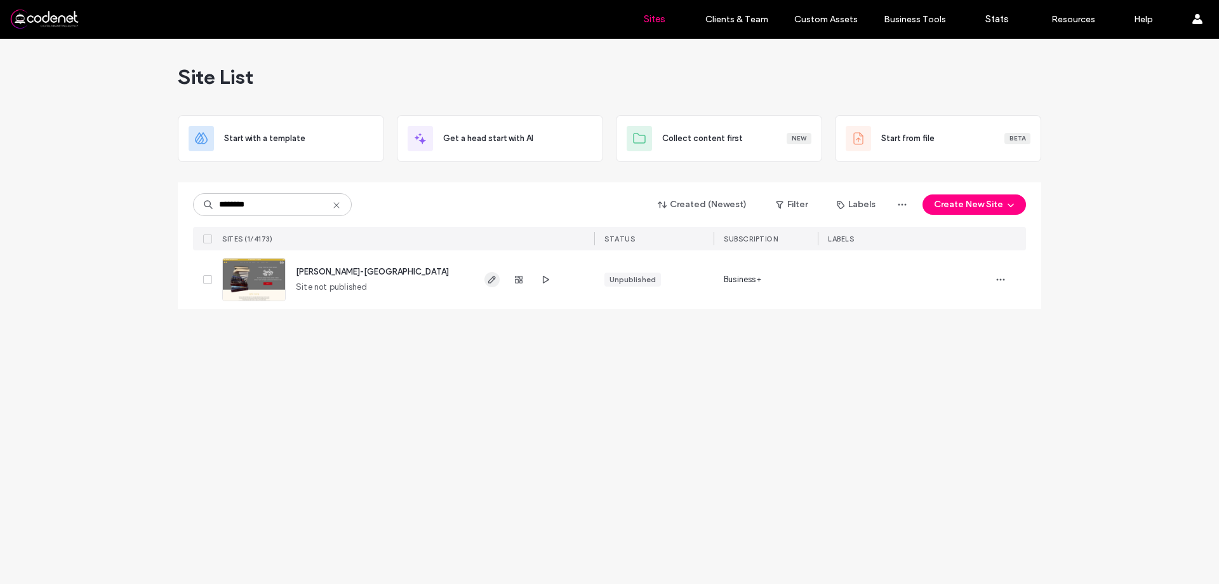
click at [489, 283] on use "button" at bounding box center [492, 280] width 8 height 8
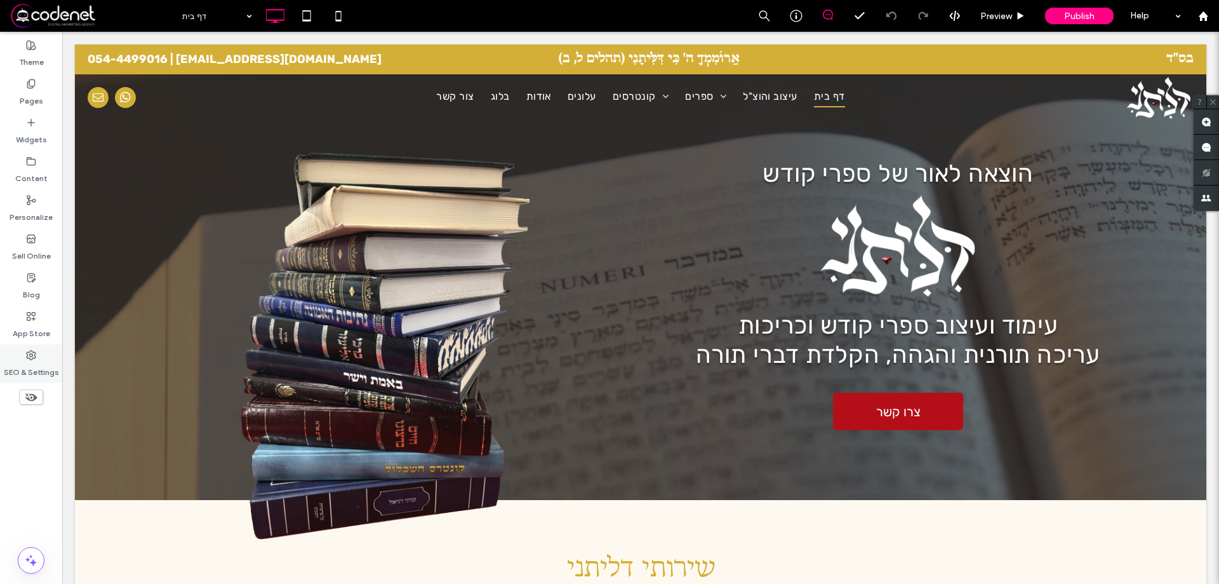
click at [44, 368] on label "SEO & Settings" at bounding box center [31, 369] width 55 height 18
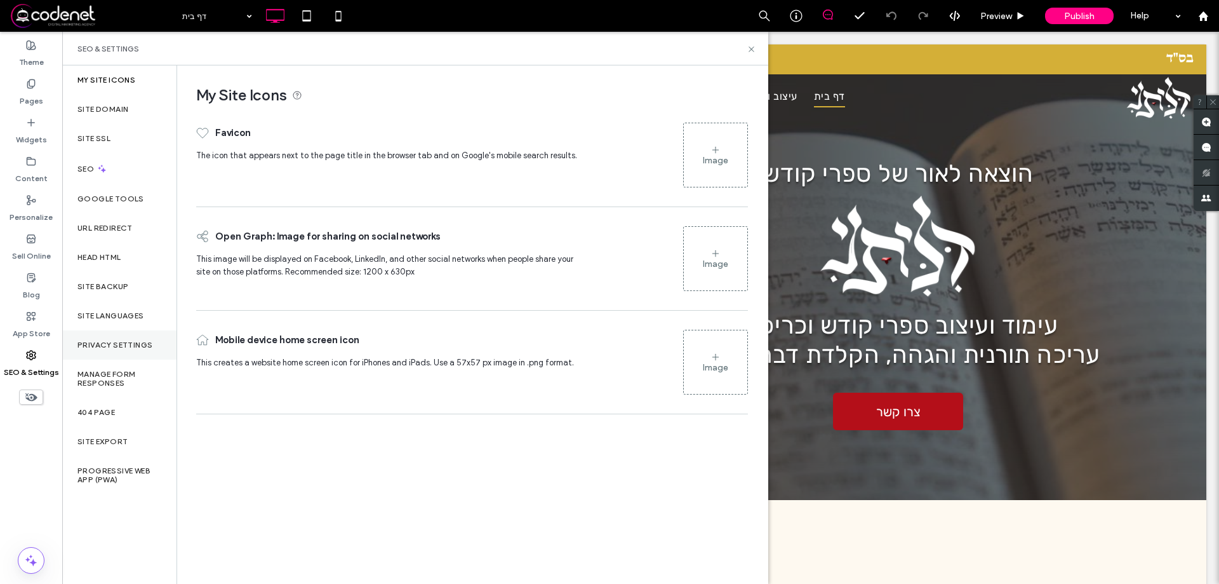
click at [107, 358] on div "Privacy Settings" at bounding box center [119, 344] width 114 height 29
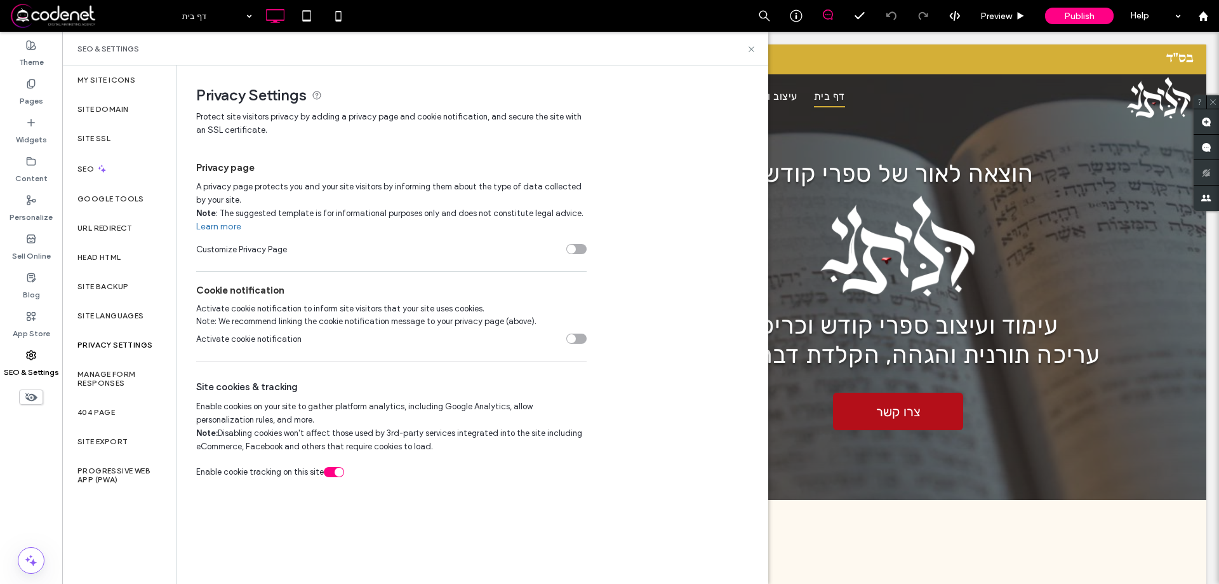
click at [578, 250] on div "toggle" at bounding box center [576, 249] width 20 height 10
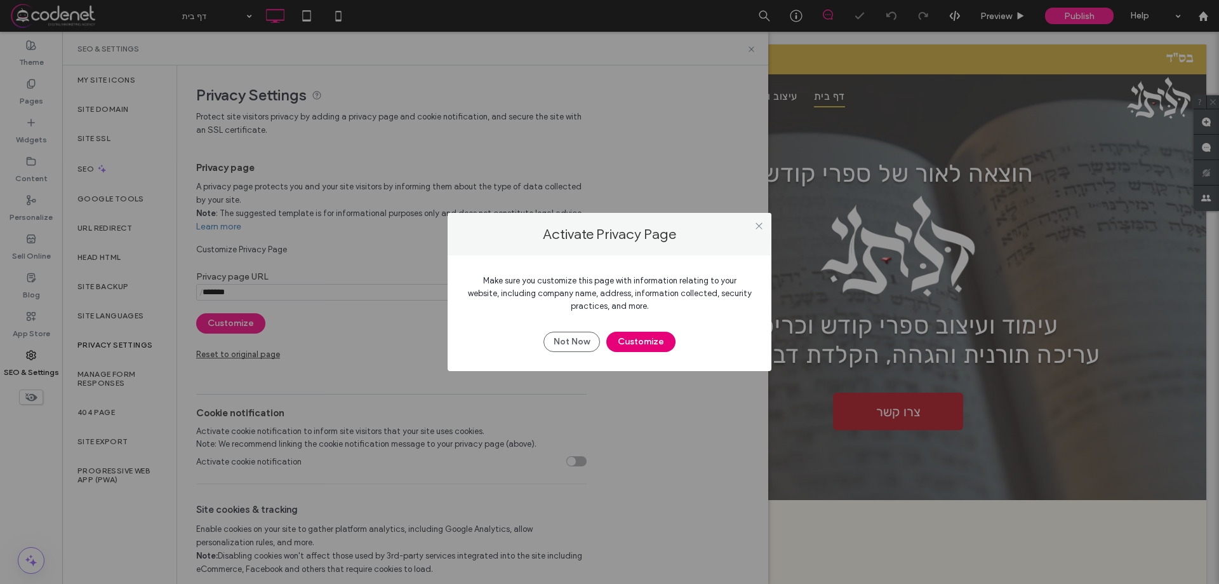
click at [634, 337] on button "Customize" at bounding box center [640, 341] width 69 height 20
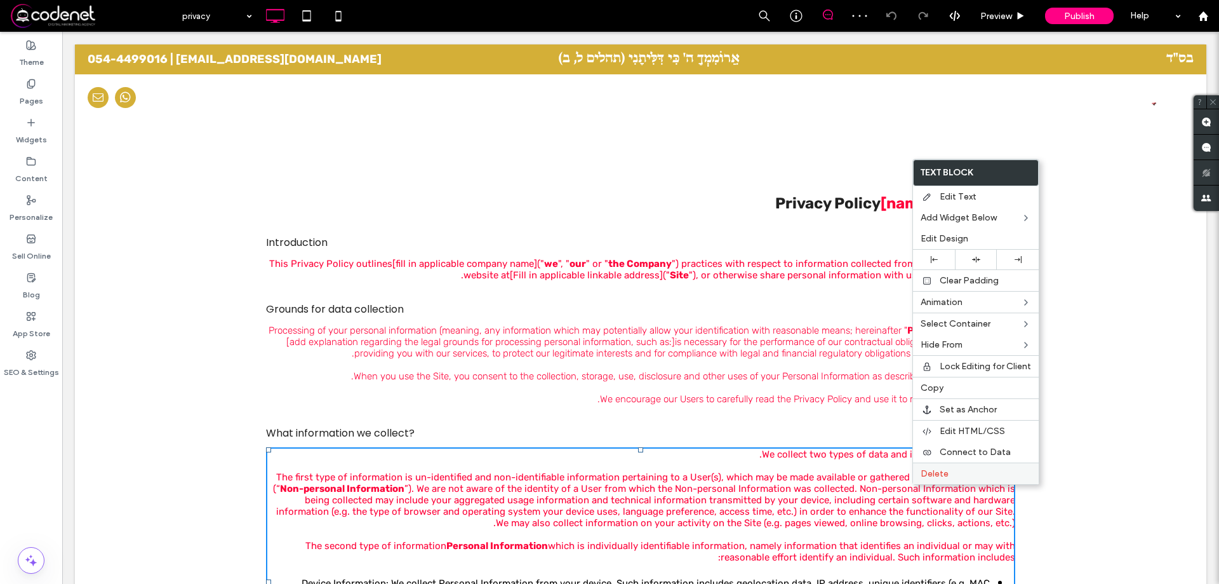
click at [916, 482] on div "Delete" at bounding box center [976, 473] width 126 height 22
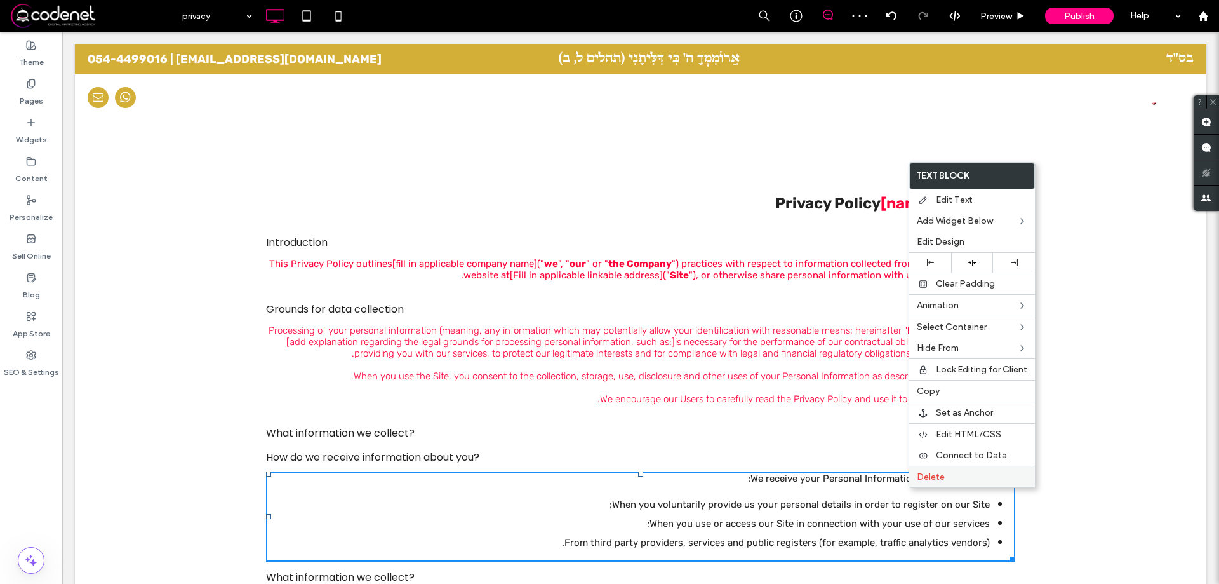
click at [918, 479] on span "Delete" at bounding box center [931, 476] width 28 height 11
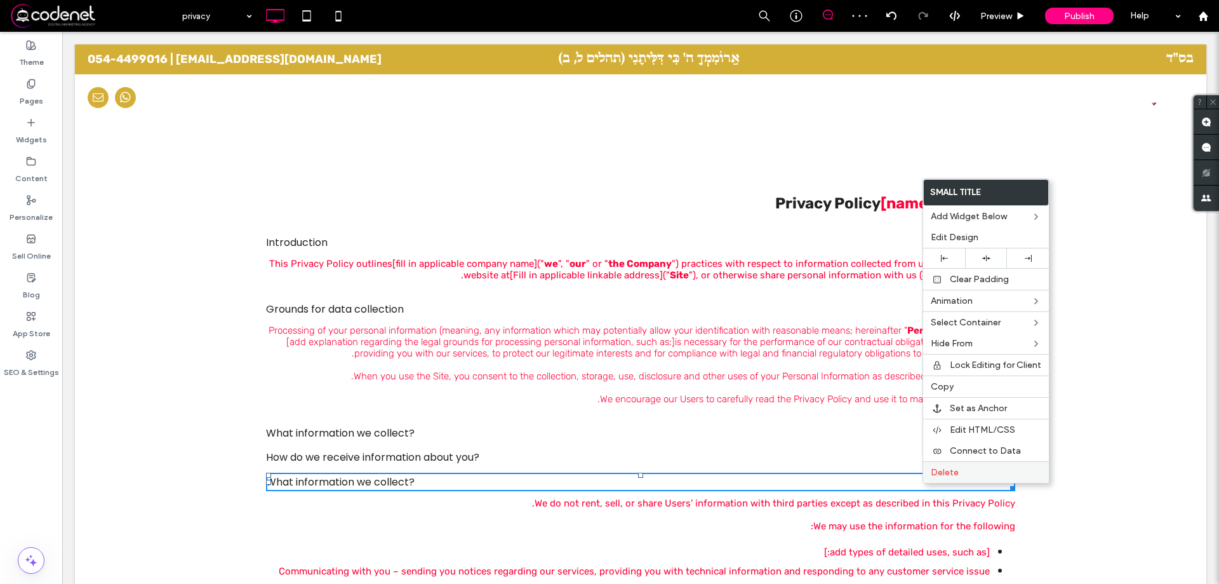
click at [927, 476] on div "Delete" at bounding box center [986, 472] width 126 height 22
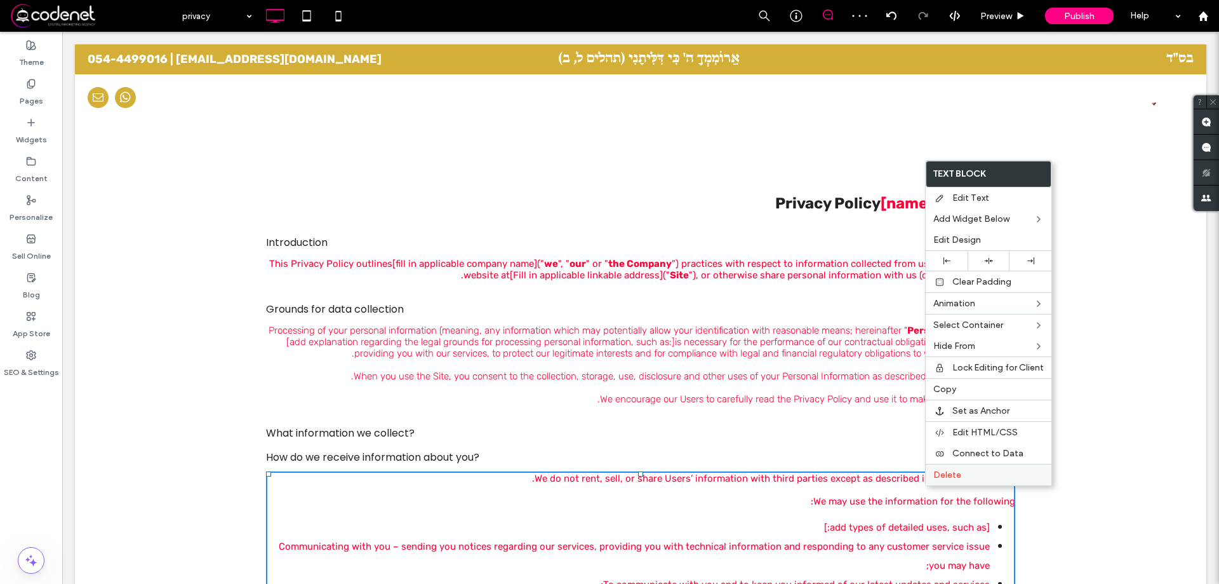
click at [942, 475] on span "Delete" at bounding box center [947, 474] width 28 height 11
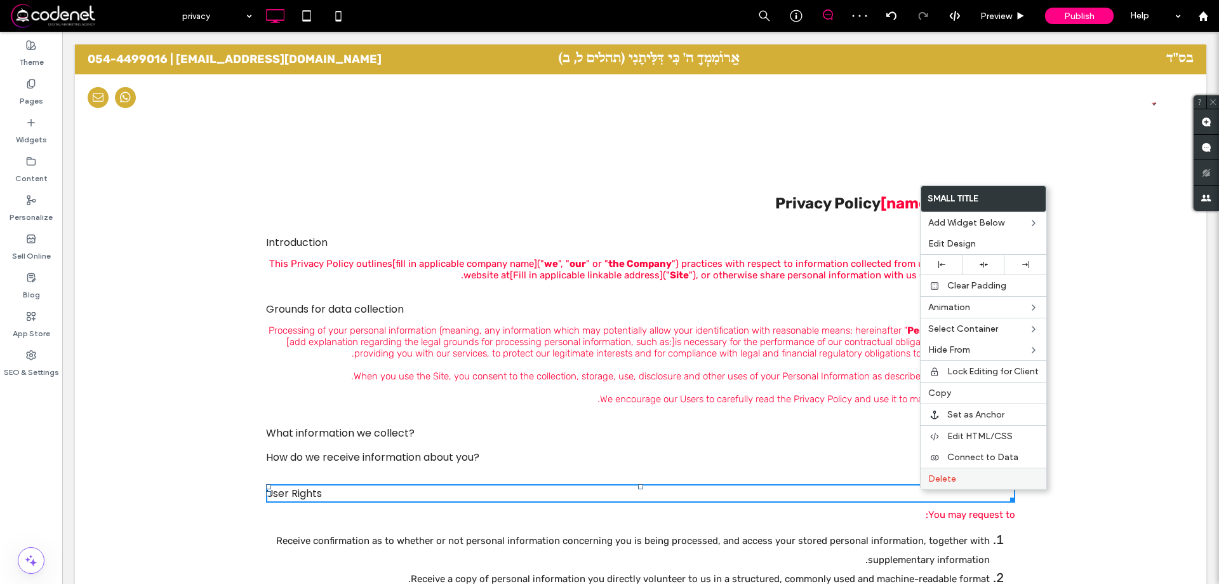
click at [933, 483] on span "Delete" at bounding box center [942, 478] width 28 height 11
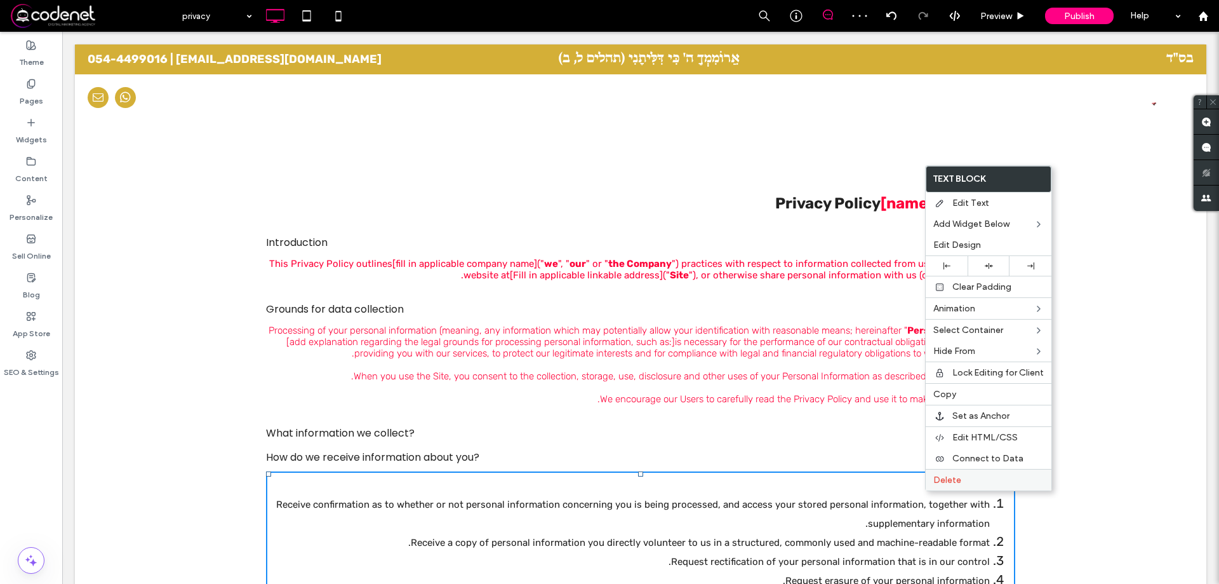
click at [933, 483] on div "Delete" at bounding box center [989, 480] width 126 height 22
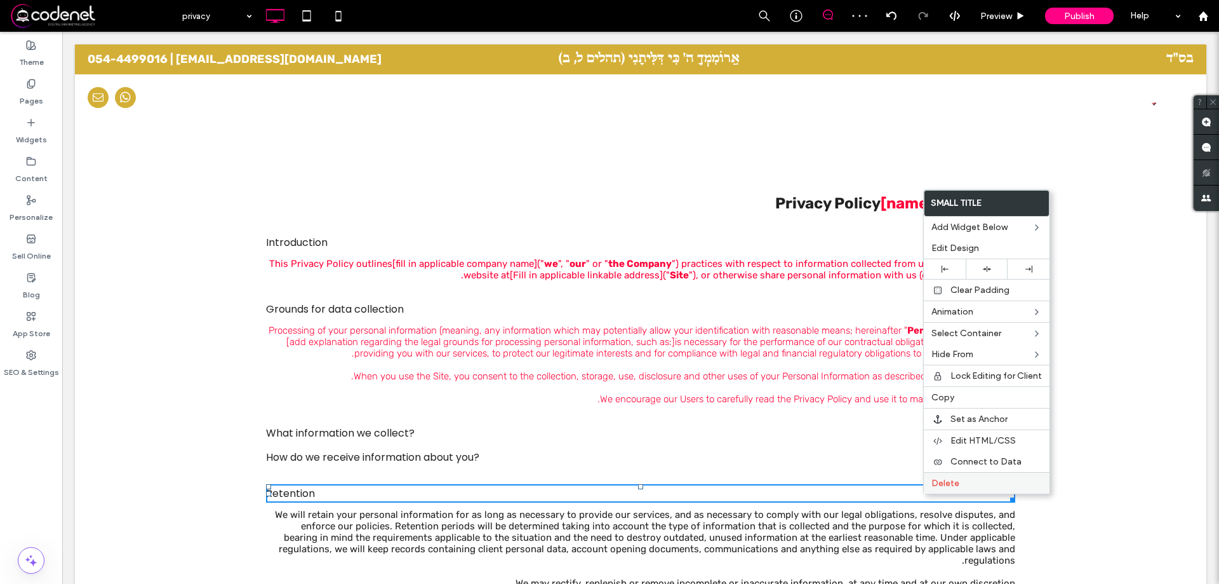
click at [942, 480] on span "Delete" at bounding box center [945, 482] width 28 height 11
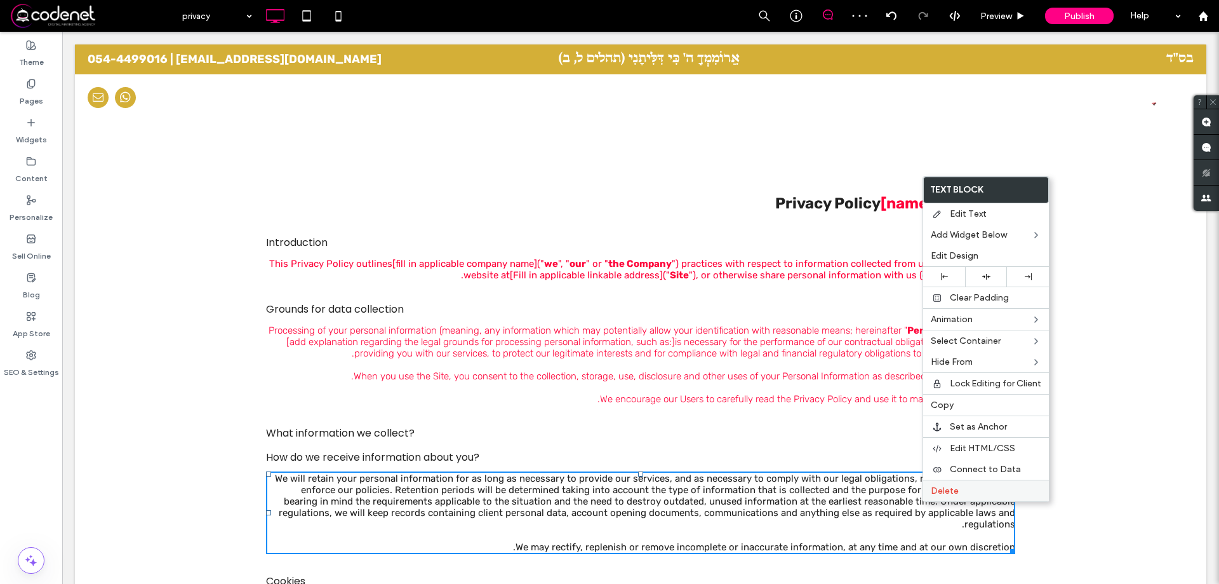
click at [930, 484] on div "Delete" at bounding box center [986, 490] width 126 height 22
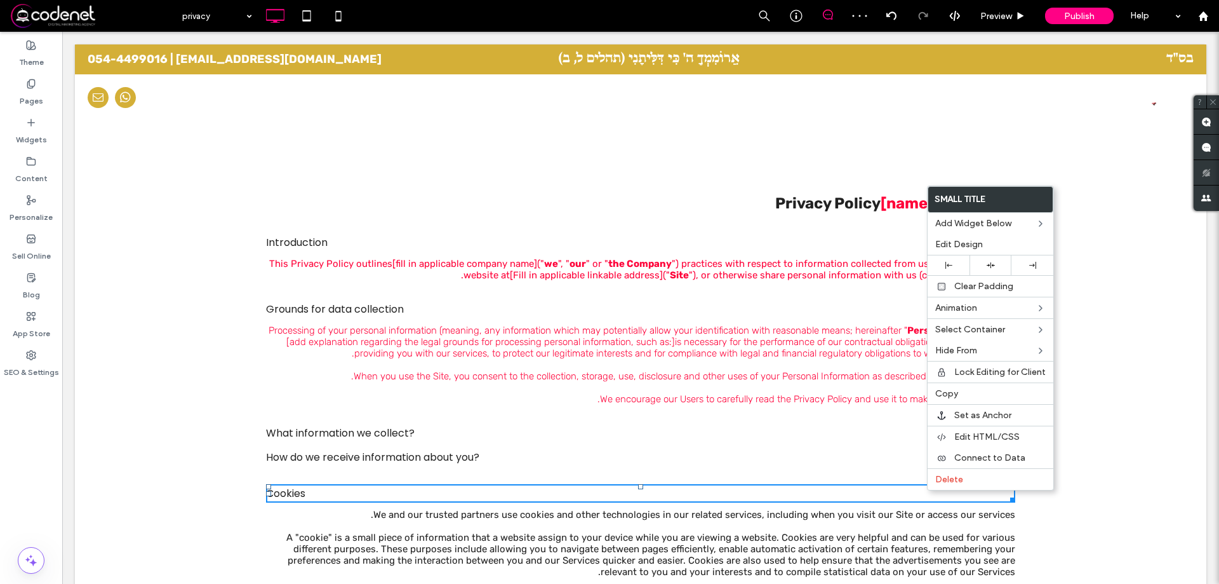
click at [936, 491] on div "Cookies" at bounding box center [640, 493] width 749 height 16
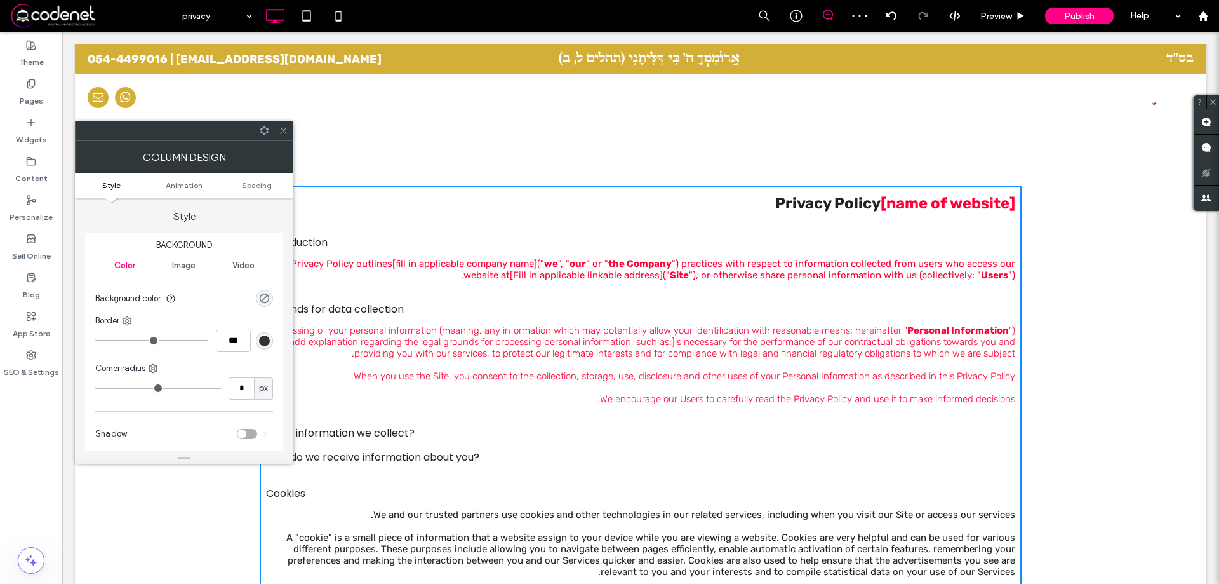
click at [929, 491] on div "Cookies" at bounding box center [640, 493] width 749 height 16
click at [278, 133] on div at bounding box center [283, 130] width 19 height 19
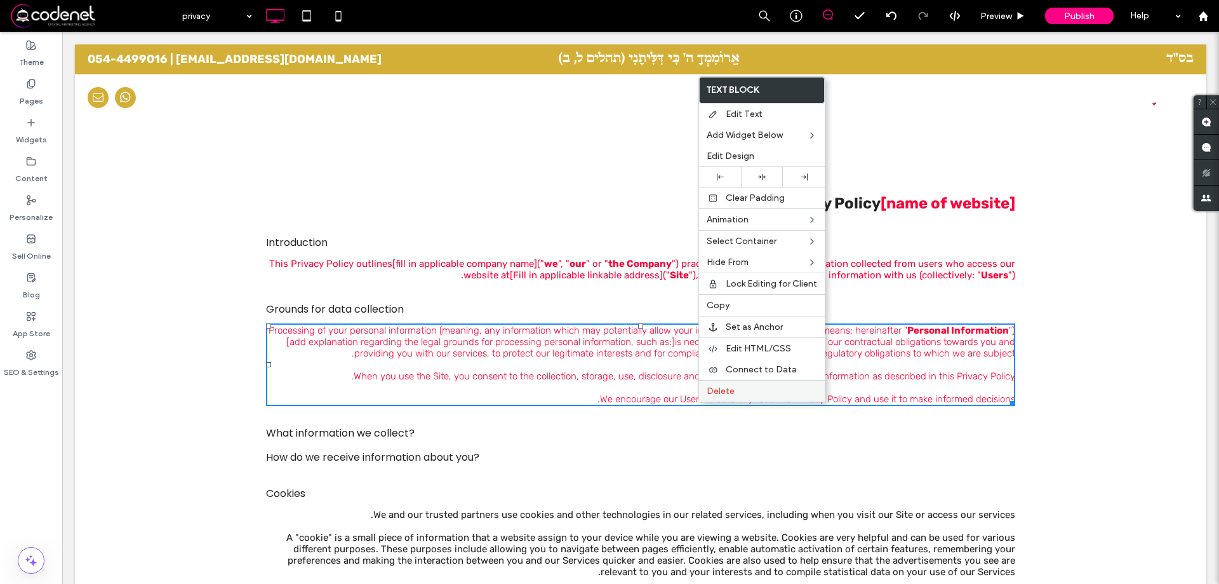
click at [767, 393] on label "Delete" at bounding box center [762, 390] width 110 height 11
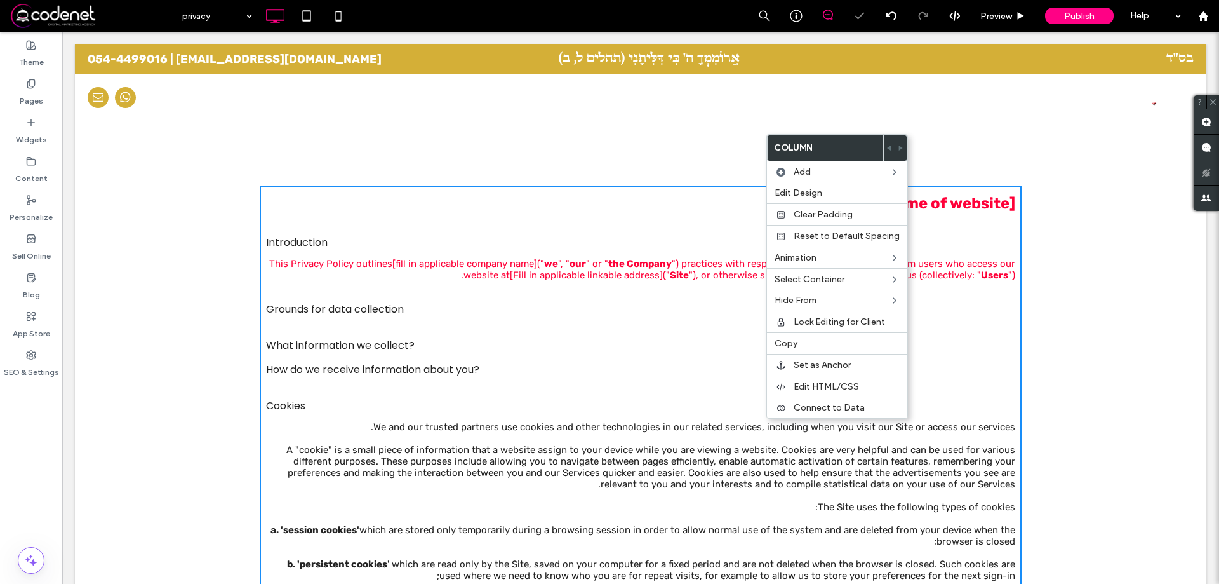
click at [758, 429] on span "We and our trusted partners use cookies and other technologies in our related s…" at bounding box center [693, 426] width 644 height 11
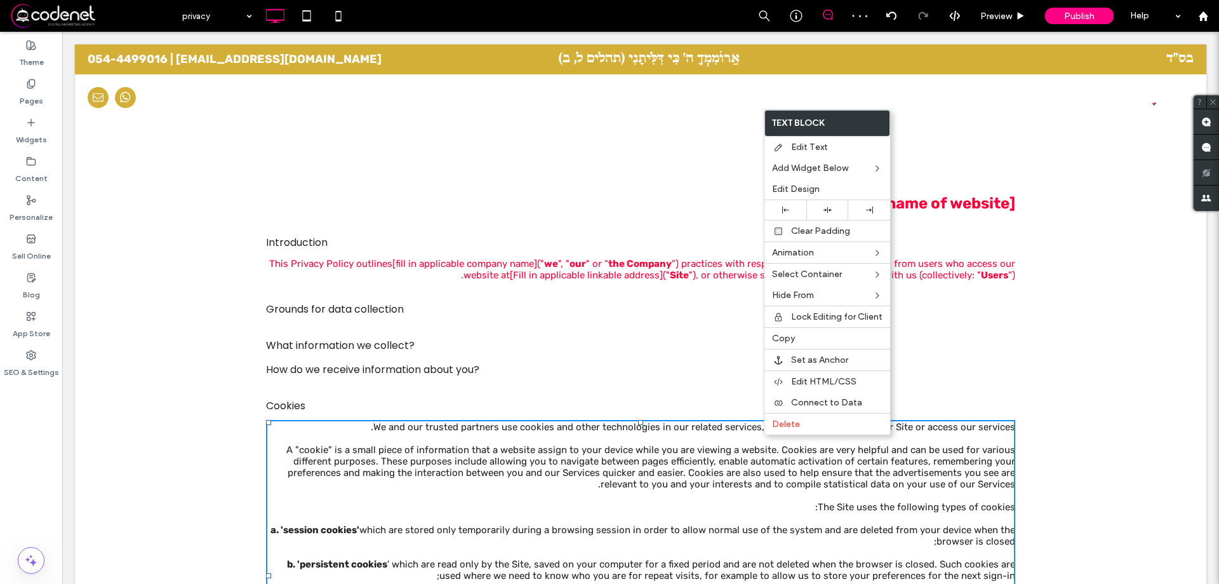
click at [763, 435] on div at bounding box center [640, 437] width 749 height 11
click at [771, 429] on div "Delete" at bounding box center [830, 423] width 126 height 22
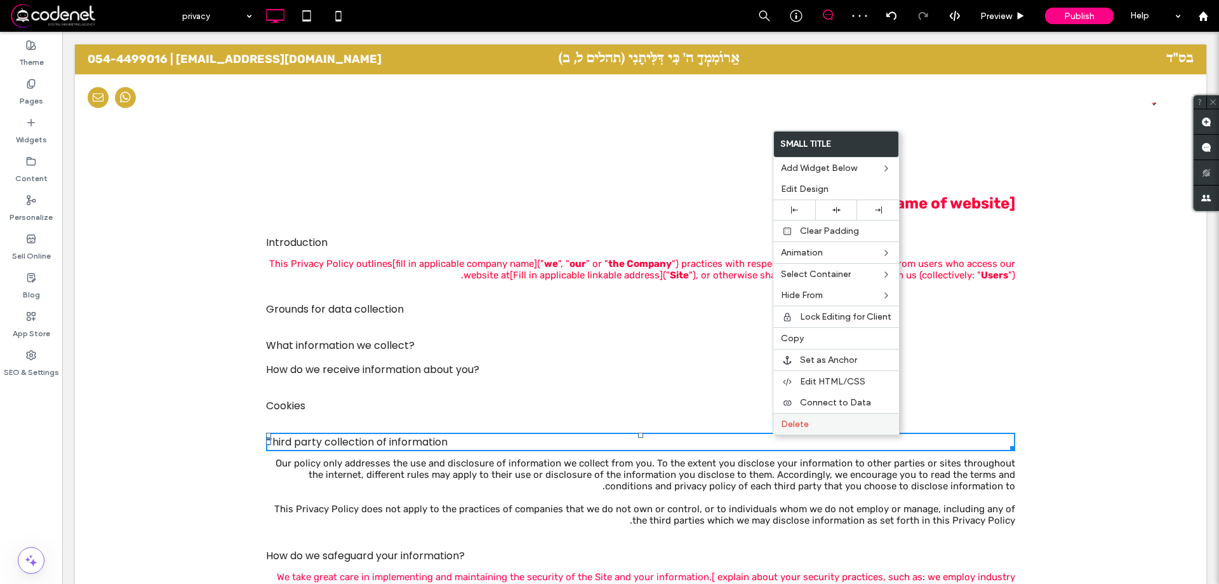
click at [775, 433] on div "Delete" at bounding box center [836, 424] width 126 height 22
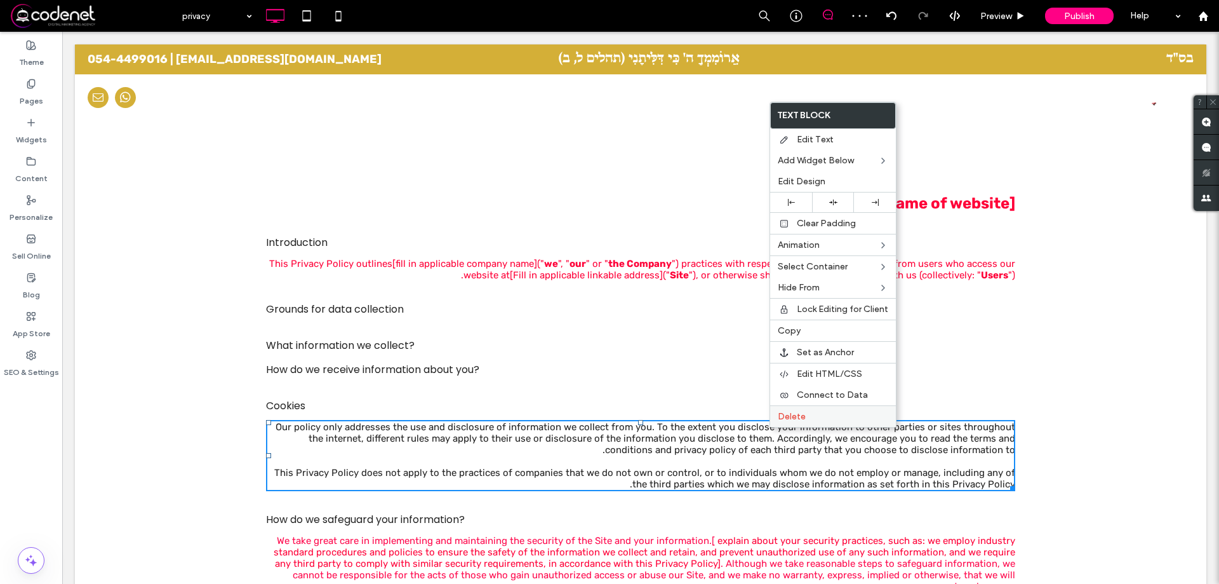
click at [776, 422] on div "Delete" at bounding box center [833, 416] width 126 height 22
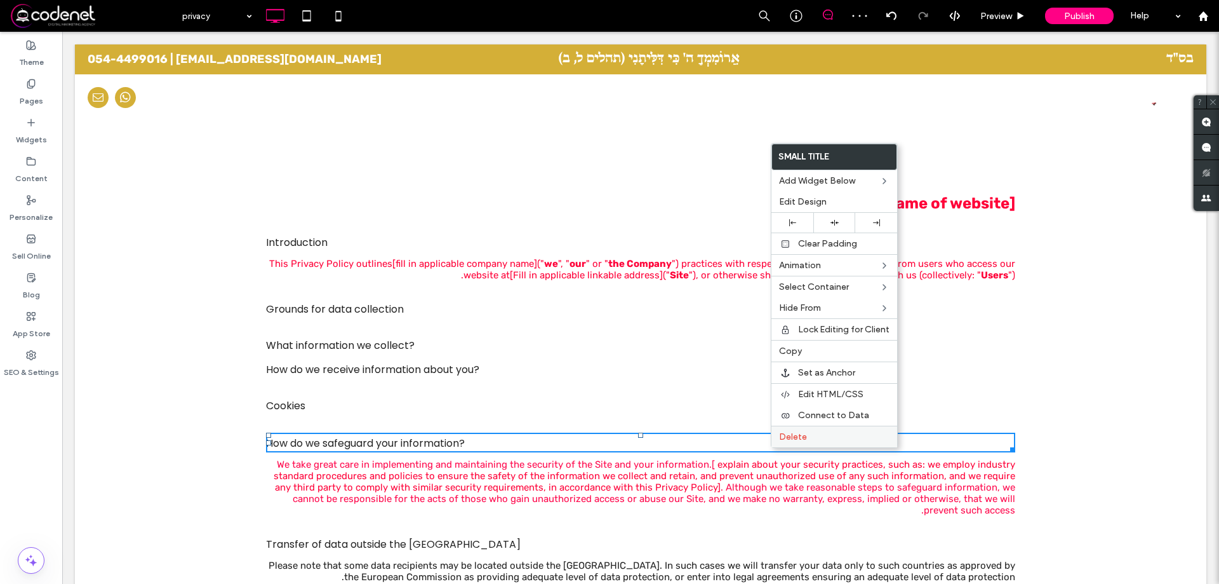
click at [778, 436] on div "Delete" at bounding box center [834, 436] width 126 height 22
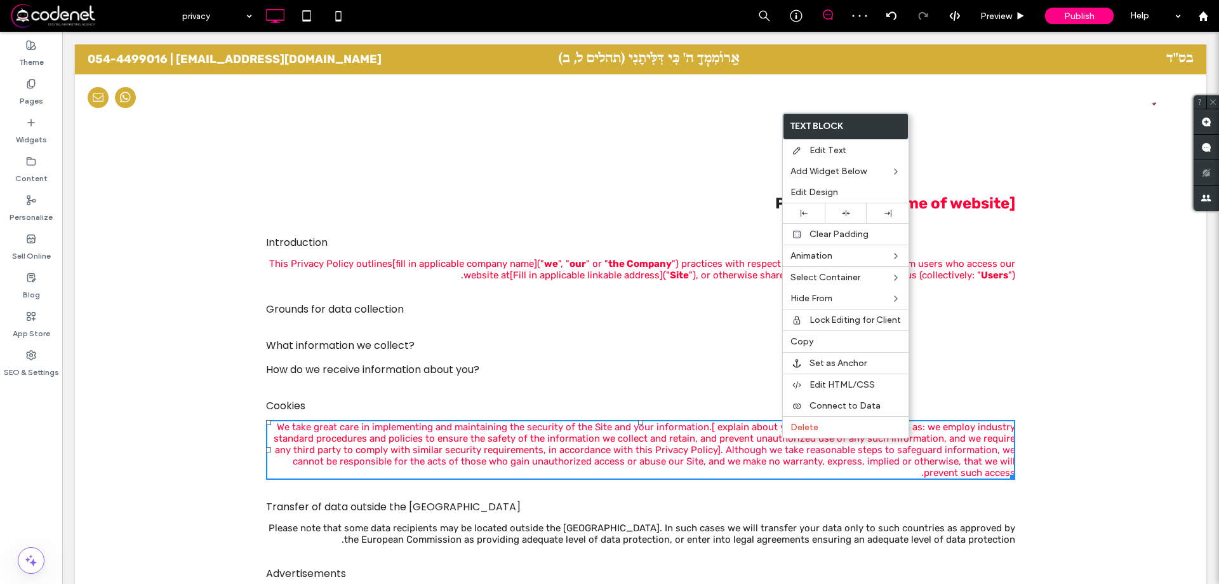
click at [795, 439] on font "explain about your security practices, such as: we employ industry standard pro…" at bounding box center [645, 438] width 742 height 34
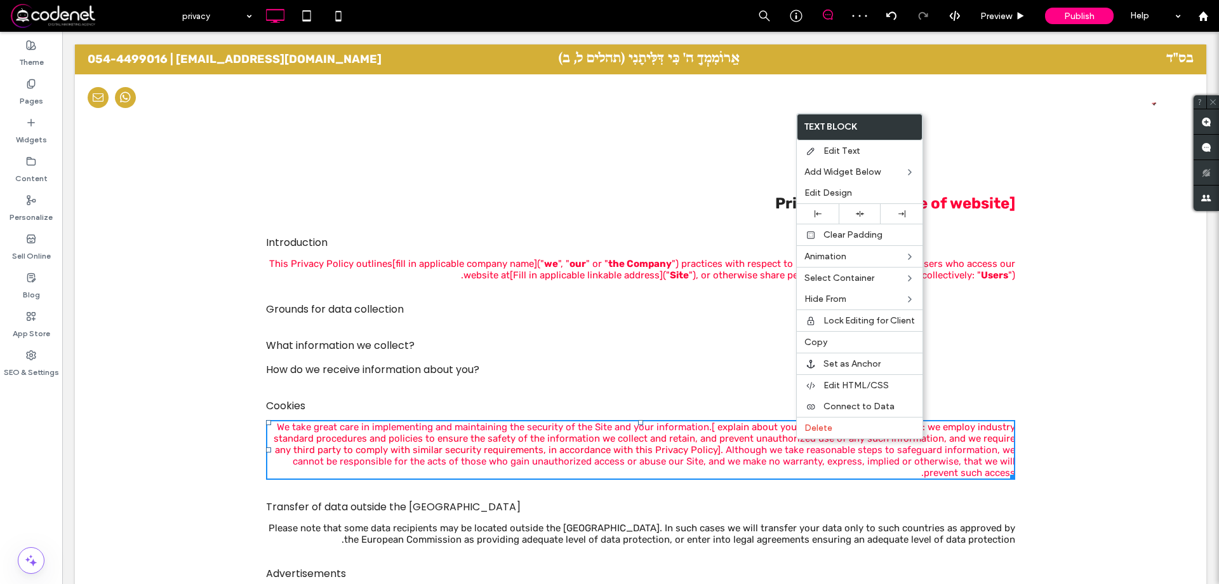
click at [800, 431] on div "Delete" at bounding box center [860, 428] width 126 height 22
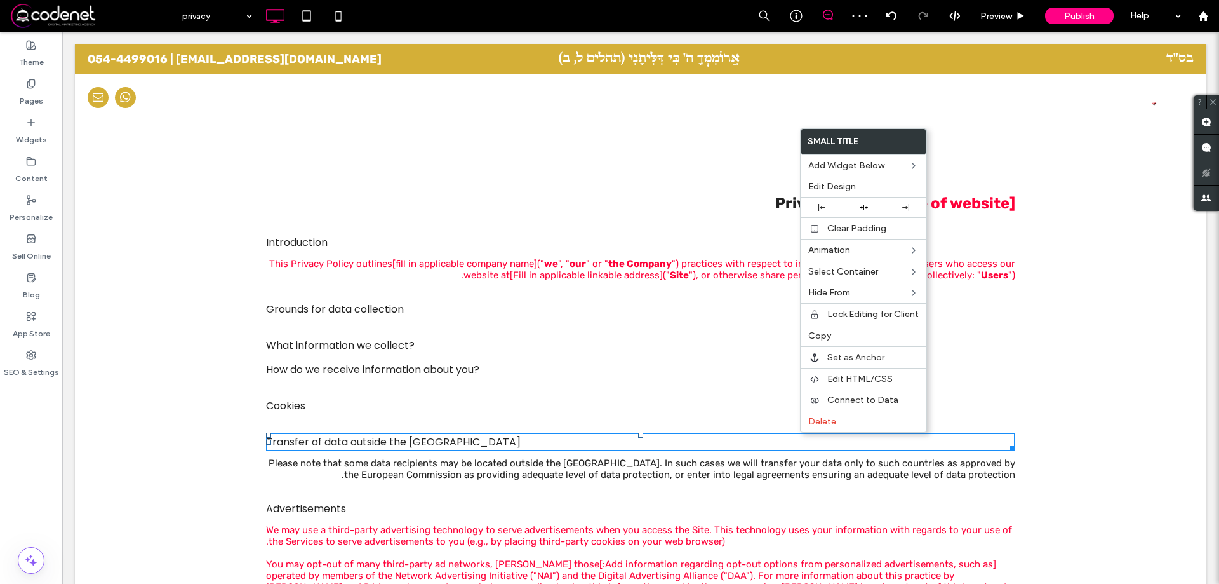
click at [804, 432] on div "Small Title Add Widget Below Edit Design Clear Padding Animation Select Contain…" at bounding box center [863, 280] width 127 height 305
click at [806, 433] on h4 "Transfer of data outside the EEA" at bounding box center [640, 441] width 749 height 18
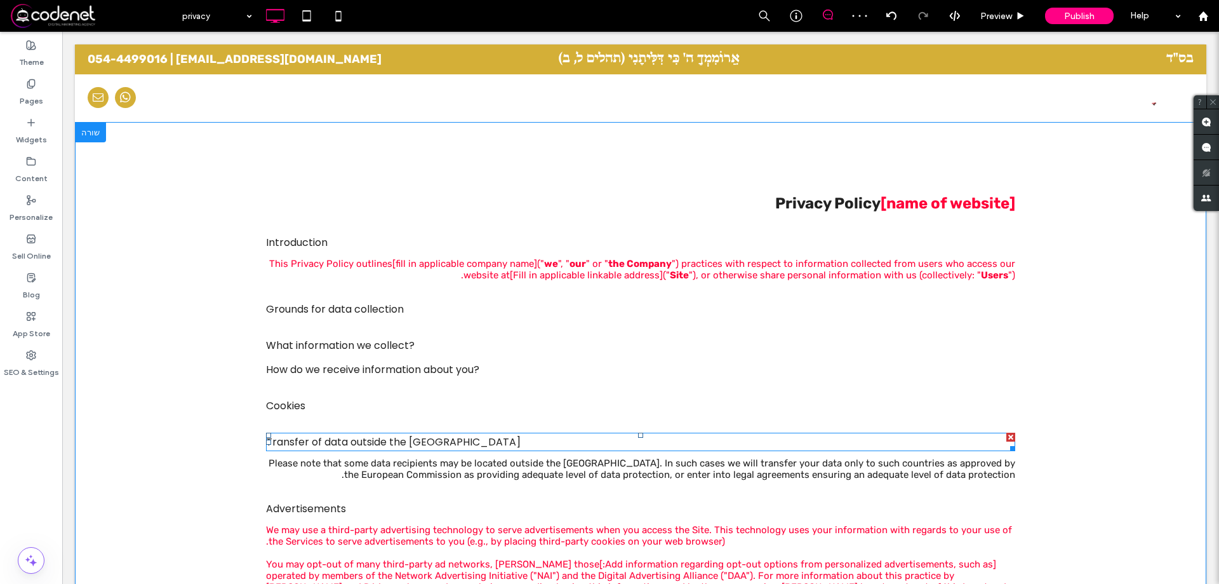
click at [807, 432] on h4 "Transfer of data outside the EEA" at bounding box center [640, 441] width 749 height 18
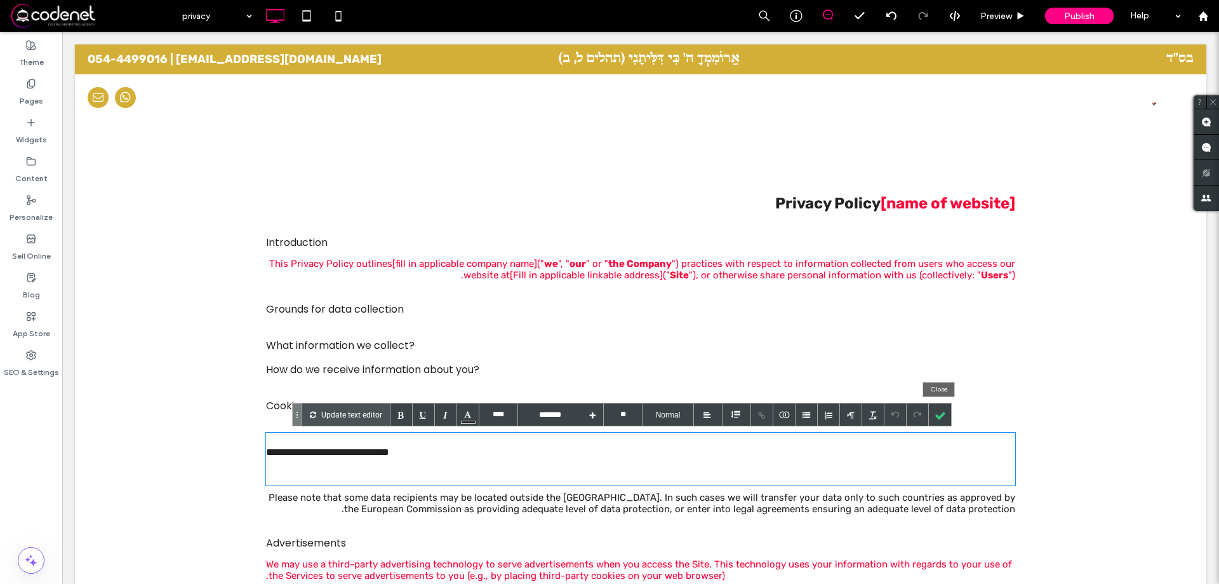
drag, startPoint x: 942, startPoint y: 413, endPoint x: 912, endPoint y: 435, distance: 36.8
click at [940, 413] on div at bounding box center [940, 414] width 22 height 22
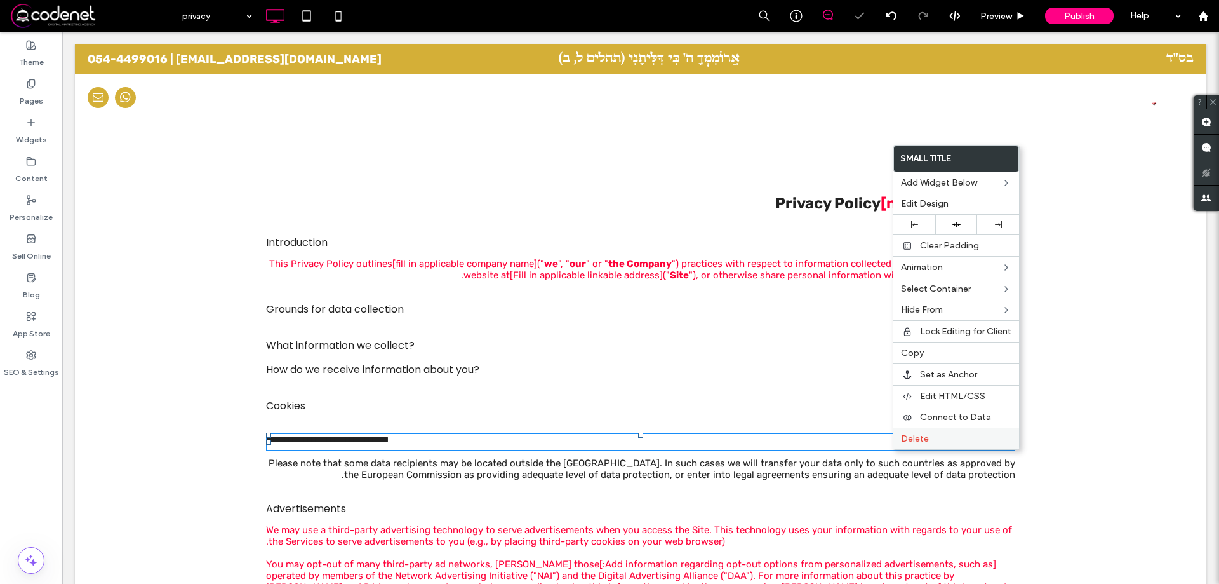
click at [905, 434] on span "Delete" at bounding box center [915, 438] width 28 height 11
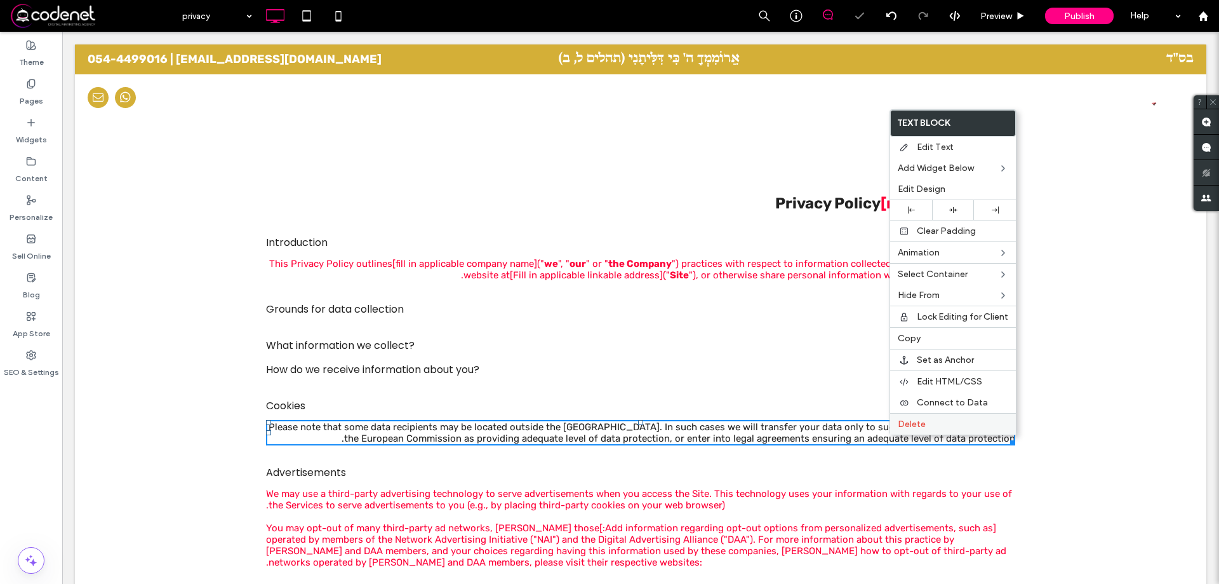
click at [900, 430] on div "Delete" at bounding box center [953, 424] width 126 height 22
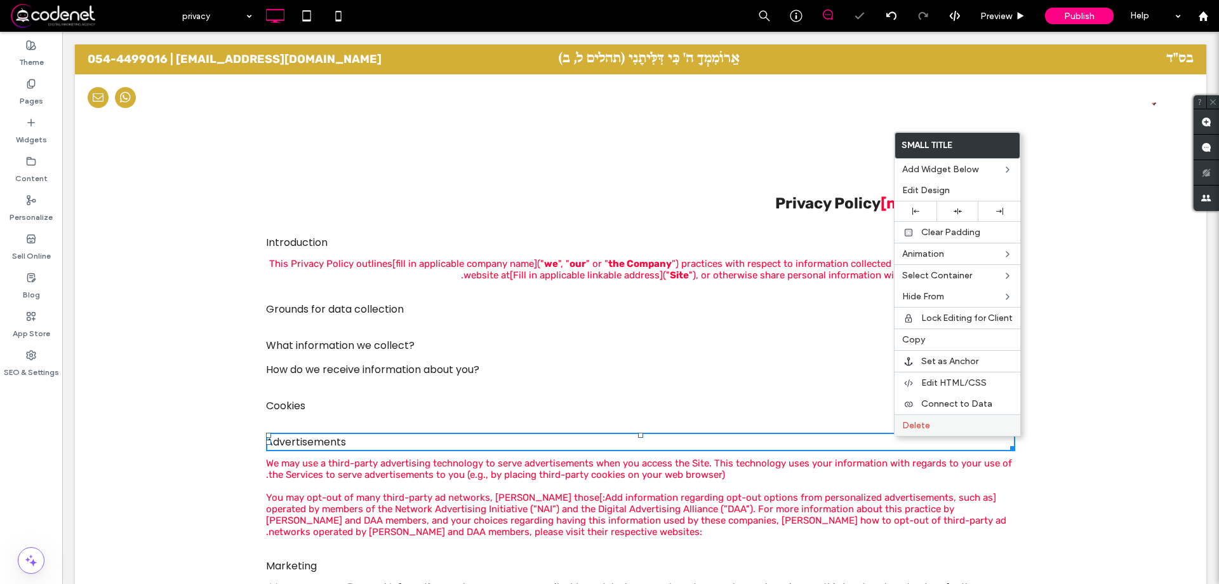
click at [895, 431] on div "Delete" at bounding box center [958, 425] width 126 height 22
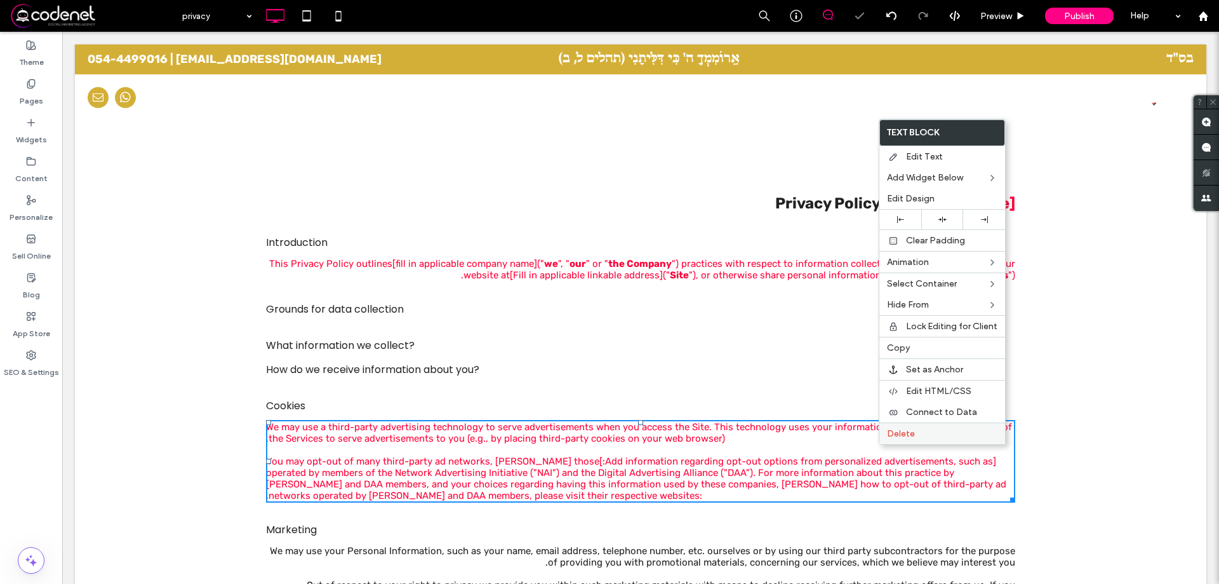
click at [899, 430] on span "Delete" at bounding box center [901, 433] width 28 height 11
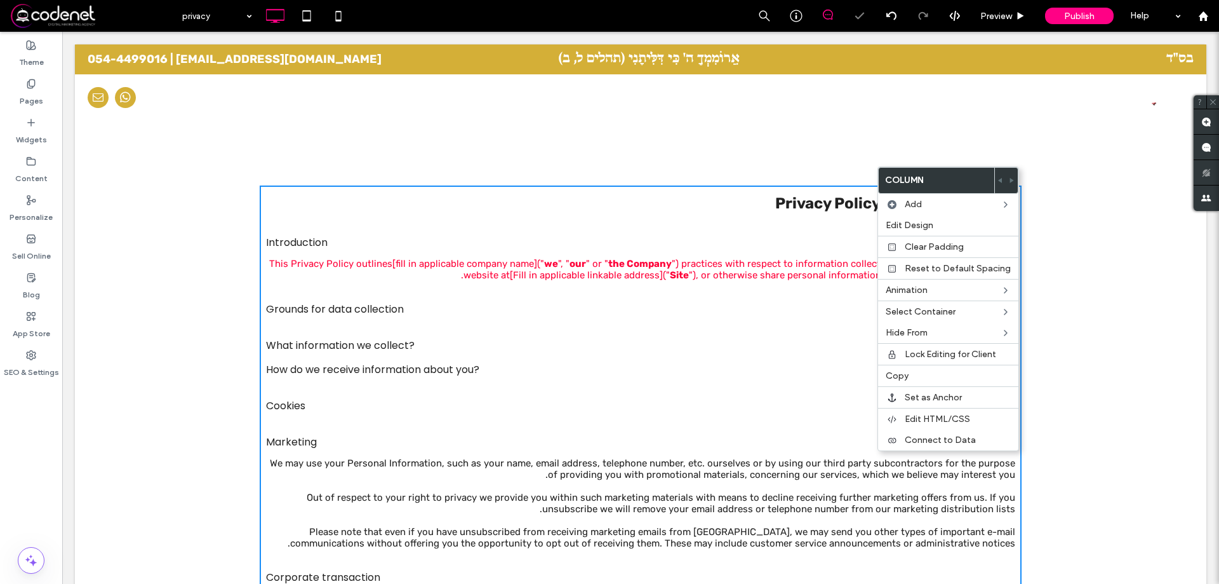
click at [851, 450] on h4 "Marketing" at bounding box center [640, 441] width 749 height 18
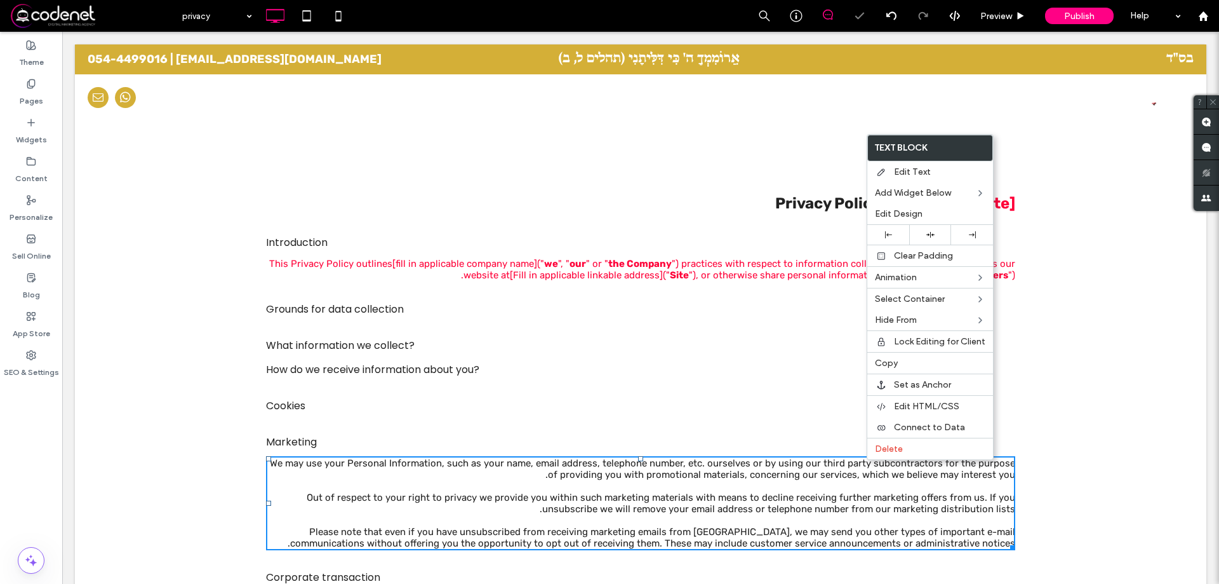
click at [871, 459] on div "Text Block Edit Text Add Widget Below Edit Design Clear Padding Animation Selec…" at bounding box center [930, 297] width 127 height 326
click at [878, 455] on div "Delete" at bounding box center [930, 448] width 126 height 22
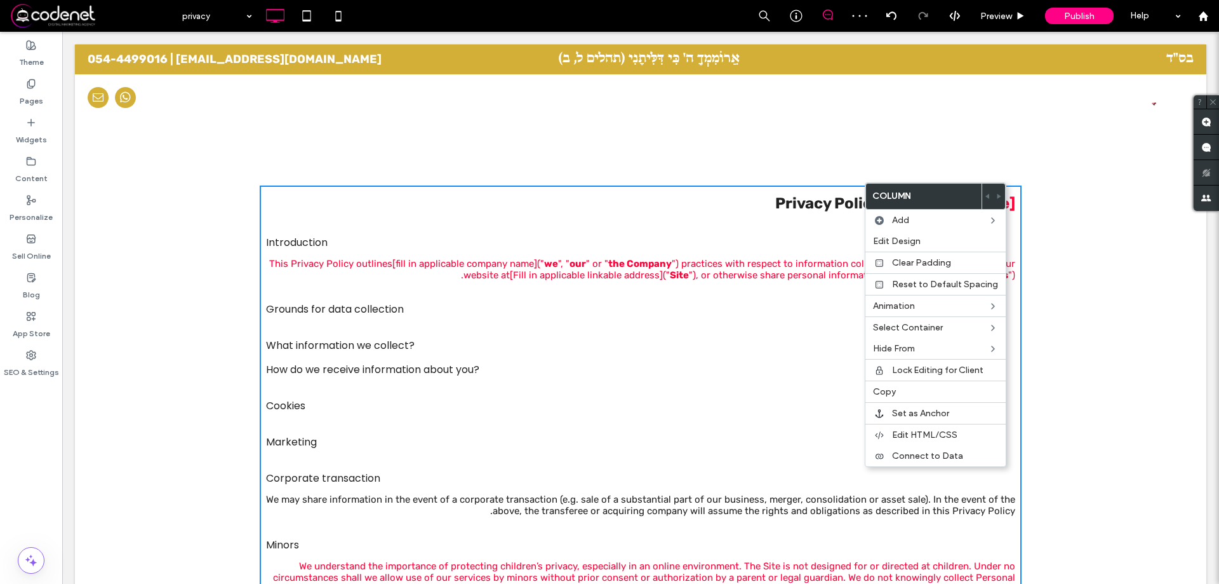
click at [848, 467] on div "[name of website] Privacy Policy Introduction This Privacy Policy outlines [fil…" at bounding box center [641, 488] width 762 height 606
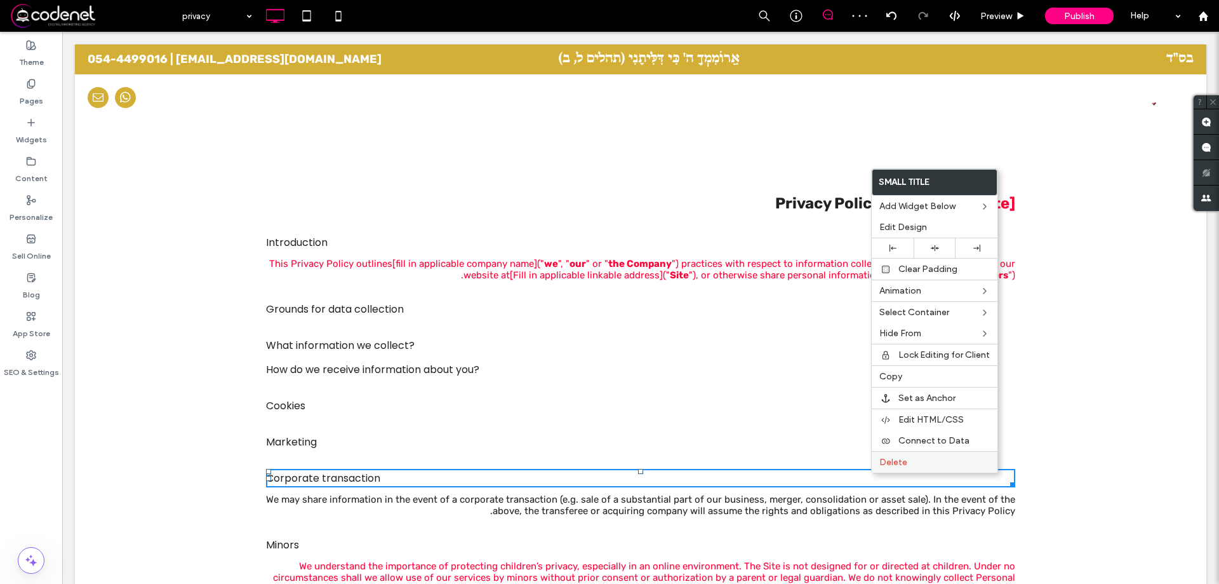
click at [881, 462] on span "Delete" at bounding box center [893, 462] width 28 height 11
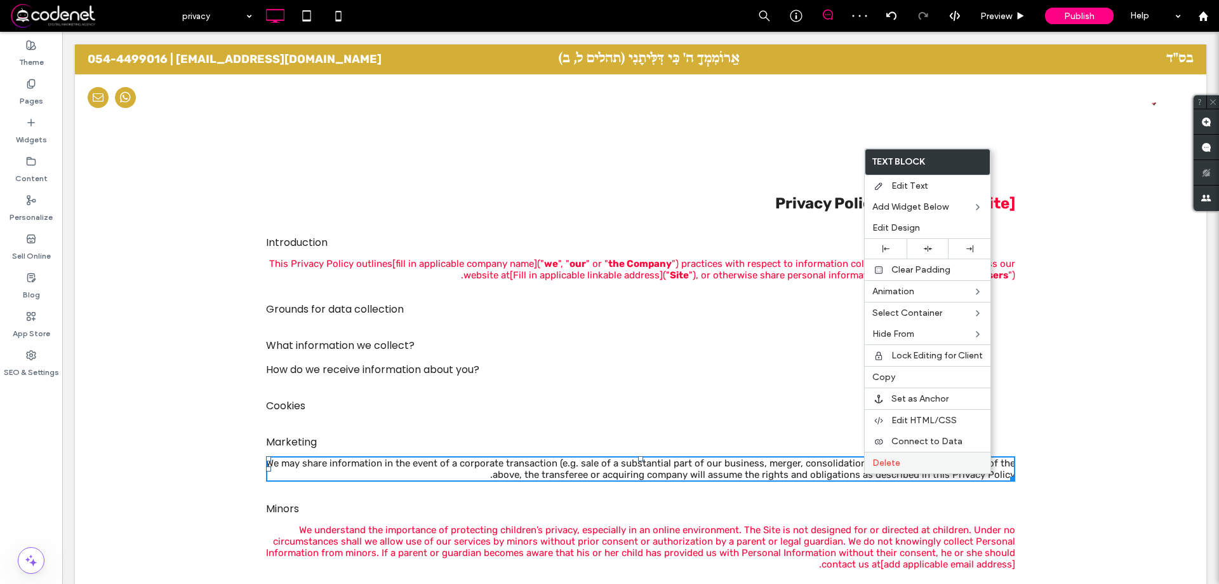
click at [878, 467] on span "Delete" at bounding box center [886, 462] width 28 height 11
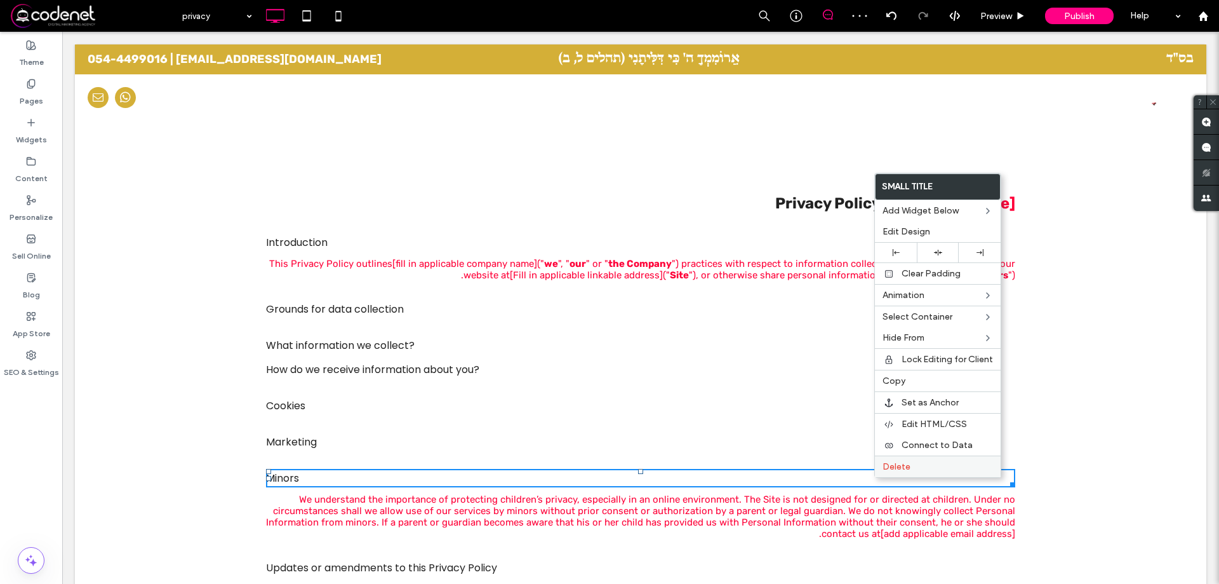
click at [881, 469] on div "Delete" at bounding box center [938, 466] width 126 height 22
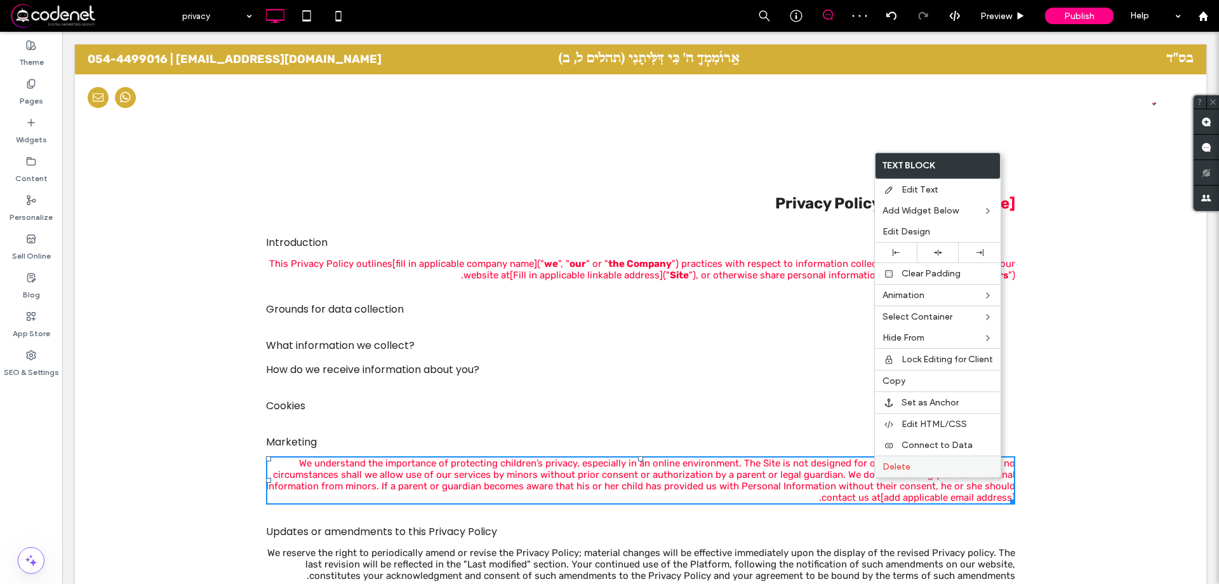
click at [882, 472] on div "Delete" at bounding box center [938, 466] width 126 height 22
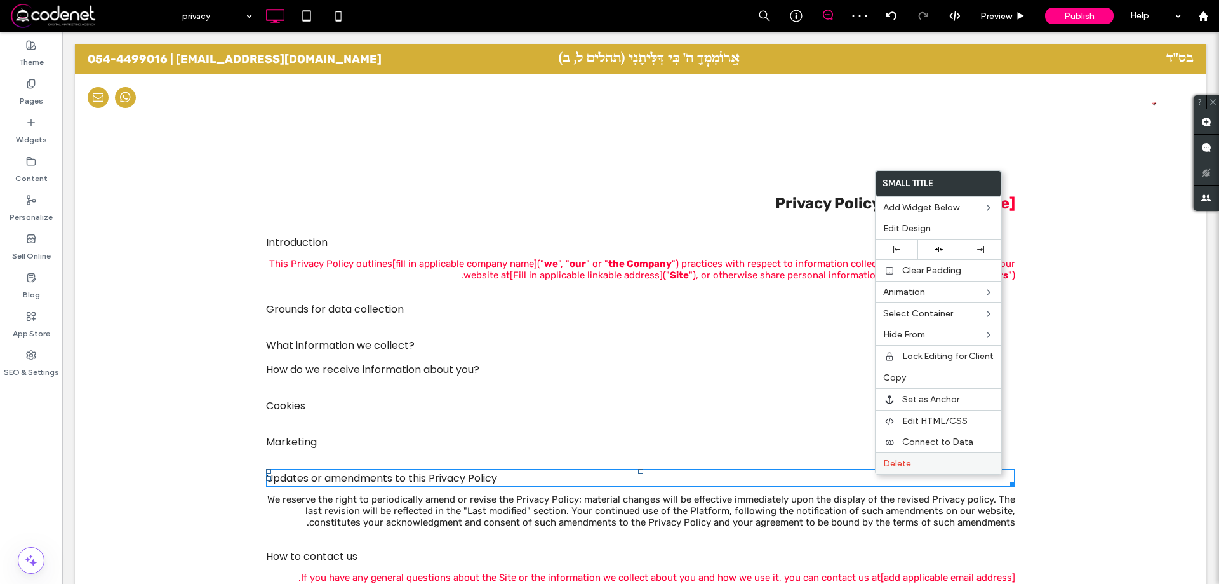
click at [882, 465] on div "Delete" at bounding box center [939, 463] width 126 height 22
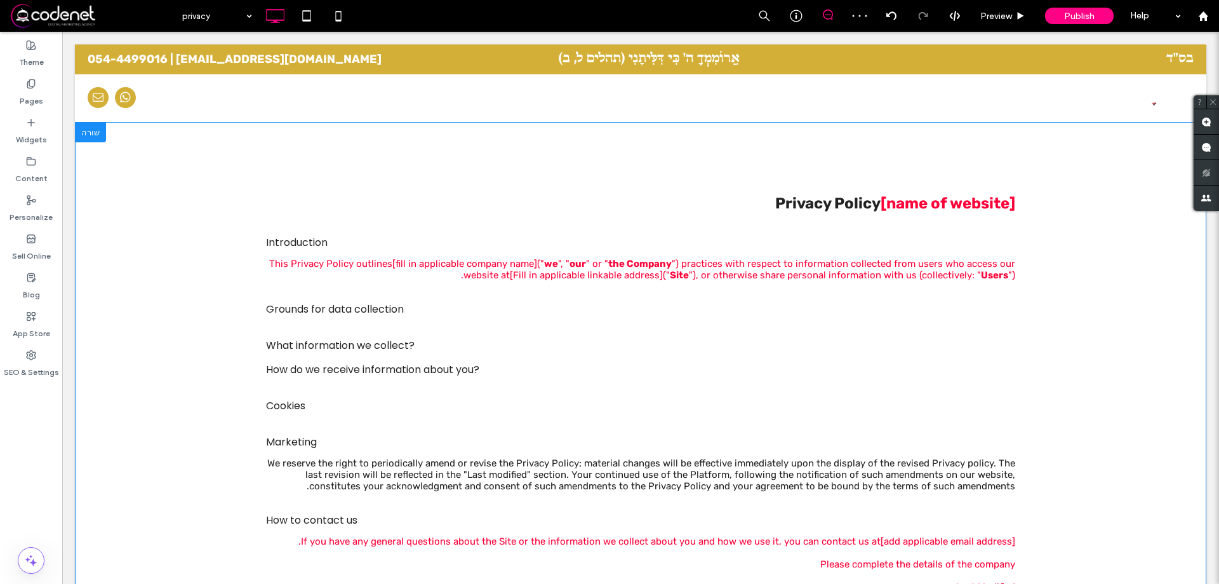
drag, startPoint x: 941, startPoint y: 501, endPoint x: 878, endPoint y: 467, distance: 72.2
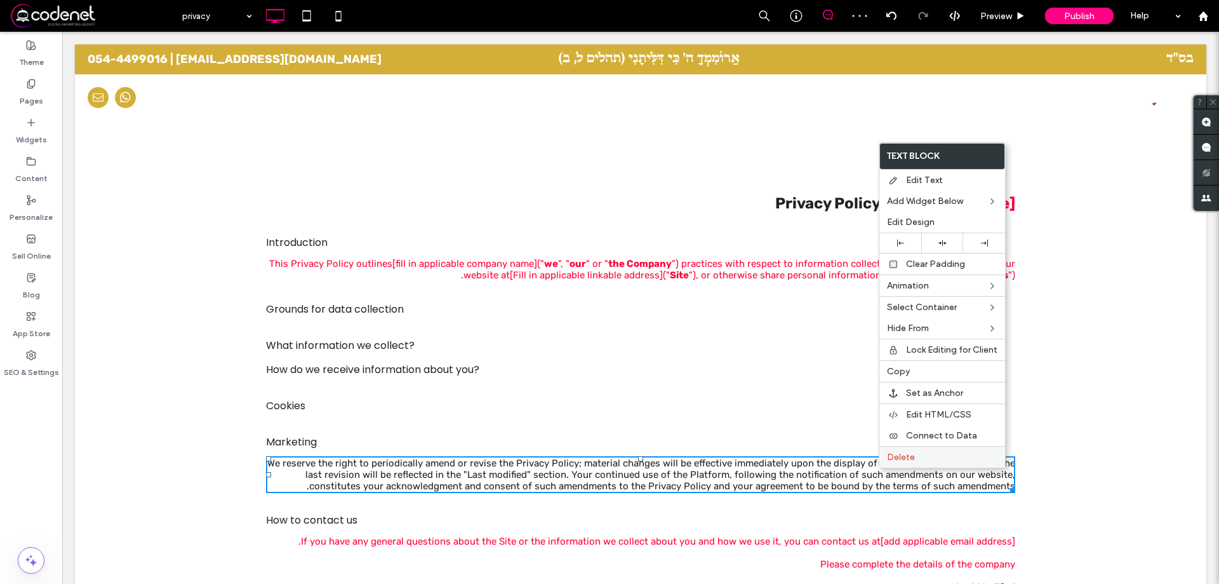
click at [884, 464] on div "Delete" at bounding box center [942, 457] width 126 height 22
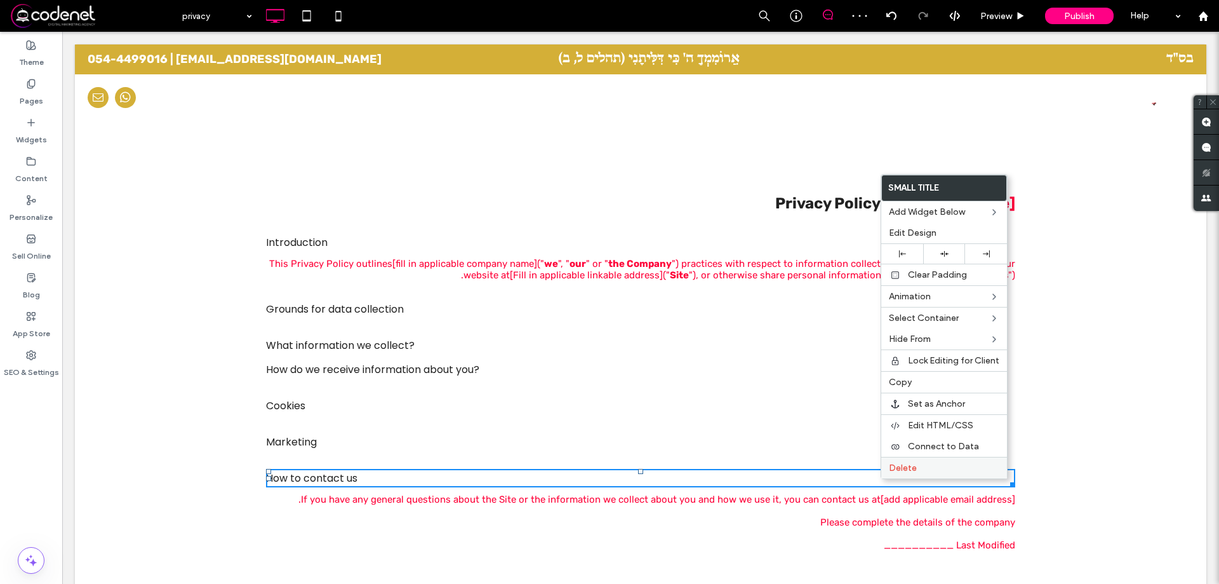
click at [893, 464] on span "Delete" at bounding box center [903, 467] width 28 height 11
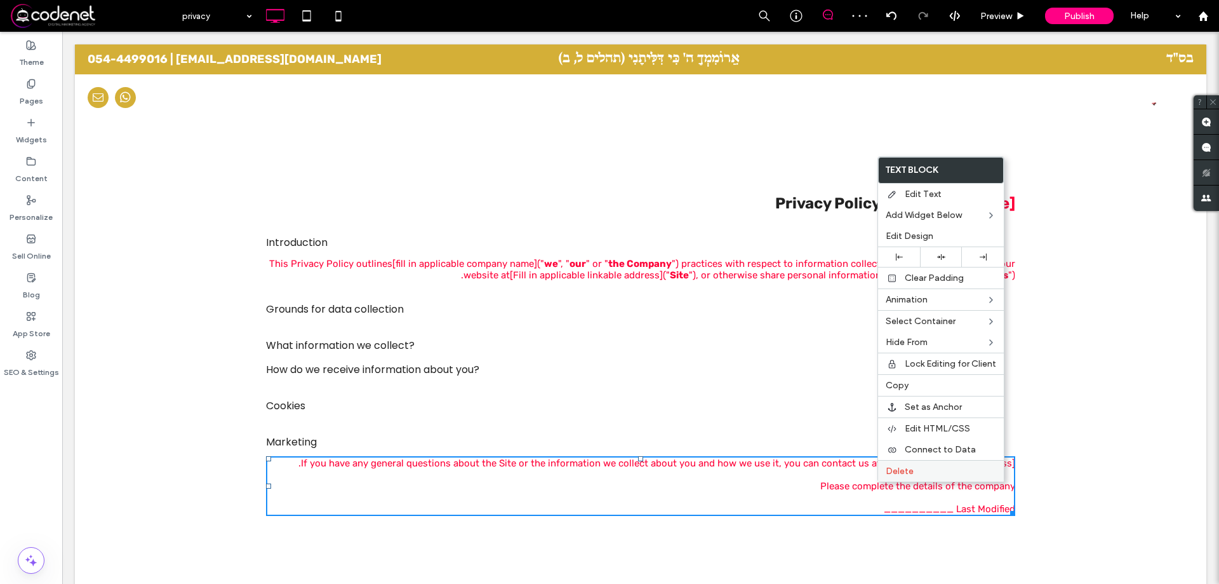
click at [890, 474] on span "Delete" at bounding box center [900, 470] width 28 height 11
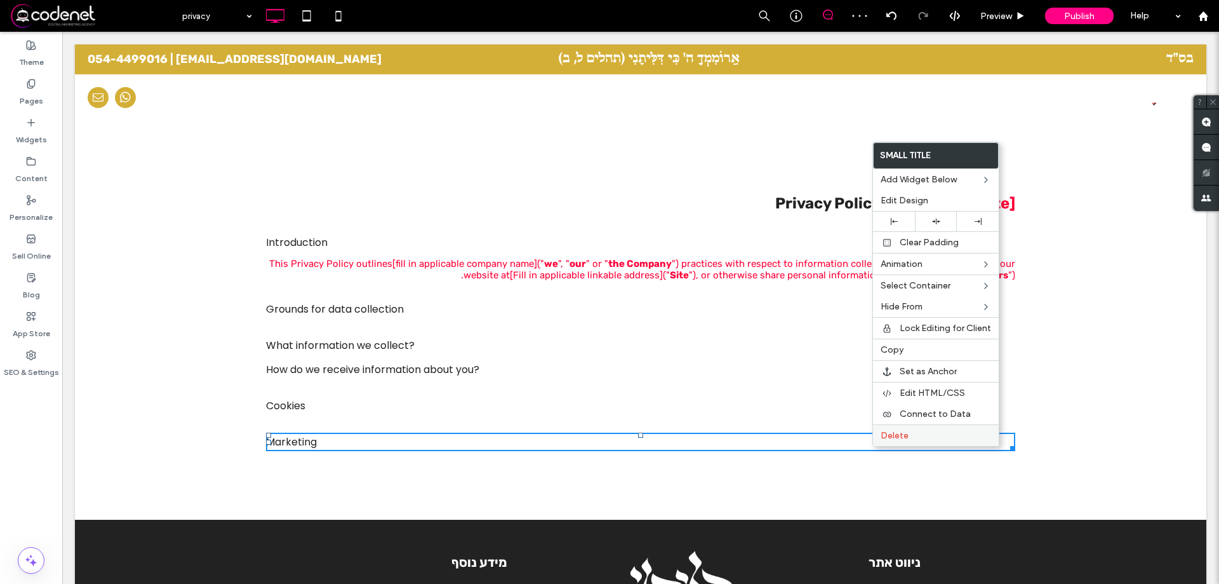
click at [878, 443] on div "Delete" at bounding box center [936, 435] width 126 height 22
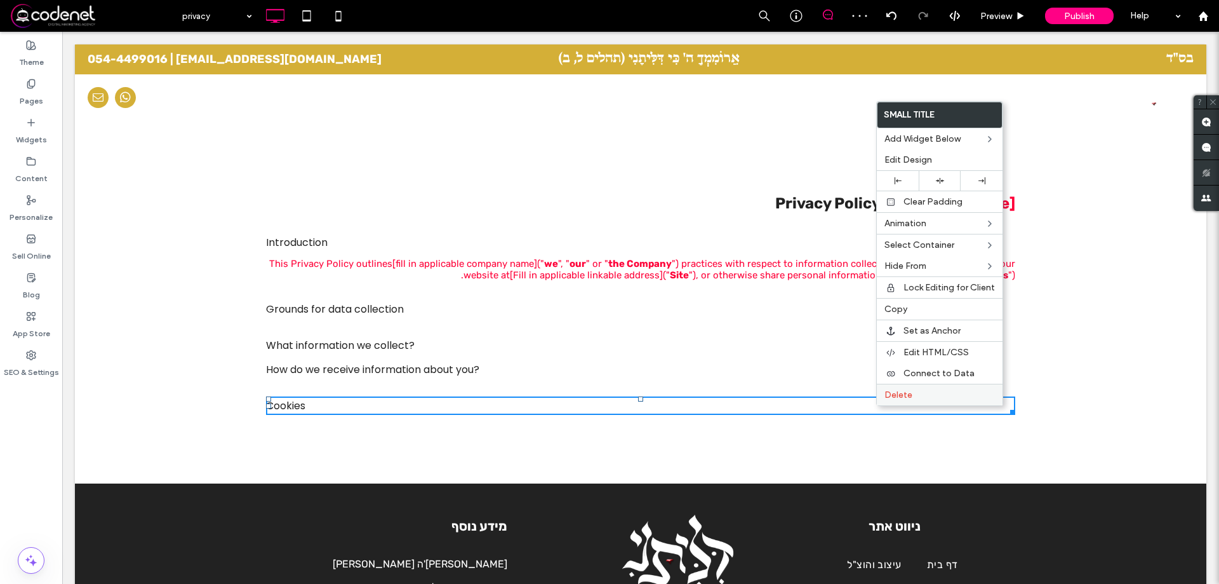
click at [878, 401] on div "Delete" at bounding box center [940, 395] width 126 height 22
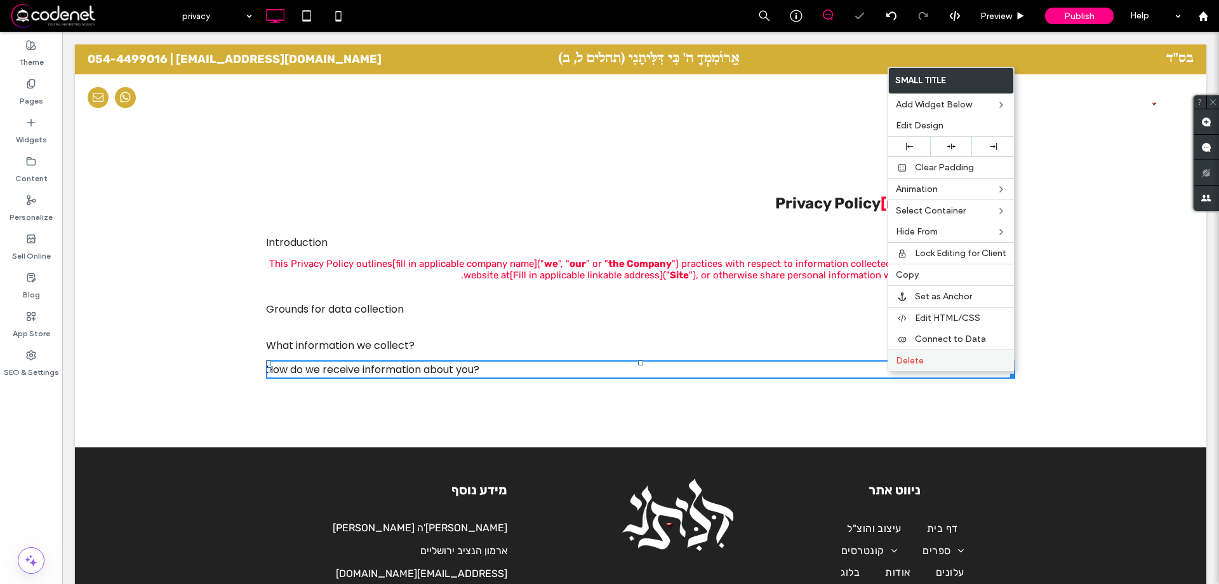
click at [919, 359] on span "Delete" at bounding box center [910, 360] width 28 height 11
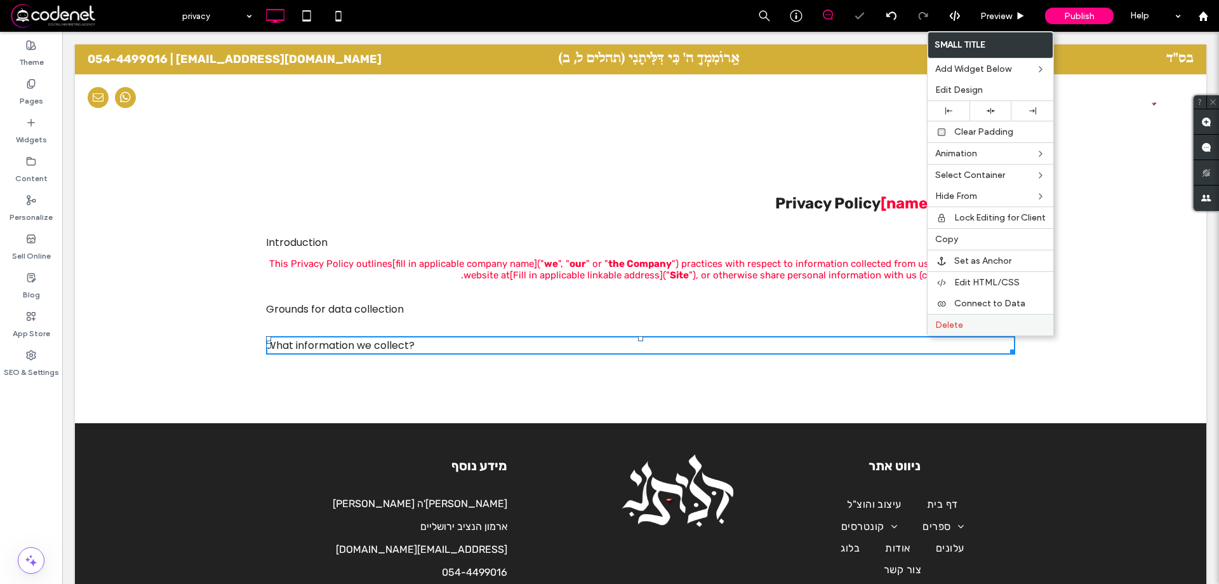
click at [928, 333] on div "Delete" at bounding box center [991, 325] width 126 height 22
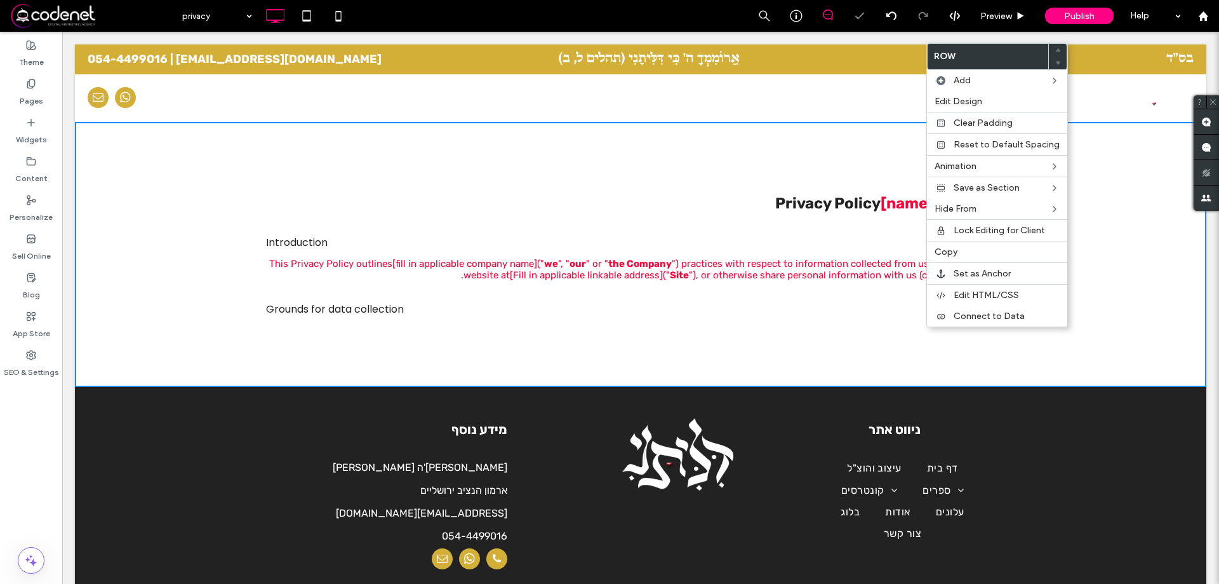
drag, startPoint x: 881, startPoint y: 315, endPoint x: 874, endPoint y: 308, distance: 9.9
click at [879, 315] on div "Grounds for data collection" at bounding box center [640, 309] width 749 height 16
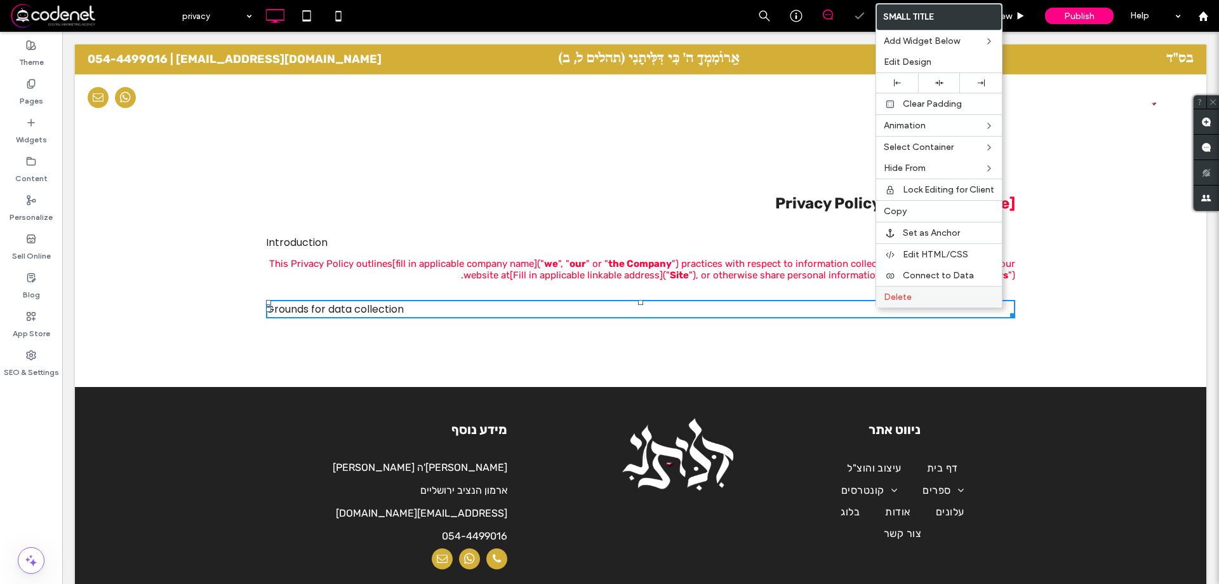
click at [892, 302] on div "Delete" at bounding box center [939, 297] width 126 height 22
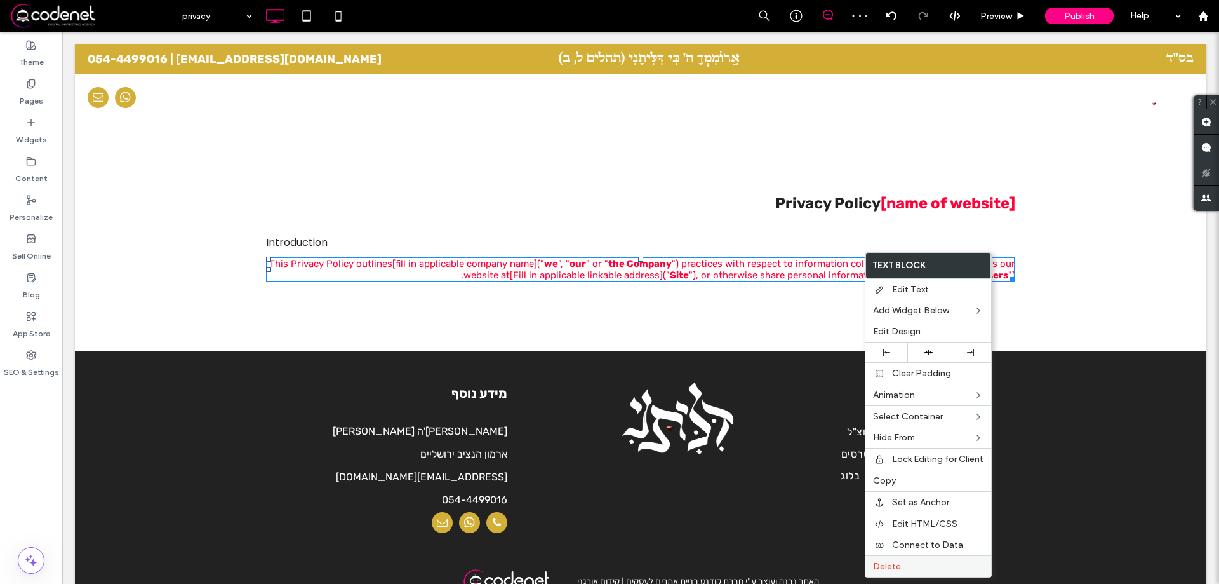
click at [878, 557] on div "Delete" at bounding box center [928, 566] width 126 height 22
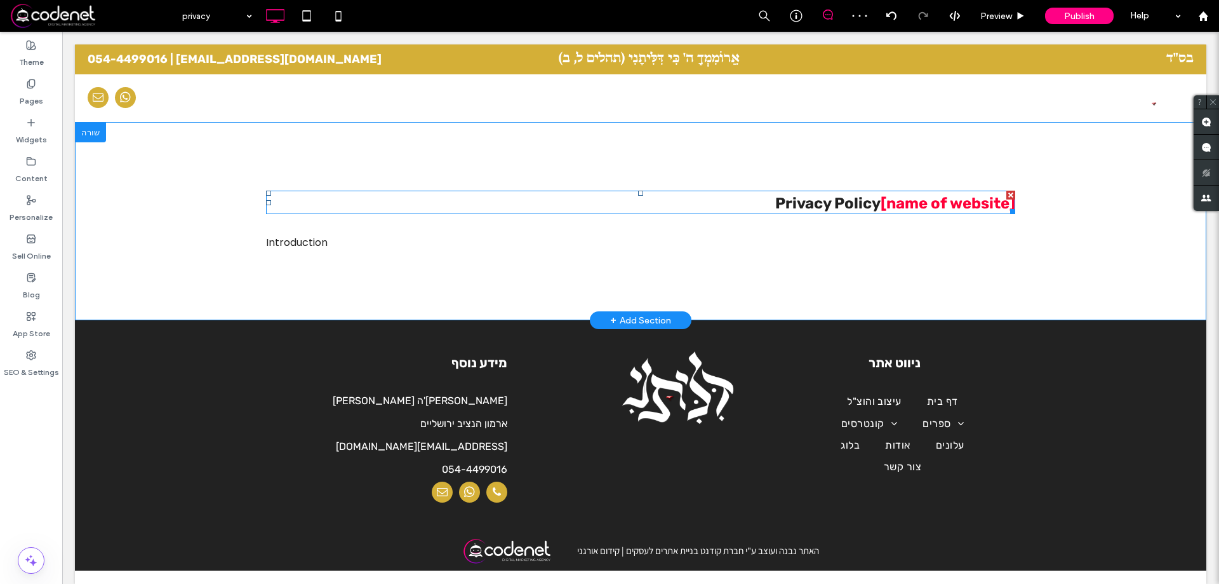
click at [834, 202] on span "[name of website] Privacy Policy" at bounding box center [895, 203] width 240 height 18
type input "**"
type input "****"
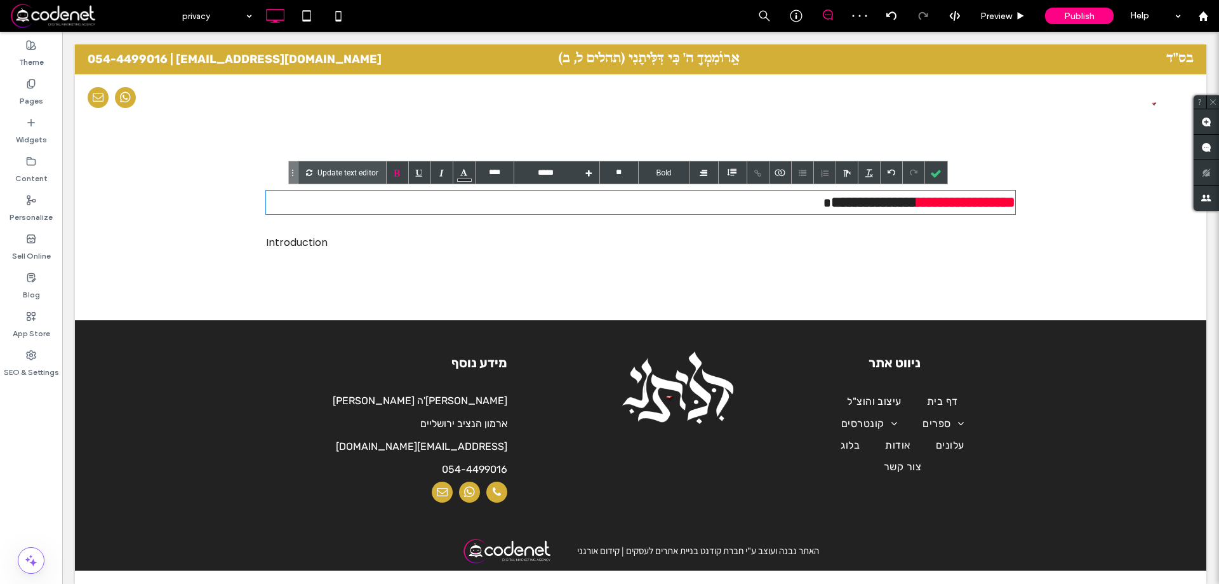
drag, startPoint x: 772, startPoint y: 170, endPoint x: 933, endPoint y: 171, distance: 160.6
click at [933, 171] on div at bounding box center [936, 172] width 22 height 22
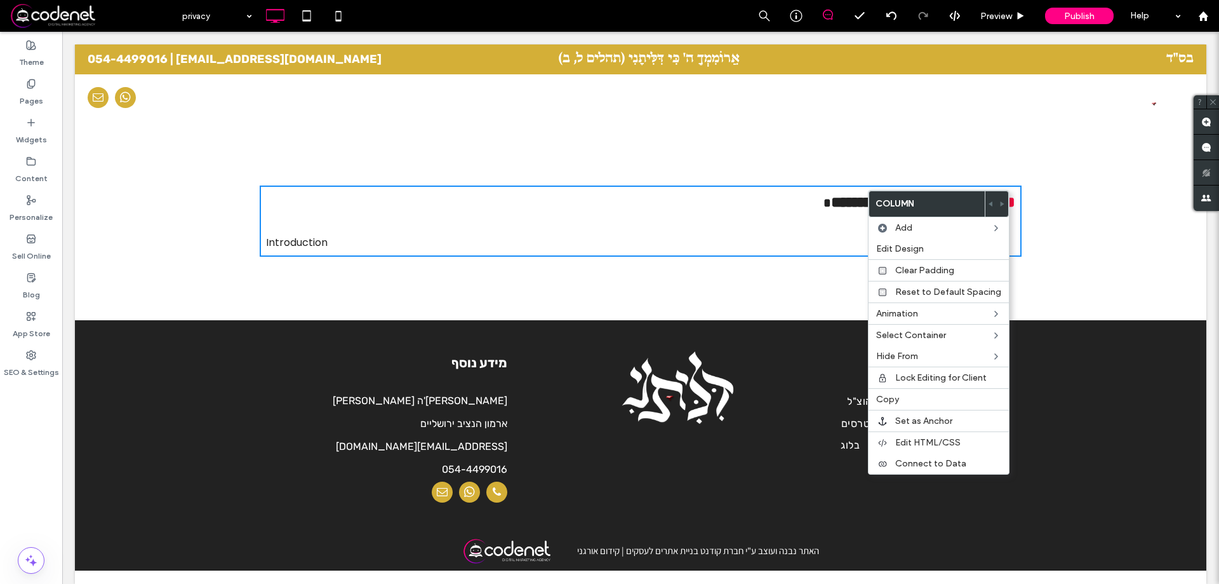
click at [726, 203] on h3 "**********" at bounding box center [640, 201] width 749 height 23
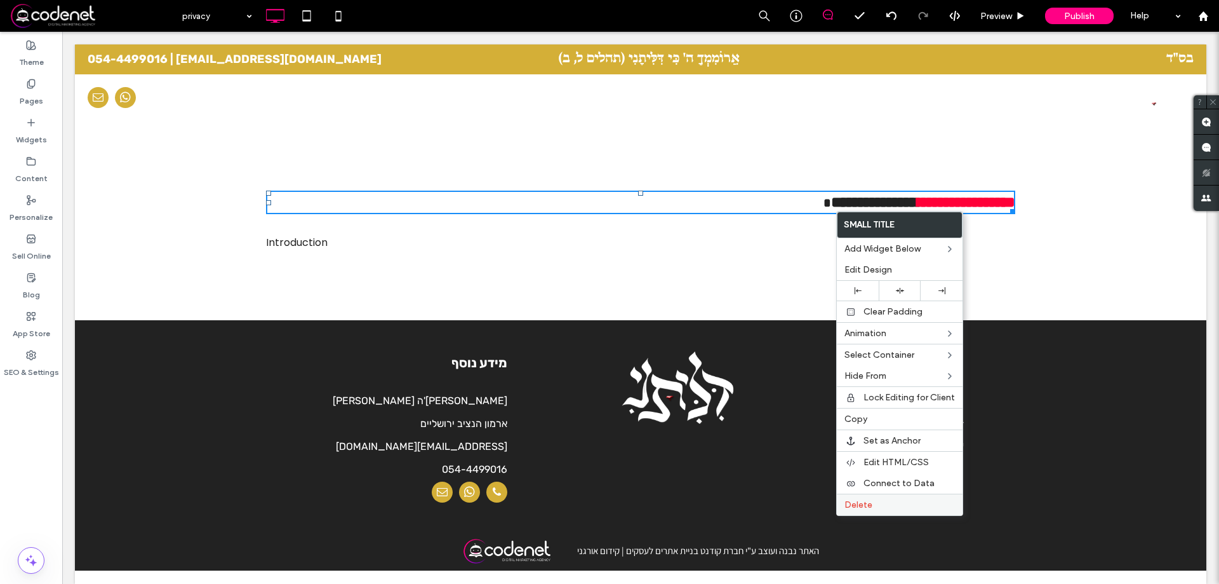
click at [862, 509] on span "Delete" at bounding box center [858, 504] width 28 height 11
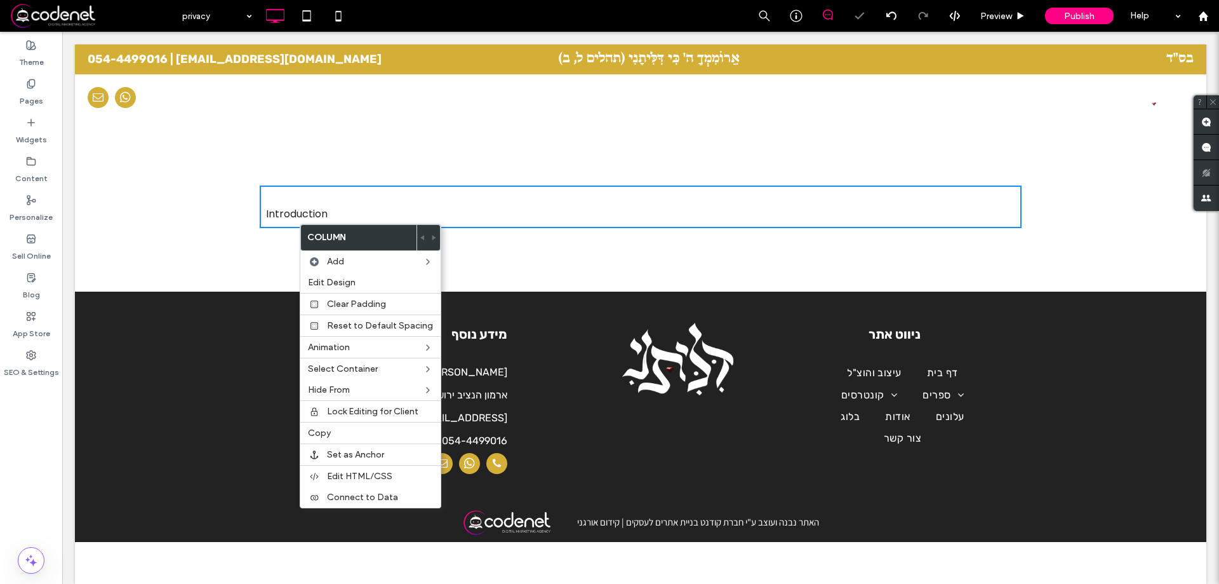
click at [265, 226] on div "Introduction Click To Paste" at bounding box center [641, 206] width 762 height 43
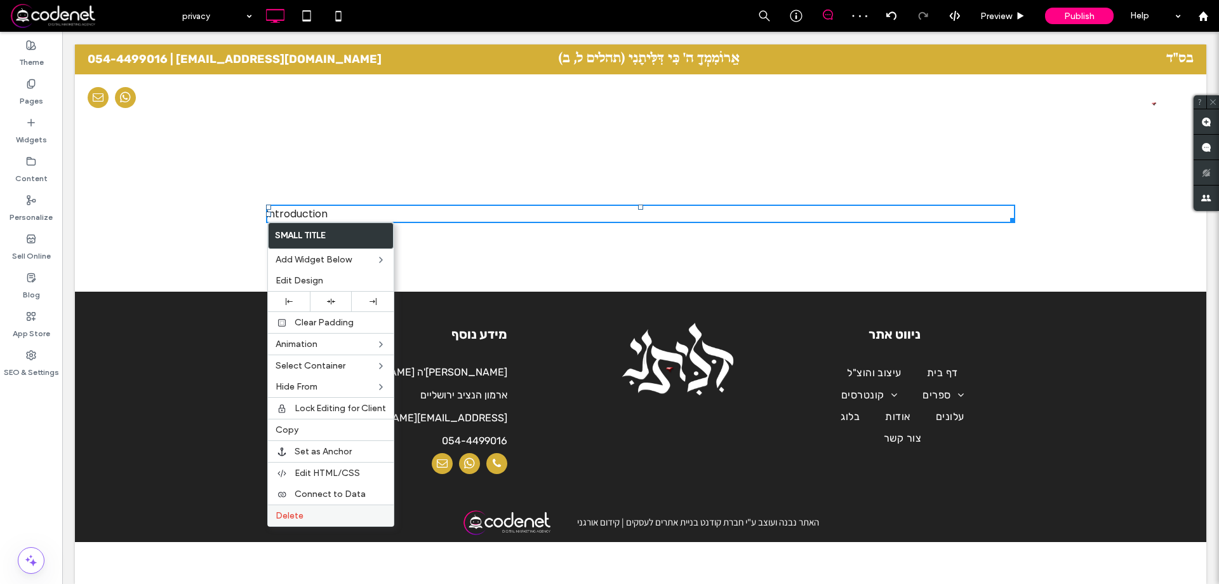
click at [340, 518] on label "Delete" at bounding box center [331, 515] width 110 height 11
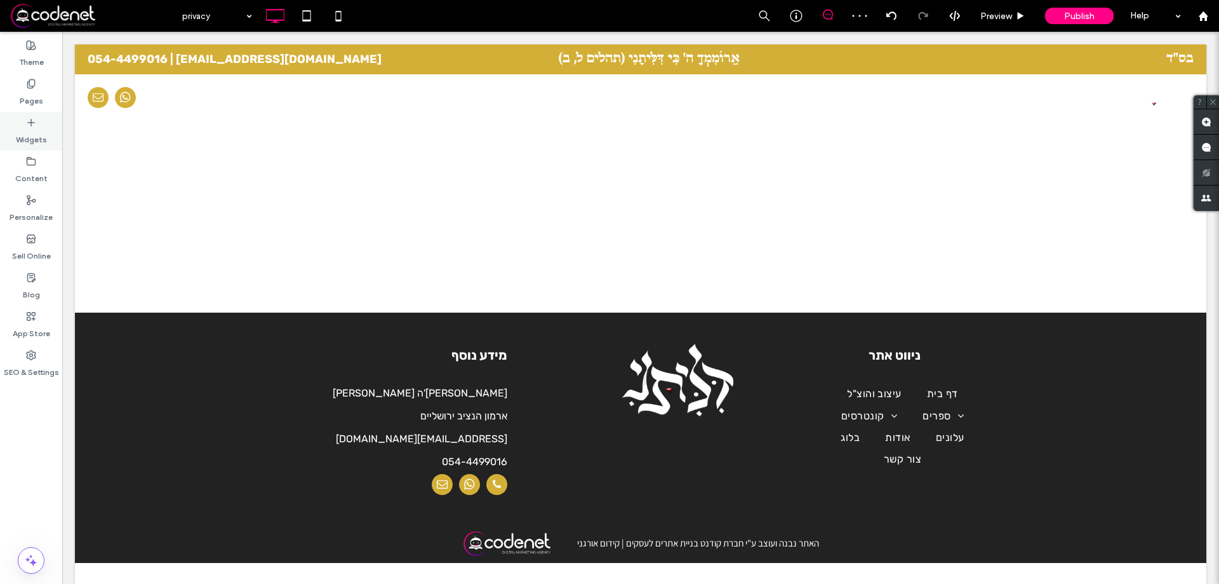
click at [8, 120] on div "Widgets" at bounding box center [31, 131] width 62 height 39
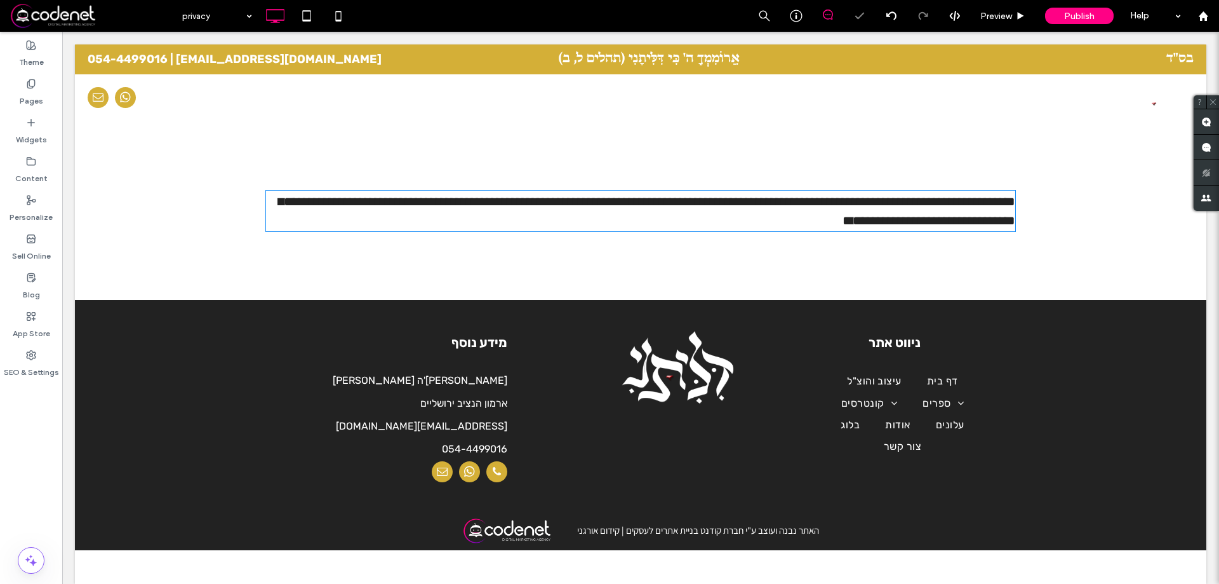
type input "*****"
type input "**"
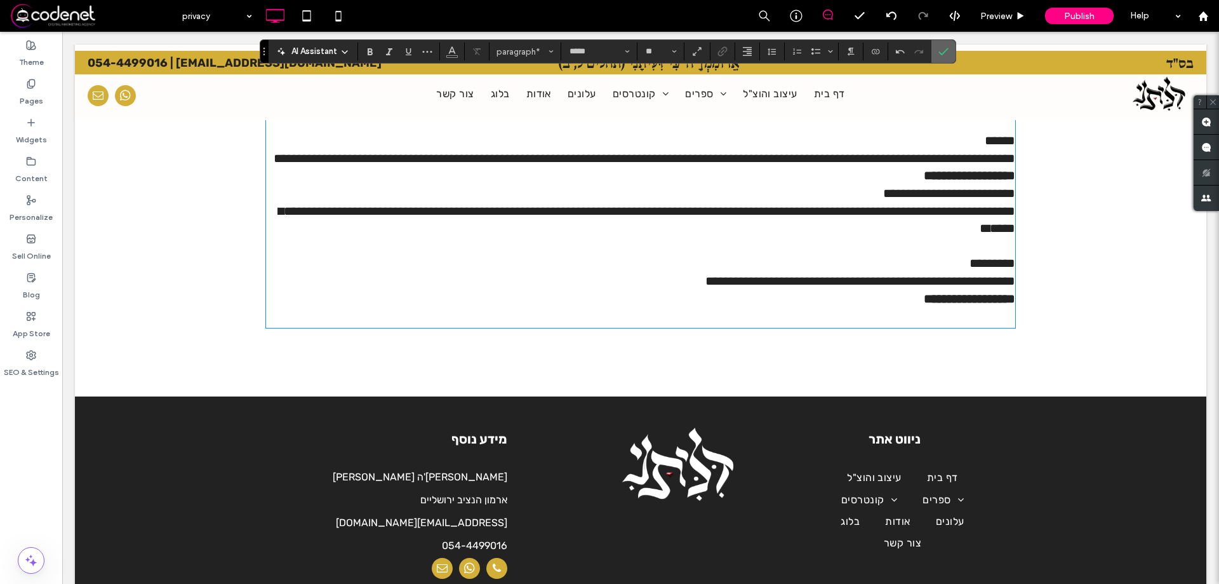
click at [942, 150] on p "******" at bounding box center [640, 132] width 749 height 35
click at [944, 52] on use "Confirm" at bounding box center [943, 52] width 10 height 8
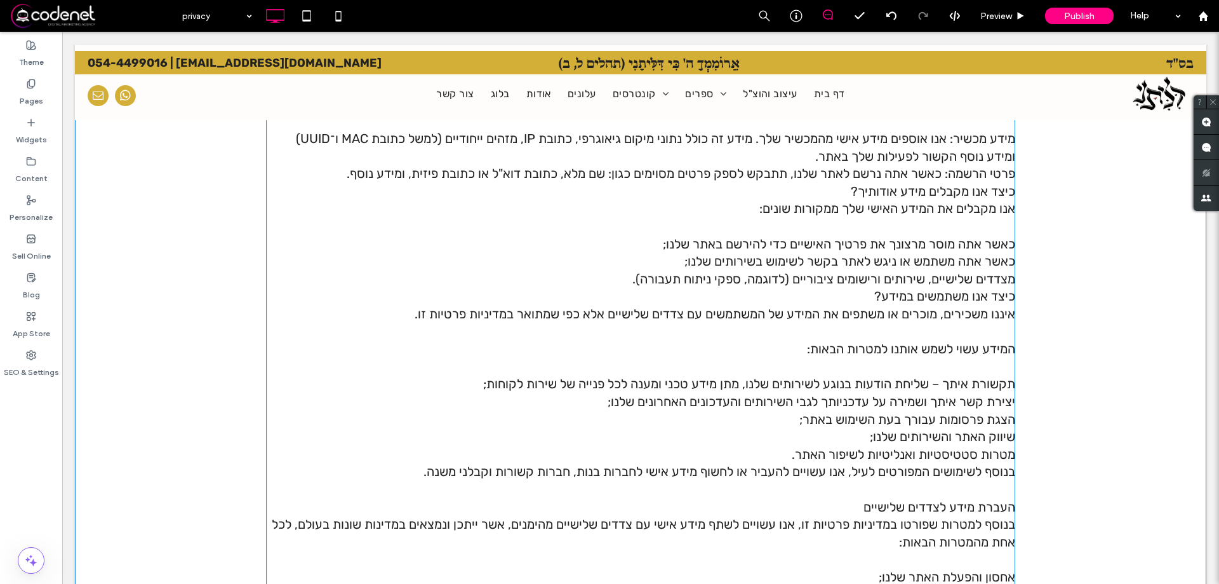
scroll to position [472, 0]
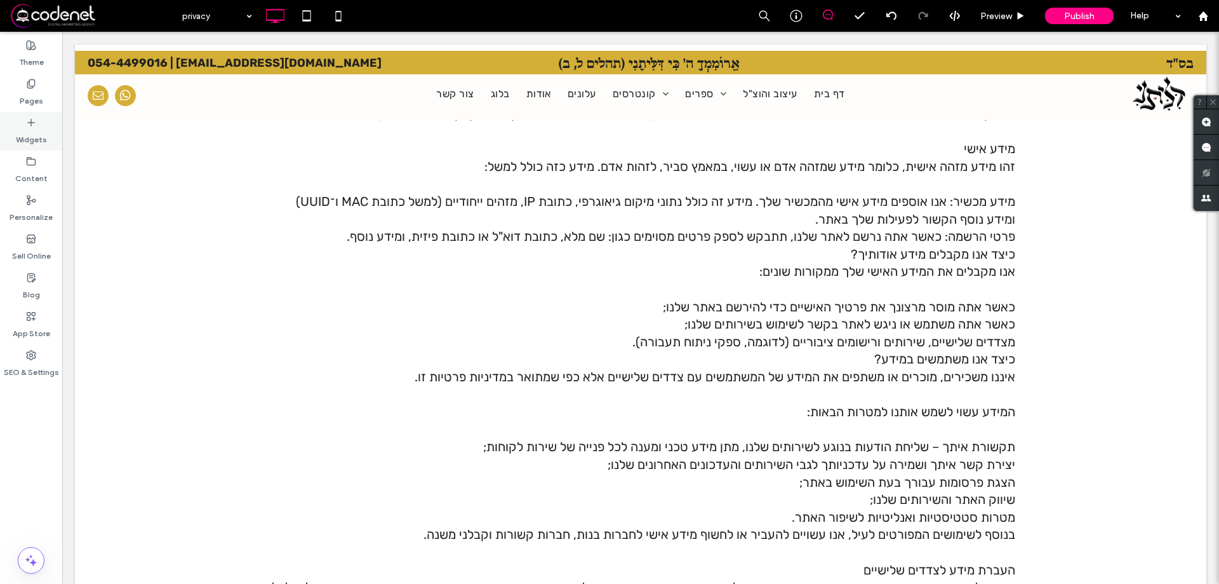
click at [36, 135] on label "Widgets" at bounding box center [31, 137] width 31 height 18
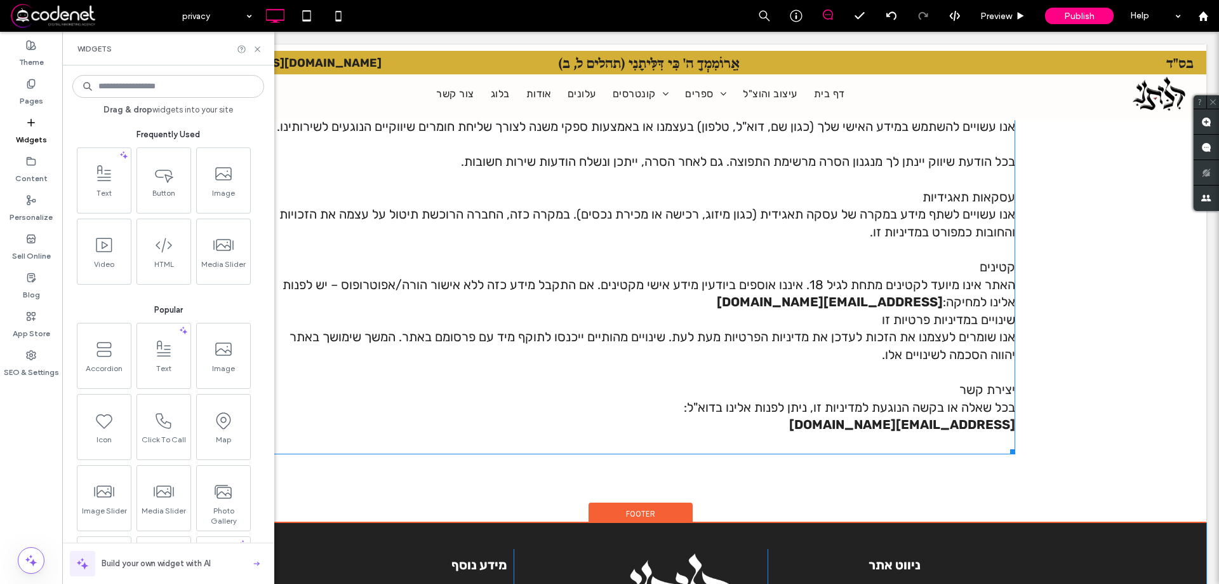
scroll to position [2361, 0]
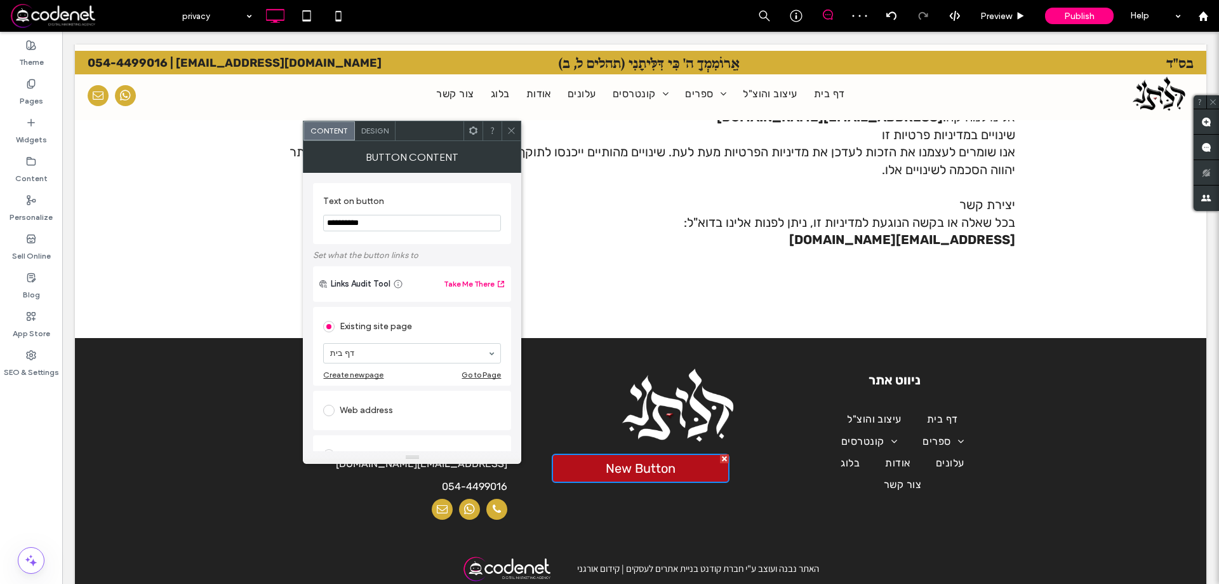
click at [383, 219] on input "**********" at bounding box center [412, 223] width 178 height 17
click at [383, 220] on input "**********" at bounding box center [412, 223] width 178 height 17
type input "**********"
click at [512, 130] on use at bounding box center [512, 131] width 6 height 6
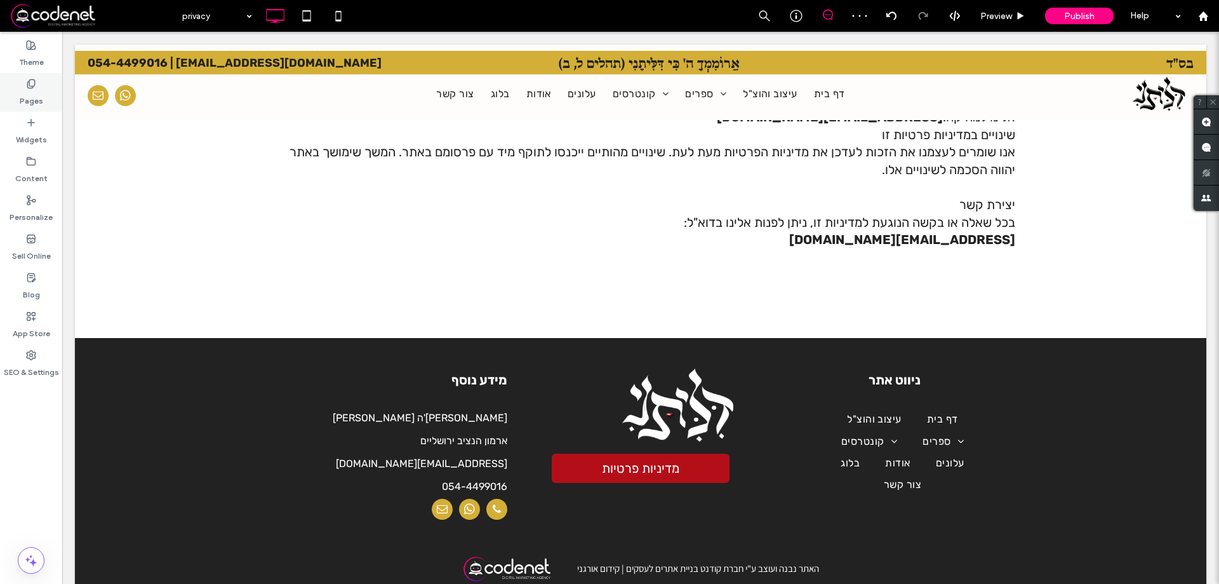
click at [8, 88] on div "Pages" at bounding box center [31, 92] width 62 height 39
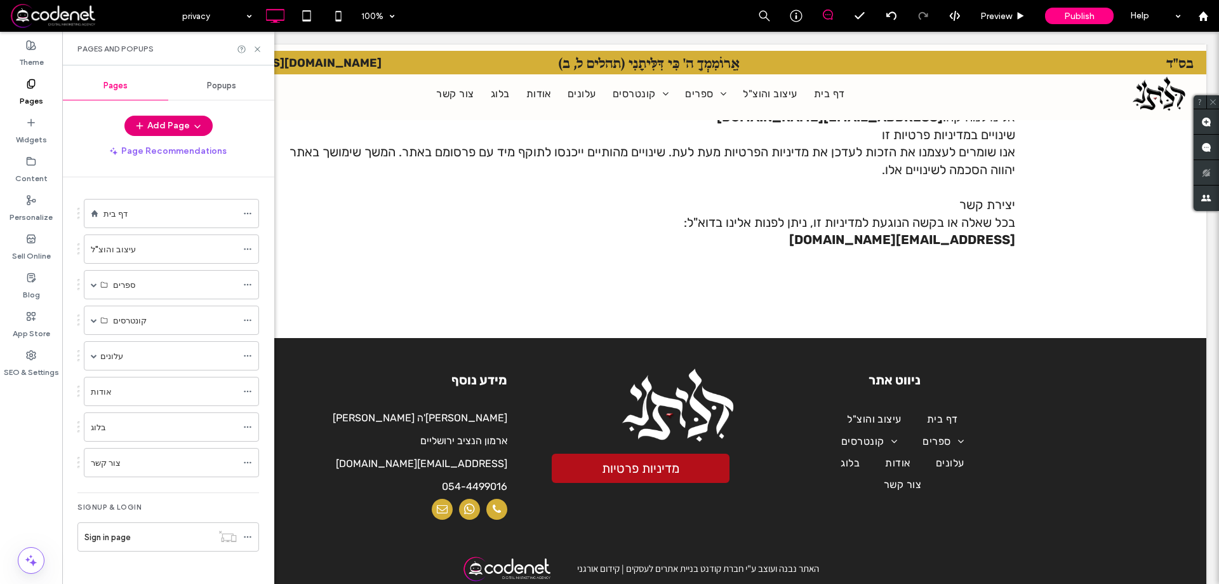
click at [160, 131] on button "Add Page" at bounding box center [168, 126] width 88 height 20
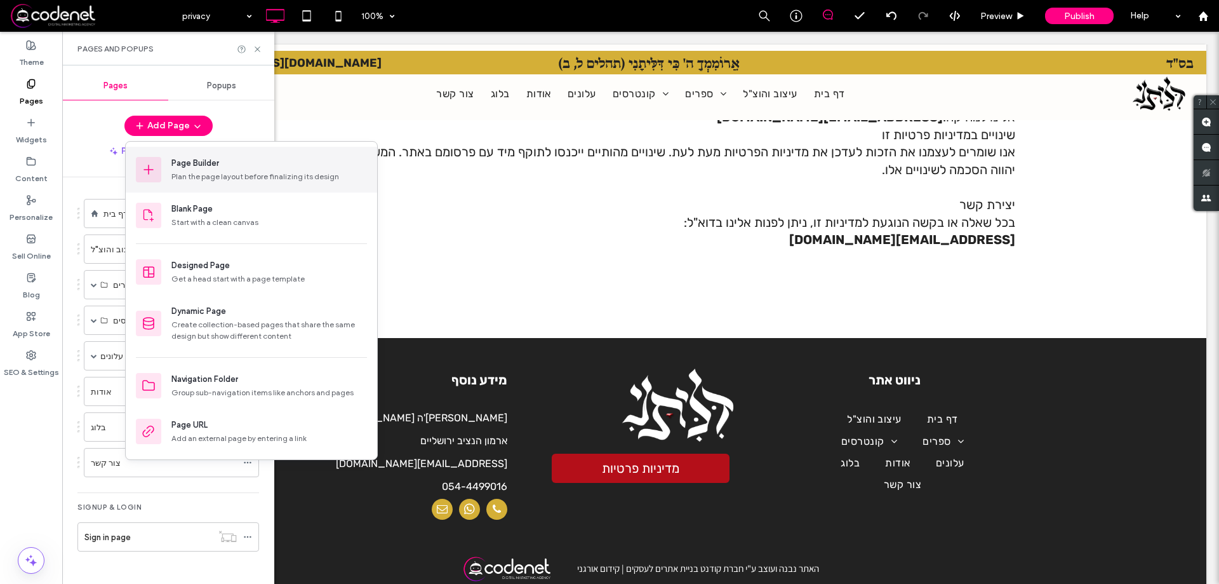
click at [187, 171] on div "Plan the page layout before finalizing its design" at bounding box center [269, 176] width 196 height 11
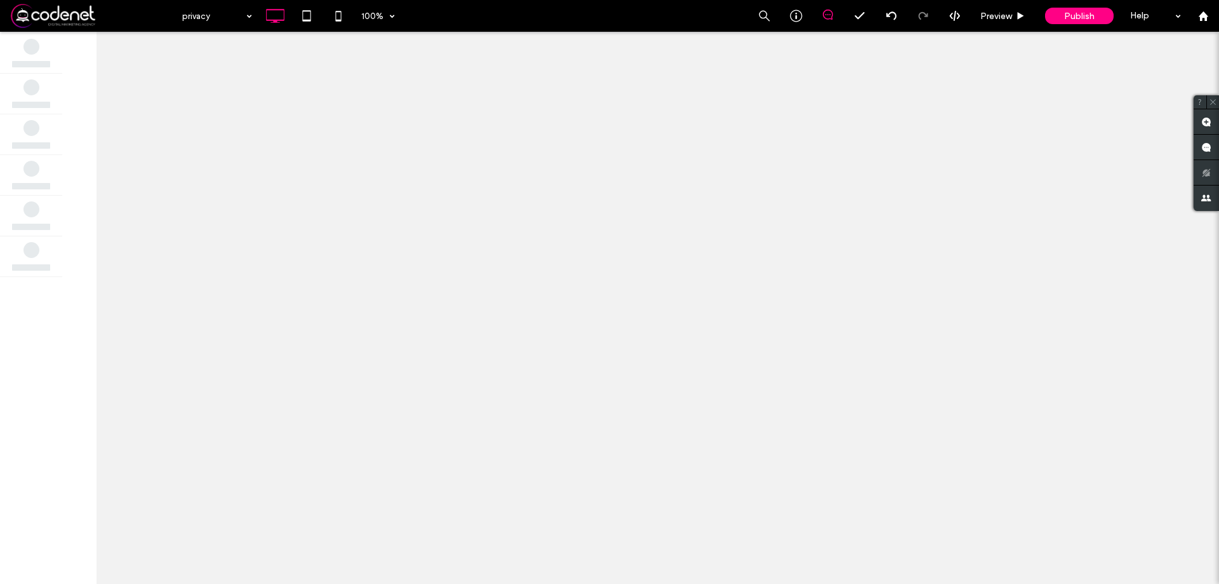
scroll to position [0, 0]
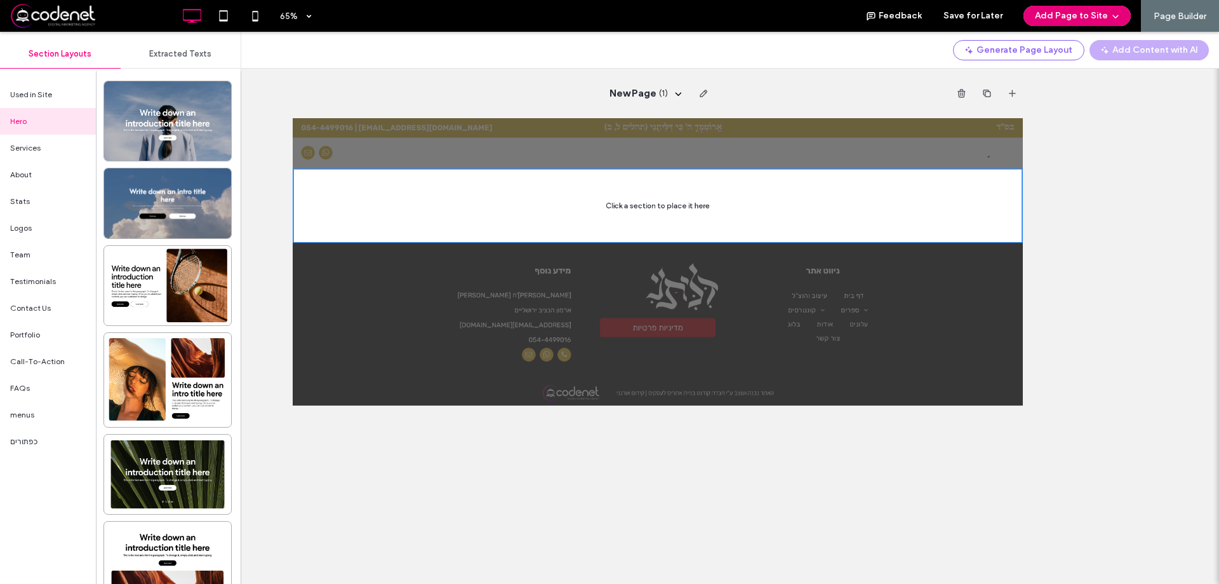
click at [1033, 8] on button "Add Page to Site" at bounding box center [1077, 16] width 107 height 20
click at [1055, 64] on div "Add & Go to Editor" at bounding box center [1075, 73] width 113 height 24
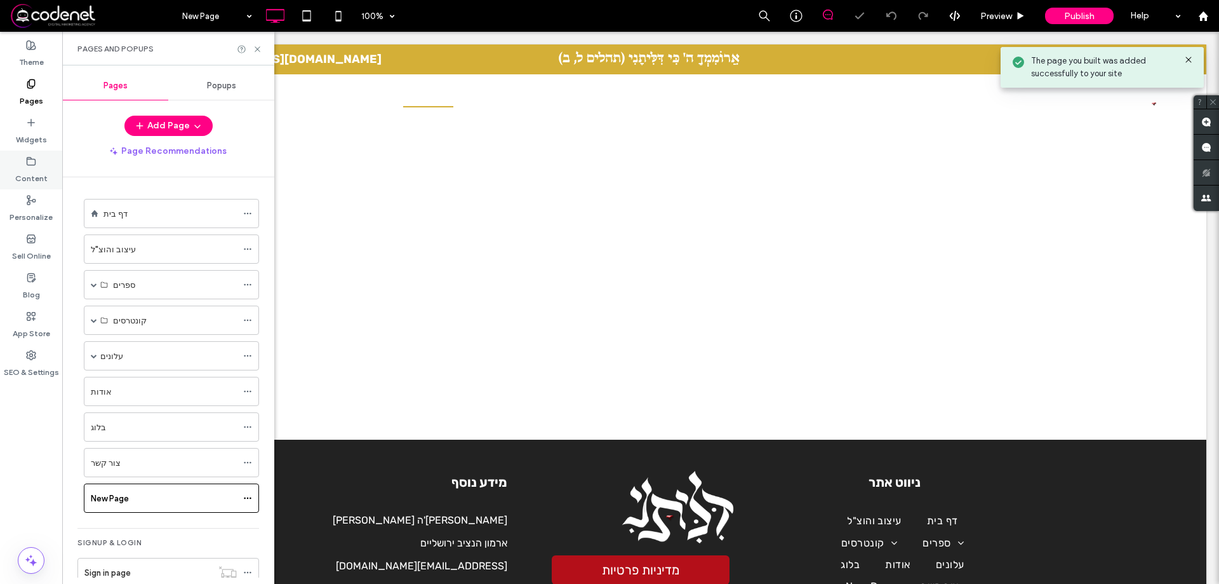
click at [5, 151] on div "Content" at bounding box center [31, 169] width 62 height 39
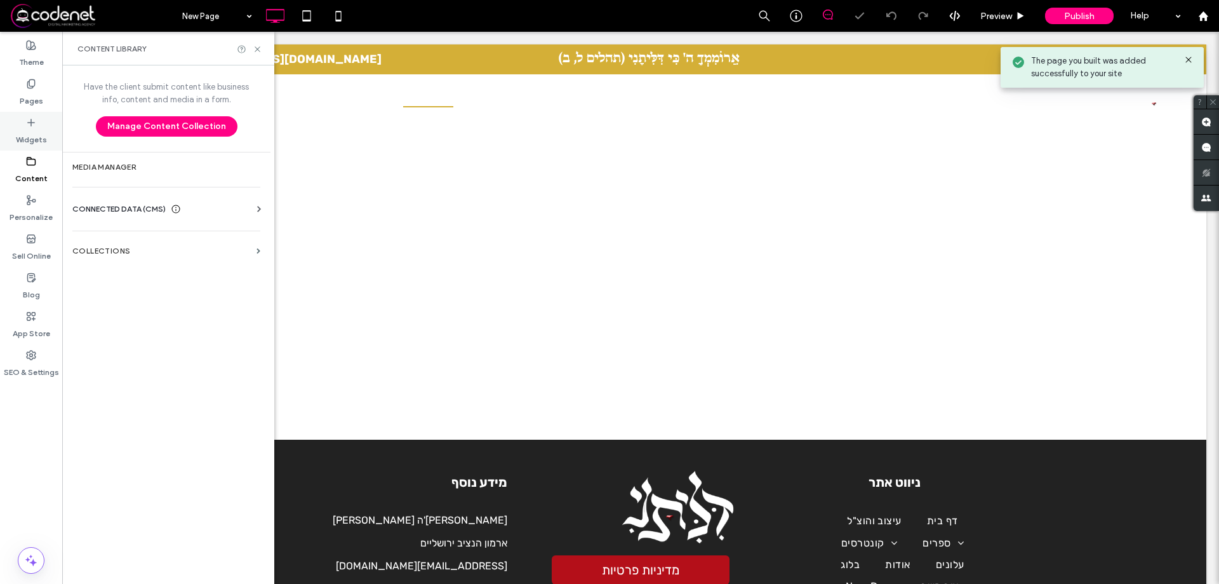
click at [2, 144] on div "Widgets" at bounding box center [31, 131] width 62 height 39
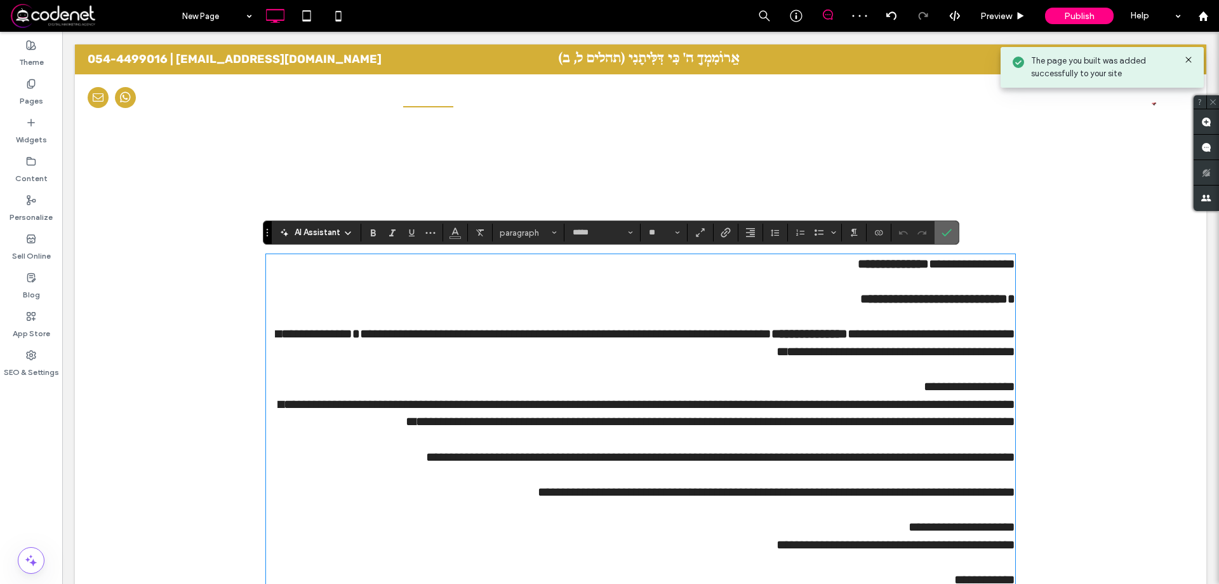
click at [951, 235] on icon "Confirm" at bounding box center [947, 232] width 10 height 10
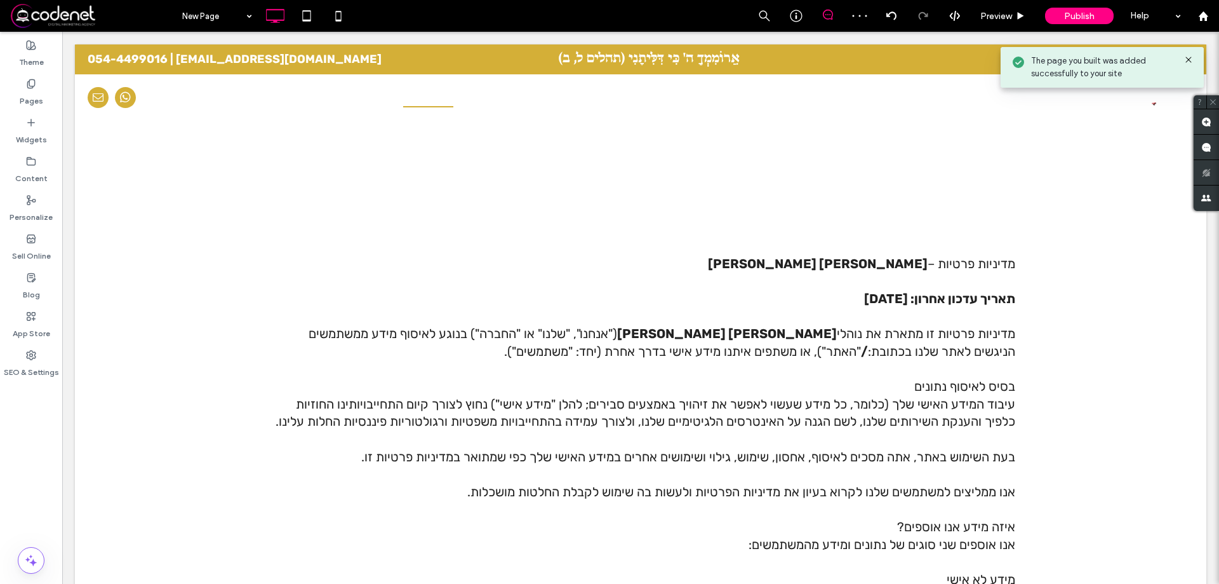
scroll to position [1158, 0]
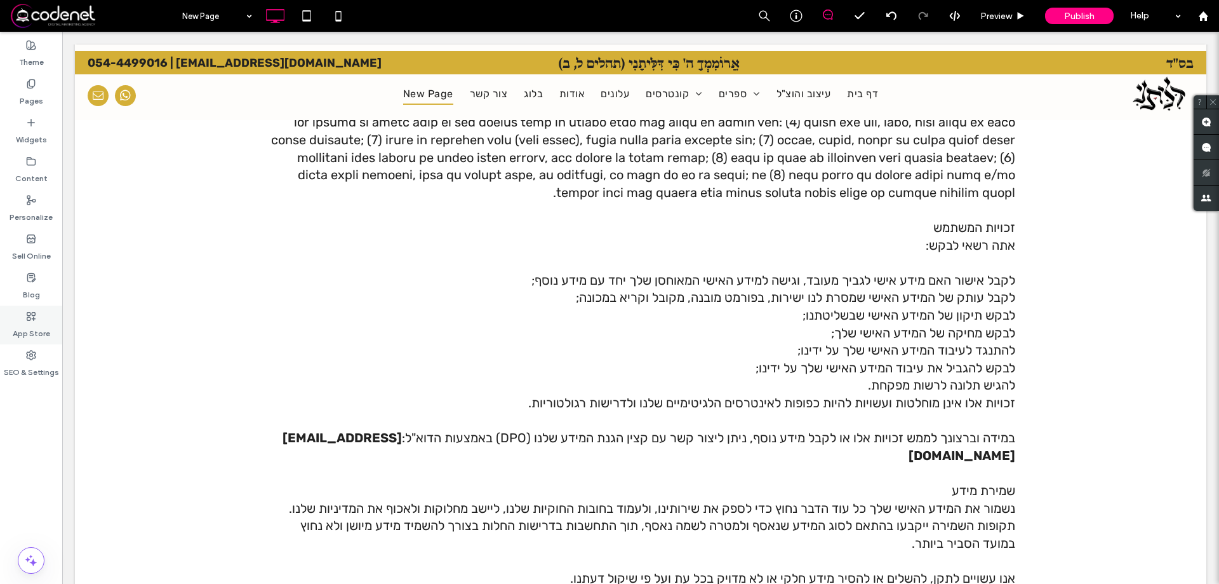
click at [17, 344] on div "App Store" at bounding box center [31, 324] width 62 height 39
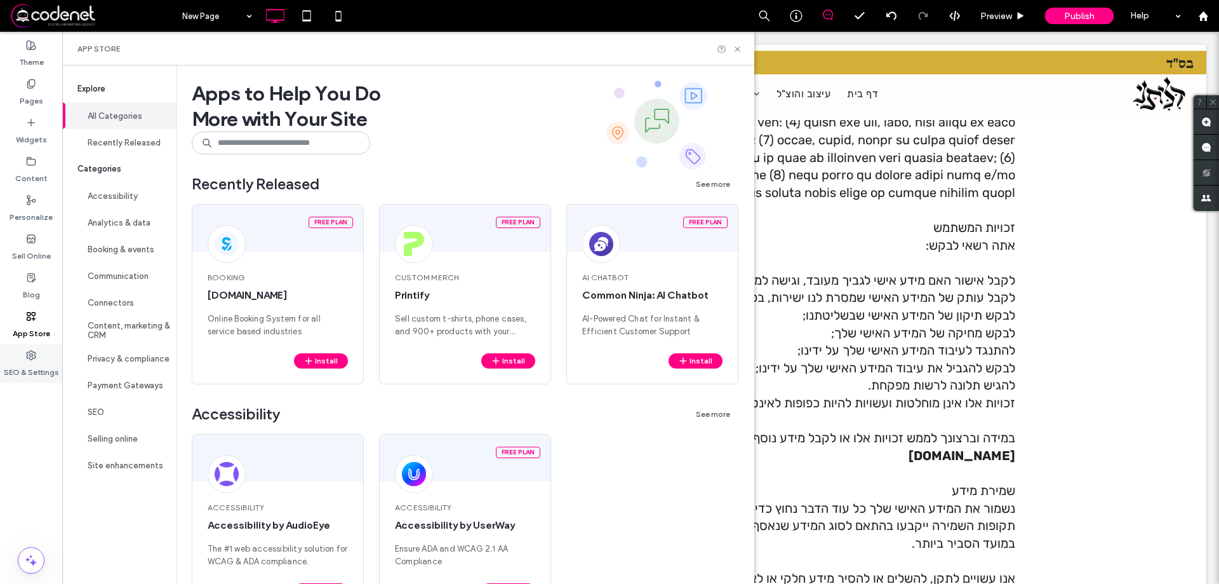
click at [32, 363] on label "SEO & Settings" at bounding box center [31, 369] width 55 height 18
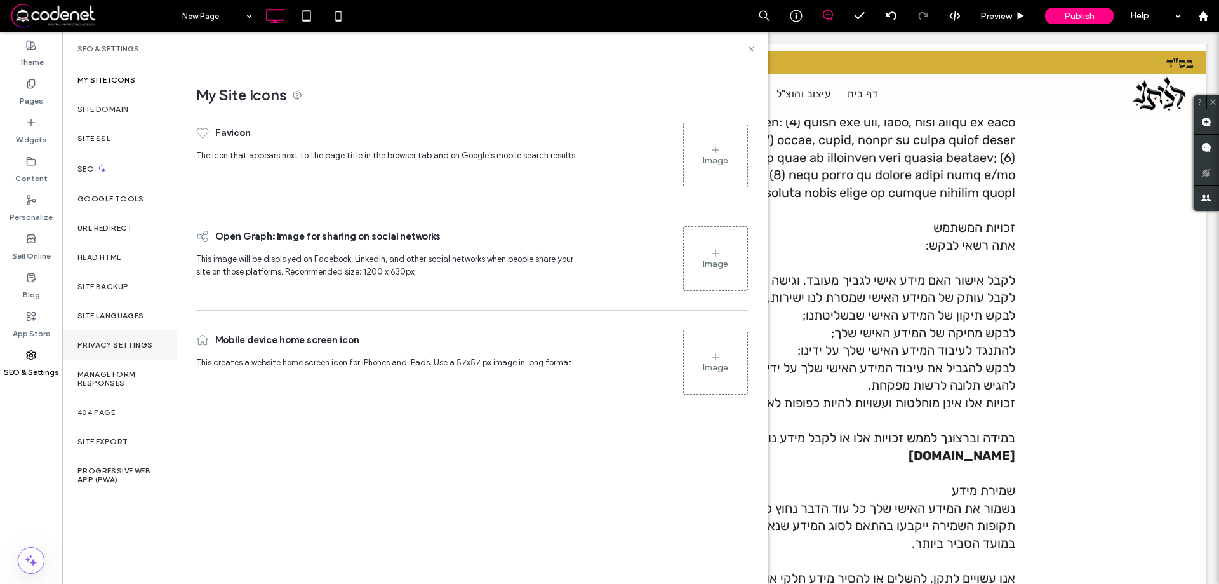
click at [128, 354] on div "Privacy Settings" at bounding box center [119, 344] width 114 height 29
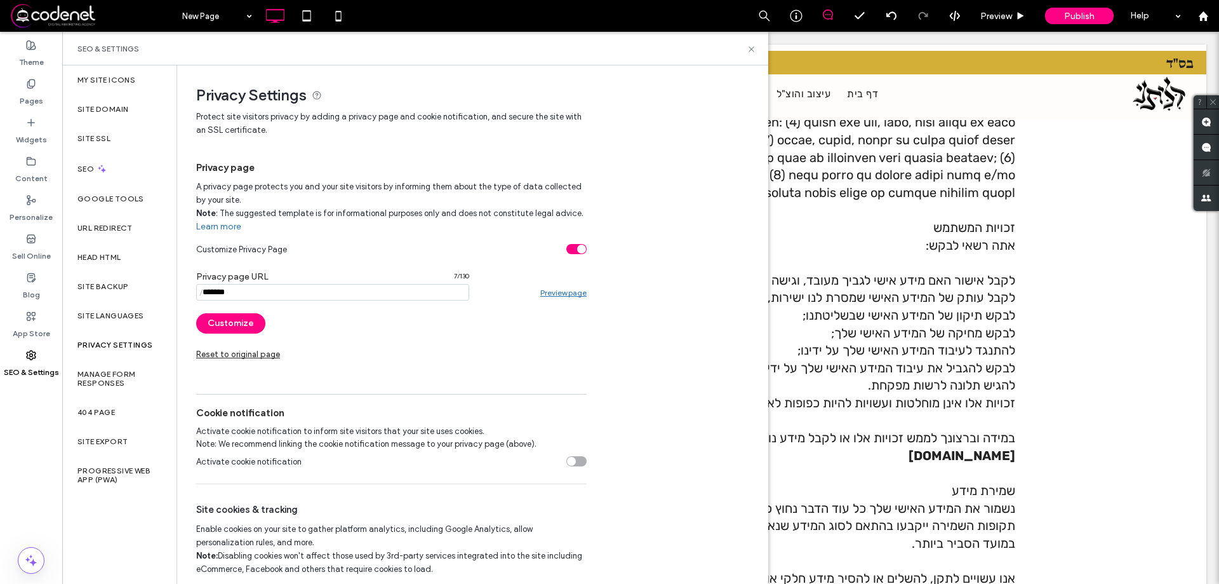
click at [568, 466] on section "Activate cookie notification" at bounding box center [391, 461] width 390 height 32
click at [573, 466] on div "toggle" at bounding box center [576, 461] width 20 height 10
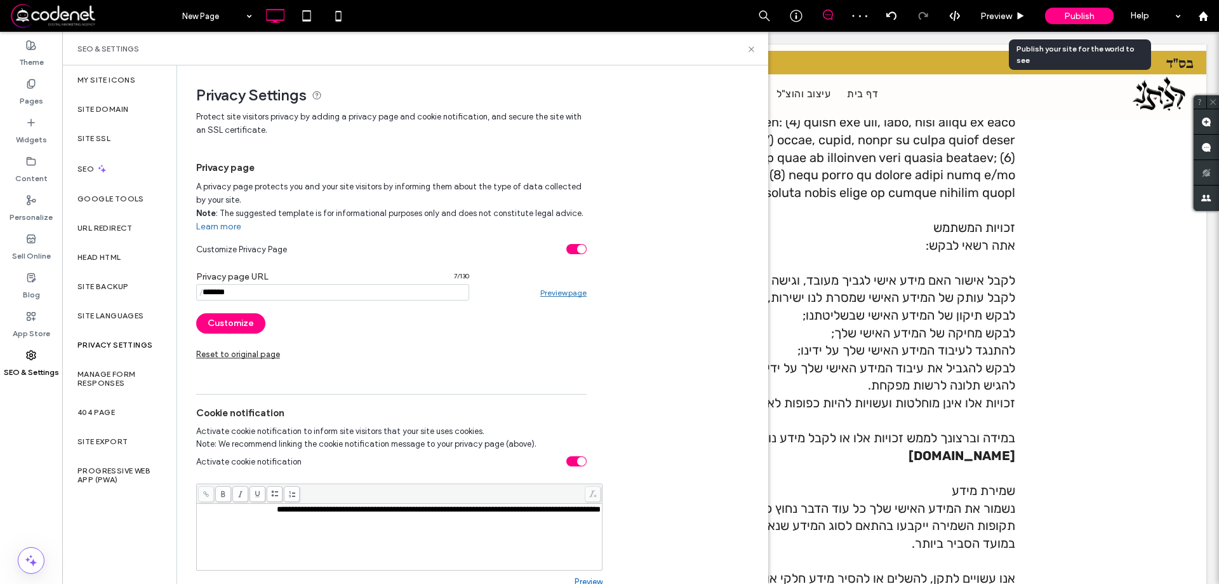
click at [1079, 19] on span "Publish" at bounding box center [1079, 16] width 30 height 11
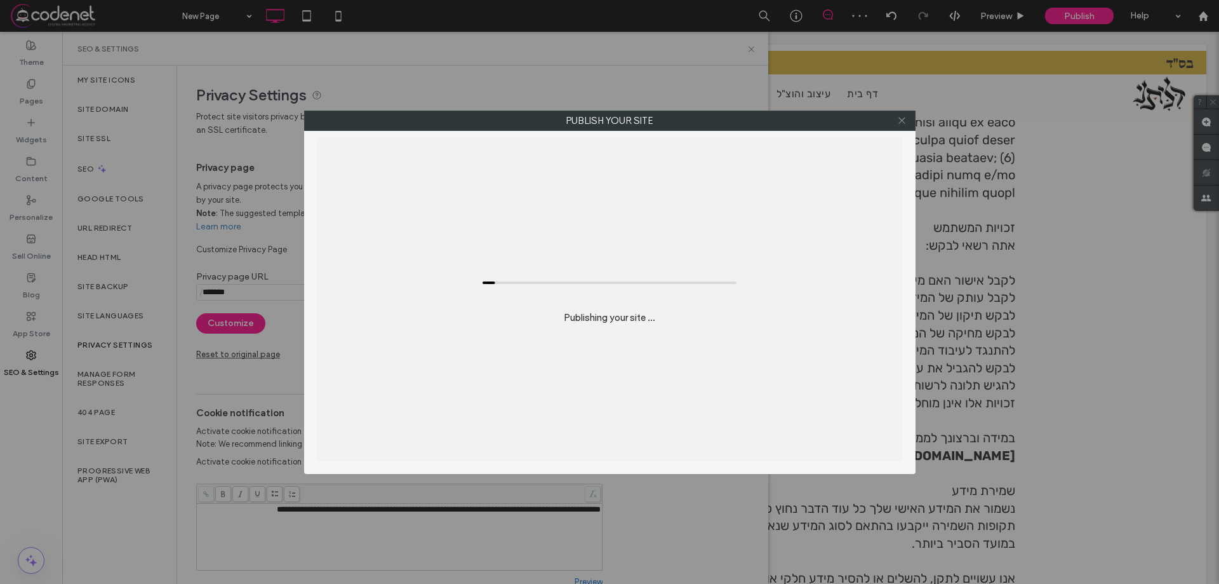
click at [898, 121] on icon at bounding box center [902, 121] width 10 height 10
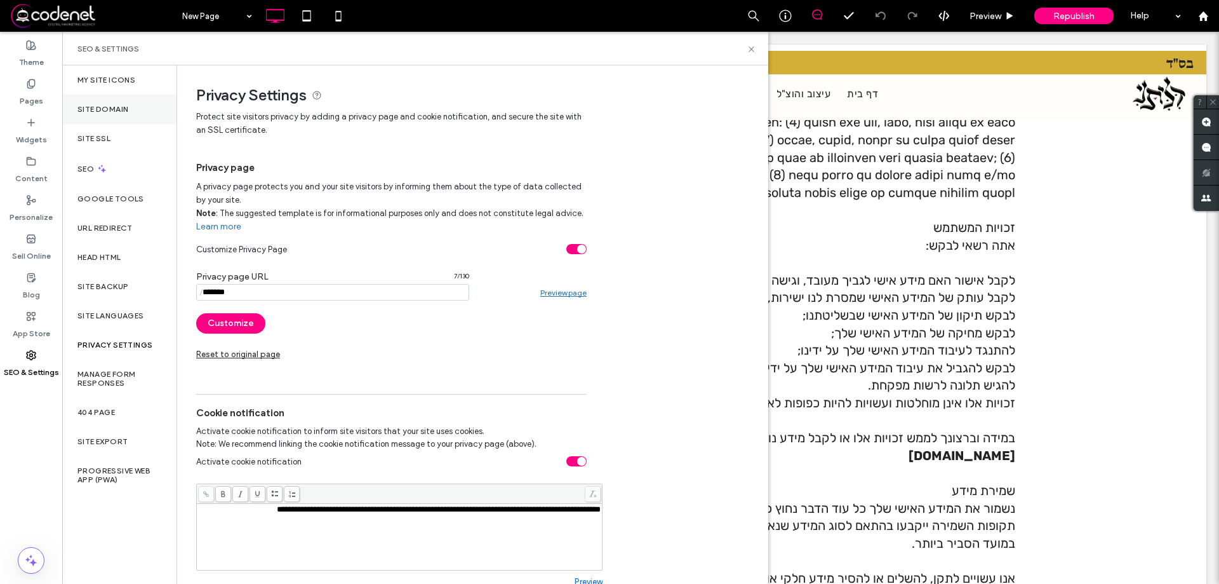
click at [98, 114] on div "Site Domain" at bounding box center [119, 109] width 114 height 29
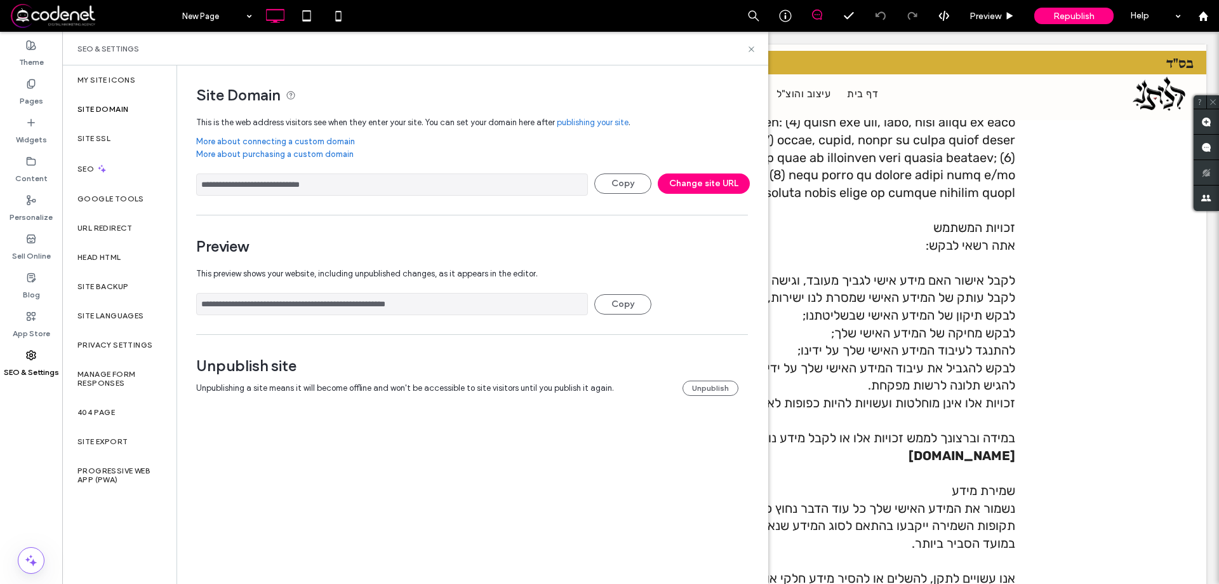
click at [713, 378] on div "Unpublish site Unpublishing a site means it will become offline and won't be ac…" at bounding box center [467, 375] width 542 height 39
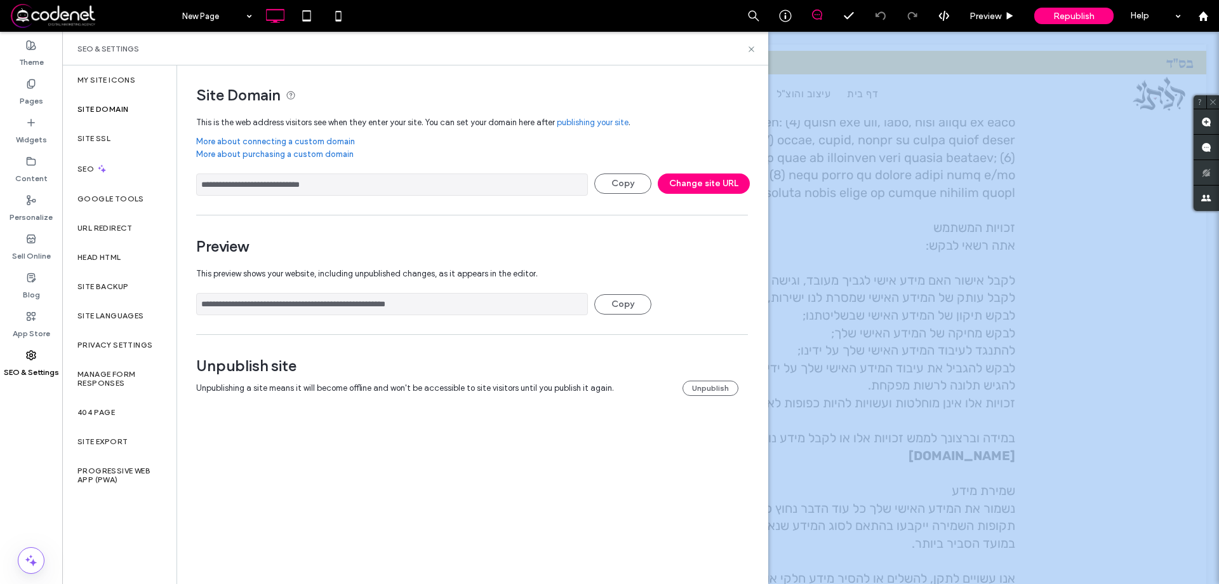
click at [713, 378] on div "Unpublish site Unpublishing a site means it will become offline and won't be ac…" at bounding box center [467, 375] width 542 height 39
click at [713, 379] on div "Unpublish site Unpublishing a site means it will become offline and won't be ac…" at bounding box center [467, 375] width 542 height 39
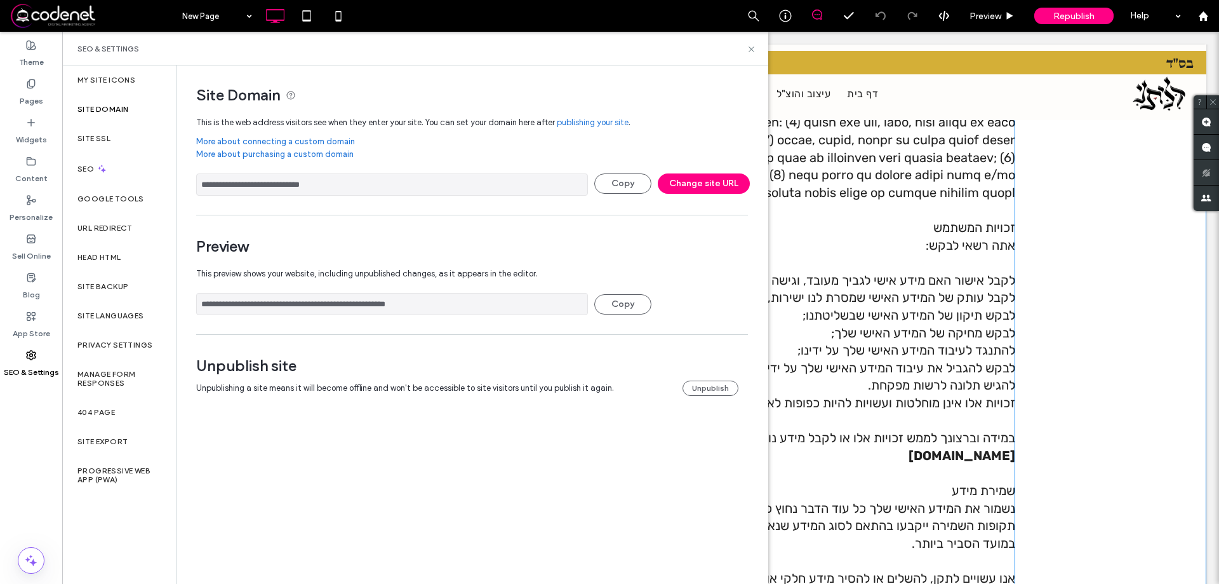
click at [799, 340] on p "לבקש מחיקה של המידע האישי שלך;" at bounding box center [640, 333] width 749 height 18
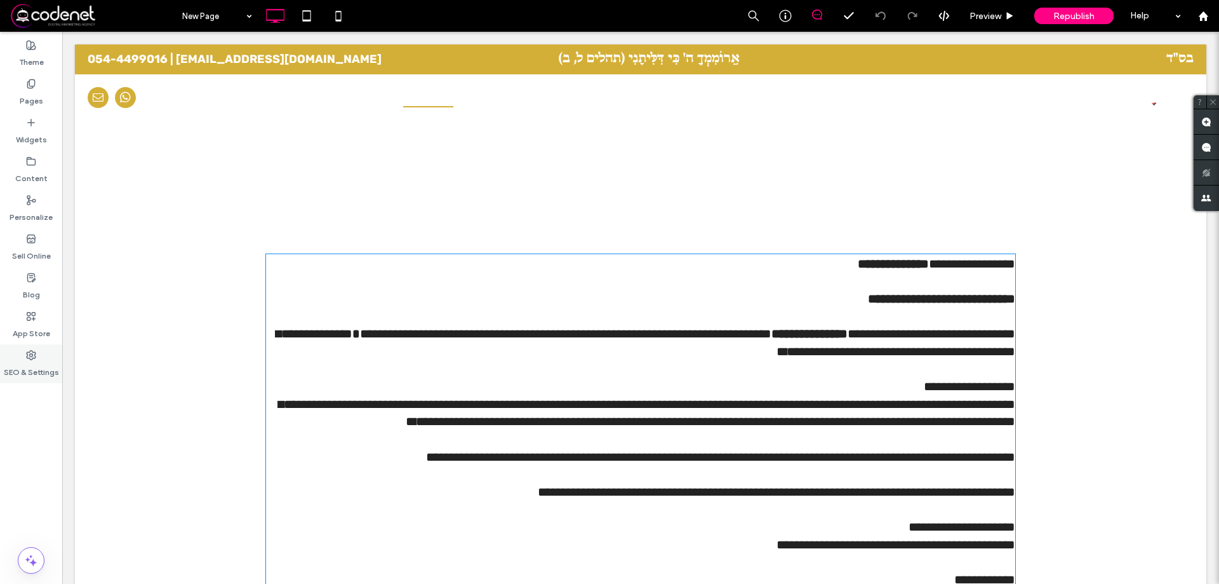
click at [36, 368] on label "SEO & Settings" at bounding box center [31, 369] width 55 height 18
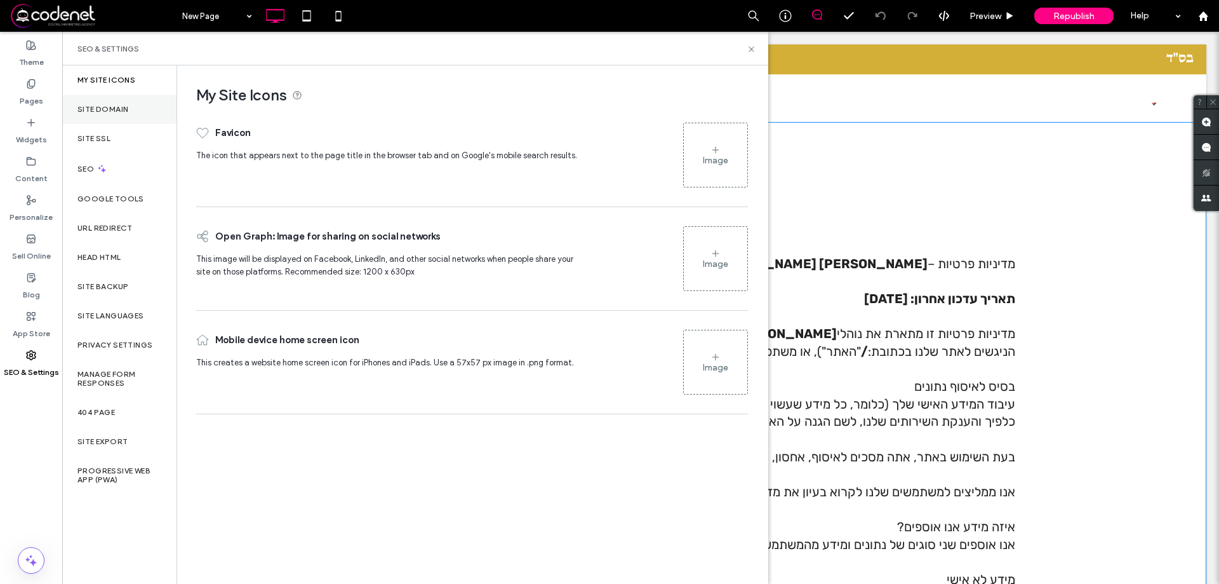
click at [129, 117] on div "Site Domain" at bounding box center [119, 109] width 114 height 29
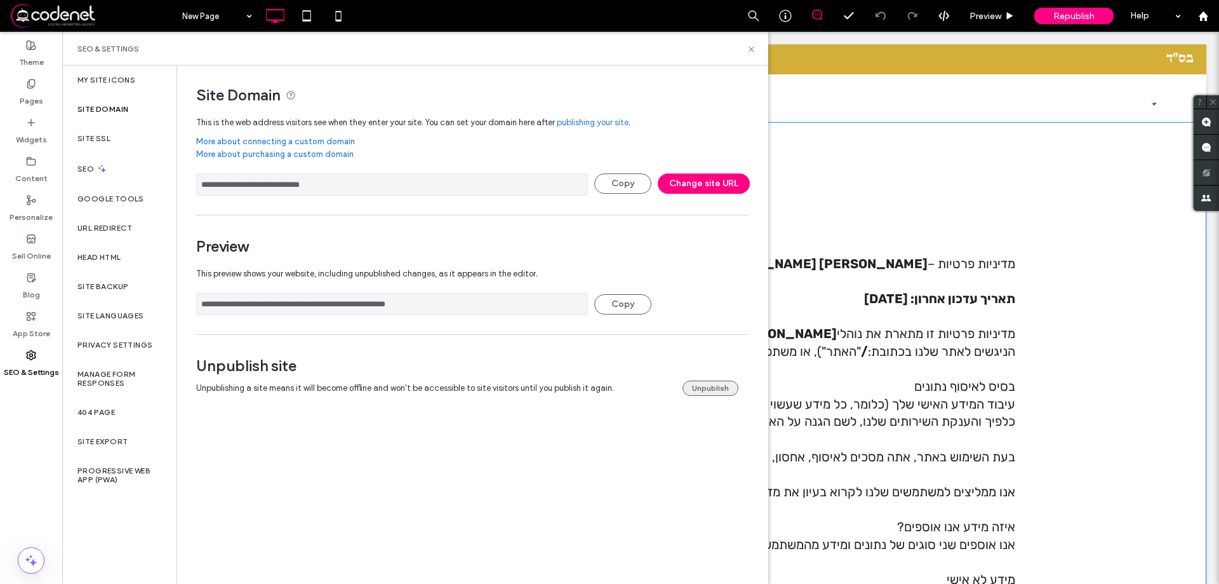
click at [710, 392] on button "Unpublish" at bounding box center [711, 387] width 56 height 15
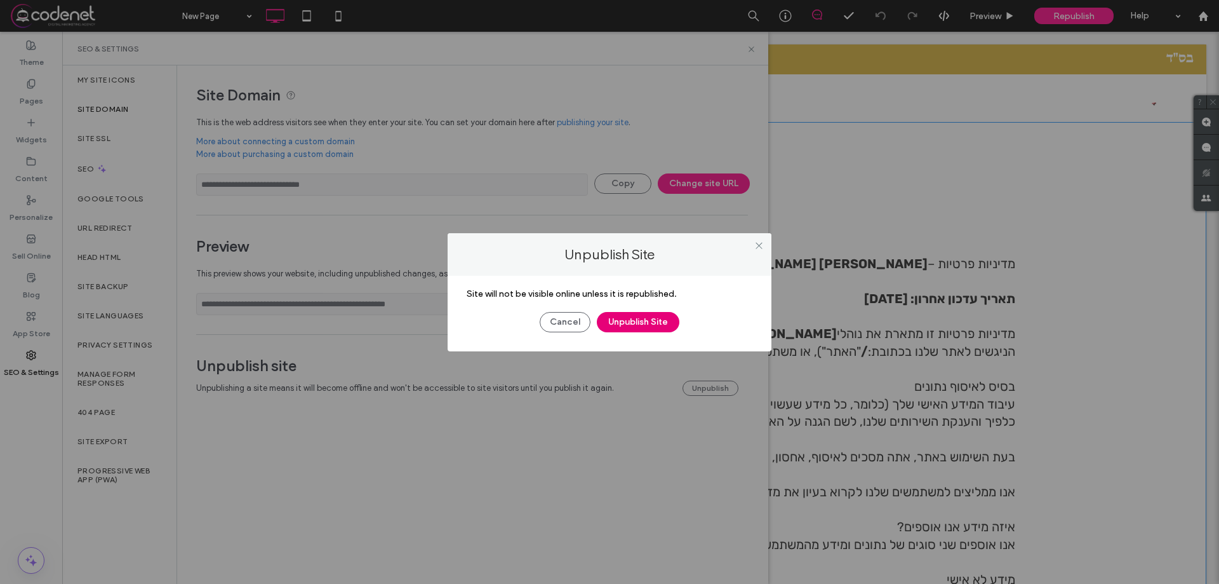
click at [660, 324] on button "Unpublish Site" at bounding box center [638, 322] width 83 height 20
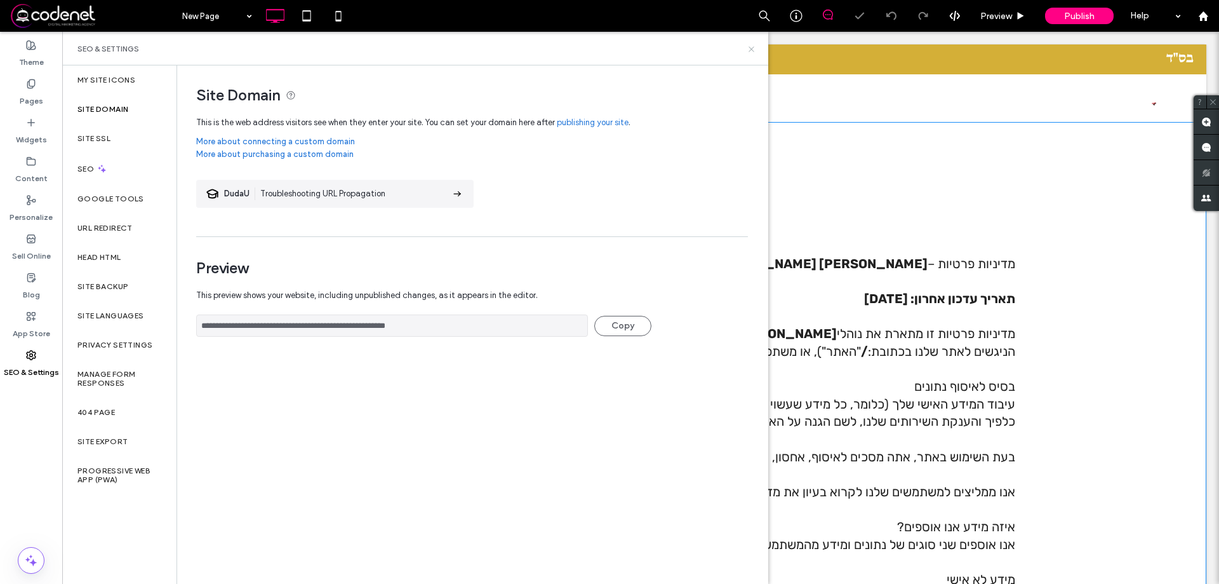
click at [754, 47] on use at bounding box center [751, 48] width 5 height 5
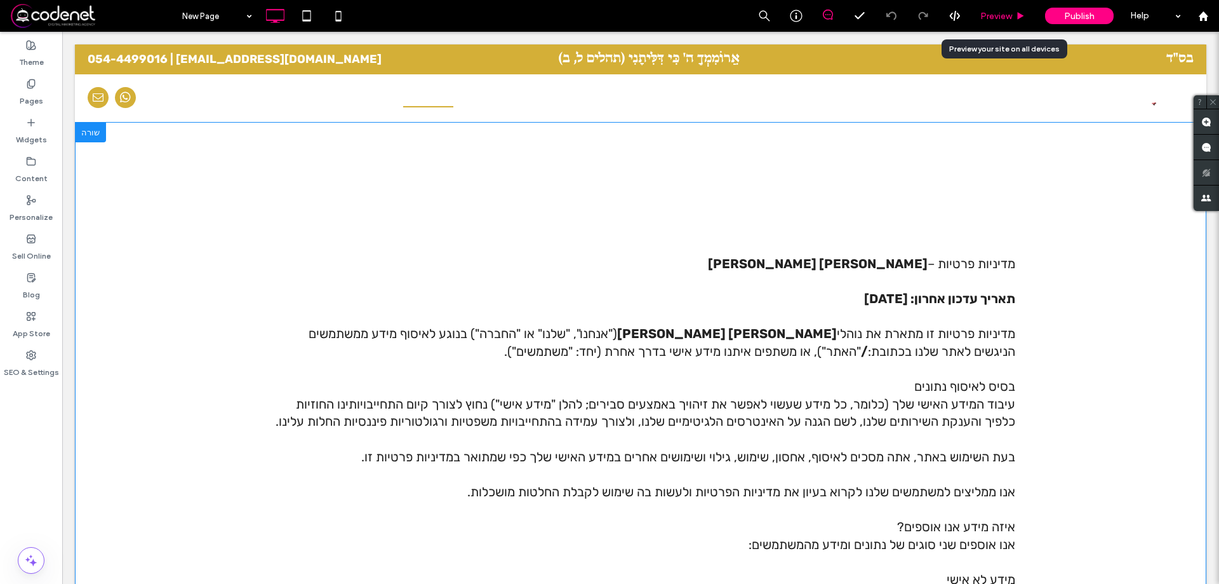
click at [991, 17] on span "Preview" at bounding box center [996, 16] width 32 height 11
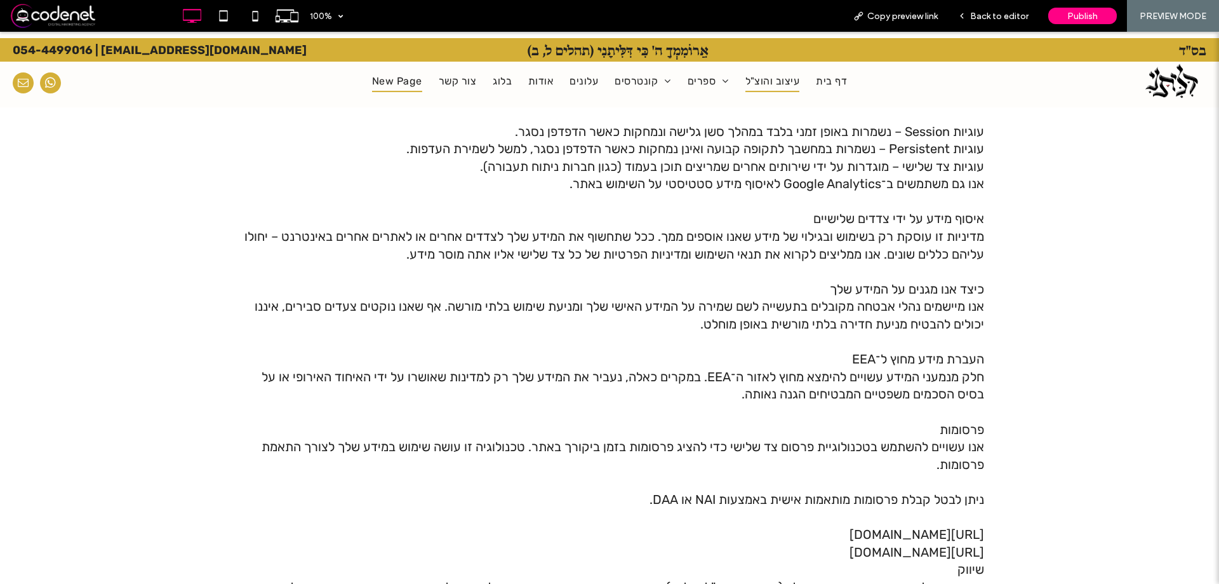
scroll to position [1902, 0]
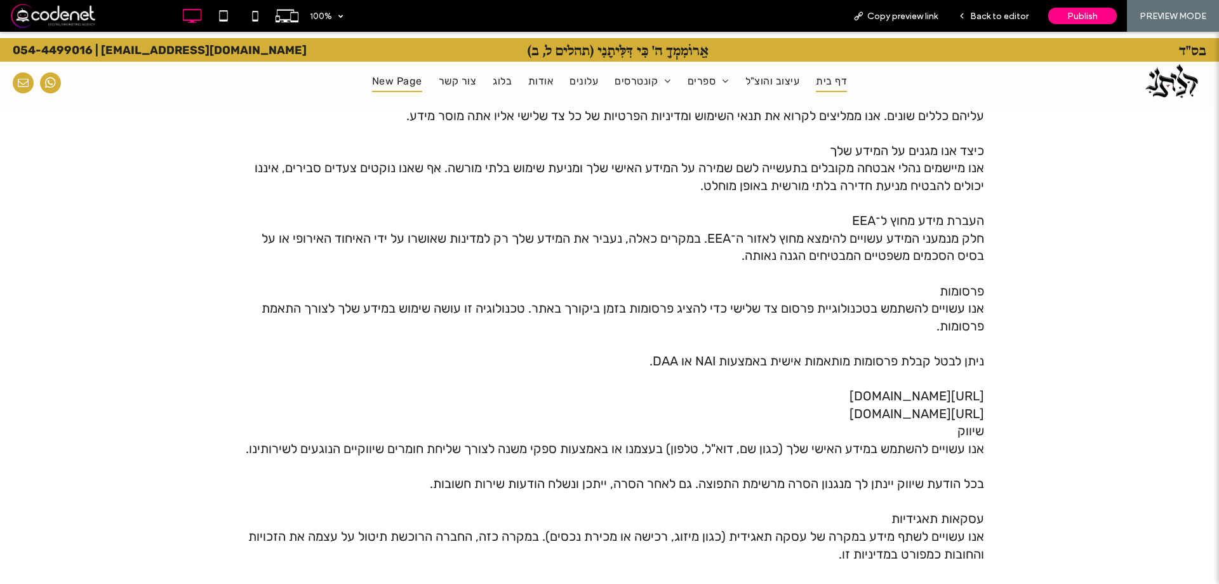
click at [816, 84] on span "דף בית" at bounding box center [831, 81] width 31 height 22
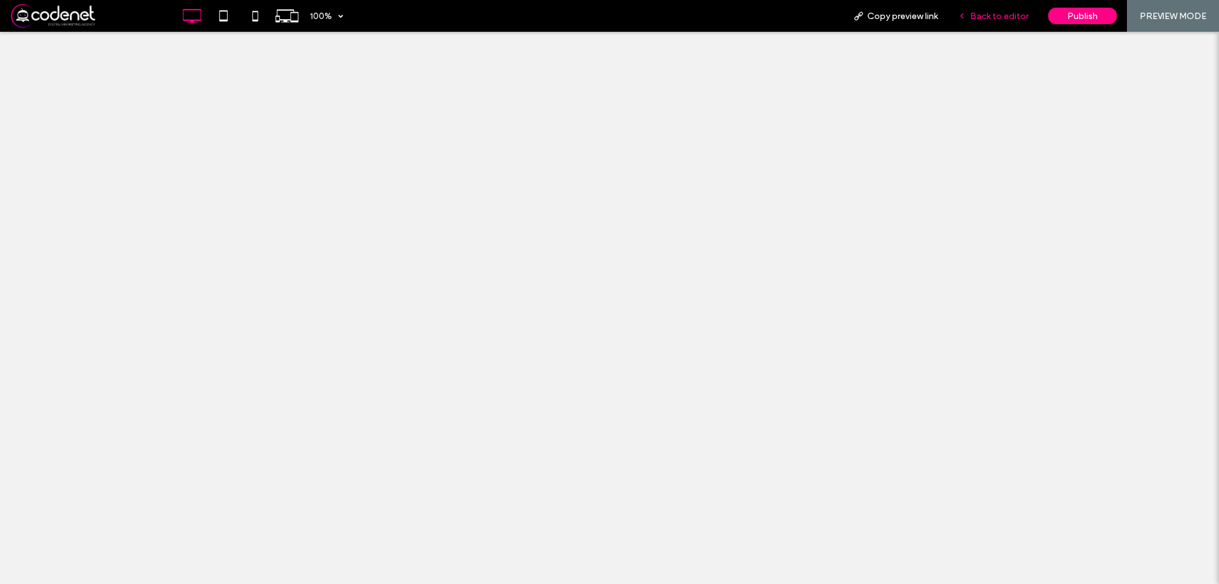
click at [1023, 21] on span "Back to editor" at bounding box center [999, 16] width 58 height 11
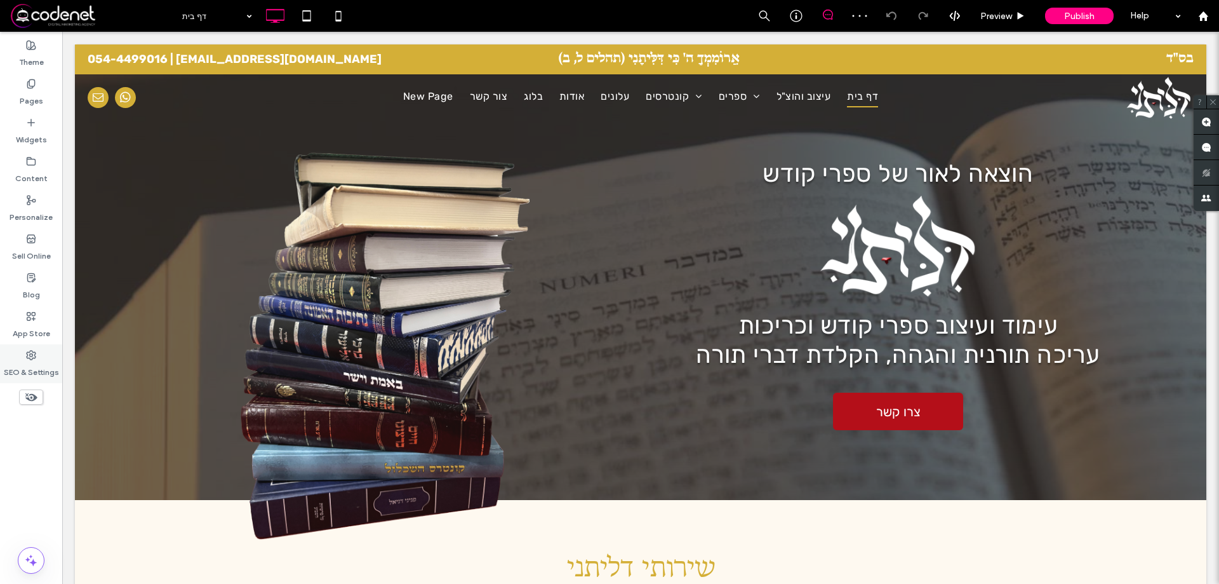
click at [41, 366] on label "SEO & Settings" at bounding box center [31, 369] width 55 height 18
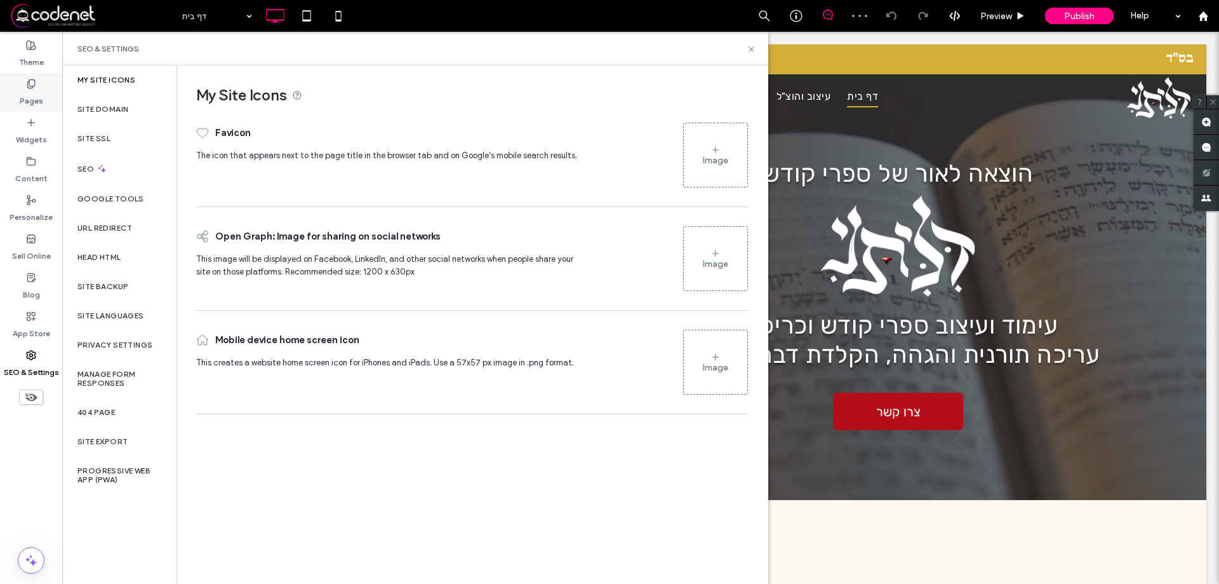
click at [17, 111] on div "Pages" at bounding box center [31, 92] width 62 height 39
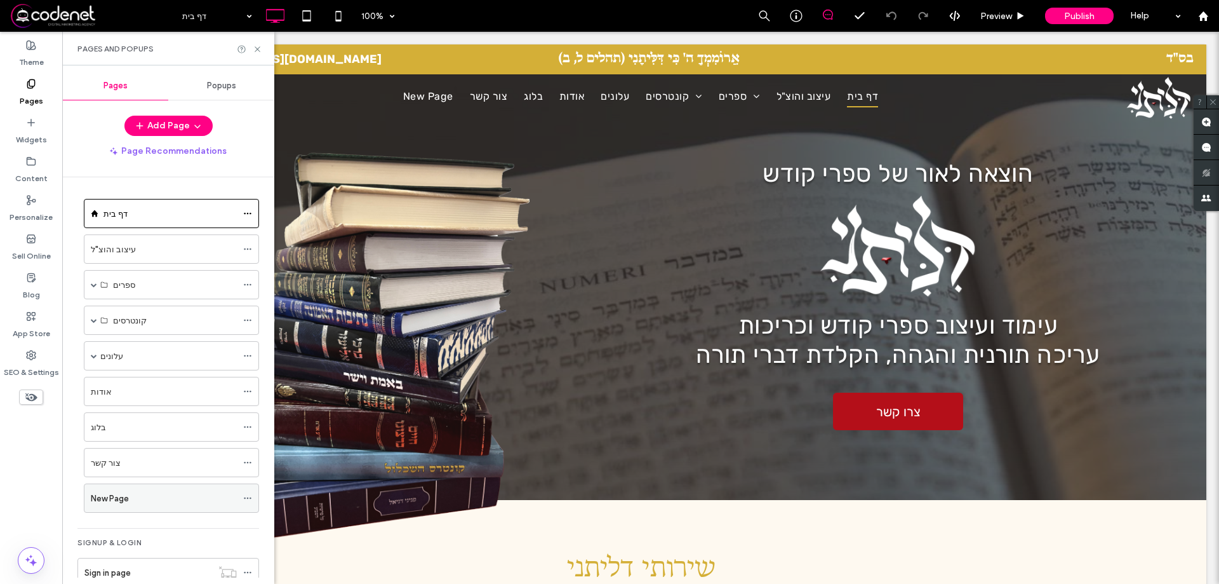
click at [244, 498] on use at bounding box center [247, 498] width 7 height 2
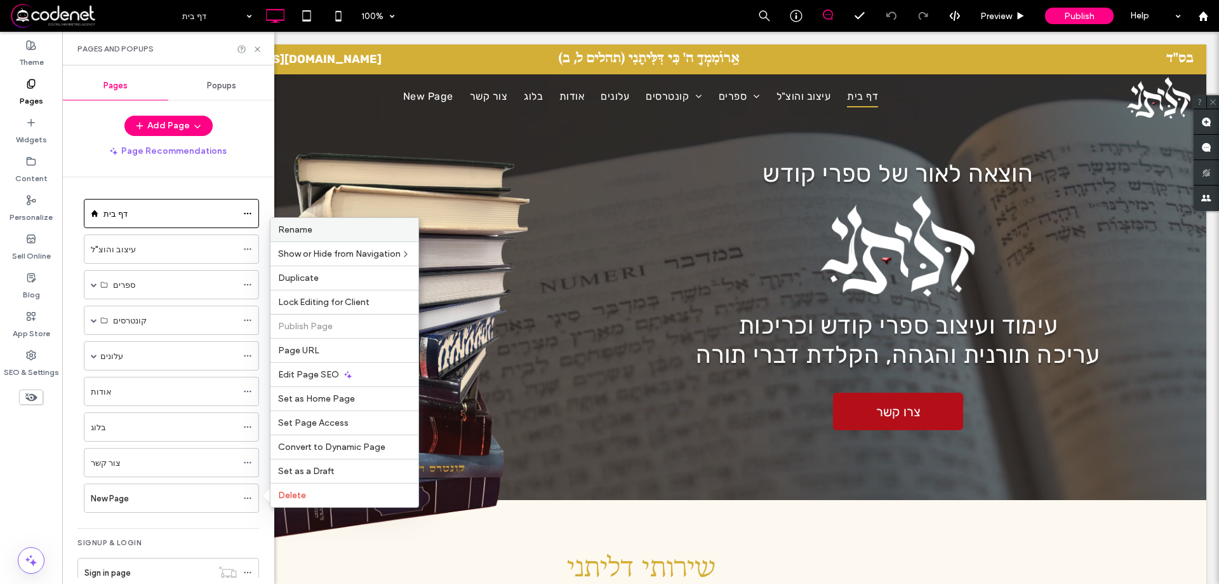
click at [317, 237] on div "Rename" at bounding box center [344, 229] width 148 height 23
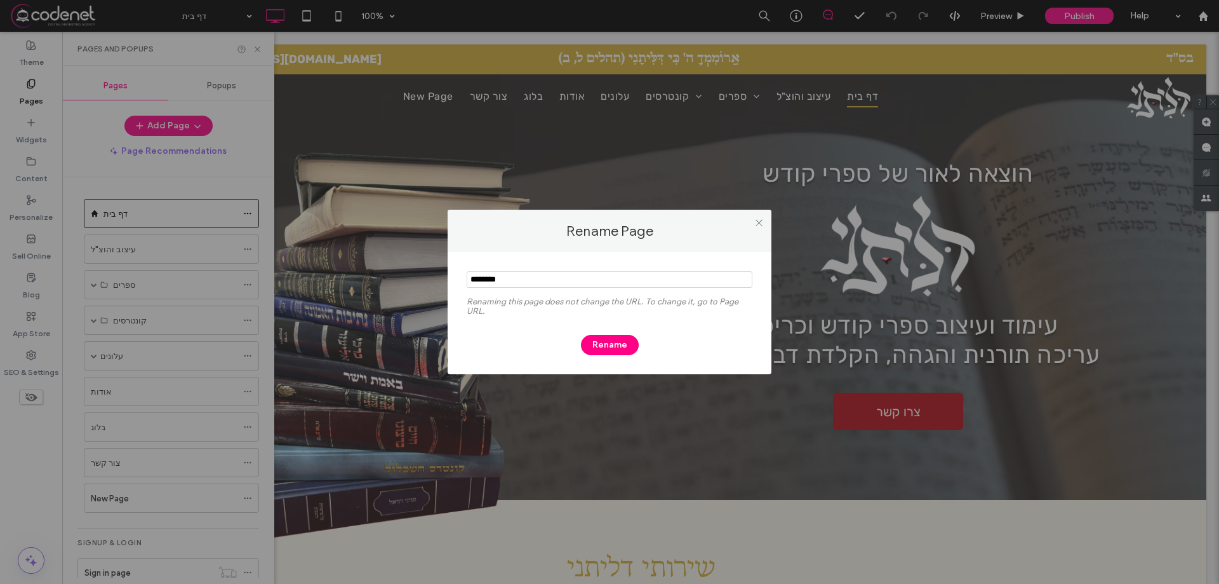
click at [509, 275] on input "notEmpty" at bounding box center [610, 279] width 286 height 17
type input "**********"
click at [587, 341] on button "Rename" at bounding box center [610, 345] width 58 height 20
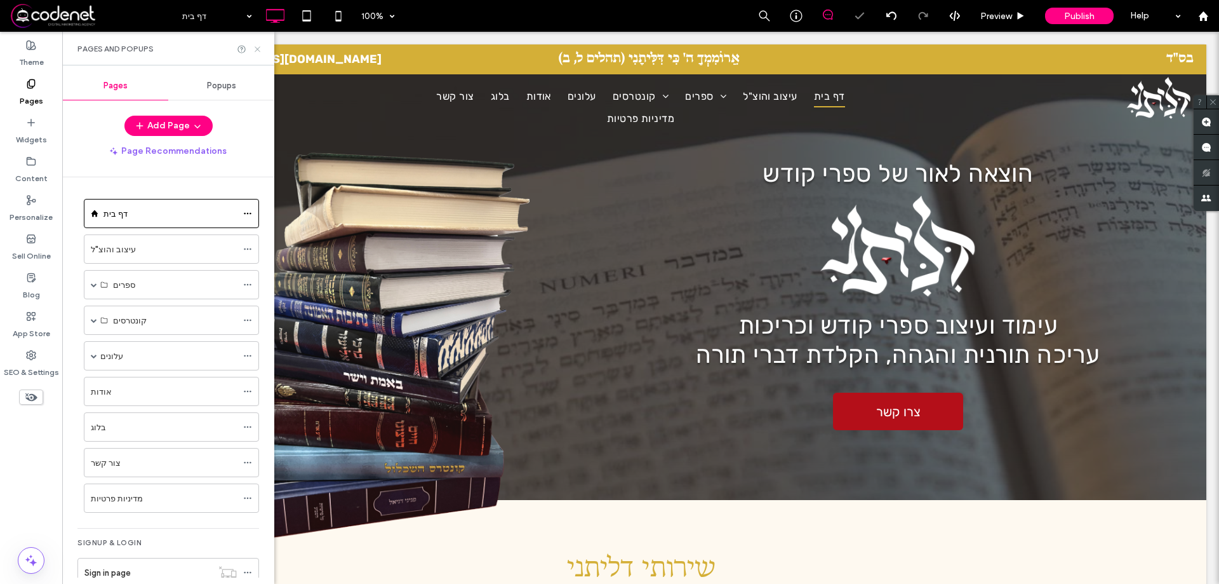
click at [258, 50] on use at bounding box center [257, 48] width 5 height 5
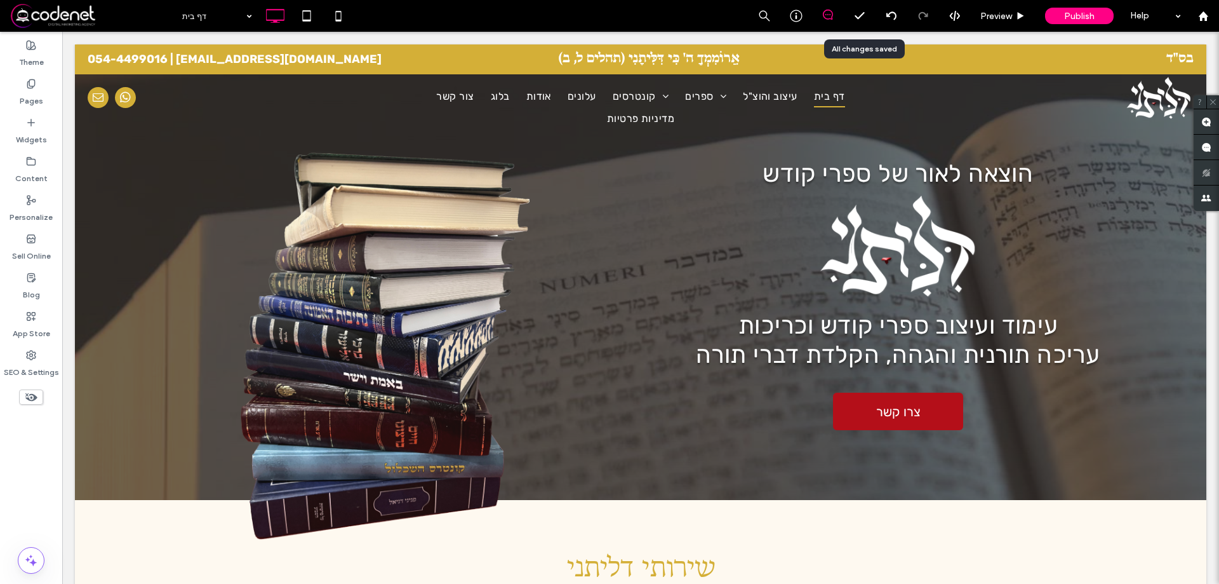
click at [857, 15] on icon at bounding box center [859, 16] width 13 height 13
click at [1218, 20] on div at bounding box center [1203, 16] width 32 height 32
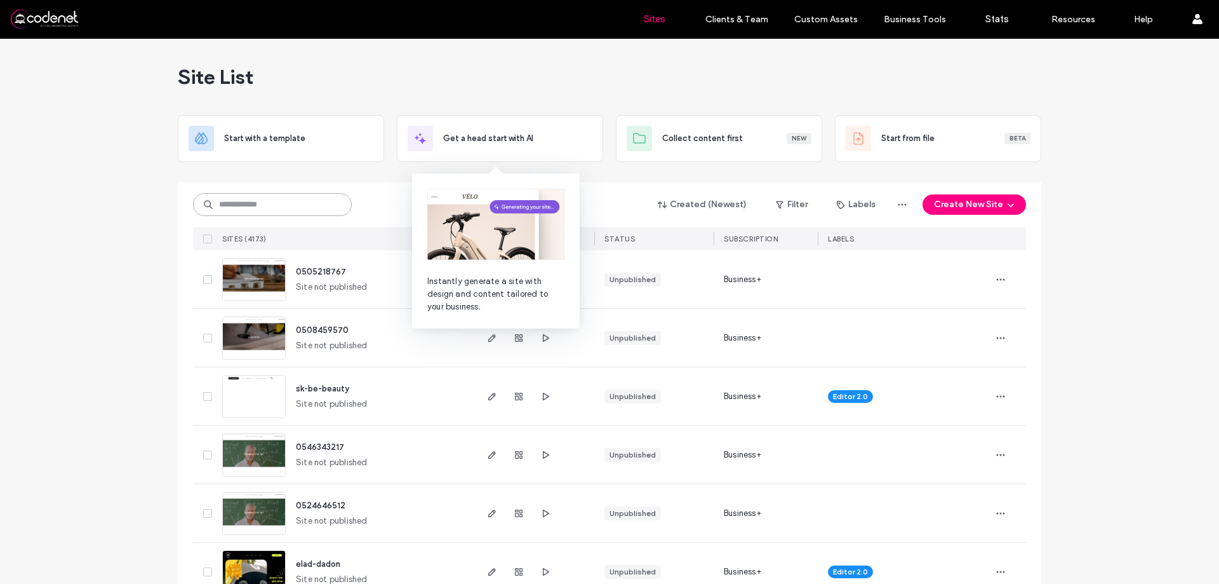
click at [279, 203] on input at bounding box center [272, 204] width 159 height 23
paste input "********"
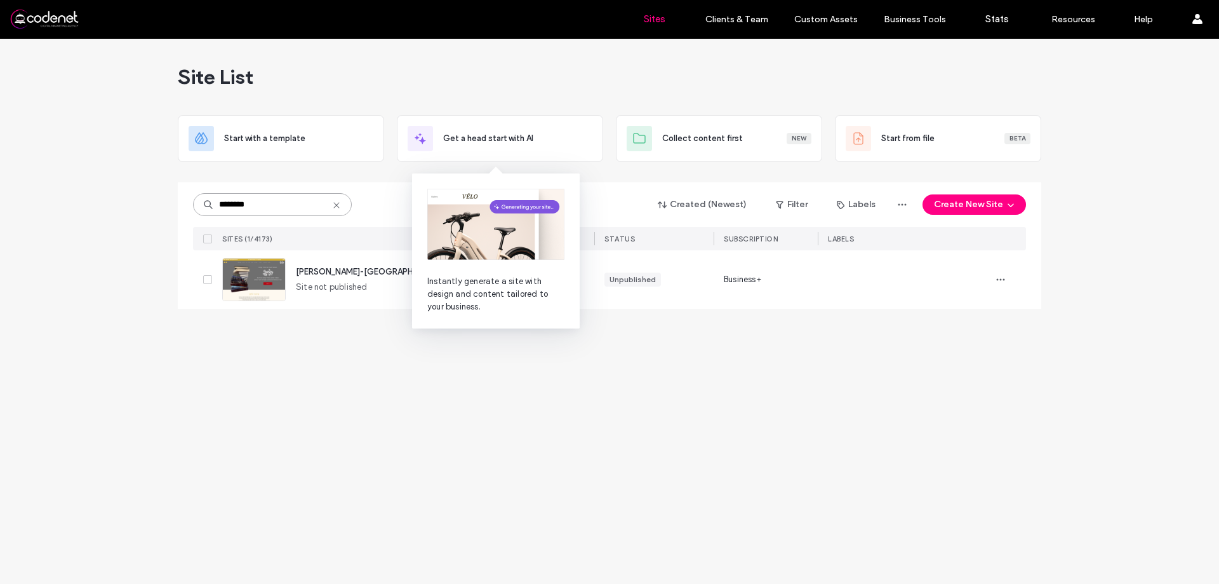
type input "********"
click at [412, 174] on div "Instantly generate a site with design and content tailored to your business." at bounding box center [496, 250] width 168 height 155
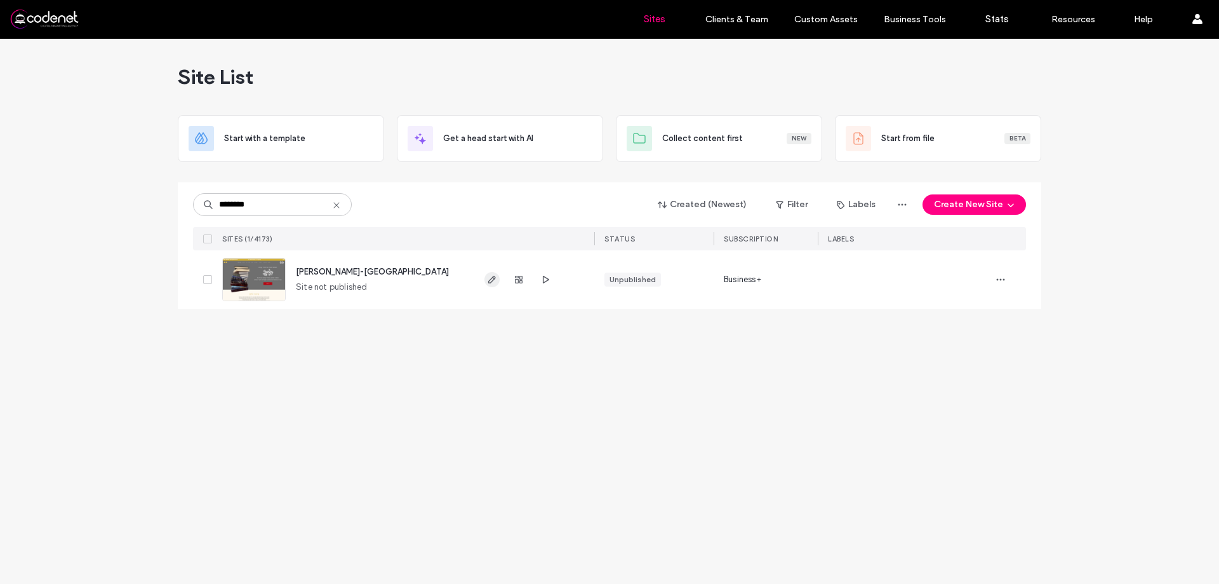
click at [486, 281] on span "button" at bounding box center [491, 279] width 15 height 15
